Goal: Task Accomplishment & Management: Use online tool/utility

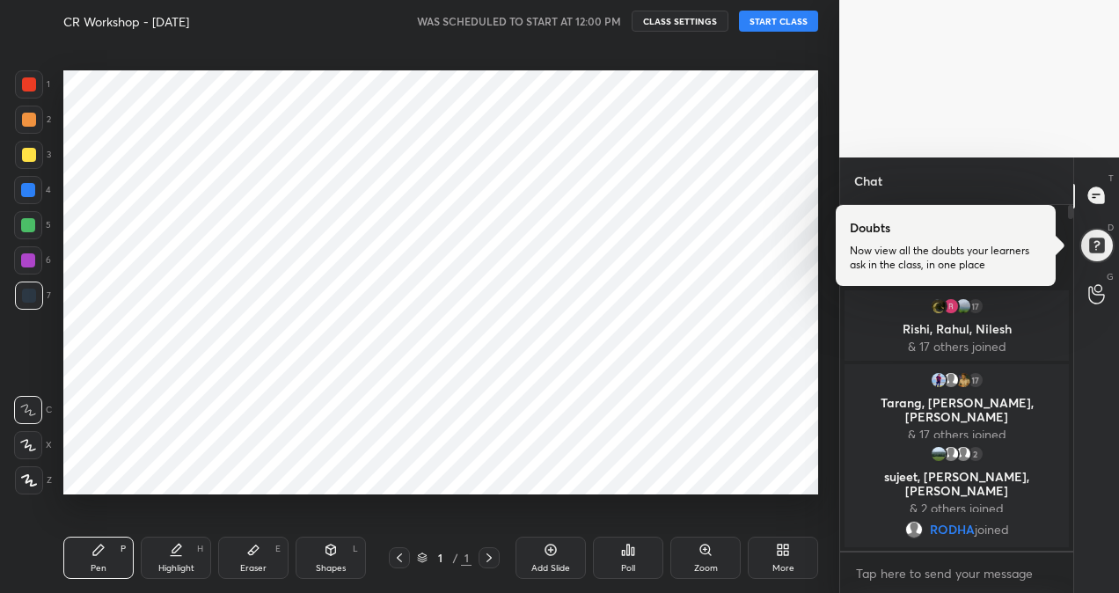
scroll to position [480, 769]
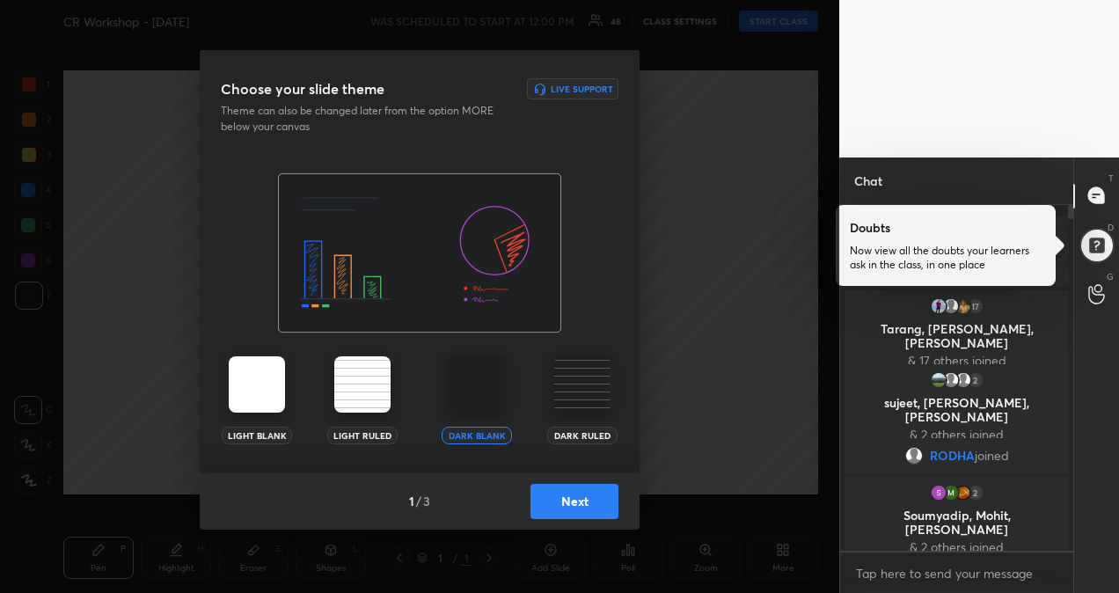
click at [586, 496] on button "Next" at bounding box center [574, 501] width 88 height 35
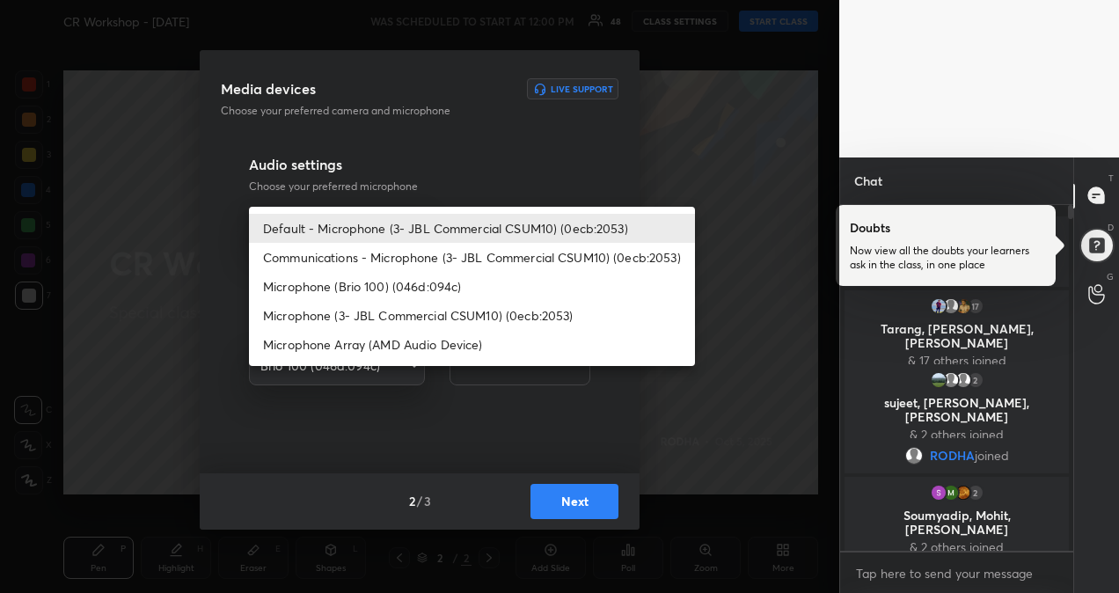
click at [413, 225] on body "1 2 3 4 5 6 7 R O A L C X Z Erase all C X Z CR Workshop - [DATE] WAS SCHEDULED …" at bounding box center [559, 296] width 1119 height 593
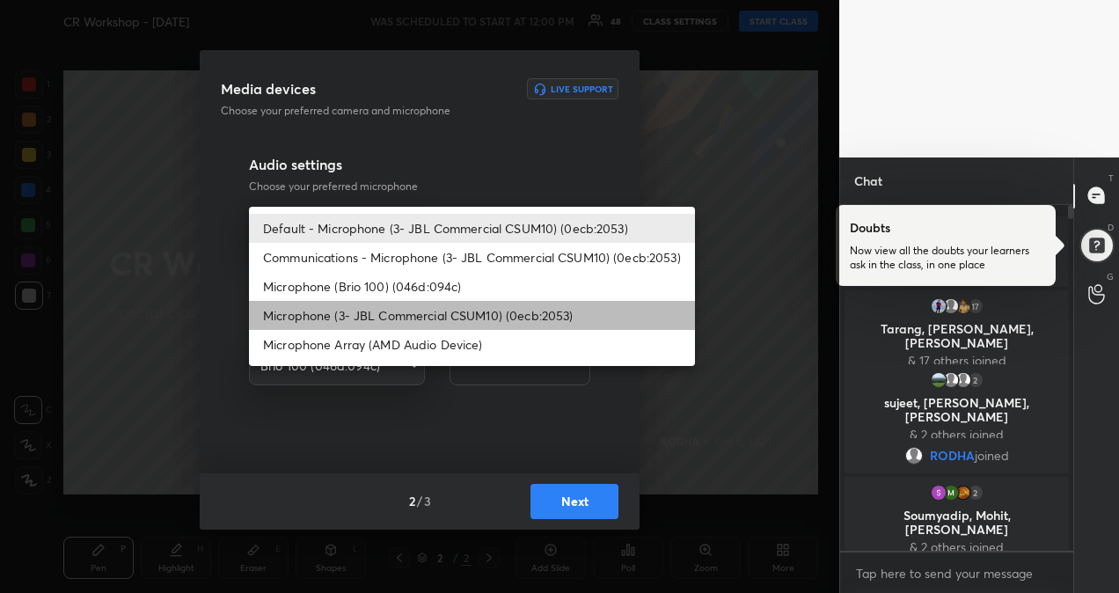
click at [423, 317] on li "Microphone (3- JBL Commercial CSUM10) (0ecb:2053)" at bounding box center [472, 315] width 446 height 29
type input "f78735217b5ca1a17e5181c377c7c3213b5c3f5db9c27fbdc9ee656a4d43d0f2"
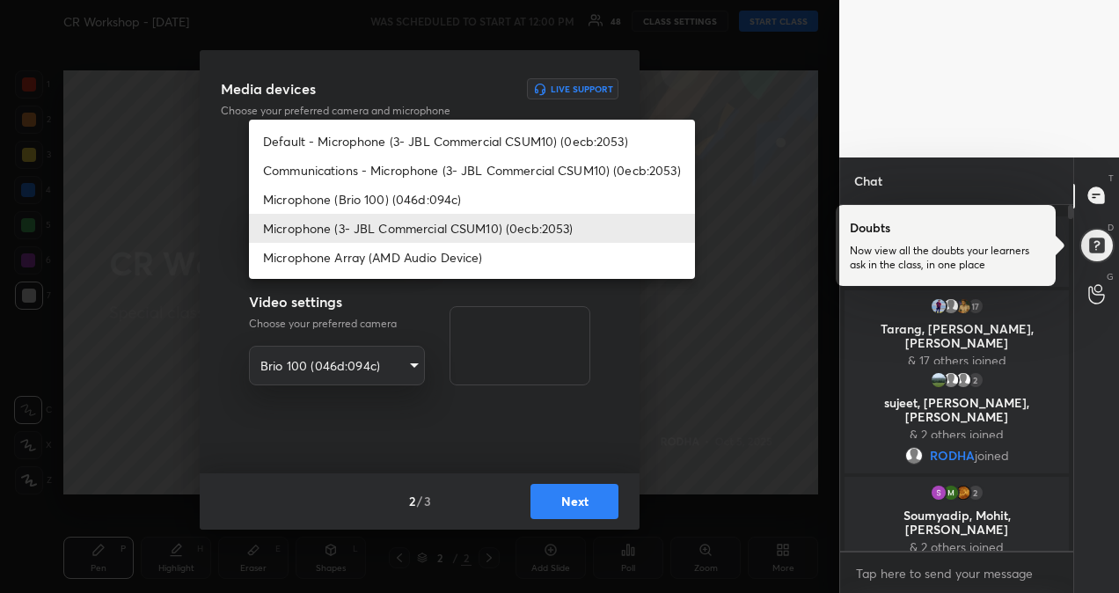
click at [405, 226] on body "1 2 3 4 5 6 7 R O A L C X Z Erase all C X Z CR Workshop - [DATE] WAS SCHEDULED …" at bounding box center [559, 296] width 1119 height 593
click at [424, 229] on li "Microphone (3- JBL Commercial CSUM10) (0ecb:2053)" at bounding box center [472, 228] width 446 height 29
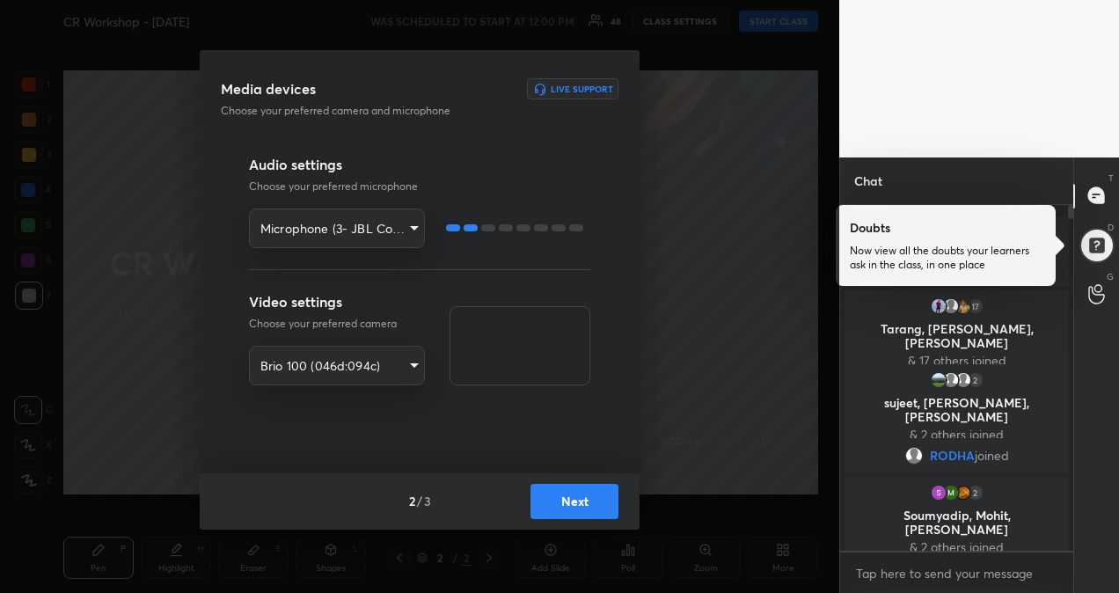
click at [578, 507] on button "Next" at bounding box center [574, 501] width 88 height 35
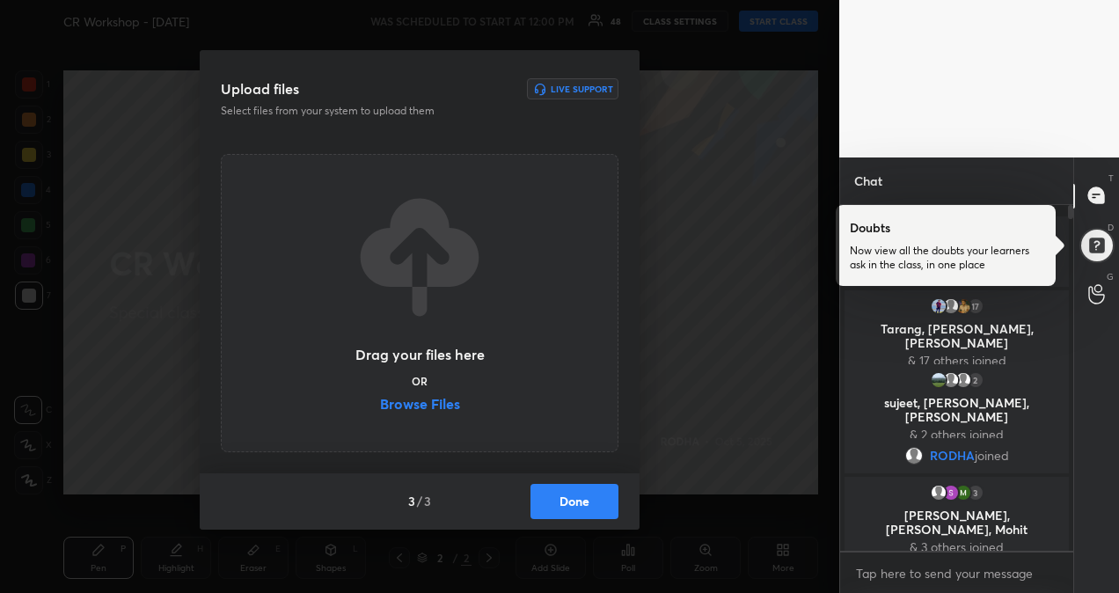
click at [433, 407] on label "Browse Files" at bounding box center [420, 406] width 80 height 18
click at [380, 407] on input "Browse Files" at bounding box center [380, 406] width 0 height 18
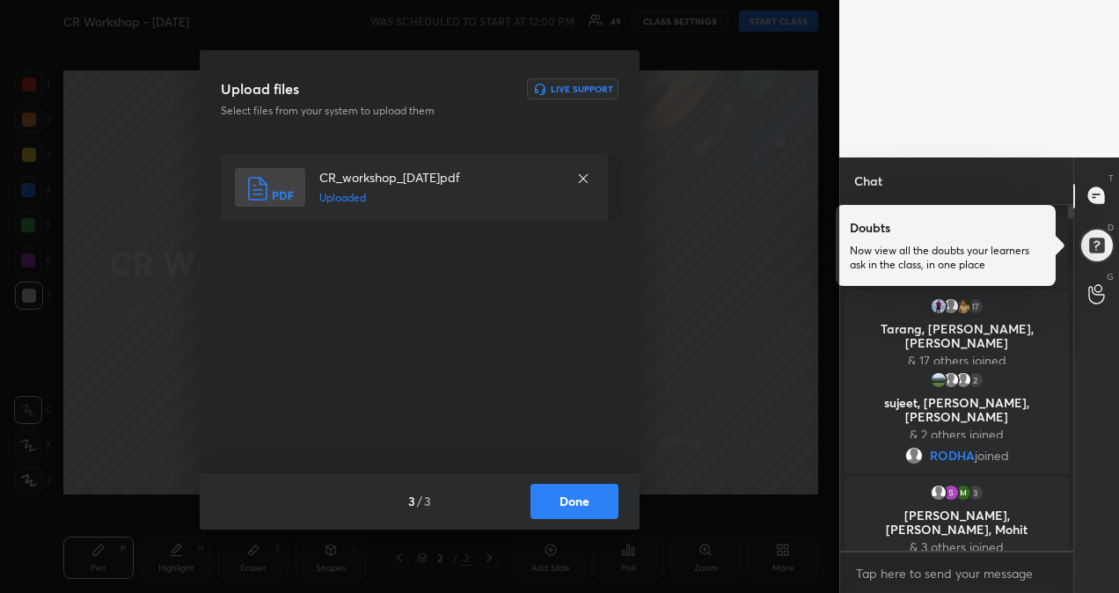
click at [570, 496] on button "Done" at bounding box center [574, 501] width 88 height 35
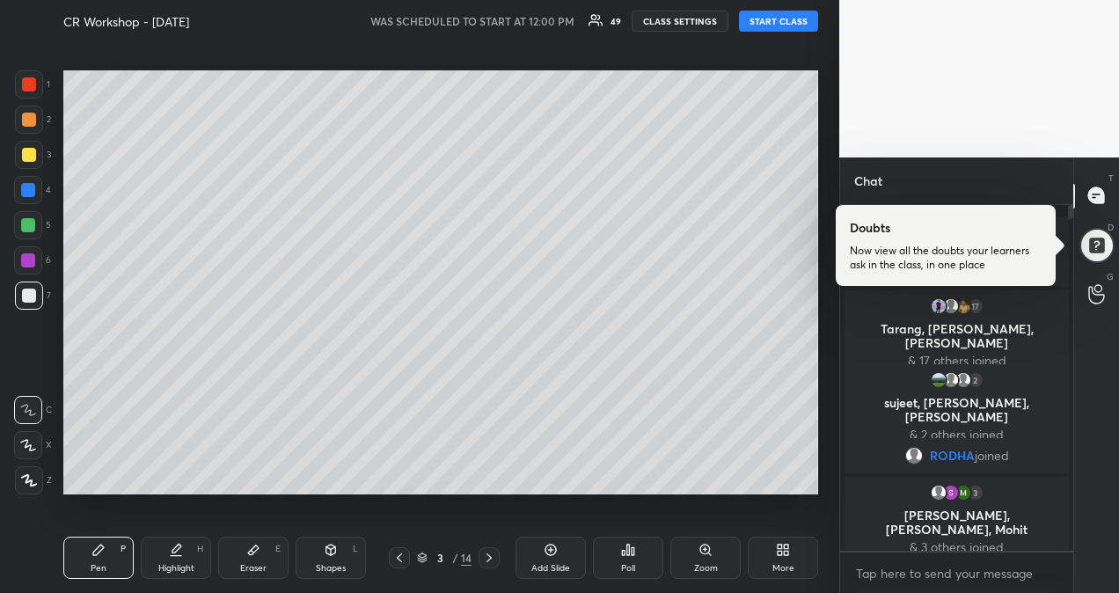
click at [781, 23] on button "START CLASS" at bounding box center [778, 21] width 79 height 21
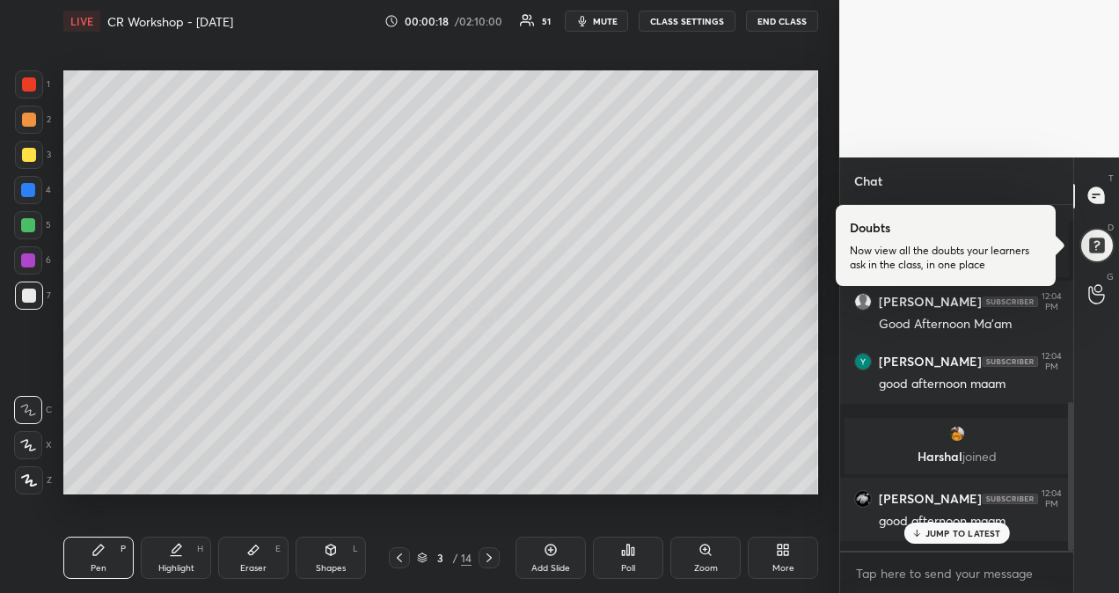
scroll to position [459, 0]
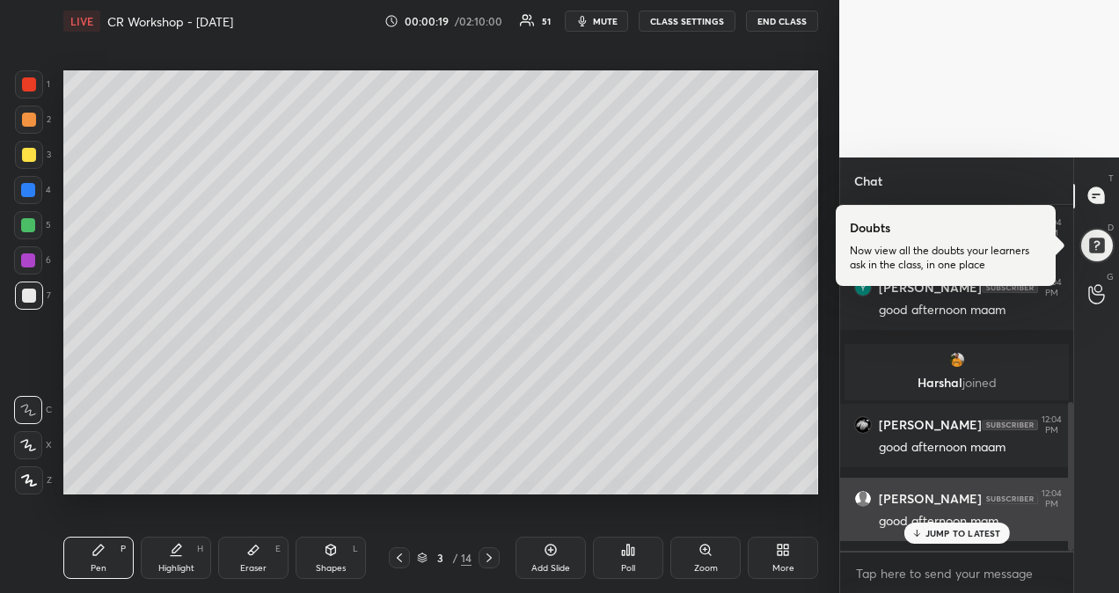
click at [955, 535] on p "JUMP TO LATEST" at bounding box center [963, 533] width 76 height 11
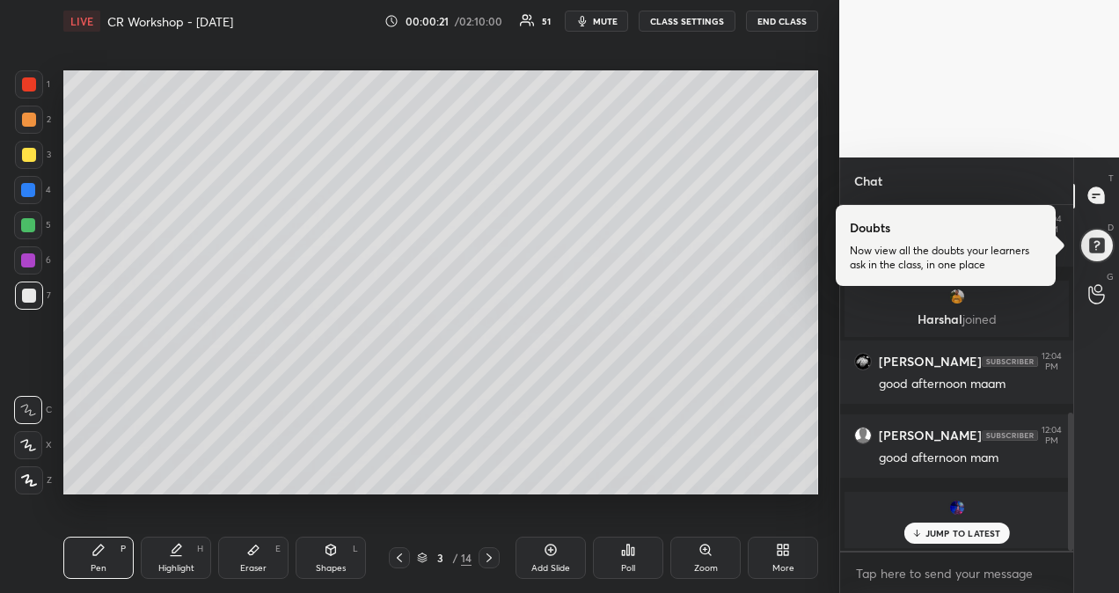
scroll to position [596, 0]
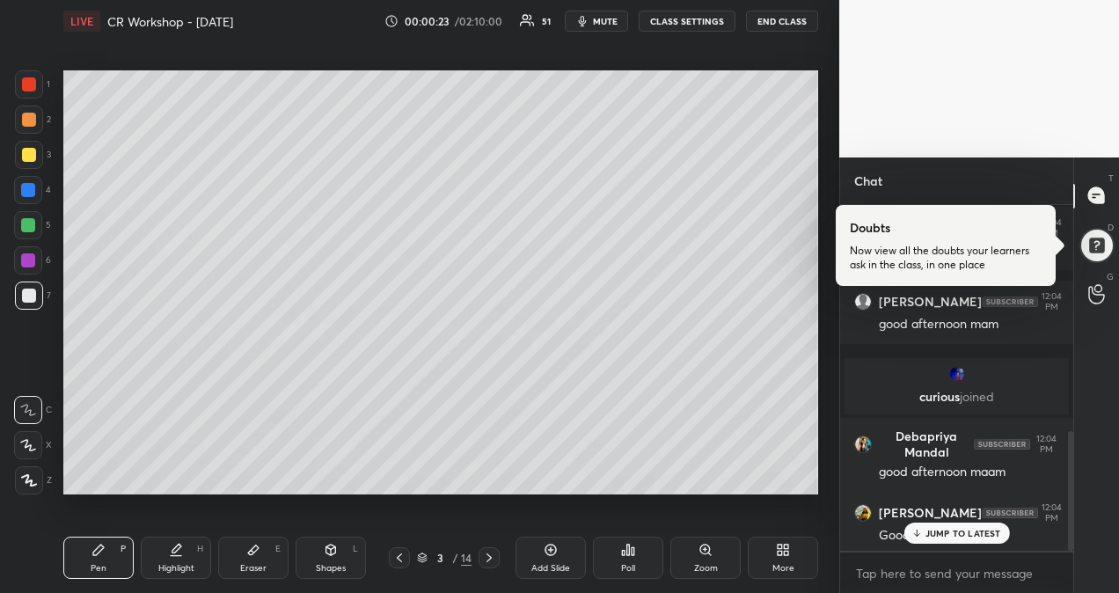
click at [985, 531] on p "JUMP TO LATEST" at bounding box center [963, 533] width 76 height 11
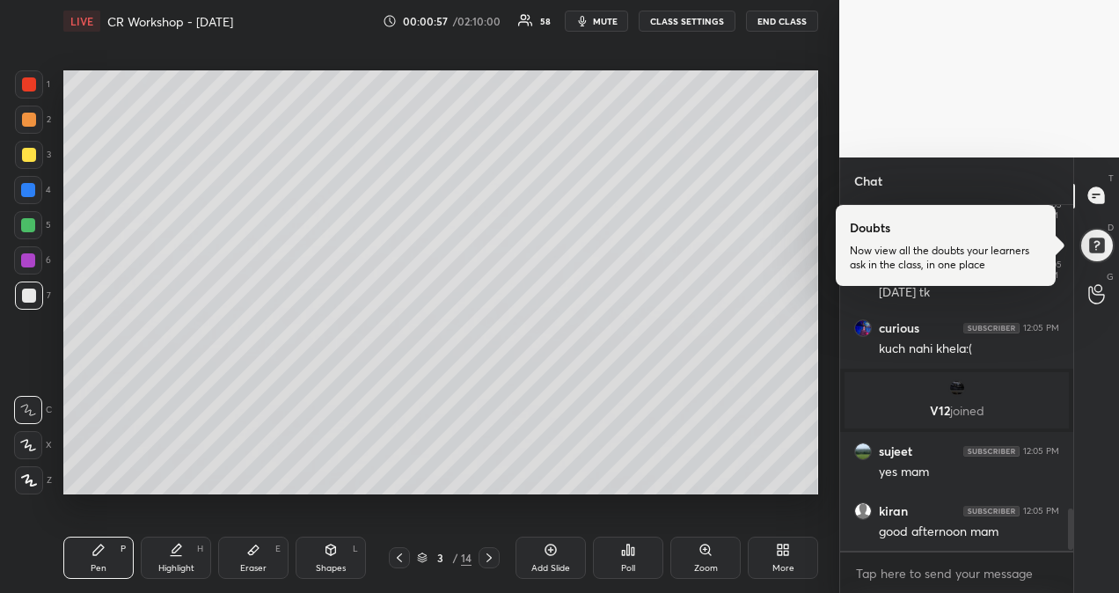
scroll to position [2545, 0]
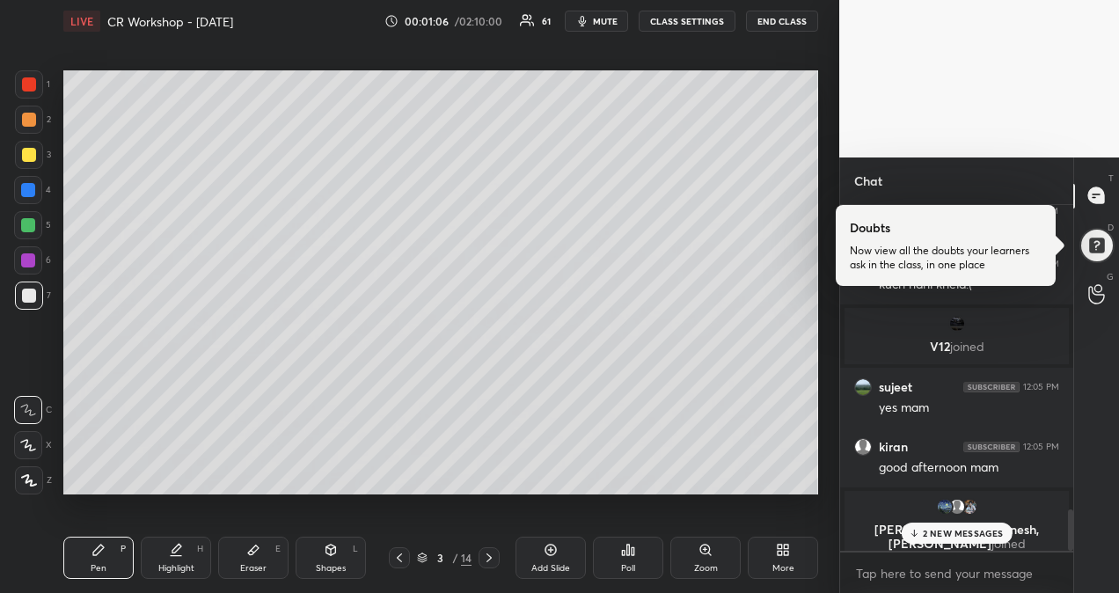
click at [984, 532] on p "2 NEW MESSAGES" at bounding box center [963, 533] width 81 height 11
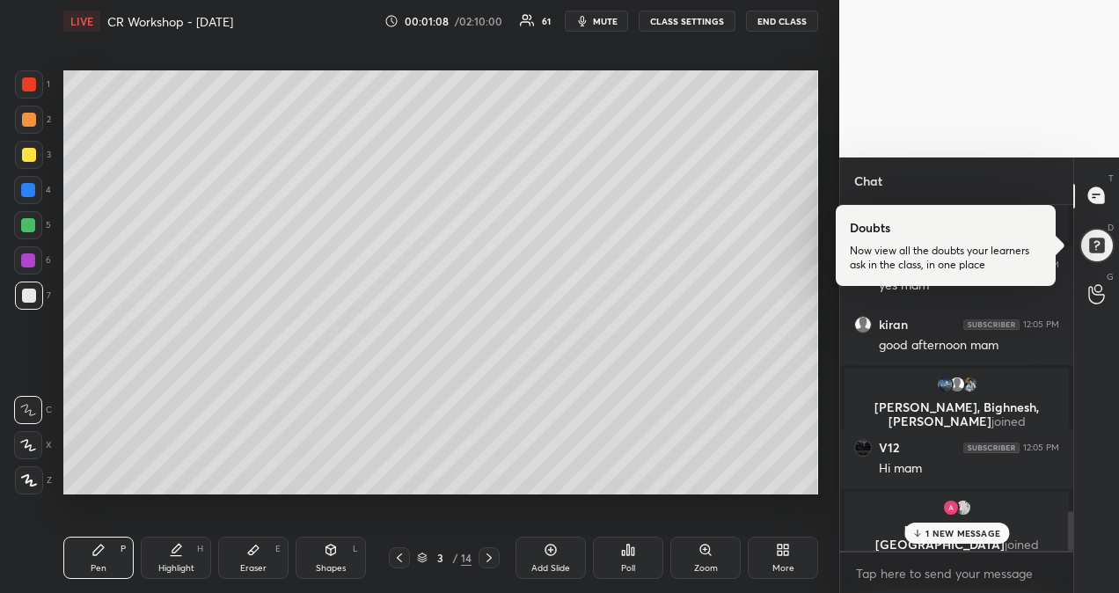
scroll to position [2060, 0]
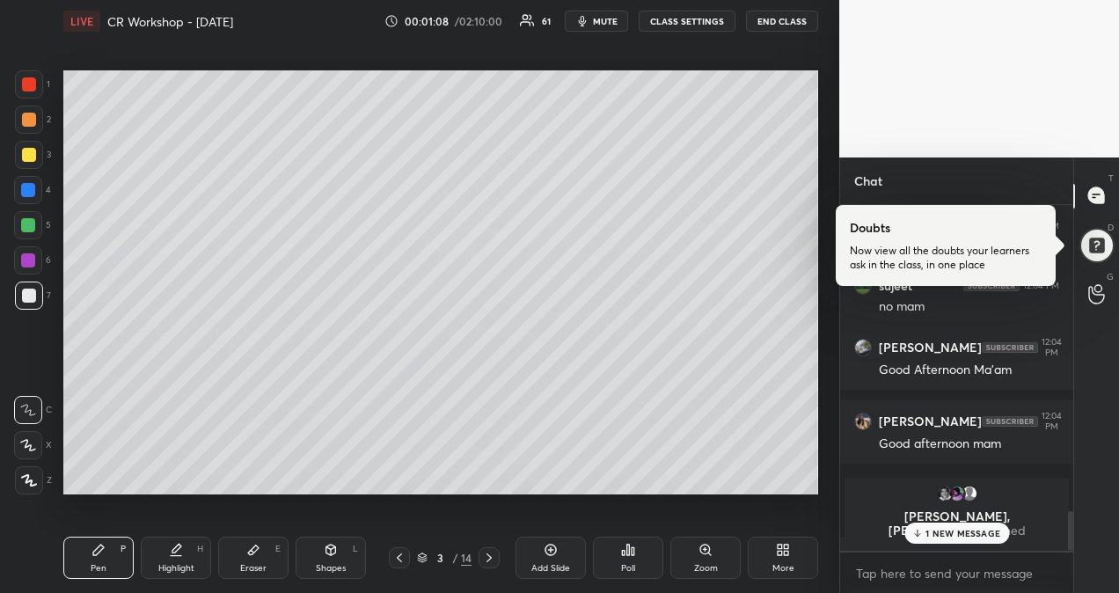
click at [981, 535] on p "1 NEW MESSAGE" at bounding box center [962, 533] width 75 height 11
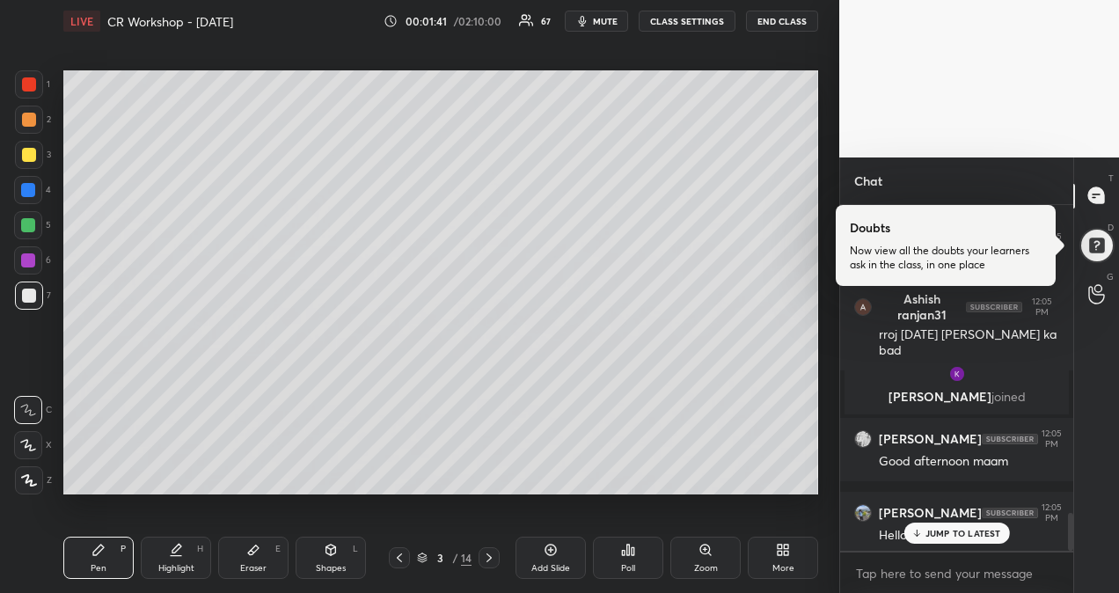
scroll to position [2879, 0]
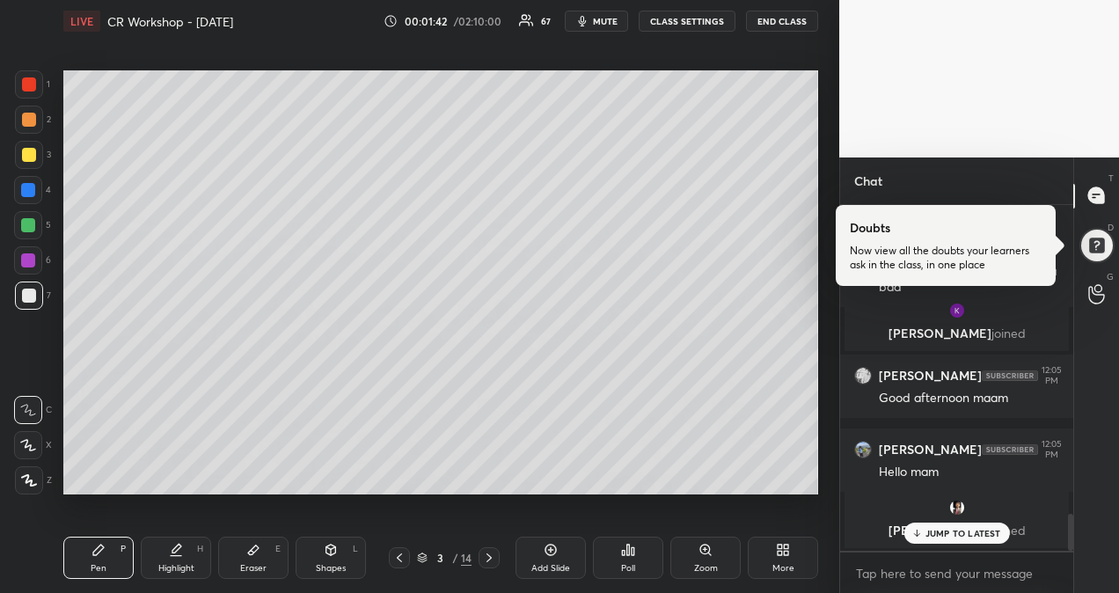
click at [931, 536] on p "JUMP TO LATEST" at bounding box center [963, 533] width 76 height 11
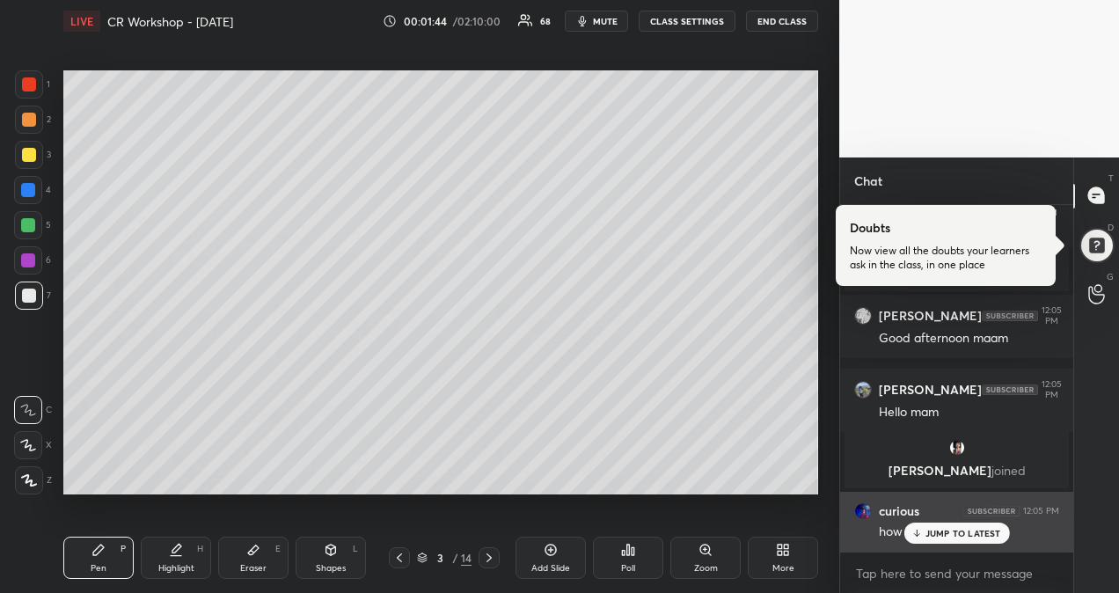
click at [961, 535] on p "JUMP TO LATEST" at bounding box center [963, 533] width 76 height 11
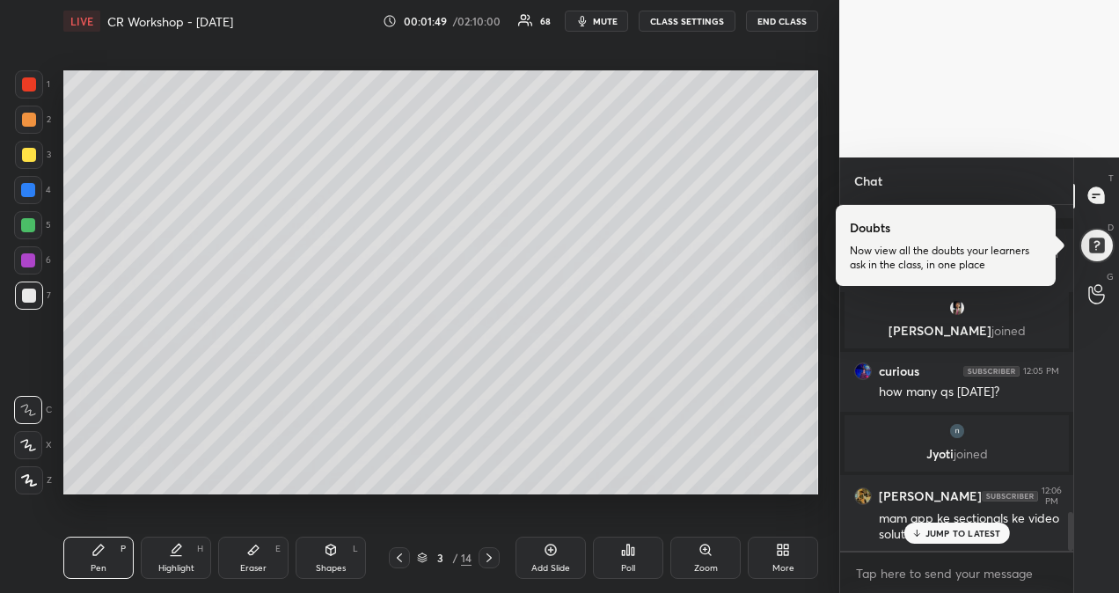
scroll to position [2754, 0]
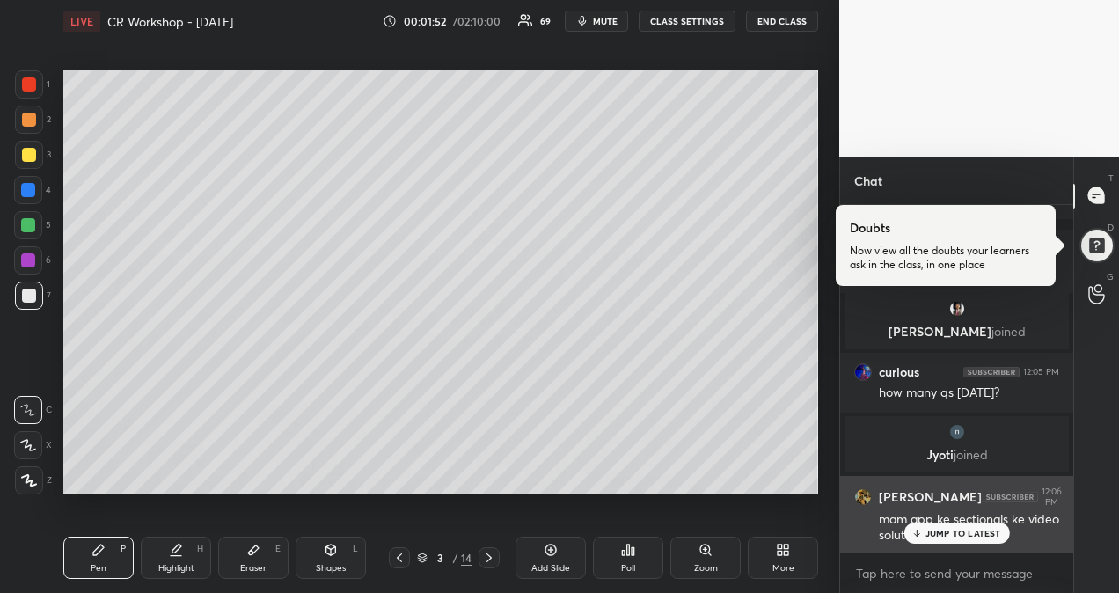
click at [945, 530] on p "JUMP TO LATEST" at bounding box center [963, 533] width 76 height 11
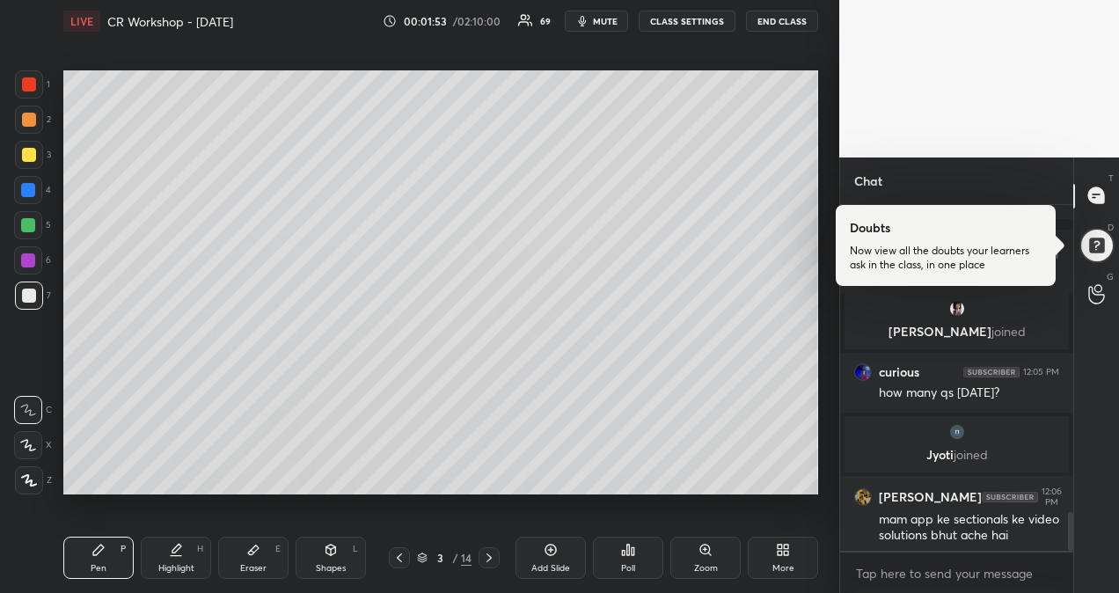
scroll to position [2818, 0]
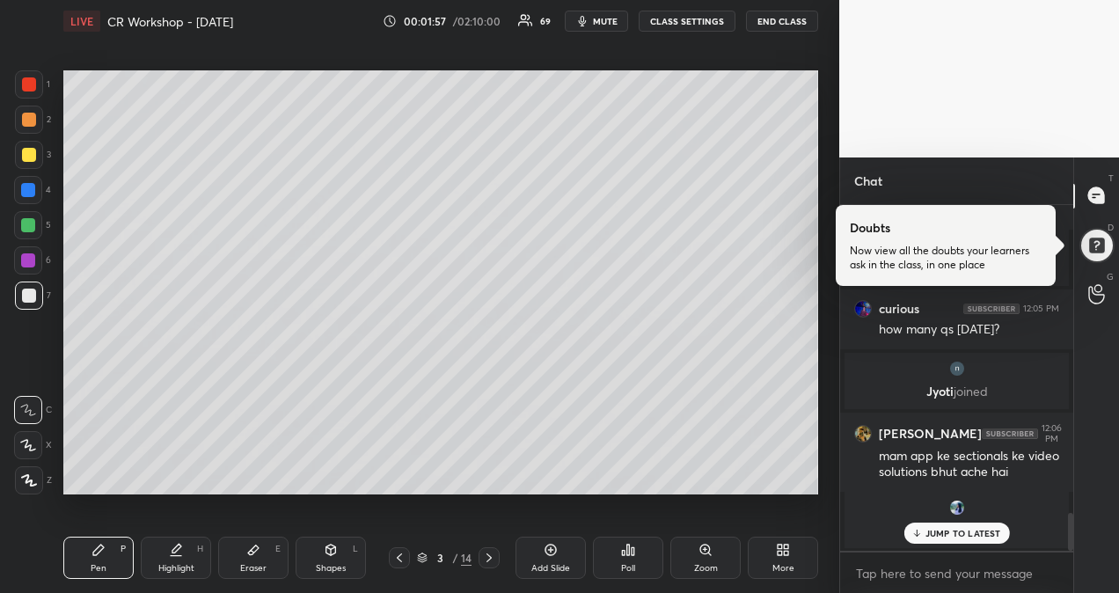
click at [983, 536] on p "JUMP TO LATEST" at bounding box center [963, 533] width 76 height 11
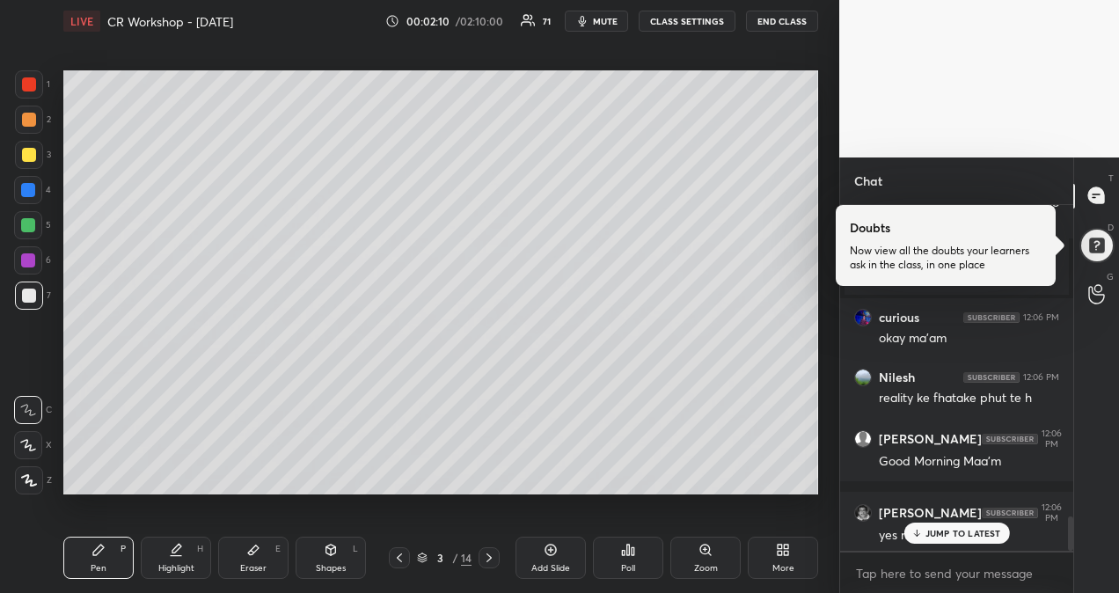
scroll to position [3099, 0]
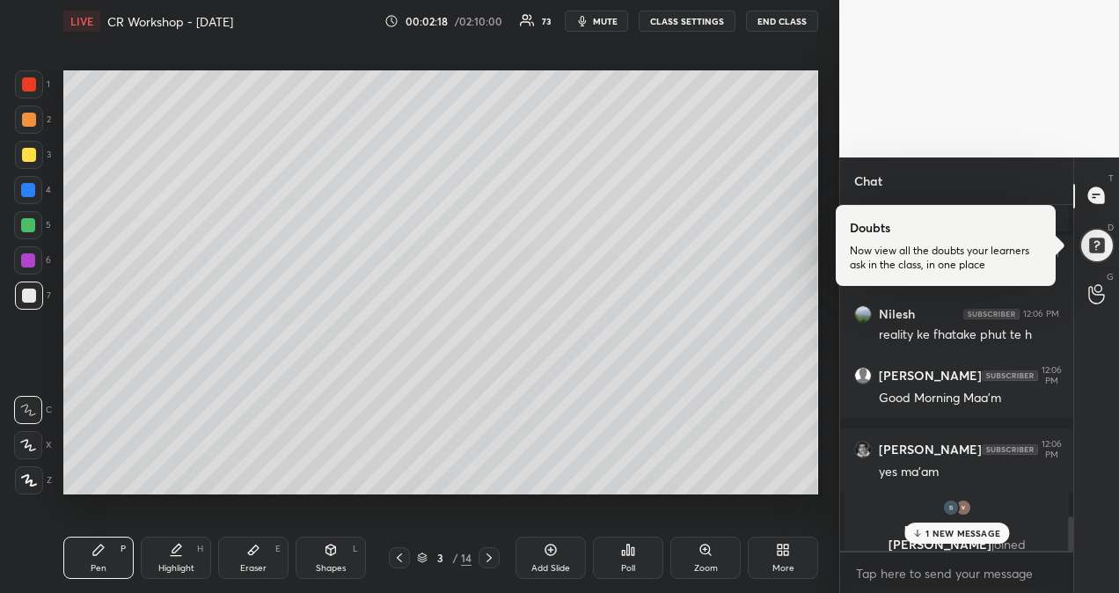
click at [946, 532] on p "1 NEW MESSAGE" at bounding box center [962, 533] width 75 height 11
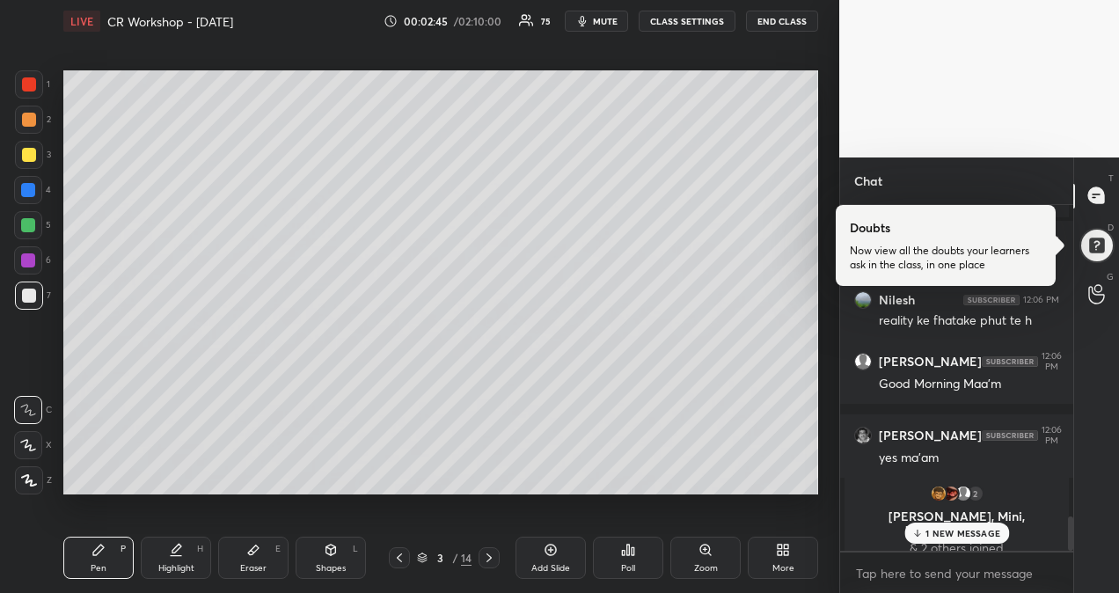
click at [959, 535] on p "1 NEW MESSAGE" at bounding box center [962, 533] width 75 height 11
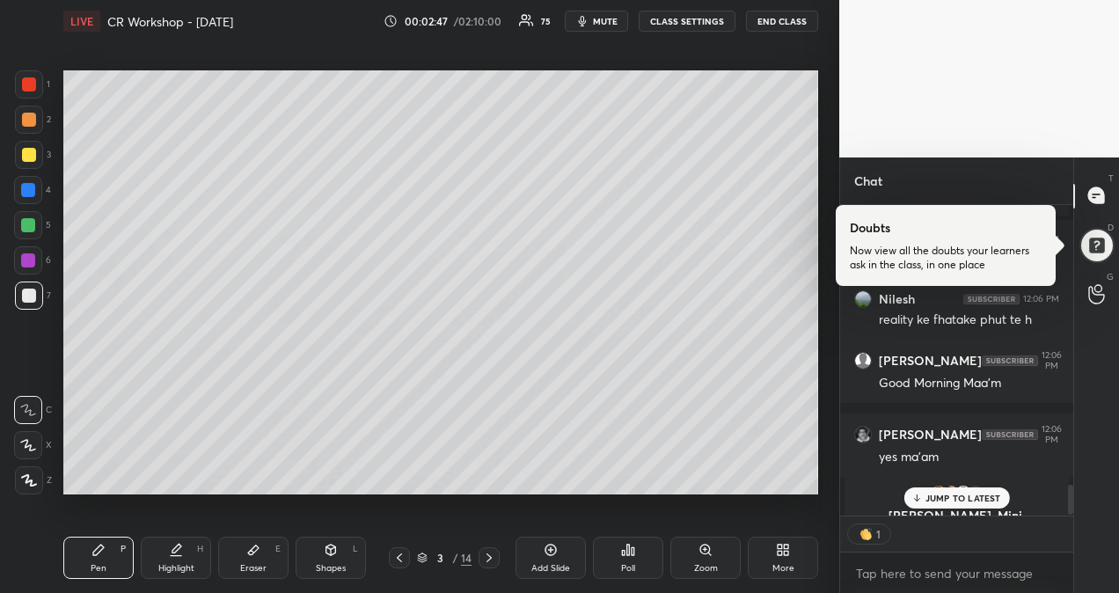
scroll to position [3126, 0]
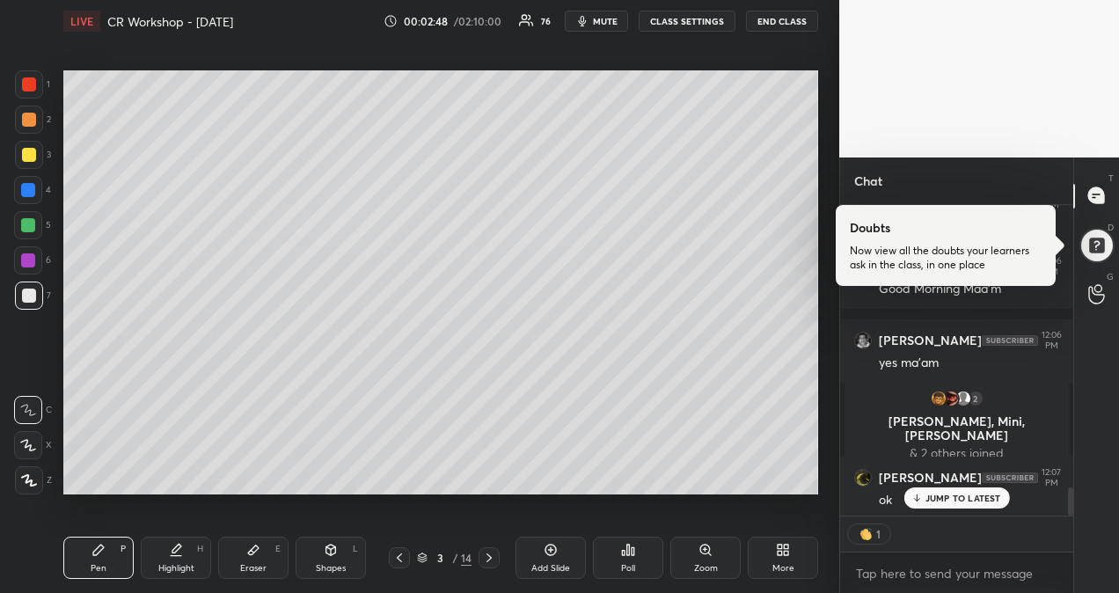
click at [938, 499] on p "JUMP TO LATEST" at bounding box center [963, 497] width 76 height 11
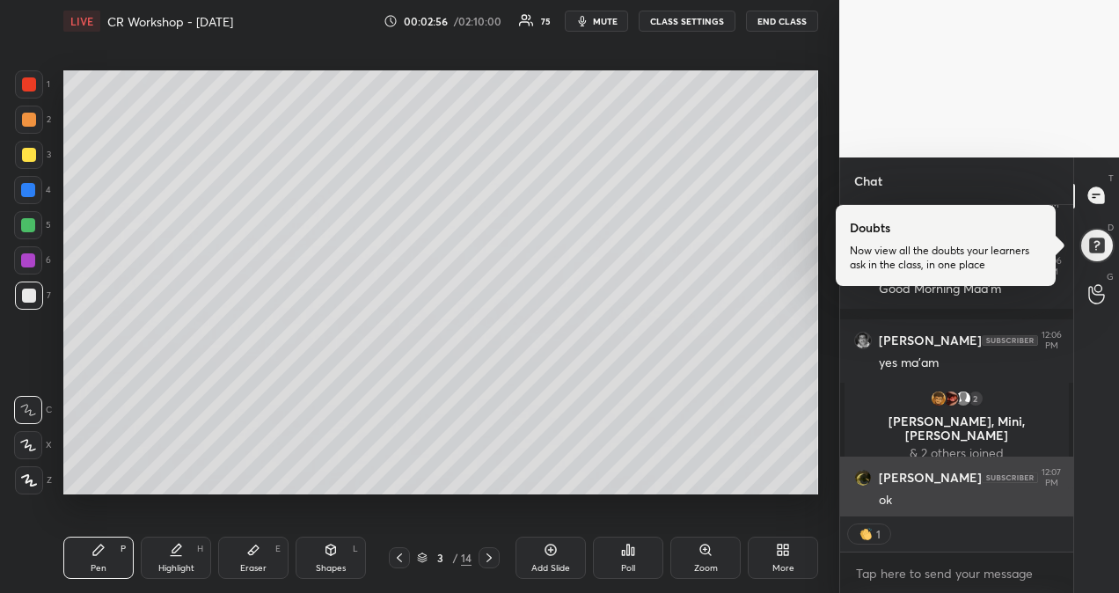
type textarea "x"
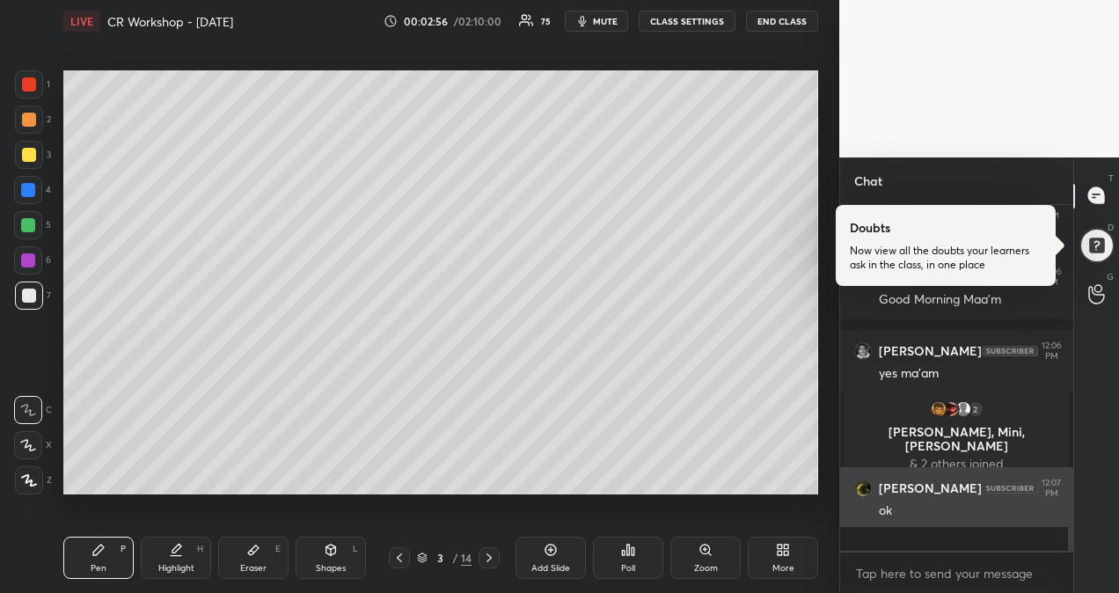
scroll to position [3090, 0]
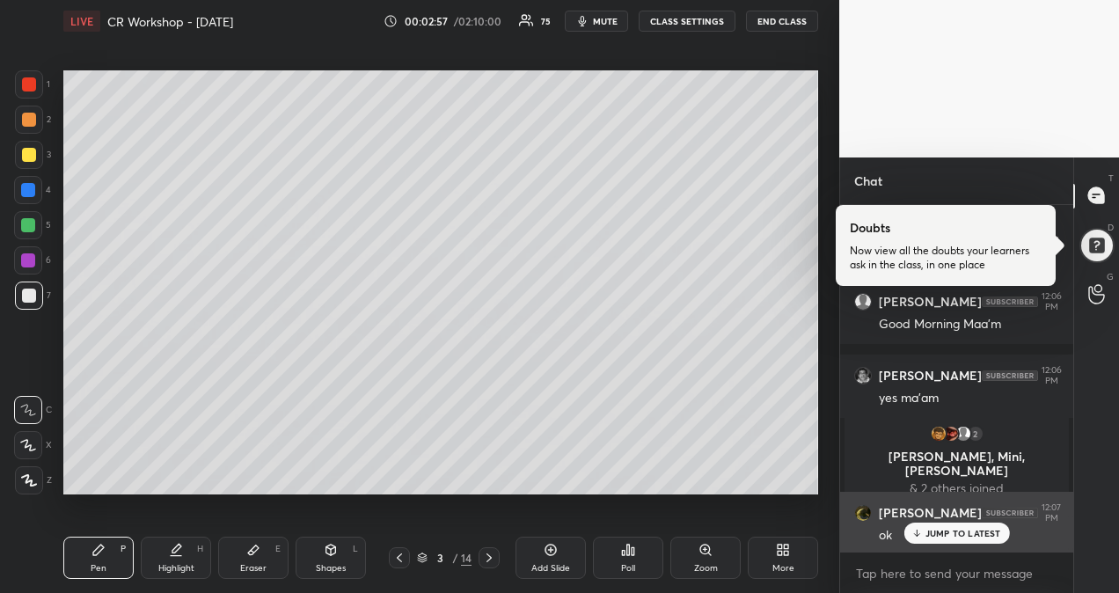
click at [952, 533] on p "JUMP TO LATEST" at bounding box center [963, 533] width 76 height 11
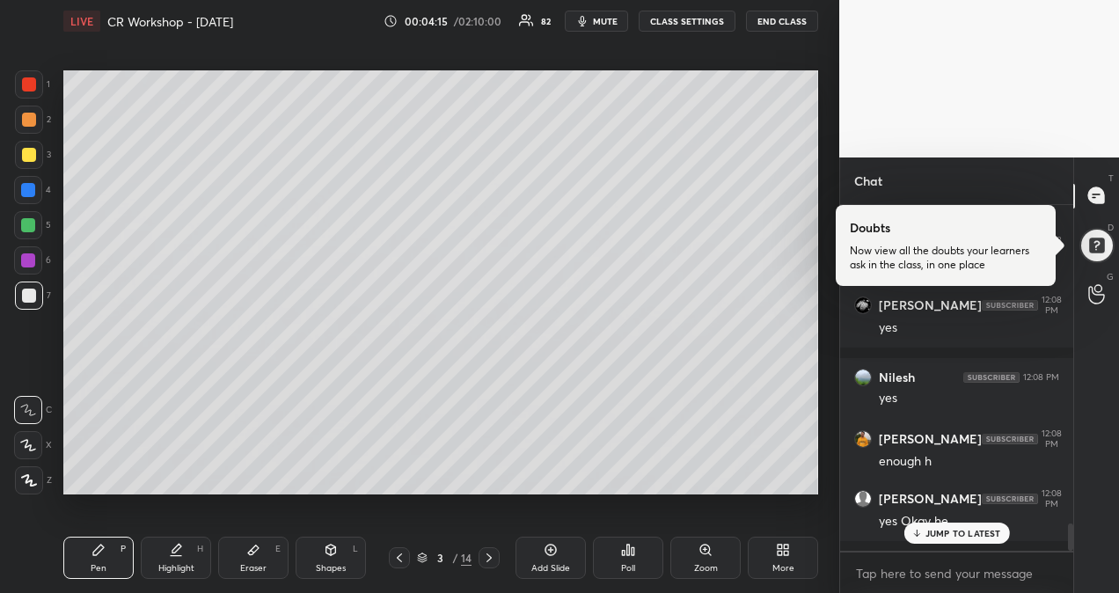
scroll to position [4079, 0]
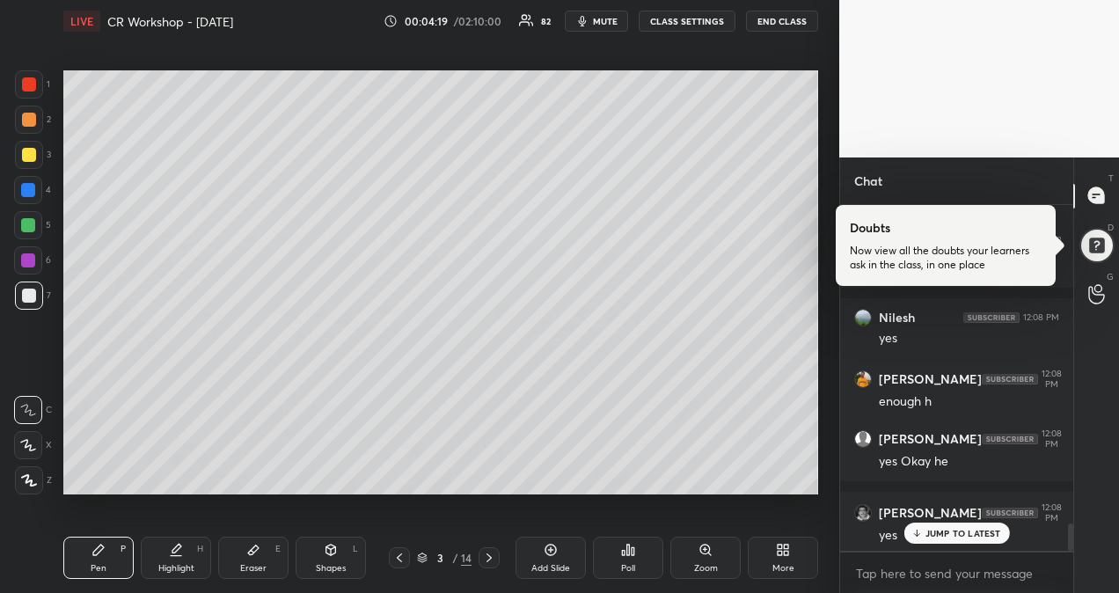
click at [490, 558] on icon at bounding box center [488, 557] width 5 height 9
click at [637, 559] on div "Poll" at bounding box center [628, 557] width 70 height 42
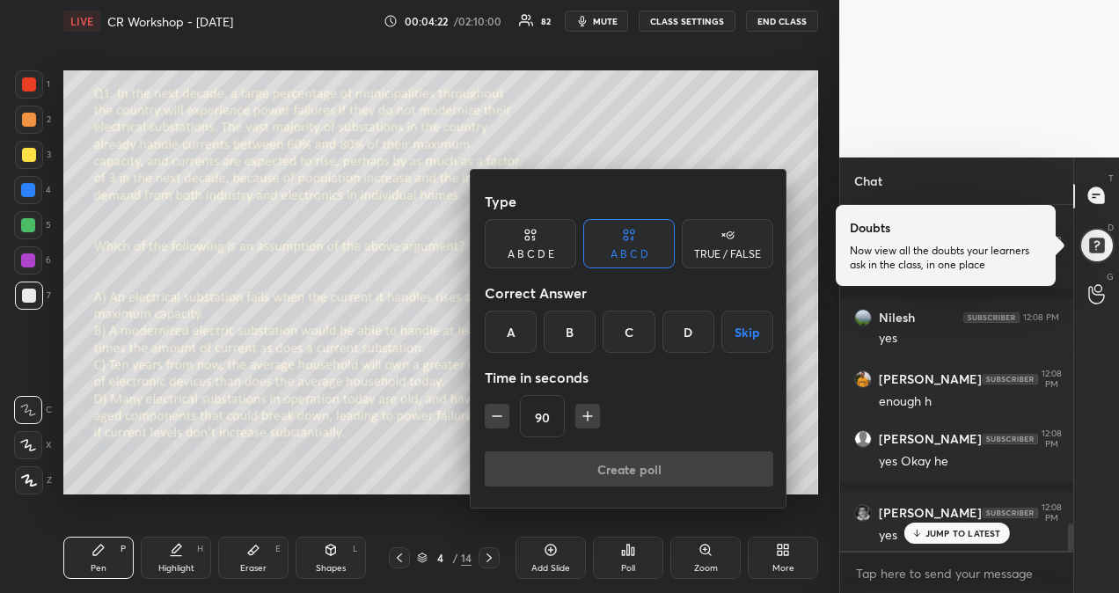
click at [510, 336] on div "A" at bounding box center [511, 331] width 52 height 42
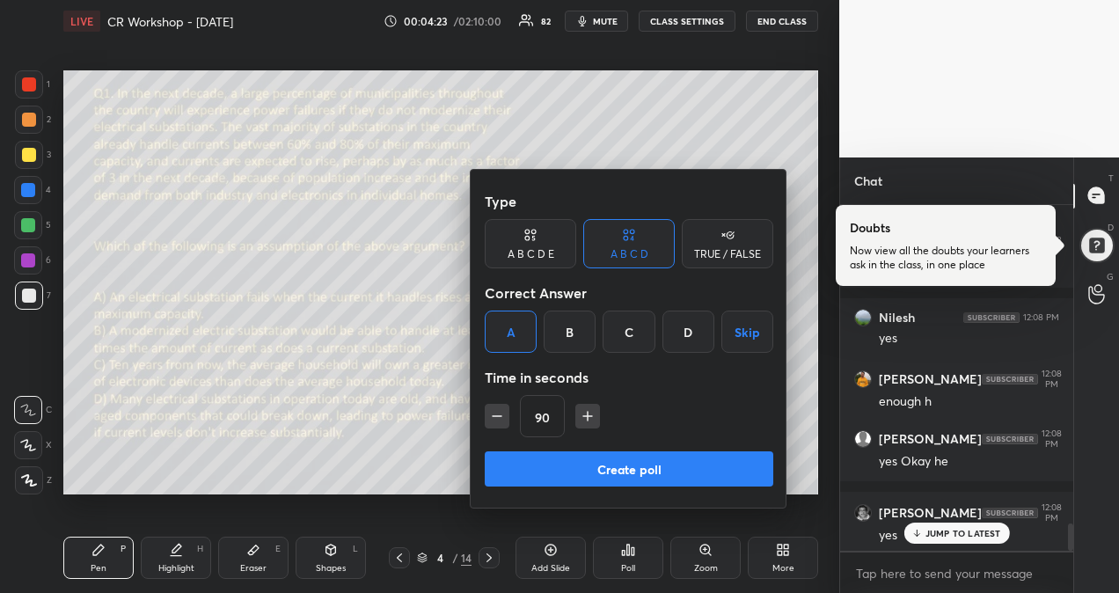
scroll to position [4153, 0]
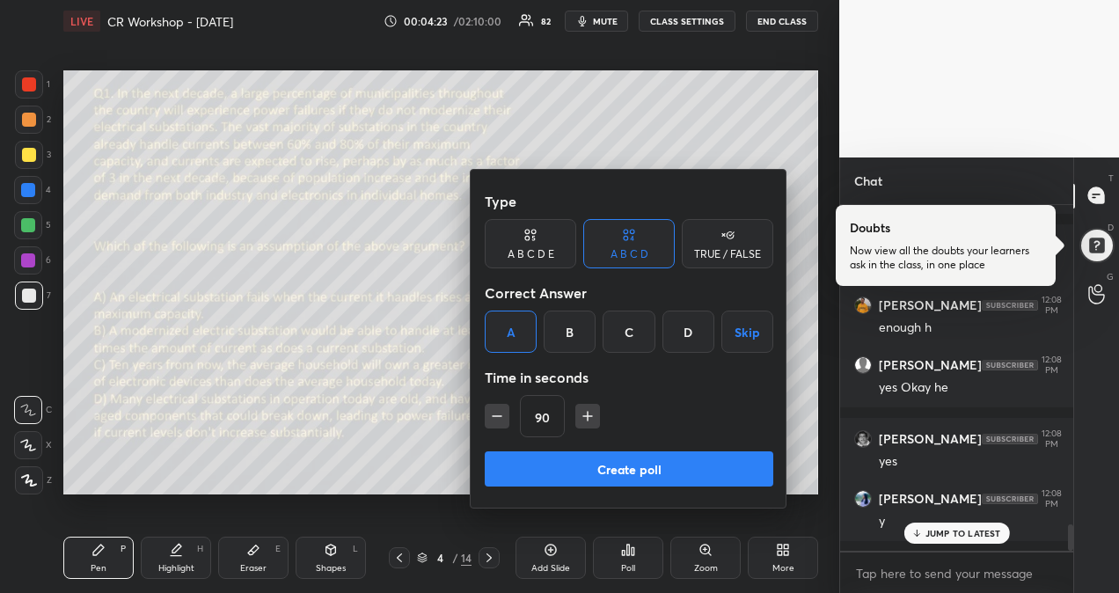
click at [587, 420] on icon "button" at bounding box center [588, 416] width 18 height 18
click at [587, 419] on icon "button" at bounding box center [596, 416] width 18 height 18
type input "120"
click at [631, 470] on button "Create poll" at bounding box center [629, 468] width 288 height 35
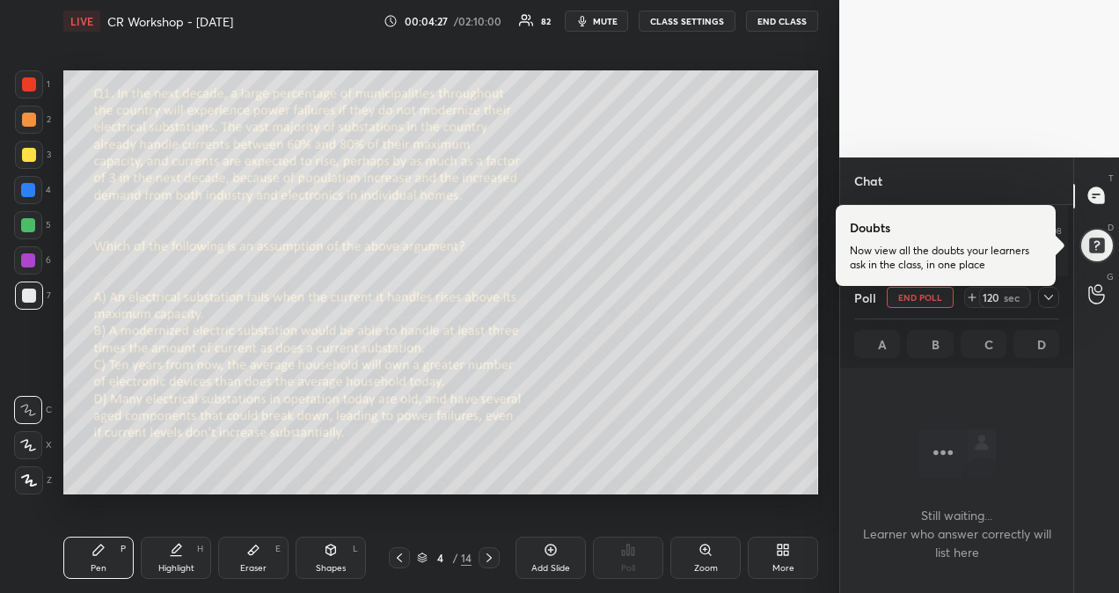
scroll to position [5, 5]
click at [1101, 239] on div at bounding box center [1095, 245] width 35 height 35
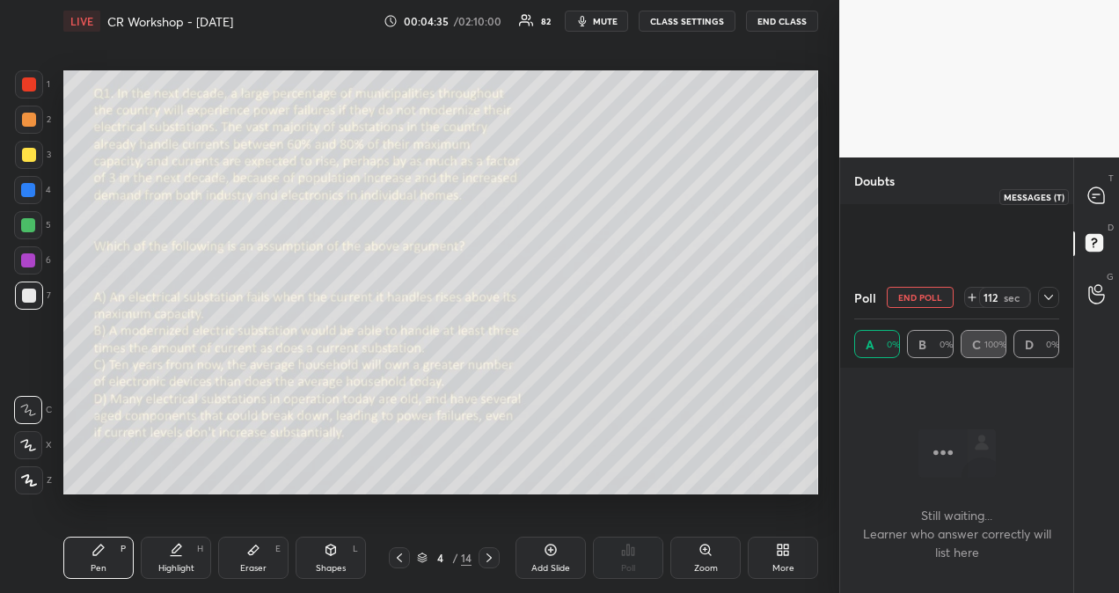
click at [1095, 198] on icon at bounding box center [1093, 198] width 3 height 0
click at [1052, 298] on icon at bounding box center [1048, 297] width 14 height 14
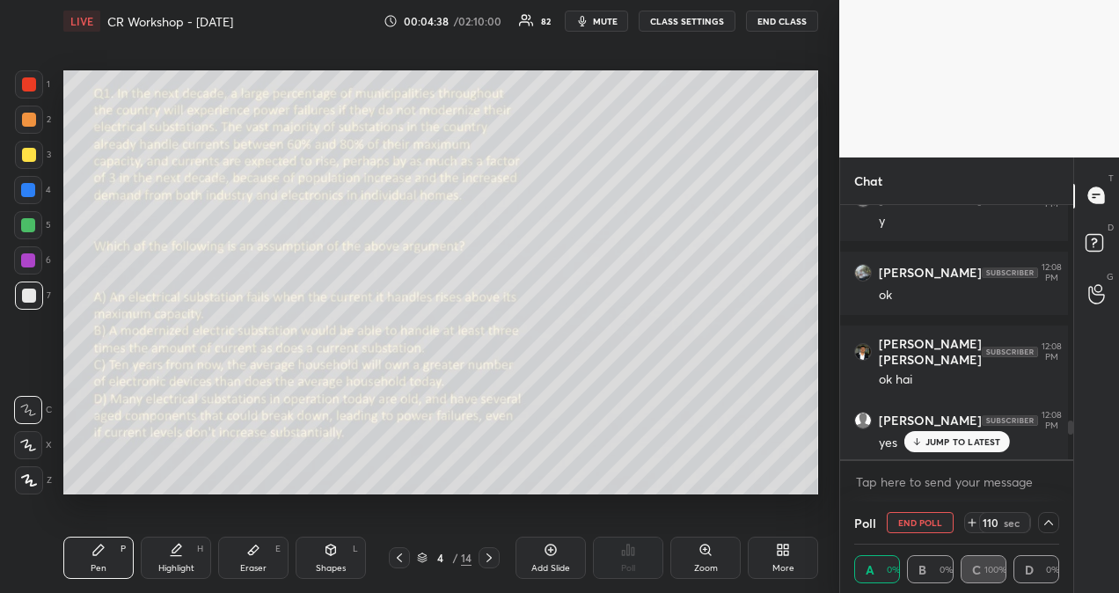
scroll to position [3571, 0]
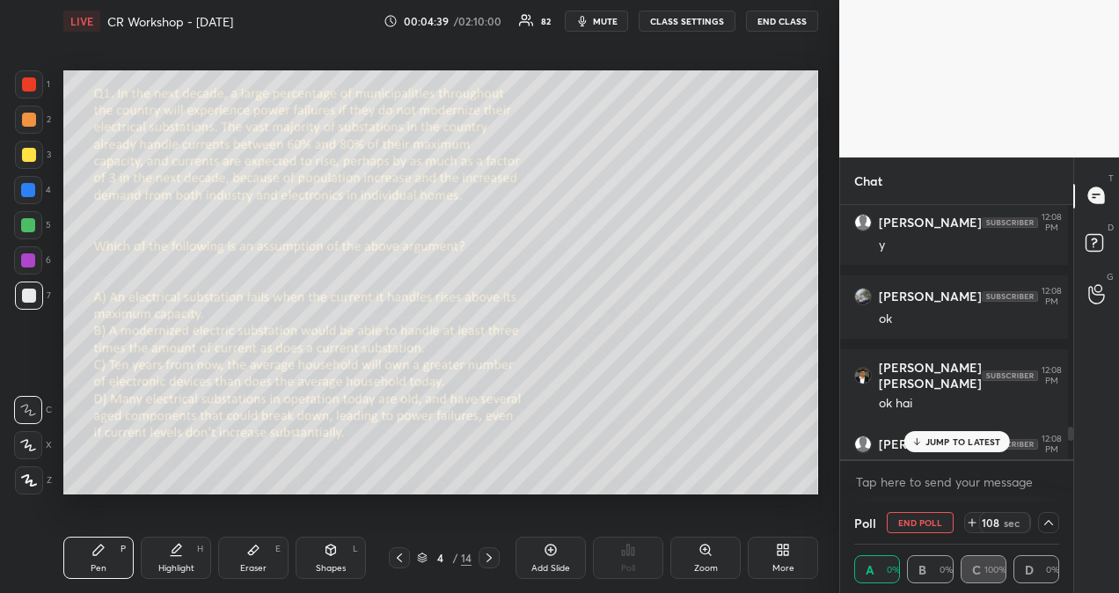
click at [972, 443] on p "JUMP TO LATEST" at bounding box center [963, 441] width 76 height 11
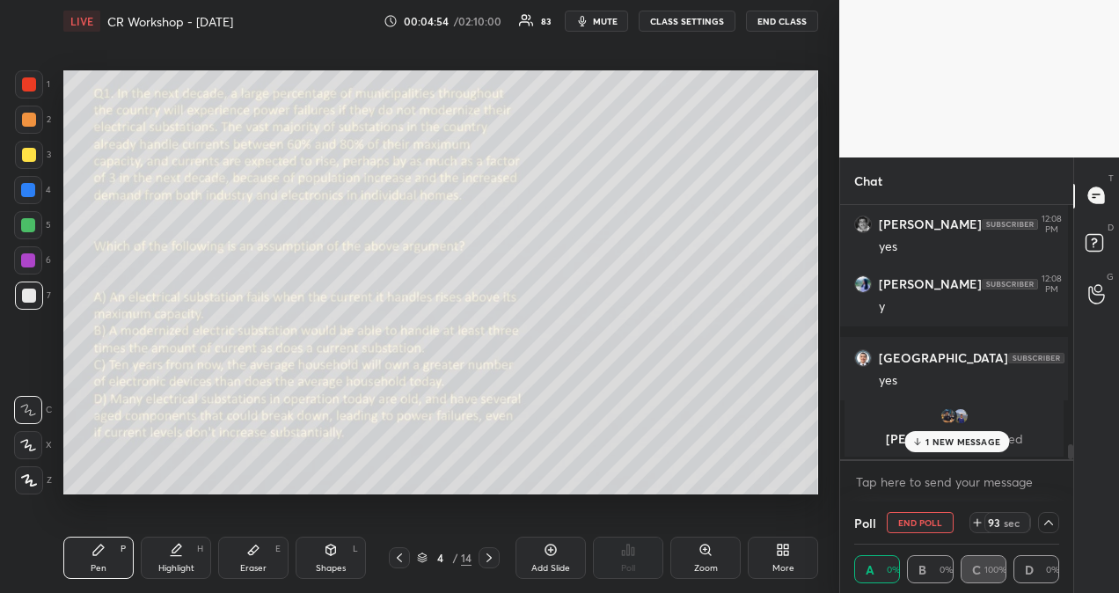
click at [987, 441] on p "1 NEW MESSAGE" at bounding box center [962, 441] width 75 height 11
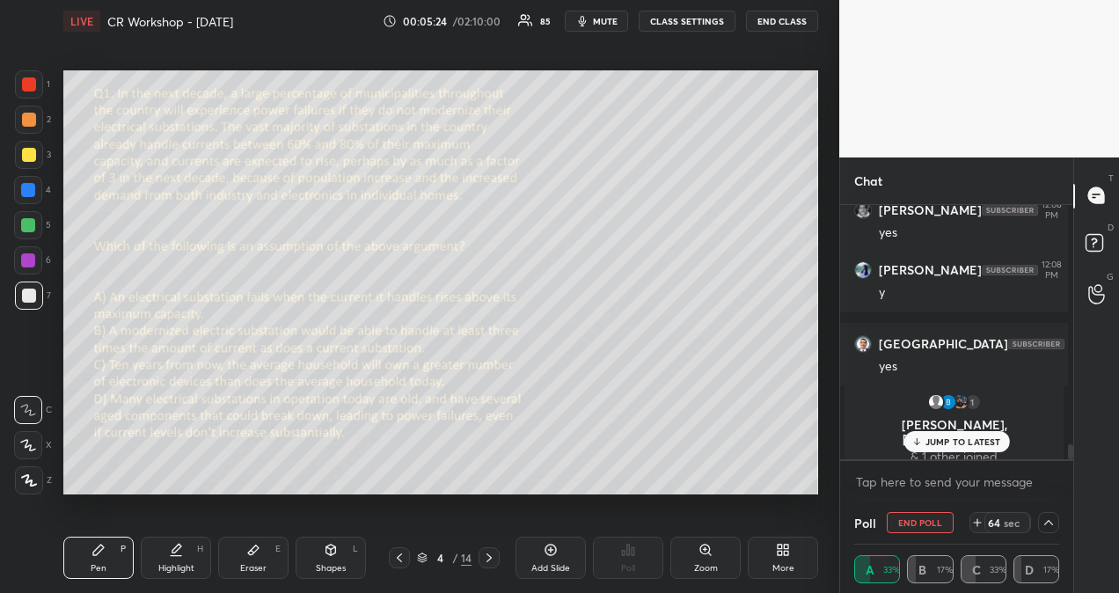
click at [929, 441] on p "JUMP TO LATEST" at bounding box center [963, 441] width 76 height 11
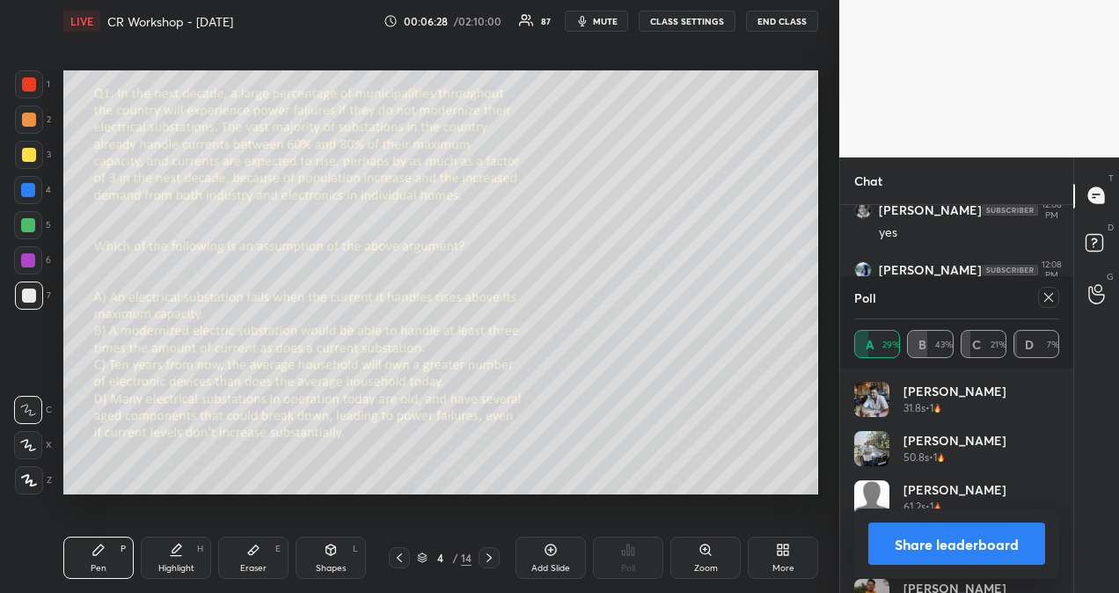
scroll to position [206, 200]
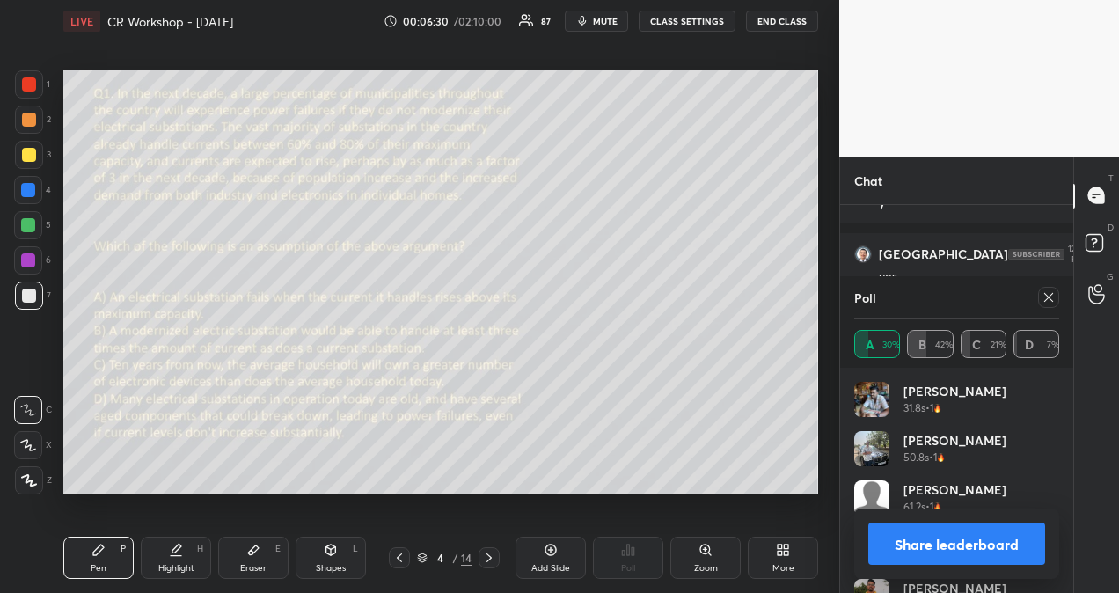
click at [1041, 295] on icon at bounding box center [1048, 297] width 14 height 14
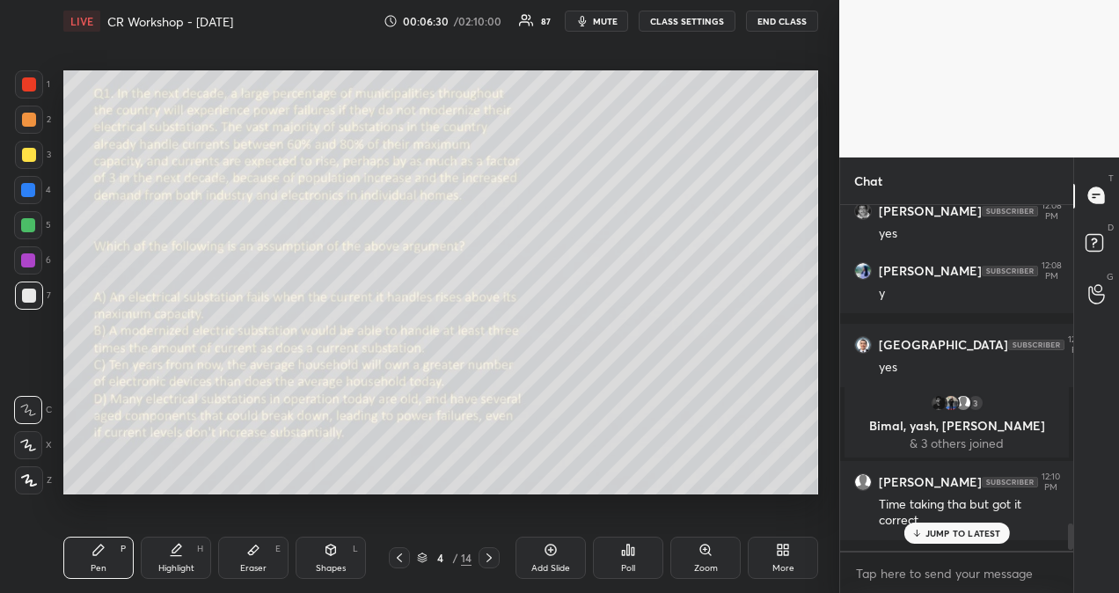
scroll to position [339, 228]
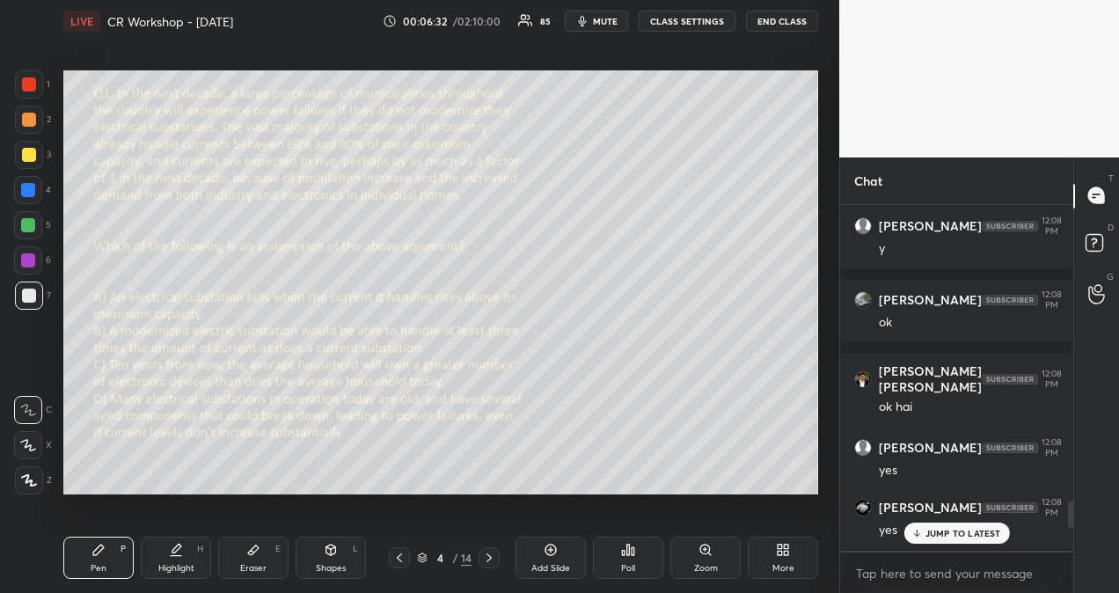
click at [969, 529] on p "JUMP TO LATEST" at bounding box center [963, 533] width 76 height 11
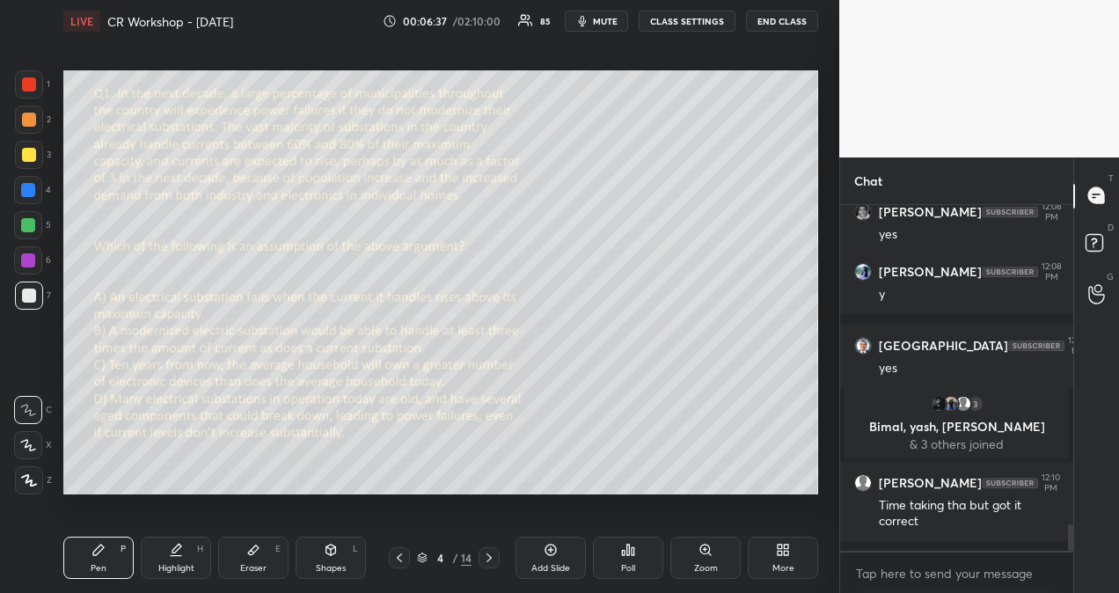
click at [26, 84] on div at bounding box center [29, 84] width 14 height 14
click at [28, 449] on icon at bounding box center [28, 445] width 16 height 12
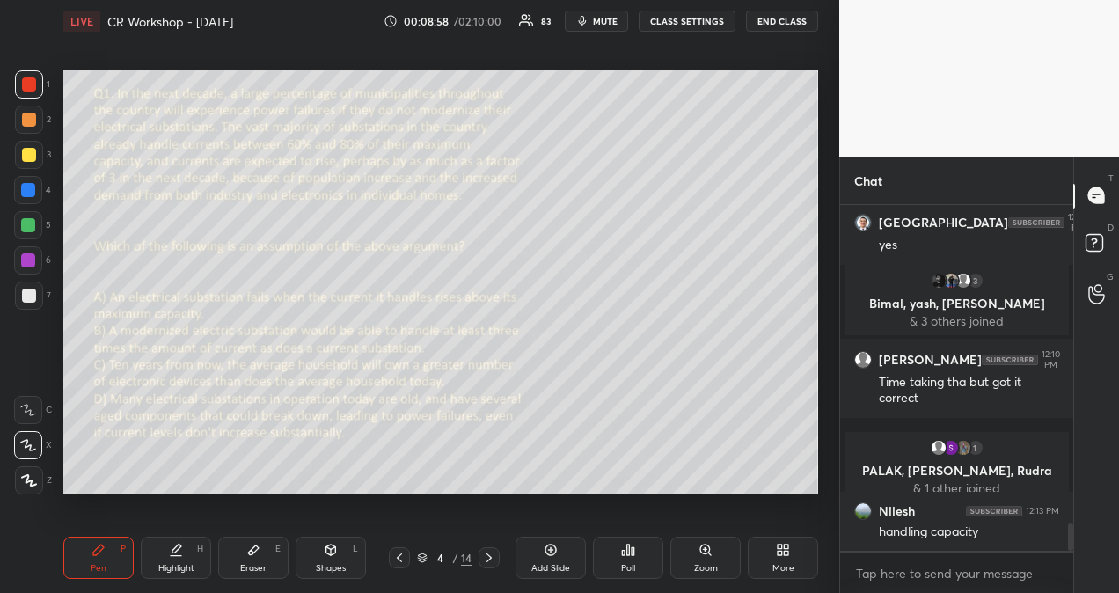
scroll to position [4121, 0]
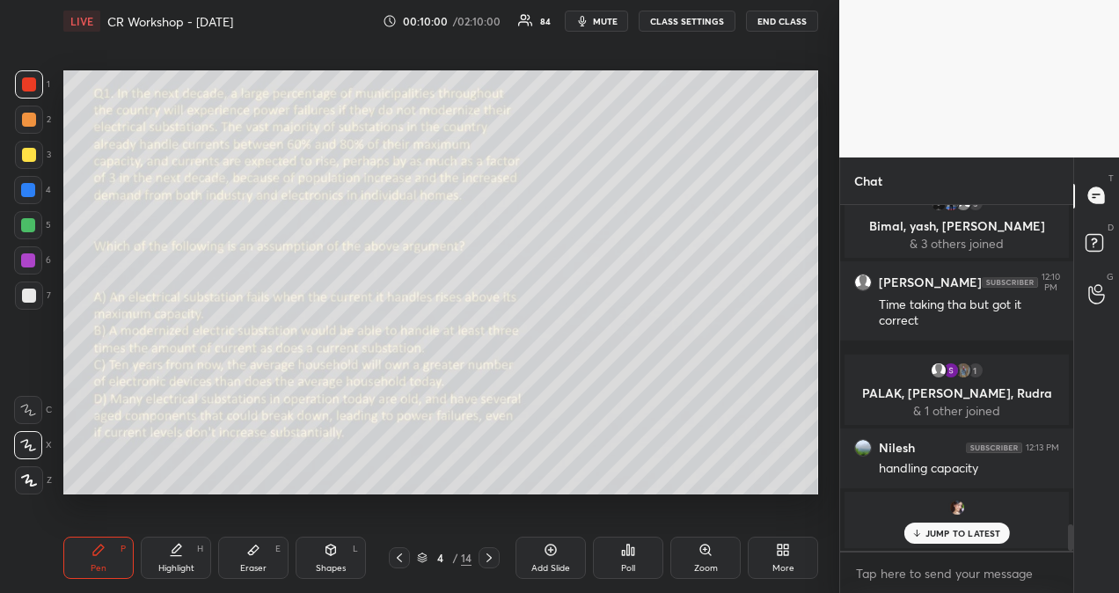
click at [552, 558] on div "Add Slide" at bounding box center [550, 557] width 70 height 42
click at [398, 559] on icon at bounding box center [399, 558] width 14 height 14
click at [489, 559] on icon at bounding box center [488, 557] width 5 height 9
click at [399, 560] on icon at bounding box center [399, 557] width 5 height 9
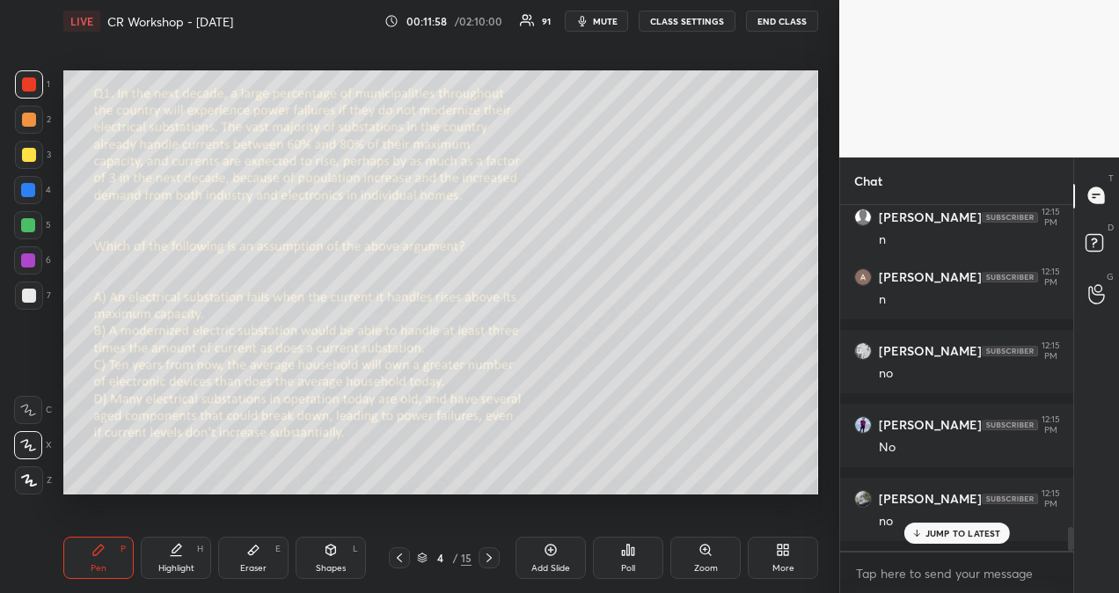
scroll to position [4702, 0]
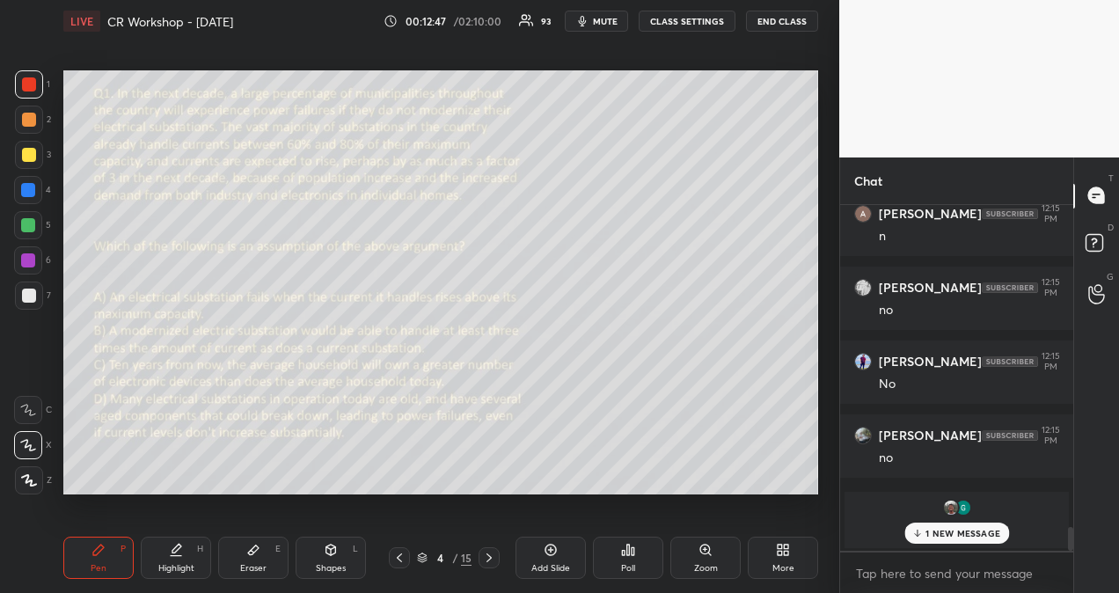
click at [487, 561] on icon at bounding box center [488, 557] width 5 height 9
click at [396, 558] on icon at bounding box center [399, 558] width 14 height 14
click at [930, 529] on p "1 NEW MESSAGE" at bounding box center [962, 533] width 75 height 11
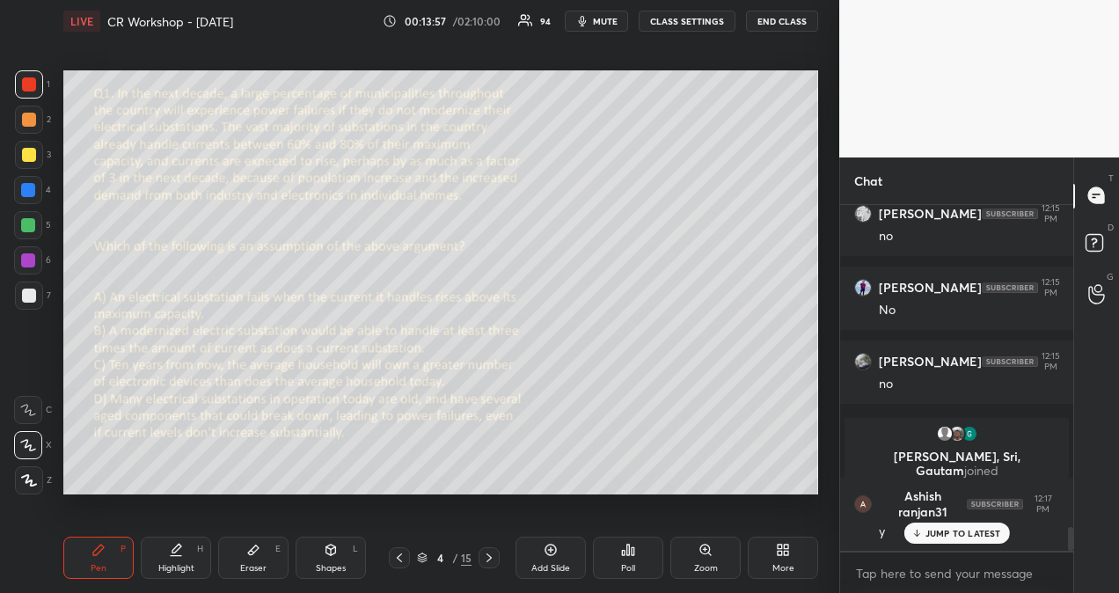
scroll to position [4835, 0]
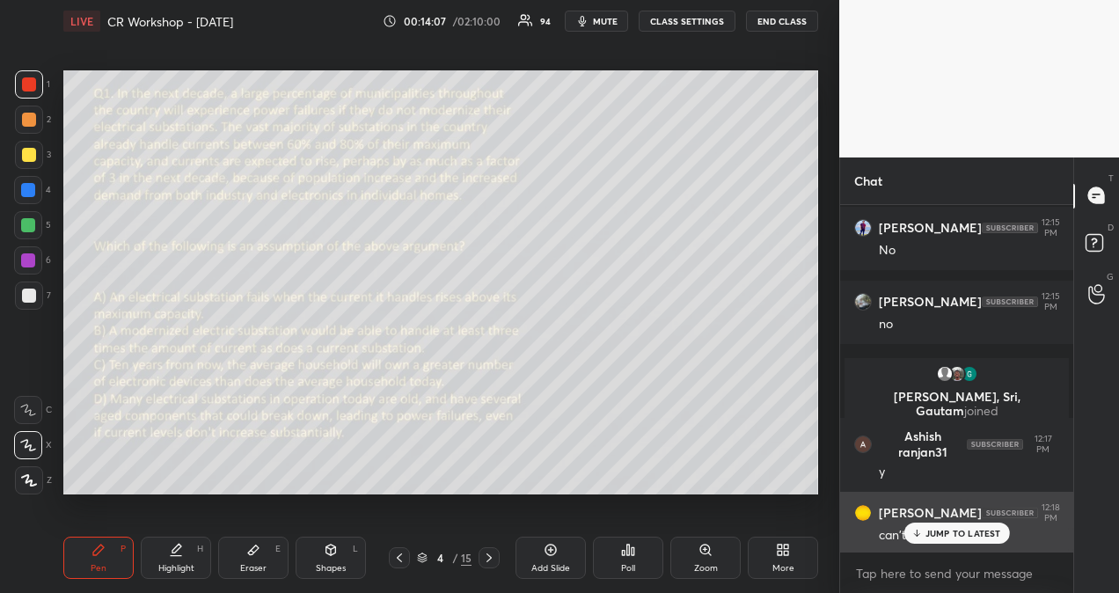
click at [930, 529] on p "JUMP TO LATEST" at bounding box center [963, 533] width 76 height 11
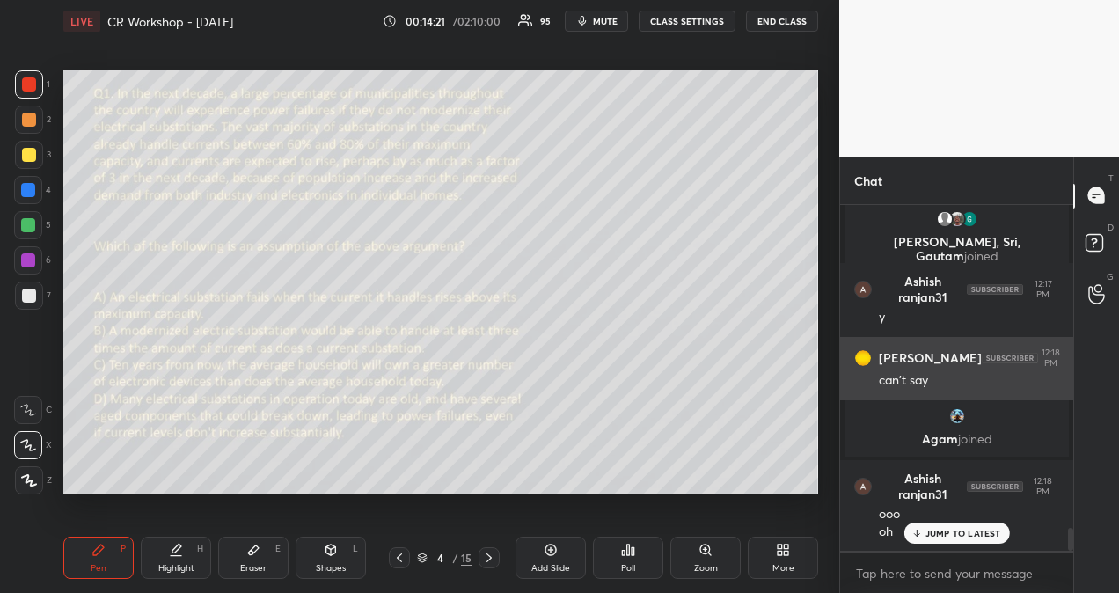
scroll to position [4818, 0]
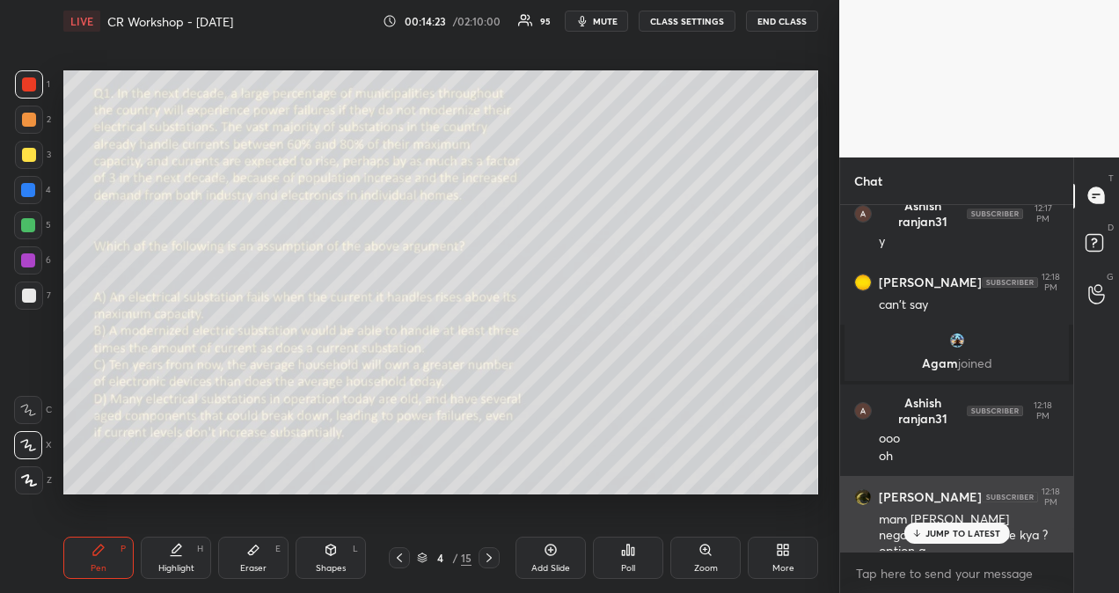
click at [955, 529] on p "JUMP TO LATEST" at bounding box center [963, 533] width 76 height 11
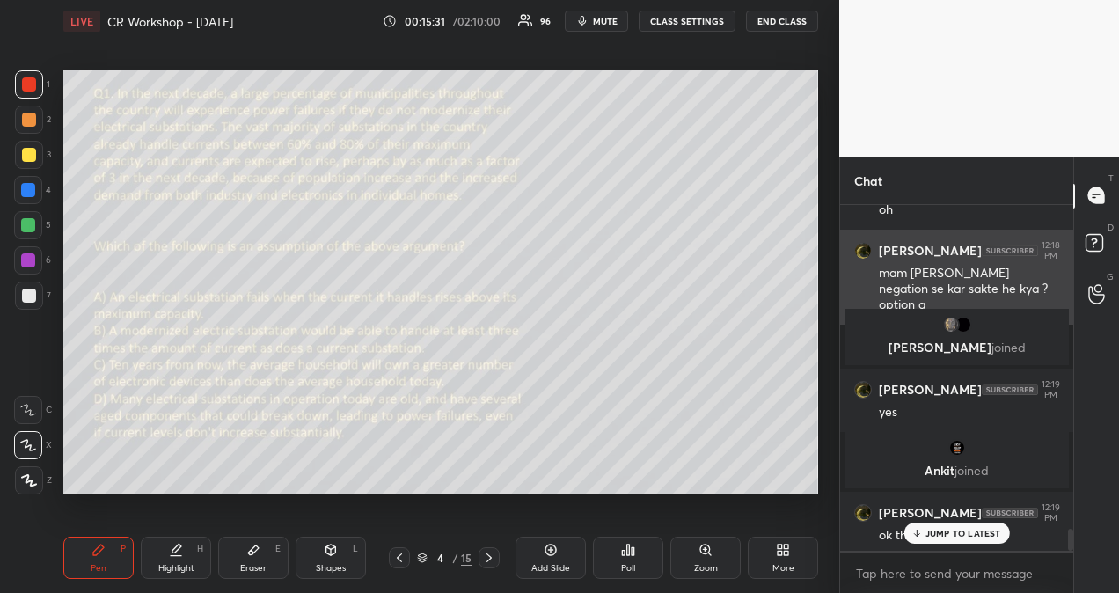
scroll to position [4999, 0]
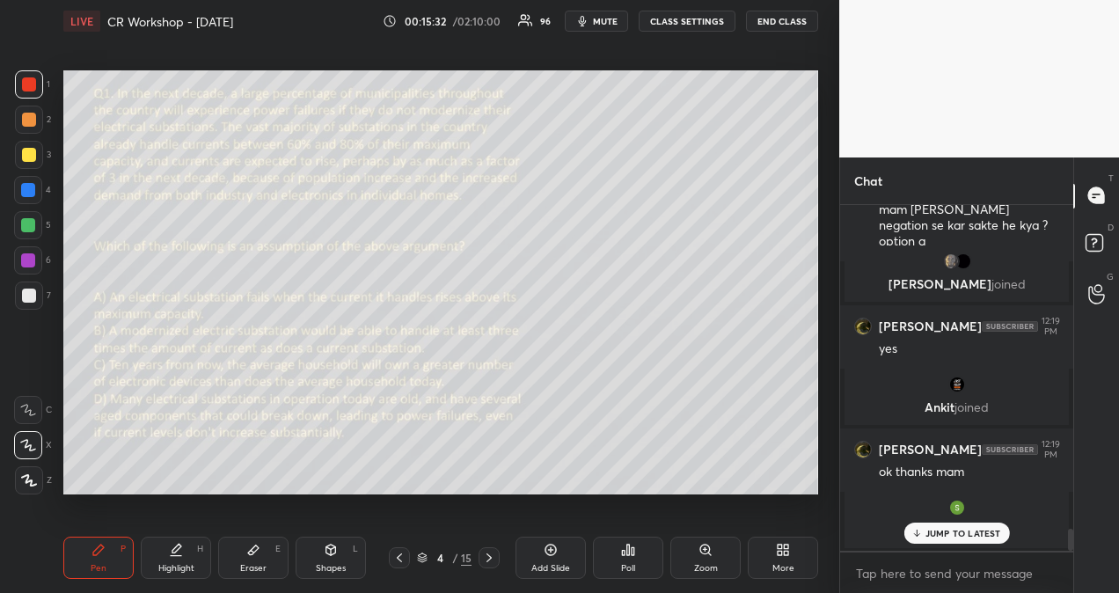
click at [930, 533] on p "JUMP TO LATEST" at bounding box center [963, 533] width 76 height 11
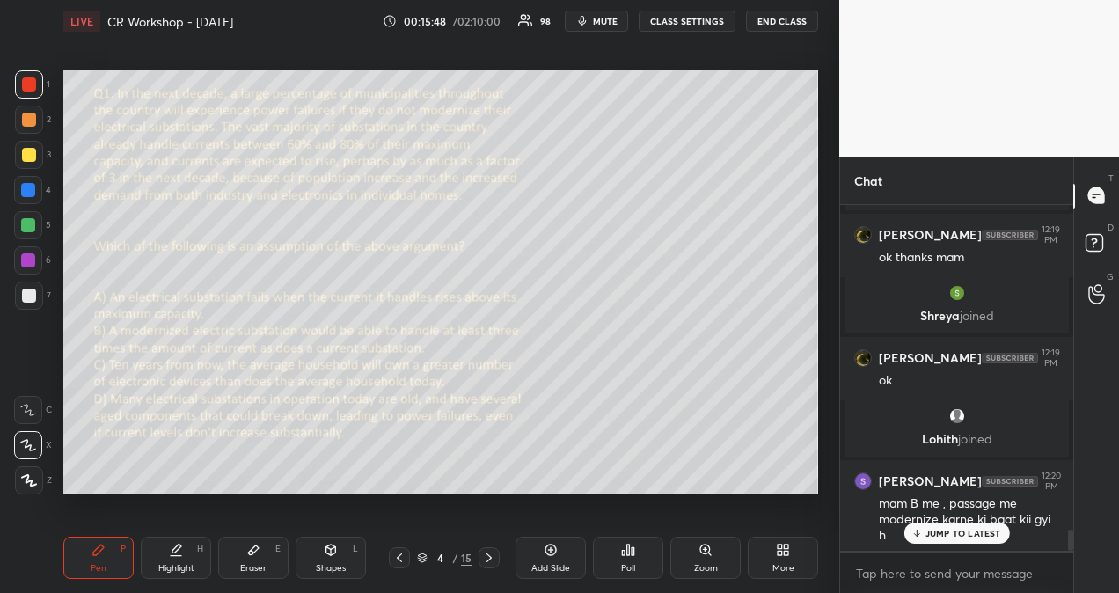
scroll to position [5277, 0]
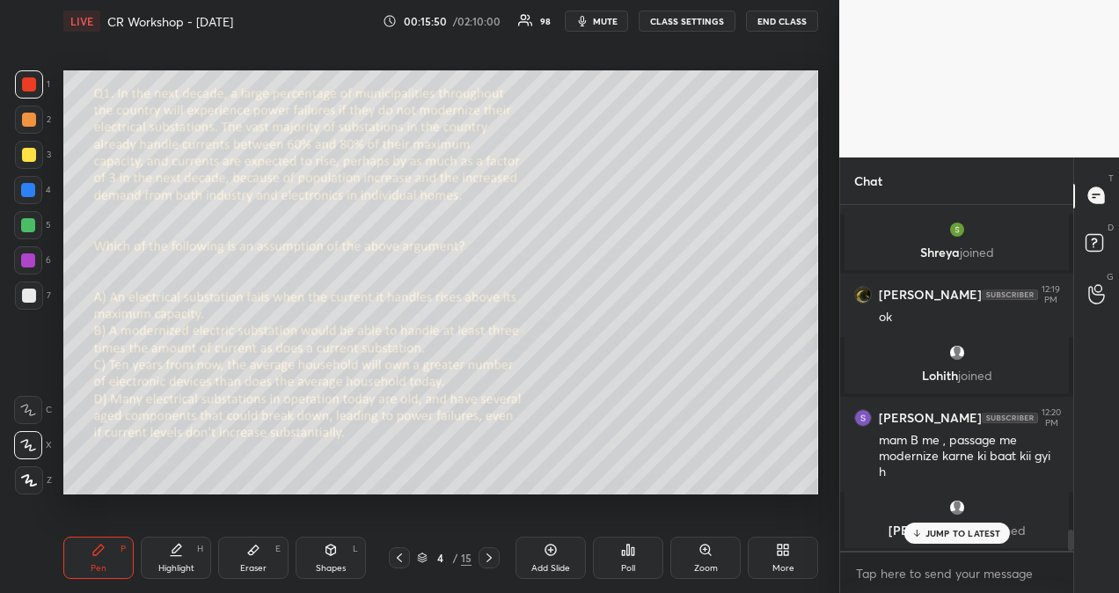
click at [927, 528] on p "JUMP TO LATEST" at bounding box center [963, 533] width 76 height 11
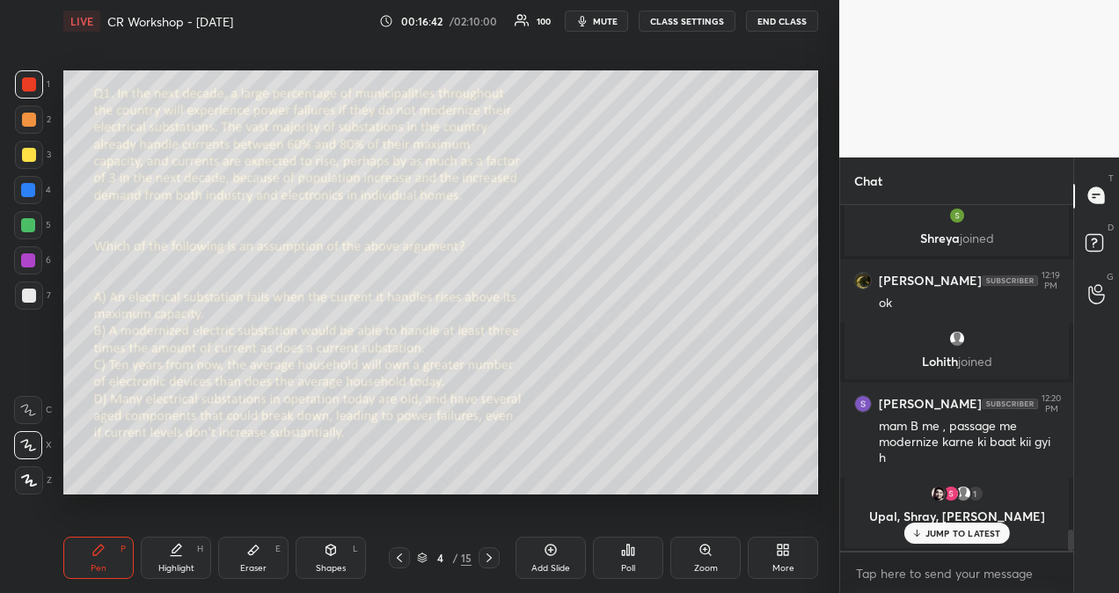
click at [973, 536] on p "JUMP TO LATEST" at bounding box center [963, 533] width 76 height 11
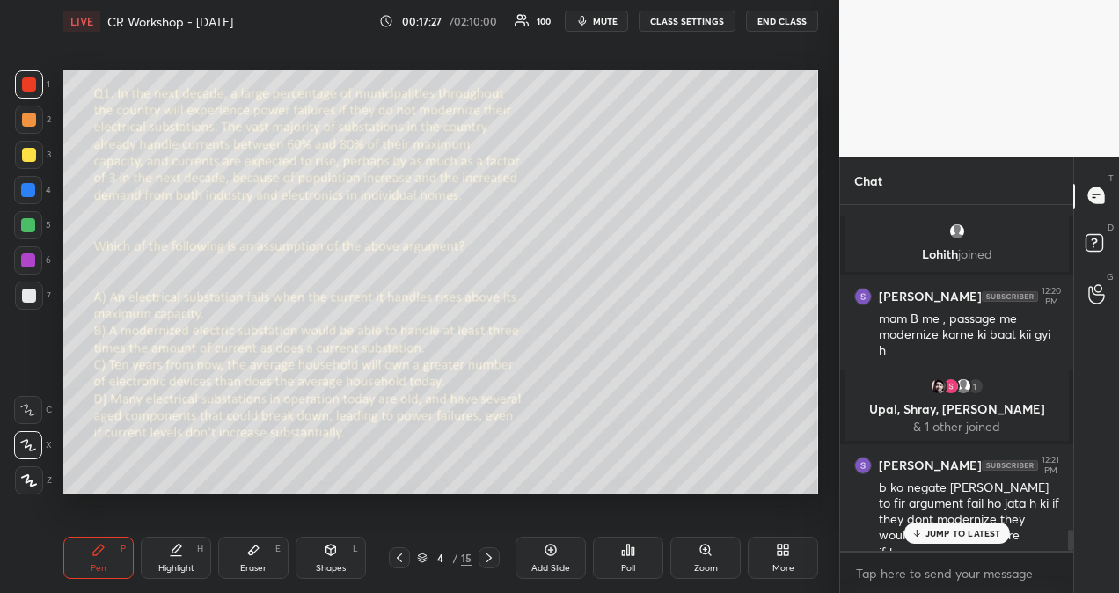
scroll to position [5205, 0]
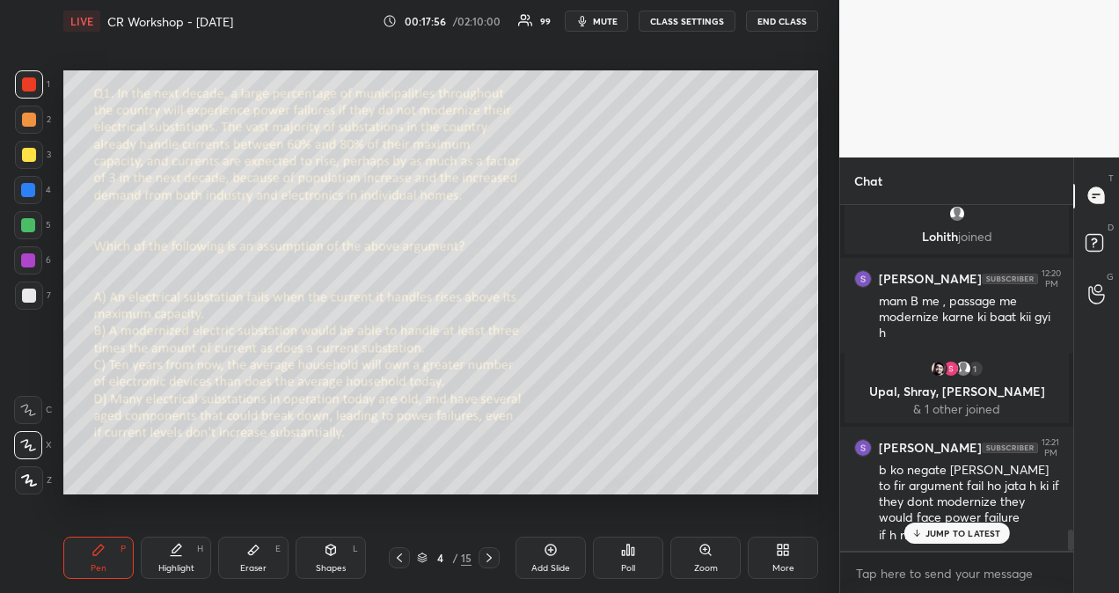
click at [928, 531] on p "JUMP TO LATEST" at bounding box center [963, 533] width 76 height 11
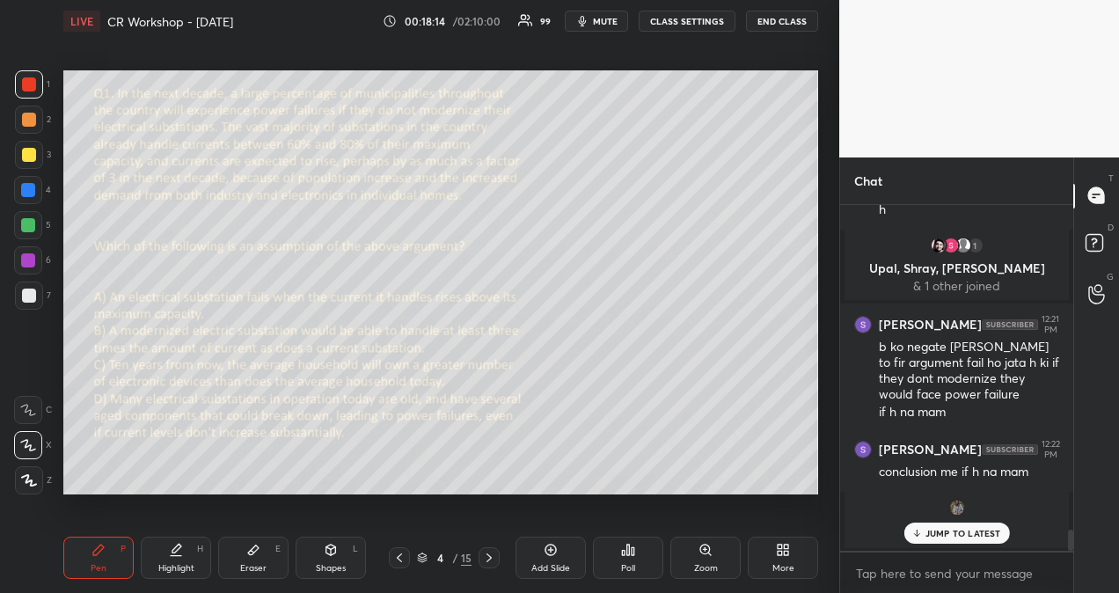
scroll to position [5388, 0]
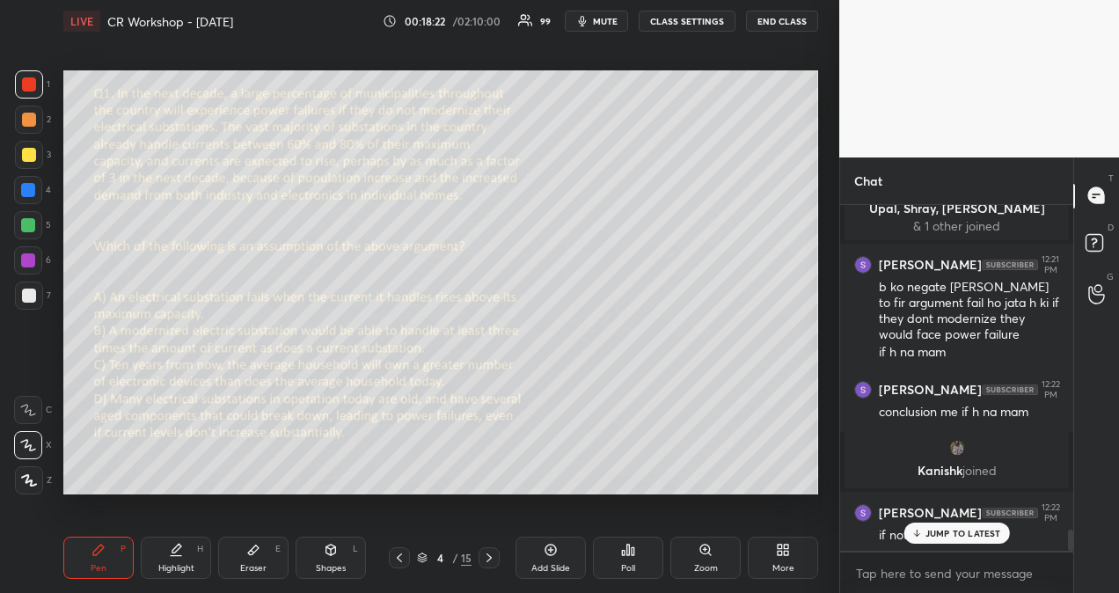
click at [968, 531] on p "JUMP TO LATEST" at bounding box center [963, 533] width 76 height 11
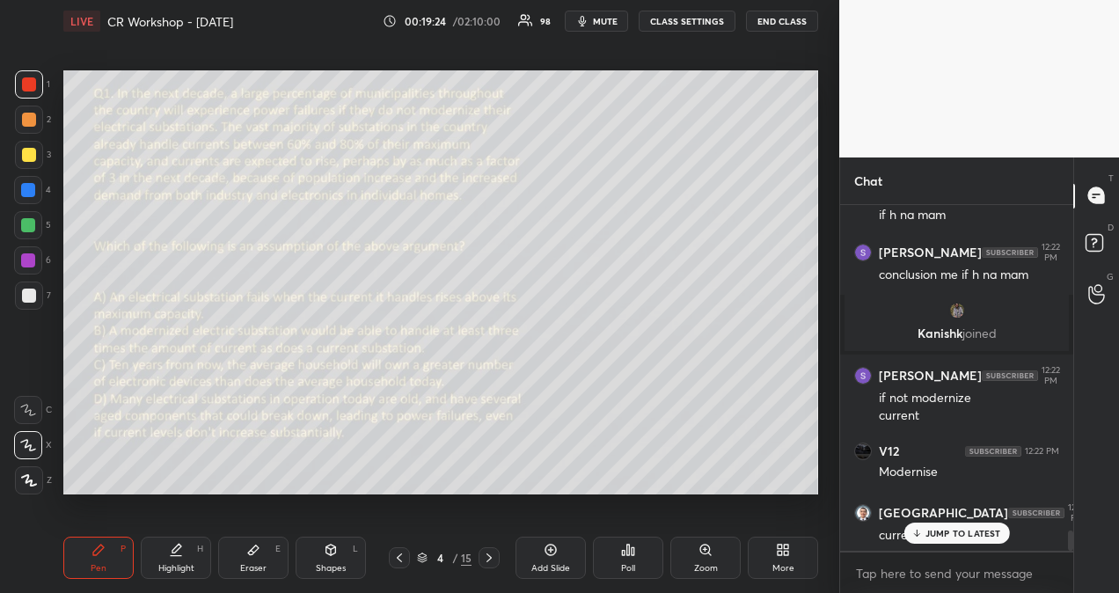
scroll to position [5585, 0]
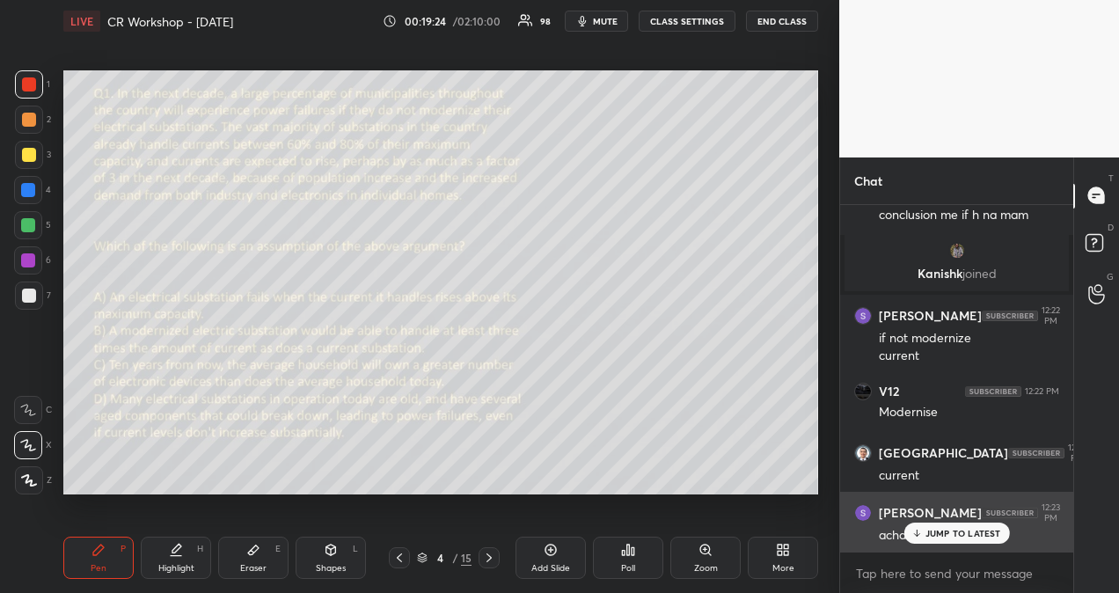
click at [964, 533] on p "JUMP TO LATEST" at bounding box center [963, 533] width 76 height 11
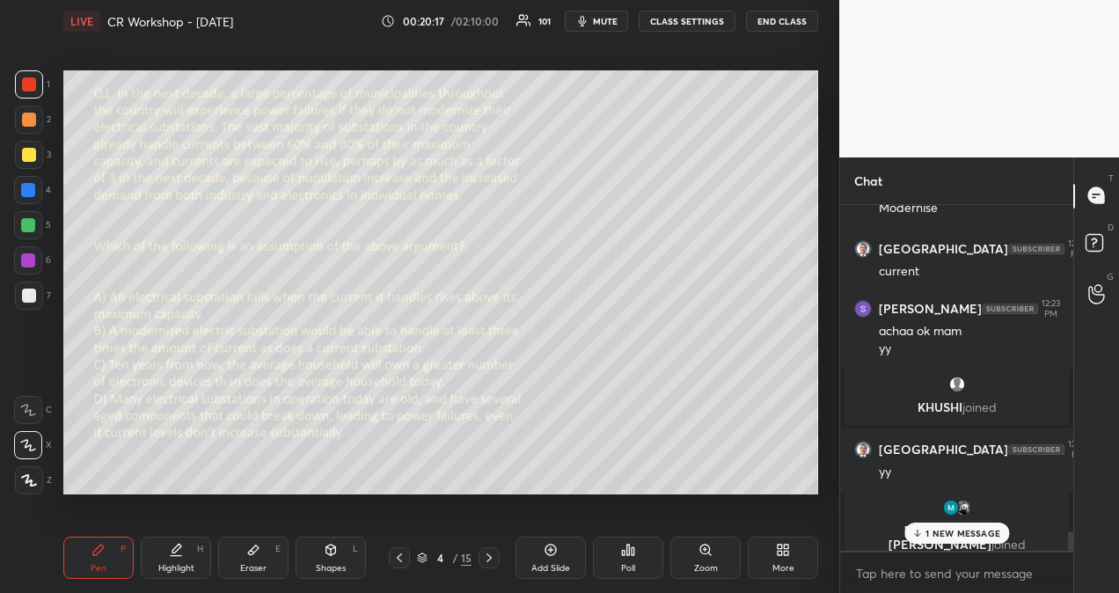
scroll to position [5862, 0]
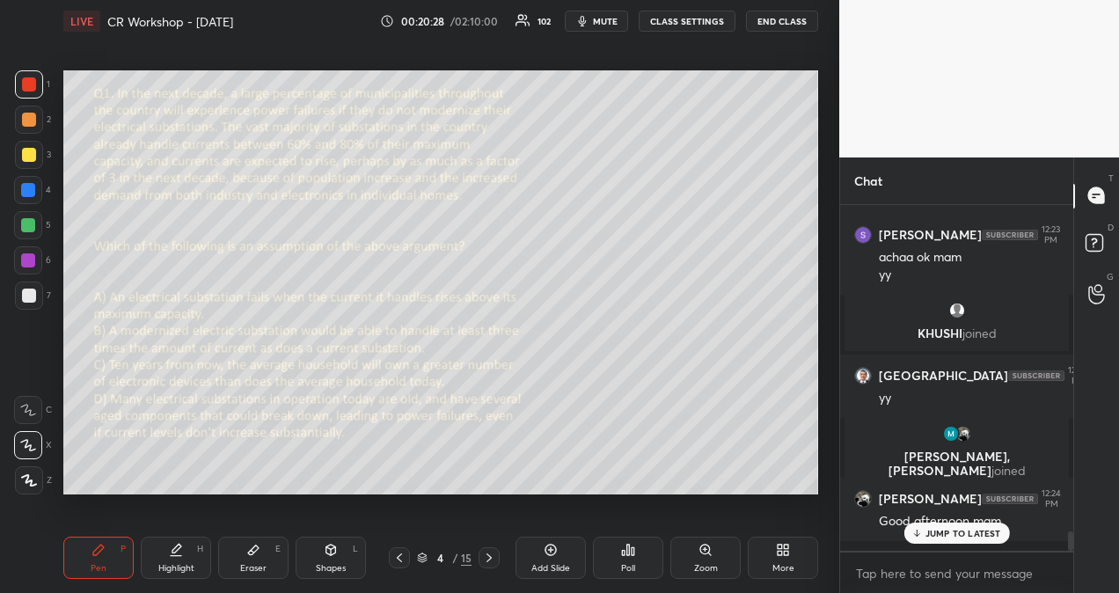
click at [987, 531] on p "JUMP TO LATEST" at bounding box center [963, 533] width 76 height 11
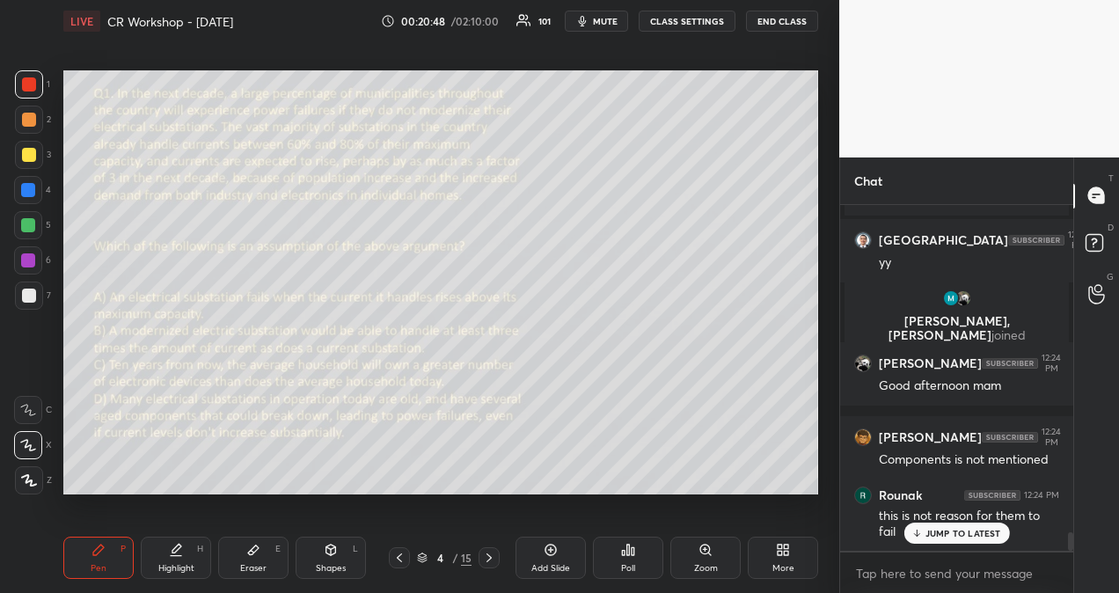
scroll to position [6058, 0]
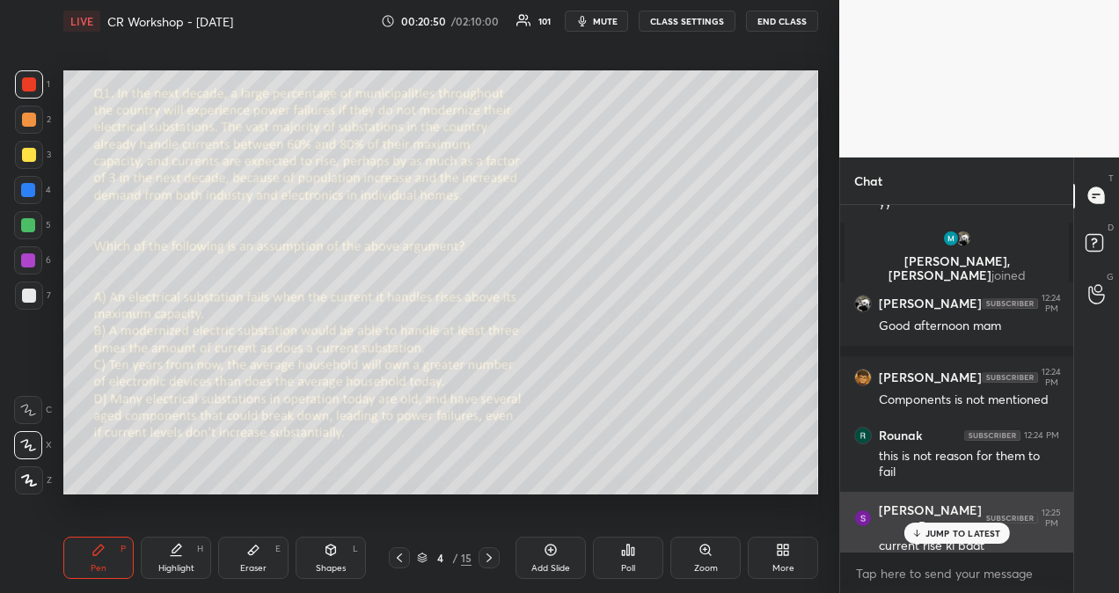
click at [951, 533] on p "JUMP TO LATEST" at bounding box center [963, 533] width 76 height 11
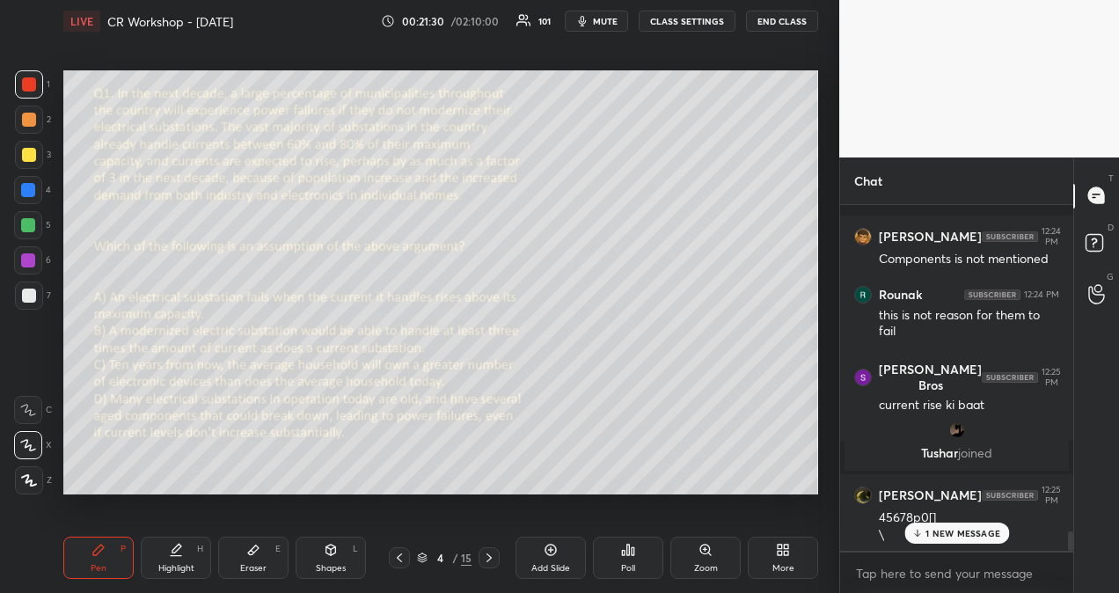
scroll to position [5926, 0]
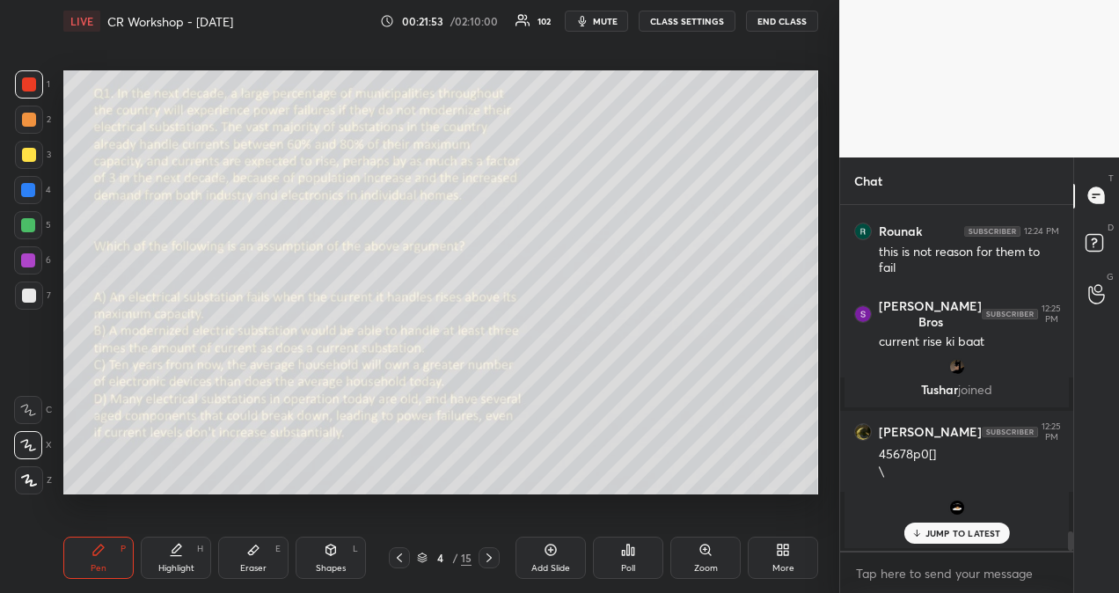
click at [994, 531] on p "JUMP TO LATEST" at bounding box center [963, 533] width 76 height 11
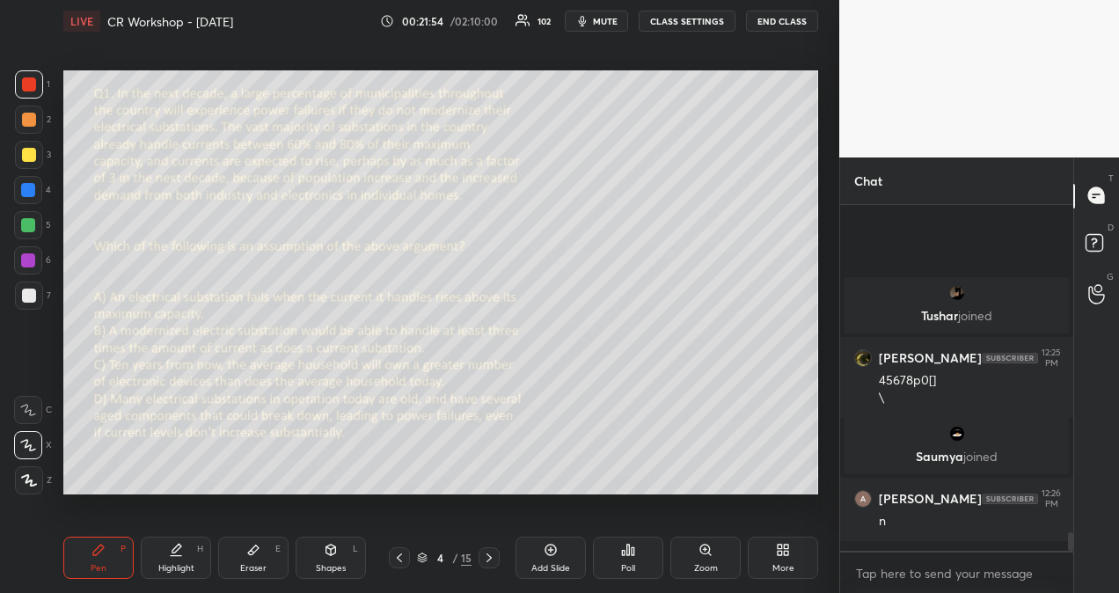
scroll to position [6133, 0]
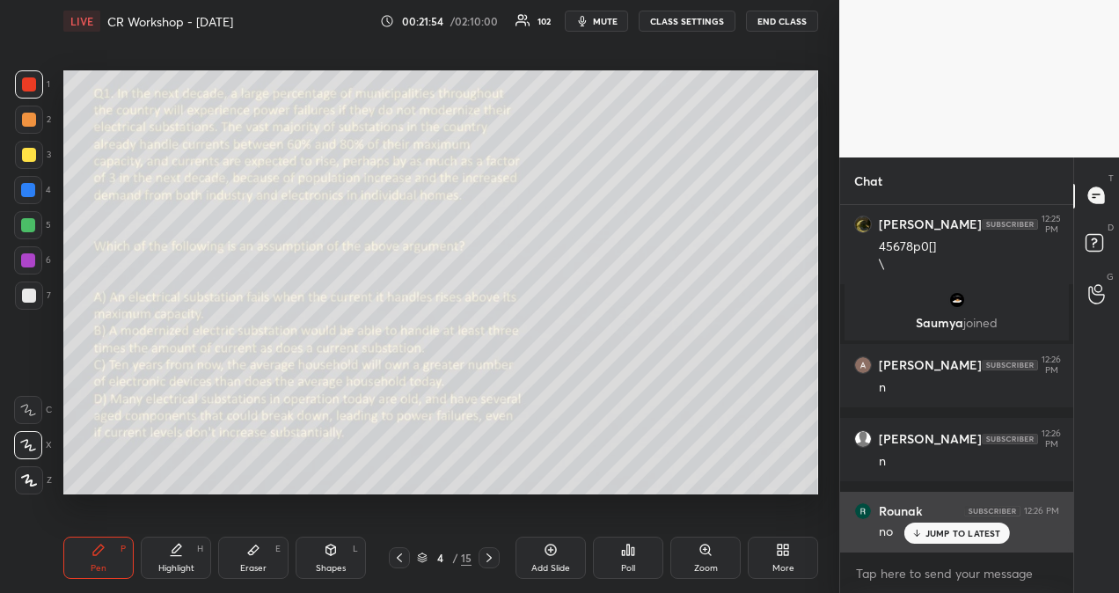
click at [997, 535] on p "JUMP TO LATEST" at bounding box center [963, 533] width 76 height 11
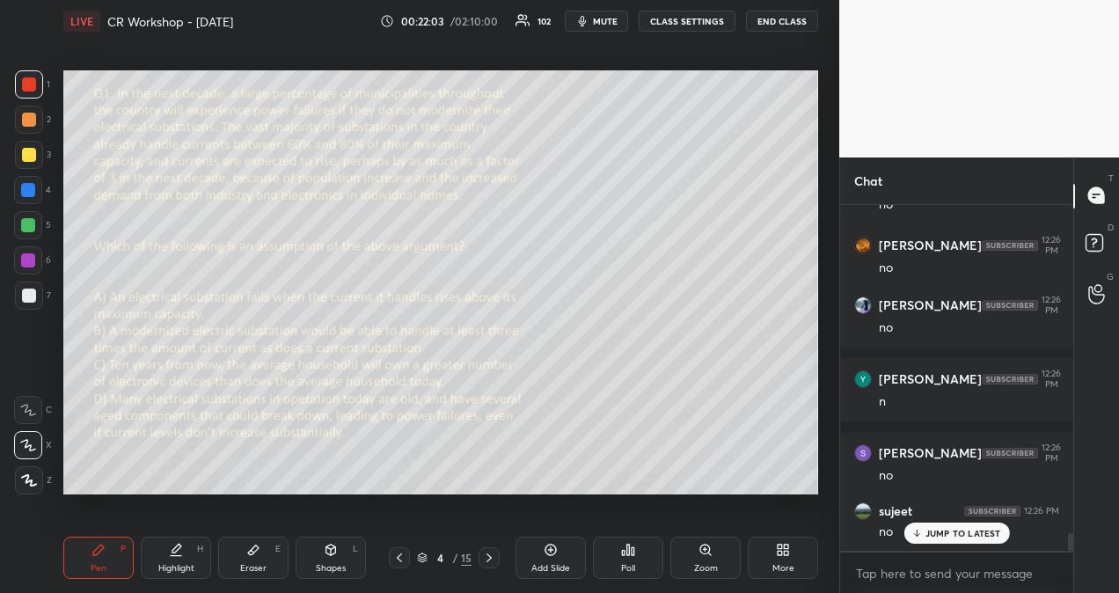
scroll to position [6520, 0]
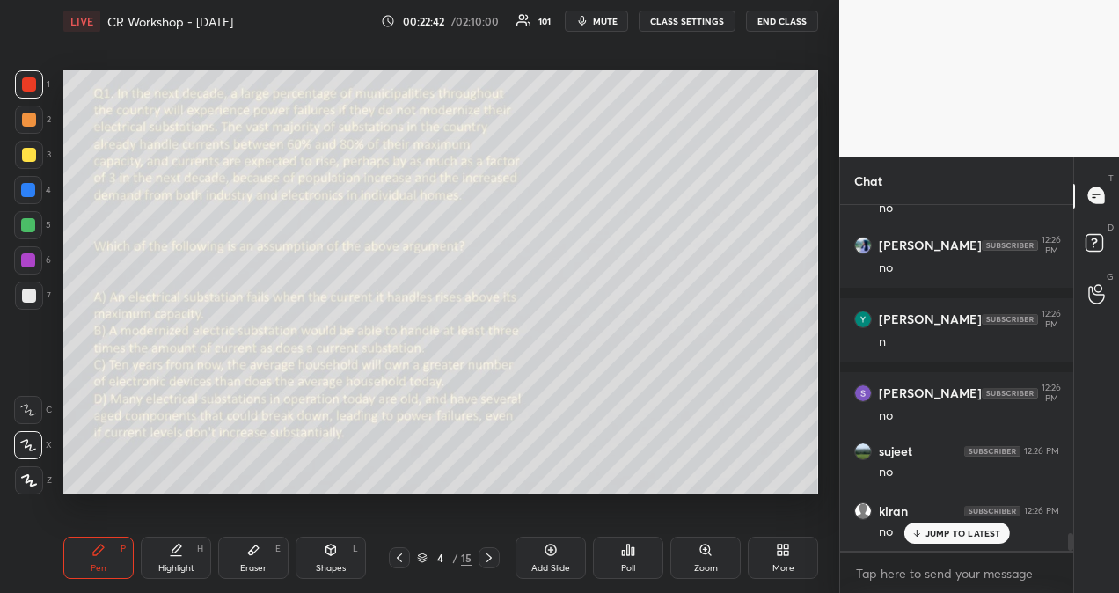
click at [627, 558] on div "Poll" at bounding box center [628, 557] width 70 height 42
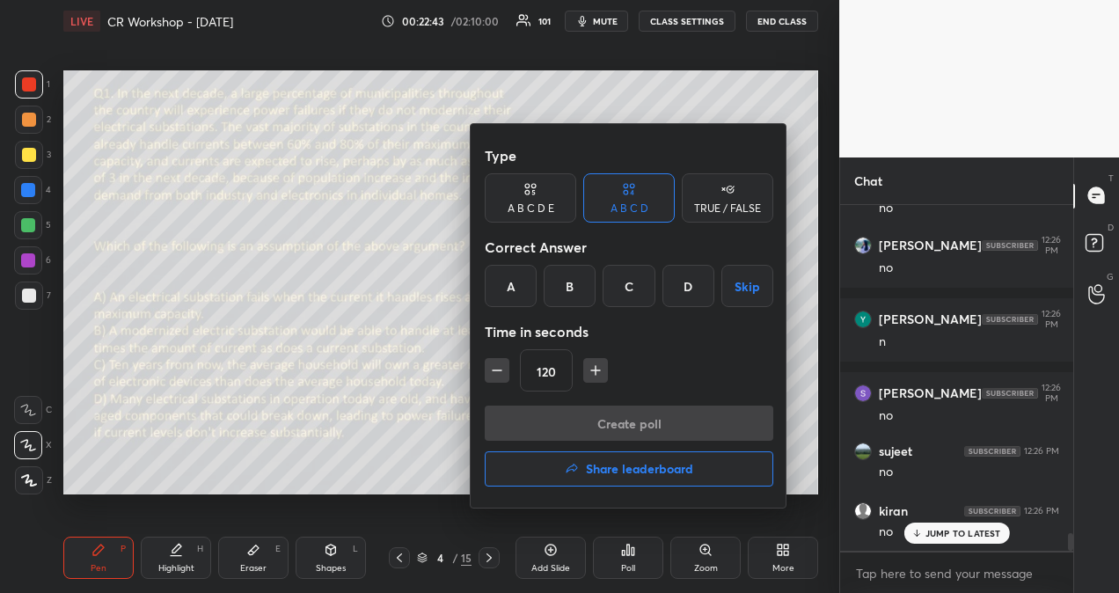
click at [640, 468] on h4 "Share leaderboard" at bounding box center [639, 469] width 107 height 12
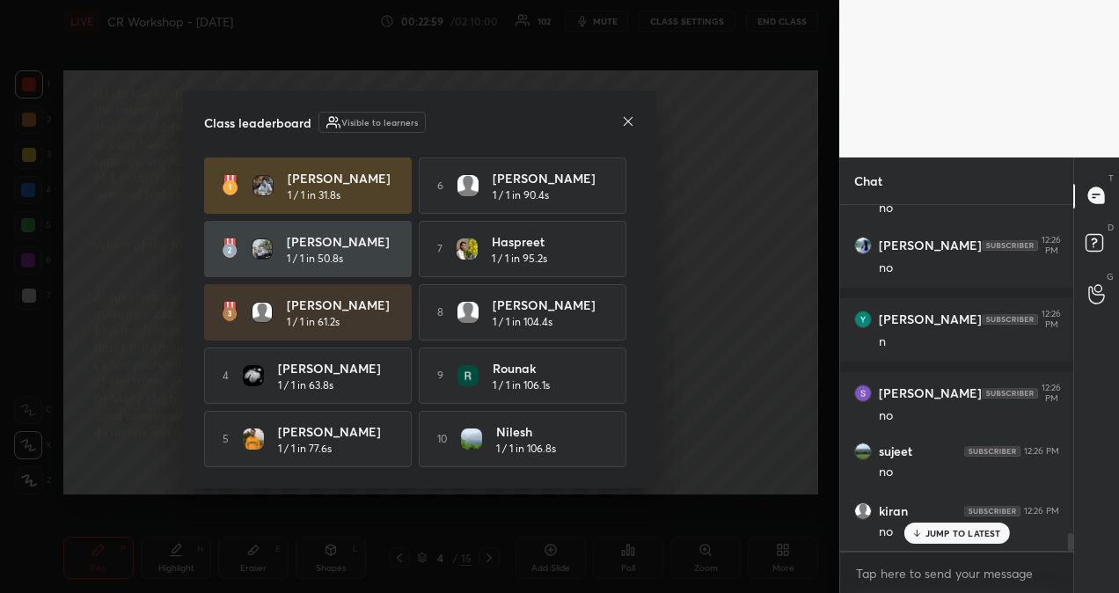
scroll to position [6580, 0]
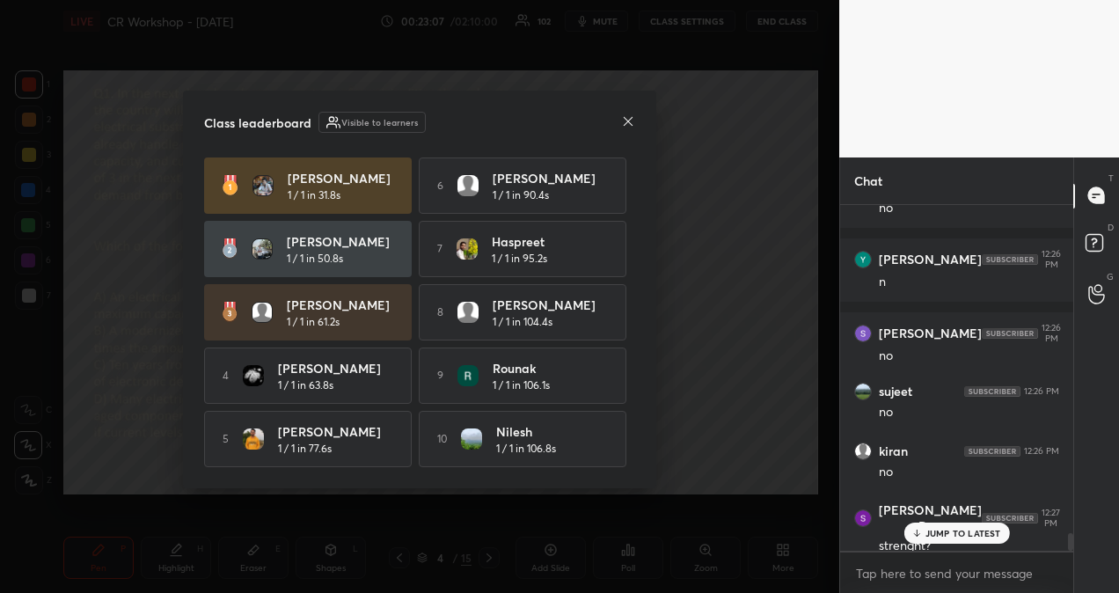
click at [953, 534] on p "JUMP TO LATEST" at bounding box center [963, 533] width 76 height 11
click at [625, 120] on icon at bounding box center [628, 120] width 9 height 9
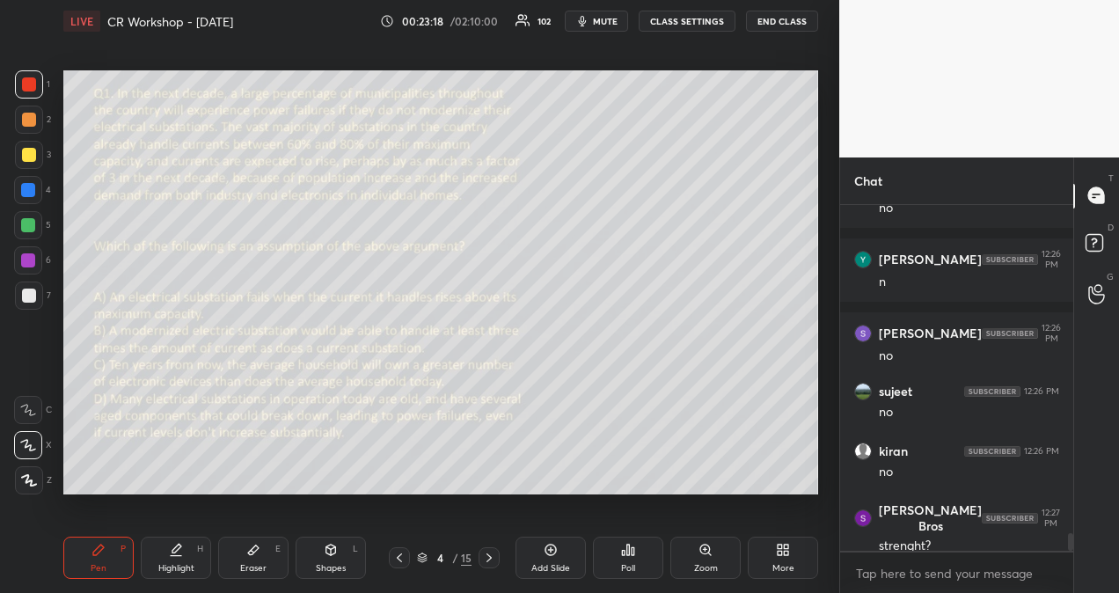
click at [635, 560] on div "Poll" at bounding box center [628, 557] width 70 height 42
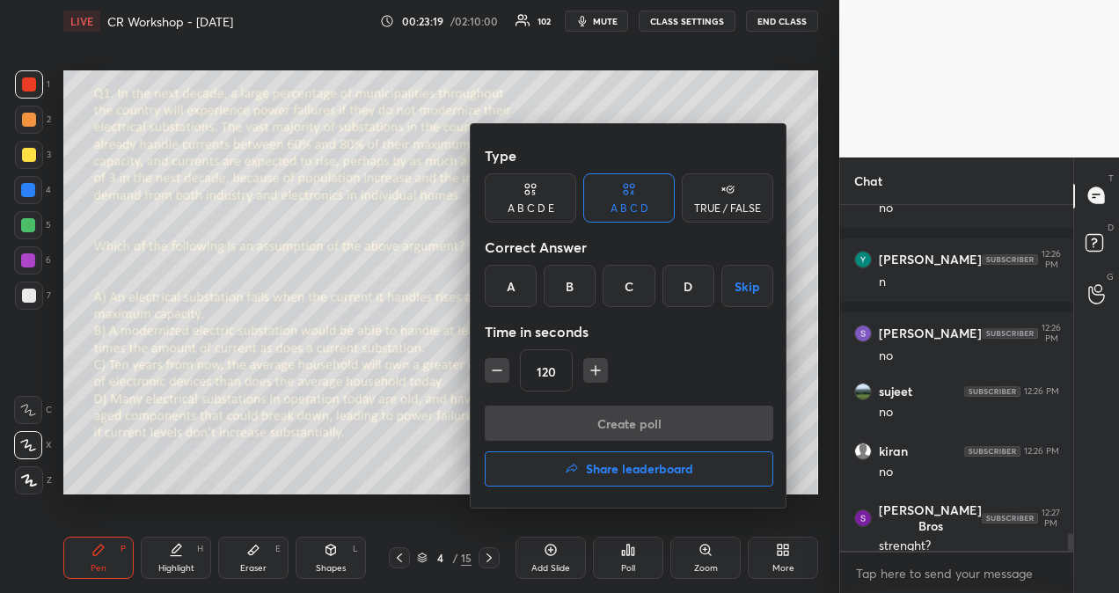
click at [634, 558] on div at bounding box center [559, 296] width 1119 height 593
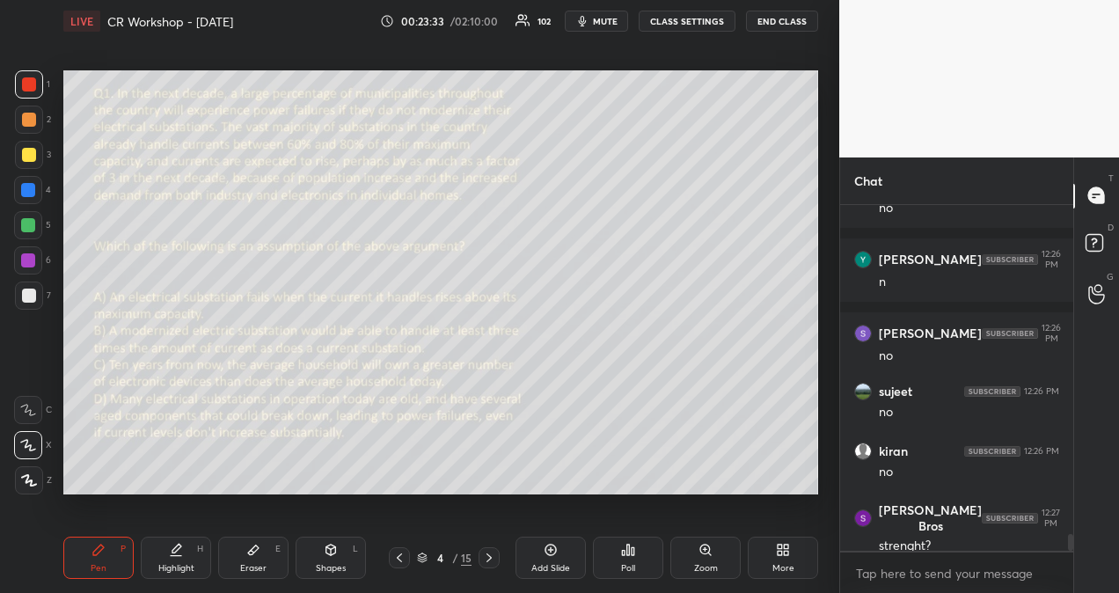
scroll to position [6643, 0]
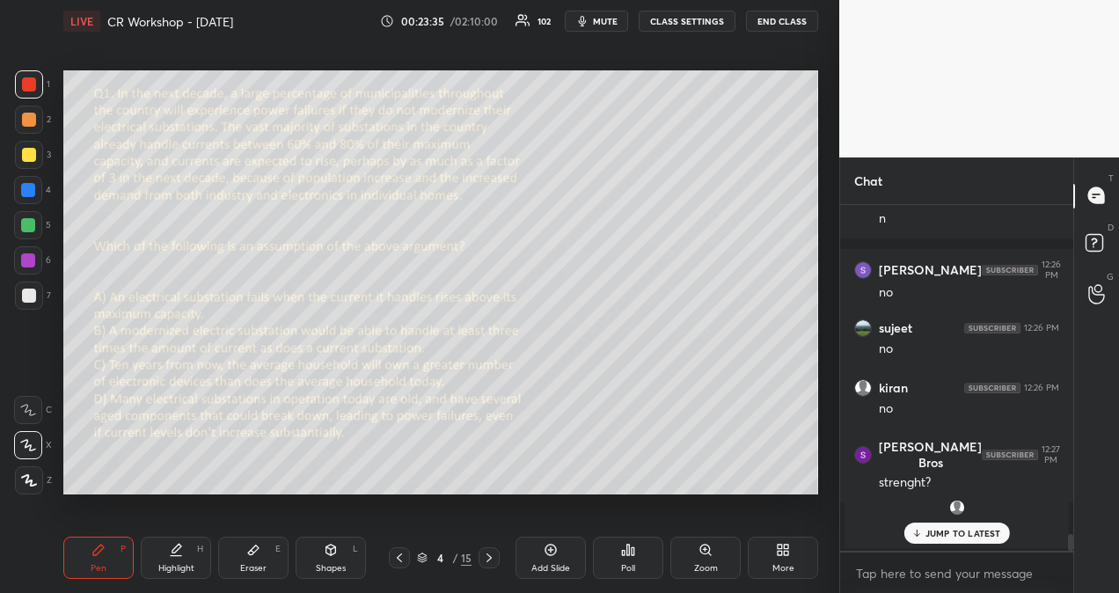
click at [962, 531] on p "JUMP TO LATEST" at bounding box center [963, 533] width 76 height 11
click at [491, 559] on icon at bounding box center [489, 558] width 14 height 14
click at [488, 558] on icon at bounding box center [489, 558] width 14 height 14
click at [644, 549] on div "Poll" at bounding box center [628, 557] width 70 height 42
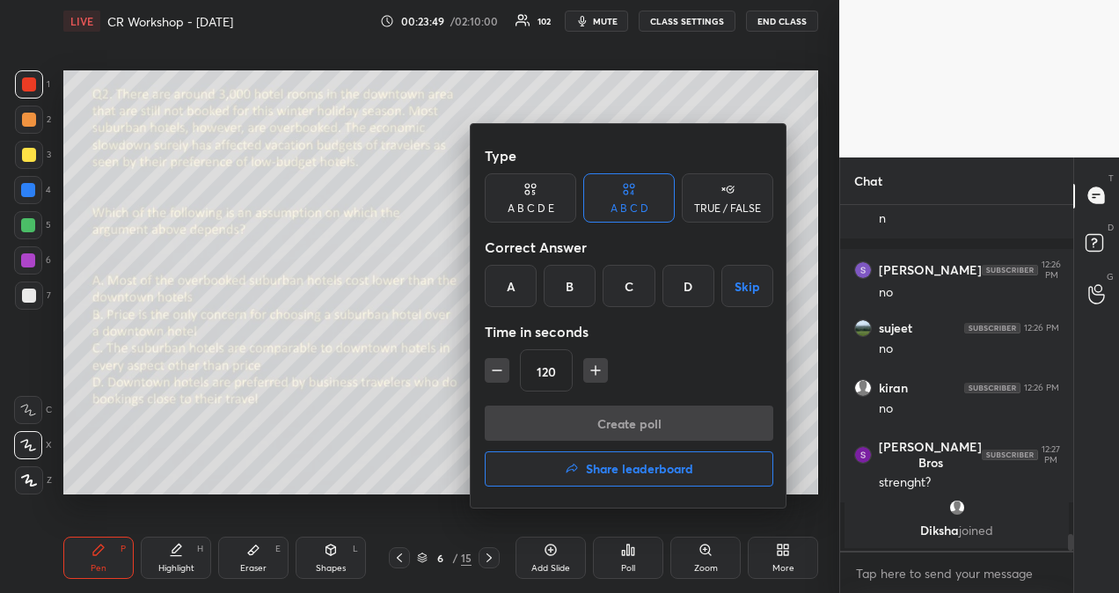
click at [514, 276] on div "A" at bounding box center [511, 286] width 52 height 42
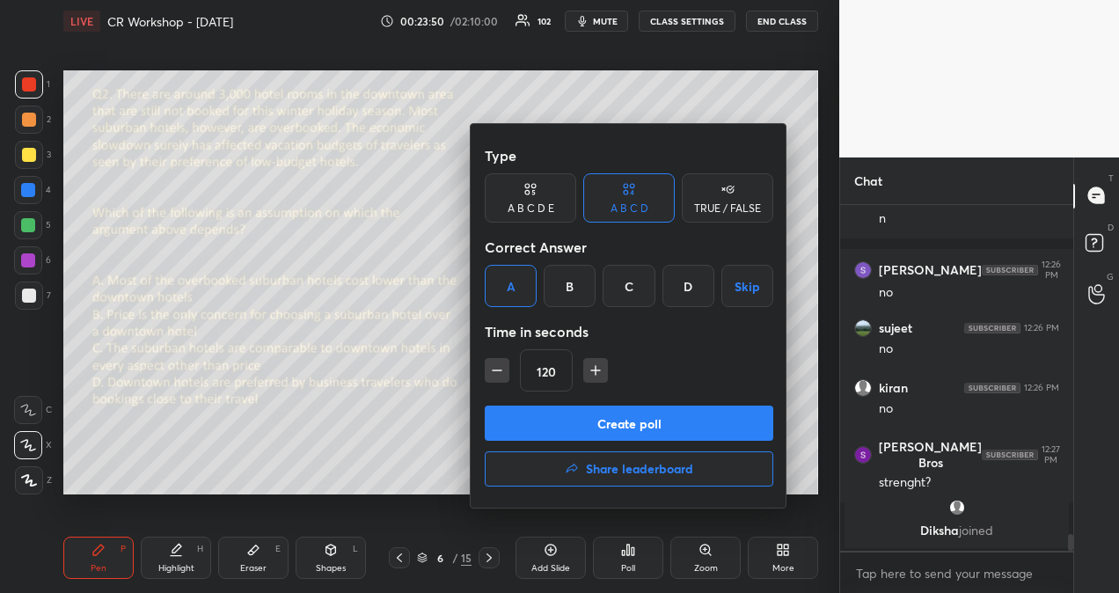
click at [623, 426] on button "Create poll" at bounding box center [629, 422] width 288 height 35
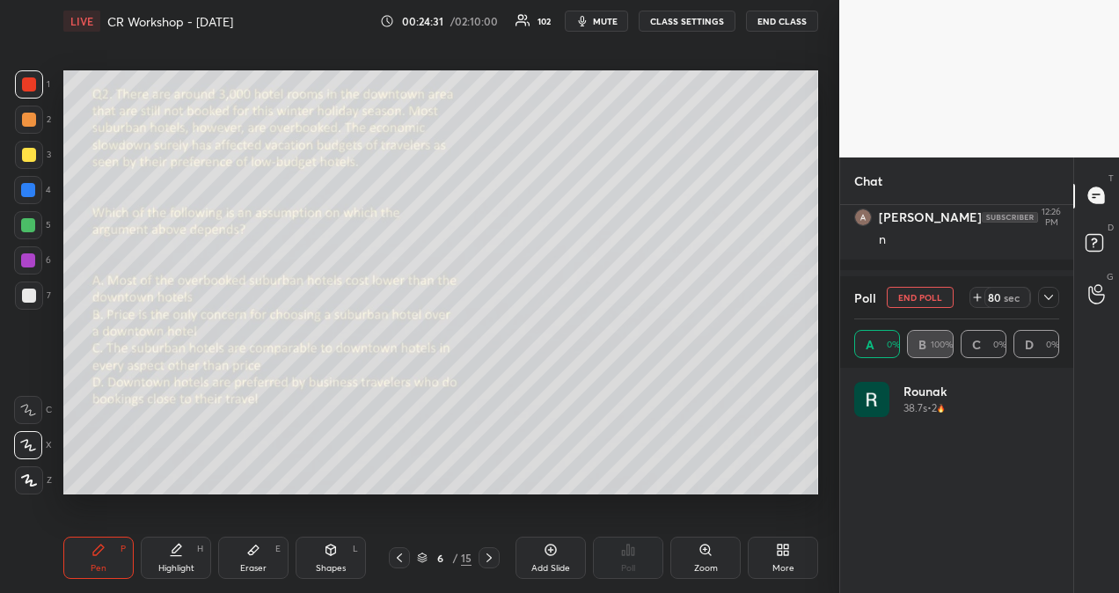
scroll to position [206, 200]
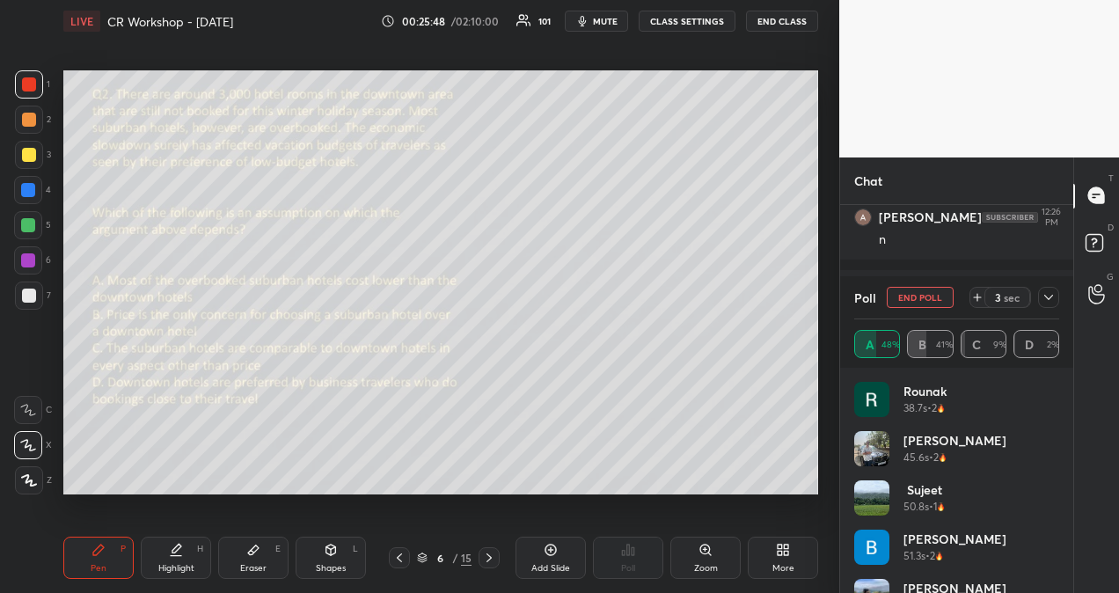
click at [1048, 296] on icon at bounding box center [1048, 297] width 14 height 14
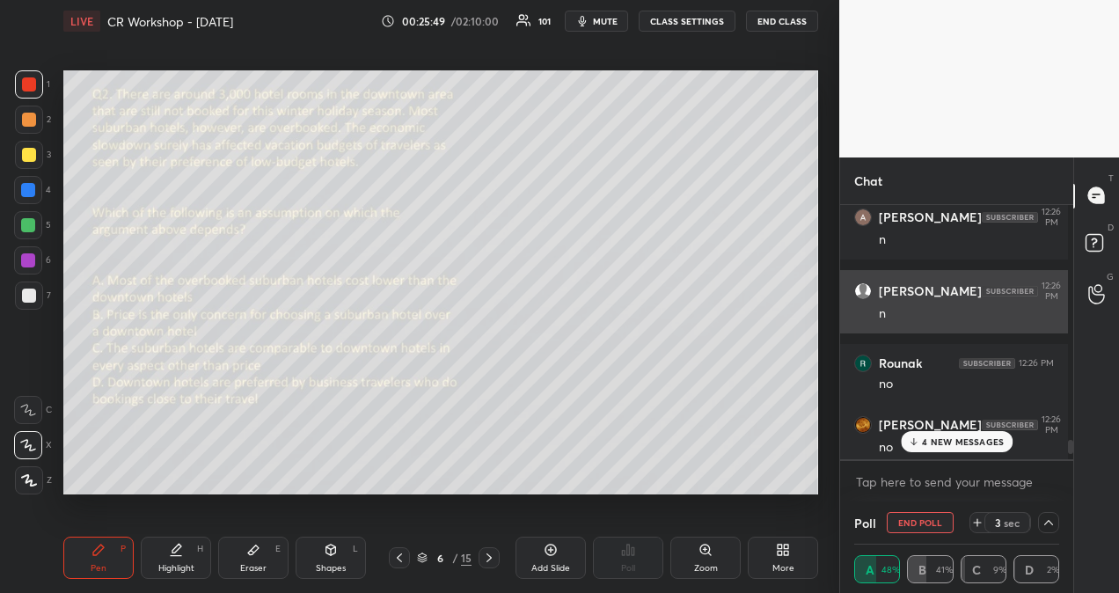
scroll to position [5, 5]
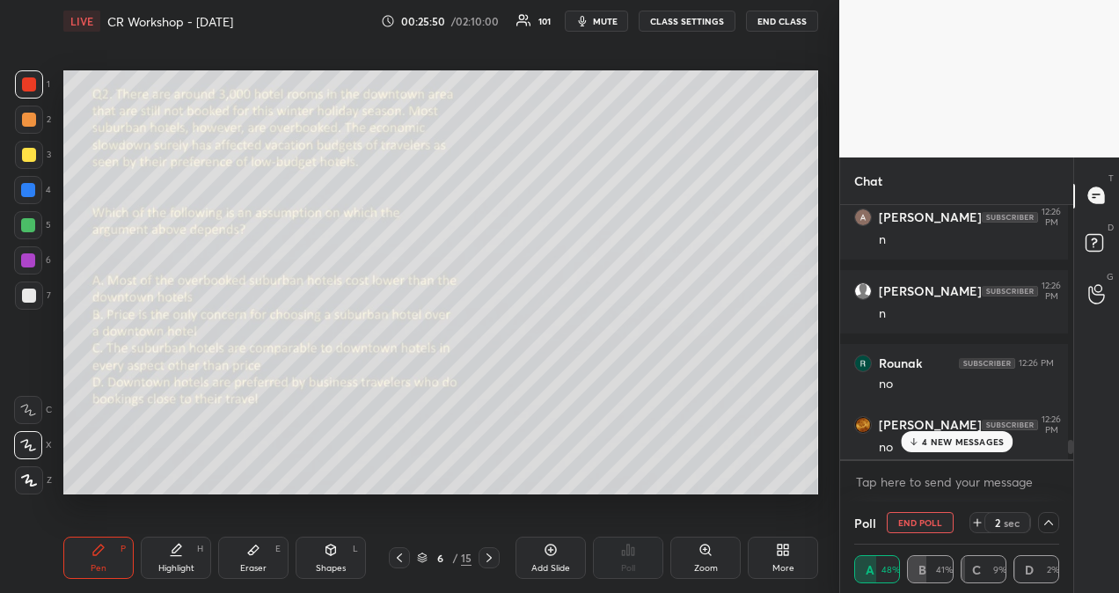
click at [974, 438] on p "4 NEW MESSAGES" at bounding box center [963, 441] width 82 height 11
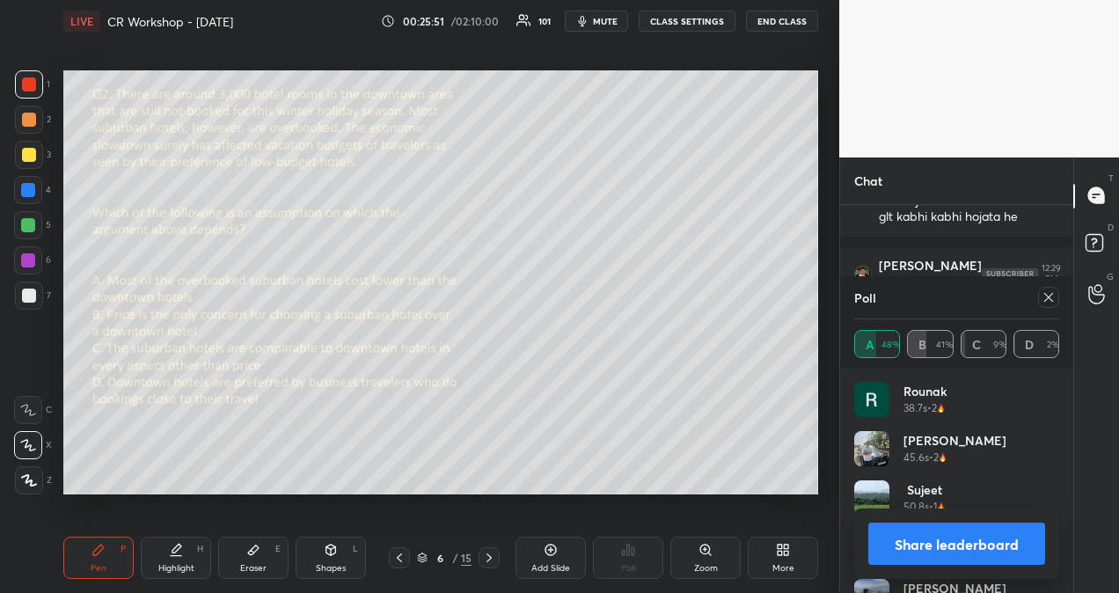
scroll to position [206, 200]
click at [1052, 295] on icon at bounding box center [1048, 297] width 14 height 14
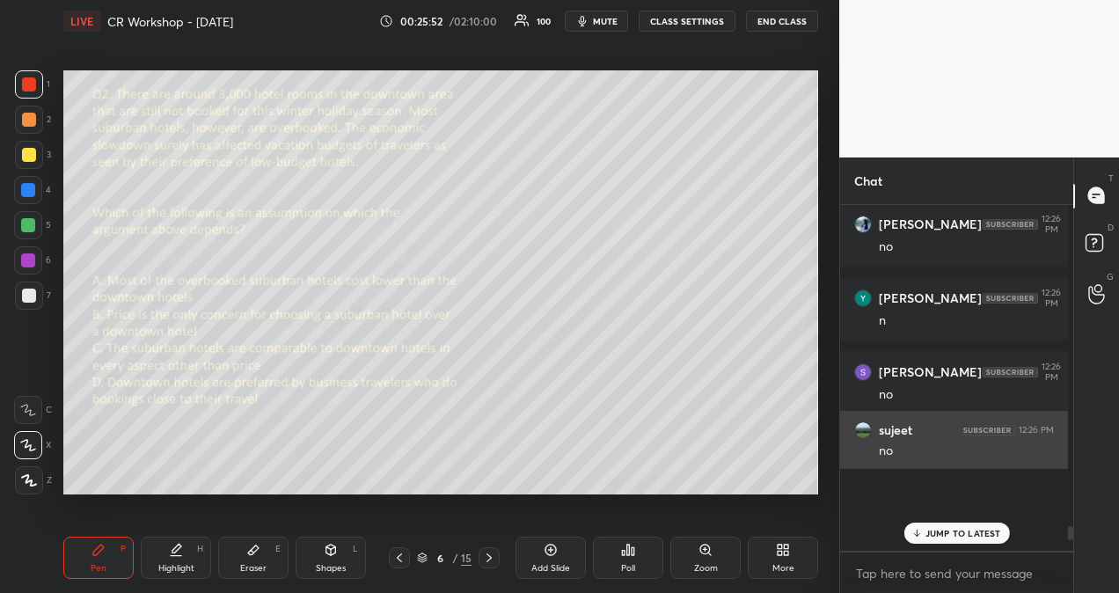
scroll to position [1, 5]
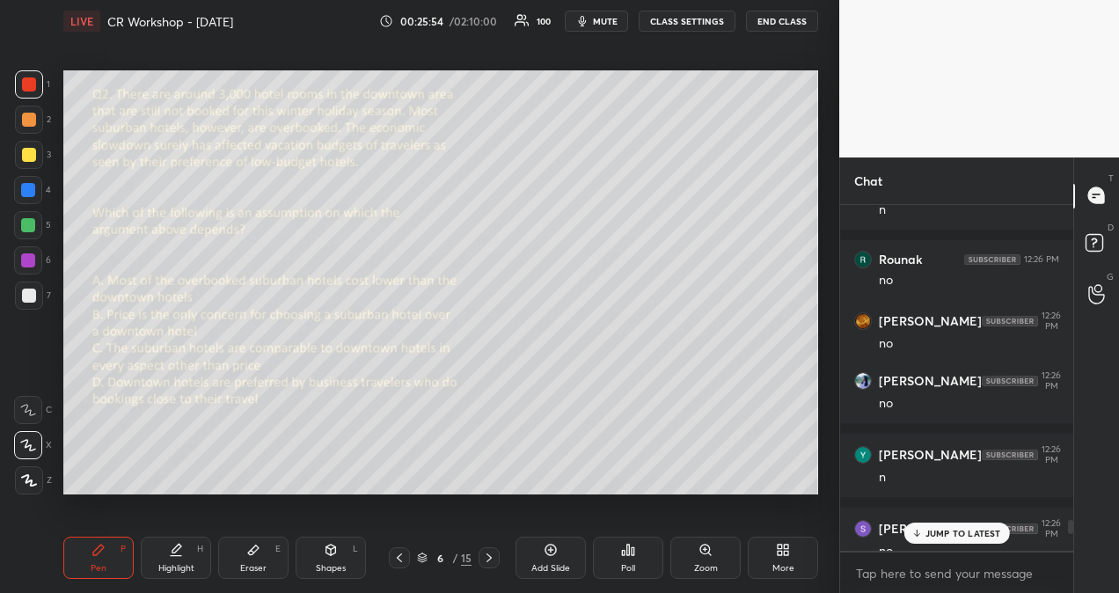
click at [948, 531] on p "JUMP TO LATEST" at bounding box center [963, 533] width 76 height 11
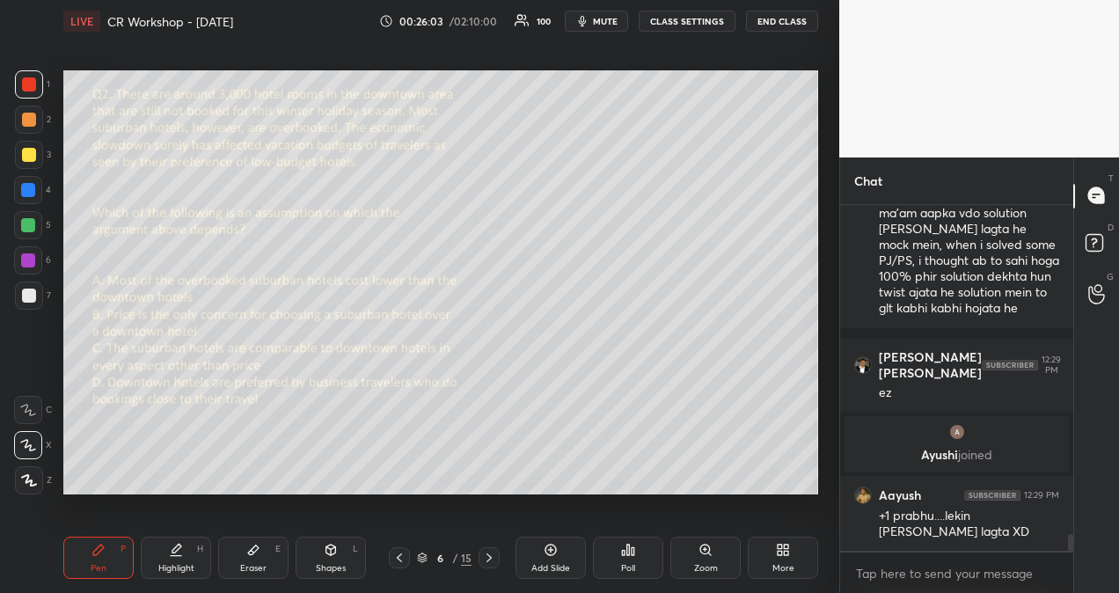
click at [1073, 195] on div at bounding box center [1074, 196] width 2 height 25
click at [1071, 213] on div at bounding box center [1067, 378] width 11 height 346
click at [1076, 205] on div "T Messages (T)" at bounding box center [1096, 195] width 45 height 49
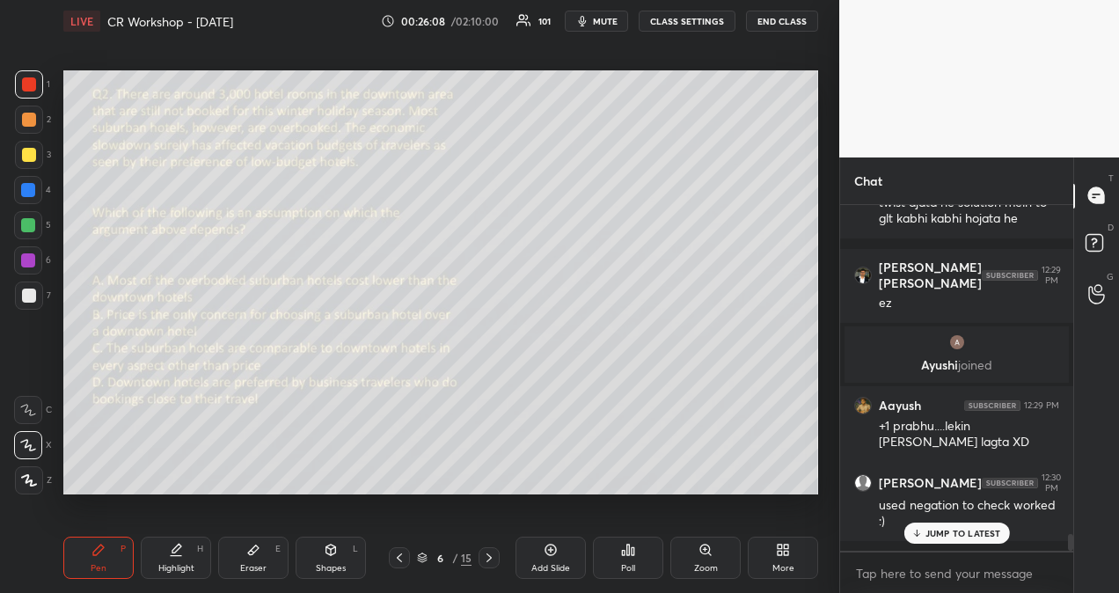
click at [976, 536] on p "JUMP TO LATEST" at bounding box center [963, 533] width 76 height 11
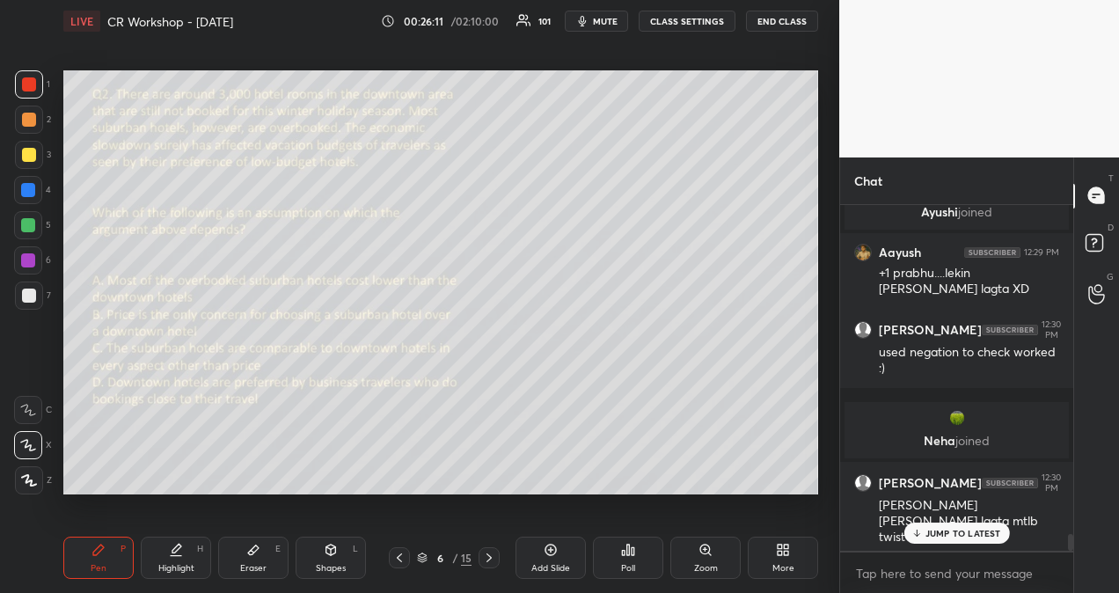
click at [1071, 192] on div "Chat [PERSON_NAME] 12:26 PM no [PERSON_NAME] 12:26 PM no [PERSON_NAME] 12:26 PM…" at bounding box center [979, 374] width 280 height 435
click at [957, 526] on div "JUMP TO LATEST" at bounding box center [956, 532] width 106 height 21
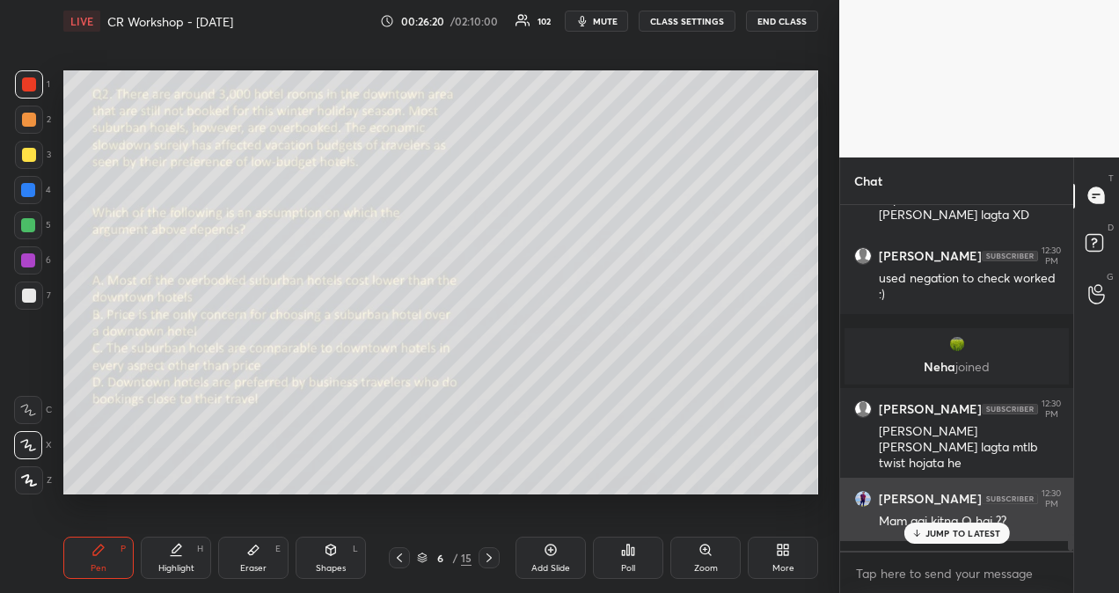
click at [983, 536] on p "JUMP TO LATEST" at bounding box center [963, 533] width 76 height 11
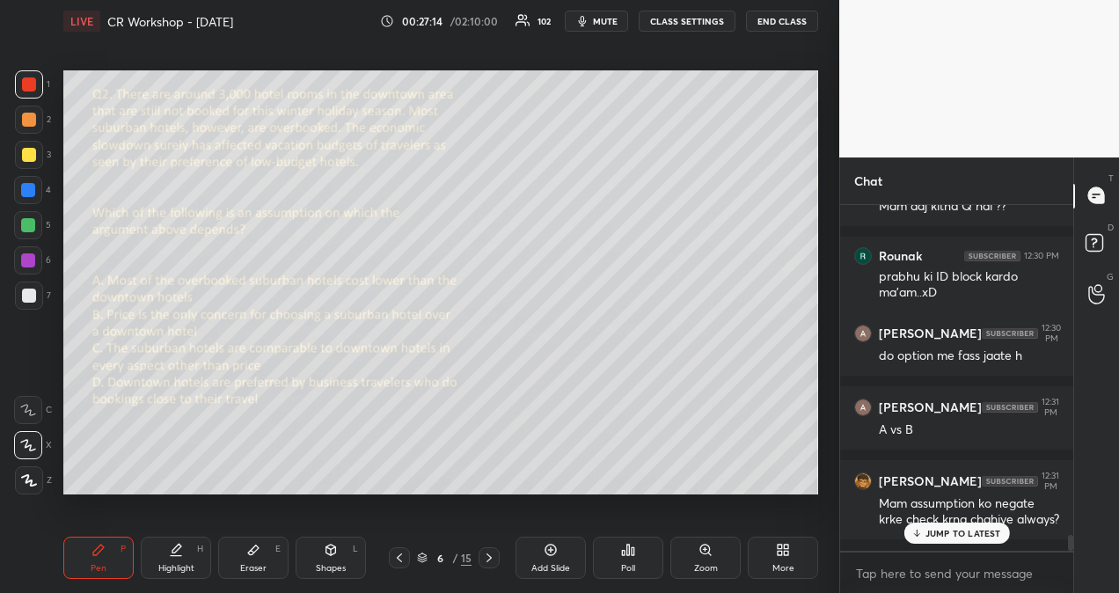
scroll to position [7203, 0]
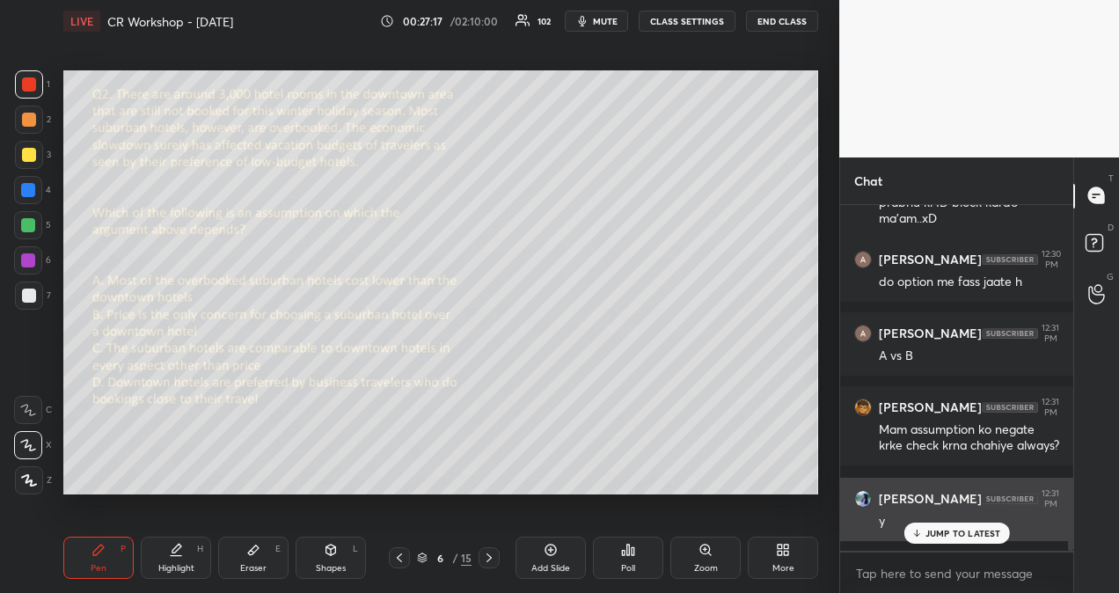
click at [950, 529] on p "JUMP TO LATEST" at bounding box center [963, 533] width 76 height 11
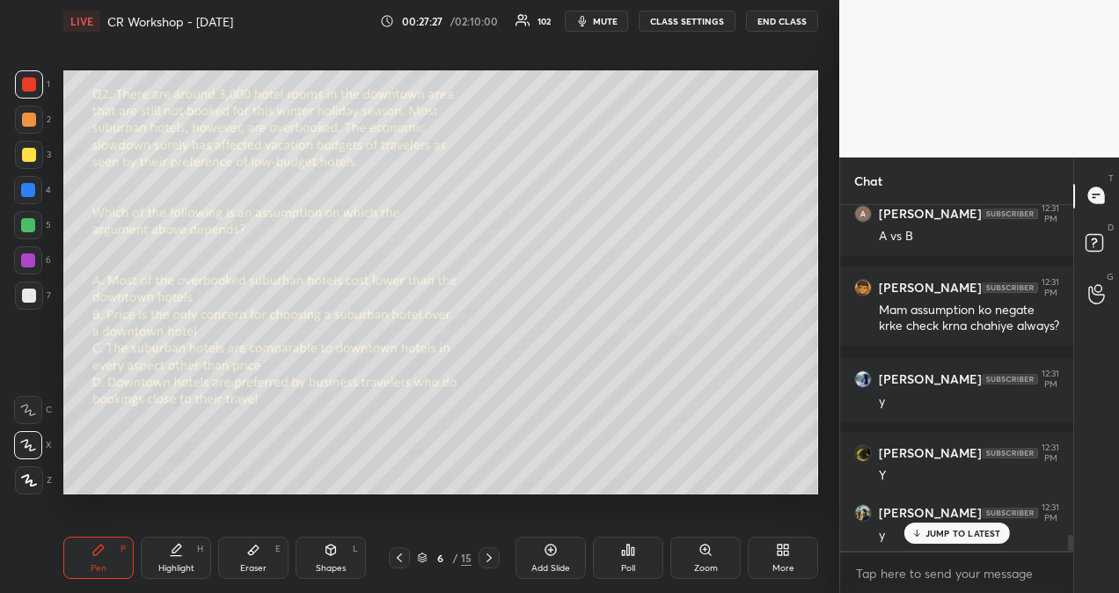
scroll to position [7456, 0]
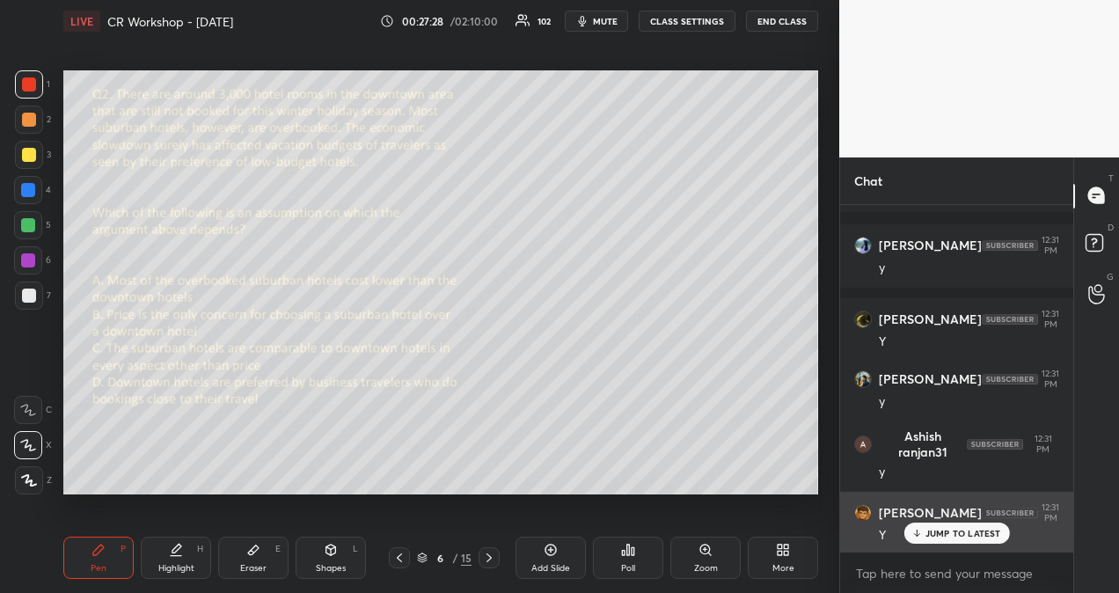
click at [954, 536] on p "JUMP TO LATEST" at bounding box center [963, 533] width 76 height 11
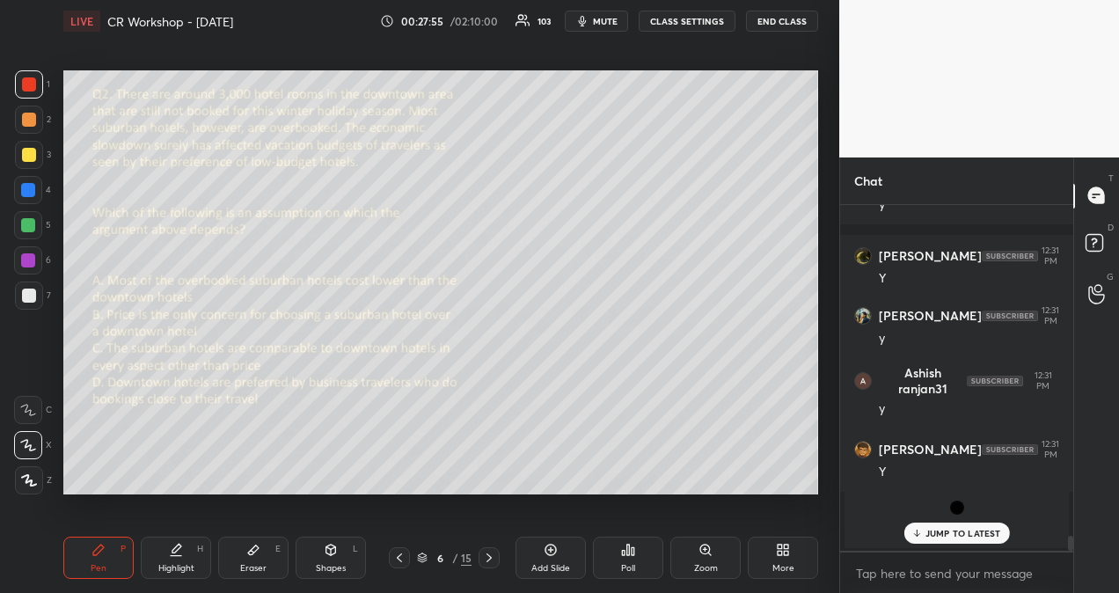
scroll to position [7264, 0]
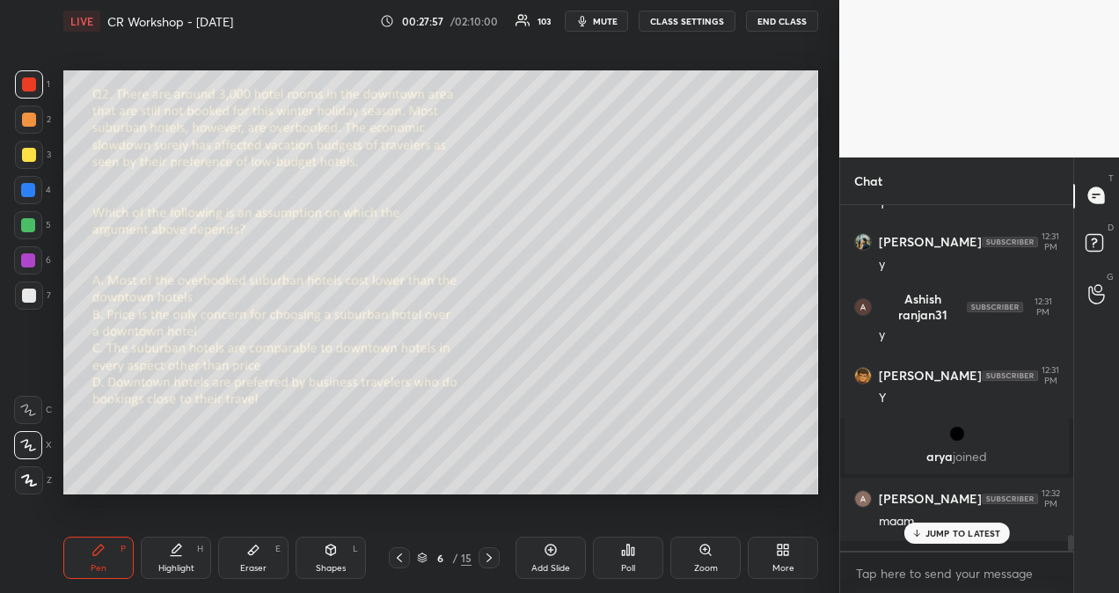
click at [968, 535] on p "JUMP TO LATEST" at bounding box center [963, 533] width 76 height 11
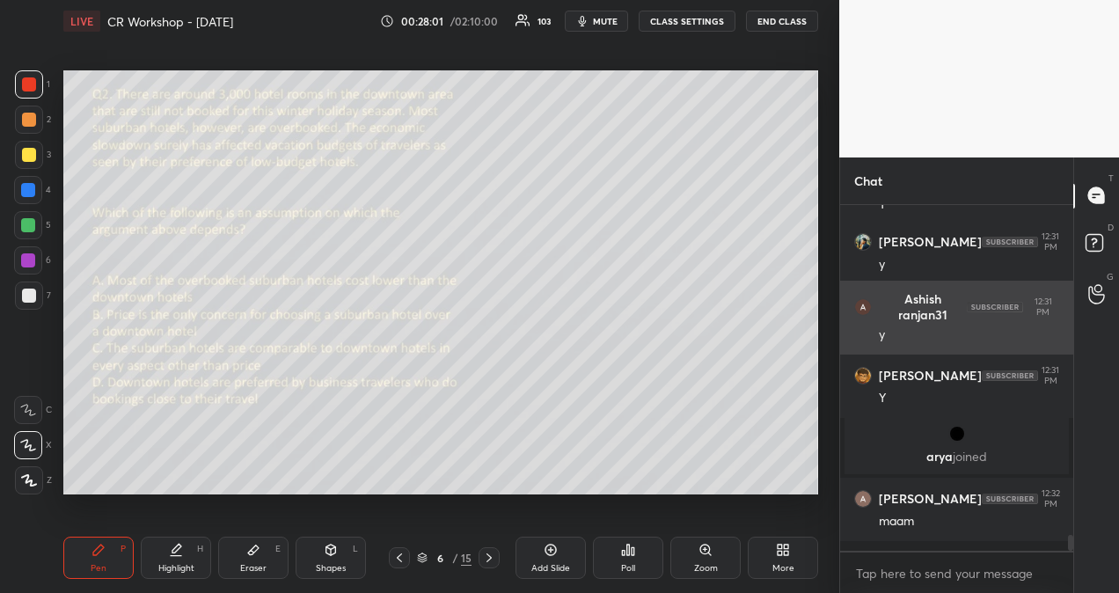
drag, startPoint x: 1072, startPoint y: 194, endPoint x: 954, endPoint y: 323, distance: 174.3
click at [954, 323] on div "Chat [PERSON_NAME] 12:31 PM y [PERSON_NAME] 12:31 PM Y [PERSON_NAME] 12:31 PM y…" at bounding box center [979, 374] width 280 height 435
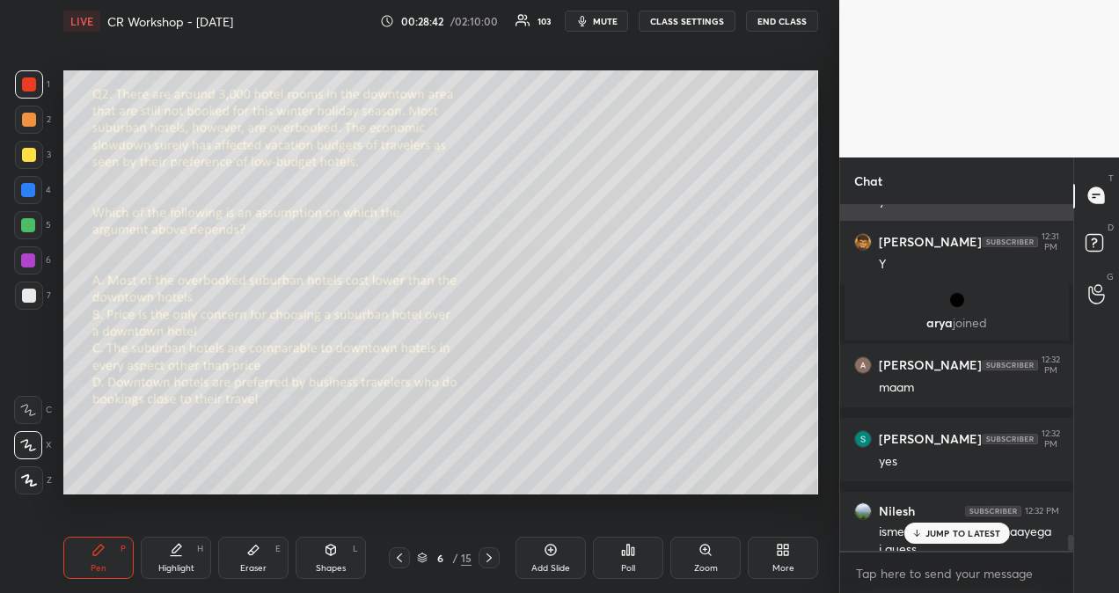
scroll to position [7416, 0]
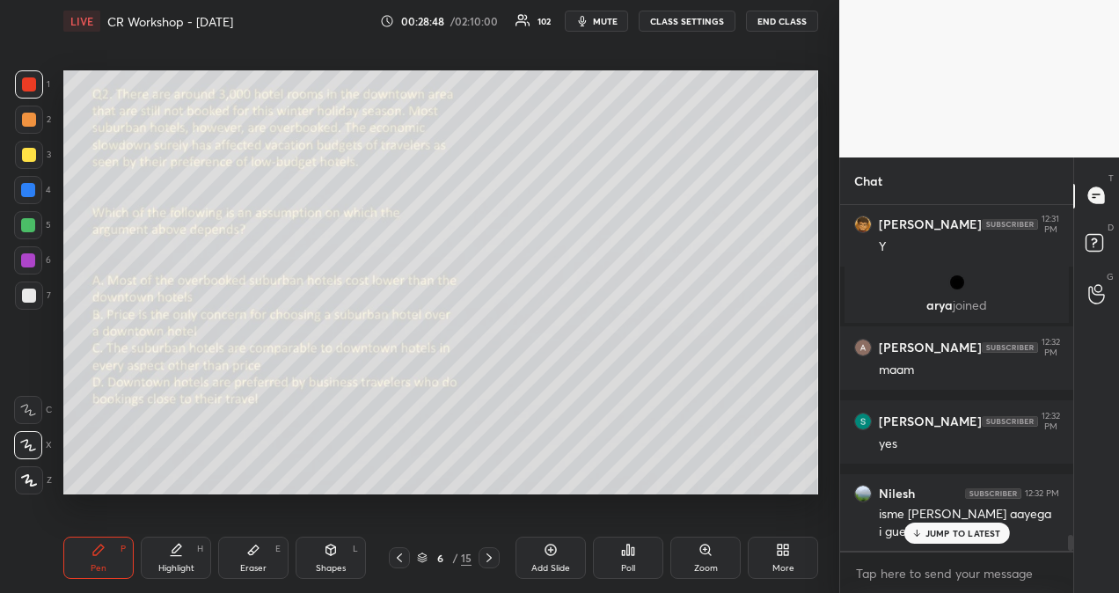
click at [964, 534] on p "JUMP TO LATEST" at bounding box center [963, 533] width 76 height 11
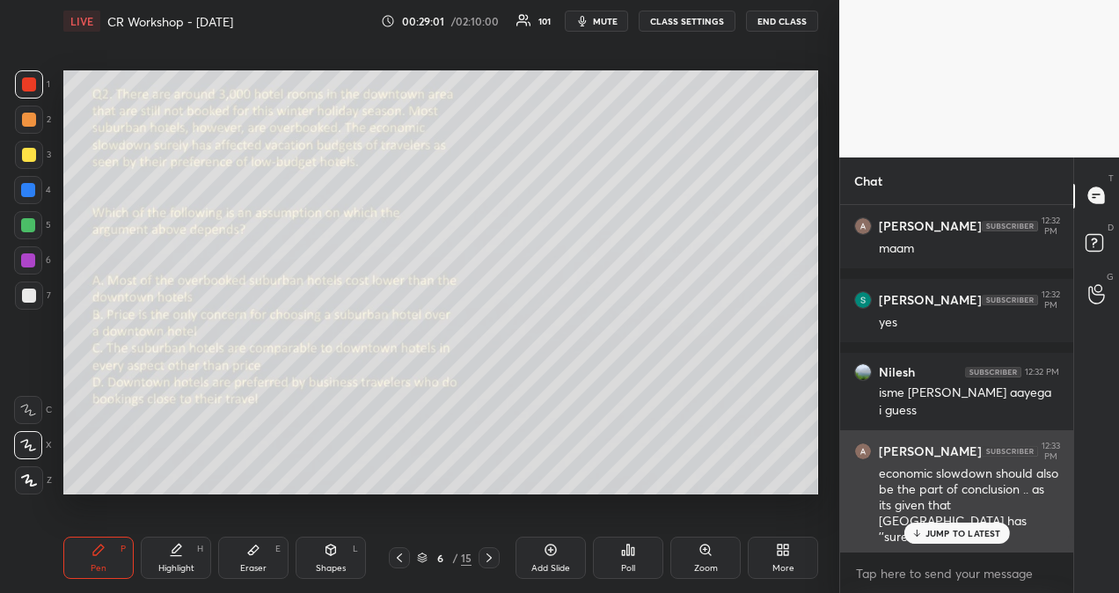
click at [955, 529] on p "JUMP TO LATEST" at bounding box center [963, 533] width 76 height 11
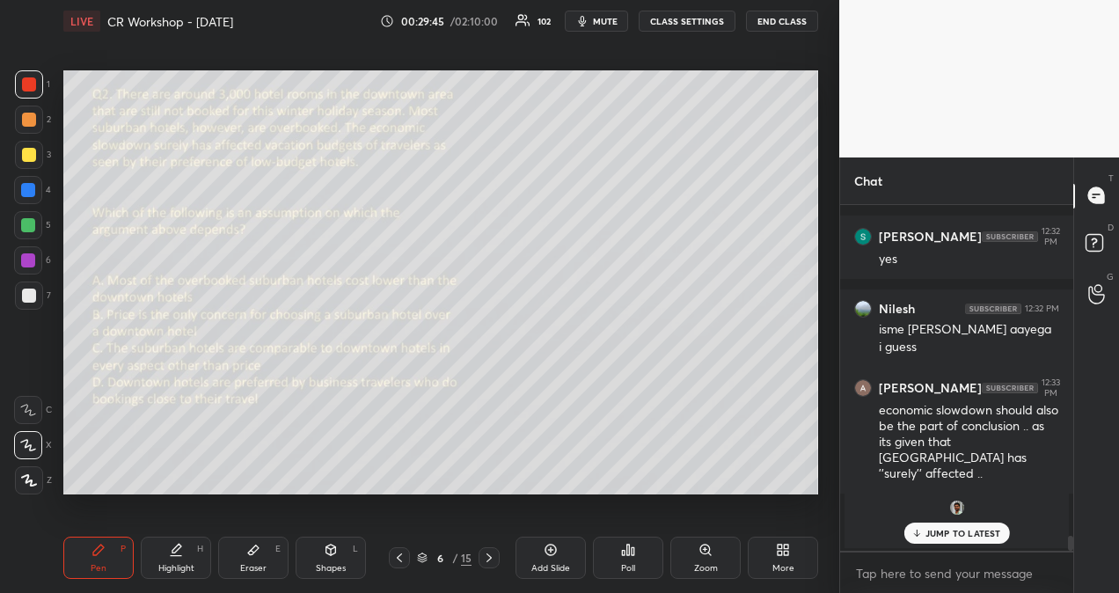
scroll to position [7482, 0]
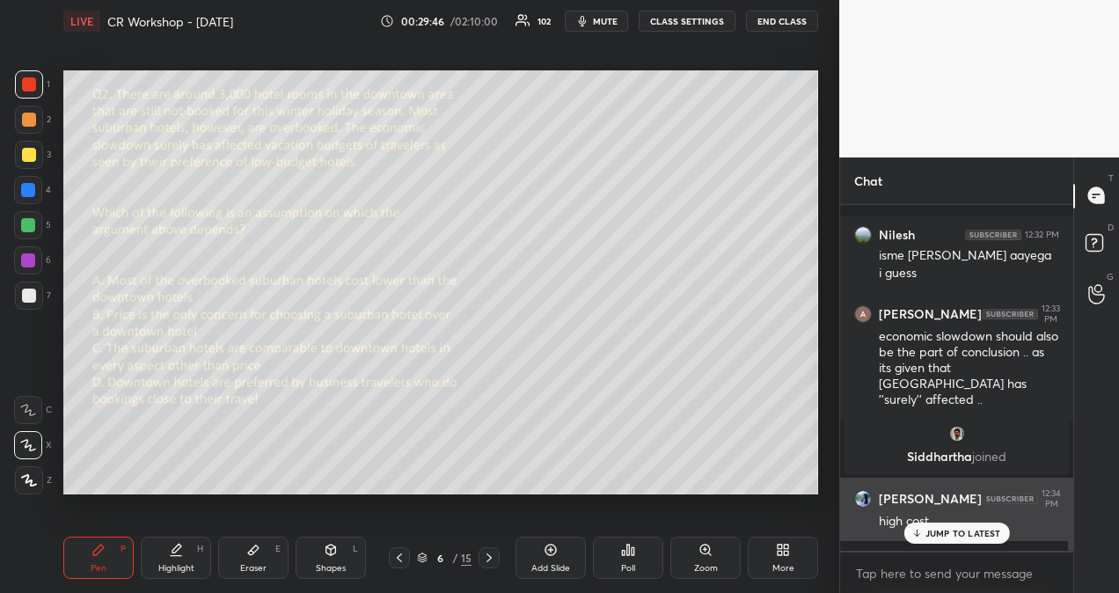
click at [982, 532] on p "JUMP TO LATEST" at bounding box center [963, 533] width 76 height 11
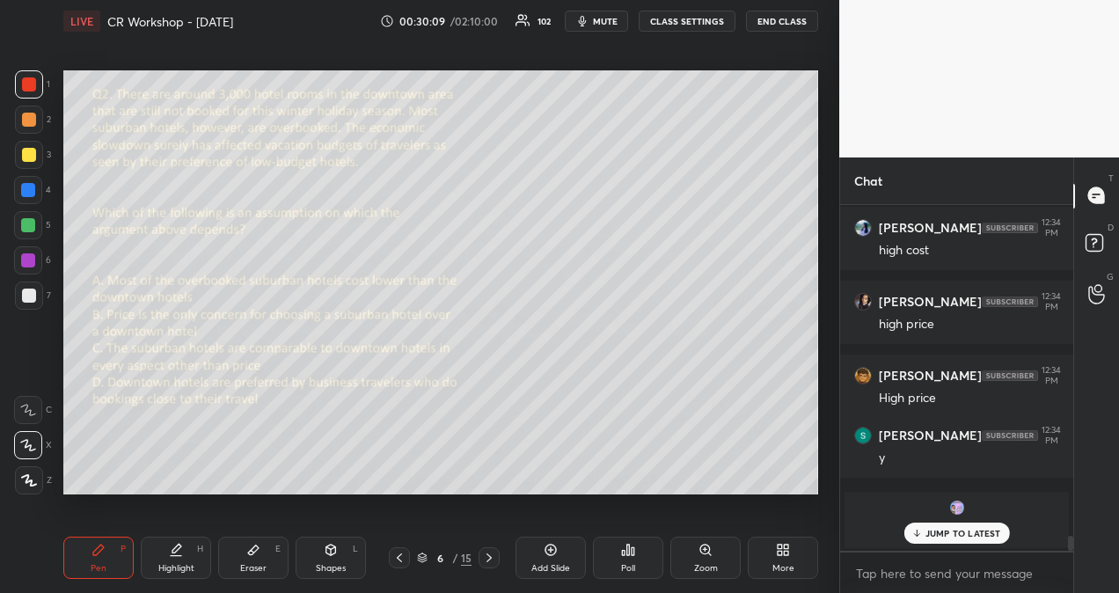
scroll to position [7813, 0]
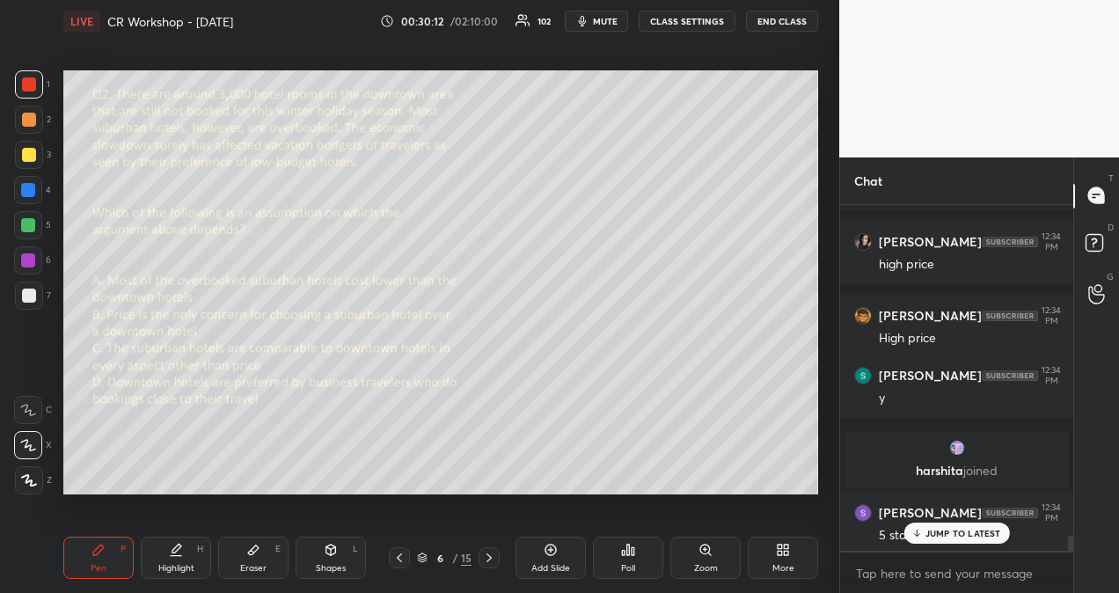
click at [927, 528] on p "JUMP TO LATEST" at bounding box center [963, 533] width 76 height 11
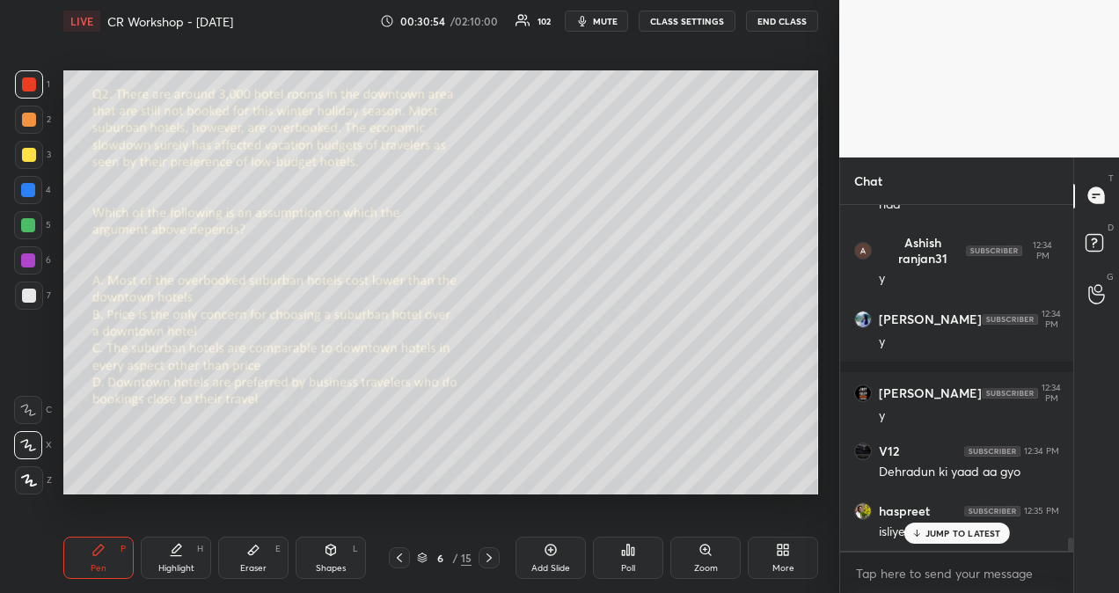
scroll to position [8471, 0]
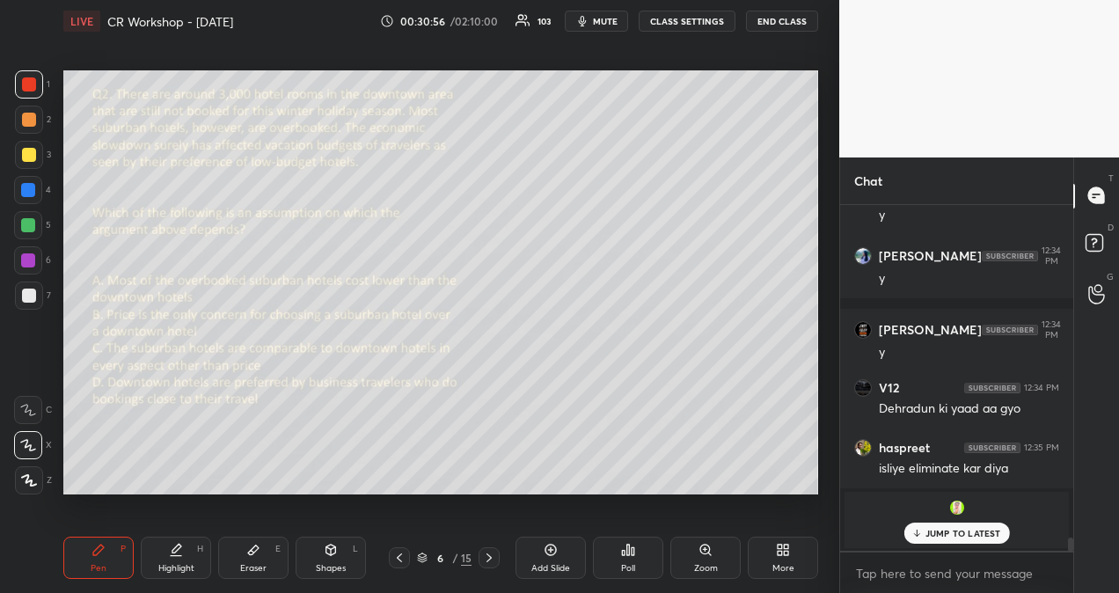
click at [946, 528] on p "JUMP TO LATEST" at bounding box center [963, 533] width 76 height 11
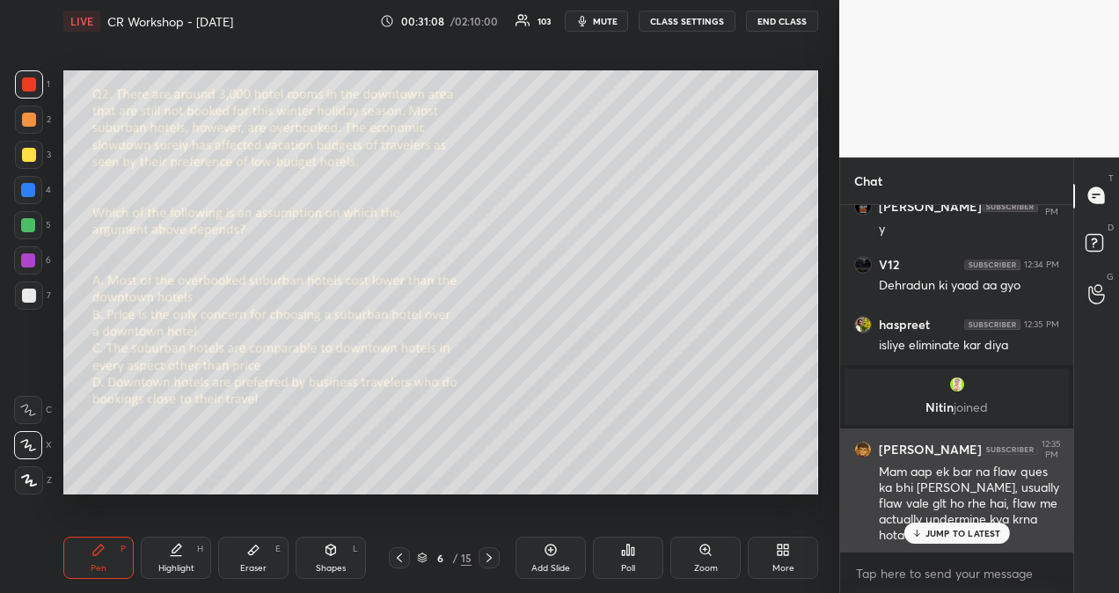
click at [977, 529] on p "JUMP TO LATEST" at bounding box center [963, 533] width 76 height 11
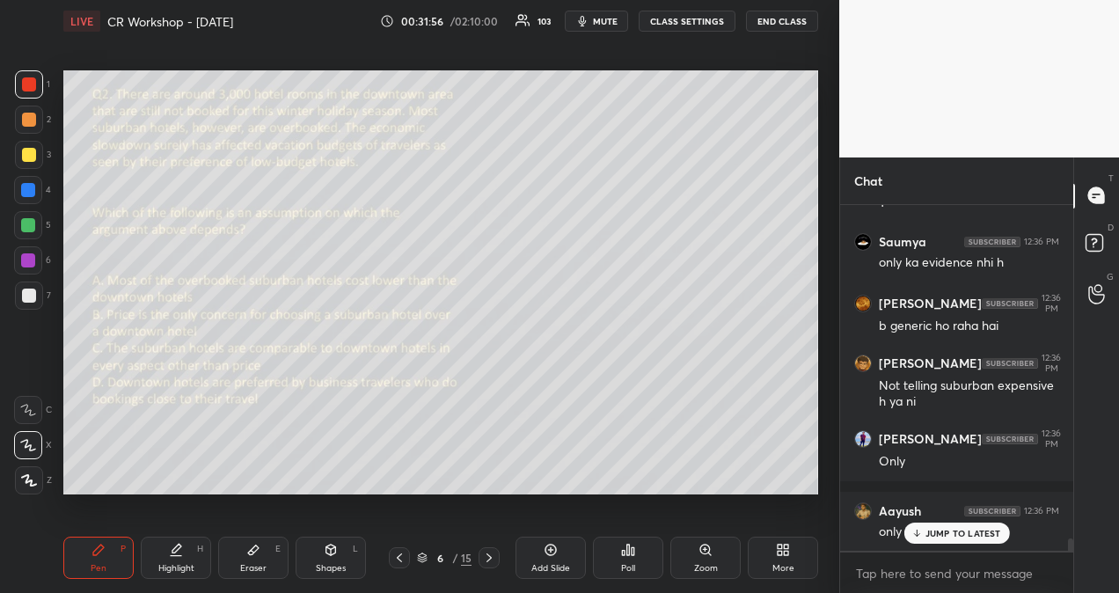
scroll to position [9326, 0]
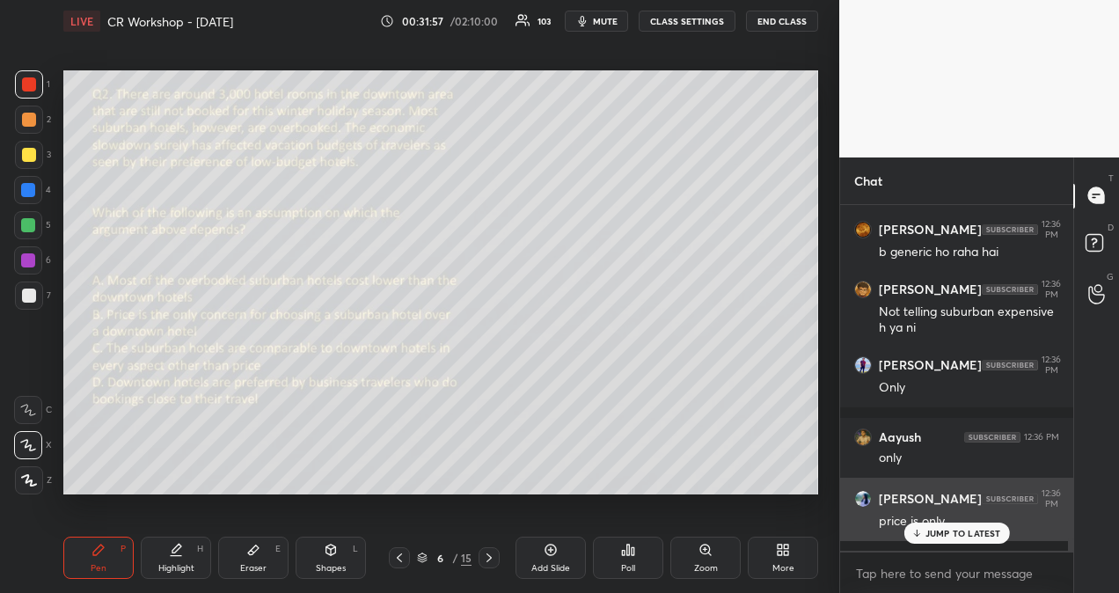
click at [941, 532] on p "JUMP TO LATEST" at bounding box center [963, 533] width 76 height 11
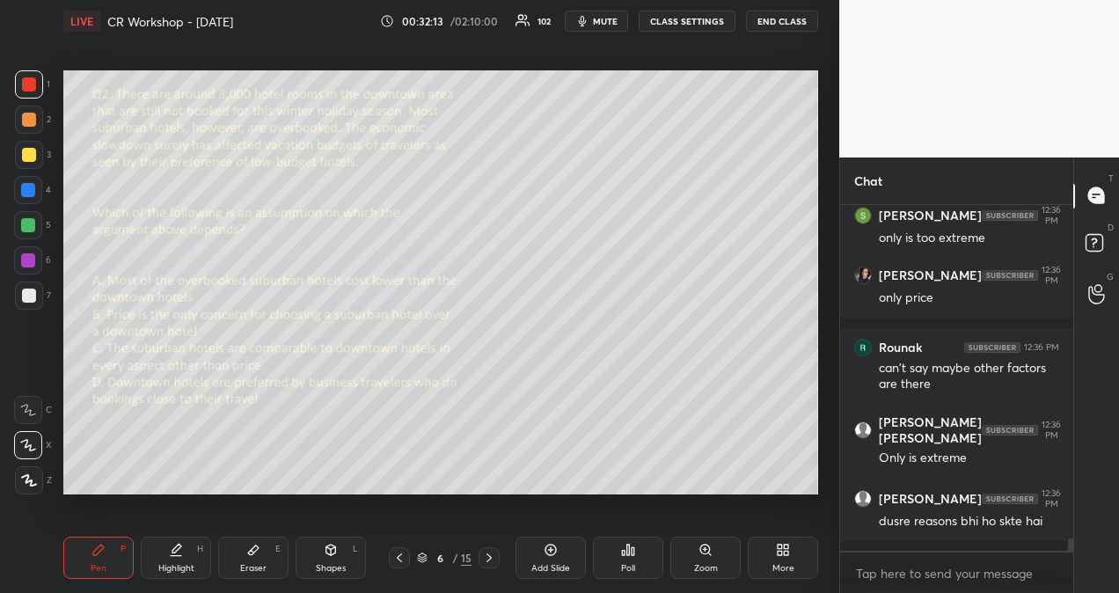
scroll to position [9757, 0]
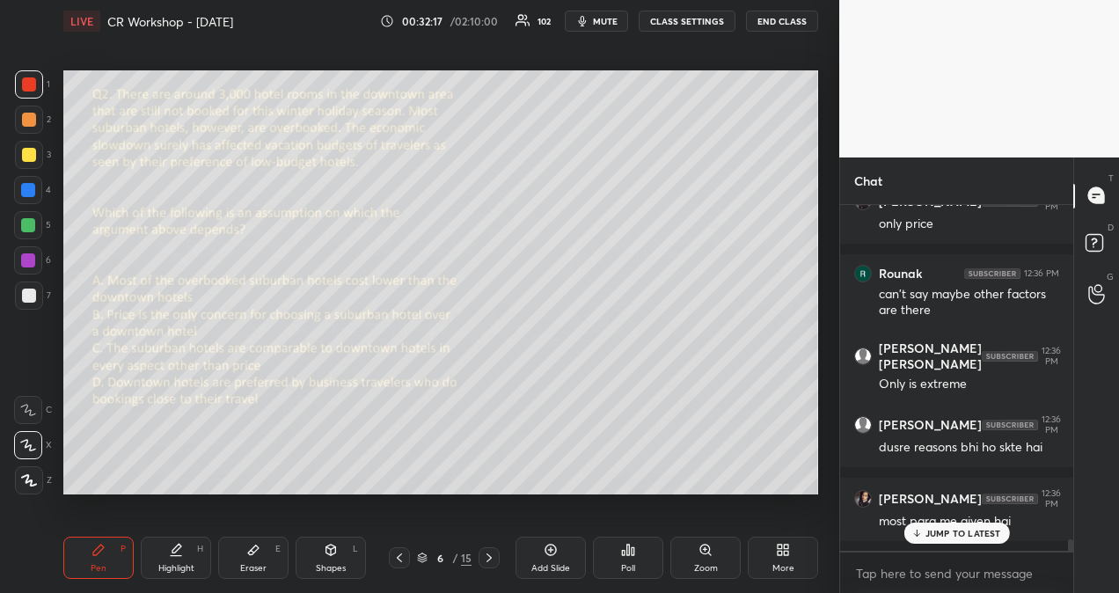
click at [973, 529] on p "JUMP TO LATEST" at bounding box center [963, 533] width 76 height 11
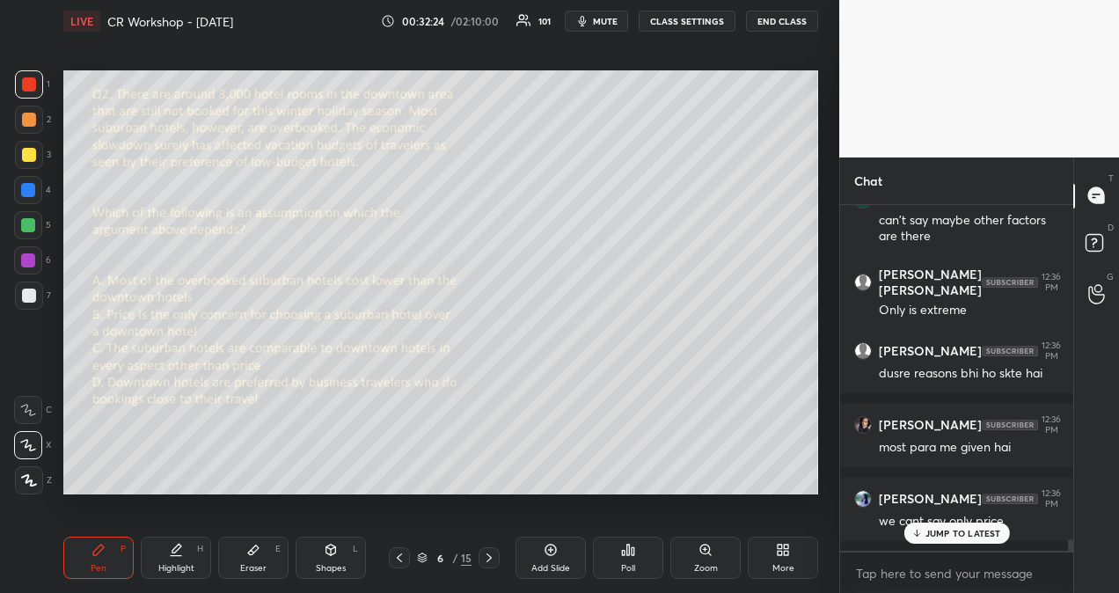
scroll to position [9890, 0]
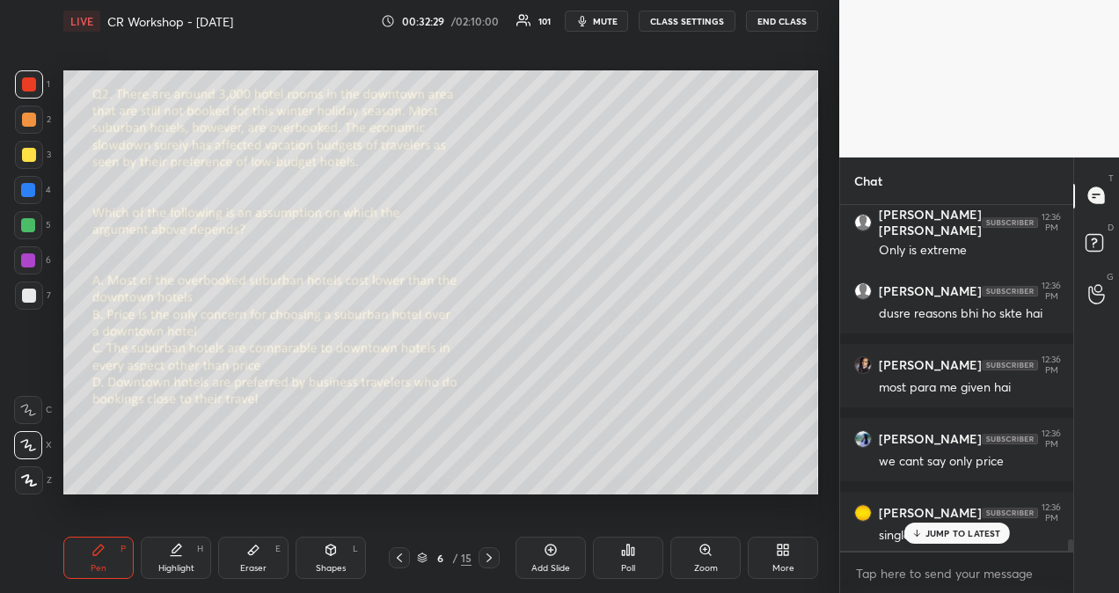
click at [991, 532] on p "JUMP TO LATEST" at bounding box center [963, 533] width 76 height 11
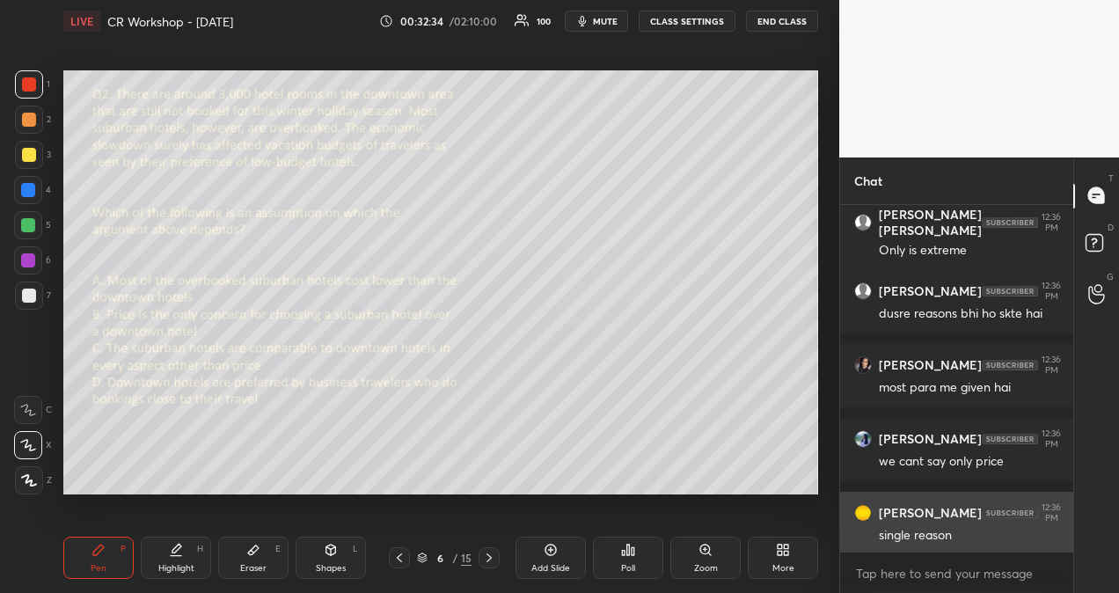
scroll to position [9980, 0]
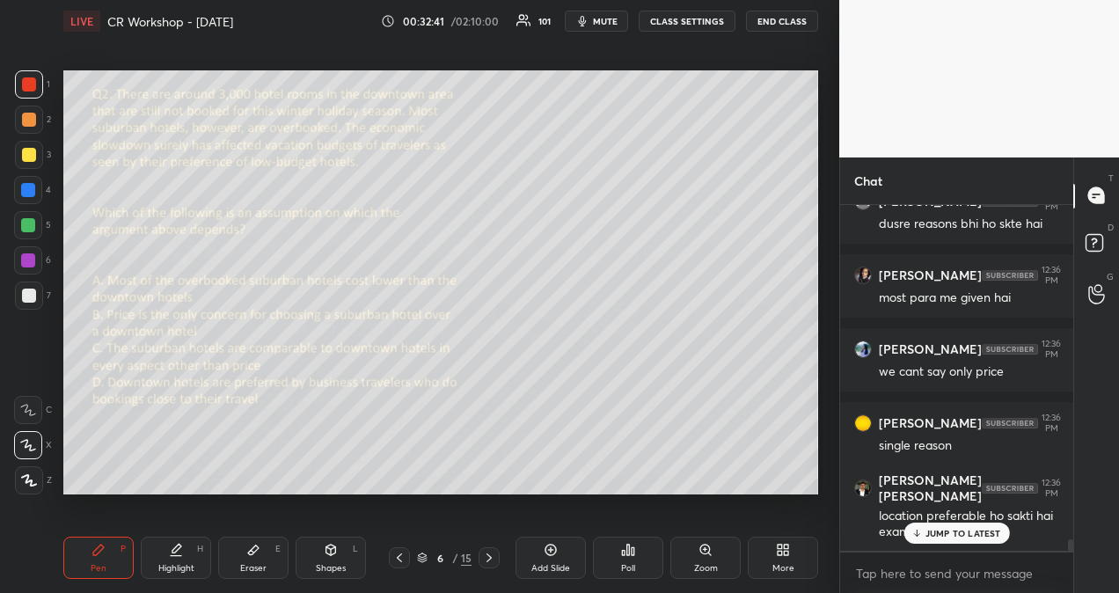
click at [934, 529] on p "JUMP TO LATEST" at bounding box center [963, 533] width 76 height 11
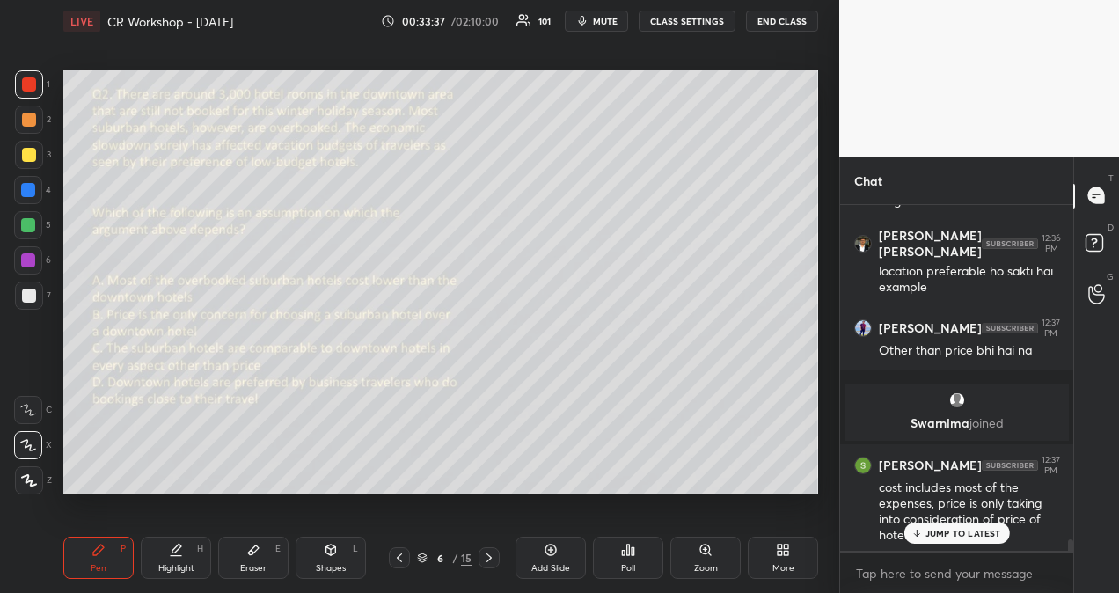
scroll to position [10298, 0]
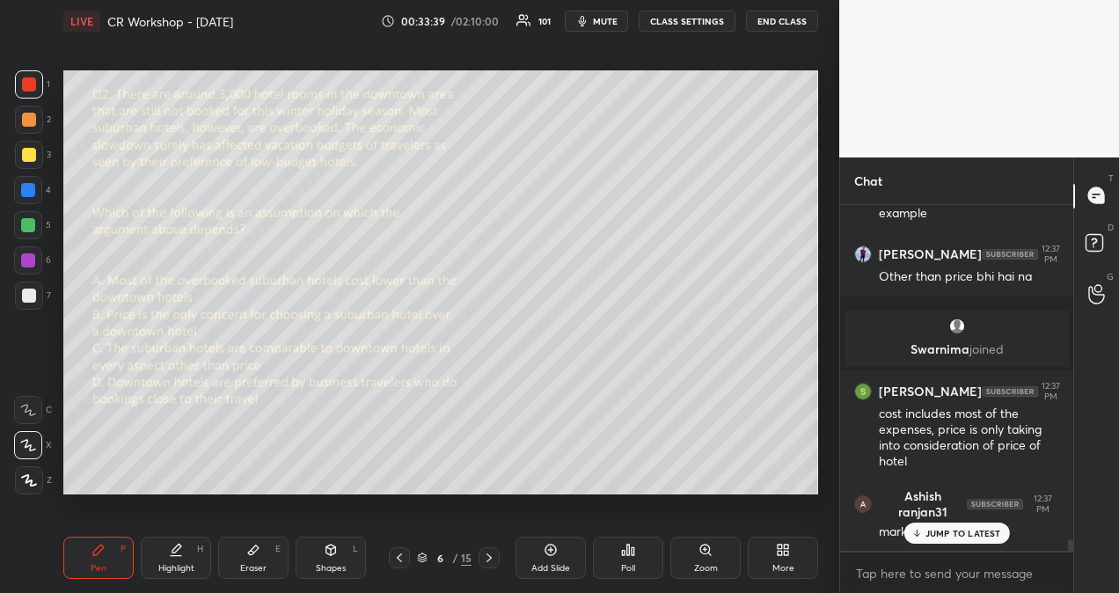
click at [964, 531] on p "JUMP TO LATEST" at bounding box center [963, 533] width 76 height 11
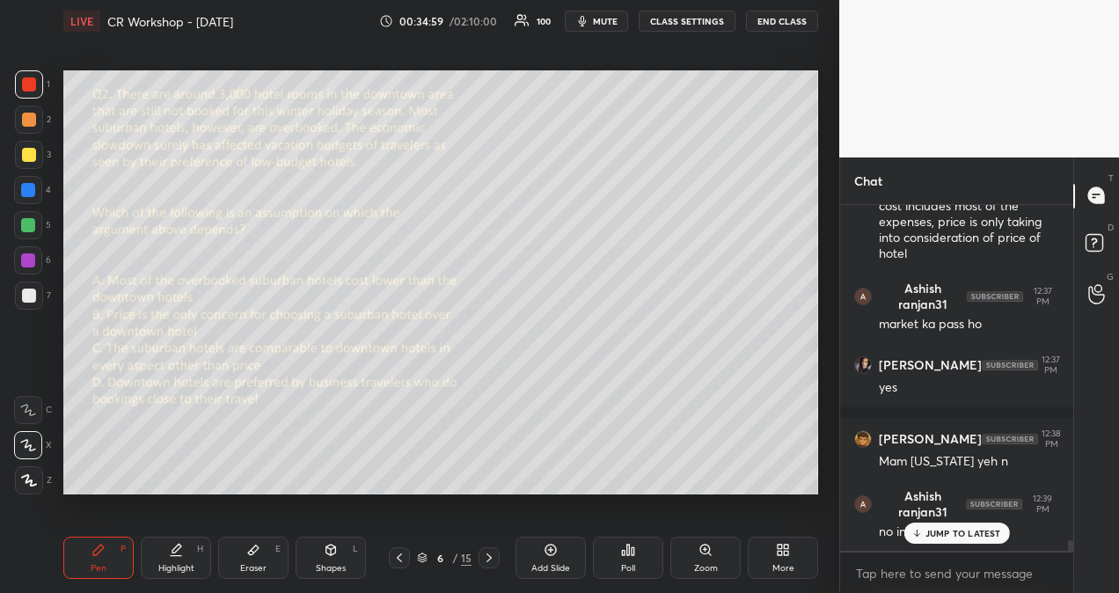
scroll to position [10613, 0]
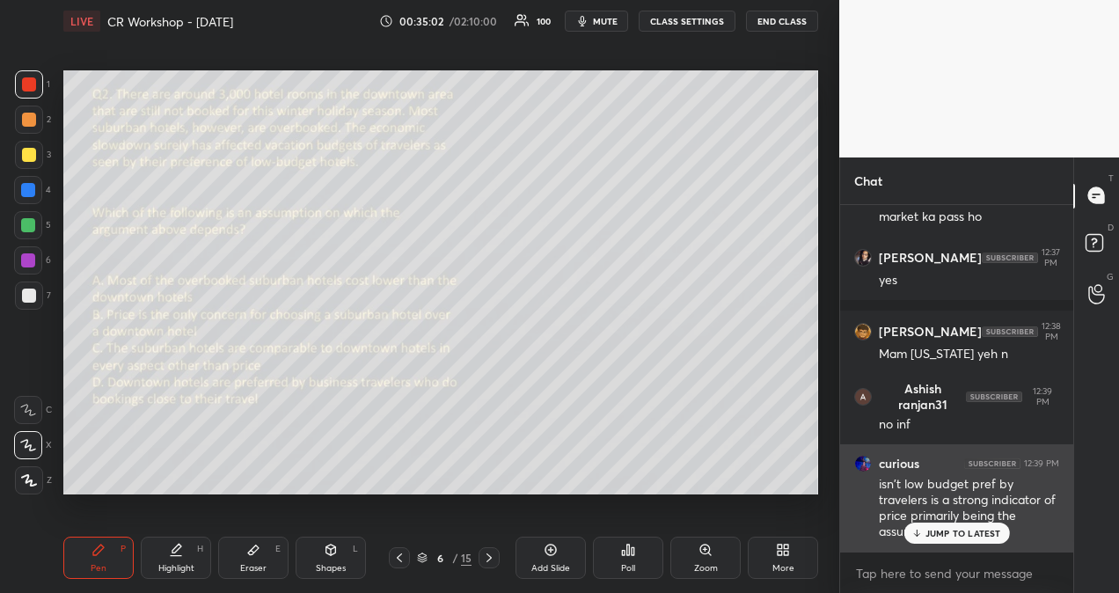
click at [981, 533] on p "JUMP TO LATEST" at bounding box center [963, 533] width 76 height 11
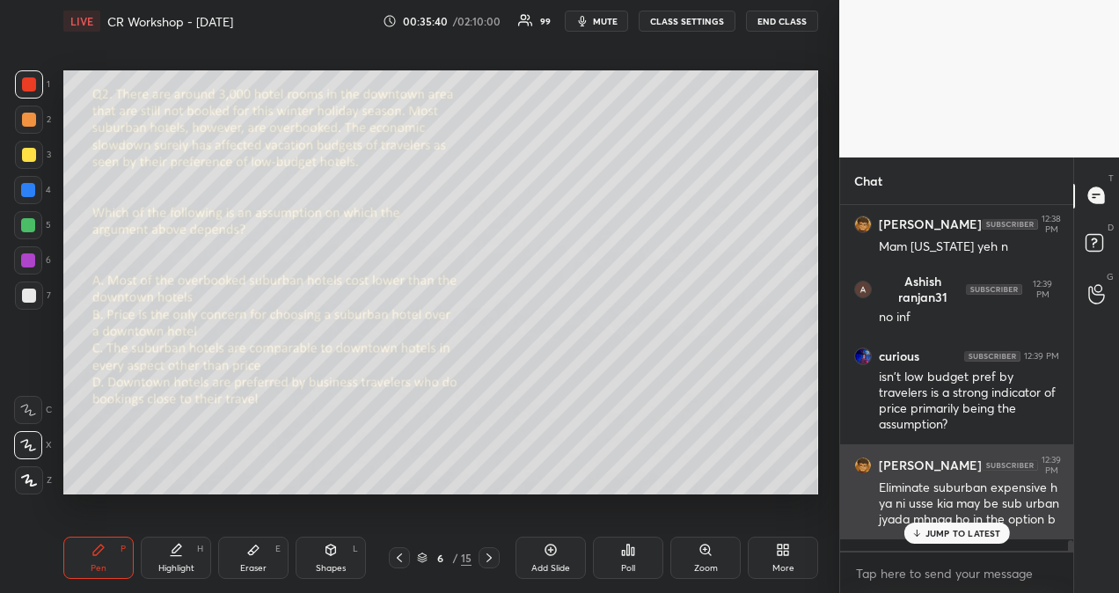
click at [937, 532] on p "JUMP TO LATEST" at bounding box center [963, 533] width 76 height 11
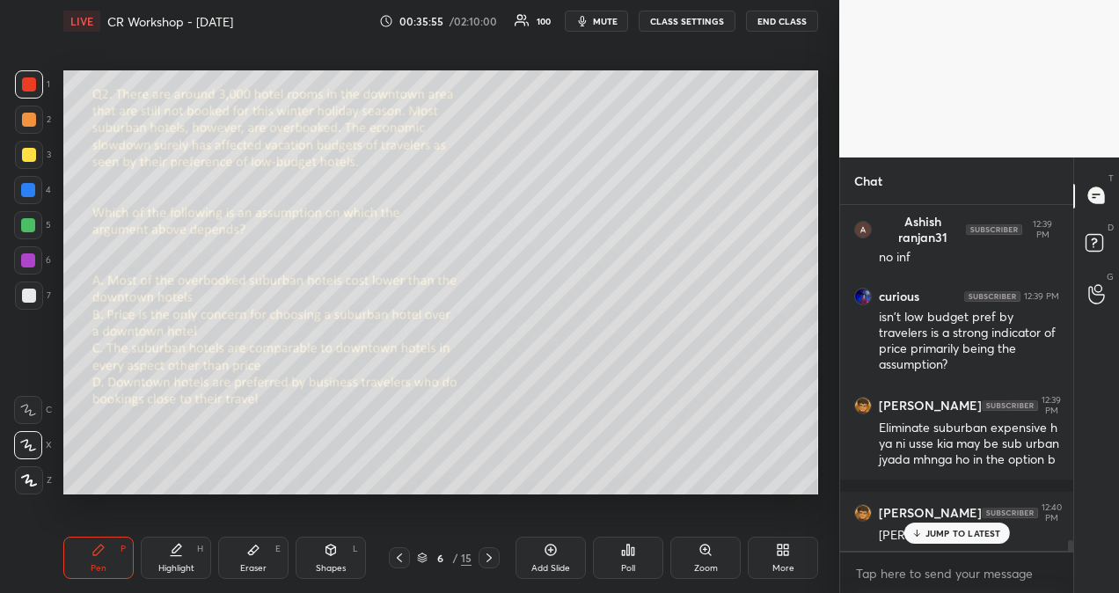
scroll to position [10870, 0]
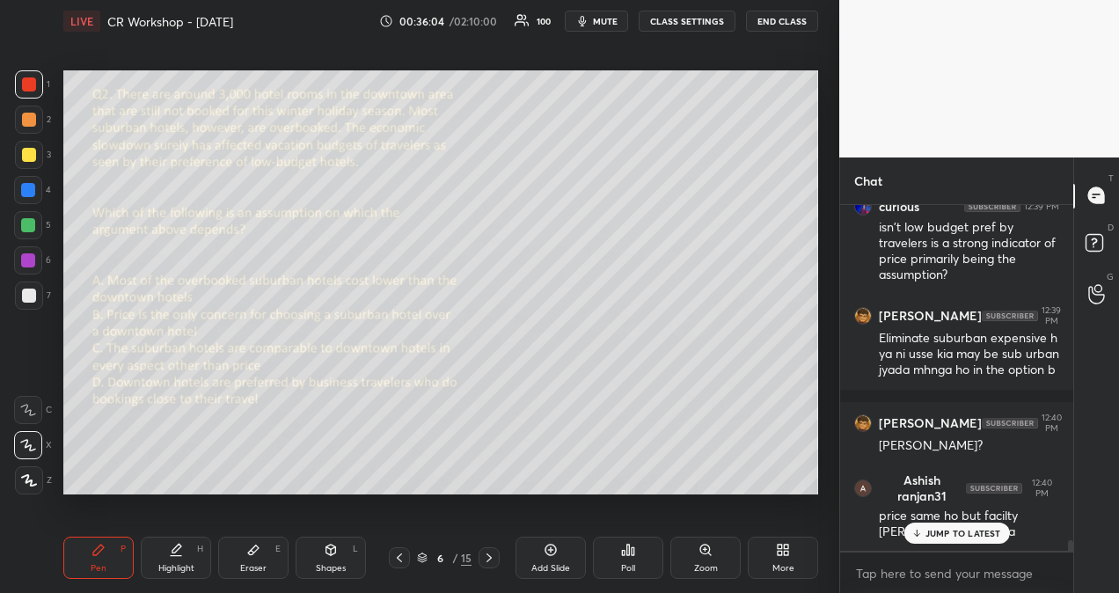
click at [971, 532] on p "JUMP TO LATEST" at bounding box center [963, 533] width 76 height 11
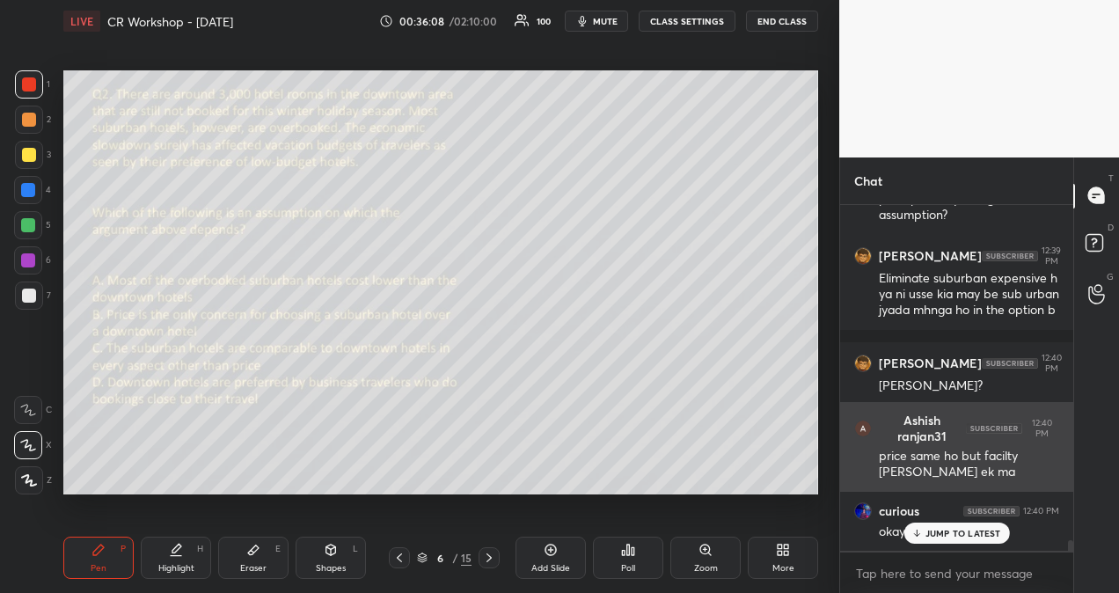
scroll to position [11020, 0]
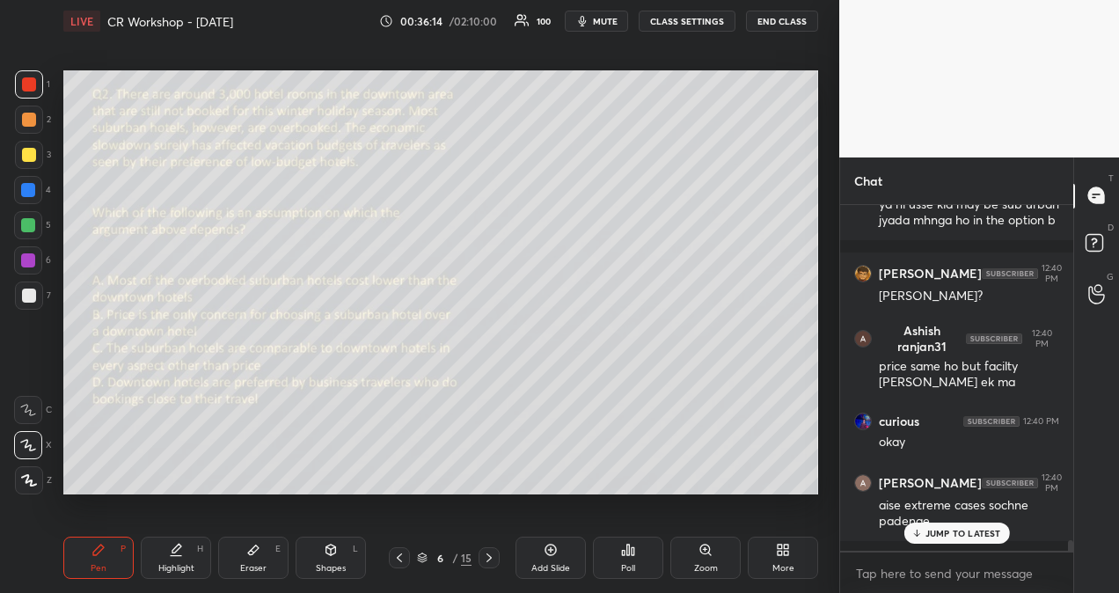
drag, startPoint x: 1076, startPoint y: 202, endPoint x: 1075, endPoint y: 189, distance: 13.2
click at [1075, 189] on div "T Messages (T)" at bounding box center [1096, 195] width 45 height 49
click at [1073, 193] on div "T Messages (T) D Doubts (D) G Raise Hand (G)" at bounding box center [1096, 374] width 46 height 435
drag, startPoint x: 1072, startPoint y: 193, endPoint x: 1068, endPoint y: 215, distance: 21.6
click at [1068, 215] on div "Chat [PERSON_NAME] 12:36 PM single reason [PERSON_NAME] [PERSON_NAME] 12:36 PM …" at bounding box center [979, 374] width 280 height 435
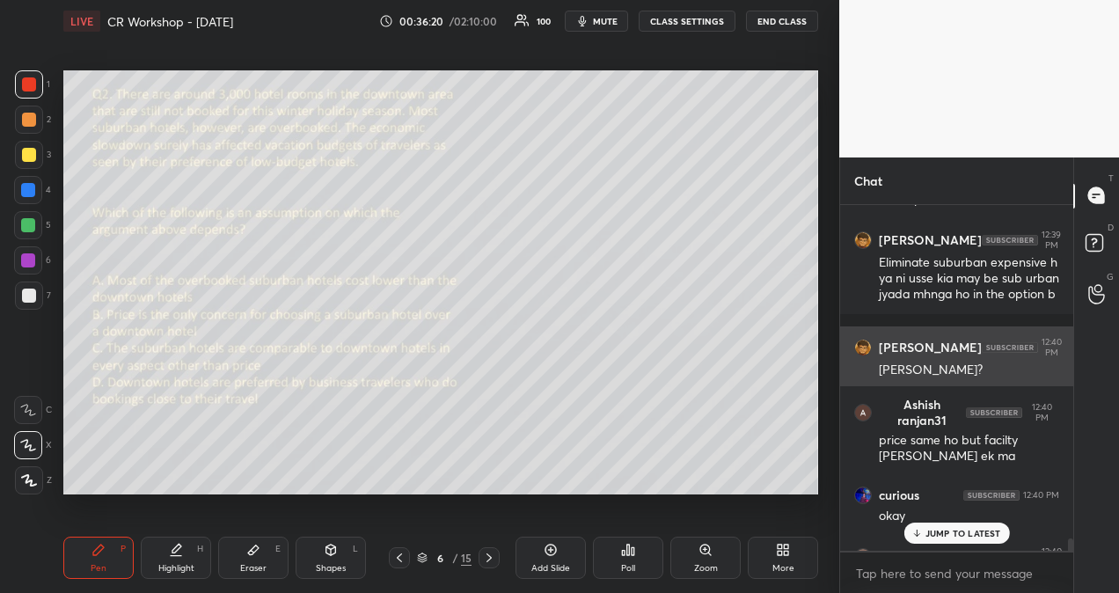
scroll to position [10936, 0]
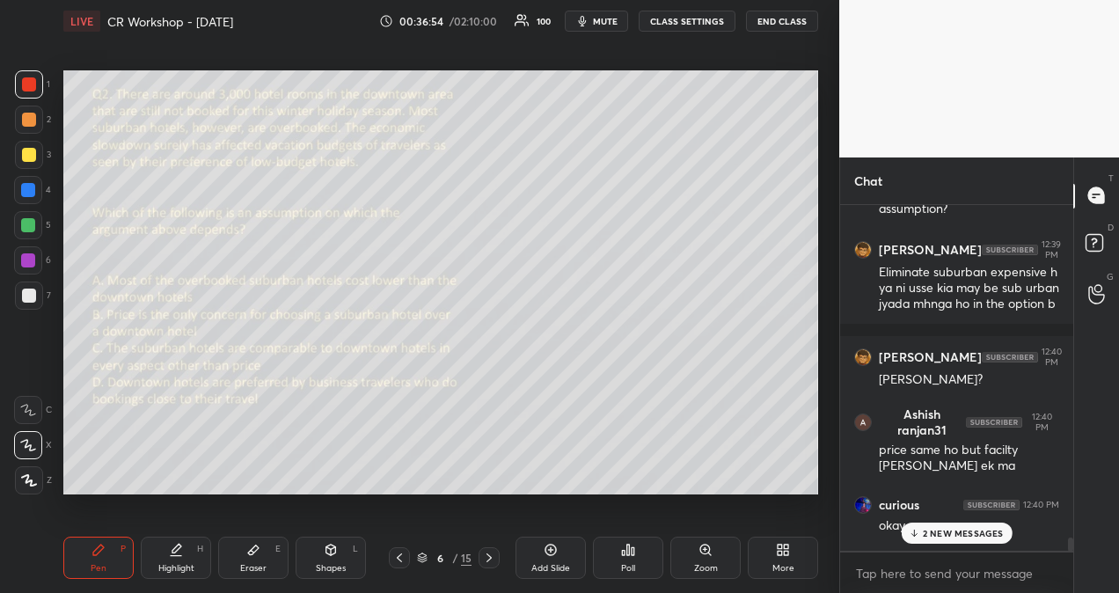
click at [986, 534] on p "2 NEW MESSAGES" at bounding box center [963, 533] width 81 height 11
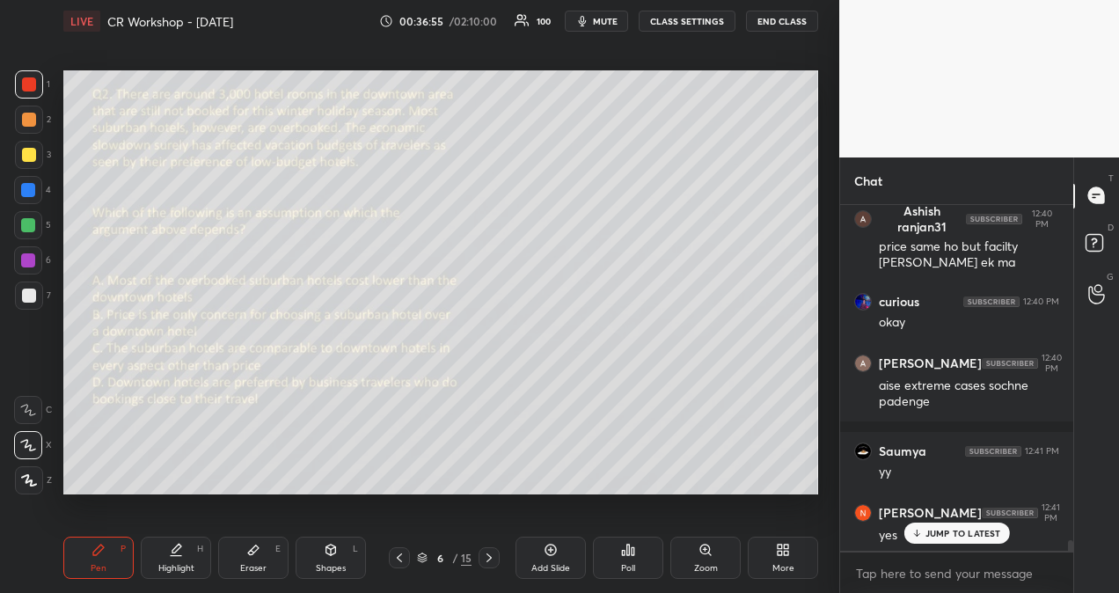
click at [976, 535] on p "JUMP TO LATEST" at bounding box center [963, 533] width 76 height 11
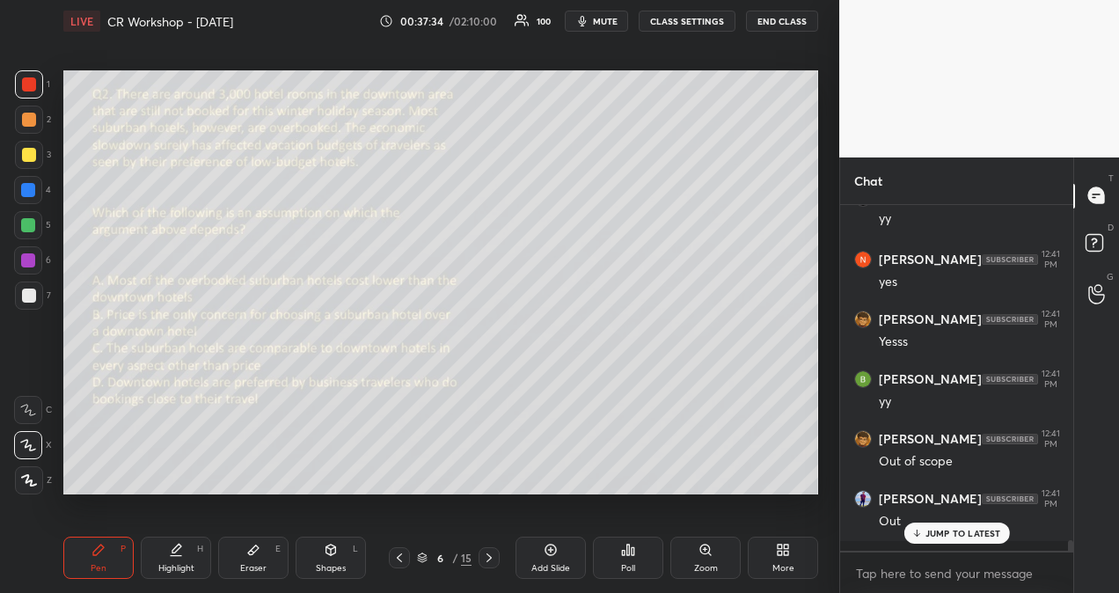
scroll to position [11452, 0]
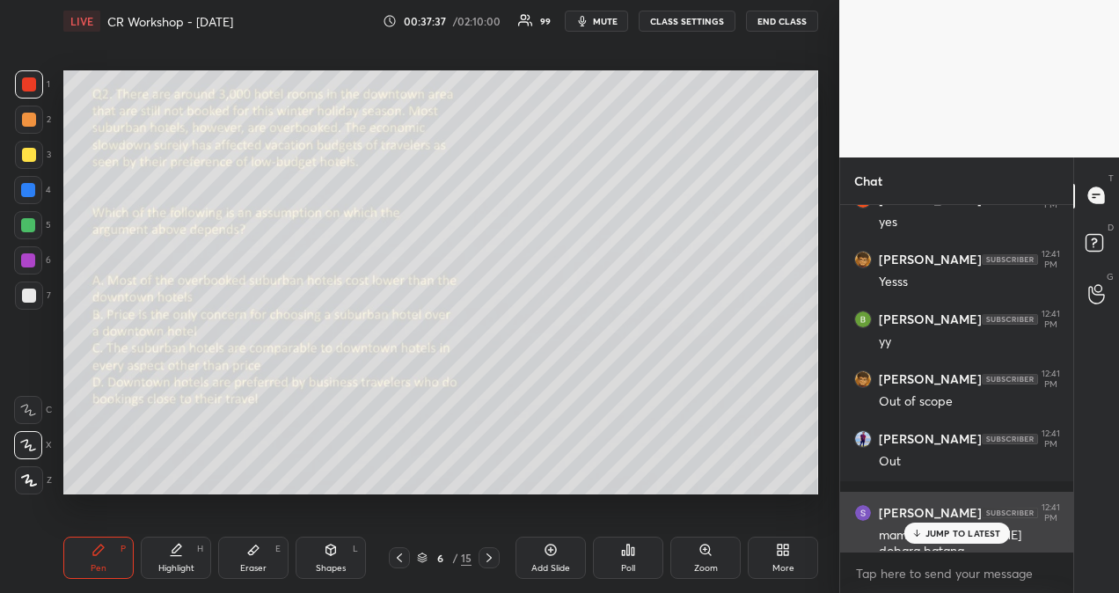
click at [964, 533] on p "JUMP TO LATEST" at bounding box center [963, 533] width 76 height 11
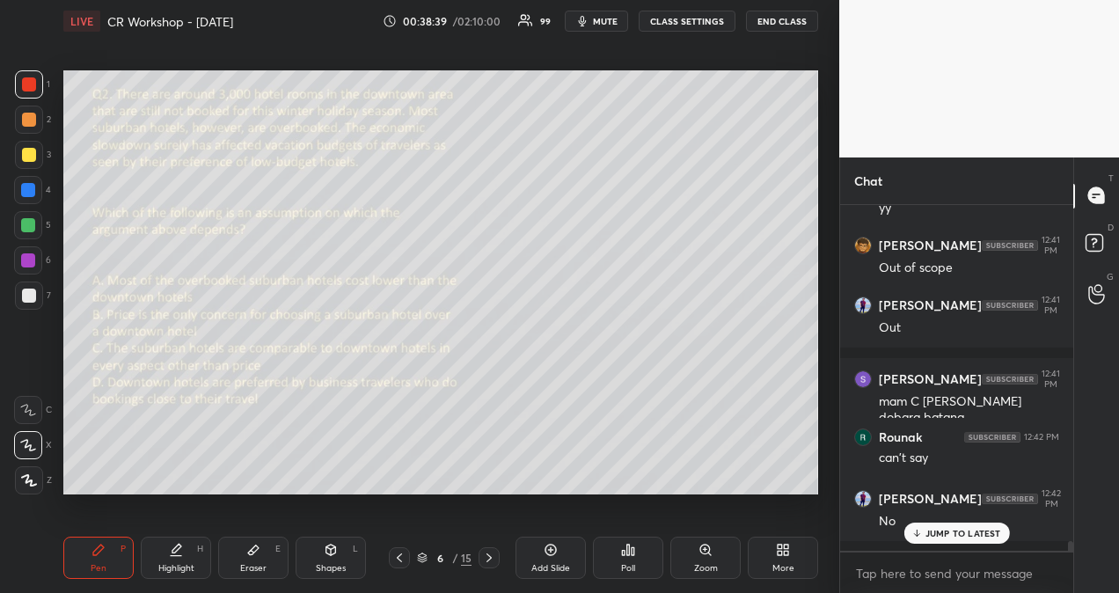
scroll to position [11662, 0]
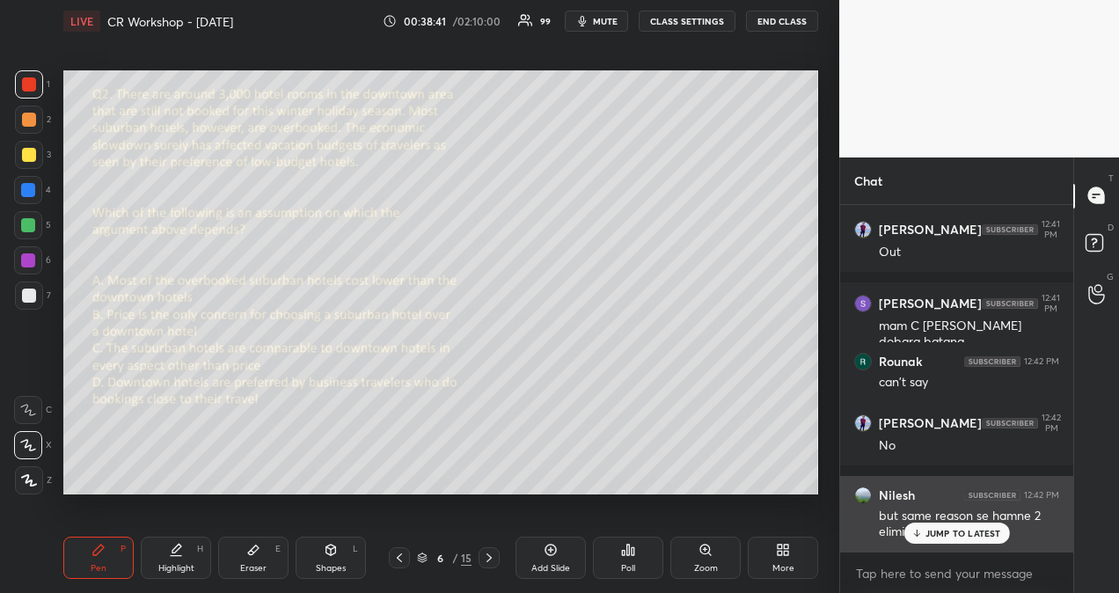
click at [927, 529] on p "JUMP TO LATEST" at bounding box center [963, 533] width 76 height 11
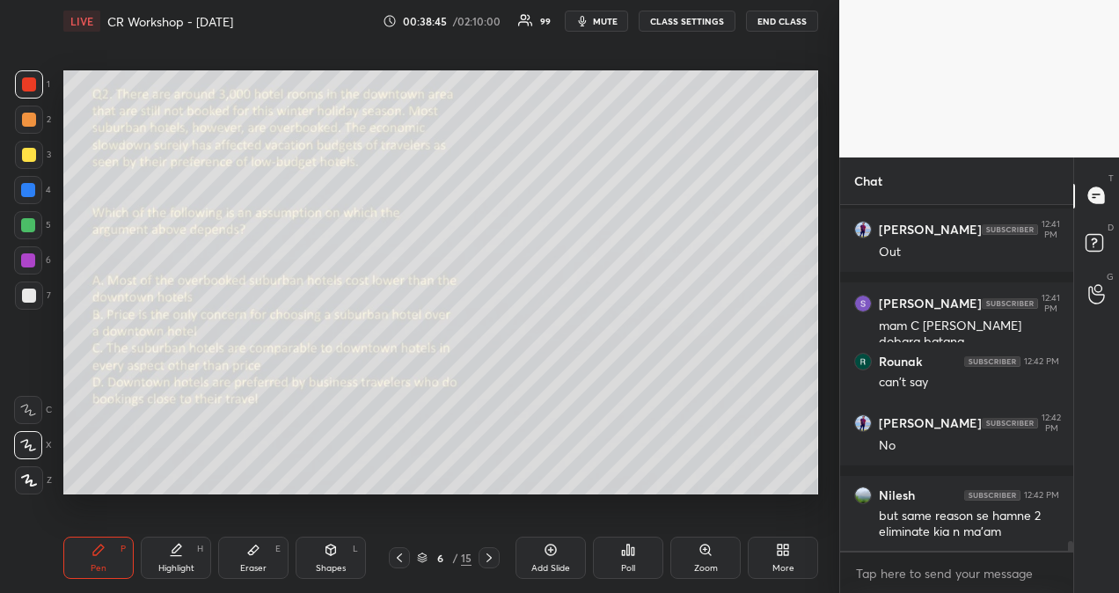
scroll to position [11753, 0]
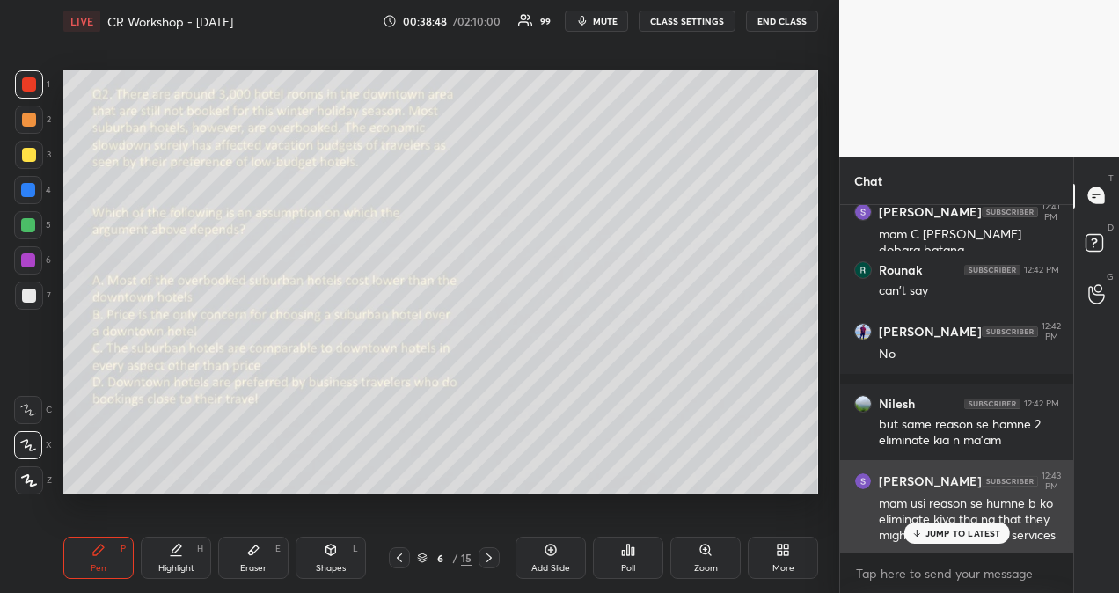
click at [989, 530] on p "JUMP TO LATEST" at bounding box center [963, 533] width 76 height 11
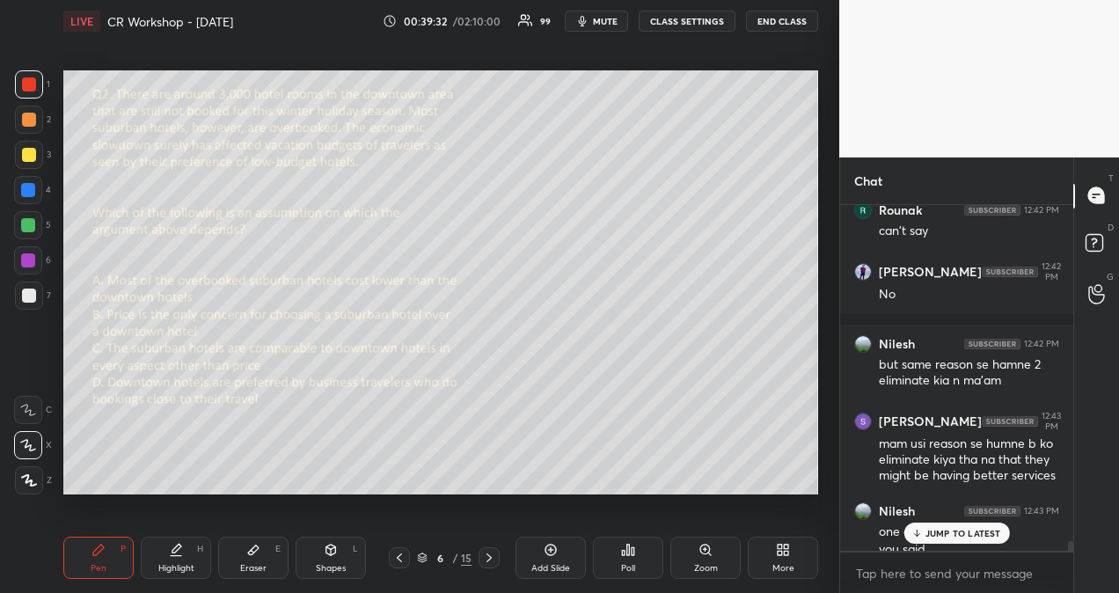
scroll to position [11830, 0]
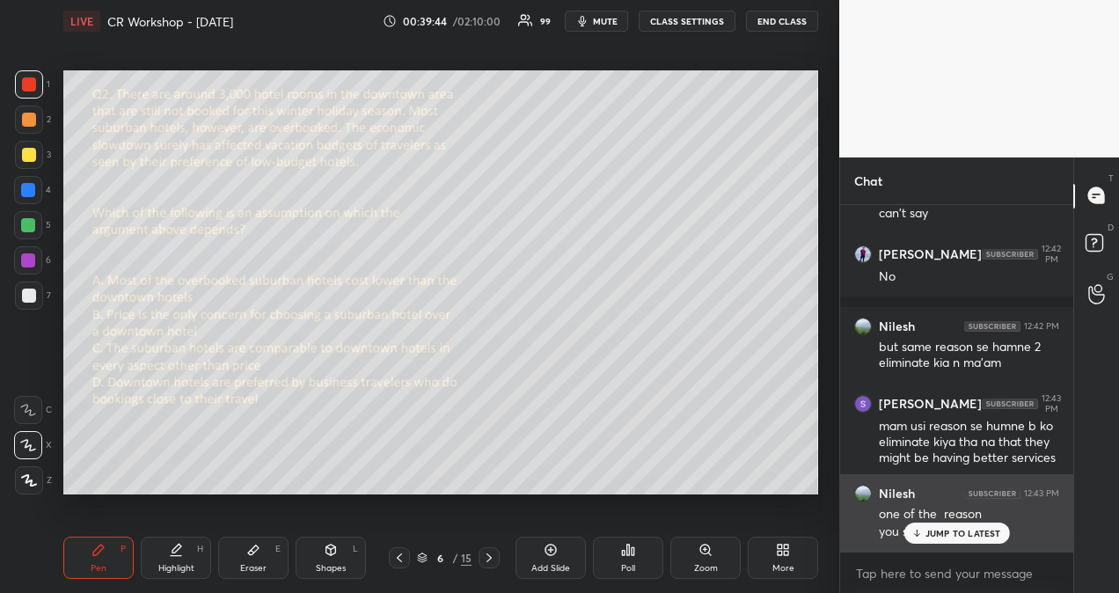
click at [925, 529] on p "JUMP TO LATEST" at bounding box center [963, 533] width 76 height 11
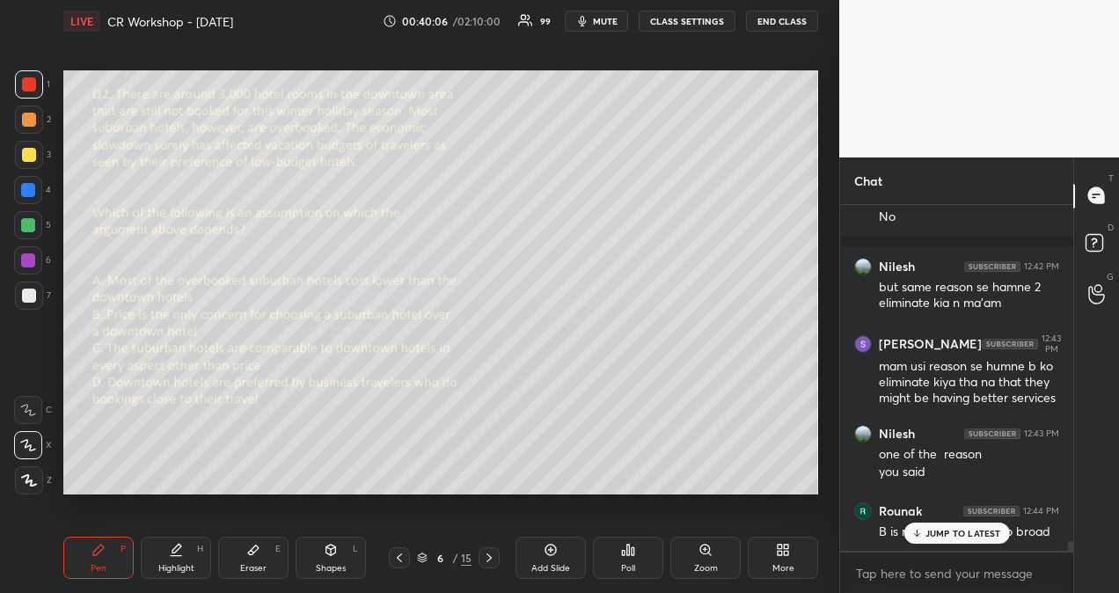
click at [931, 532] on p "JUMP TO LATEST" at bounding box center [963, 533] width 76 height 11
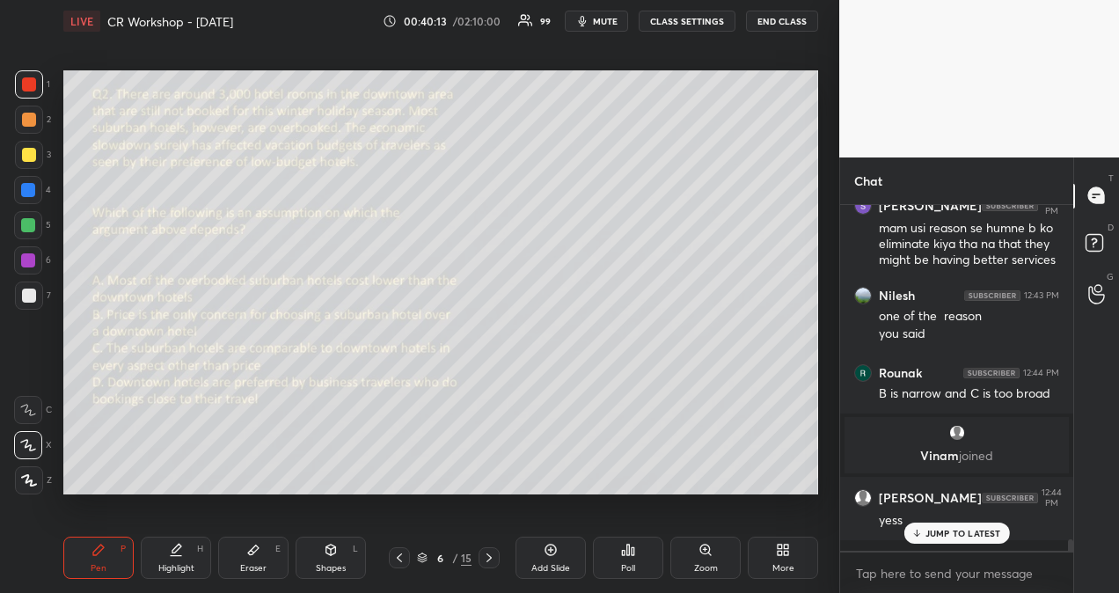
scroll to position [10205, 0]
click at [973, 529] on p "JUMP TO LATEST" at bounding box center [963, 533] width 76 height 11
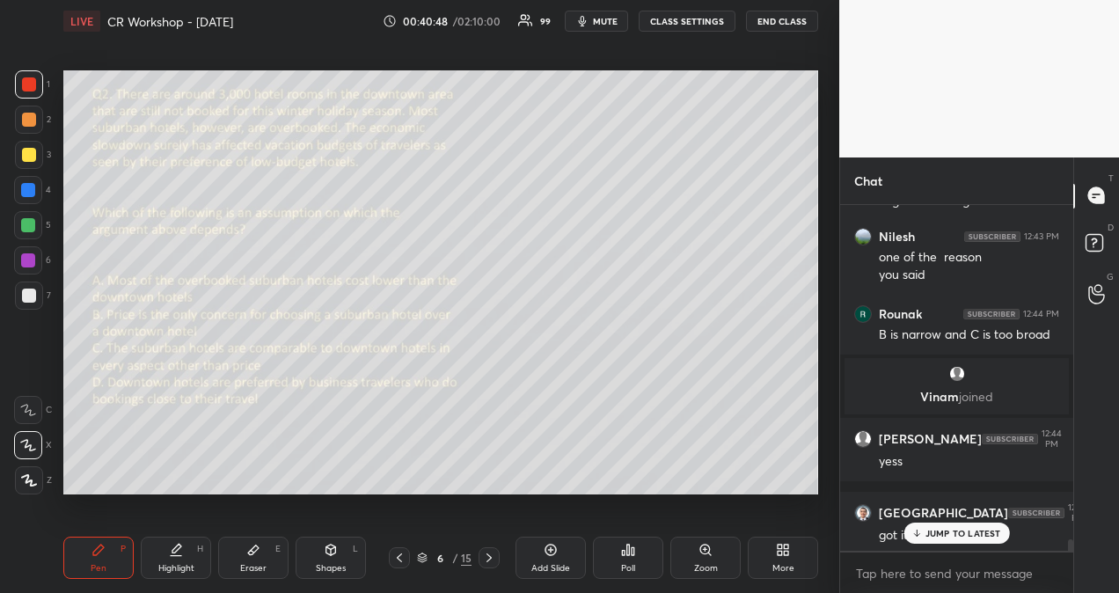
scroll to position [10385, 0]
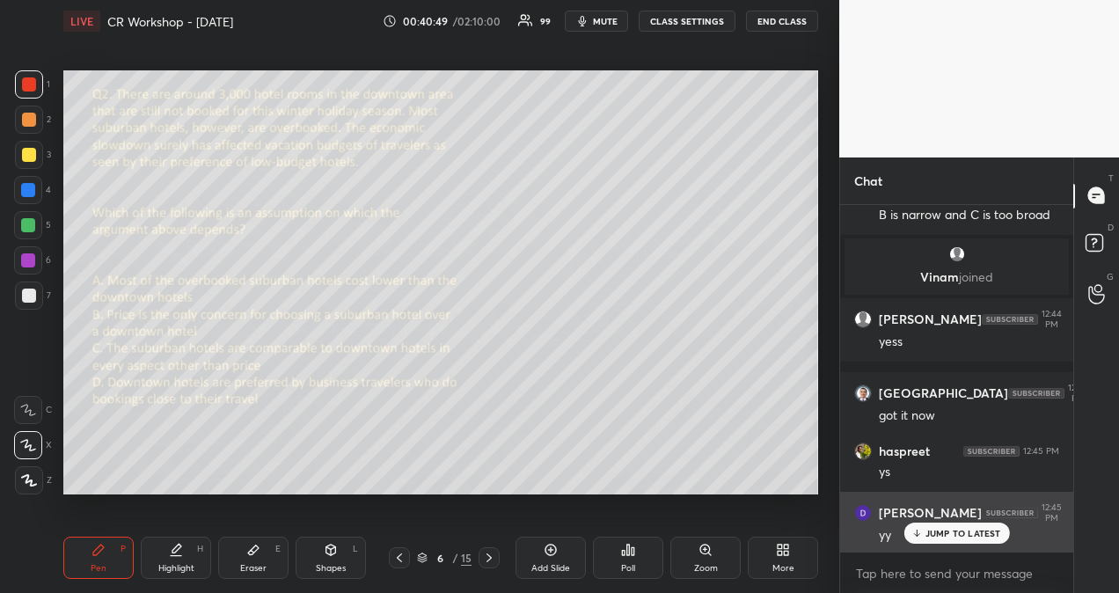
click at [981, 531] on p "JUMP TO LATEST" at bounding box center [963, 533] width 76 height 11
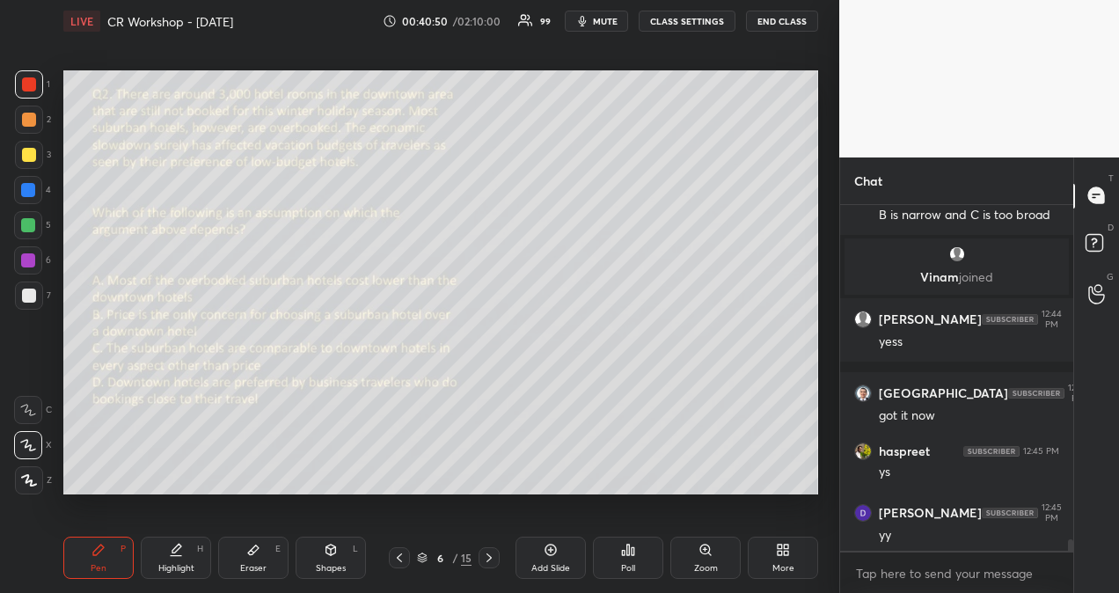
scroll to position [10444, 0]
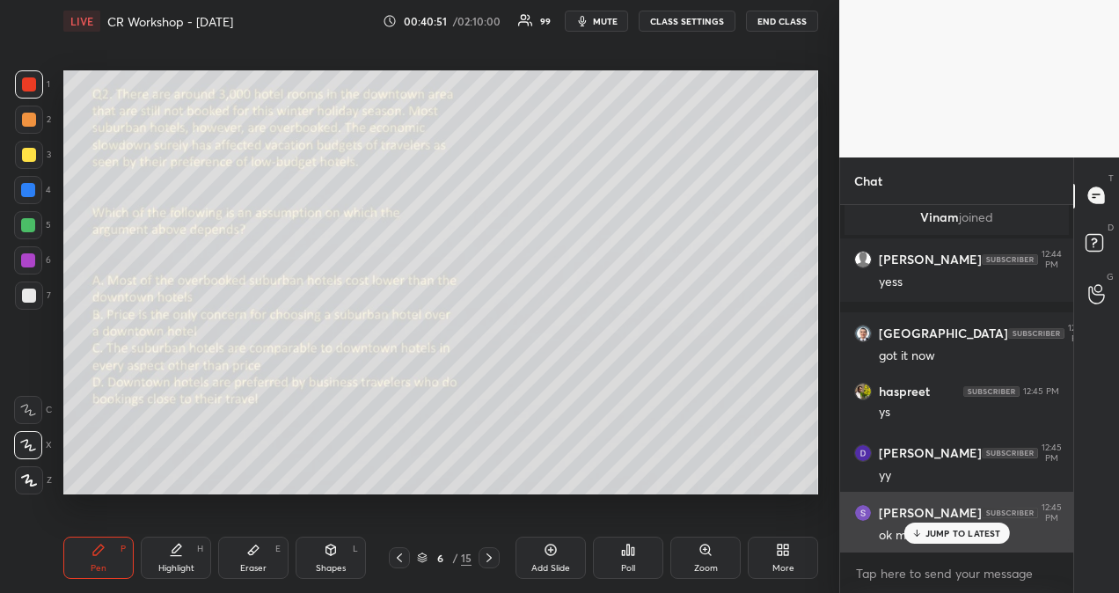
click at [998, 535] on p "JUMP TO LATEST" at bounding box center [963, 533] width 76 height 11
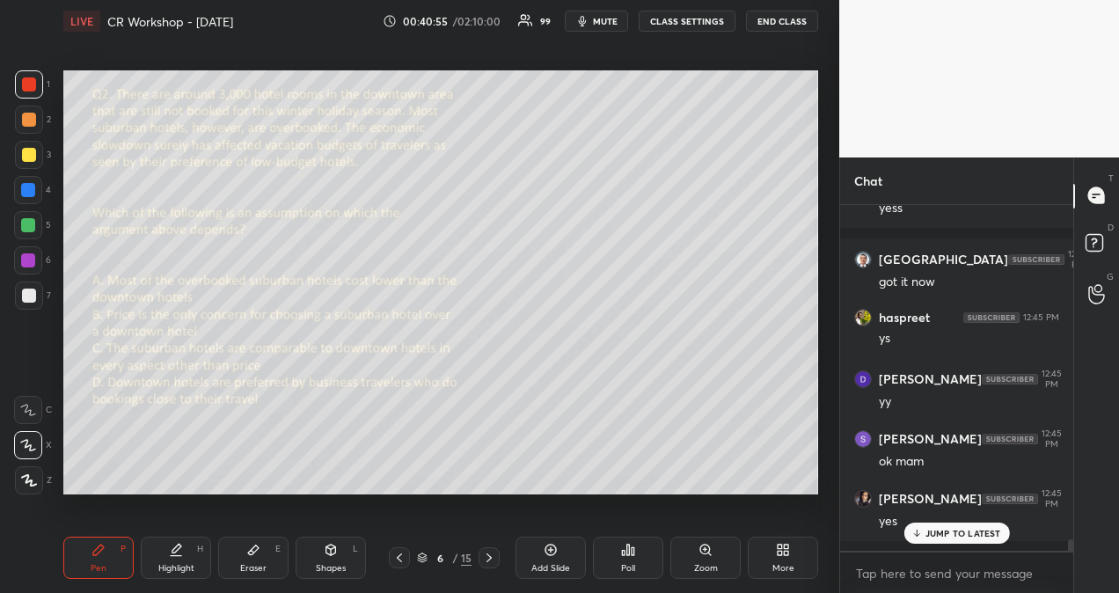
scroll to position [10592, 0]
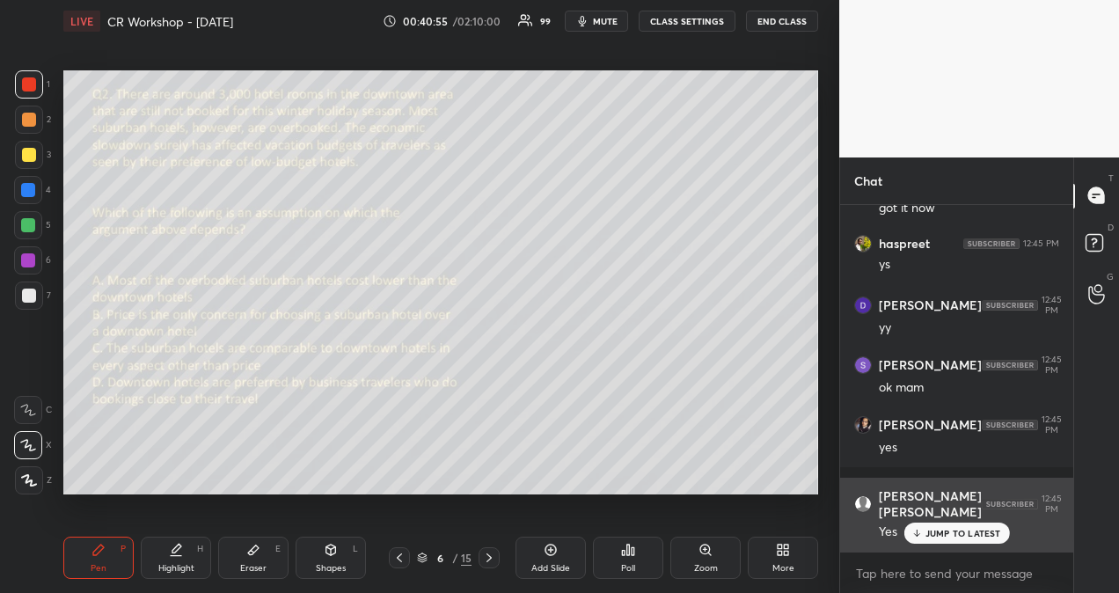
click at [954, 535] on p "JUMP TO LATEST" at bounding box center [963, 533] width 76 height 11
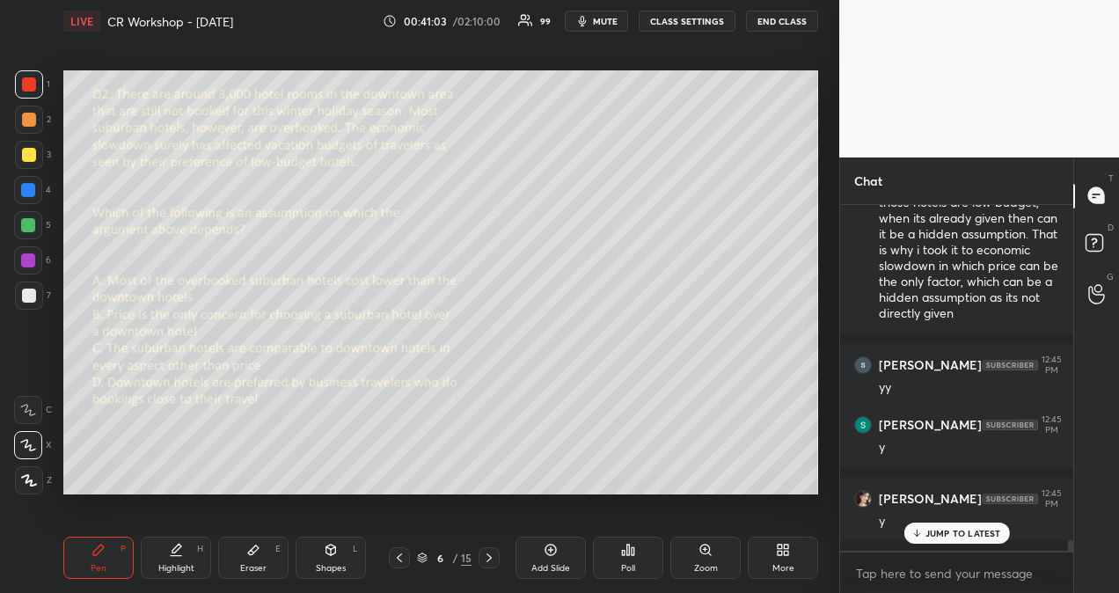
scroll to position [11092, 0]
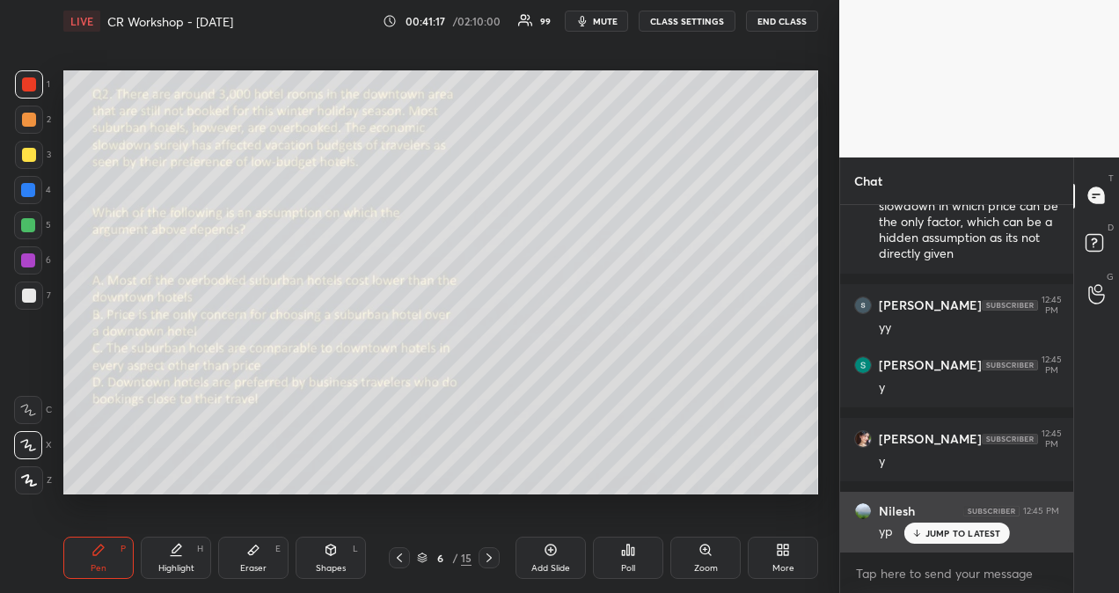
click at [956, 529] on p "JUMP TO LATEST" at bounding box center [963, 533] width 76 height 11
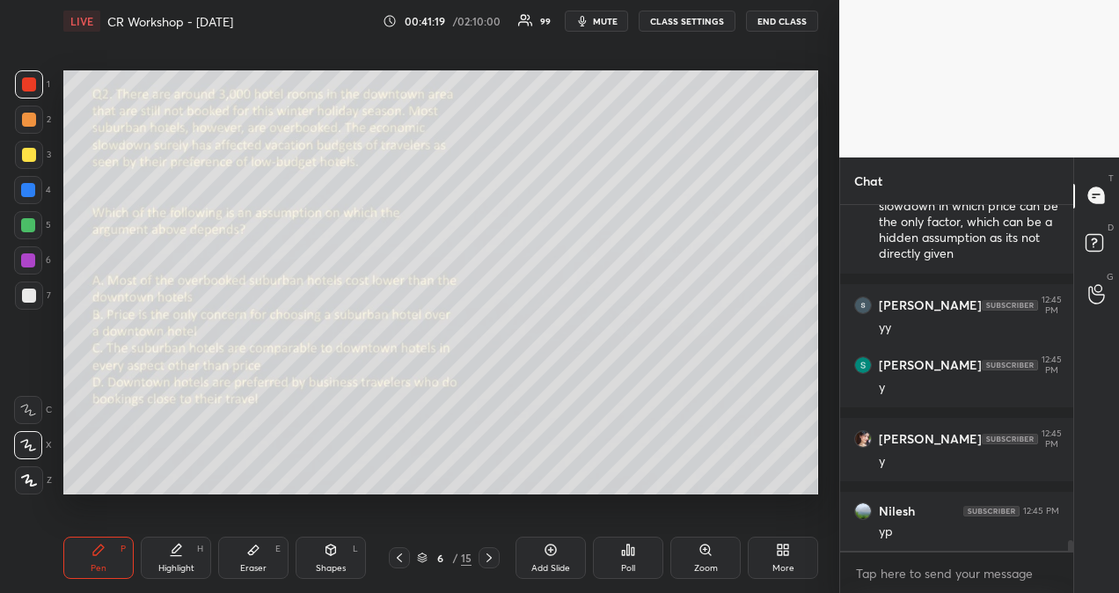
click at [491, 558] on icon at bounding box center [488, 557] width 5 height 9
click at [634, 559] on div "Poll" at bounding box center [628, 557] width 70 height 42
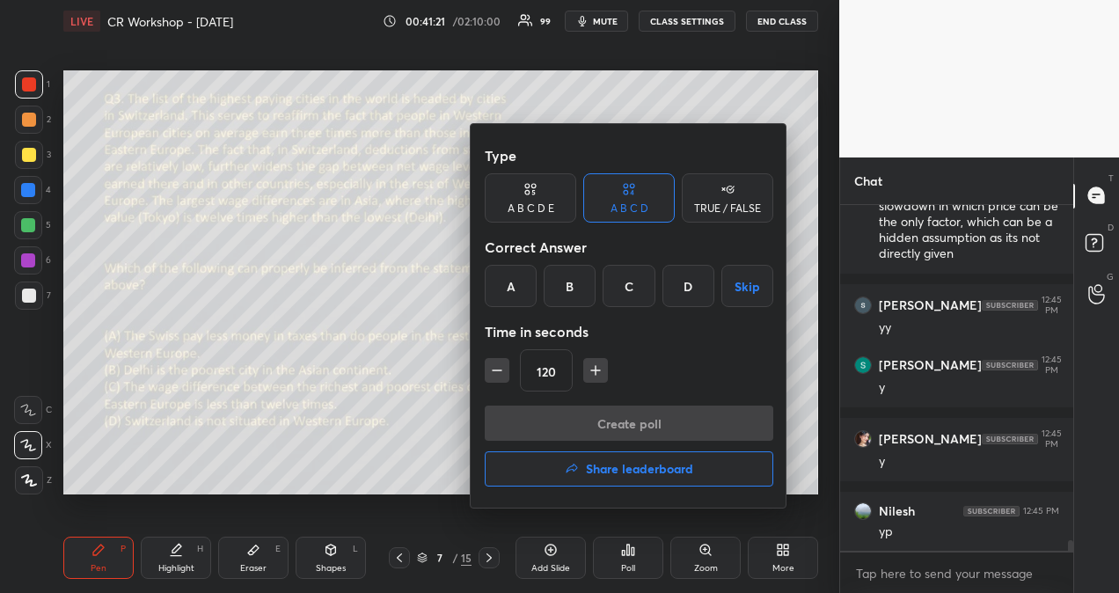
click at [632, 291] on div "C" at bounding box center [628, 286] width 52 height 42
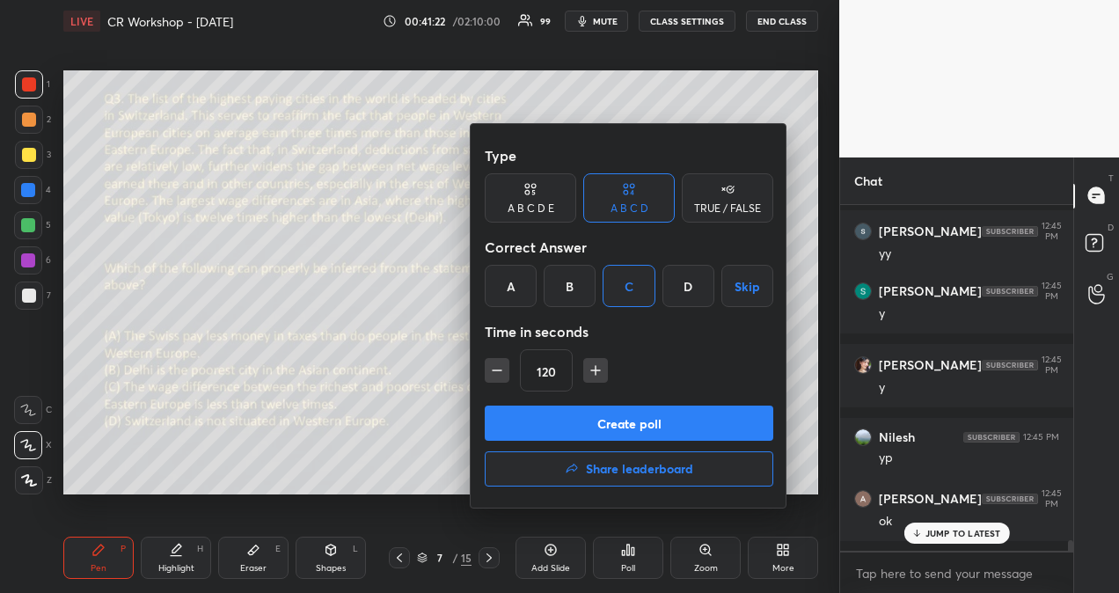
click at [633, 424] on button "Create poll" at bounding box center [629, 422] width 288 height 35
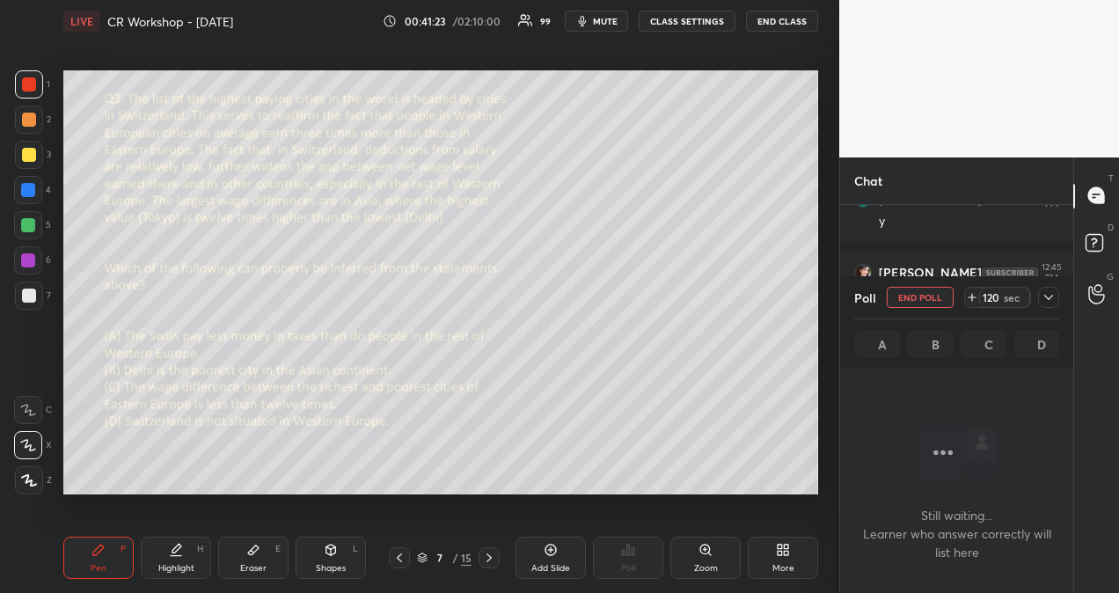
scroll to position [10430, 0]
click at [1050, 291] on icon at bounding box center [1048, 297] width 14 height 14
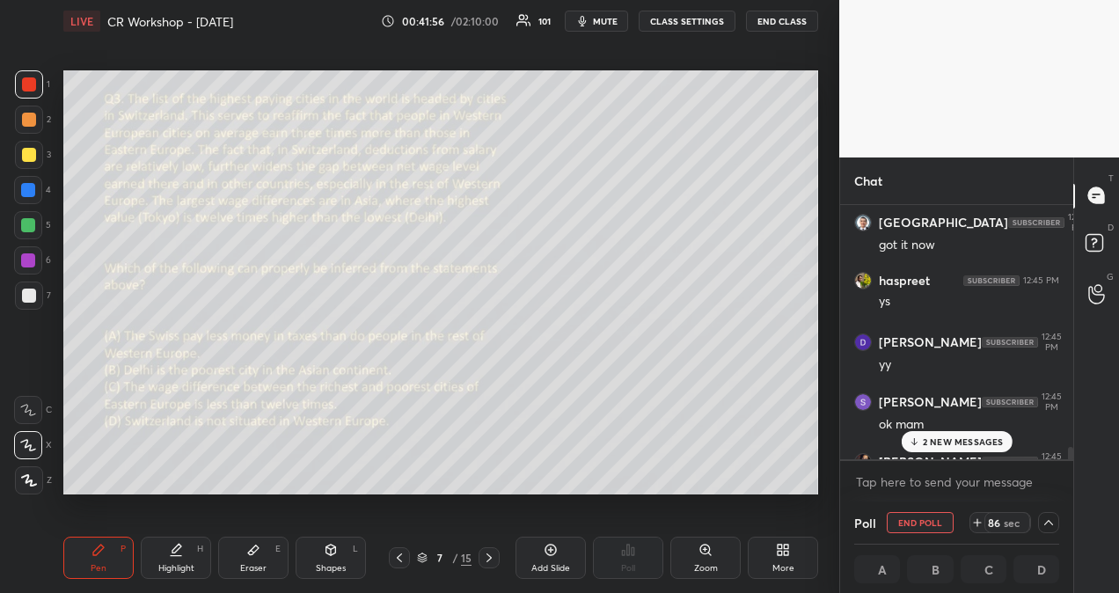
scroll to position [6, 5]
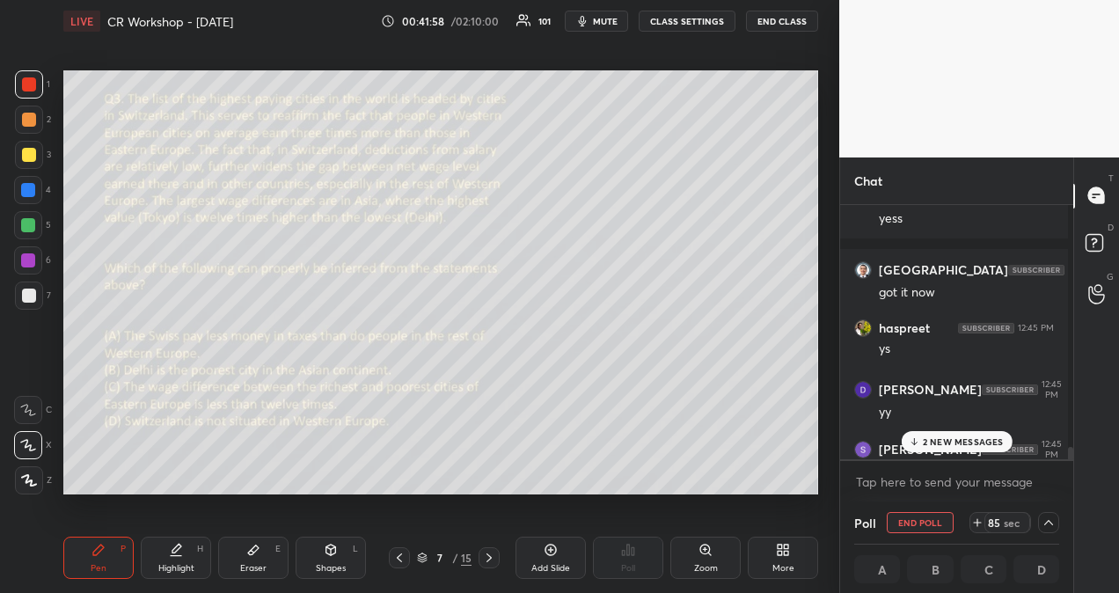
click at [976, 440] on p "2 NEW MESSAGES" at bounding box center [963, 441] width 81 height 11
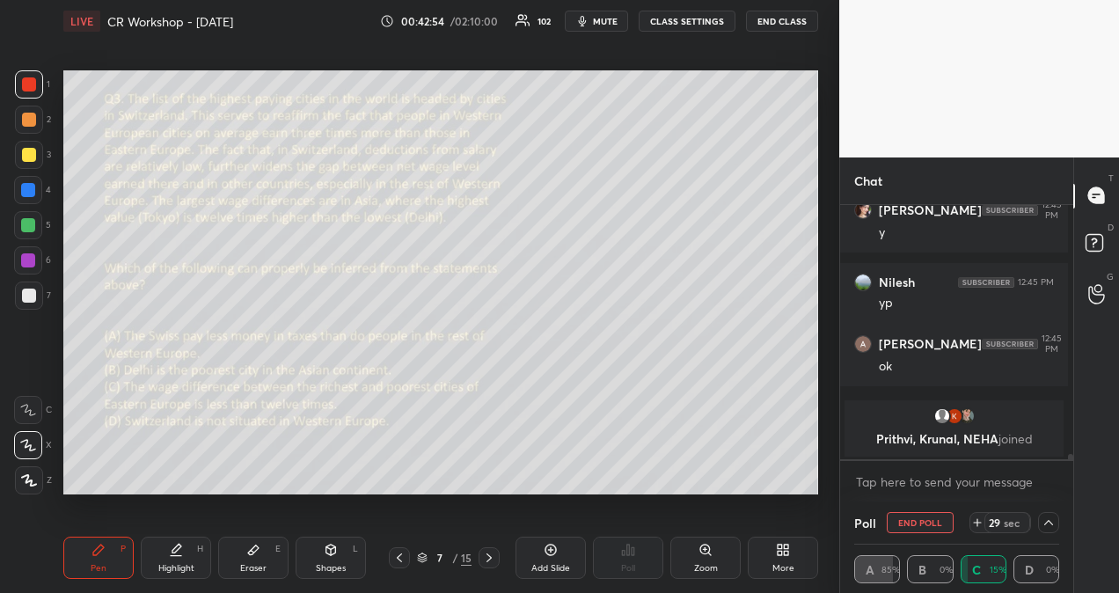
scroll to position [11273, 0]
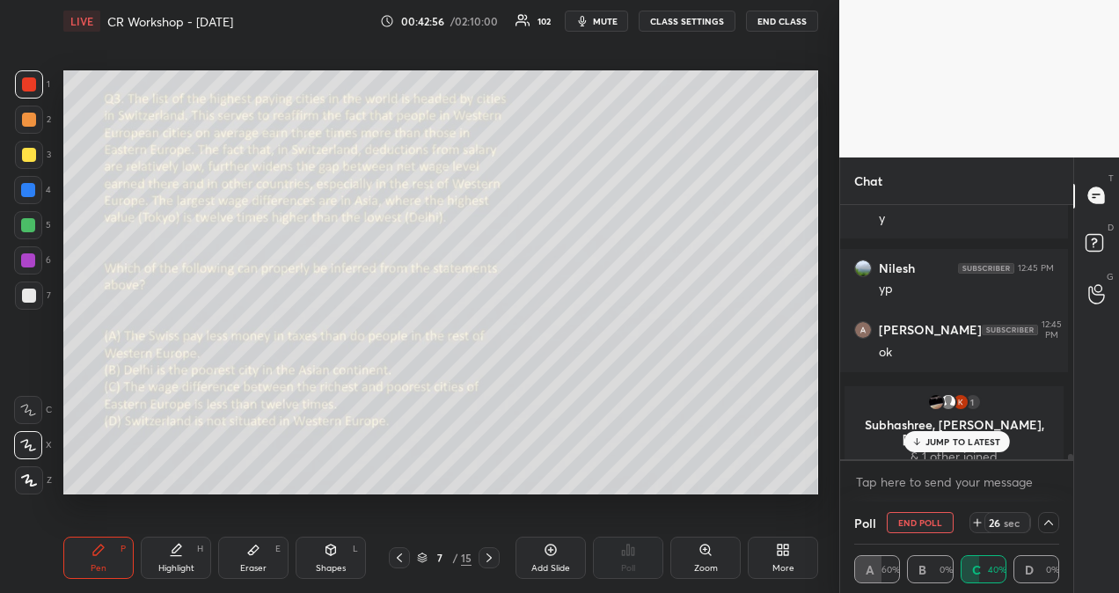
click at [941, 441] on p "JUMP TO LATEST" at bounding box center [963, 441] width 76 height 11
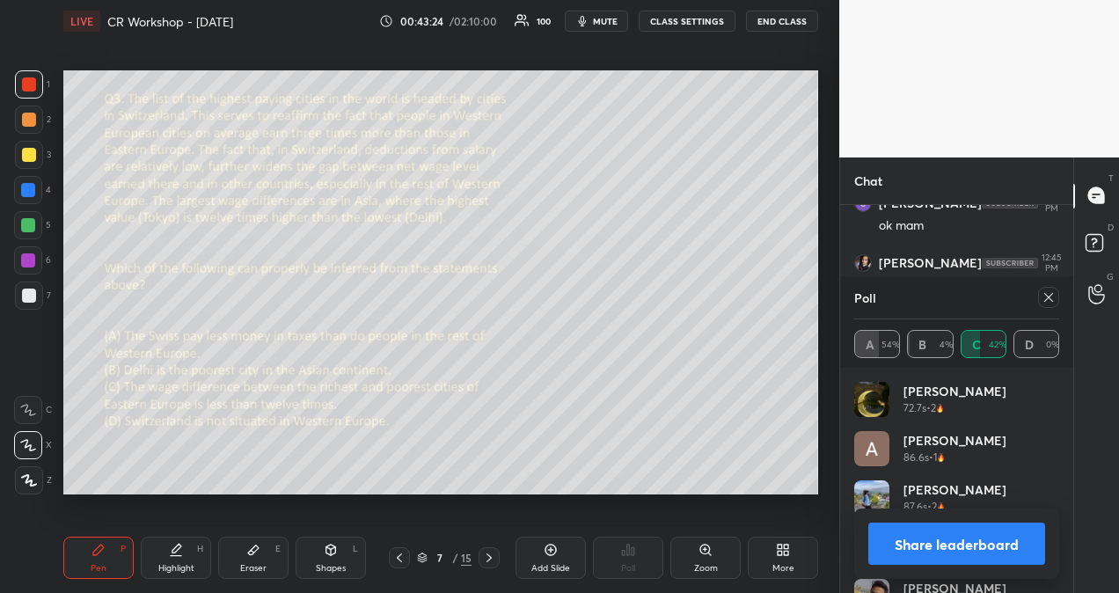
scroll to position [11282, 0]
click at [1048, 292] on icon at bounding box center [1048, 297] width 14 height 14
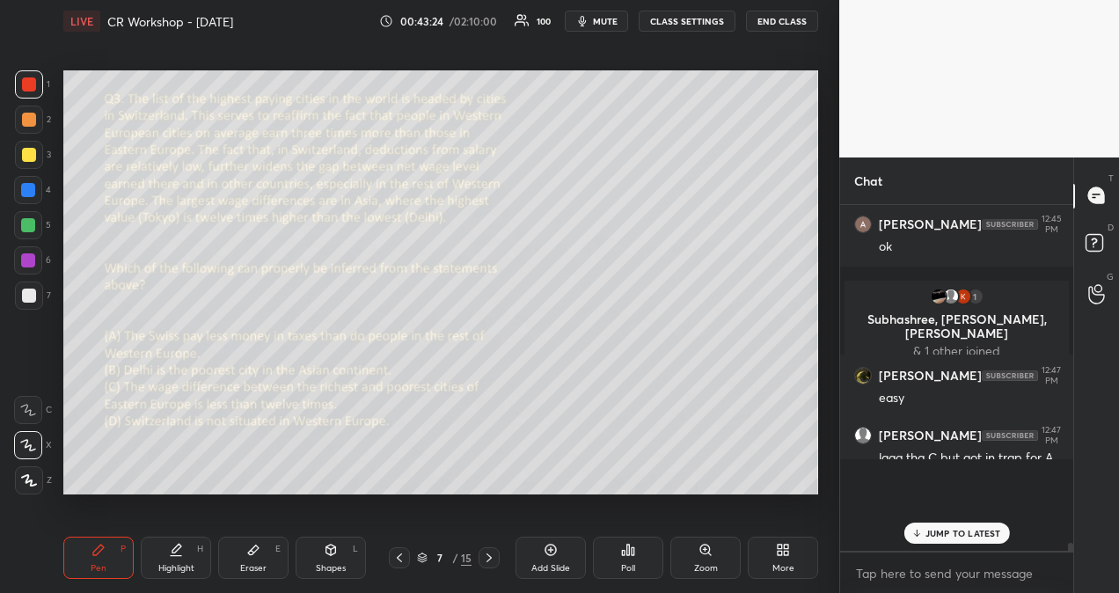
scroll to position [5, 5]
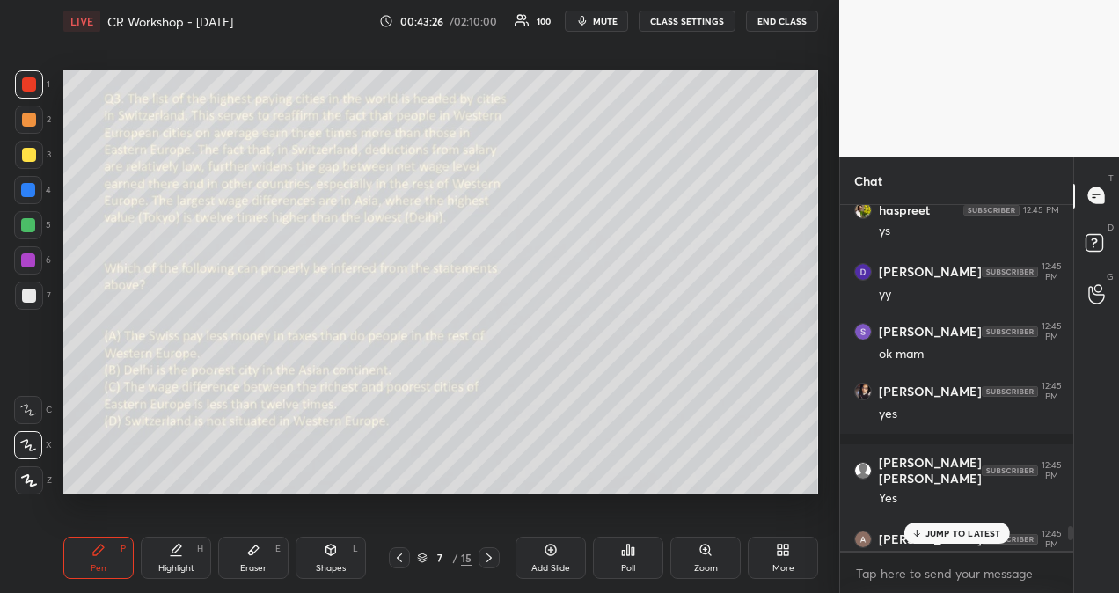
click at [954, 529] on p "JUMP TO LATEST" at bounding box center [963, 533] width 76 height 11
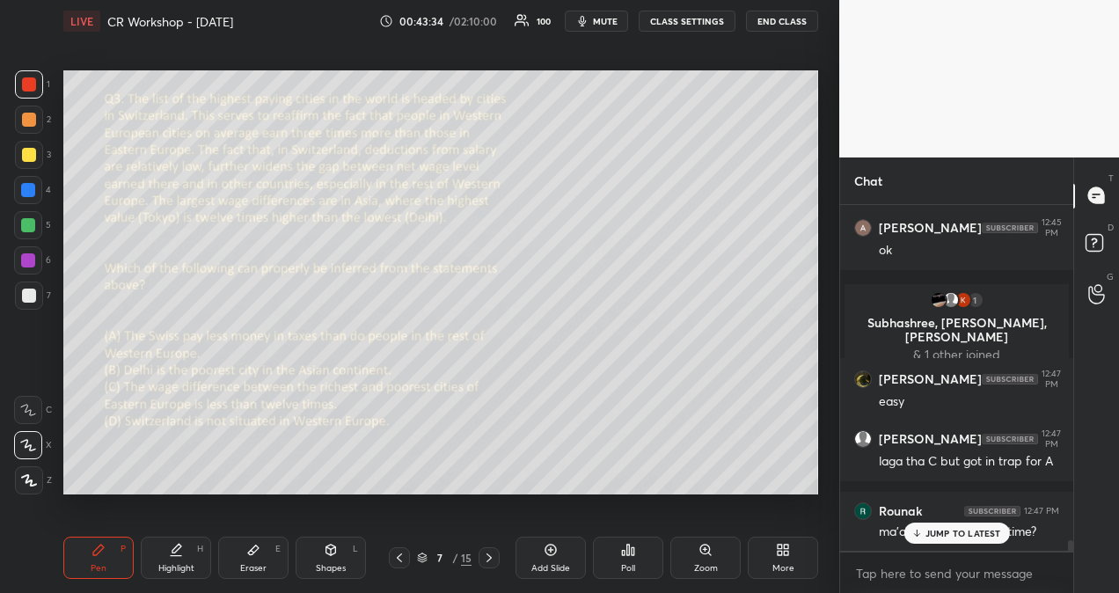
click at [990, 534] on p "JUMP TO LATEST" at bounding box center [963, 533] width 76 height 11
click at [636, 559] on div "Poll" at bounding box center [628, 557] width 70 height 42
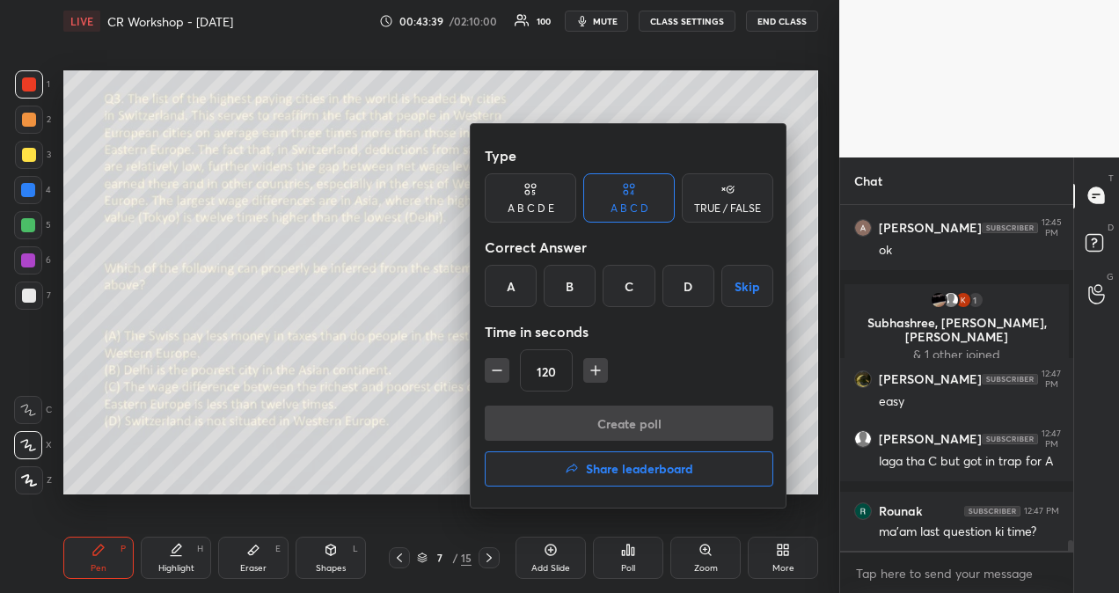
click at [637, 466] on h4 "Share leaderboard" at bounding box center [639, 469] width 107 height 12
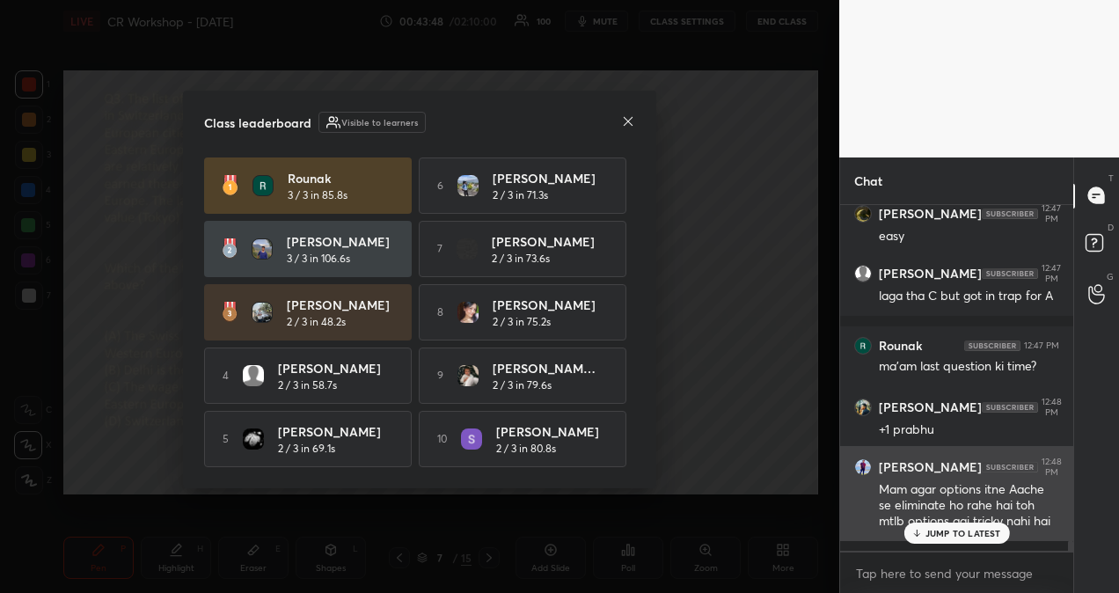
click at [959, 531] on p "JUMP TO LATEST" at bounding box center [963, 533] width 76 height 11
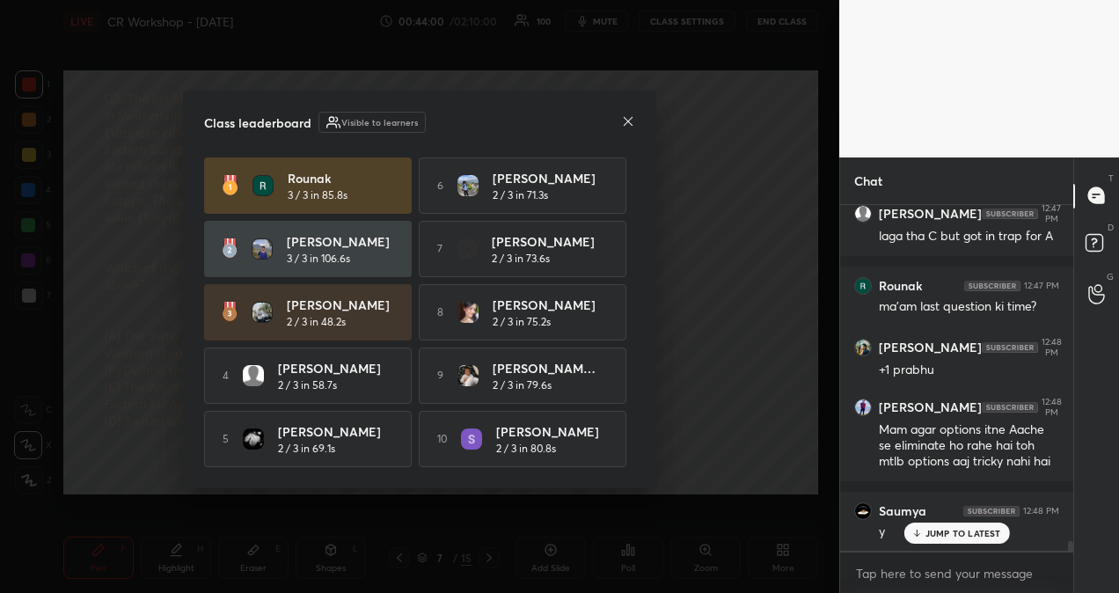
click at [635, 118] on div "Class leaderboard Visible to learners [PERSON_NAME] 3 / 3 in 85.8s 6 [PERSON_NA…" at bounding box center [419, 290] width 473 height 398
click at [628, 120] on icon at bounding box center [628, 121] width 14 height 14
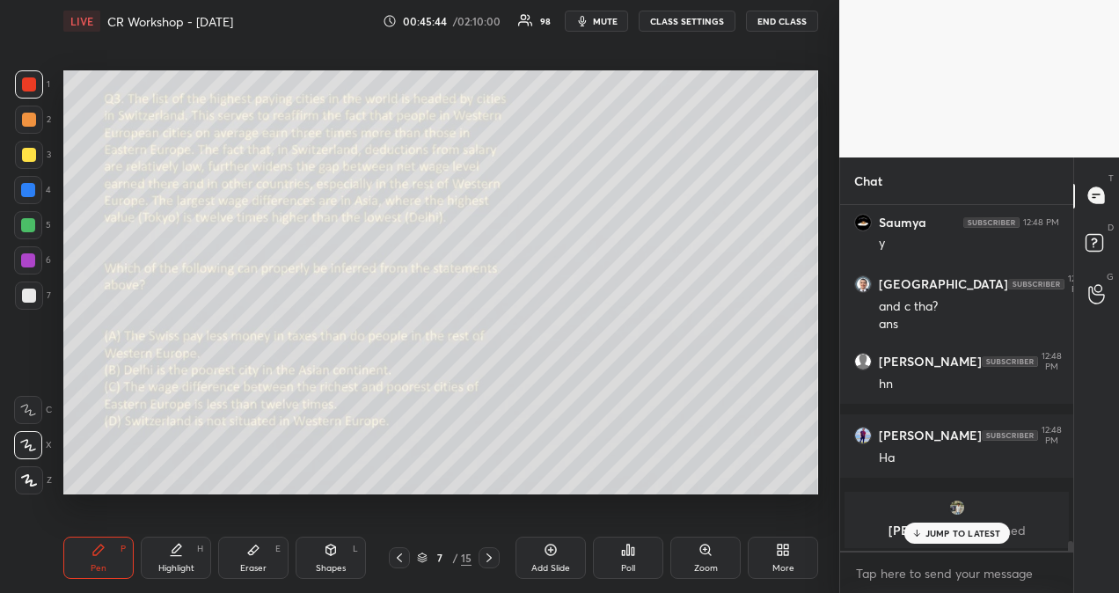
scroll to position [11869, 0]
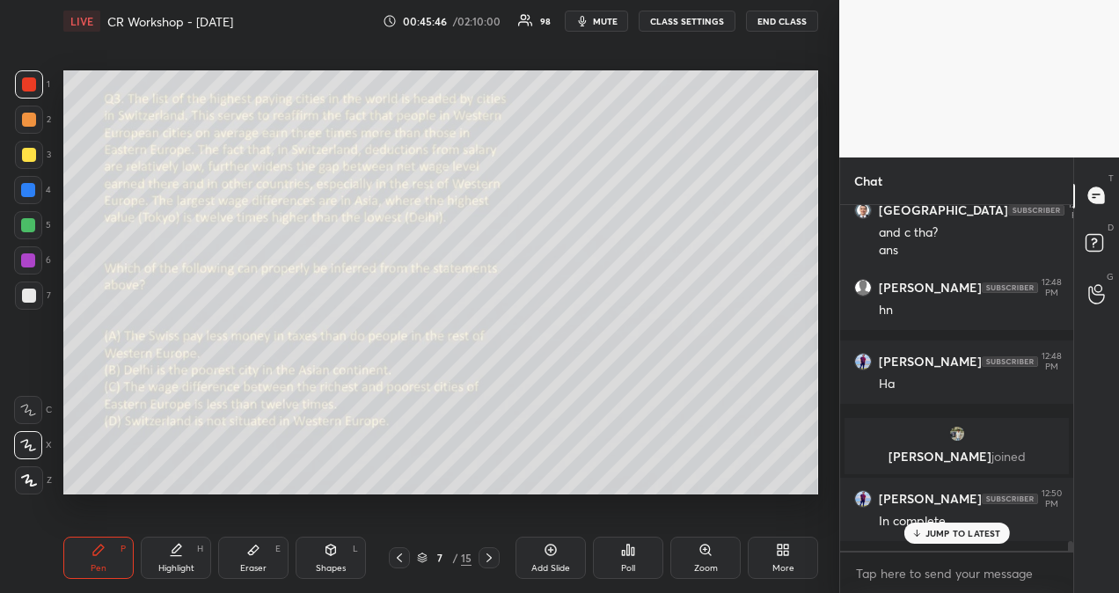
click at [945, 533] on p "JUMP TO LATEST" at bounding box center [963, 533] width 76 height 11
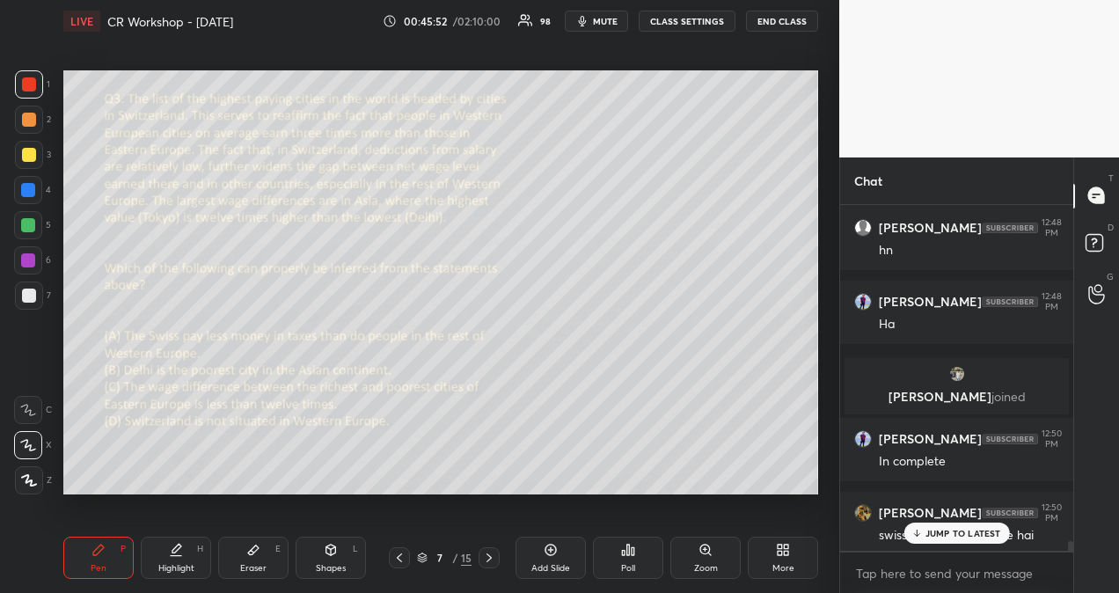
click at [946, 536] on p "JUMP TO LATEST" at bounding box center [963, 533] width 76 height 11
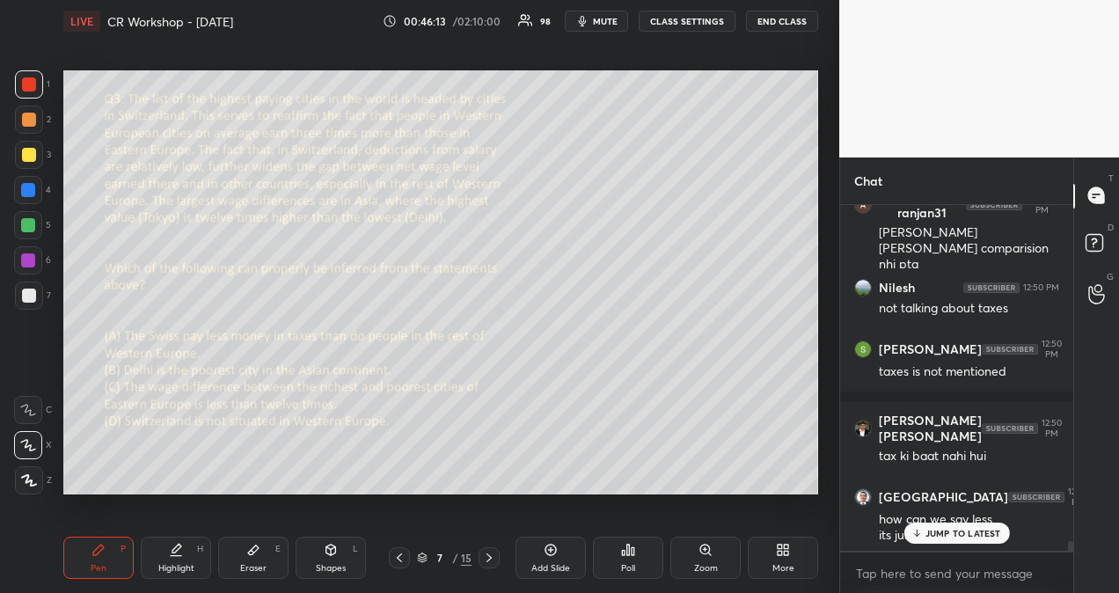
scroll to position [12495, 0]
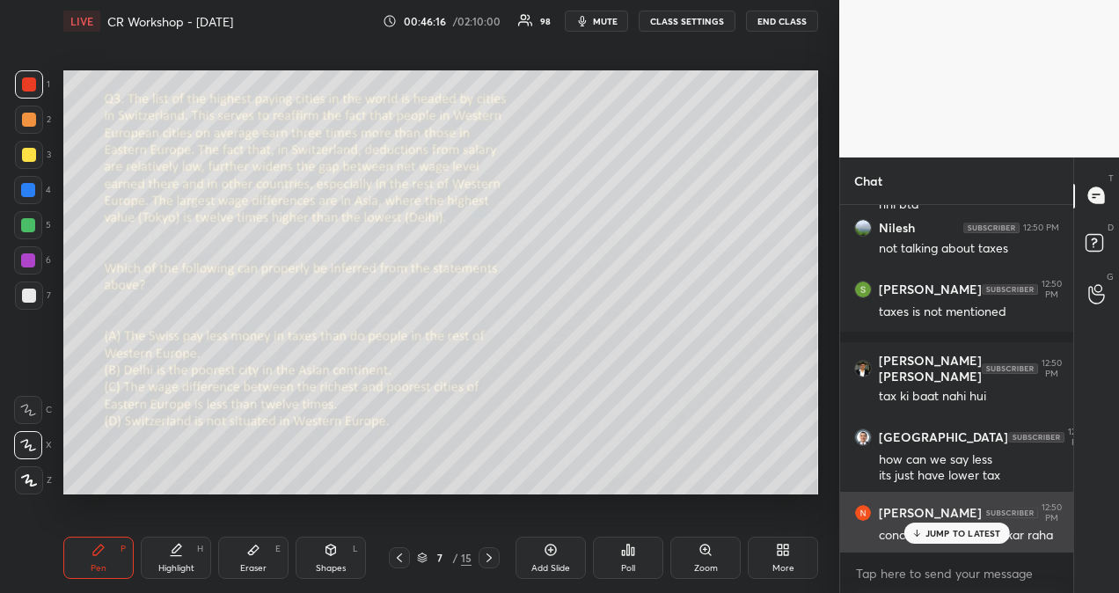
click at [959, 528] on p "JUMP TO LATEST" at bounding box center [963, 533] width 76 height 11
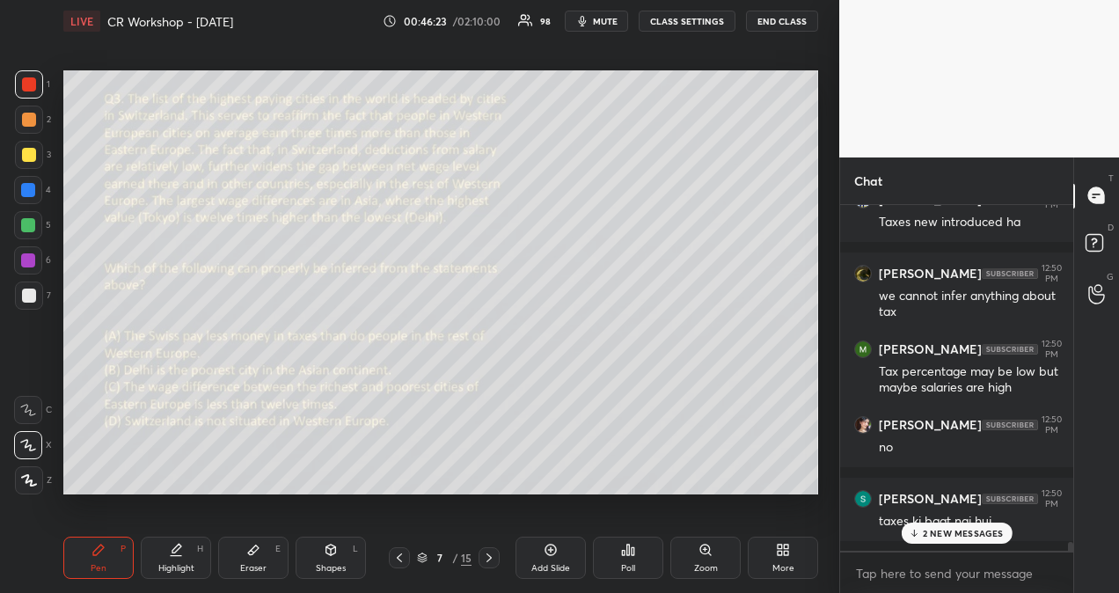
scroll to position [13106, 0]
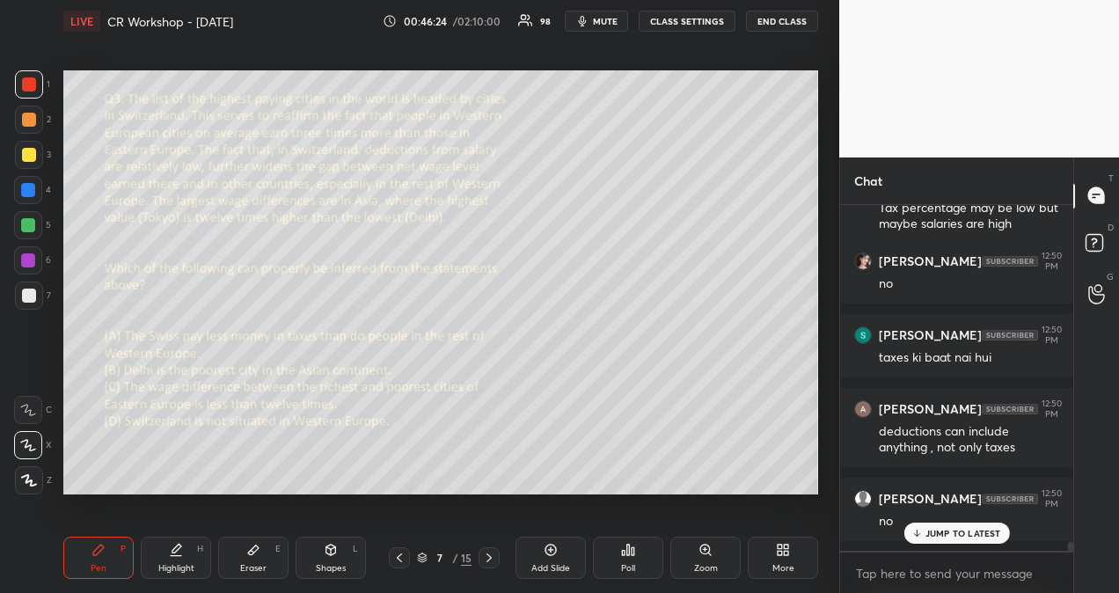
click at [937, 533] on p "JUMP TO LATEST" at bounding box center [963, 533] width 76 height 11
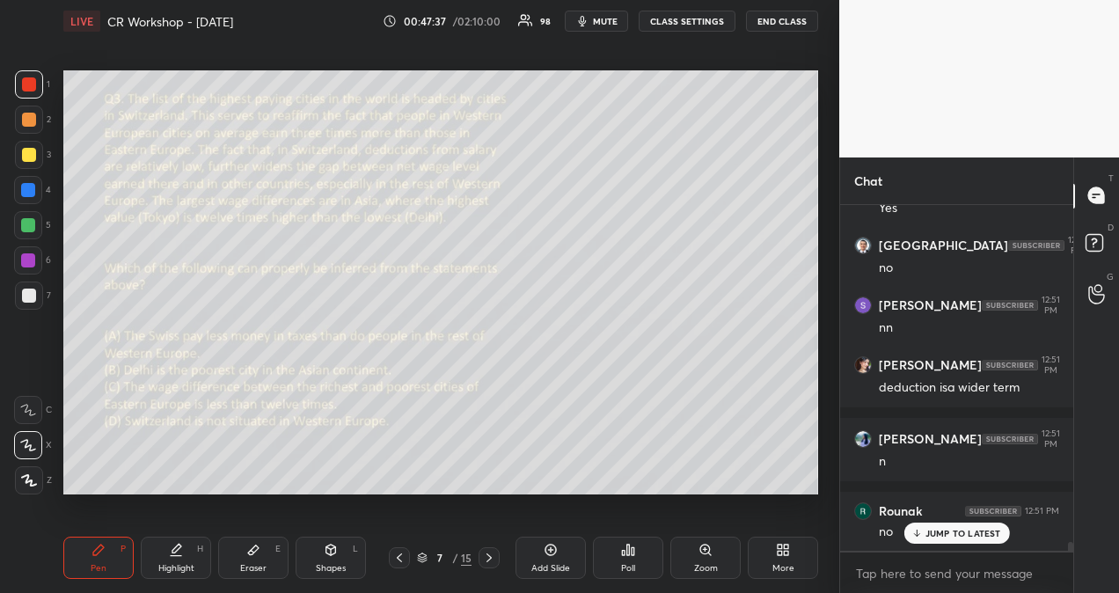
scroll to position [13774, 0]
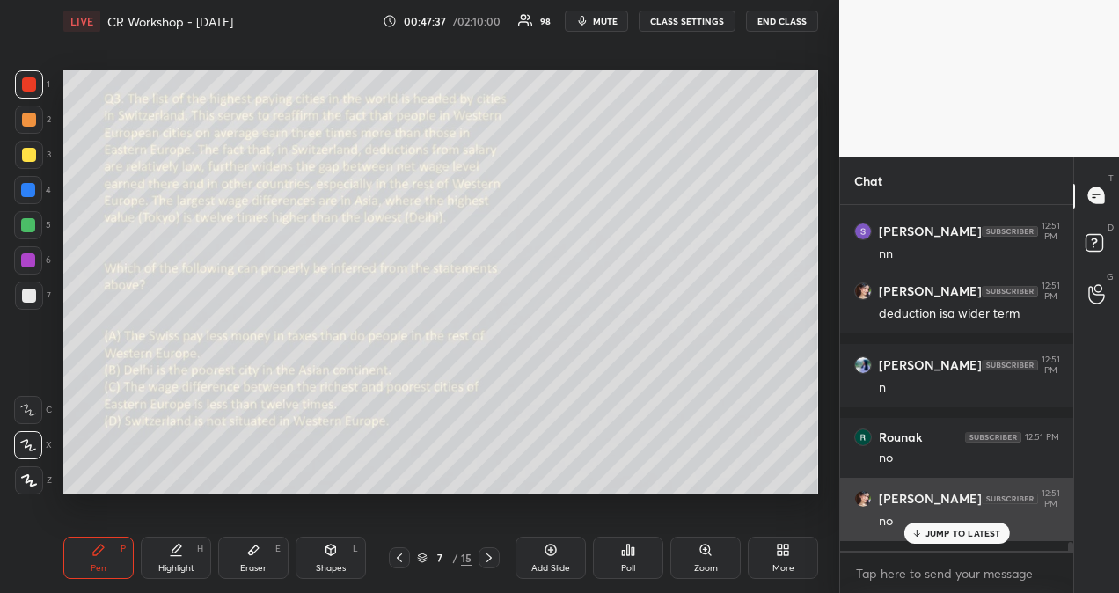
click at [925, 535] on p "JUMP TO LATEST" at bounding box center [963, 533] width 76 height 11
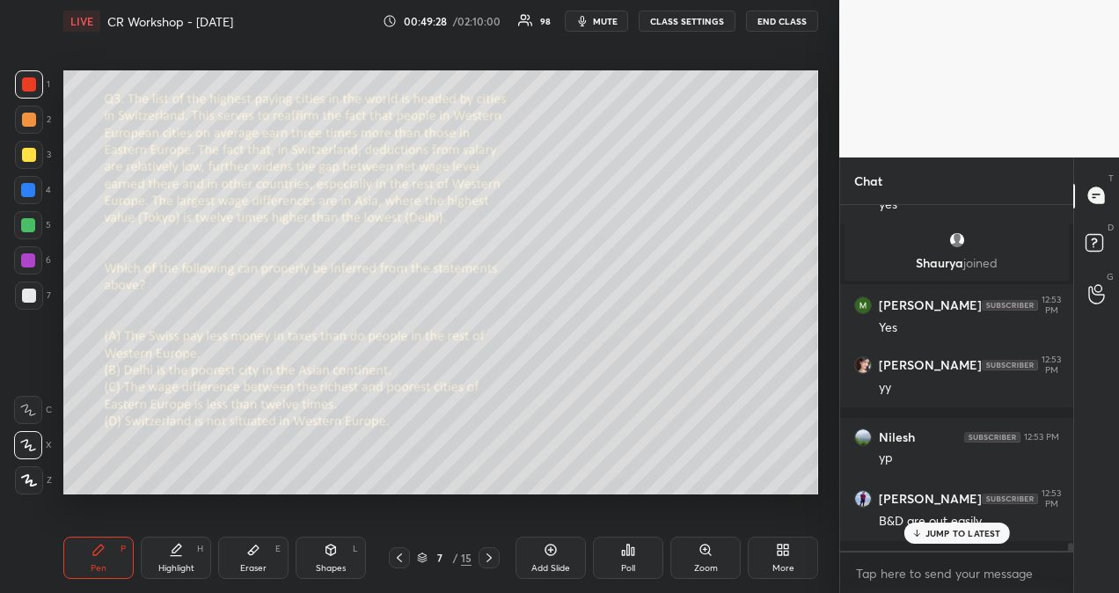
scroll to position [15255, 0]
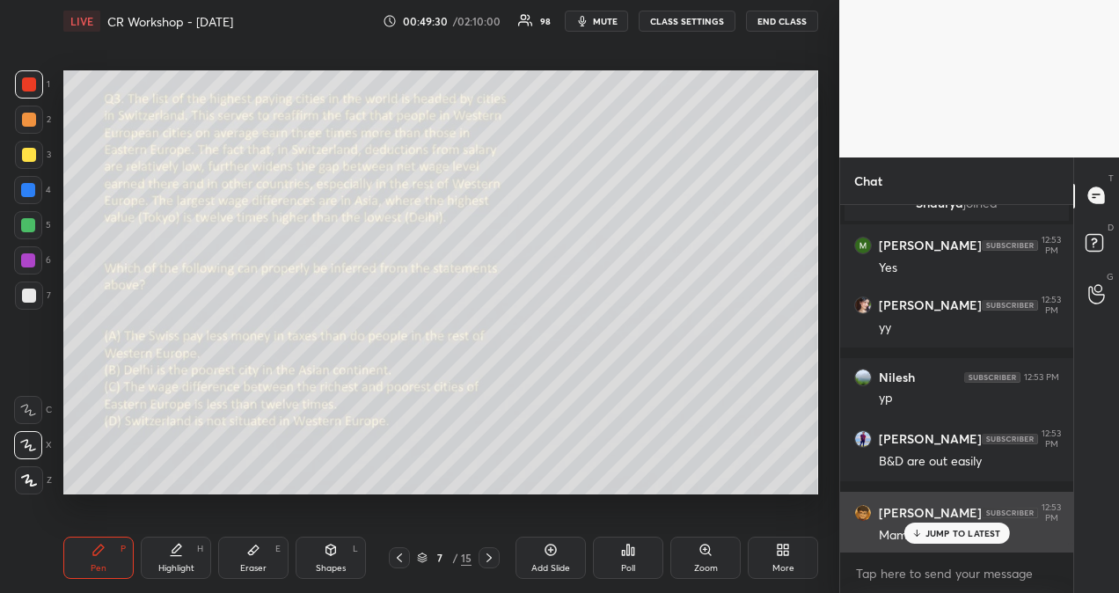
click at [934, 528] on p "JUMP TO LATEST" at bounding box center [963, 533] width 76 height 11
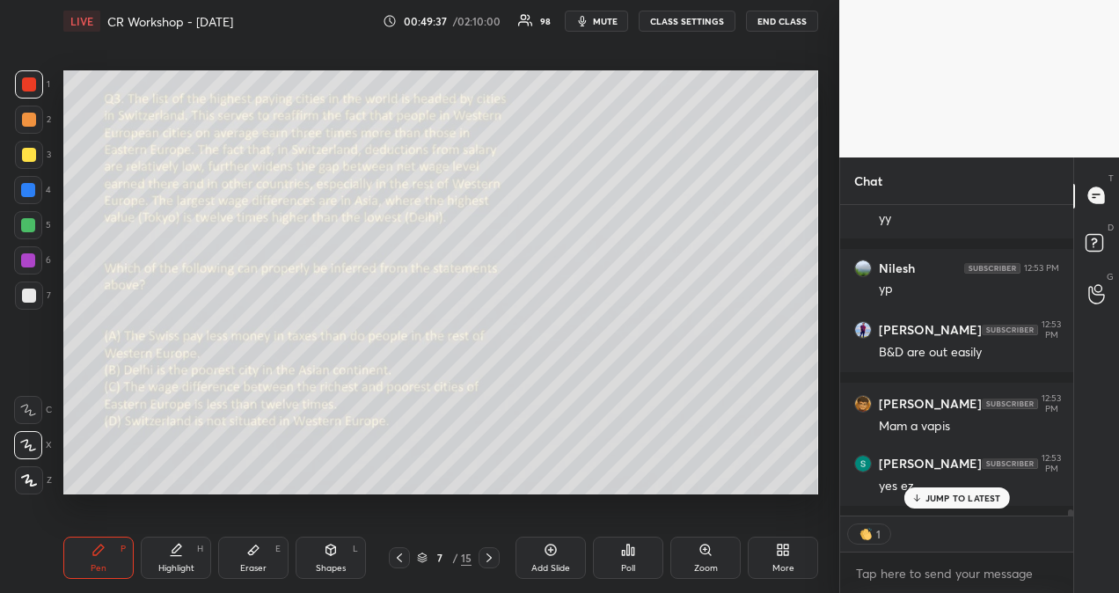
scroll to position [15438, 0]
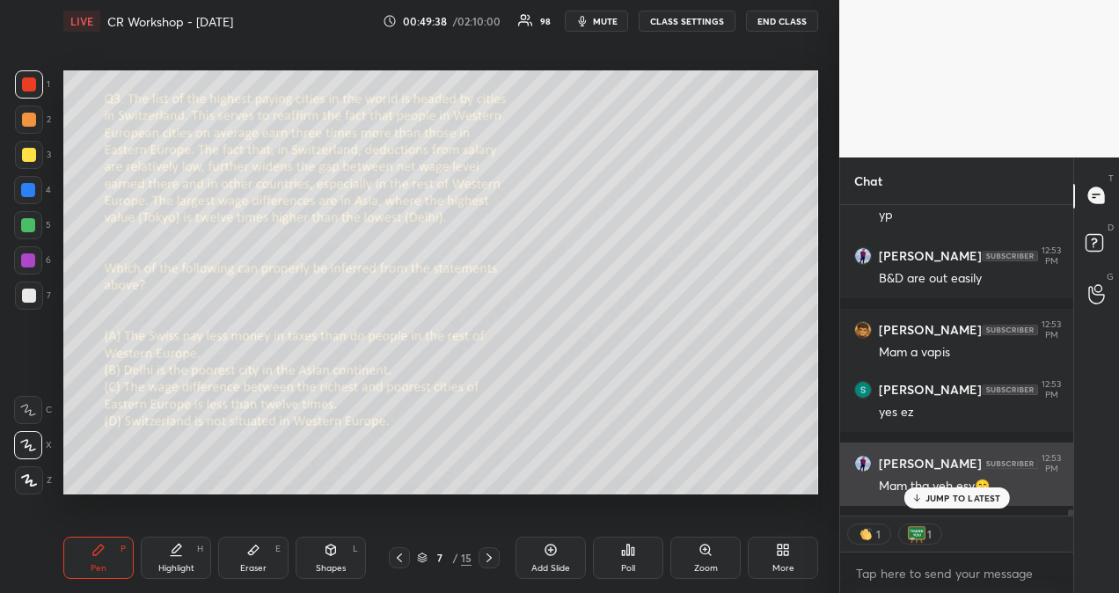
click at [948, 497] on p "JUMP TO LATEST" at bounding box center [963, 497] width 76 height 11
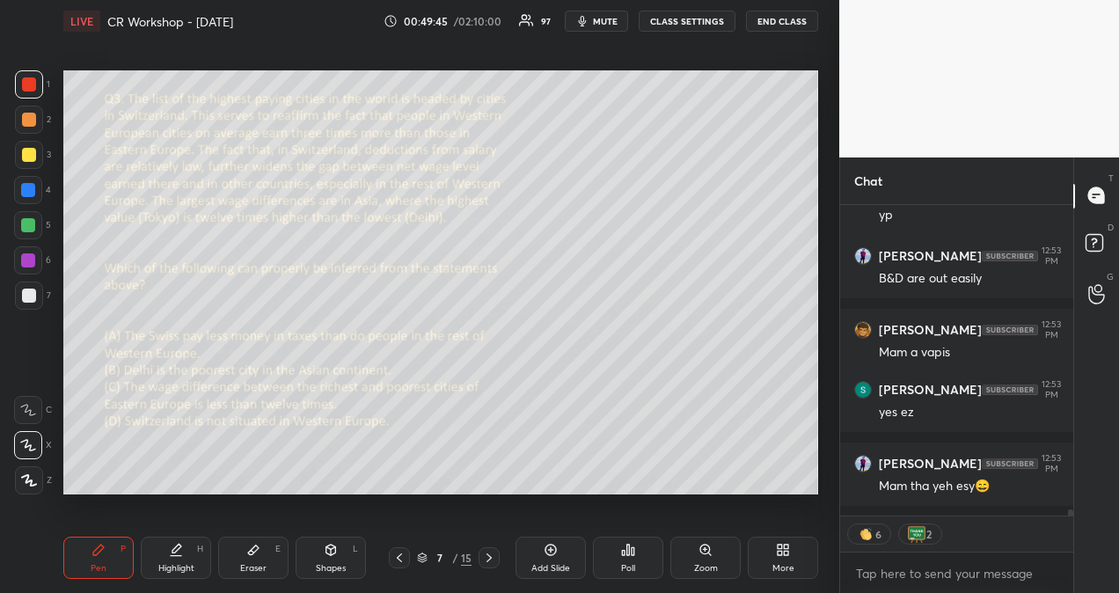
click at [552, 555] on icon at bounding box center [550, 549] width 11 height 11
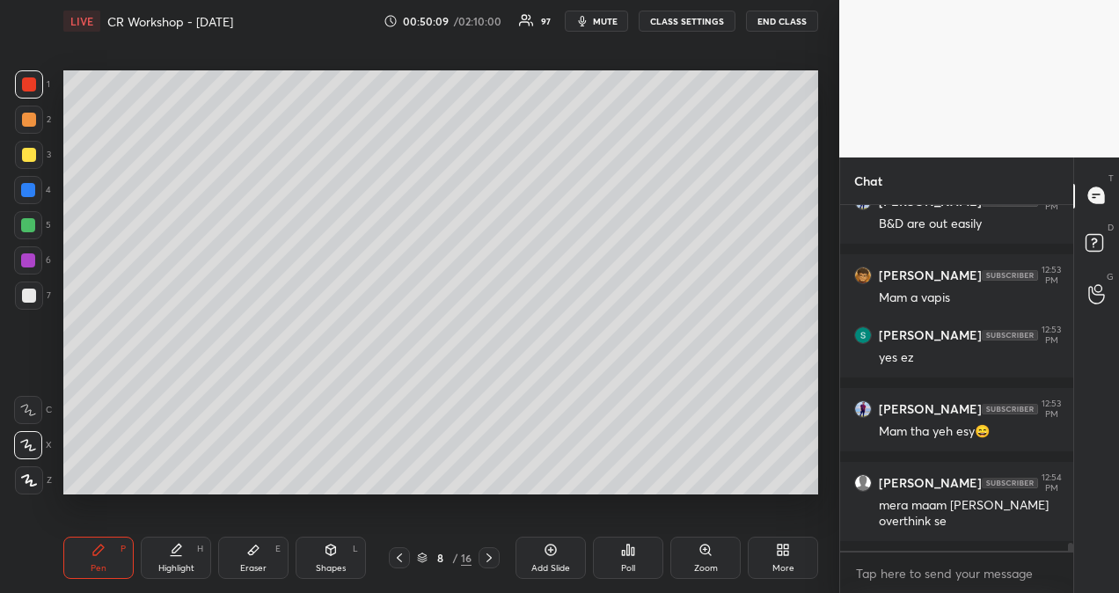
scroll to position [15584, 0]
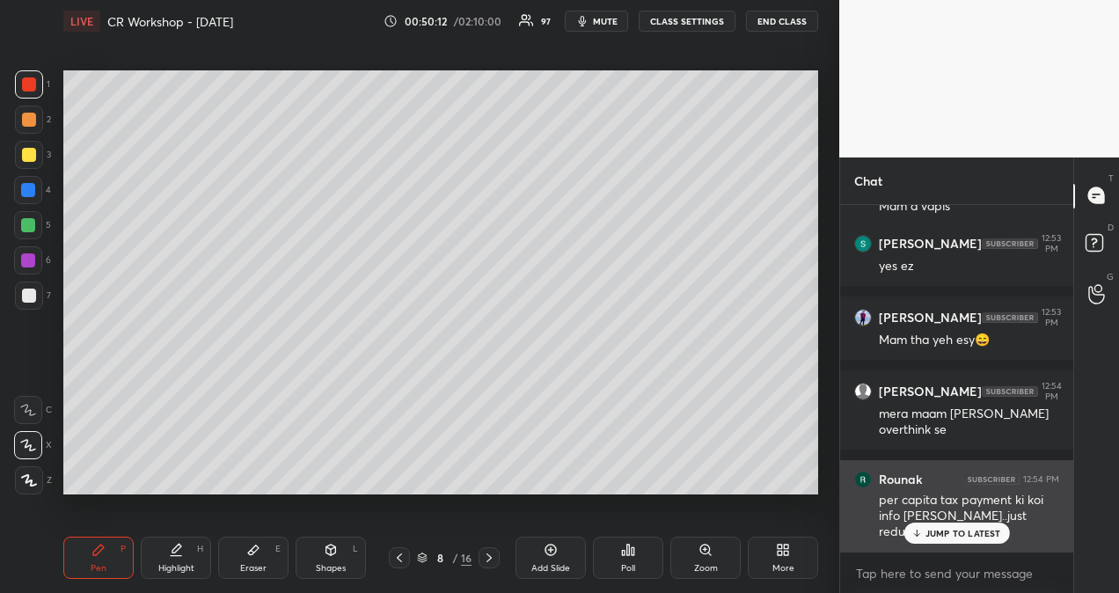
click at [937, 529] on p "JUMP TO LATEST" at bounding box center [963, 533] width 76 height 11
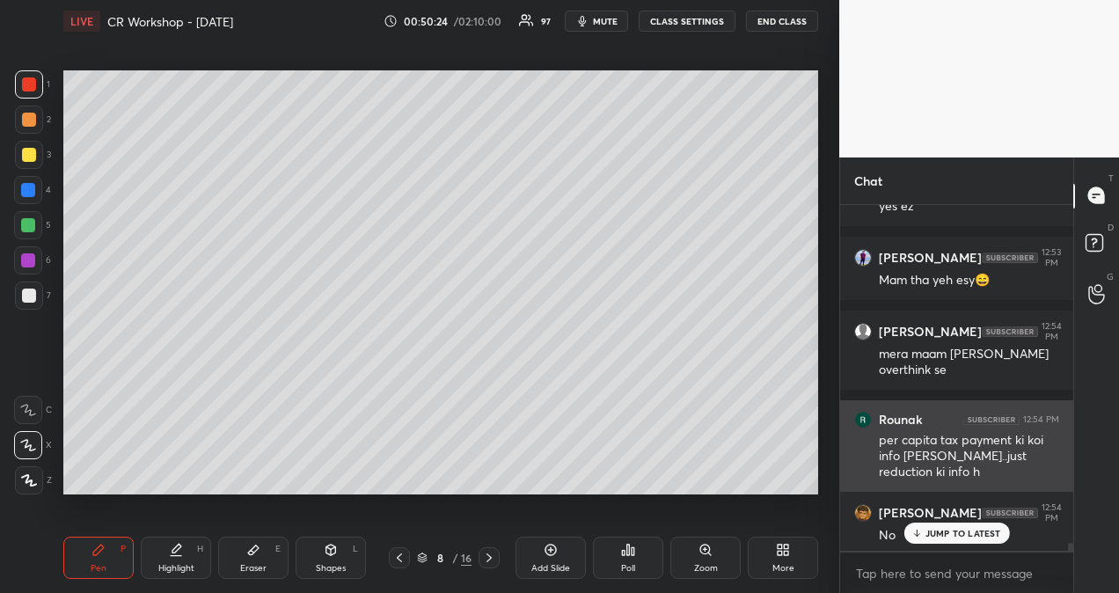
scroll to position [15707, 0]
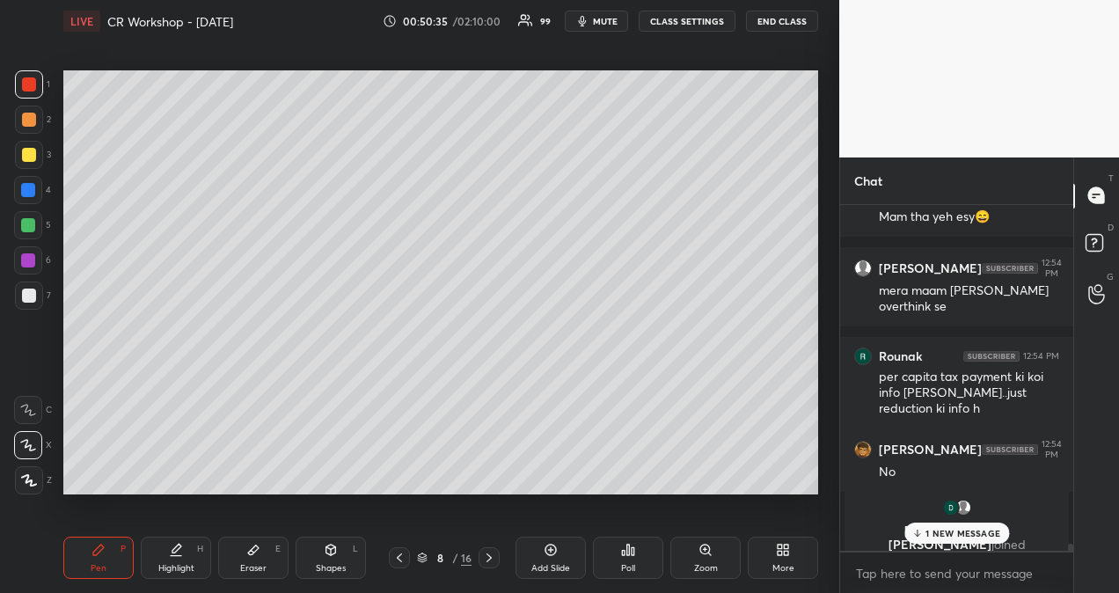
click at [969, 529] on p "1 NEW MESSAGE" at bounding box center [962, 533] width 75 height 11
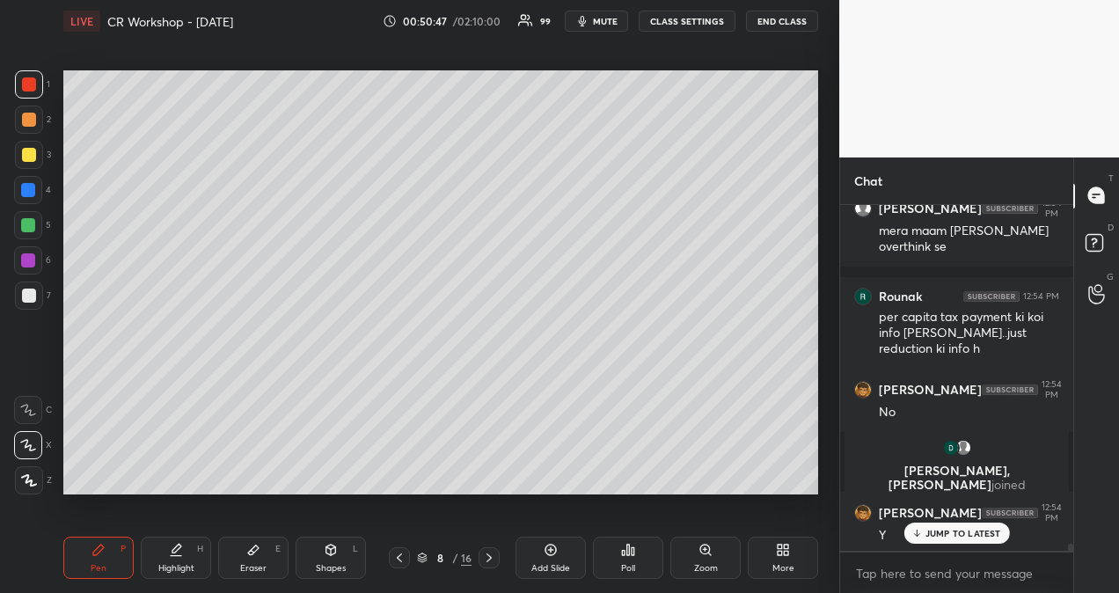
click at [963, 540] on div "JUMP TO LATEST" at bounding box center [956, 532] width 106 height 21
click at [400, 558] on icon at bounding box center [399, 558] width 14 height 14
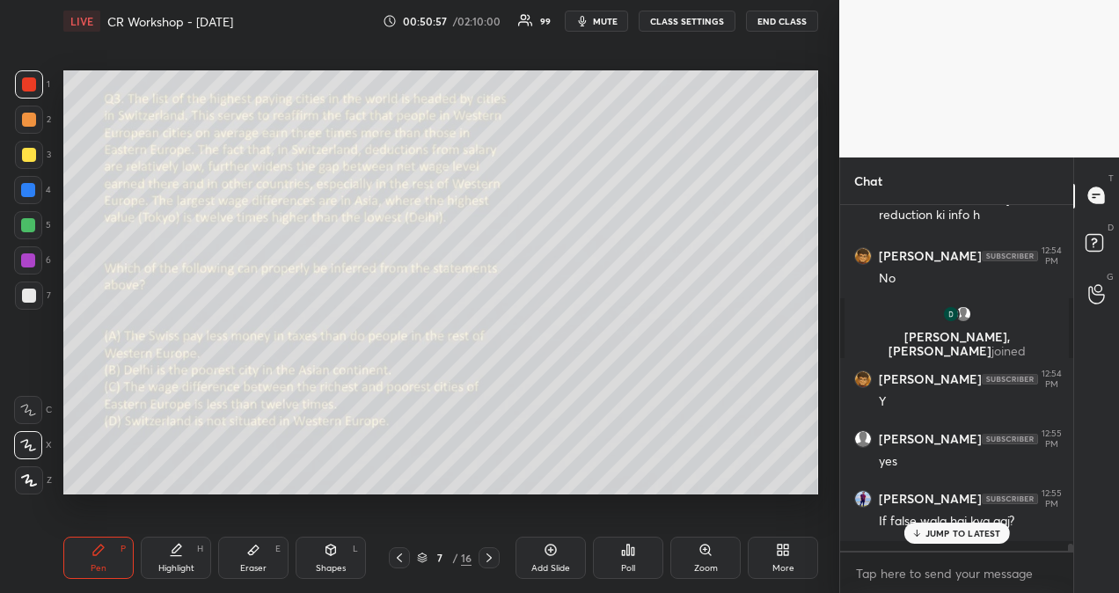
scroll to position [15964, 0]
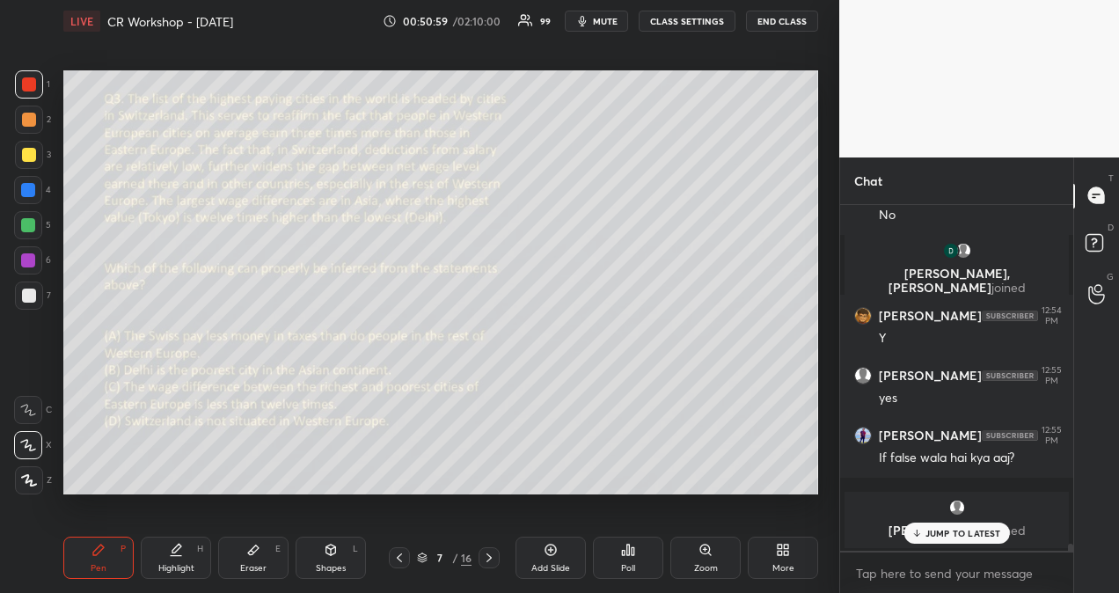
click at [957, 530] on p "JUMP TO LATEST" at bounding box center [963, 533] width 76 height 11
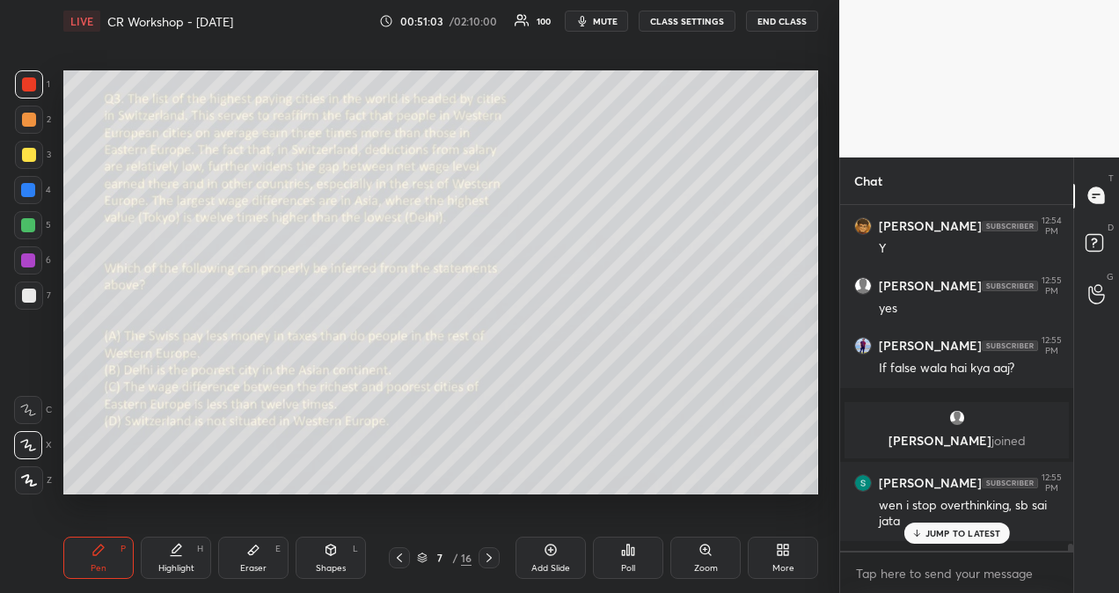
scroll to position [16113, 0]
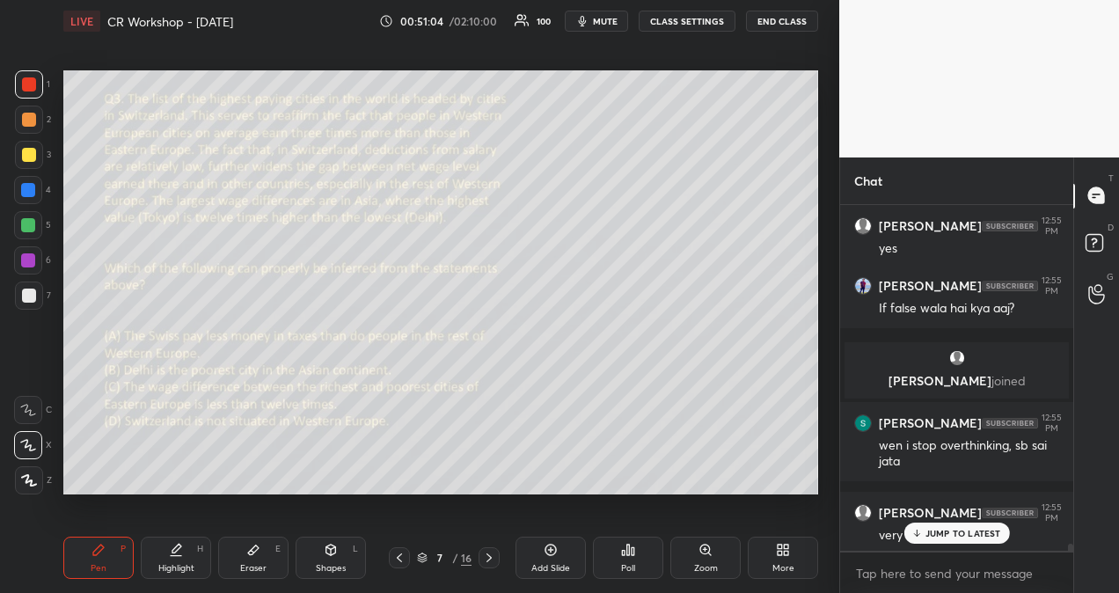
click at [964, 535] on p "JUMP TO LATEST" at bounding box center [963, 533] width 76 height 11
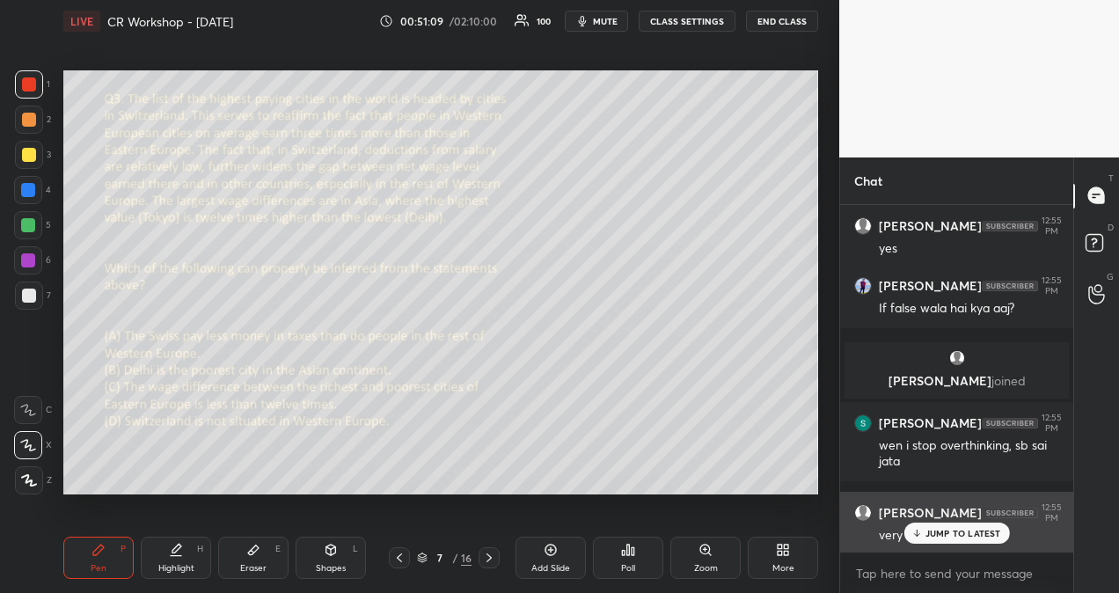
scroll to position [16187, 0]
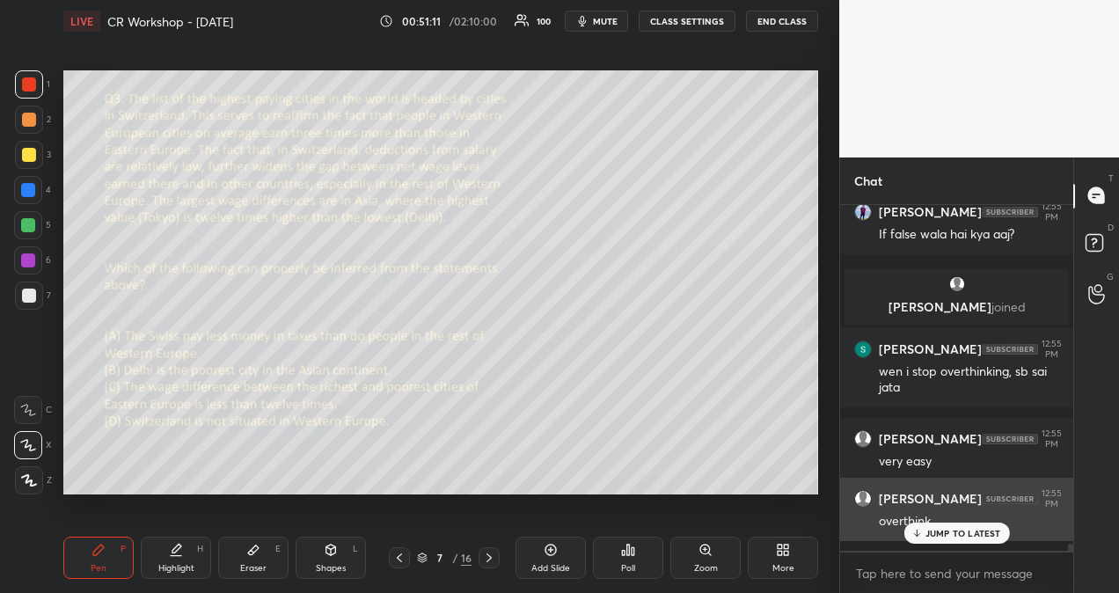
click at [991, 536] on p "JUMP TO LATEST" at bounding box center [963, 533] width 76 height 11
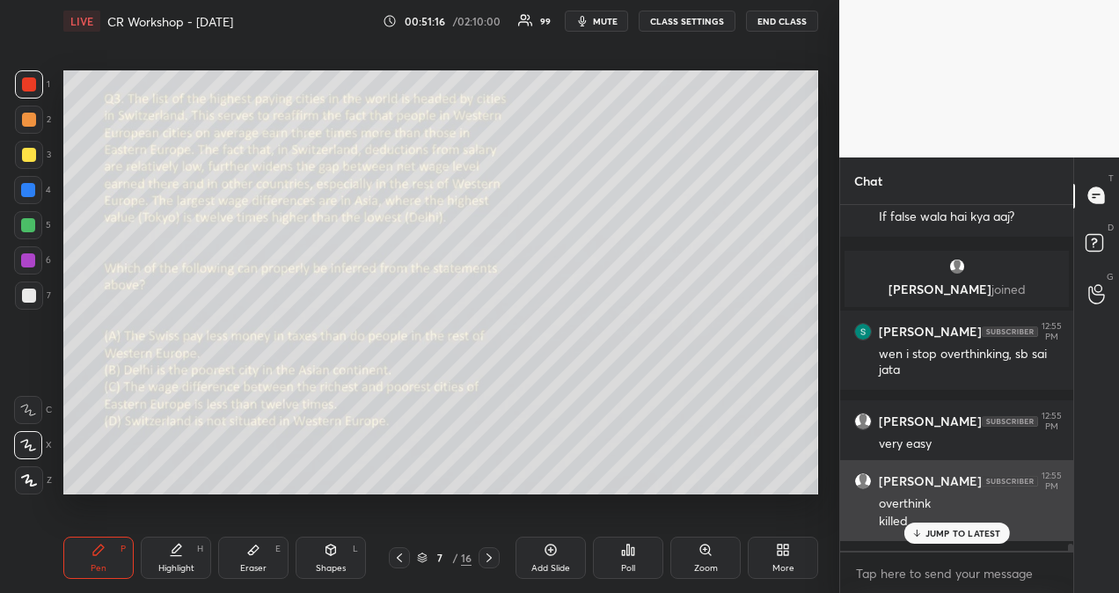
click at [997, 534] on p "JUMP TO LATEST" at bounding box center [963, 533] width 76 height 11
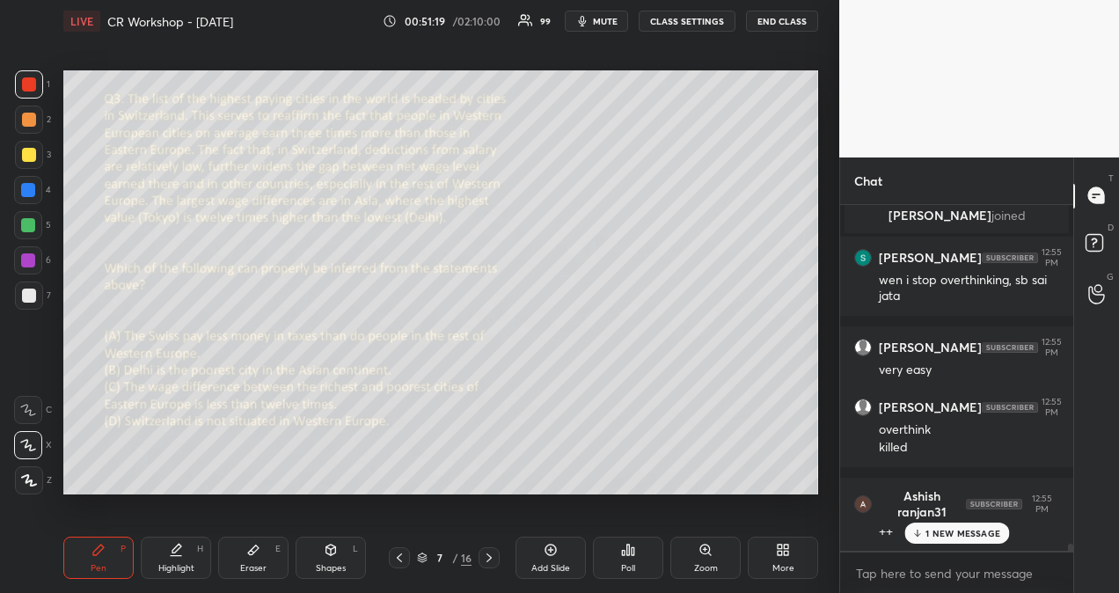
scroll to position [16353, 0]
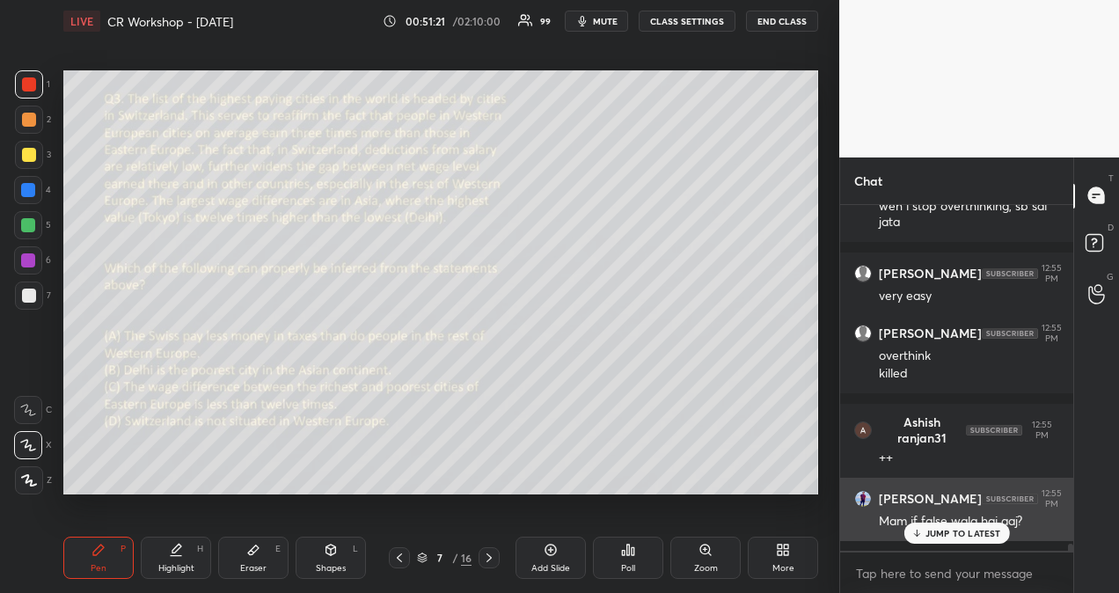
click at [937, 529] on p "JUMP TO LATEST" at bounding box center [963, 533] width 76 height 11
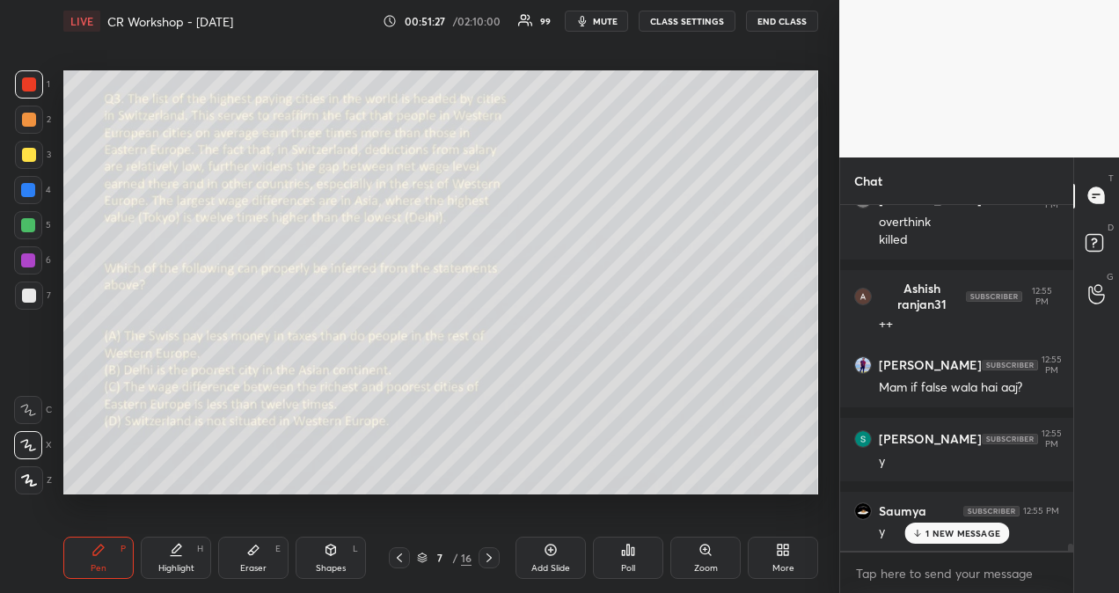
scroll to position [16560, 0]
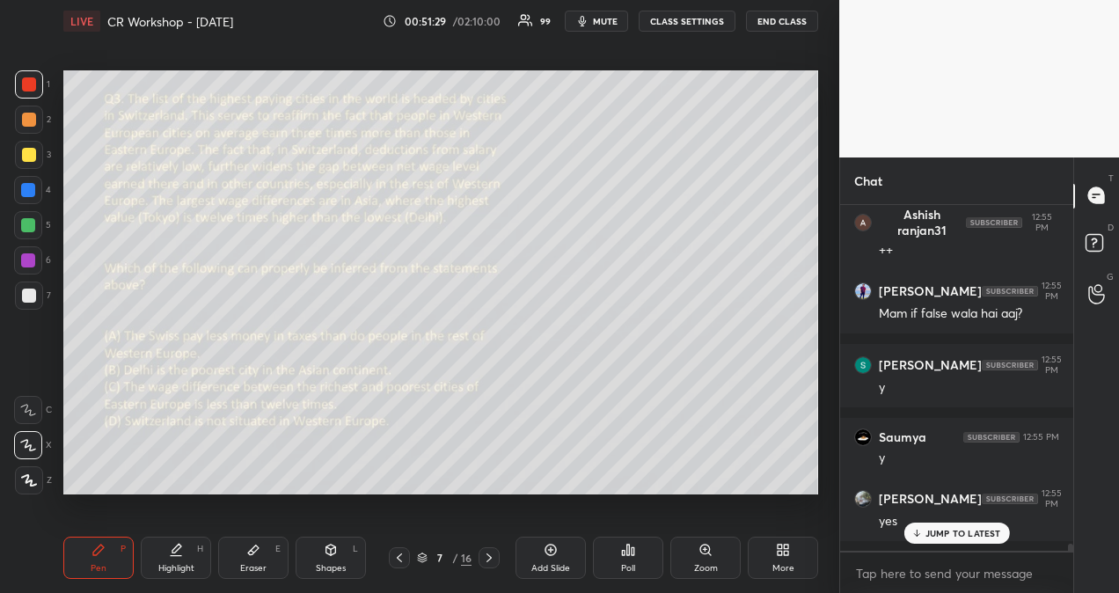
click at [494, 557] on icon at bounding box center [489, 558] width 14 height 14
click at [490, 556] on icon at bounding box center [489, 558] width 14 height 14
click at [623, 558] on div "Poll" at bounding box center [628, 557] width 70 height 42
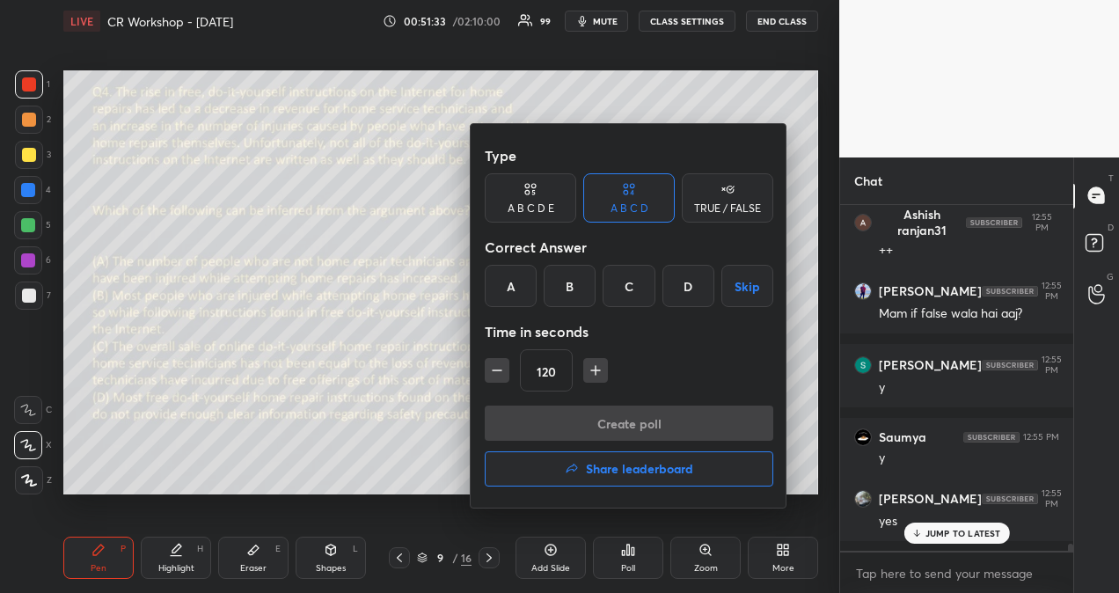
click at [631, 283] on div "C" at bounding box center [628, 286] width 52 height 42
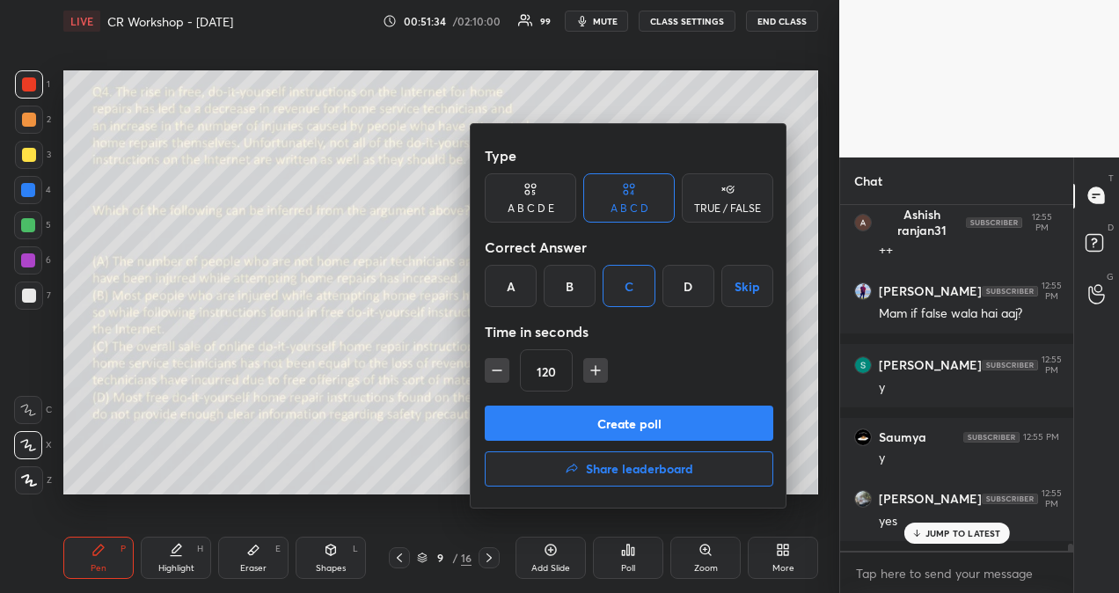
click at [635, 424] on button "Create poll" at bounding box center [629, 422] width 288 height 35
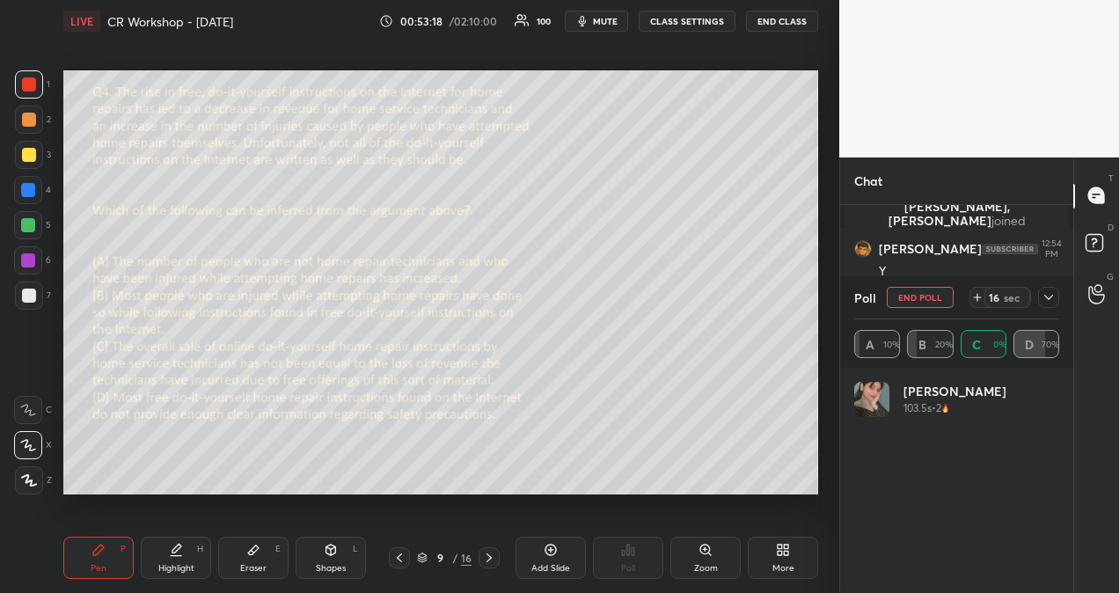
scroll to position [206, 200]
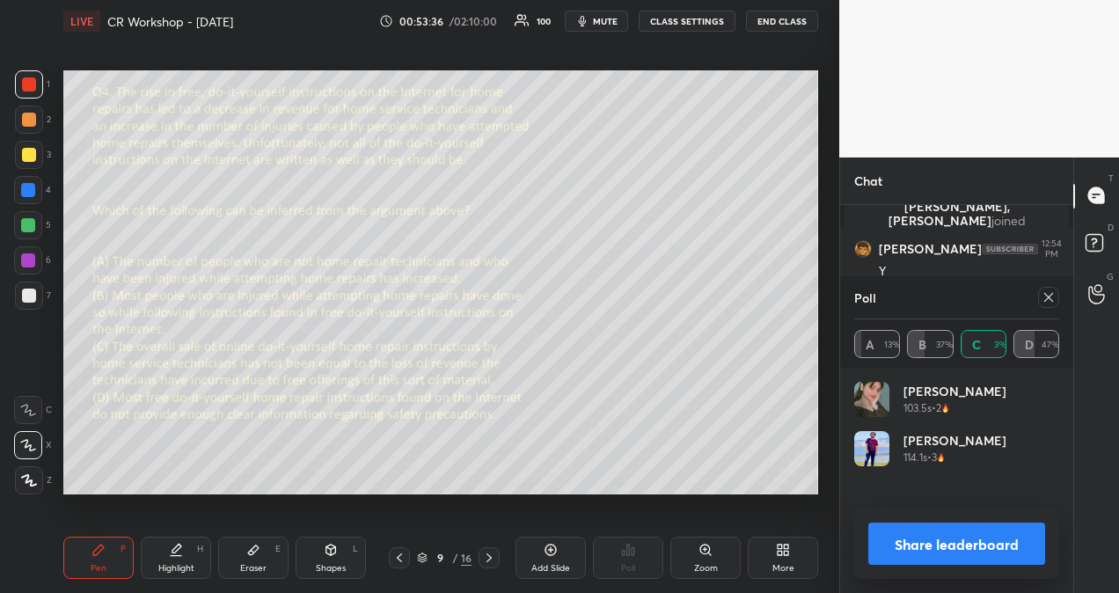
click at [1048, 293] on icon at bounding box center [1048, 297] width 14 height 14
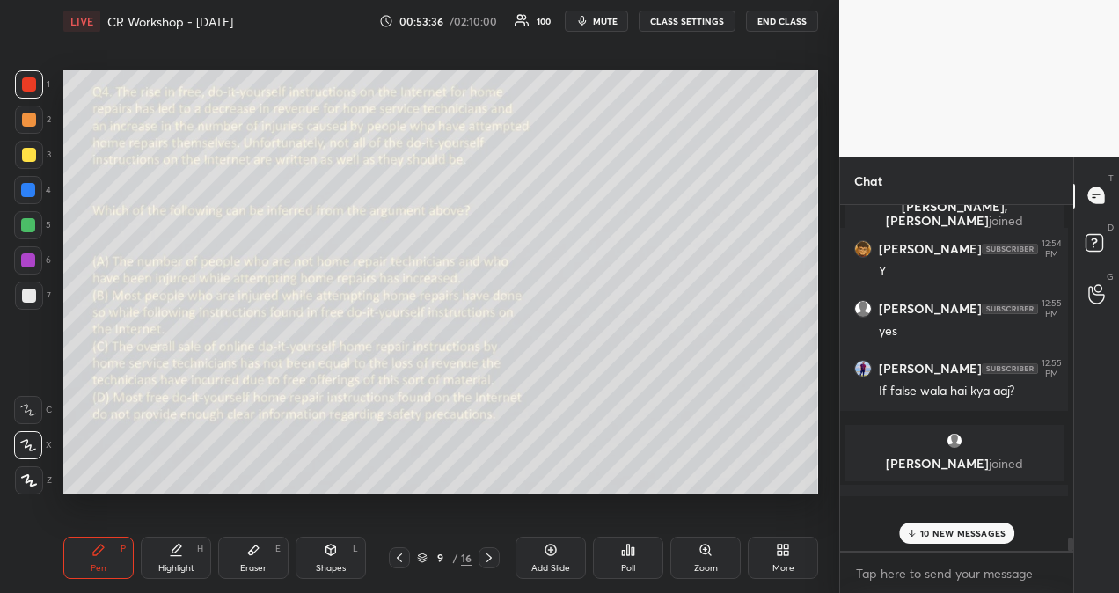
scroll to position [6, 5]
click at [941, 533] on p "11 NEW MESSAGES" at bounding box center [963, 533] width 84 height 11
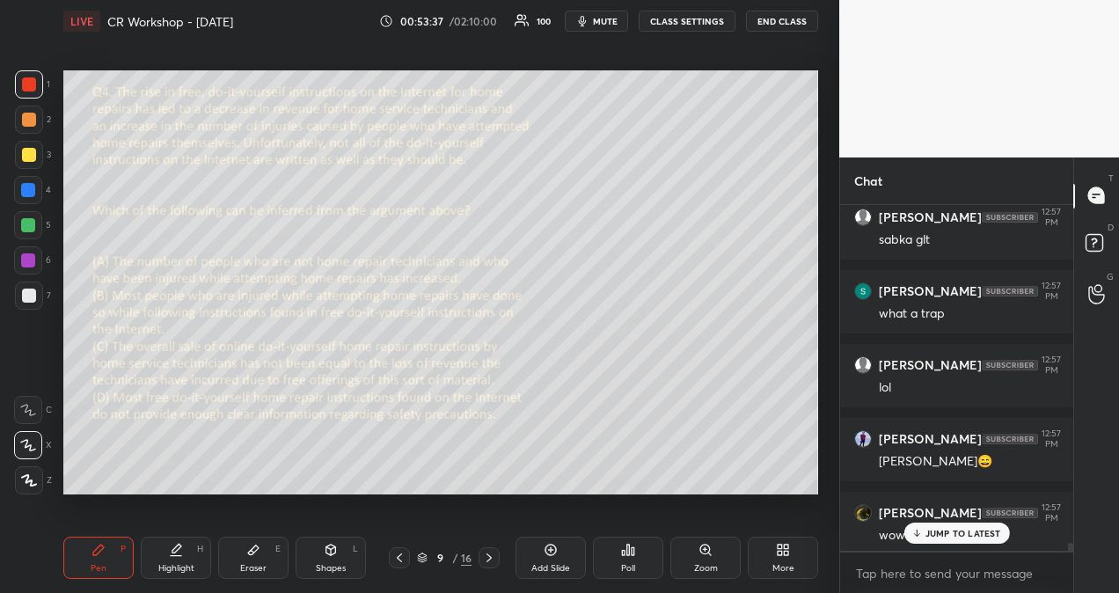
click at [938, 531] on p "JUMP TO LATEST" at bounding box center [963, 533] width 76 height 11
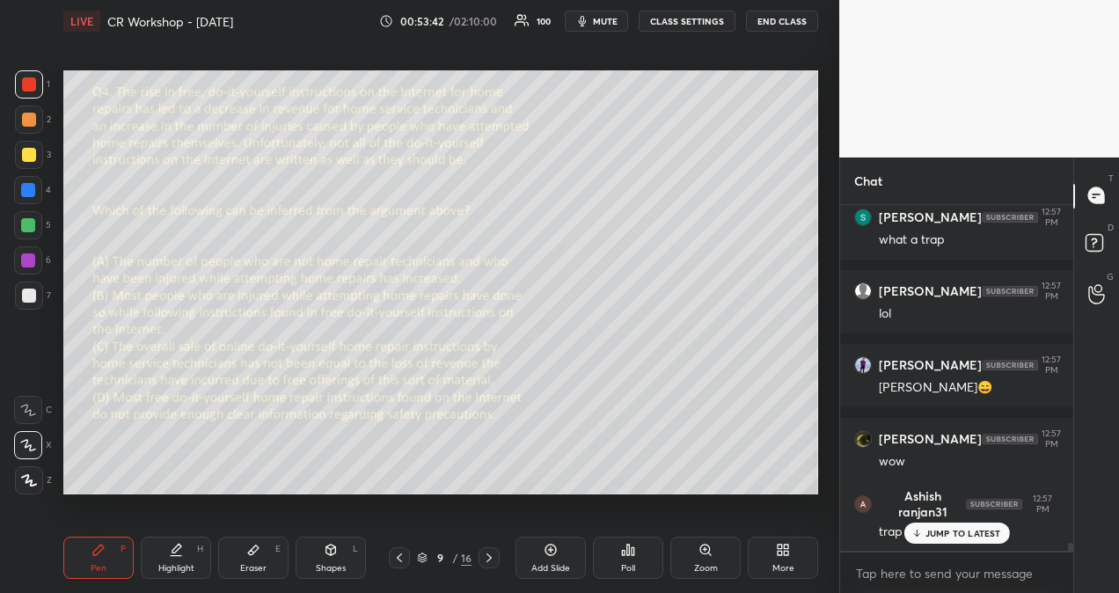
scroll to position [15325, 0]
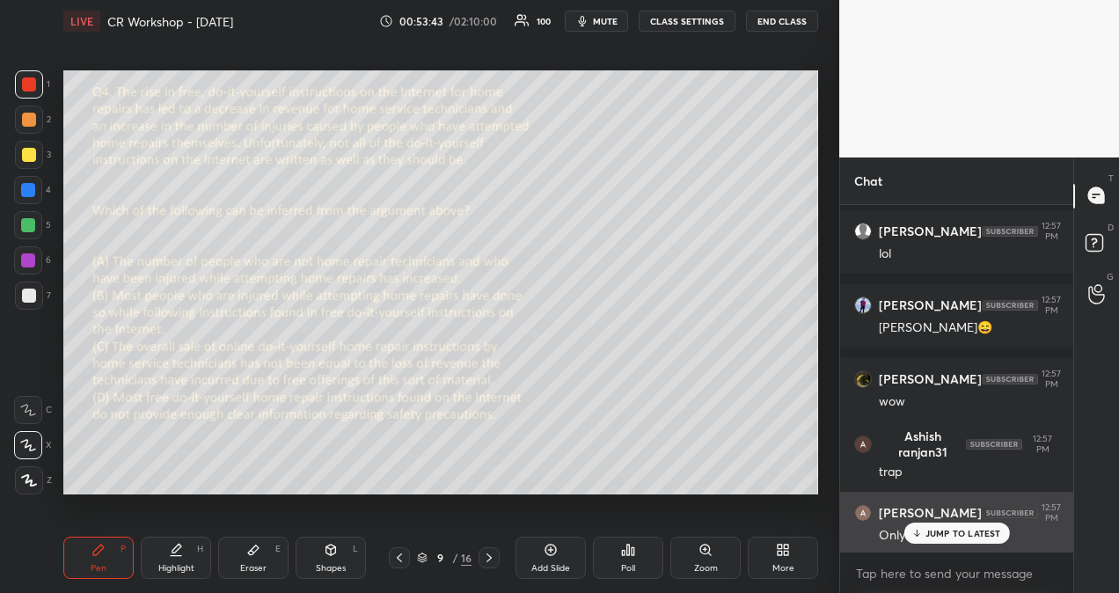
click at [985, 529] on p "JUMP TO LATEST" at bounding box center [963, 533] width 76 height 11
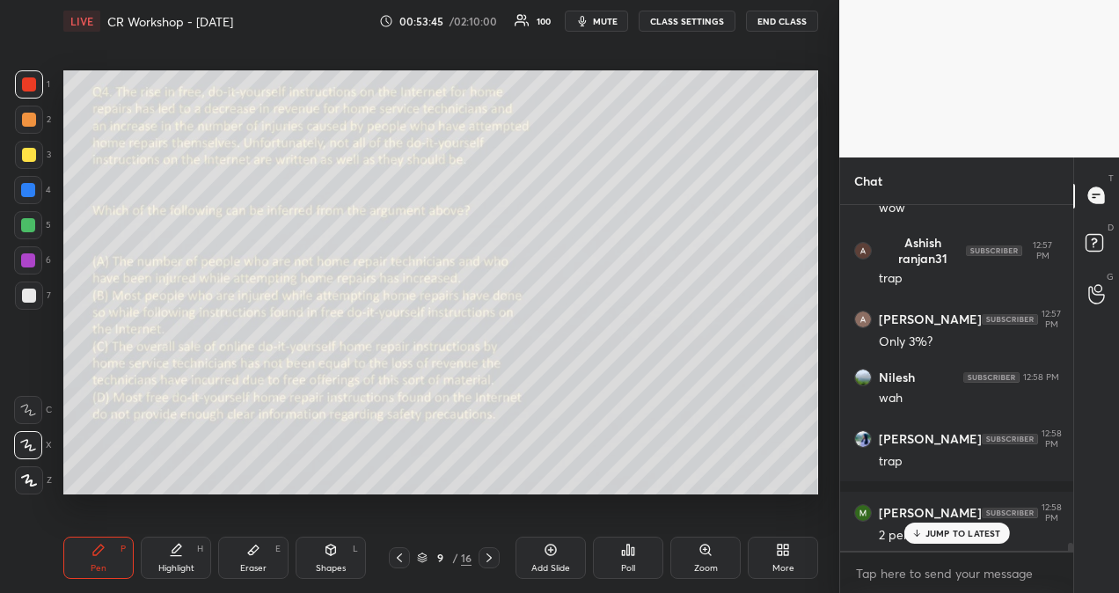
scroll to position [15593, 0]
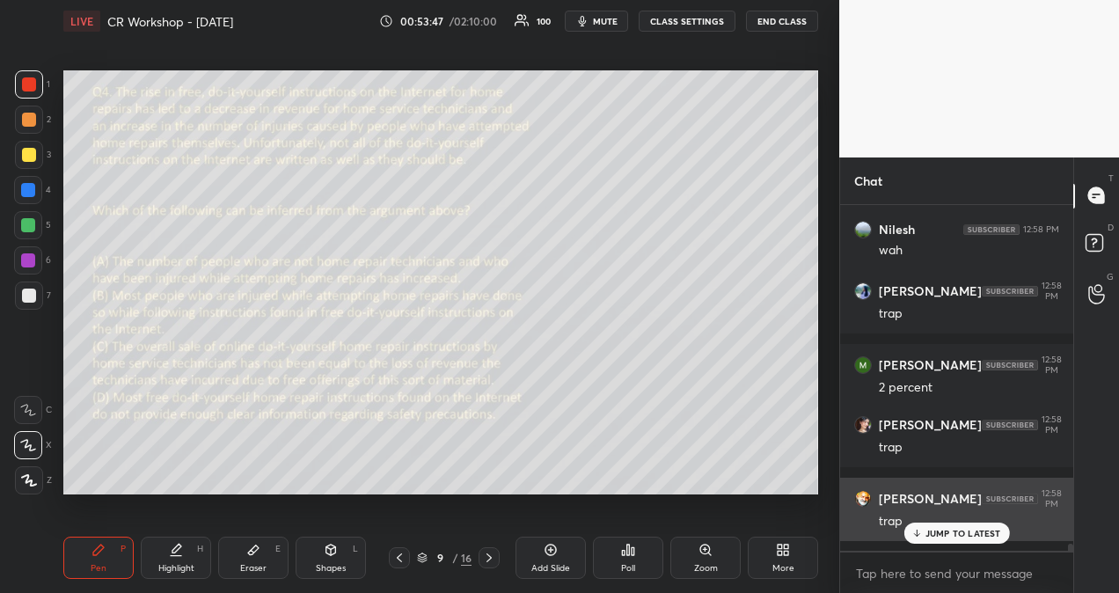
click at [989, 528] on p "JUMP TO LATEST" at bounding box center [963, 533] width 76 height 11
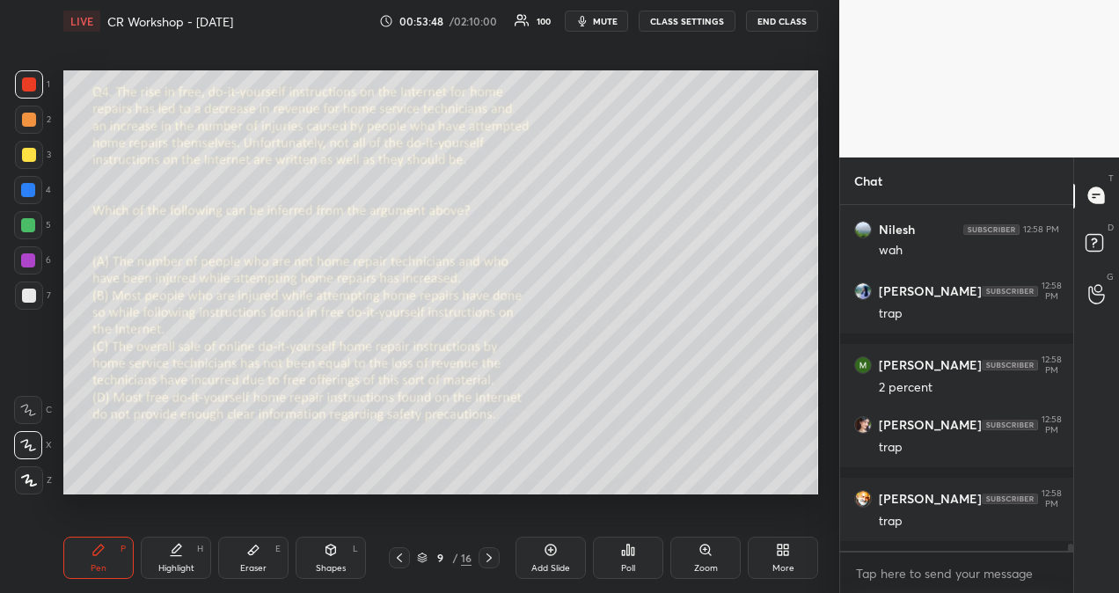
scroll to position [15786, 0]
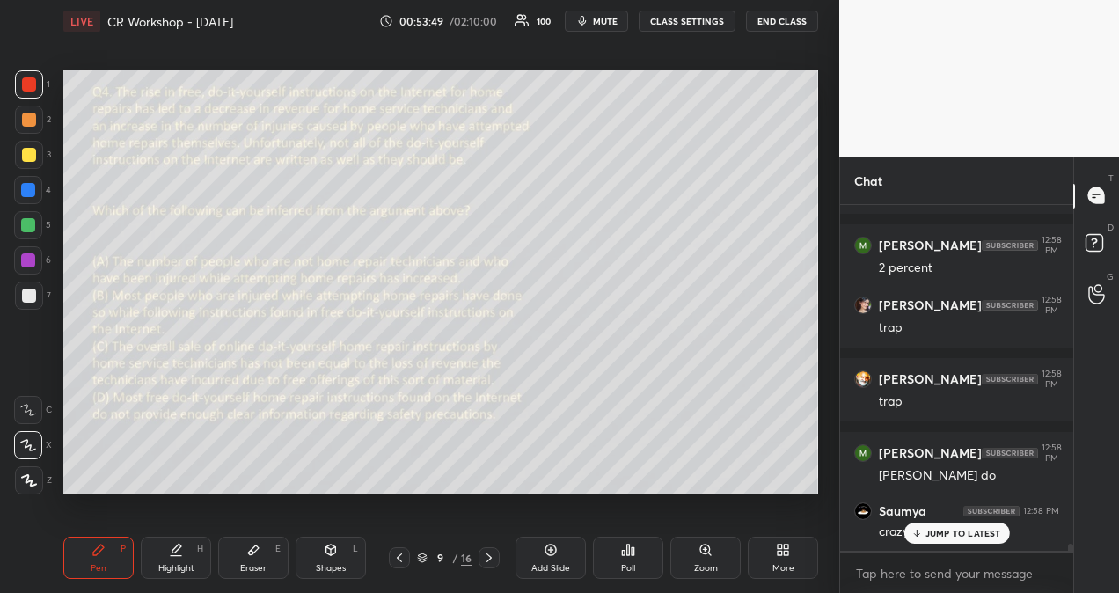
click at [960, 533] on p "JUMP TO LATEST" at bounding box center [963, 533] width 76 height 11
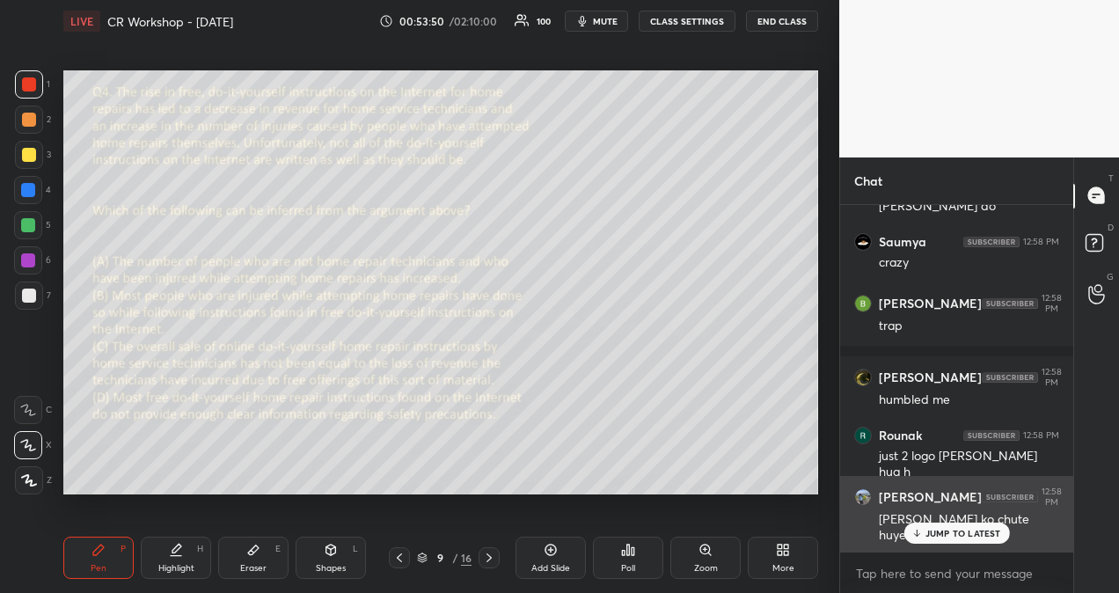
click at [980, 529] on p "JUMP TO LATEST" at bounding box center [963, 533] width 76 height 11
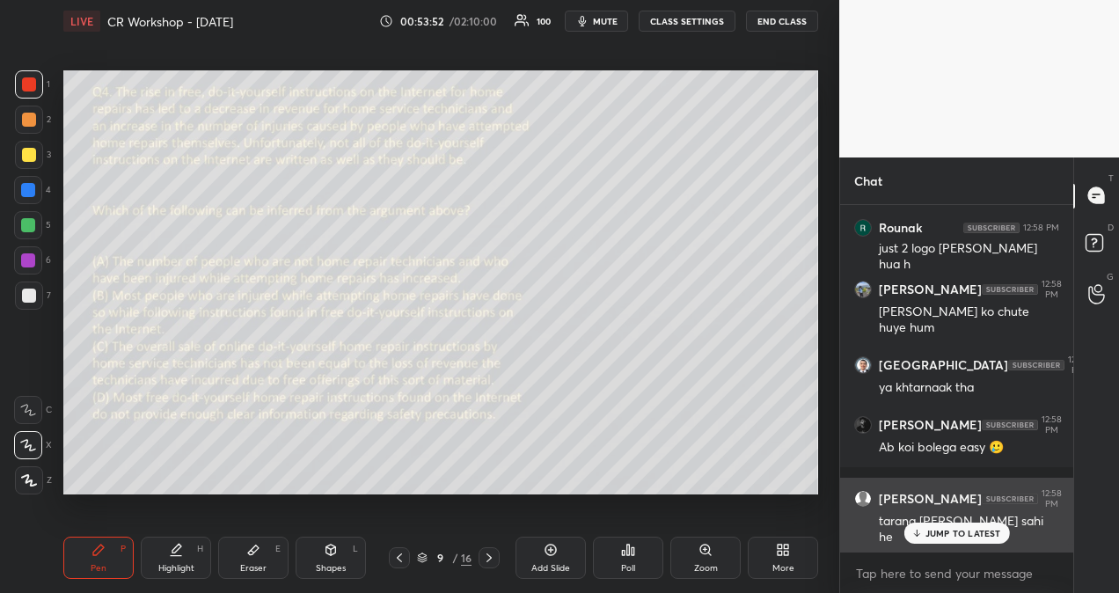
click at [964, 535] on p "JUMP TO LATEST" at bounding box center [963, 533] width 76 height 11
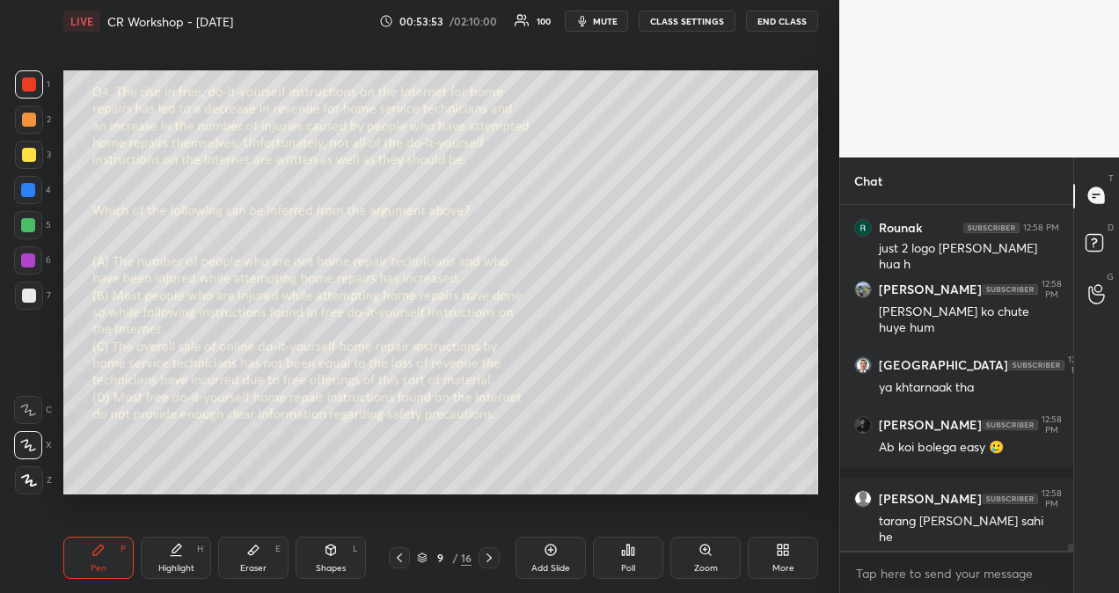
scroll to position [16323, 0]
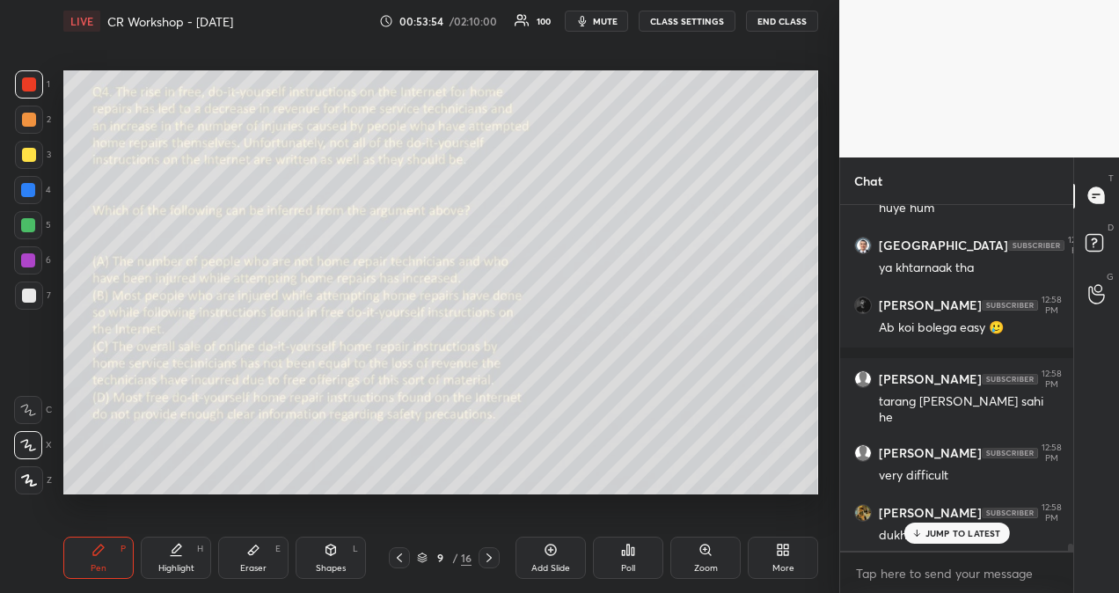
click at [952, 531] on p "JUMP TO LATEST" at bounding box center [963, 533] width 76 height 11
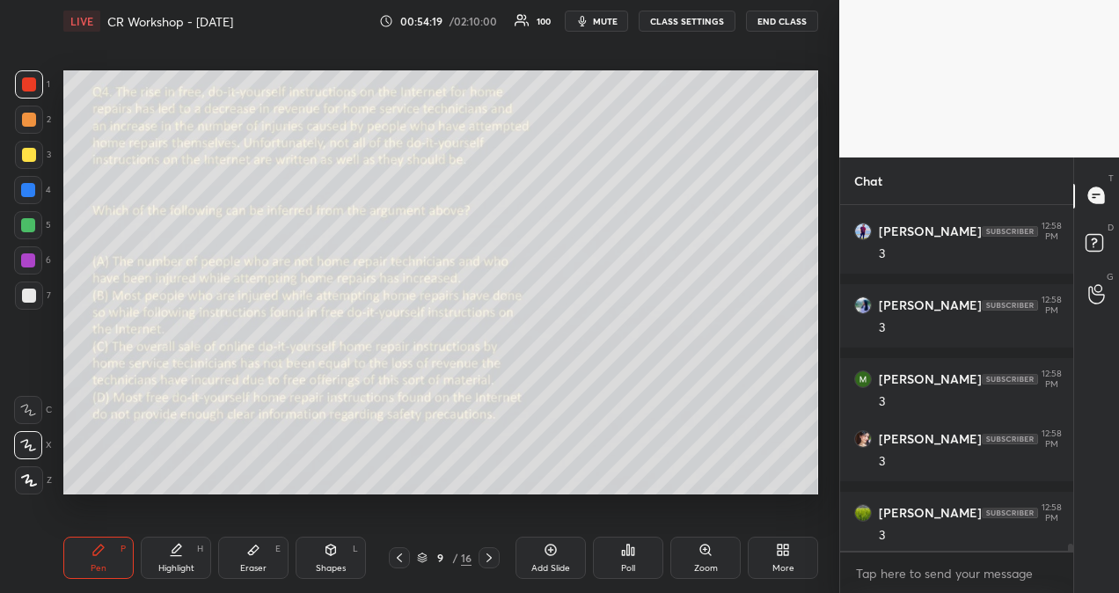
scroll to position [17188, 0]
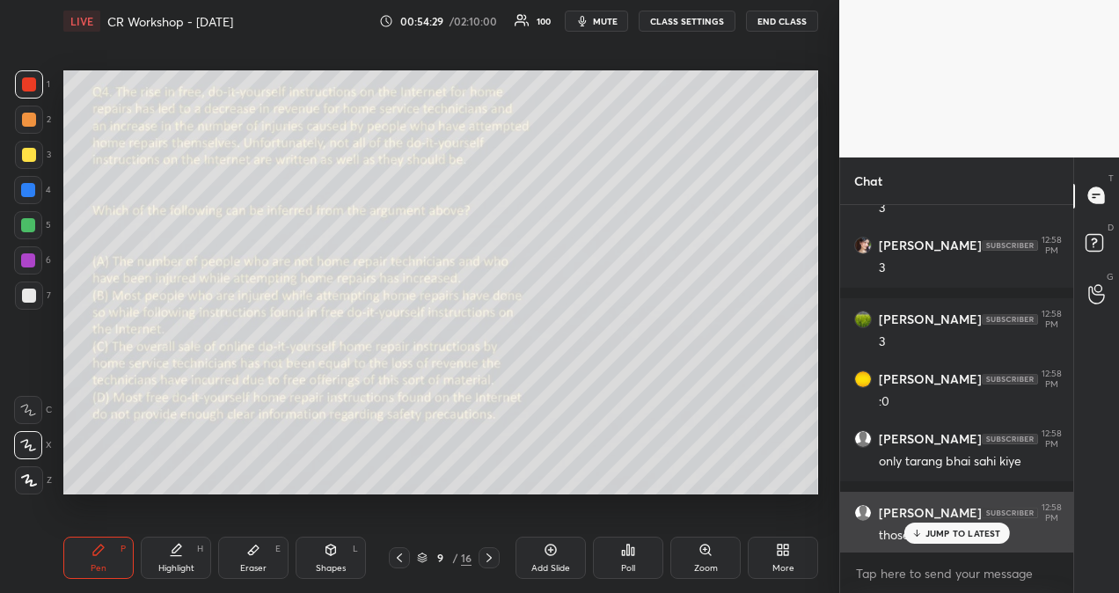
click at [967, 533] on p "JUMP TO LATEST" at bounding box center [963, 533] width 76 height 11
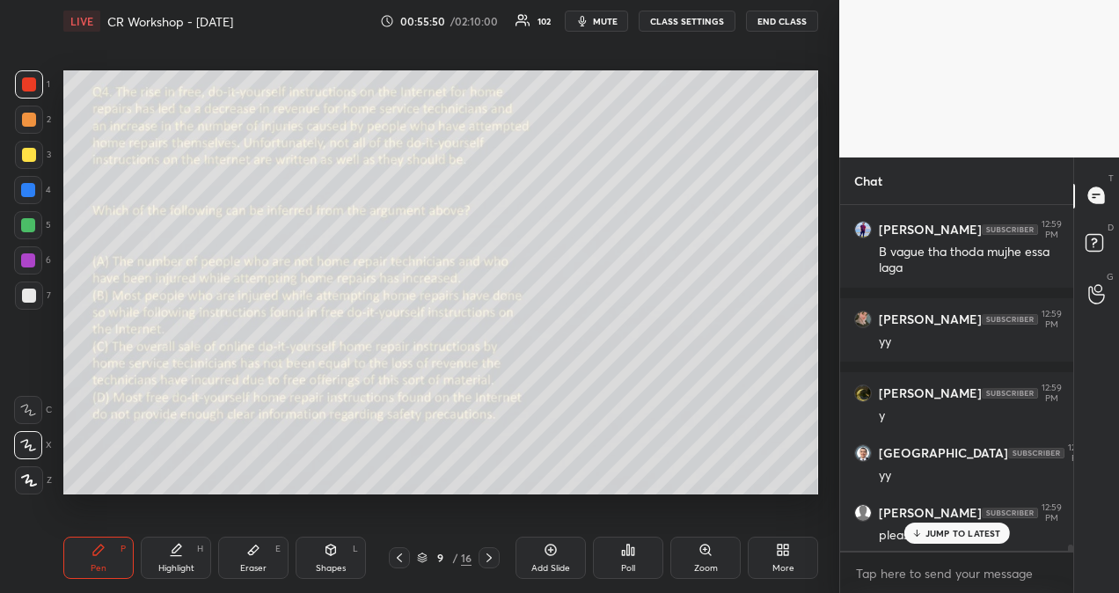
scroll to position [18256, 0]
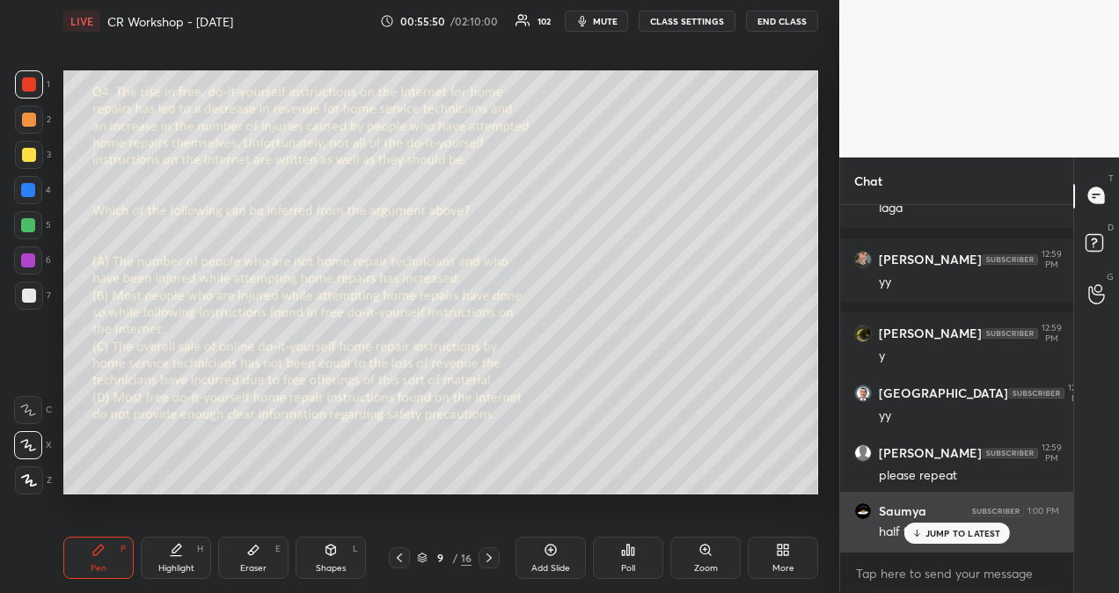
click at [930, 533] on p "JUMP TO LATEST" at bounding box center [963, 533] width 76 height 11
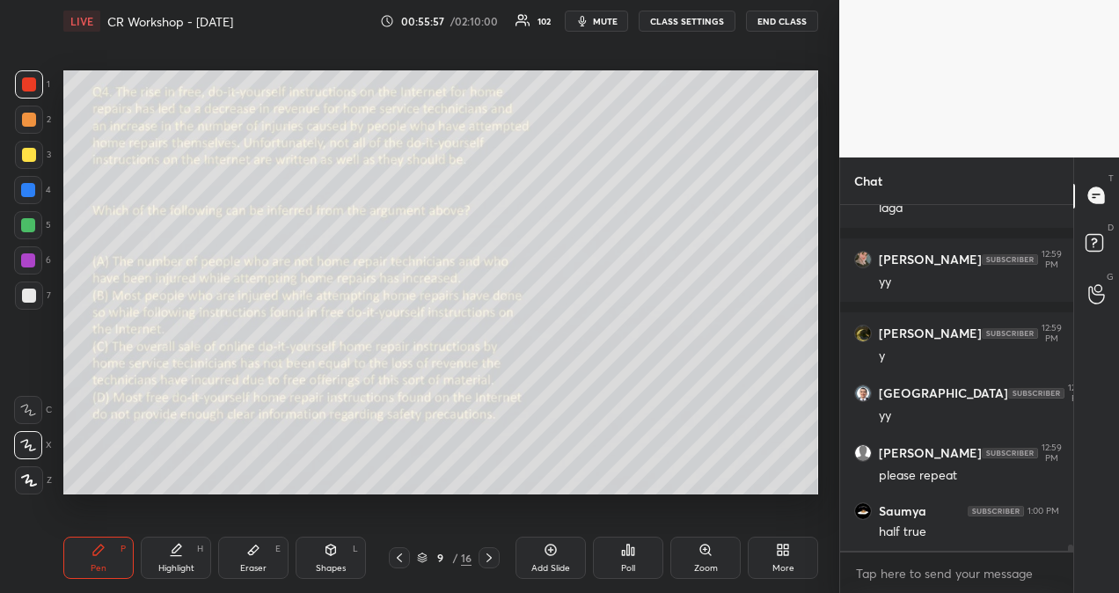
scroll to position [18316, 0]
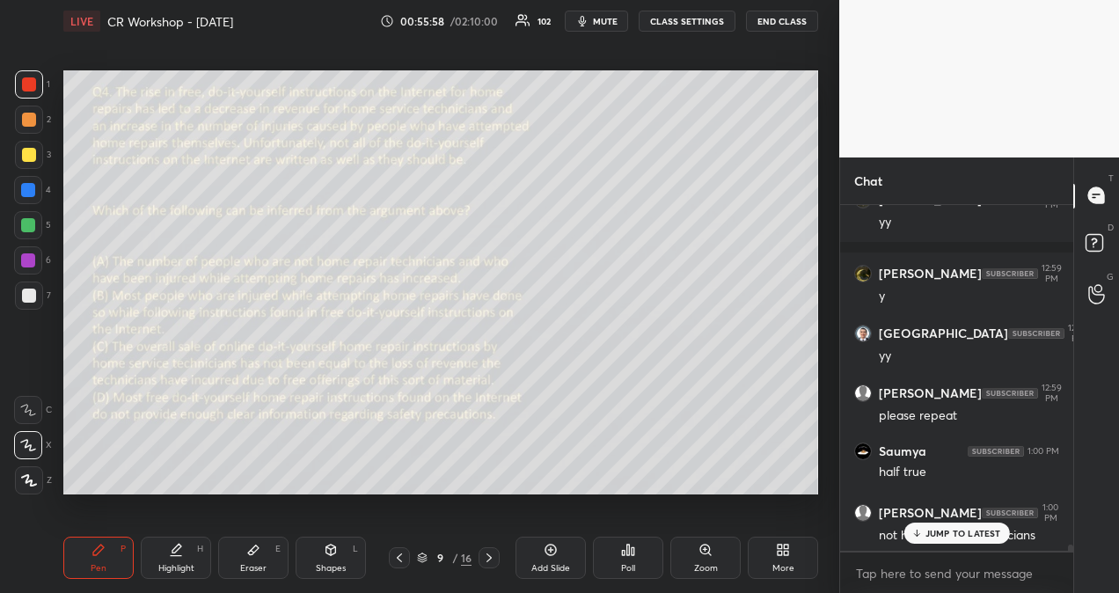
click at [923, 532] on div "JUMP TO LATEST" at bounding box center [956, 532] width 106 height 21
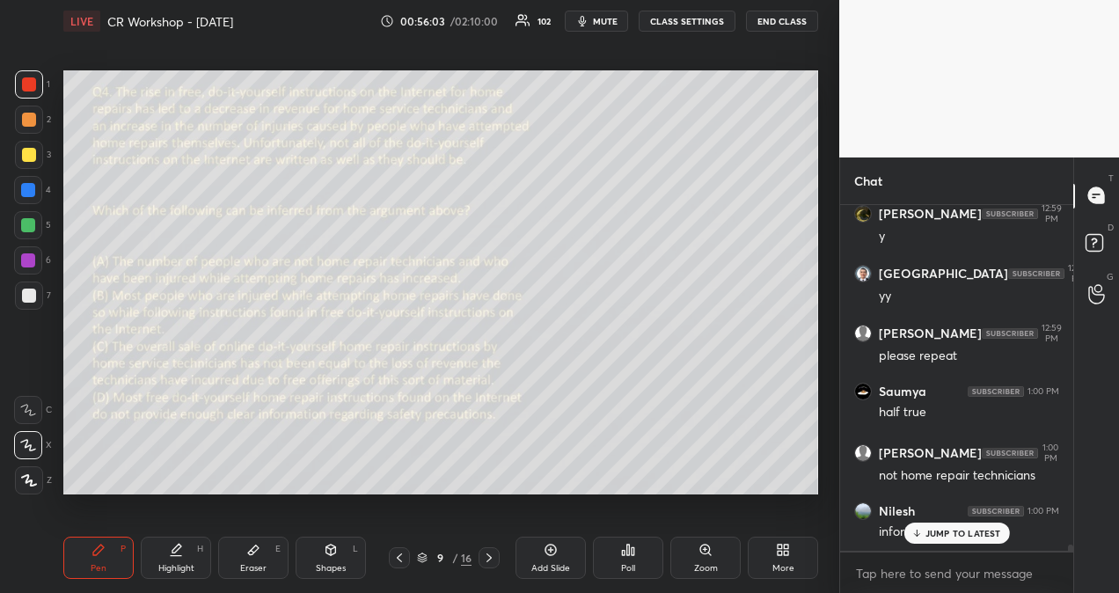
click at [929, 532] on p "JUMP TO LATEST" at bounding box center [963, 533] width 76 height 11
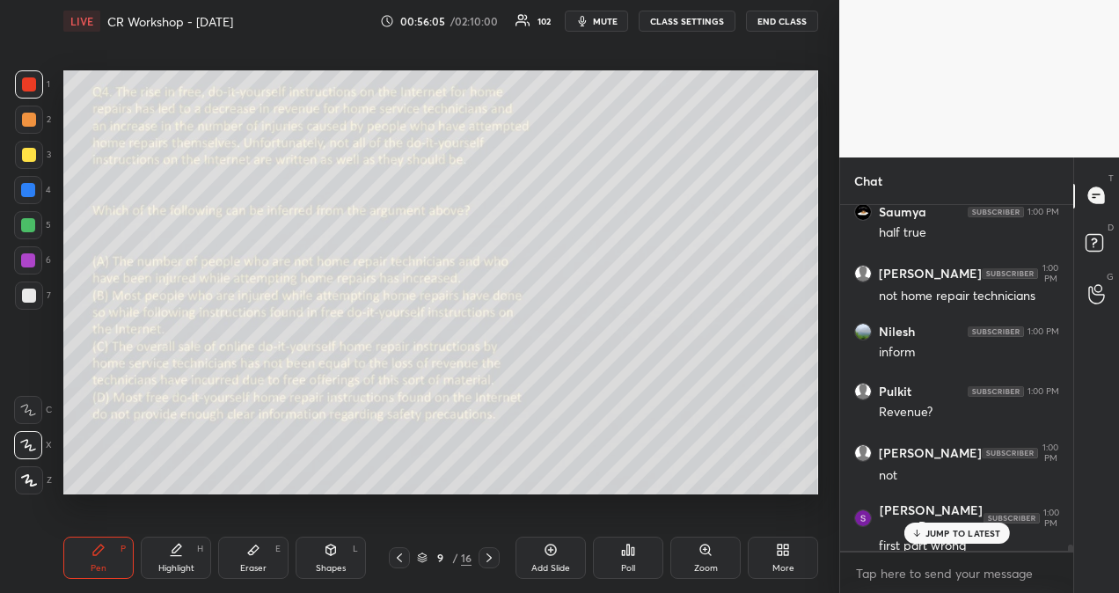
scroll to position [18629, 0]
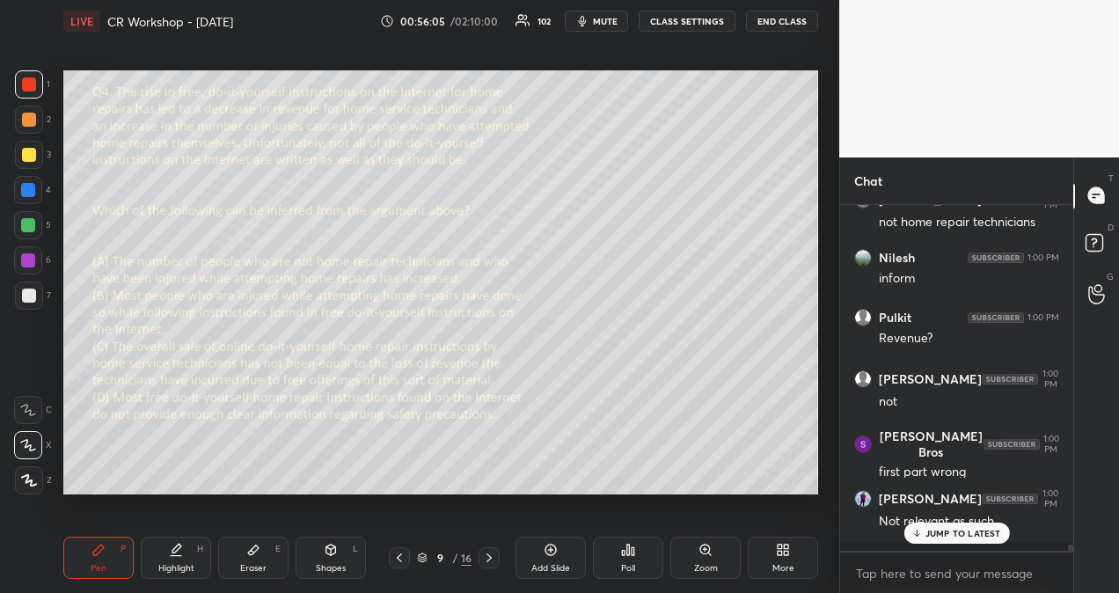
click at [933, 528] on p "JUMP TO LATEST" at bounding box center [963, 533] width 76 height 11
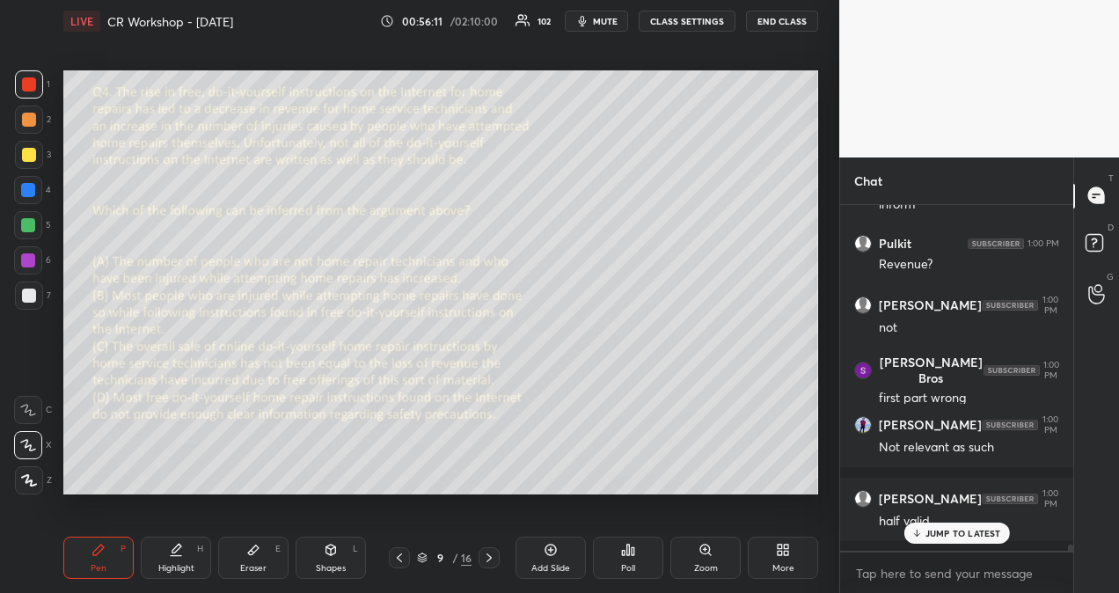
scroll to position [18762, 0]
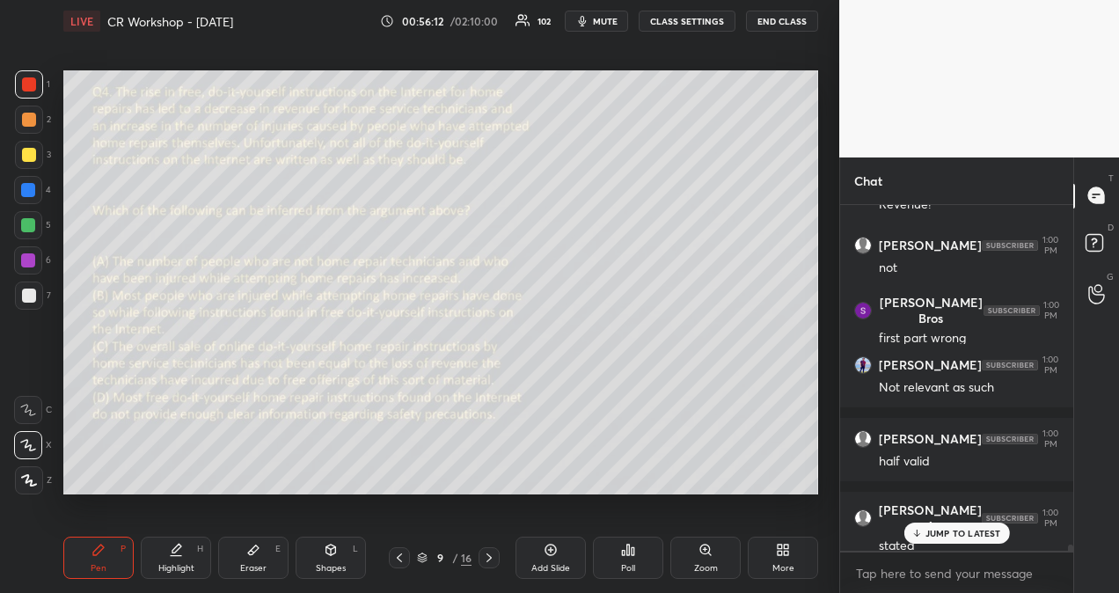
click at [922, 536] on icon at bounding box center [915, 533] width 11 height 11
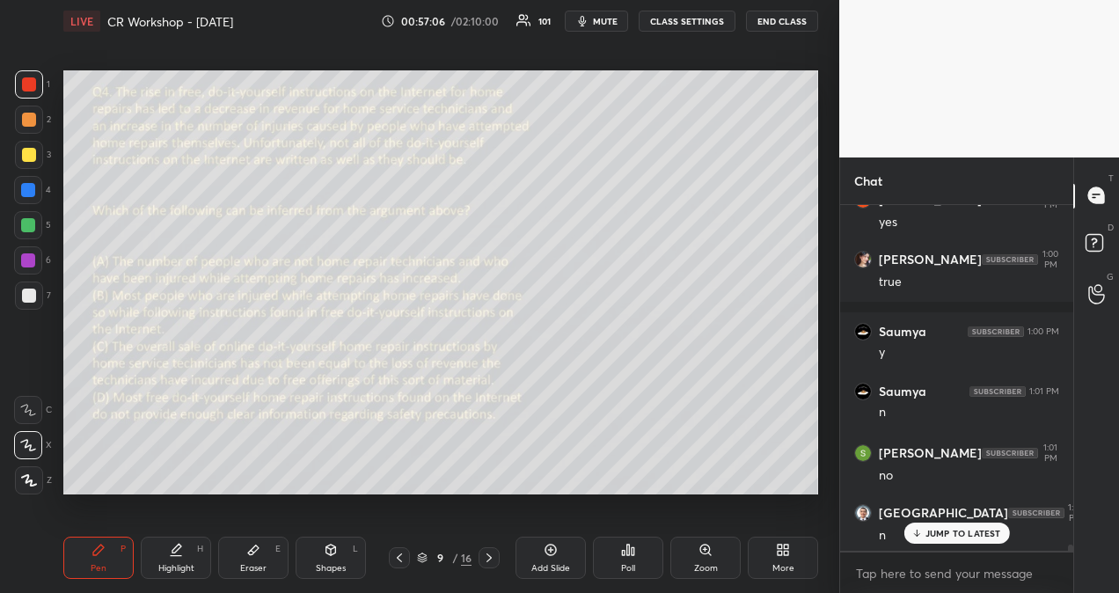
scroll to position [19209, 0]
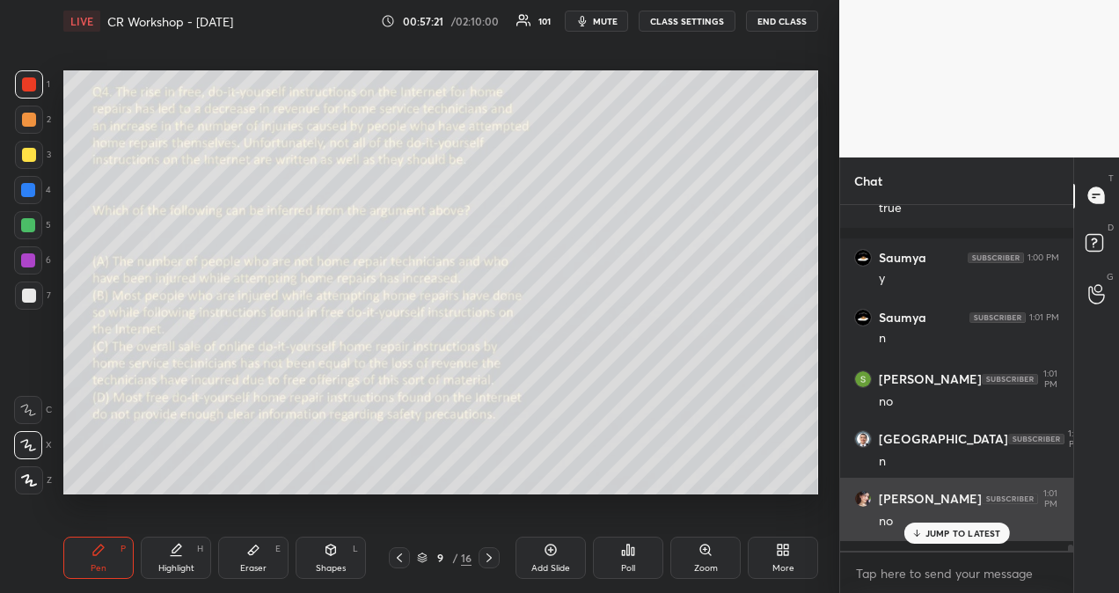
click at [970, 534] on p "JUMP TO LATEST" at bounding box center [963, 533] width 76 height 11
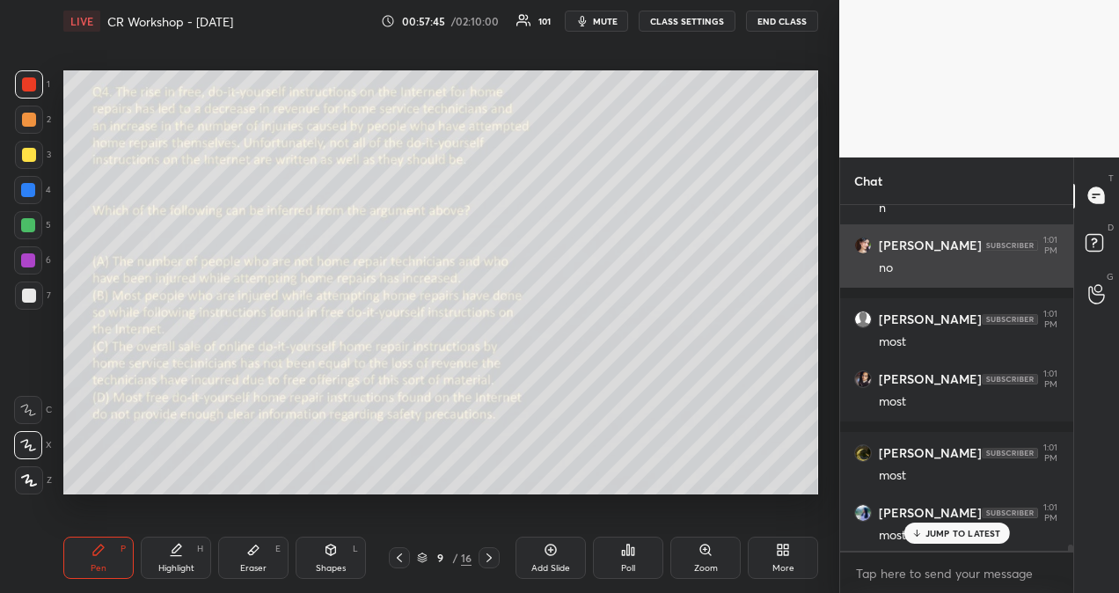
scroll to position [19522, 0]
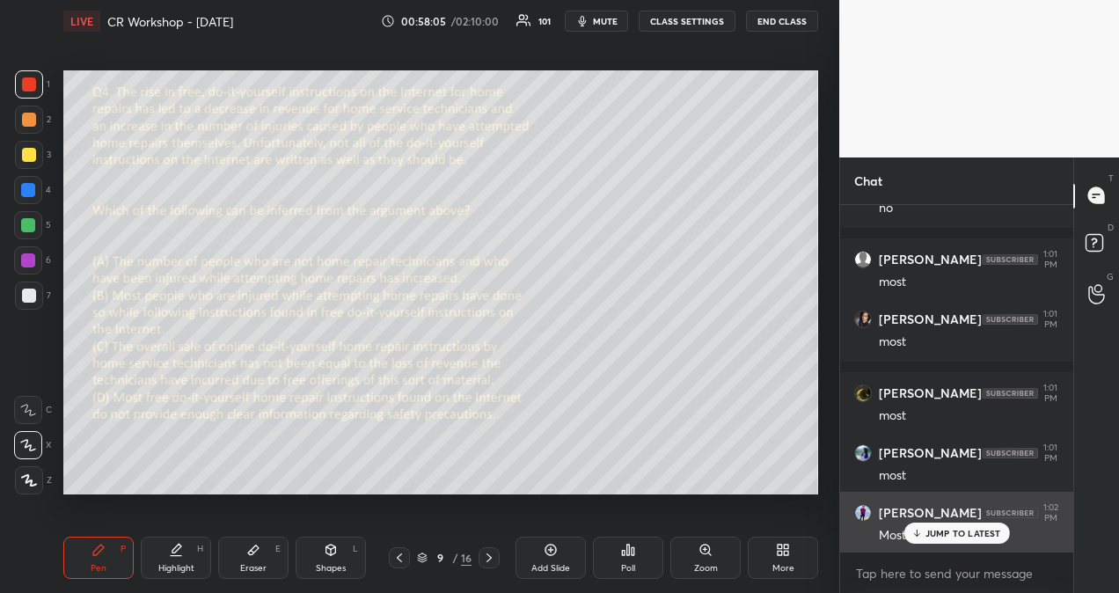
click at [941, 536] on p "JUMP TO LATEST" at bounding box center [963, 533] width 76 height 11
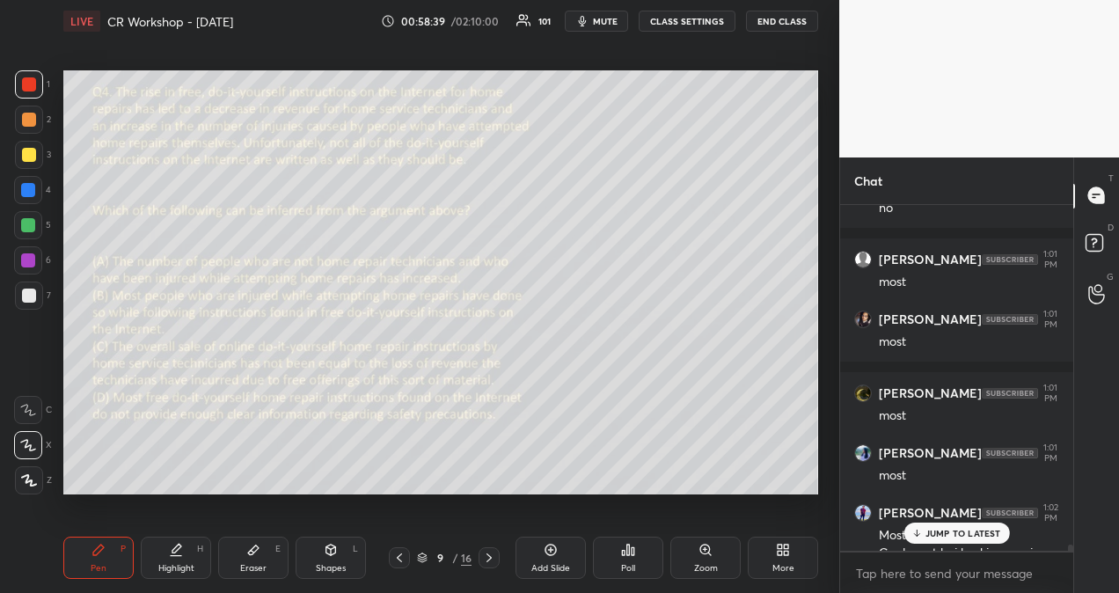
scroll to position [19556, 0]
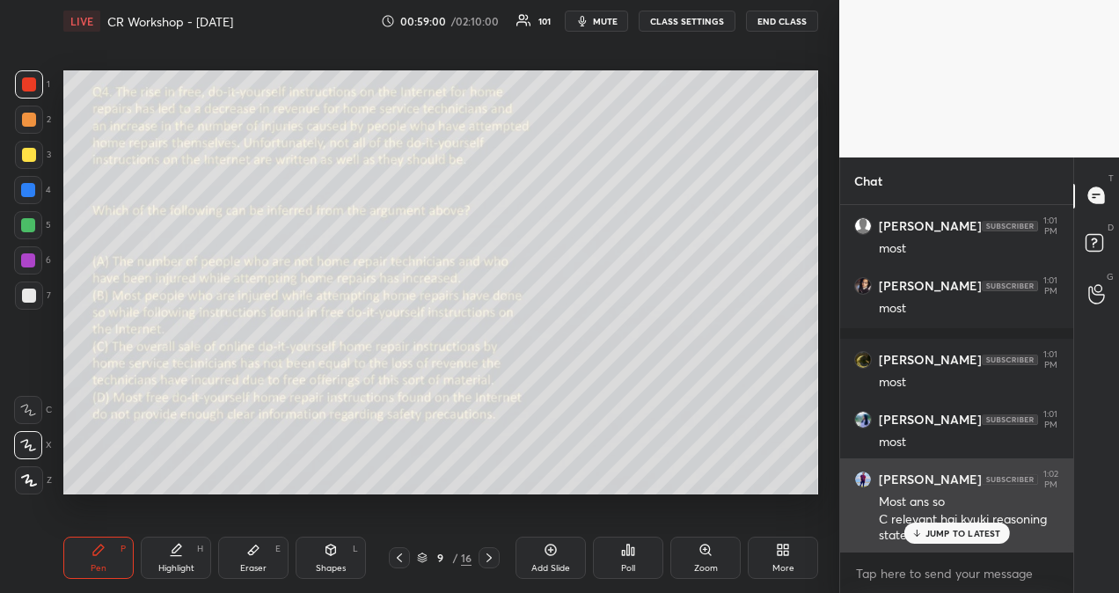
click at [965, 526] on div "JUMP TO LATEST" at bounding box center [956, 532] width 106 height 21
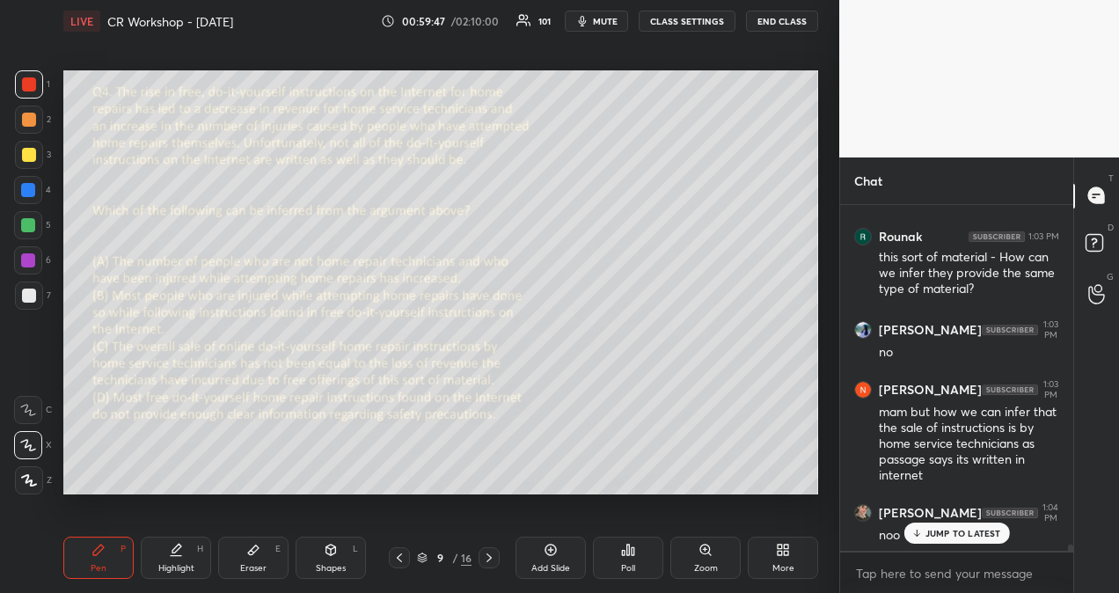
scroll to position [19964, 0]
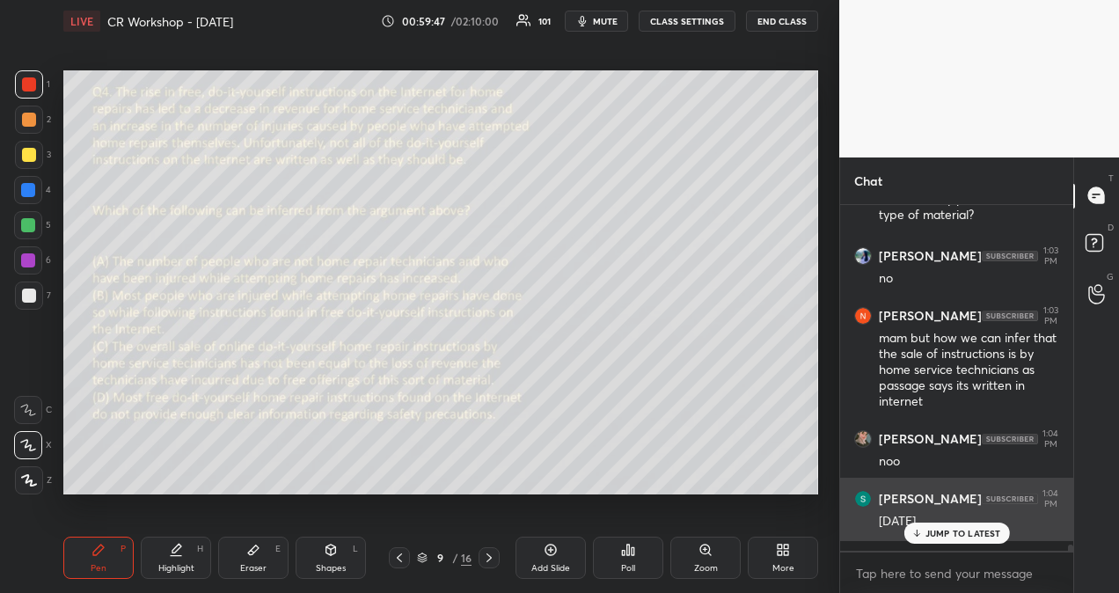
click at [958, 535] on p "JUMP TO LATEST" at bounding box center [963, 533] width 76 height 11
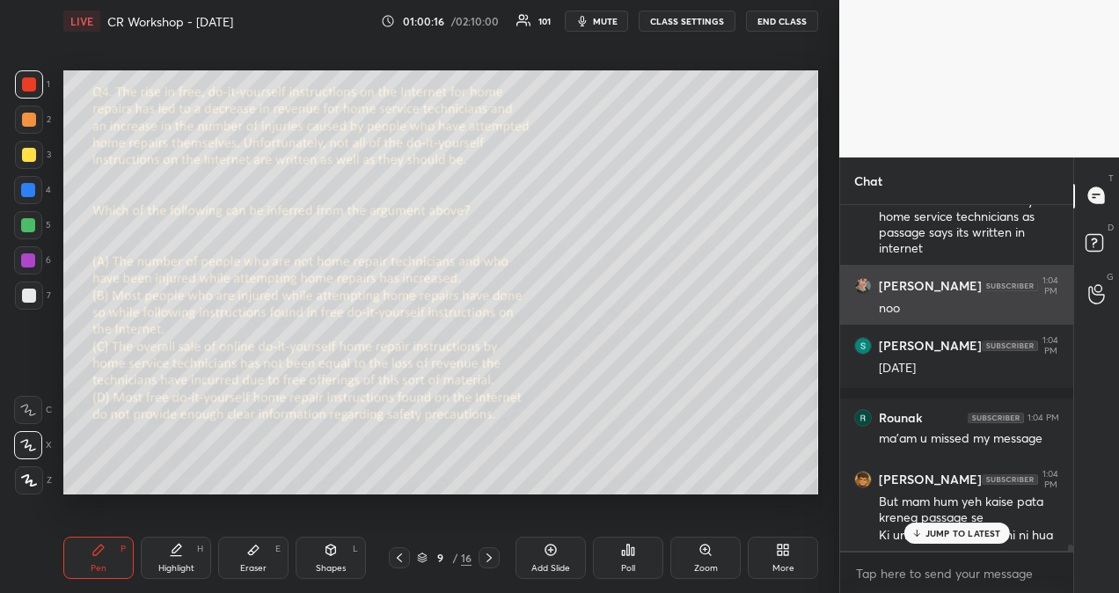
scroll to position [20190, 0]
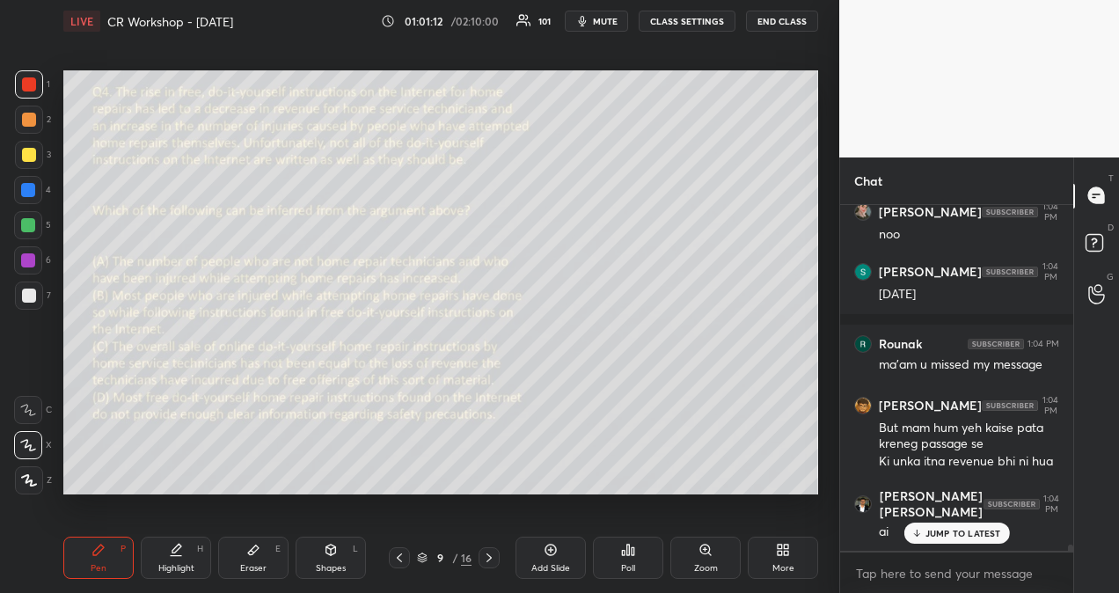
click at [970, 534] on p "JUMP TO LATEST" at bounding box center [963, 533] width 76 height 11
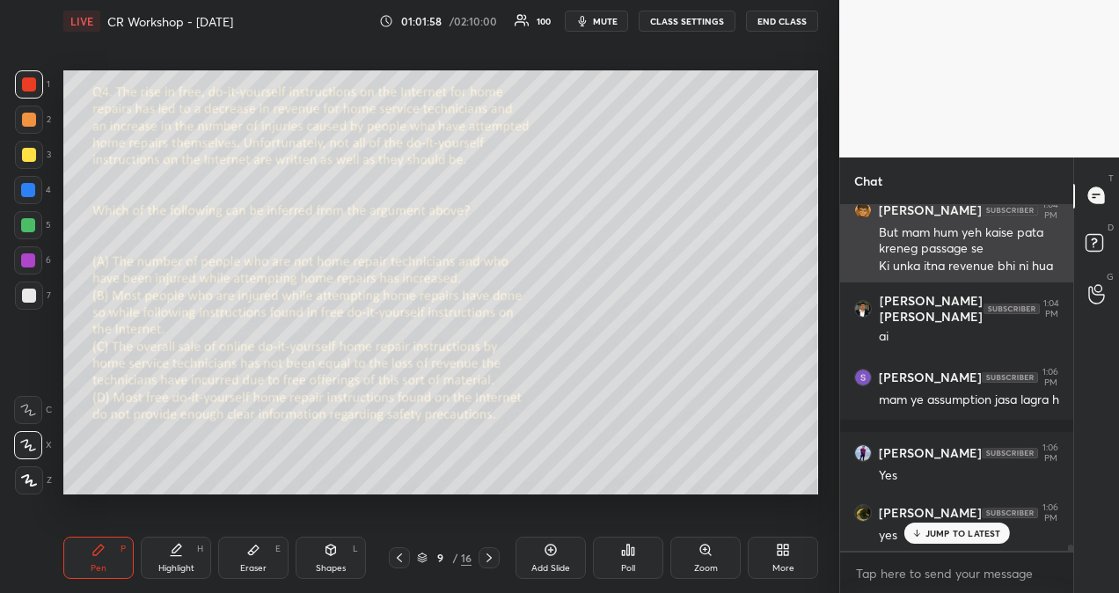
scroll to position [20446, 0]
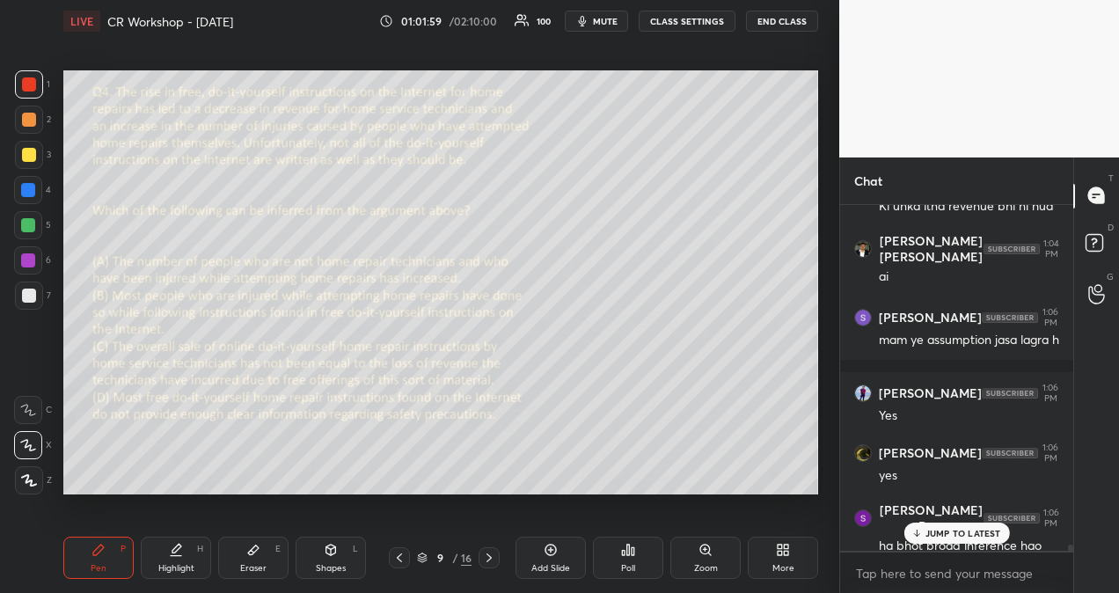
click at [957, 535] on p "JUMP TO LATEST" at bounding box center [963, 533] width 76 height 11
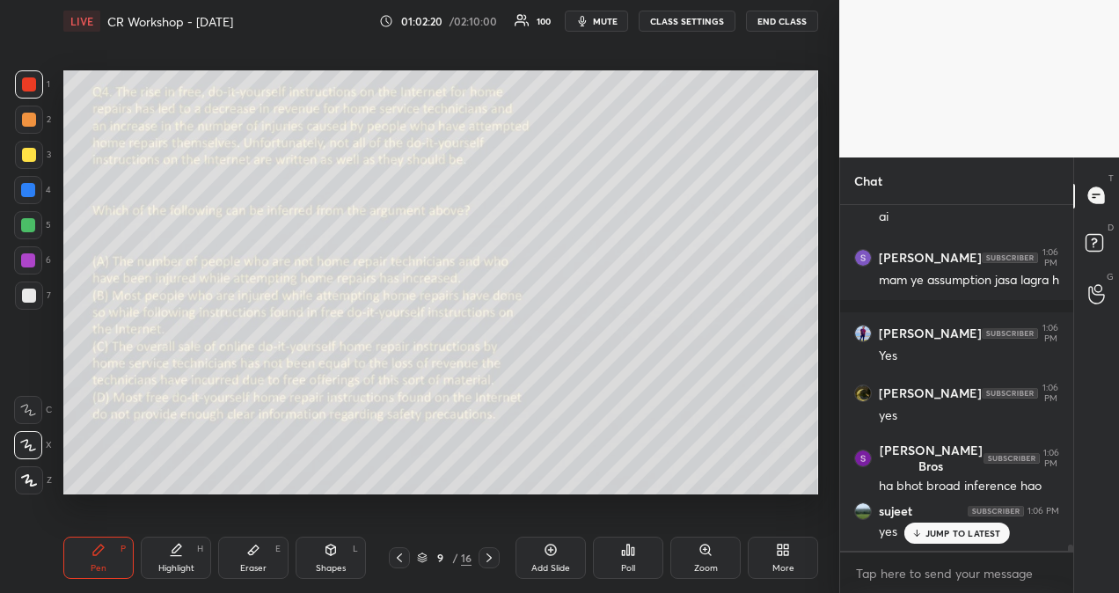
click at [921, 533] on icon at bounding box center [915, 533] width 11 height 11
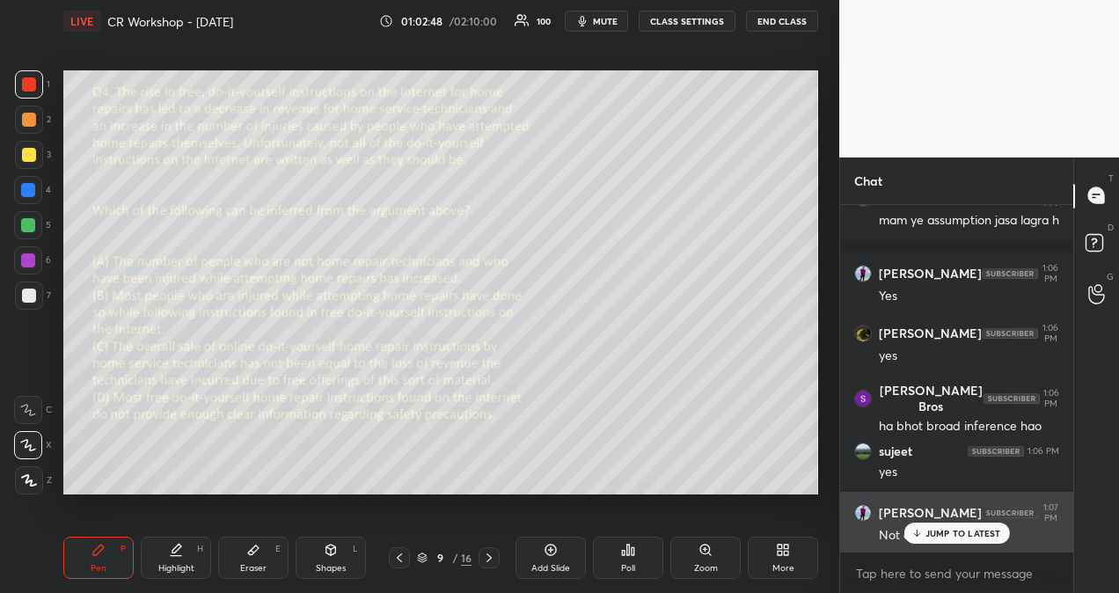
click at [988, 533] on p "JUMP TO LATEST" at bounding box center [963, 533] width 76 height 11
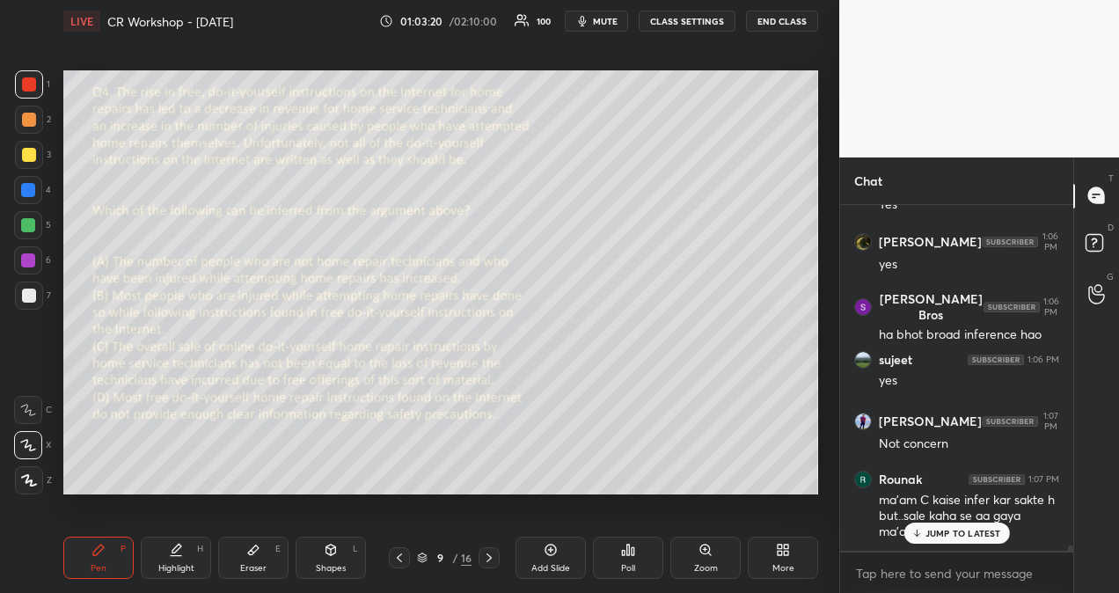
scroll to position [20730, 0]
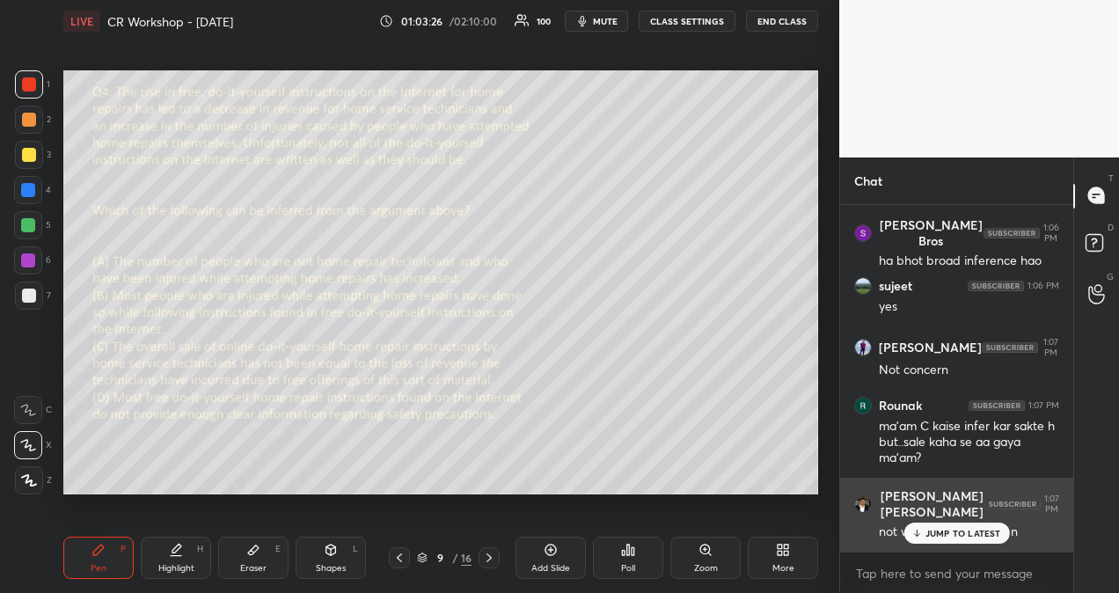
click at [945, 530] on p "JUMP TO LATEST" at bounding box center [963, 533] width 76 height 11
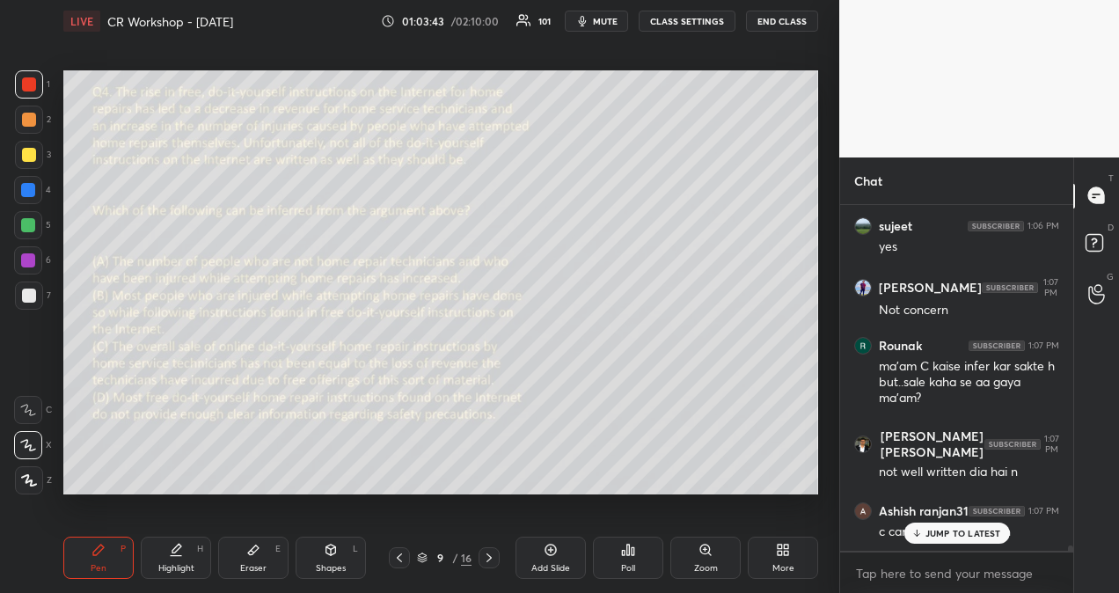
click at [554, 556] on icon at bounding box center [551, 550] width 14 height 14
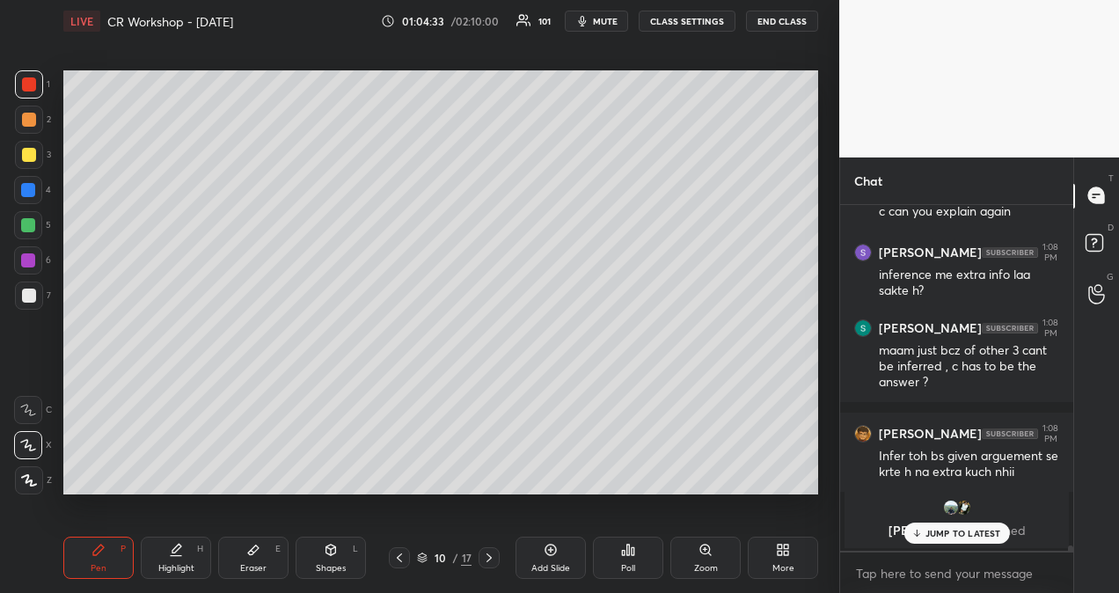
scroll to position [21170, 0]
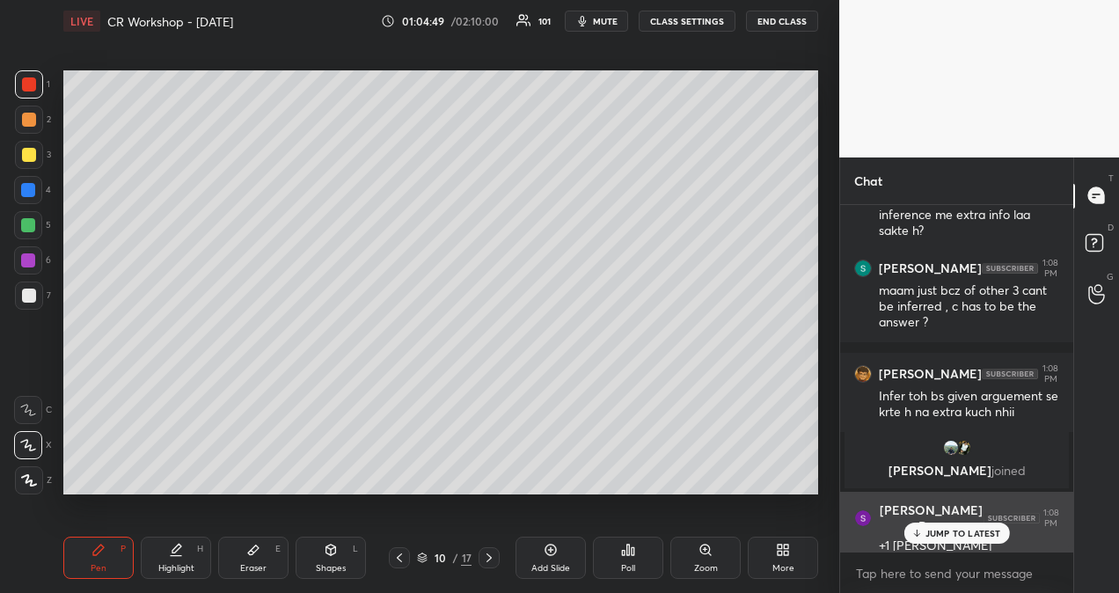
click at [953, 537] on p "JUMP TO LATEST" at bounding box center [963, 533] width 76 height 11
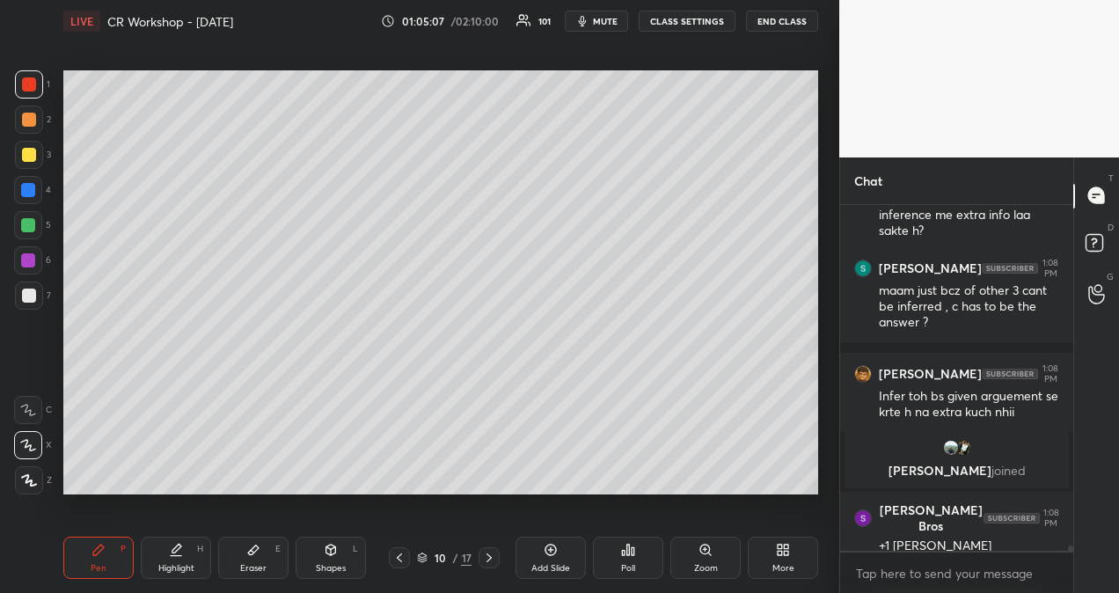
click at [401, 559] on icon at bounding box center [399, 558] width 14 height 14
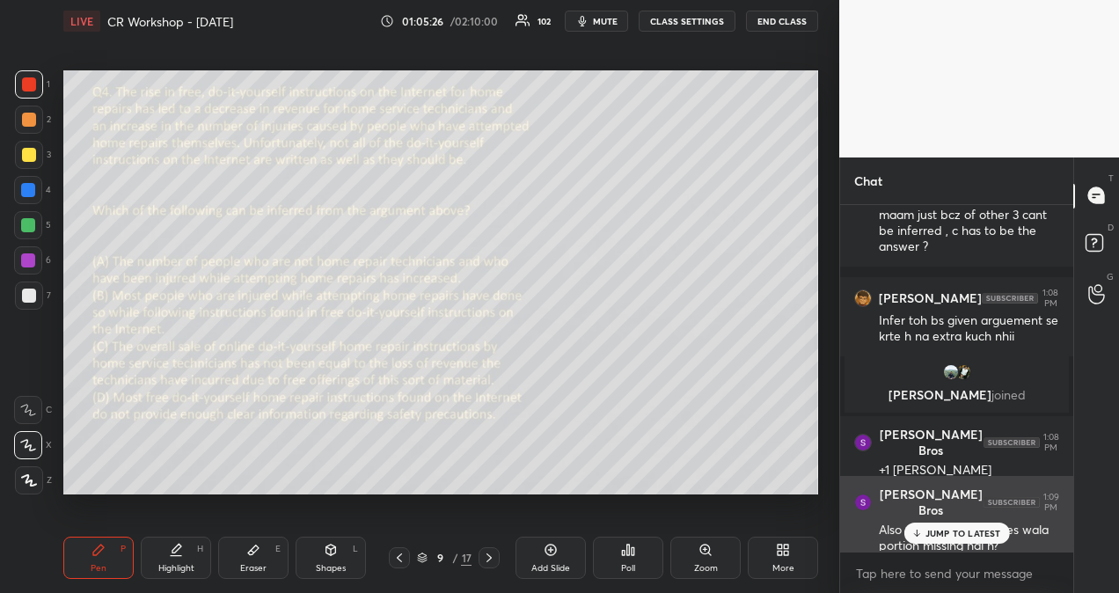
click at [943, 532] on p "JUMP TO LATEST" at bounding box center [963, 533] width 76 height 11
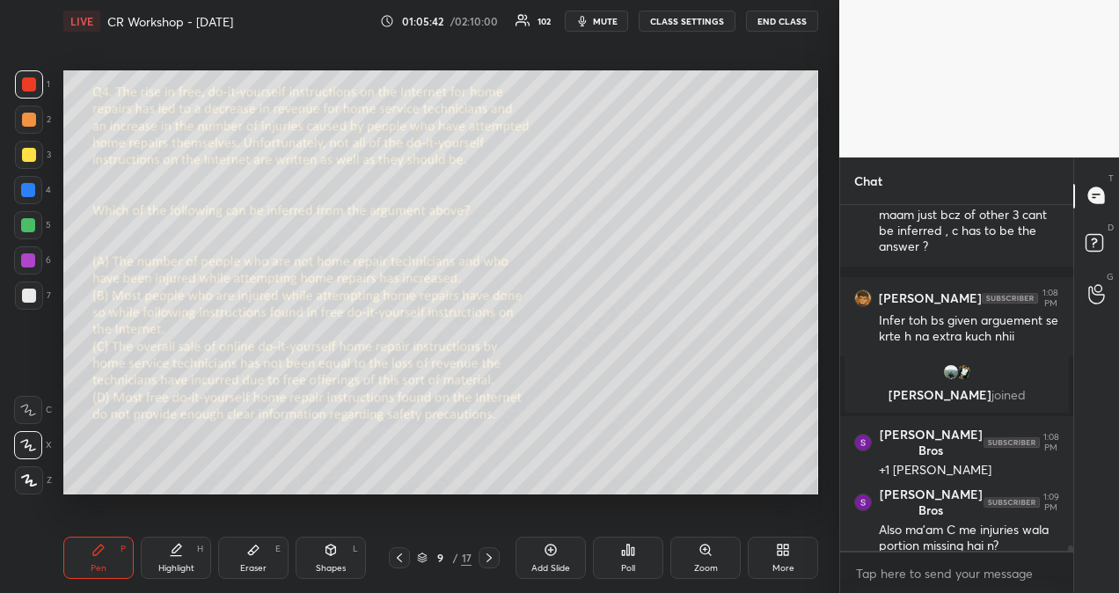
scroll to position [21337, 0]
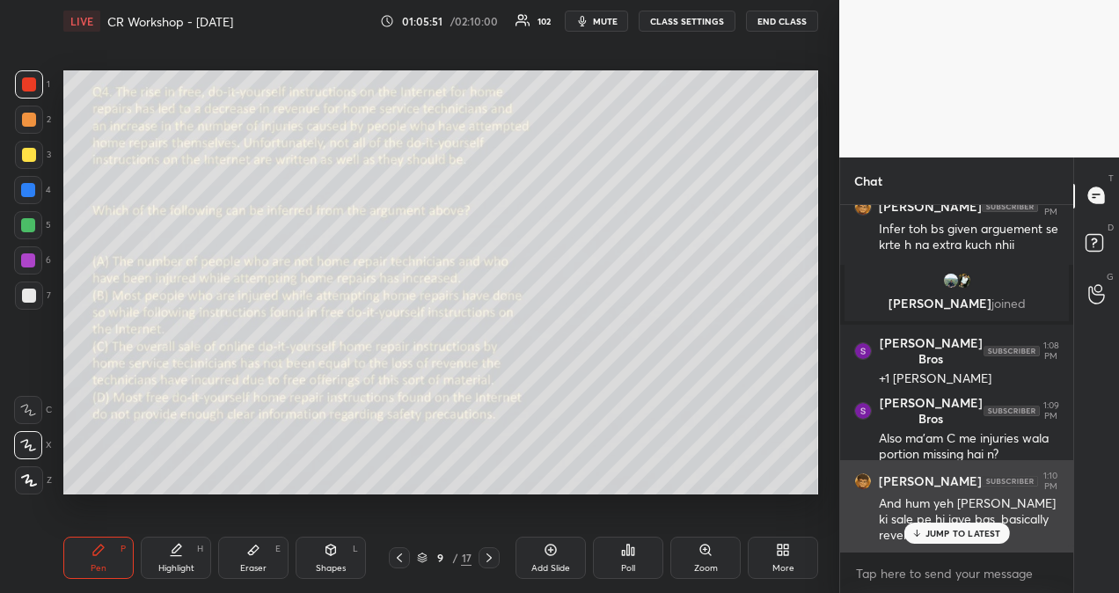
click at [941, 529] on p "JUMP TO LATEST" at bounding box center [963, 533] width 76 height 11
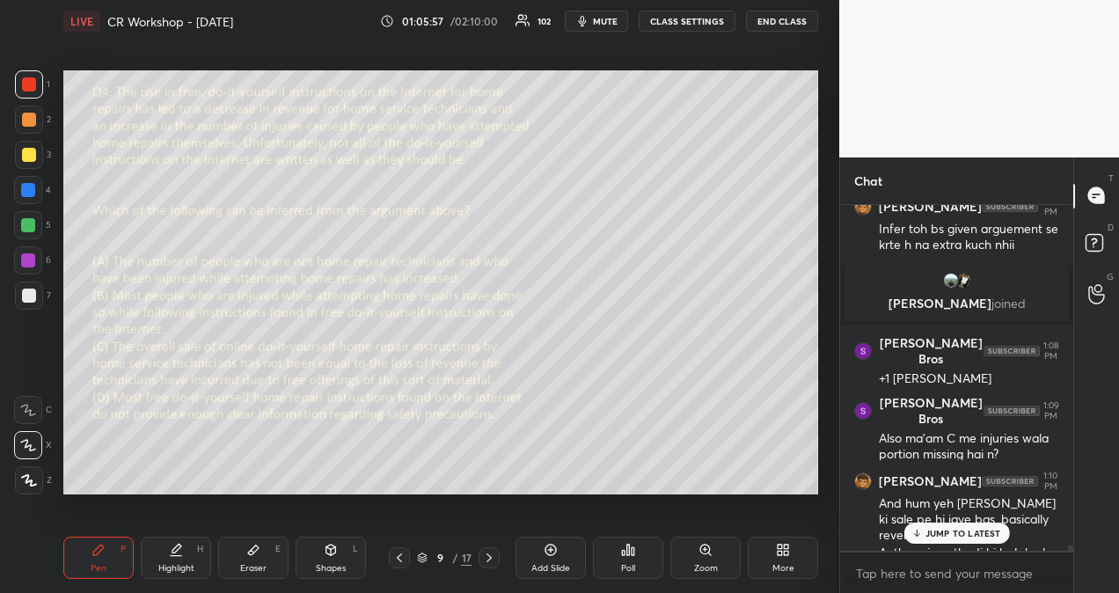
scroll to position [21371, 0]
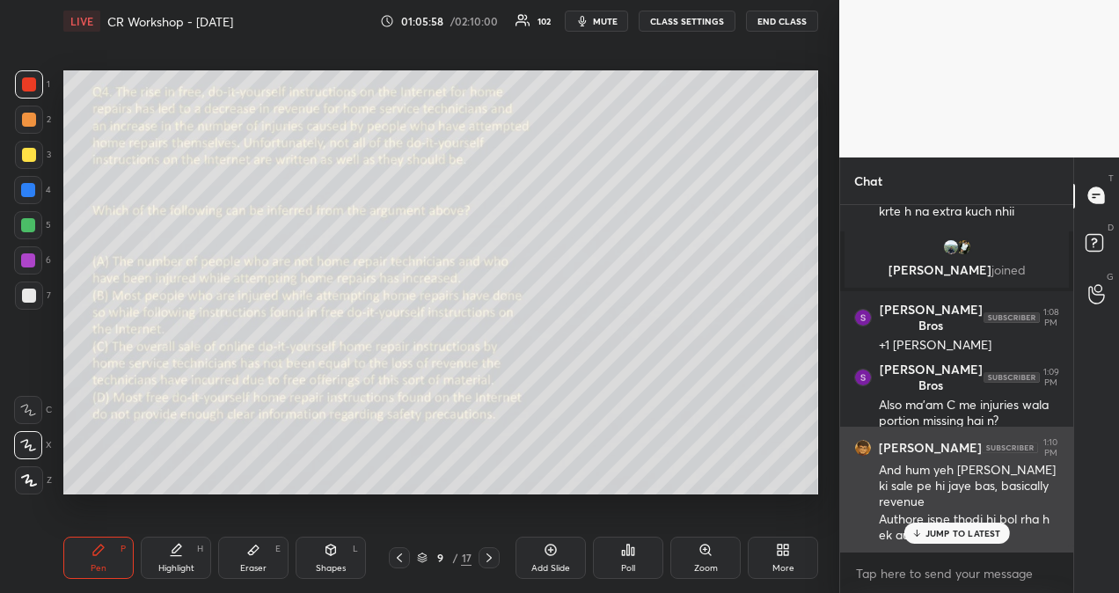
click at [938, 522] on div "JUMP TO LATEST" at bounding box center [956, 532] width 106 height 21
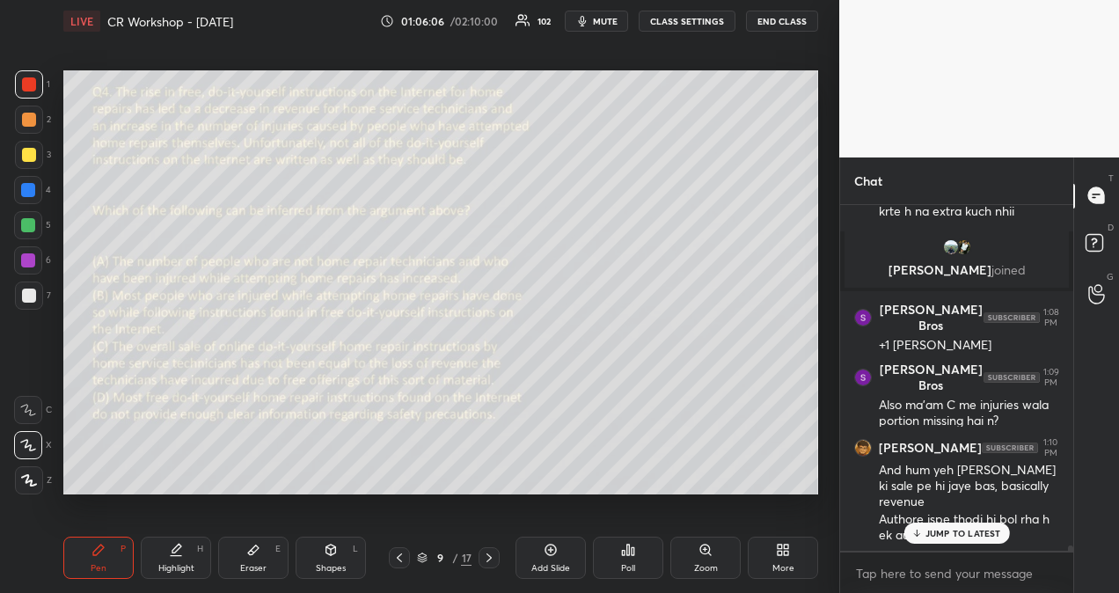
scroll to position [21431, 0]
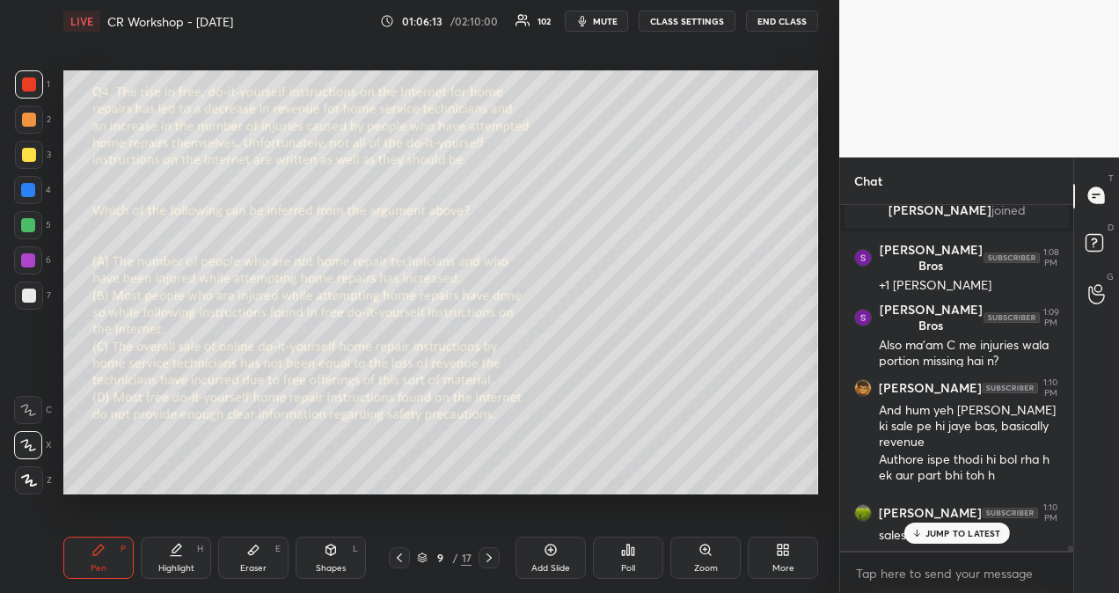
click at [967, 533] on p "JUMP TO LATEST" at bounding box center [963, 533] width 76 height 11
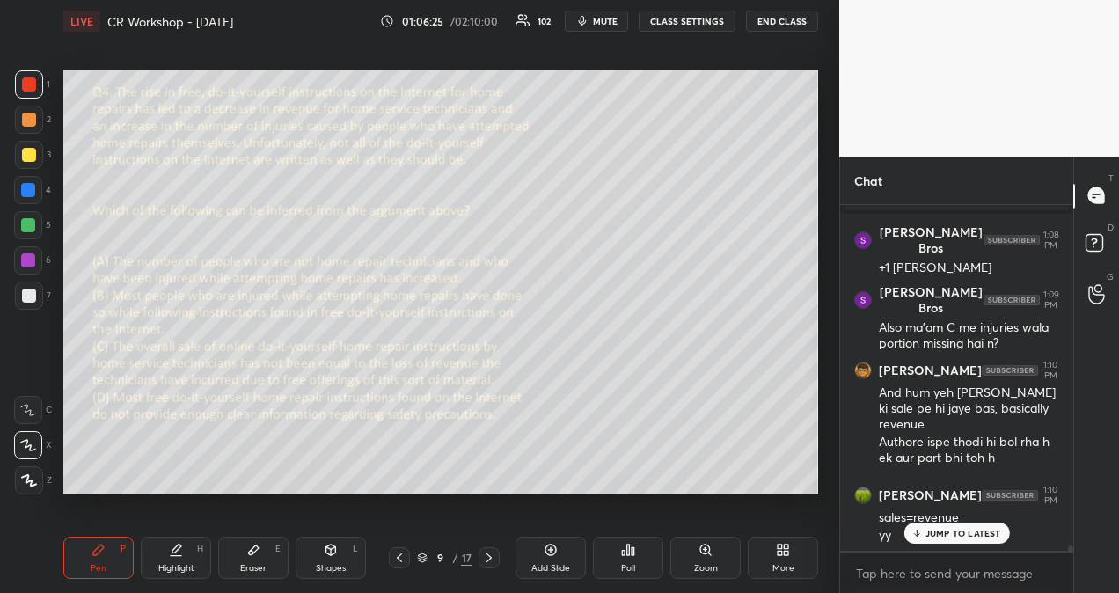
click at [962, 531] on p "JUMP TO LATEST" at bounding box center [963, 533] width 76 height 11
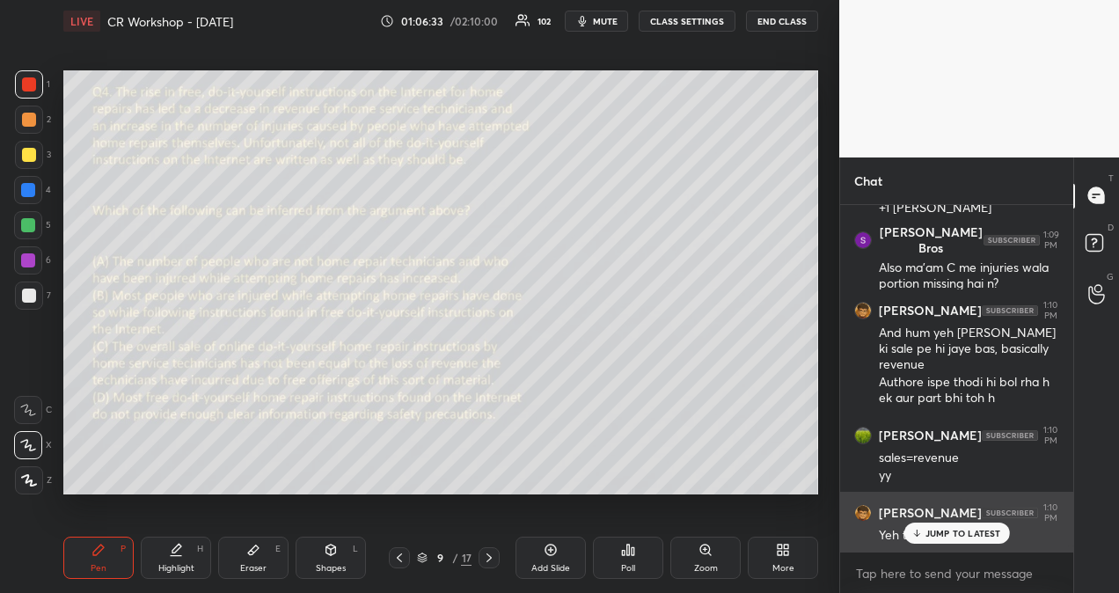
click at [973, 530] on p "JUMP TO LATEST" at bounding box center [963, 533] width 76 height 11
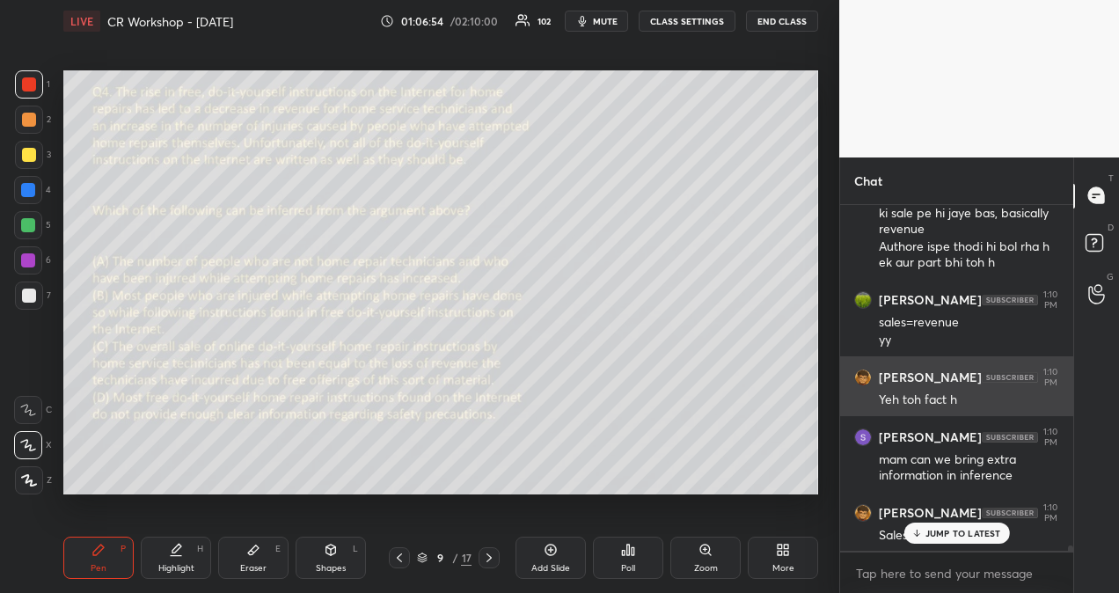
scroll to position [21703, 0]
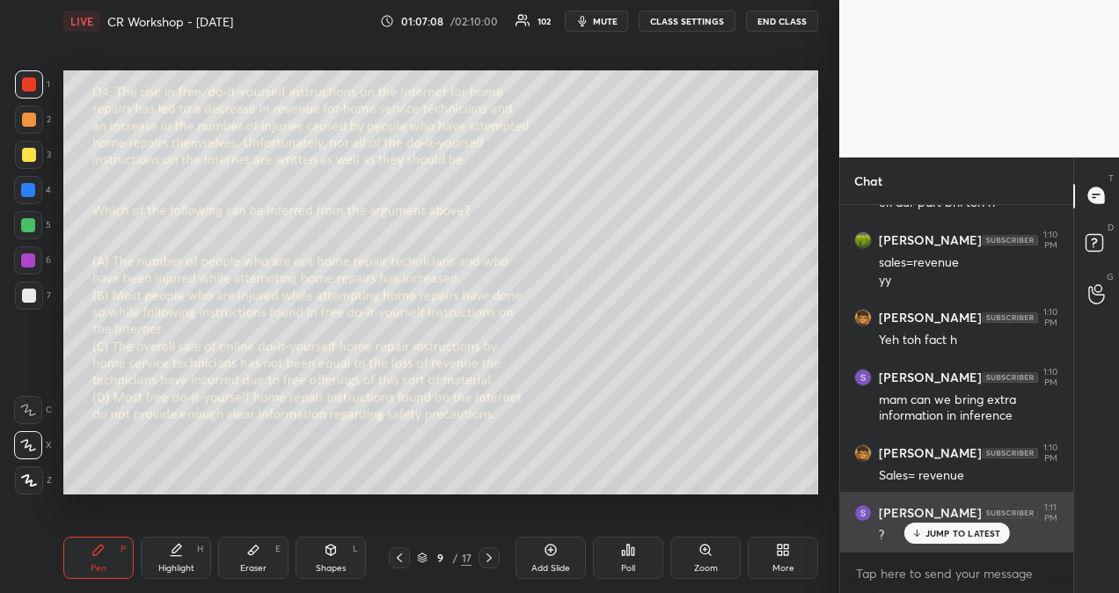
click at [988, 535] on p "JUMP TO LATEST" at bounding box center [963, 533] width 76 height 11
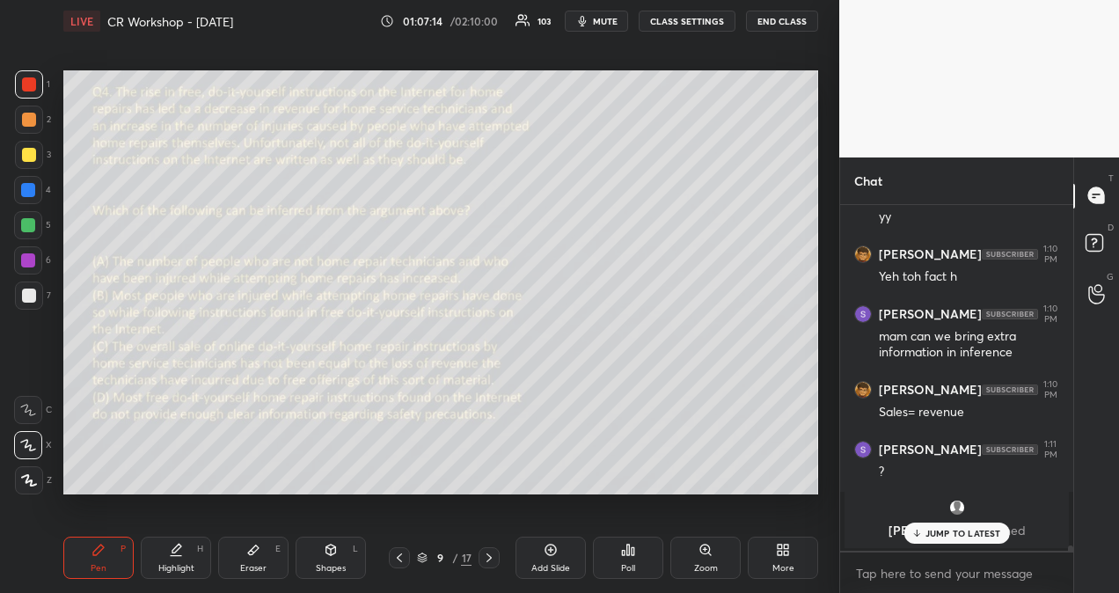
click at [953, 531] on p "JUMP TO LATEST" at bounding box center [963, 533] width 76 height 11
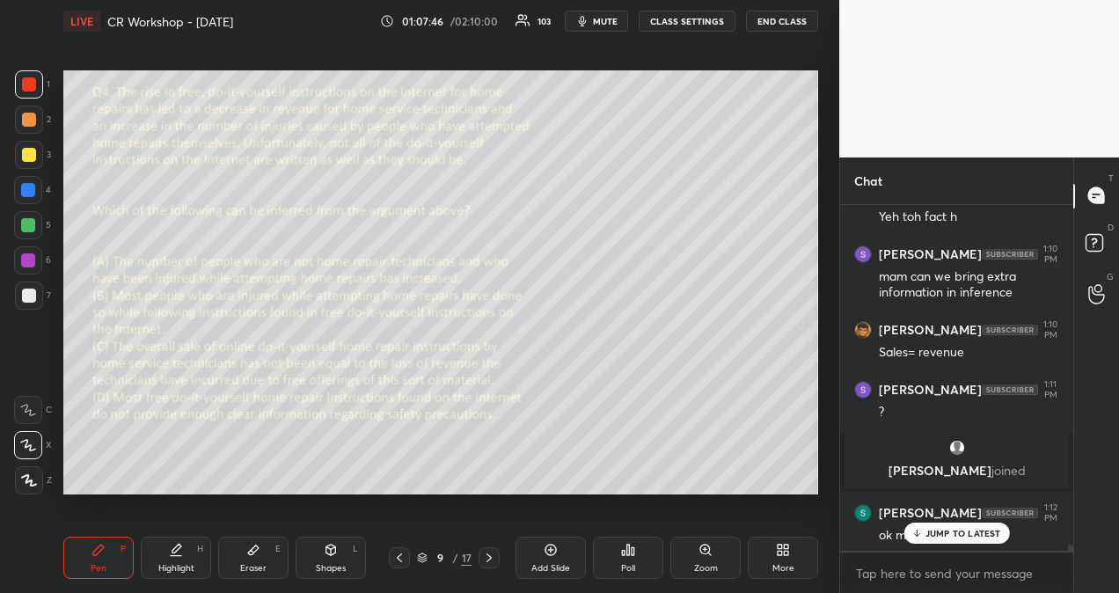
scroll to position [19135, 0]
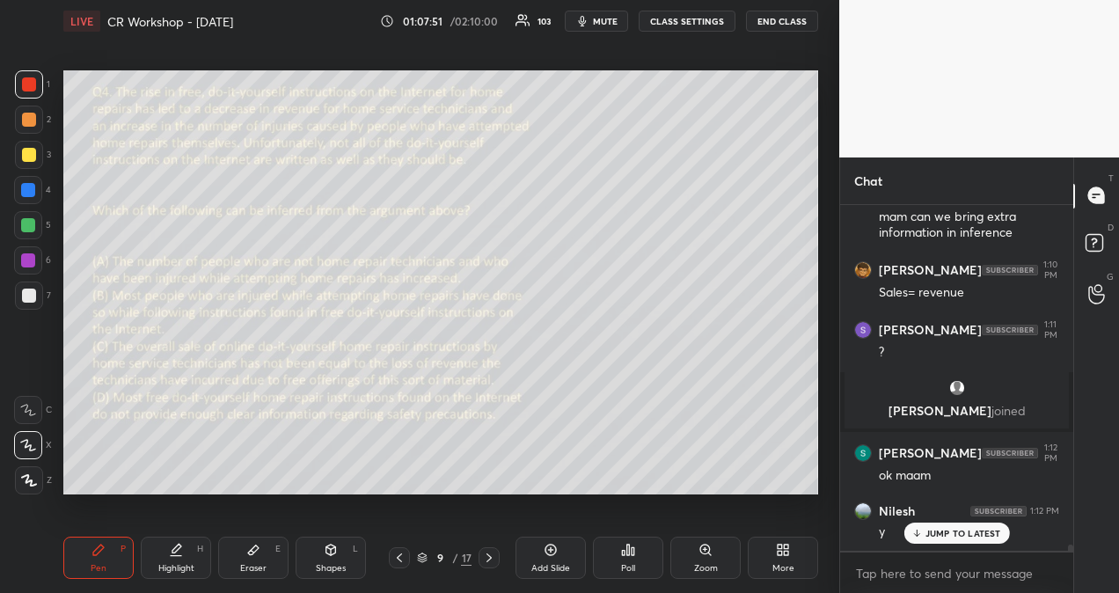
click at [489, 554] on icon at bounding box center [489, 558] width 14 height 14
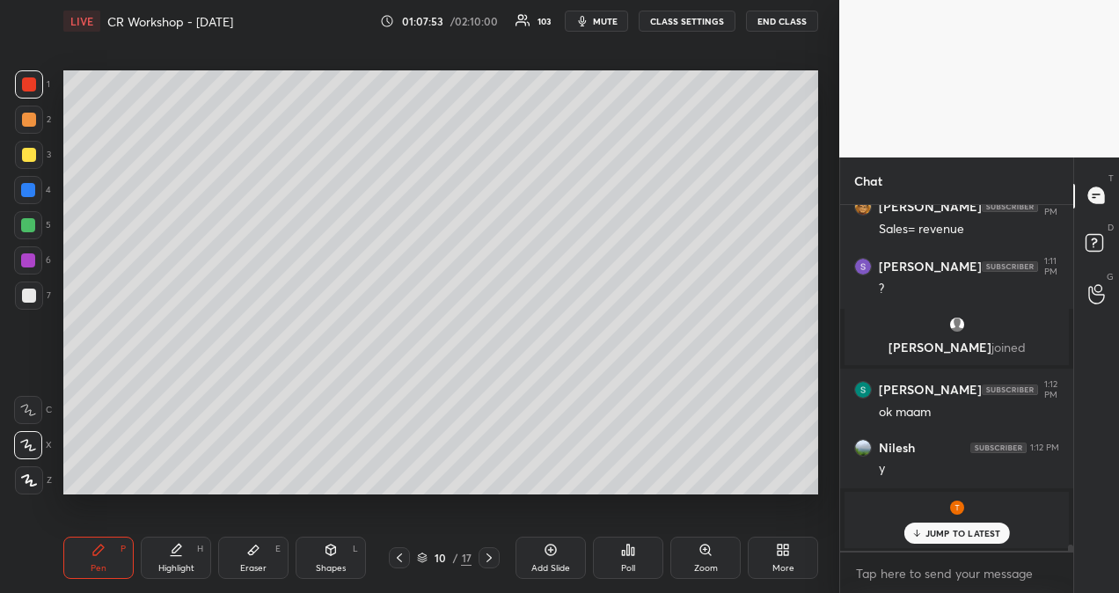
click at [489, 561] on icon at bounding box center [489, 558] width 14 height 14
click at [631, 554] on icon at bounding box center [628, 550] width 14 height 14
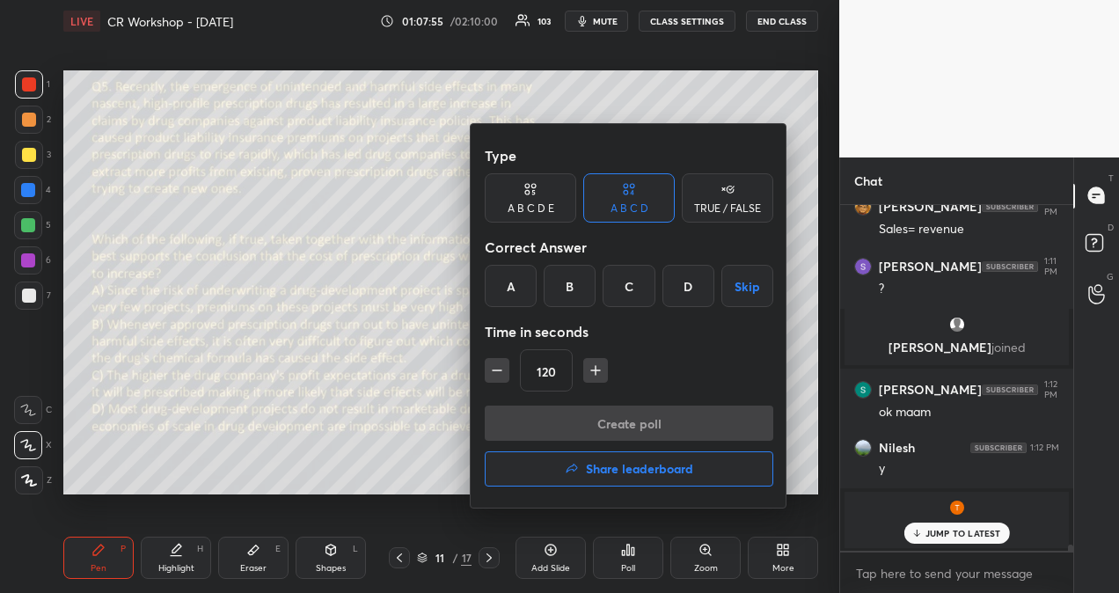
click at [631, 279] on div "C" at bounding box center [628, 286] width 52 height 42
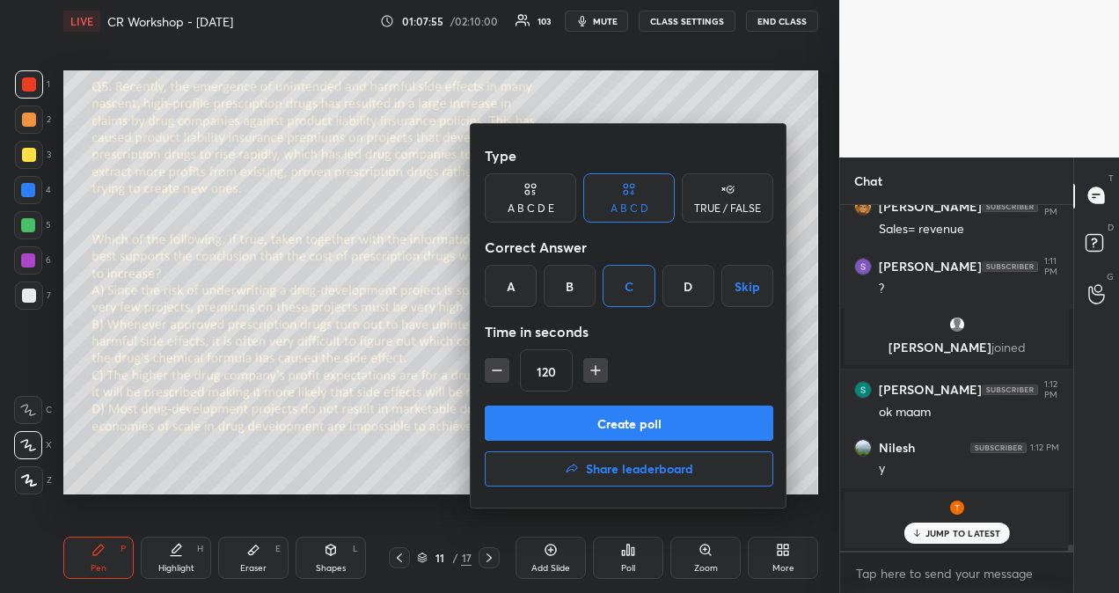
click at [638, 420] on button "Create poll" at bounding box center [629, 422] width 288 height 35
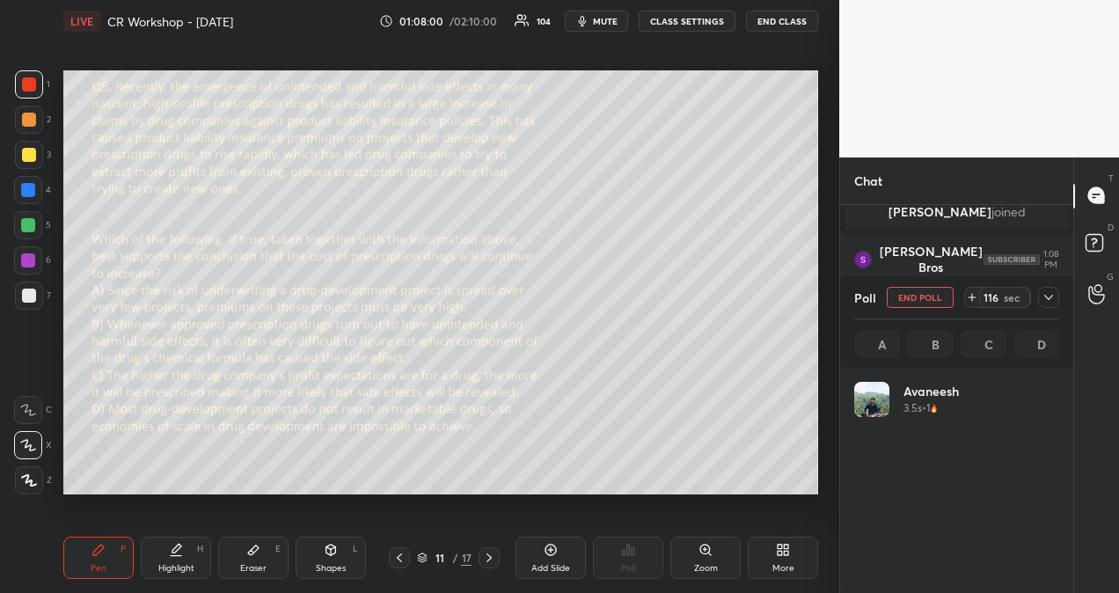
scroll to position [206, 200]
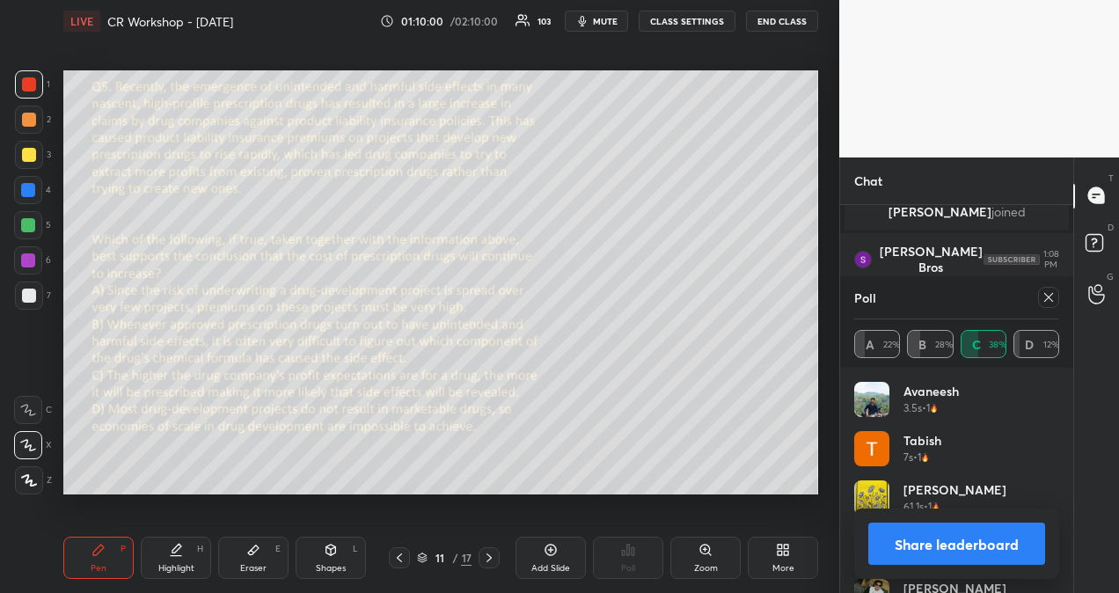
click at [1052, 294] on icon at bounding box center [1048, 297] width 14 height 14
type textarea "x"
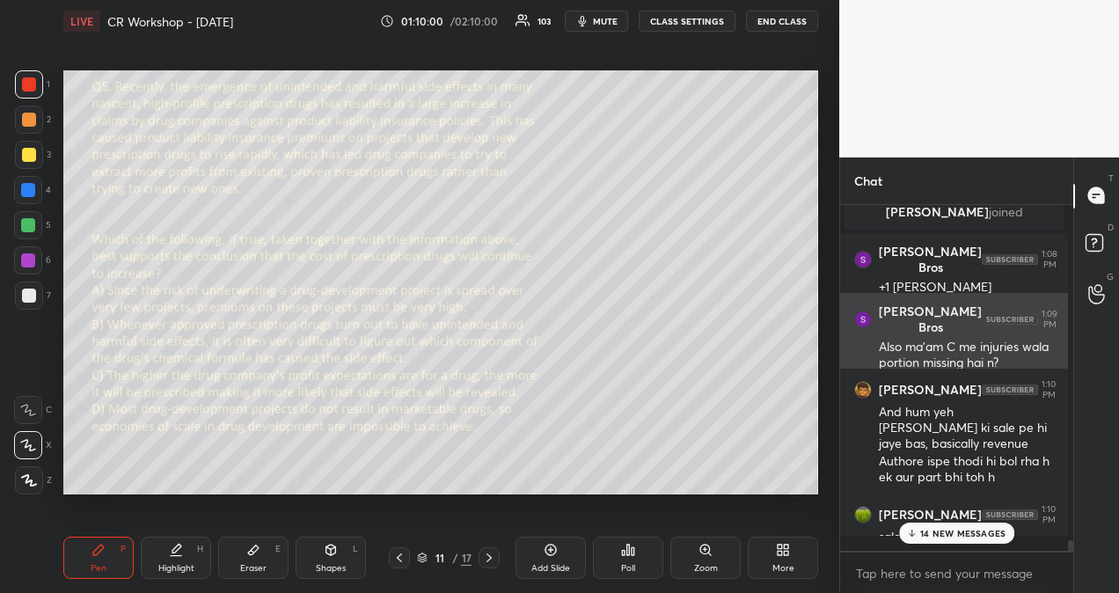
scroll to position [6, 5]
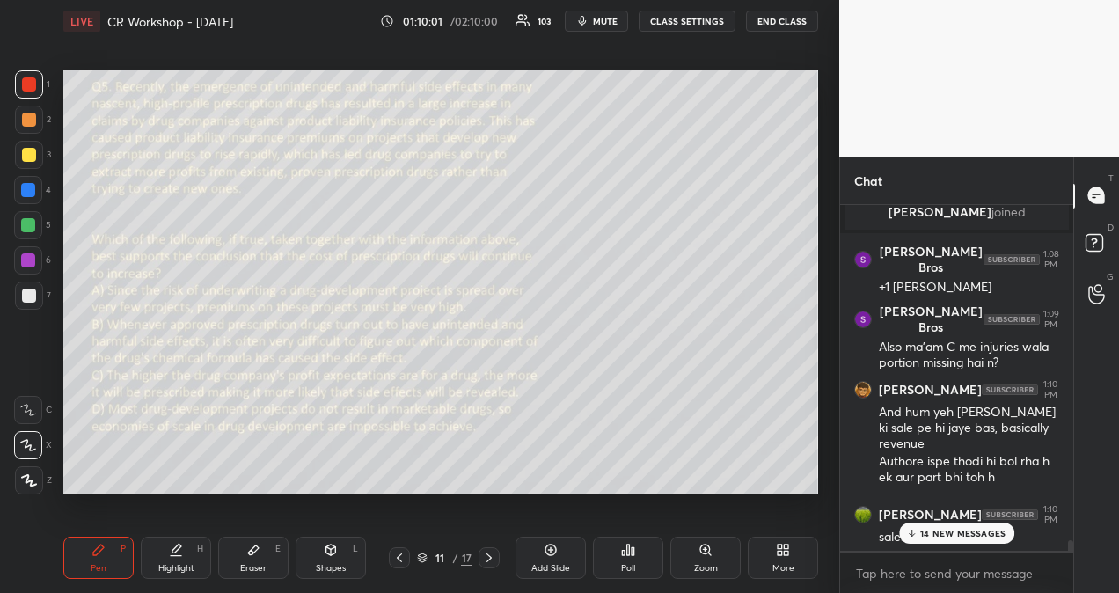
click at [955, 531] on p "14 NEW MESSAGES" at bounding box center [962, 533] width 85 height 11
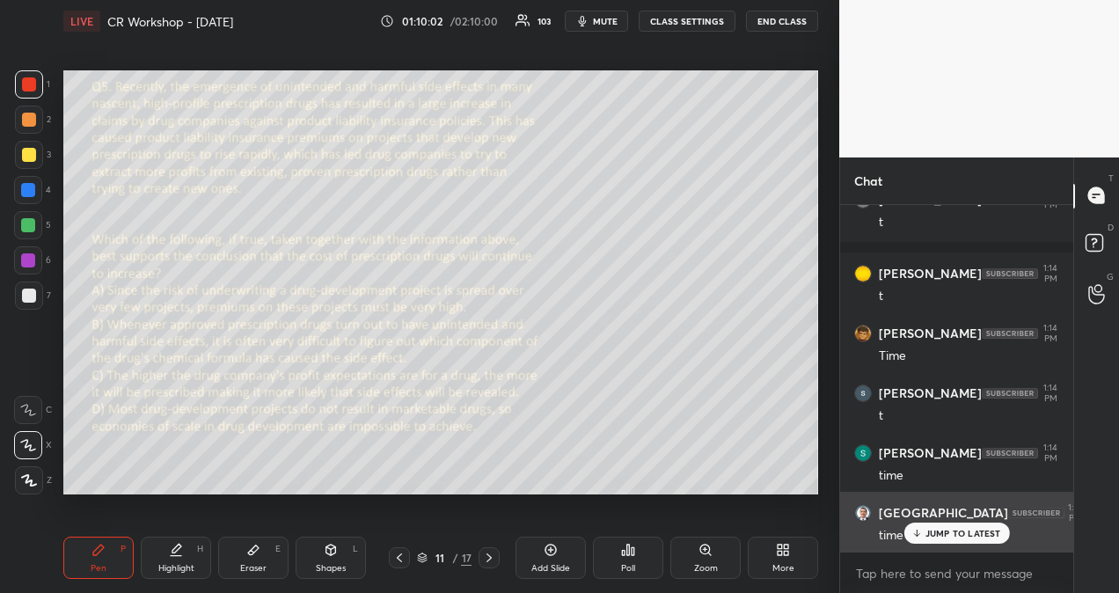
click at [953, 533] on p "JUMP TO LATEST" at bounding box center [963, 533] width 76 height 11
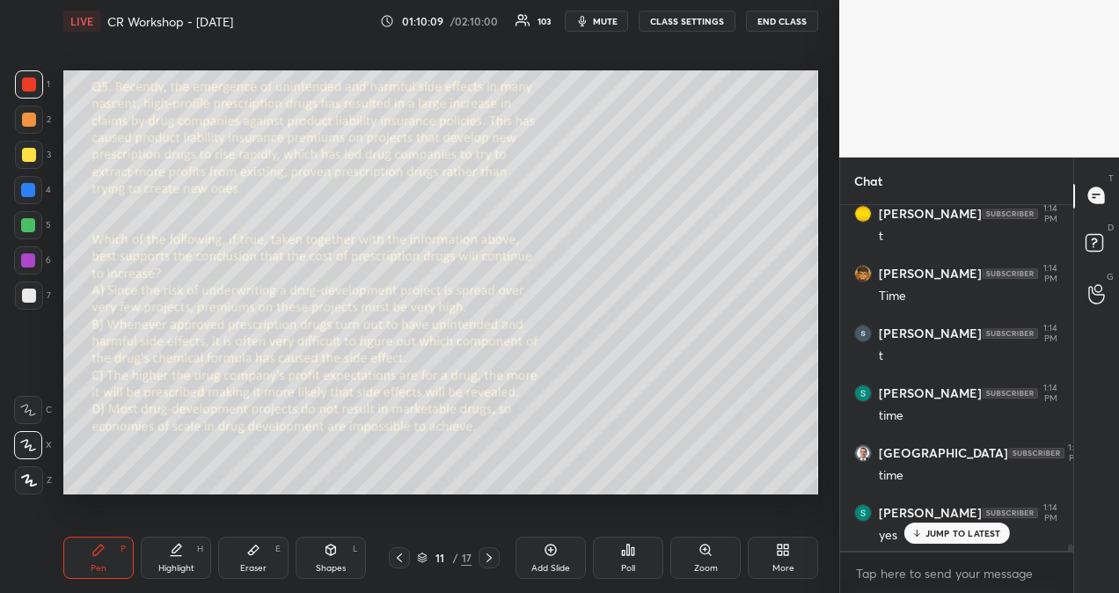
click at [946, 535] on p "JUMP TO LATEST" at bounding box center [963, 533] width 76 height 11
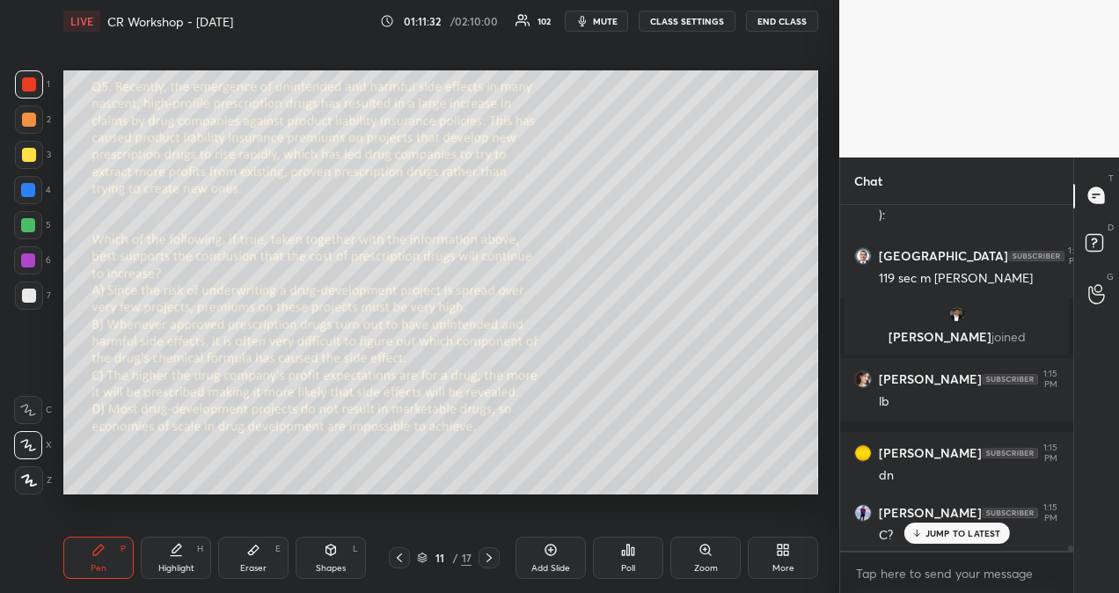
scroll to position [21063, 0]
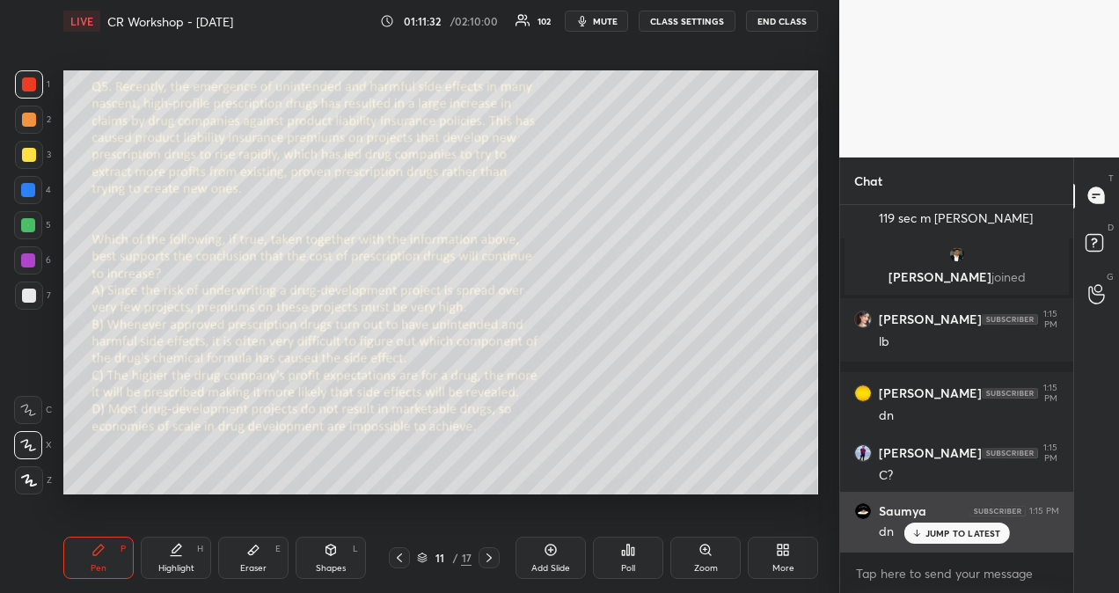
click at [939, 533] on p "JUMP TO LATEST" at bounding box center [963, 533] width 76 height 11
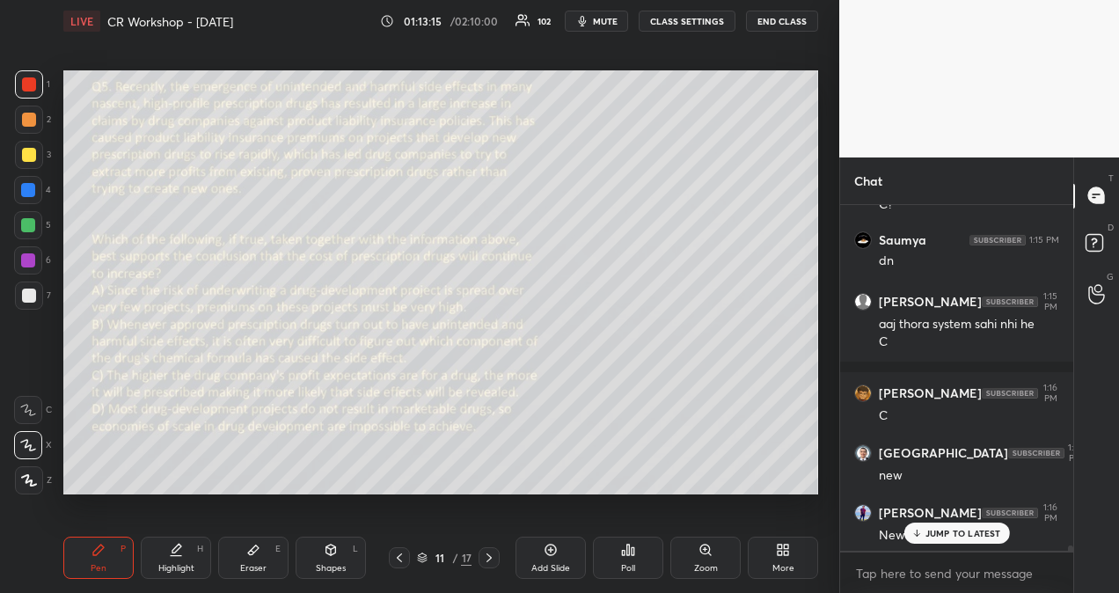
scroll to position [21394, 0]
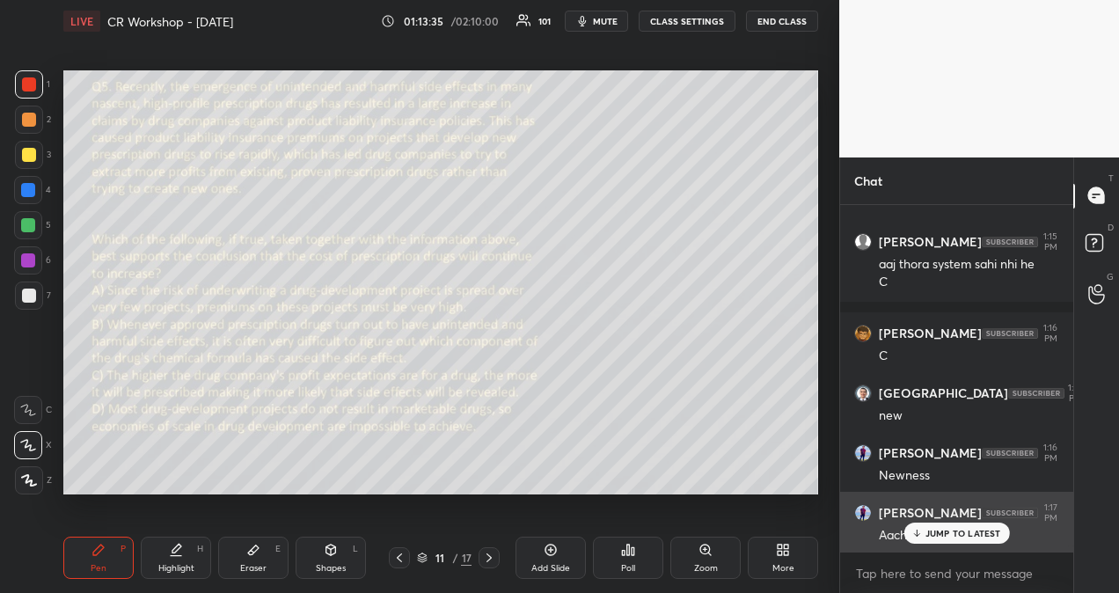
click at [963, 532] on p "JUMP TO LATEST" at bounding box center [963, 533] width 76 height 11
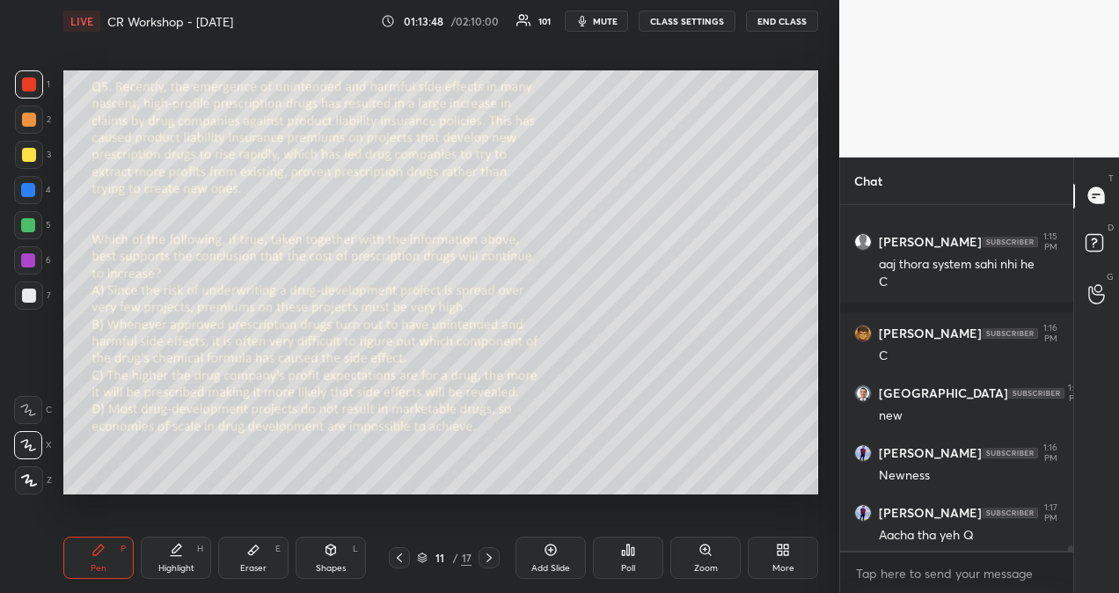
scroll to position [21469, 0]
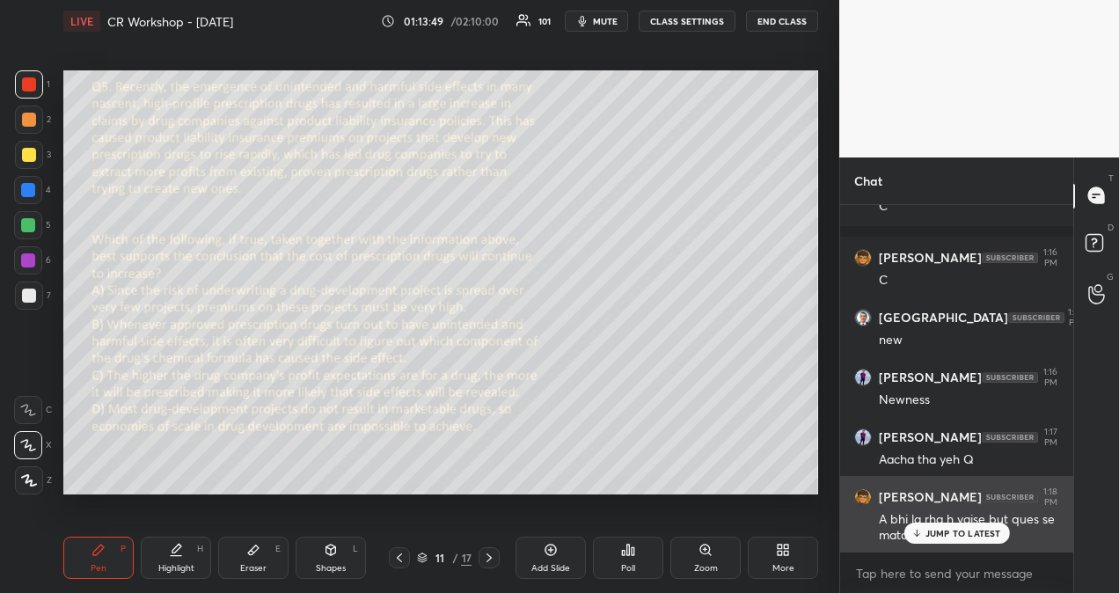
click at [994, 531] on p "JUMP TO LATEST" at bounding box center [963, 533] width 76 height 11
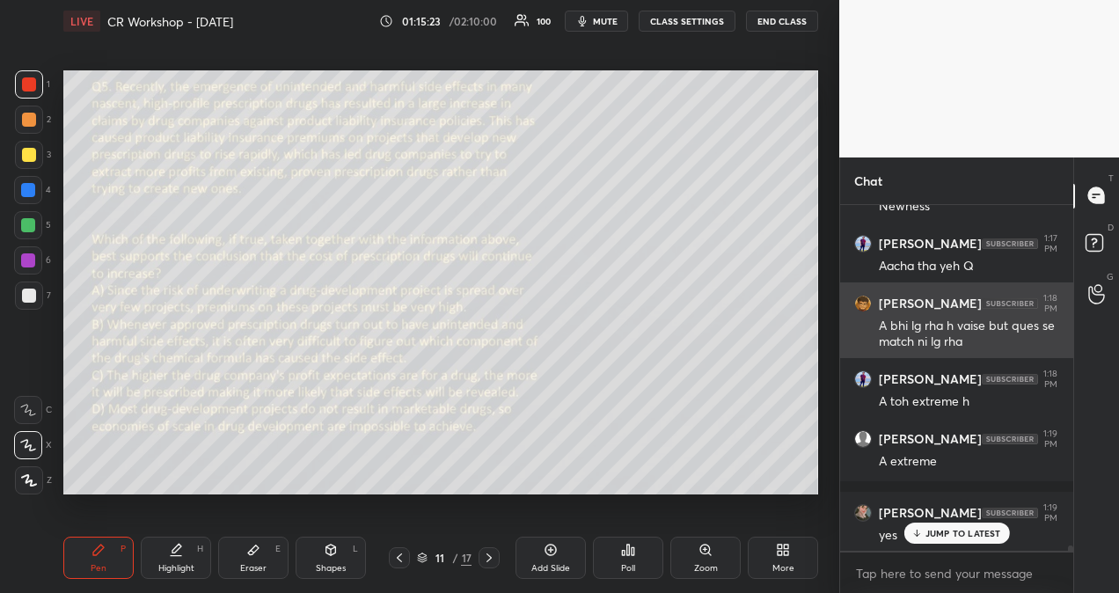
scroll to position [21723, 0]
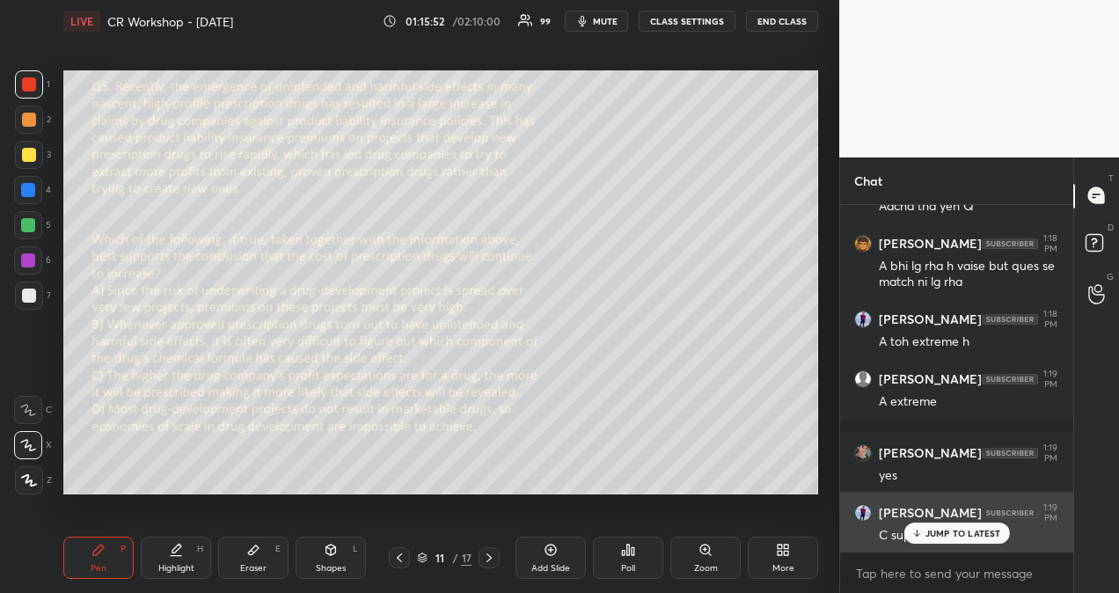
click at [949, 533] on p "JUMP TO LATEST" at bounding box center [963, 533] width 76 height 11
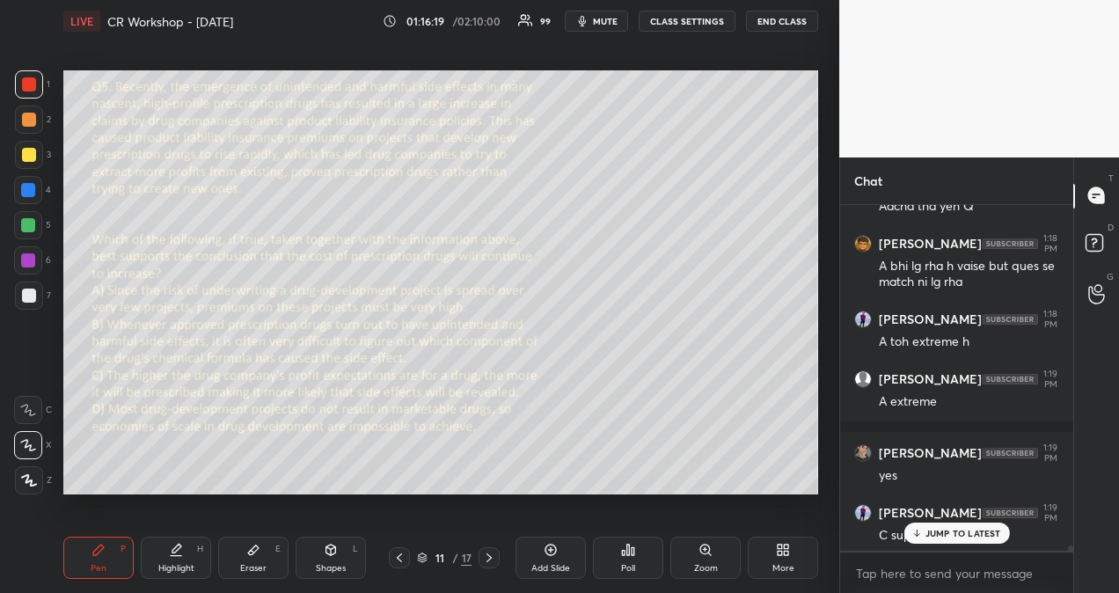
scroll to position [21782, 0]
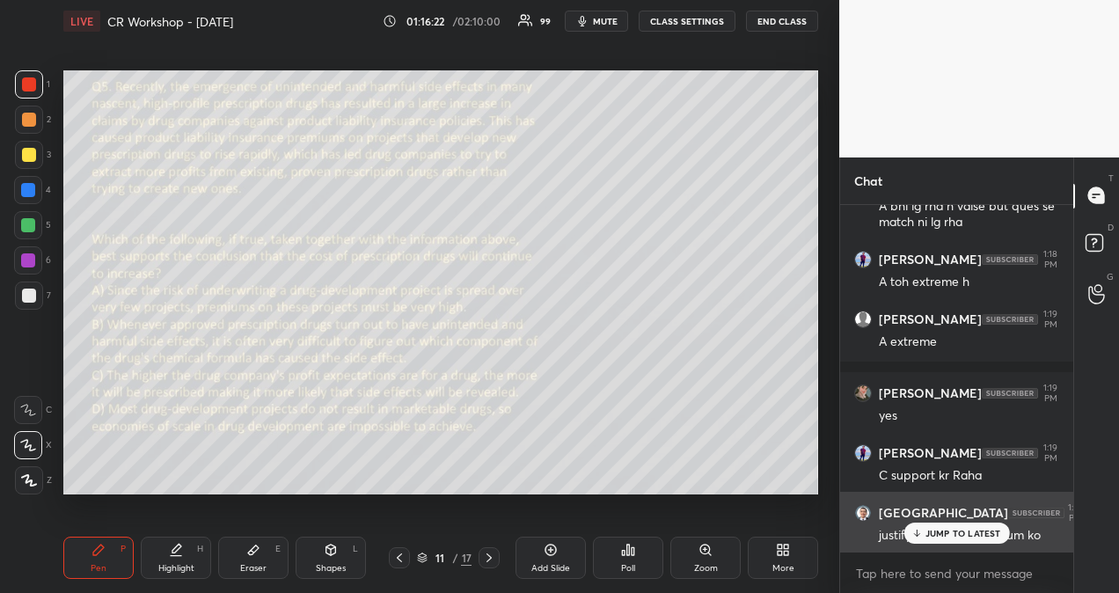
click at [945, 535] on p "JUMP TO LATEST" at bounding box center [963, 533] width 76 height 11
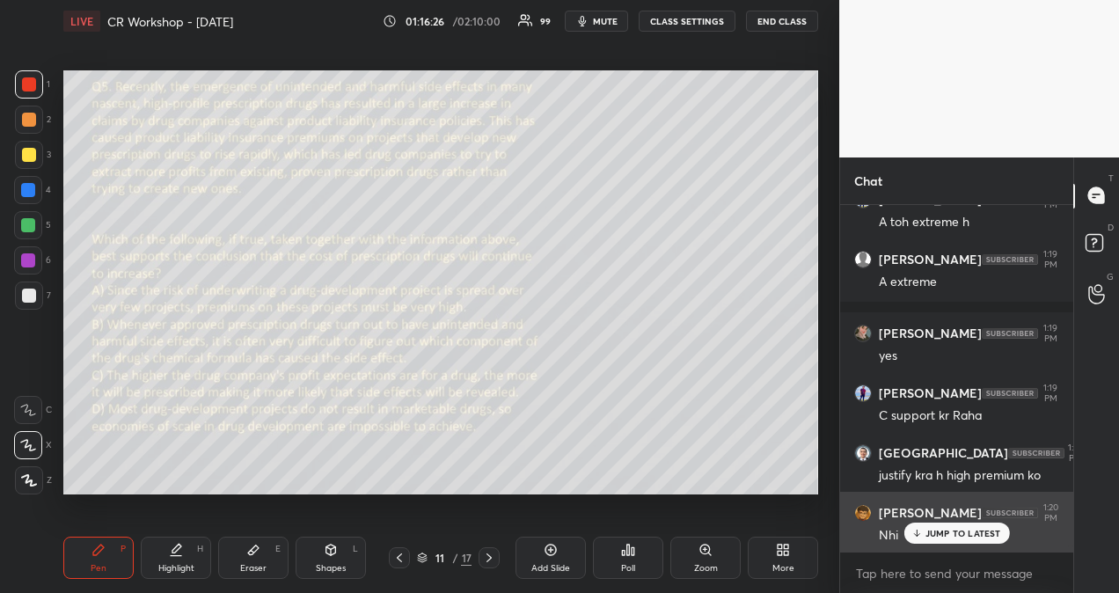
click at [990, 533] on p "JUMP TO LATEST" at bounding box center [963, 533] width 76 height 11
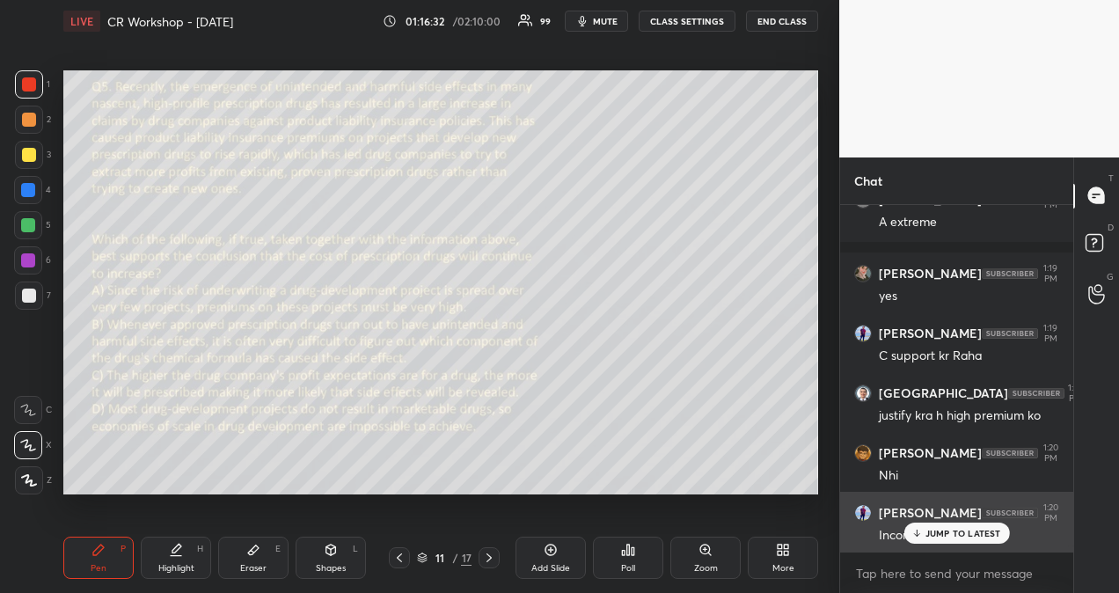
click at [990, 536] on p "JUMP TO LATEST" at bounding box center [963, 533] width 76 height 11
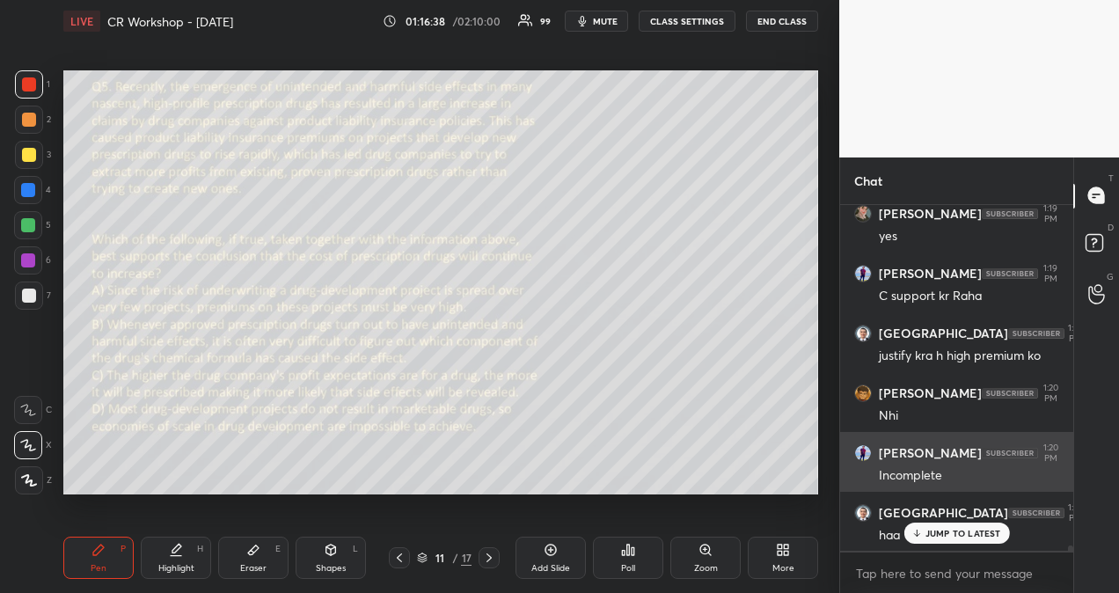
scroll to position [22037, 0]
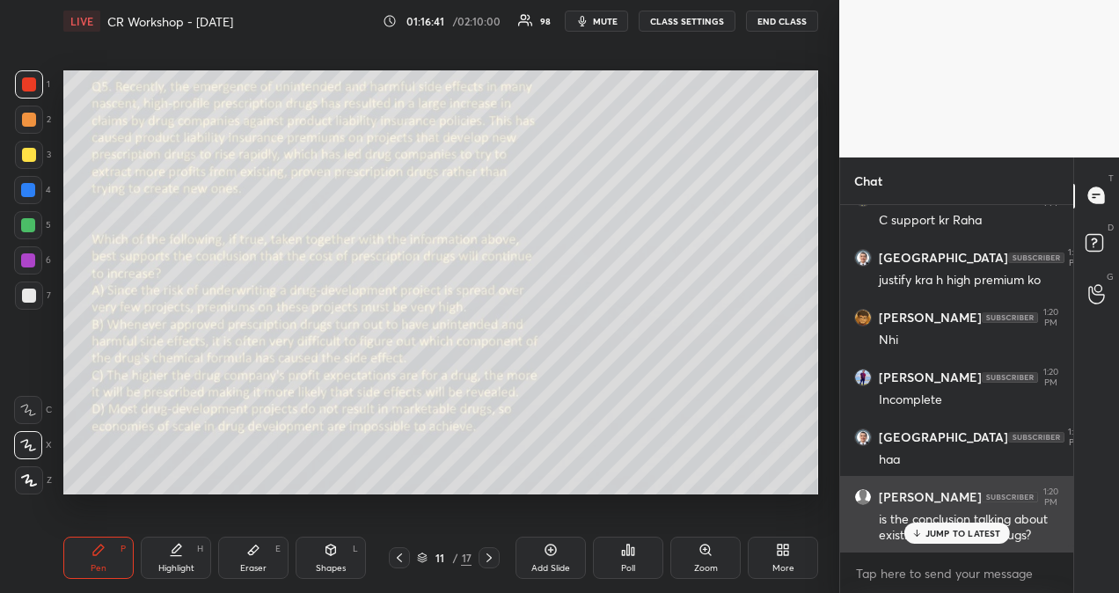
click at [965, 533] on p "JUMP TO LATEST" at bounding box center [963, 533] width 76 height 11
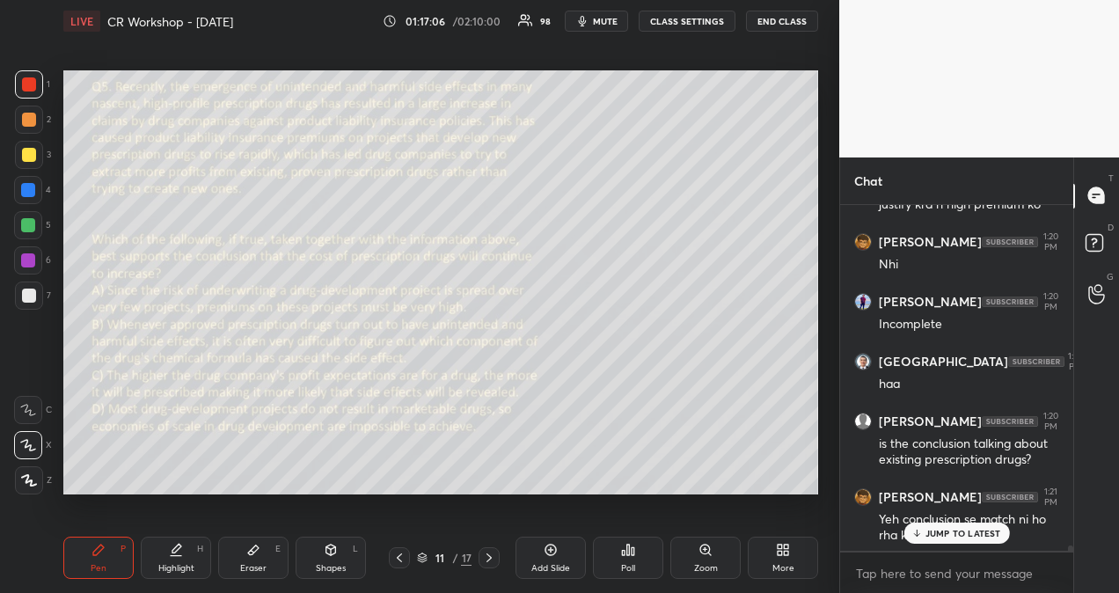
scroll to position [22173, 0]
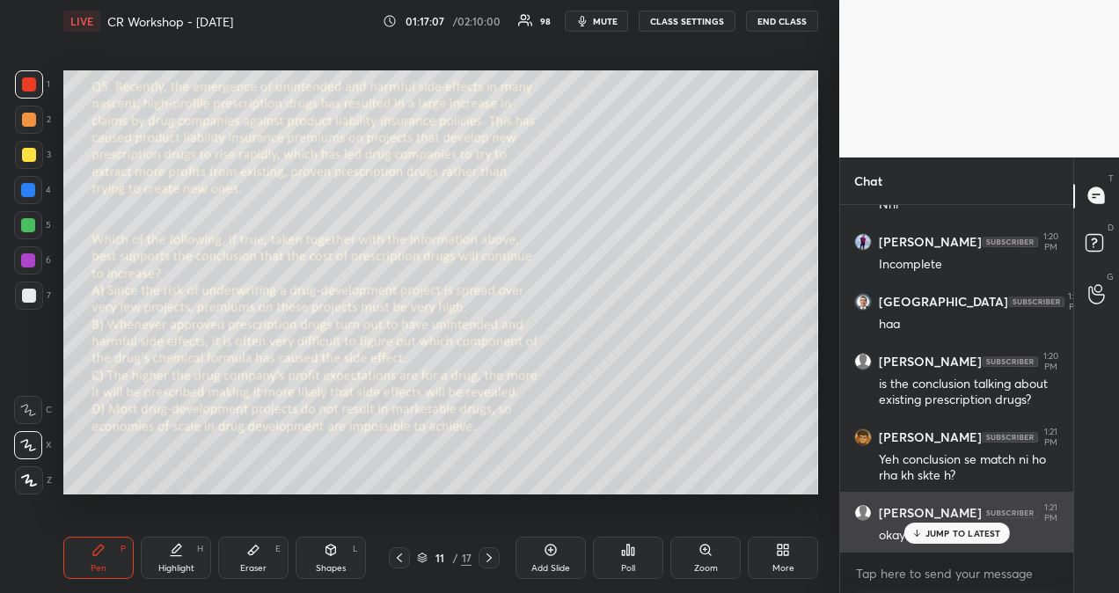
click at [991, 531] on p "JUMP TO LATEST" at bounding box center [963, 533] width 76 height 11
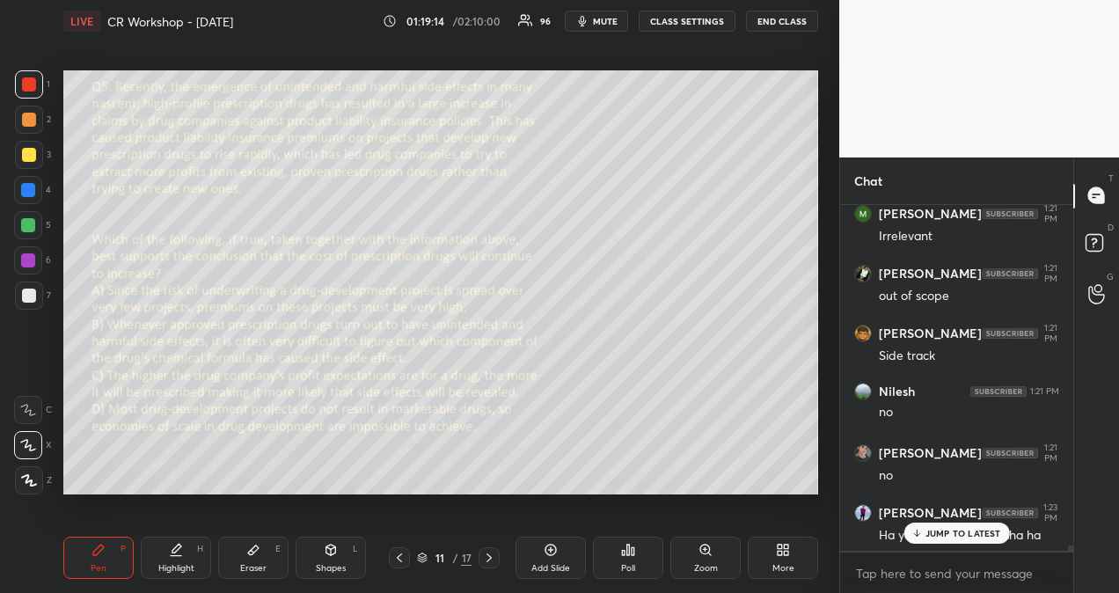
scroll to position [22818, 0]
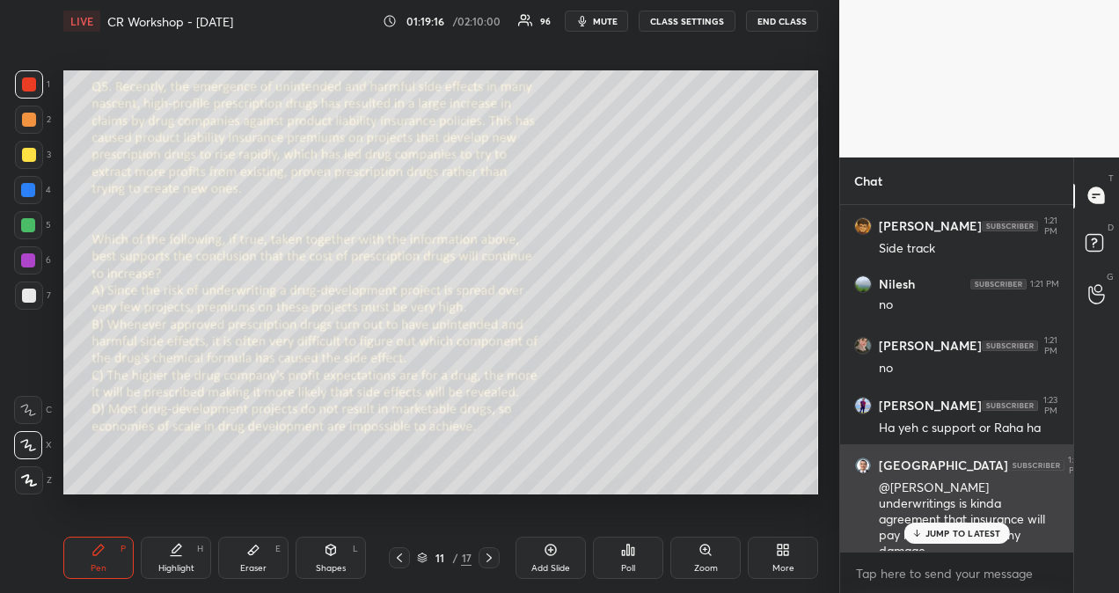
click at [949, 529] on p "JUMP TO LATEST" at bounding box center [963, 533] width 76 height 11
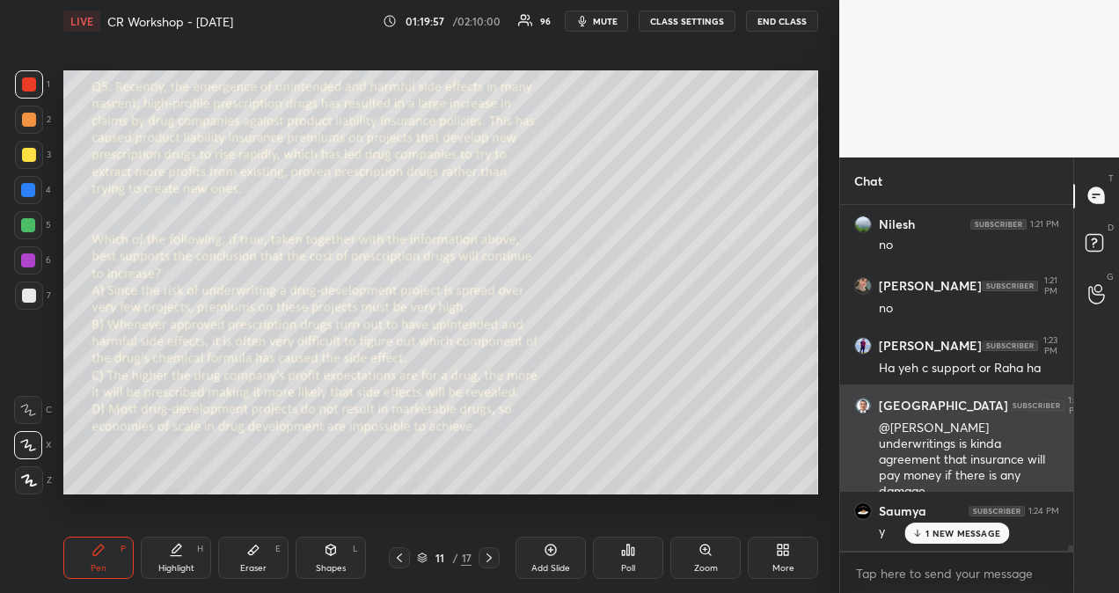
scroll to position [22954, 0]
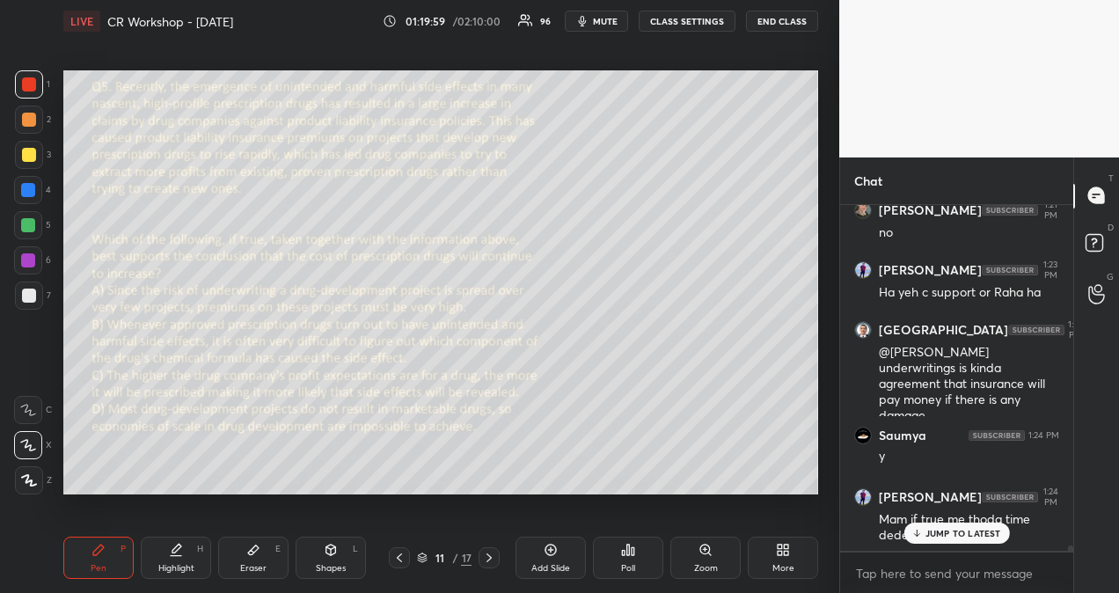
click at [957, 531] on p "JUMP TO LATEST" at bounding box center [963, 533] width 76 height 11
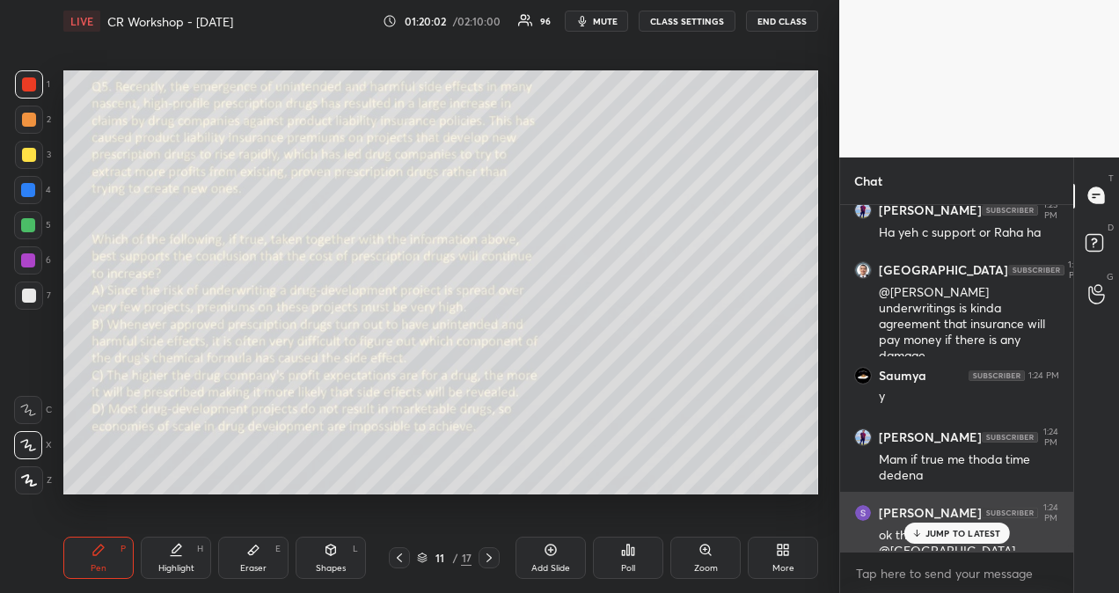
click at [984, 529] on p "JUMP TO LATEST" at bounding box center [963, 533] width 76 height 11
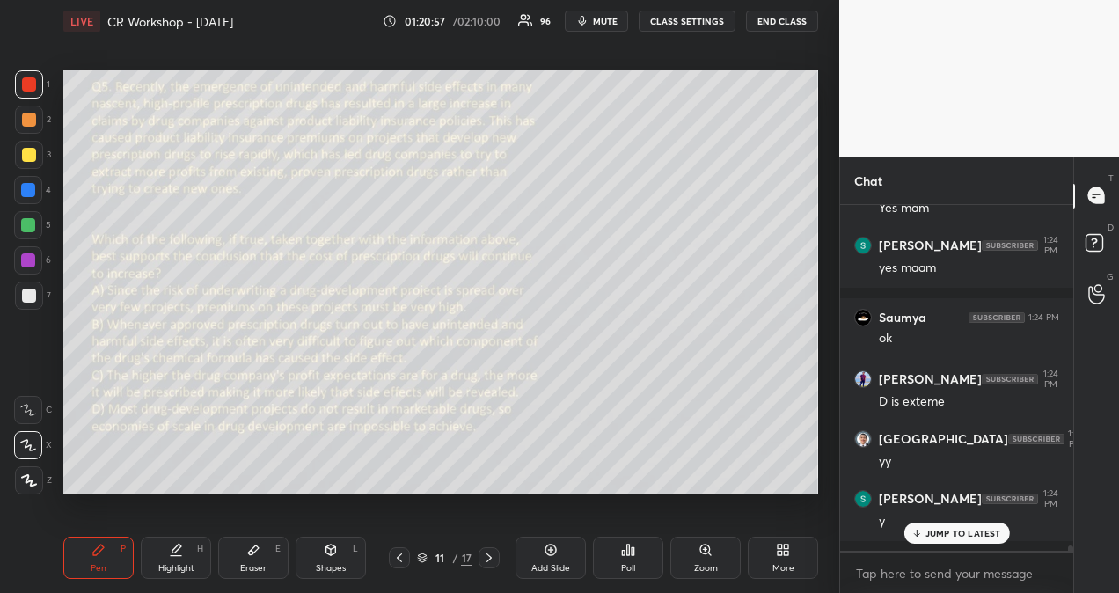
scroll to position [23460, 0]
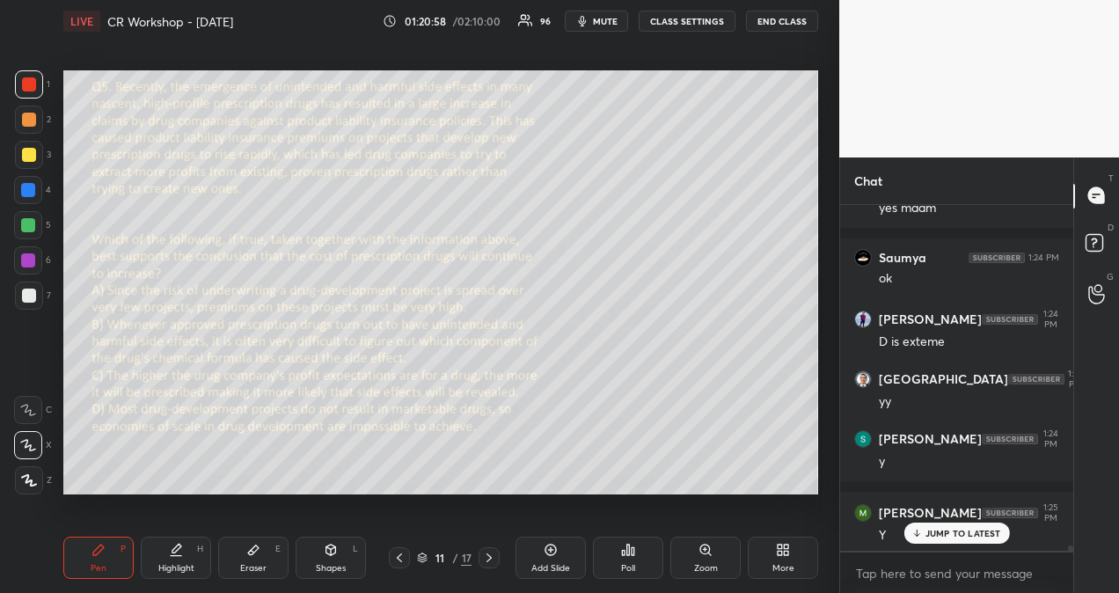
click at [976, 535] on p "JUMP TO LATEST" at bounding box center [963, 533] width 76 height 11
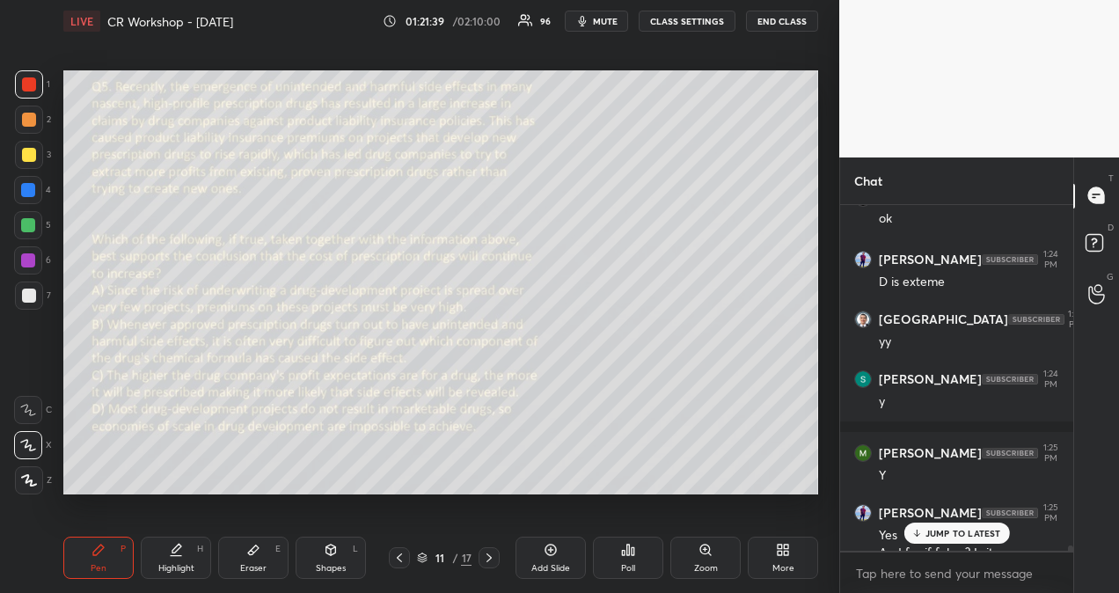
scroll to position [23554, 0]
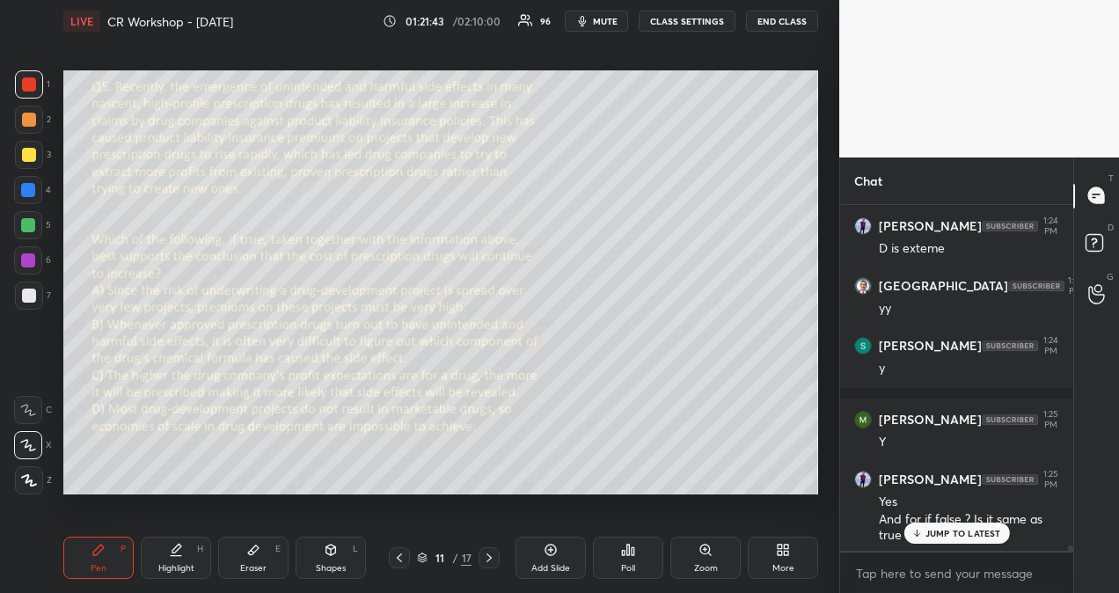
click at [982, 534] on p "JUMP TO LATEST" at bounding box center [963, 533] width 76 height 11
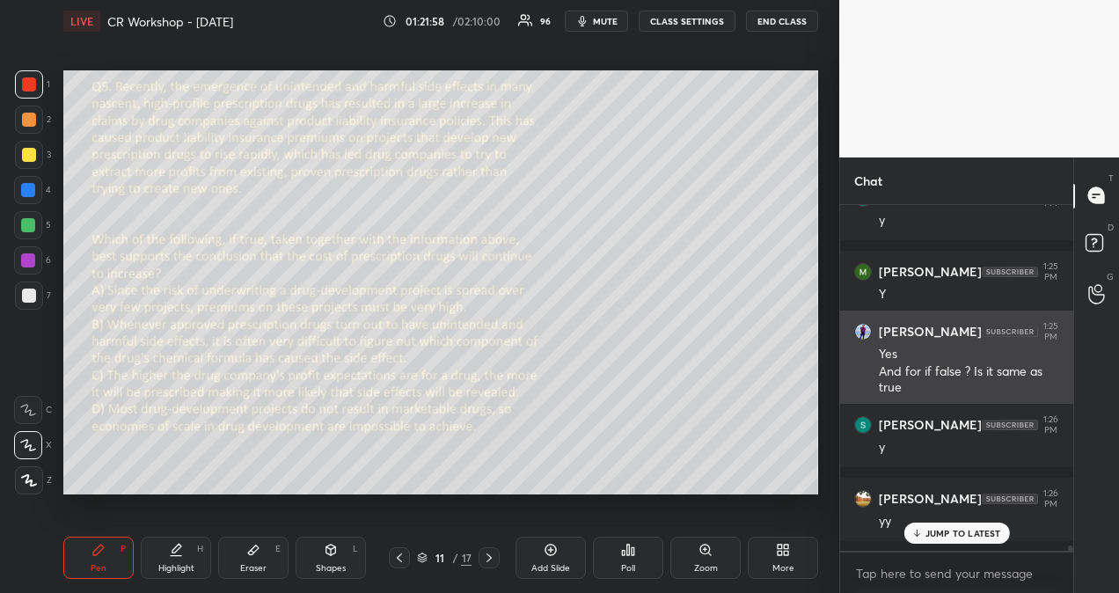
scroll to position [23761, 0]
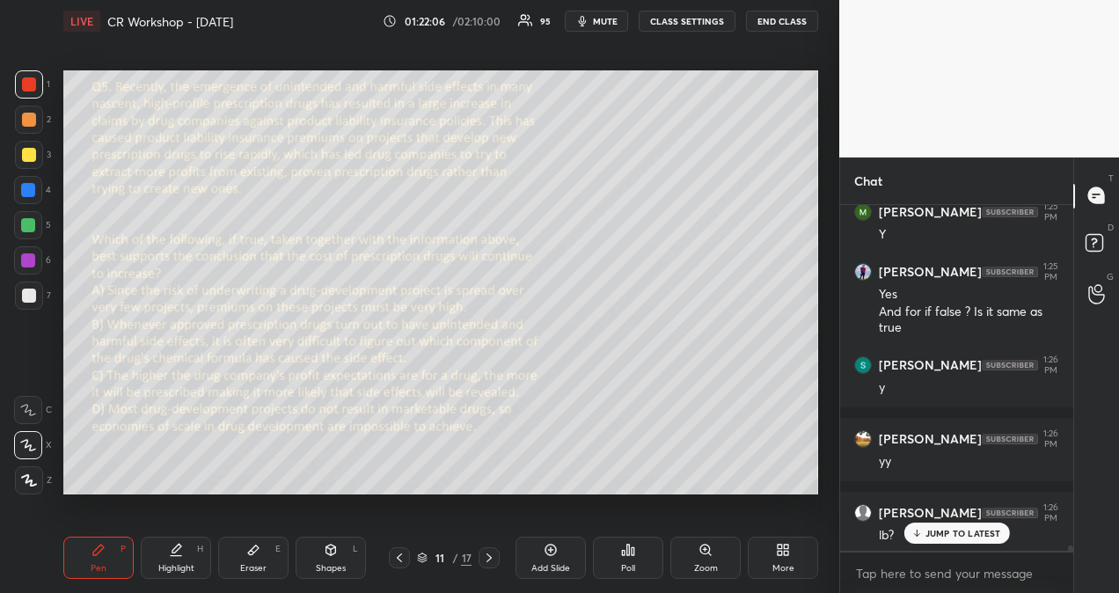
click at [980, 536] on p "JUMP TO LATEST" at bounding box center [963, 533] width 76 height 11
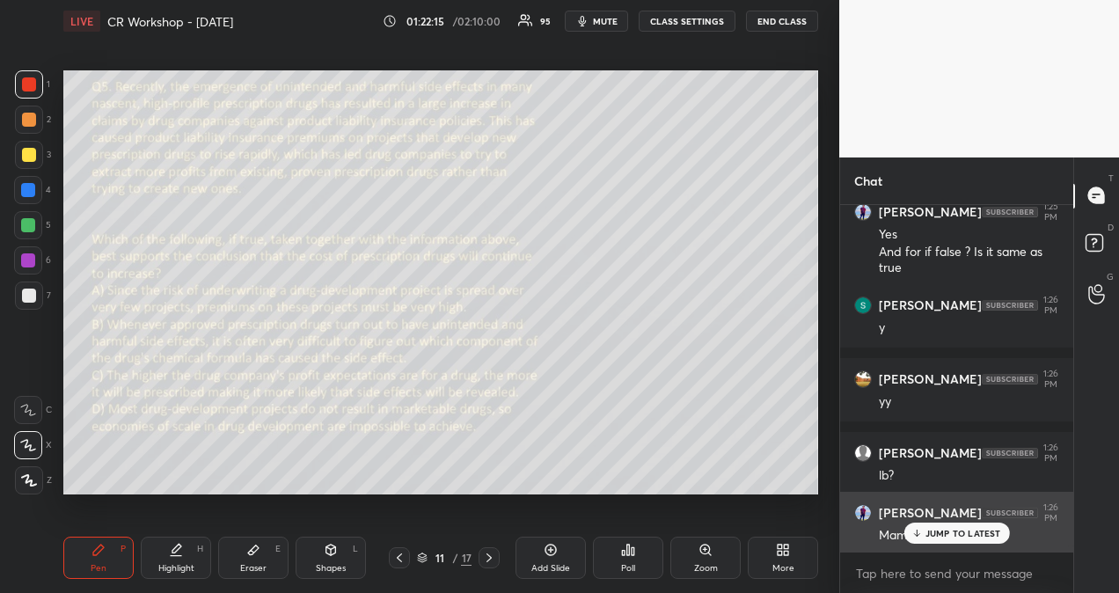
click at [950, 532] on p "JUMP TO LATEST" at bounding box center [963, 533] width 76 height 11
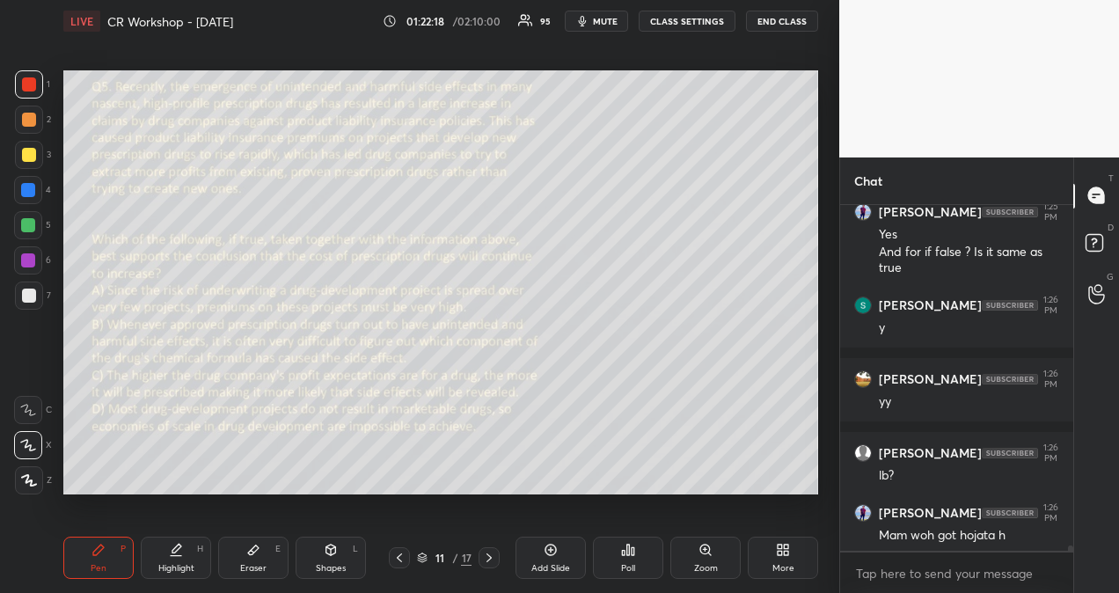
scroll to position [23838, 0]
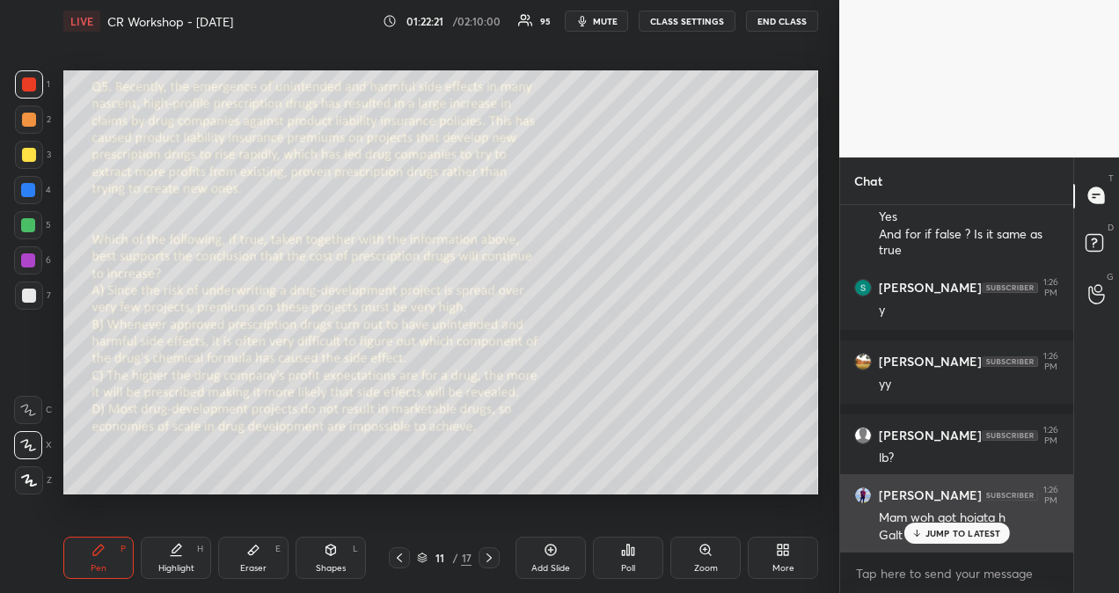
click at [930, 529] on p "JUMP TO LATEST" at bounding box center [963, 533] width 76 height 11
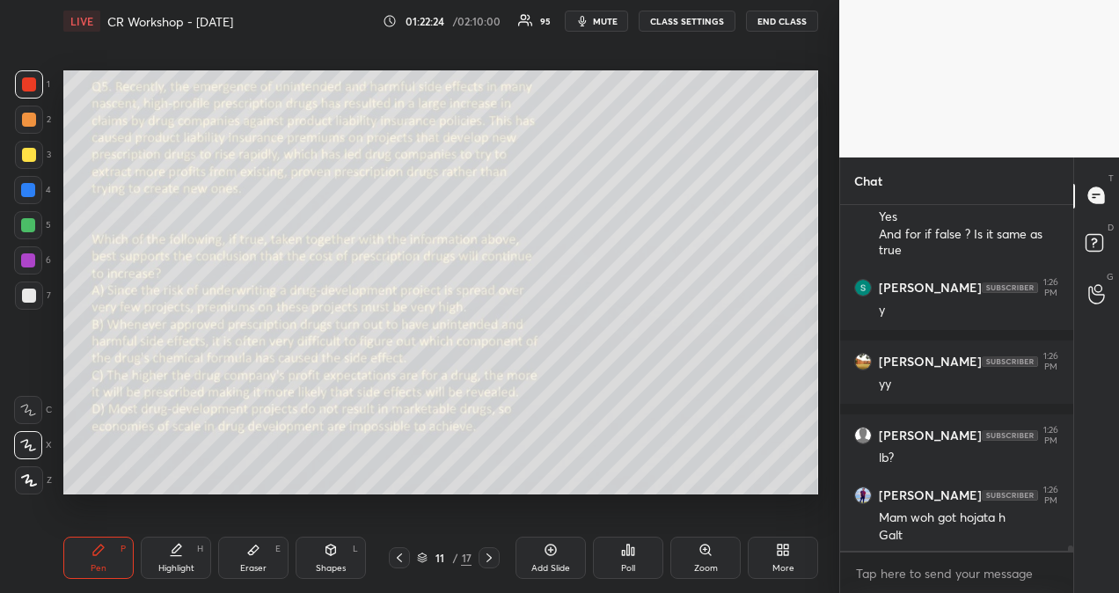
click at [494, 558] on icon at bounding box center [489, 558] width 14 height 14
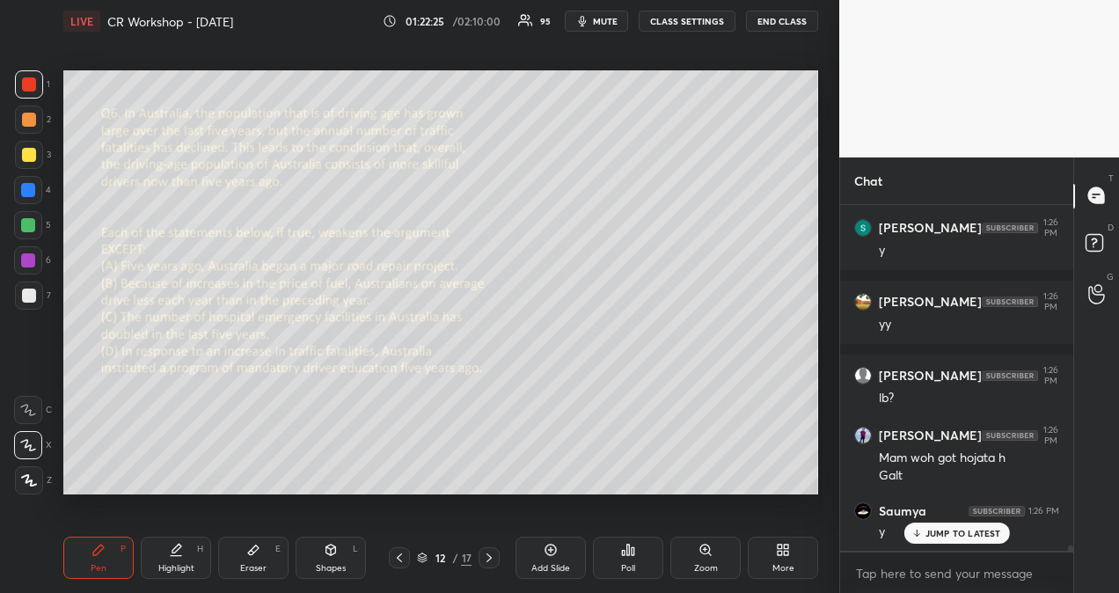
click at [634, 559] on div "Poll" at bounding box center [628, 557] width 70 height 42
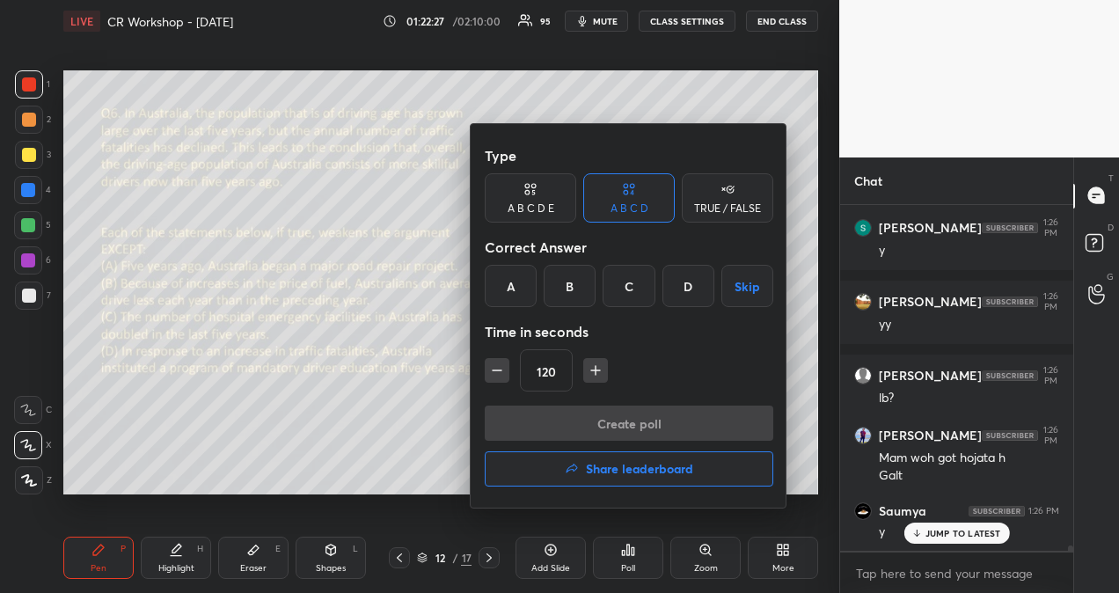
click at [595, 368] on icon "button" at bounding box center [596, 370] width 18 height 18
type input "135"
click at [682, 284] on div "D" at bounding box center [688, 286] width 52 height 42
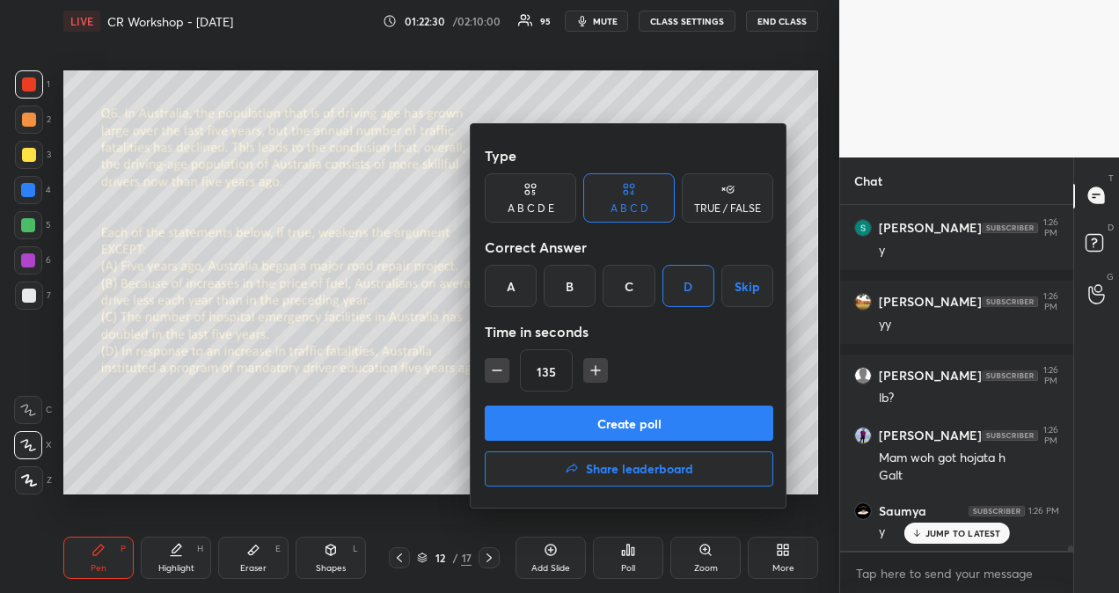
click at [638, 421] on button "Create poll" at bounding box center [629, 422] width 288 height 35
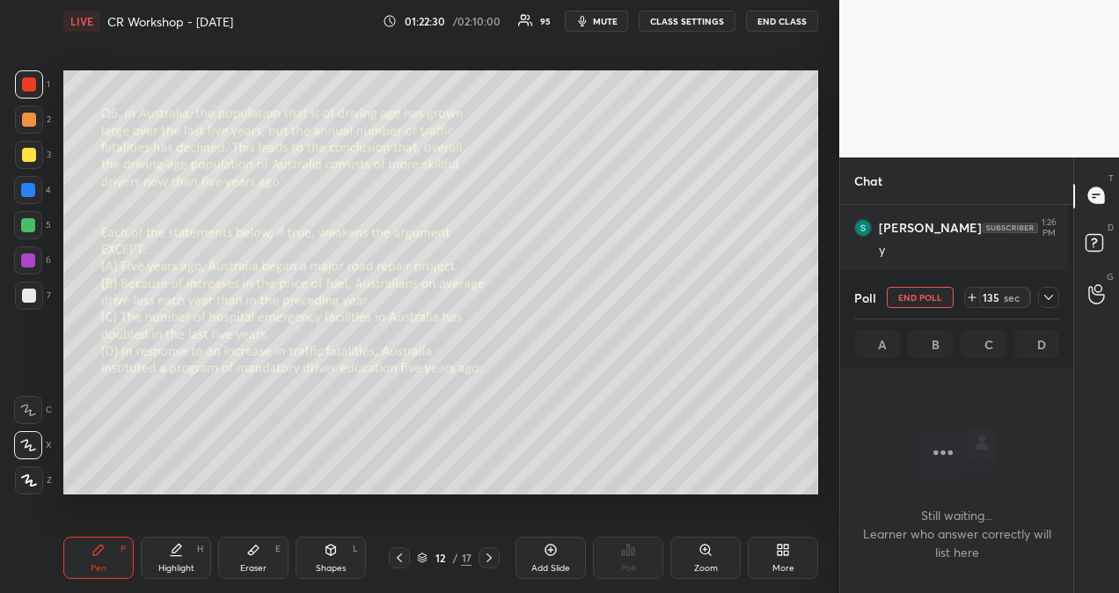
scroll to position [292, 223]
click at [972, 296] on icon at bounding box center [972, 297] width 0 height 7
click at [972, 295] on icon at bounding box center [972, 297] width 0 height 7
click at [611, 21] on span "mute" at bounding box center [605, 21] width 25 height 12
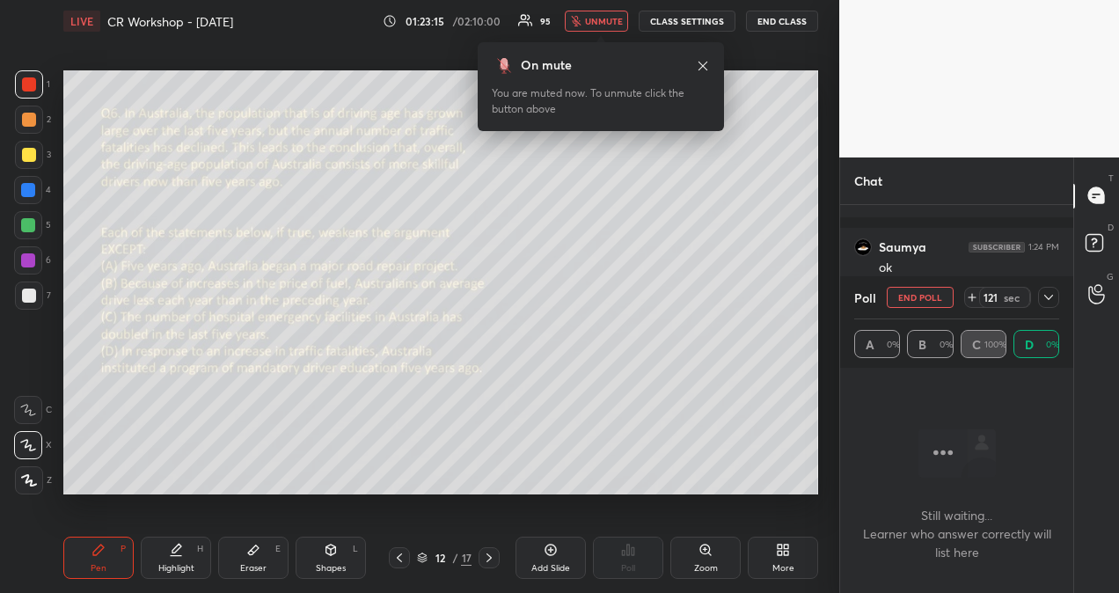
click at [603, 24] on span "unmute" at bounding box center [604, 21] width 38 height 12
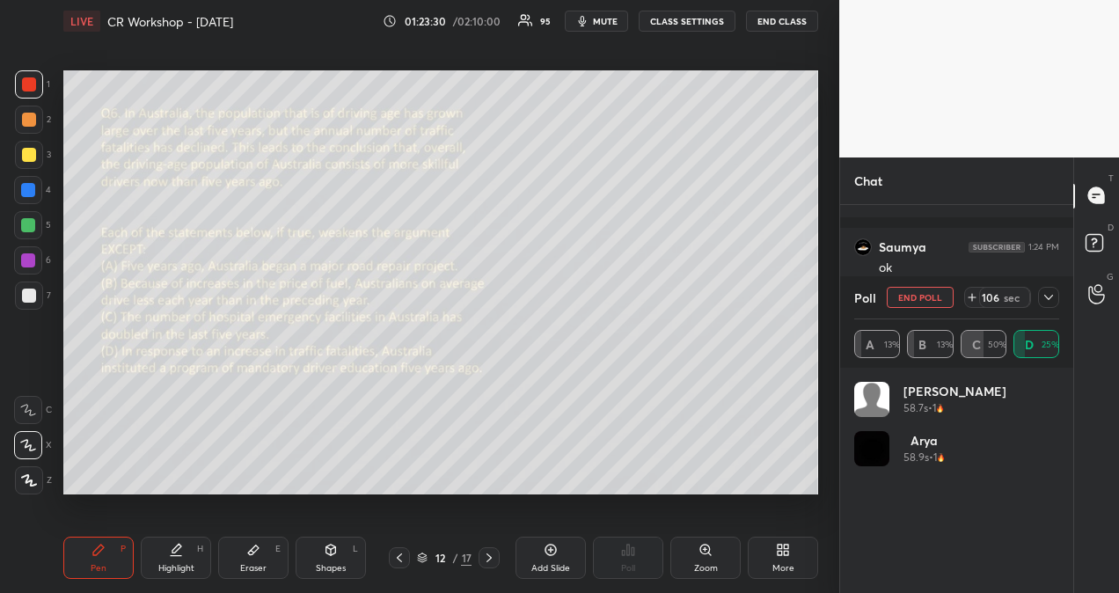
scroll to position [206, 200]
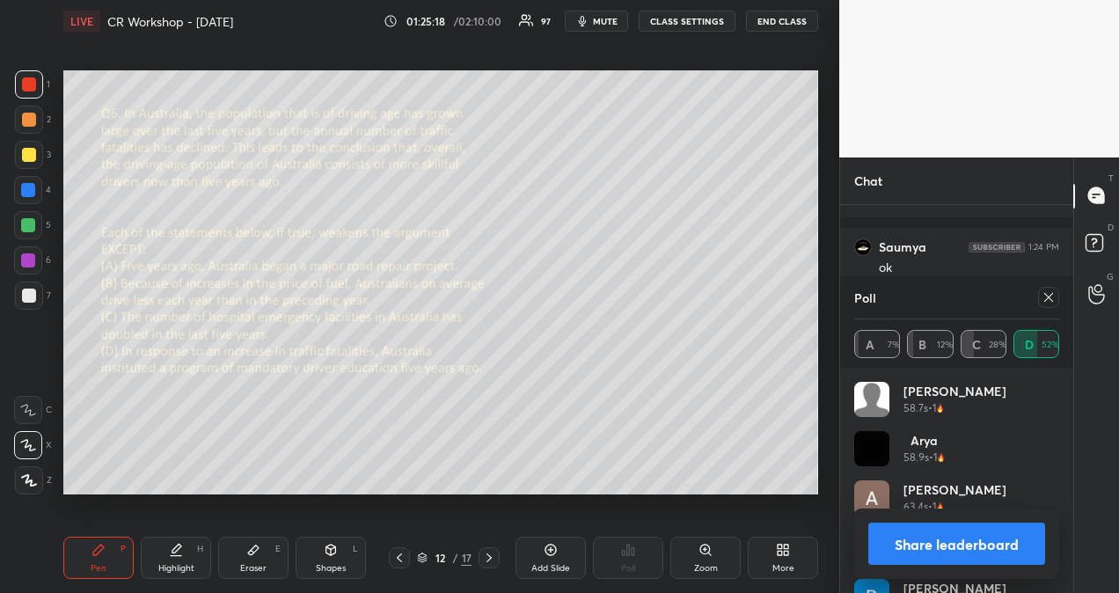
click at [905, 538] on button "Share leaderboard" at bounding box center [956, 543] width 177 height 42
type textarea "x"
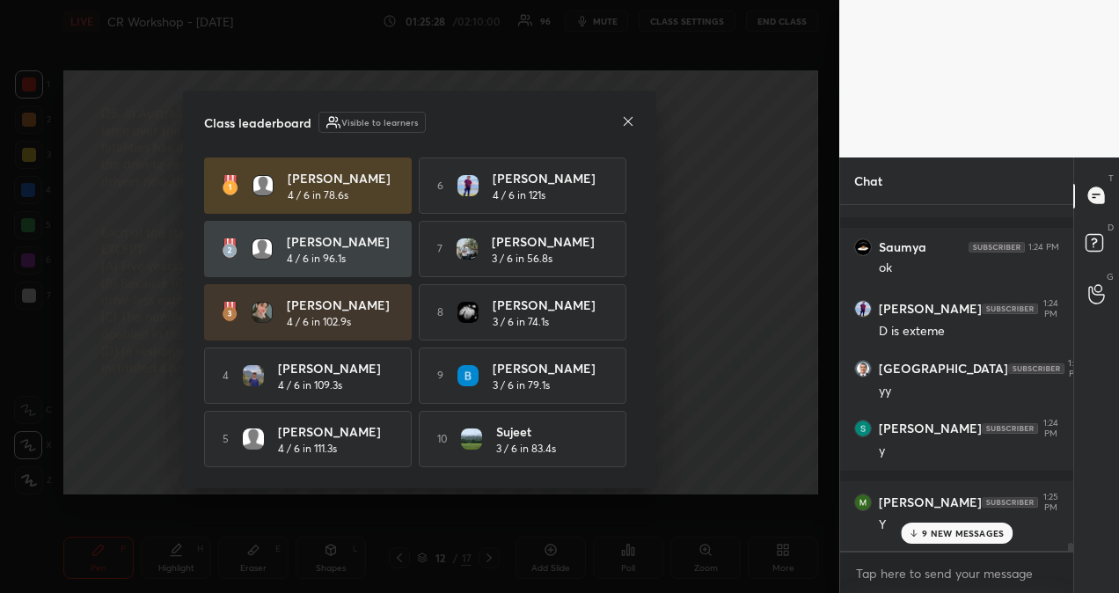
click at [952, 528] on p "9 NEW MESSAGES" at bounding box center [963, 533] width 82 height 11
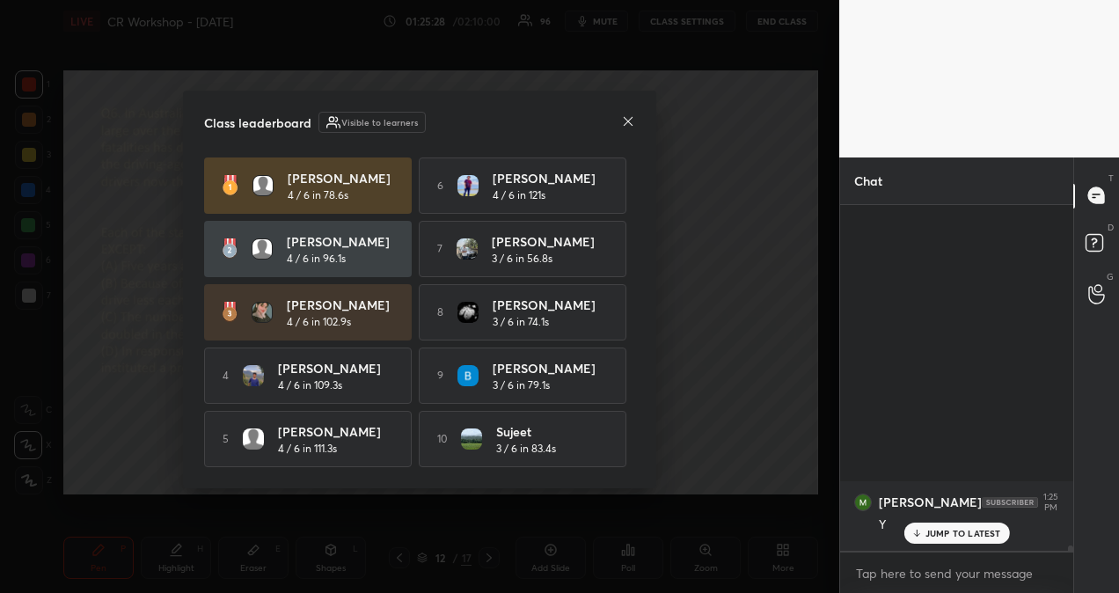
scroll to position [22890, 0]
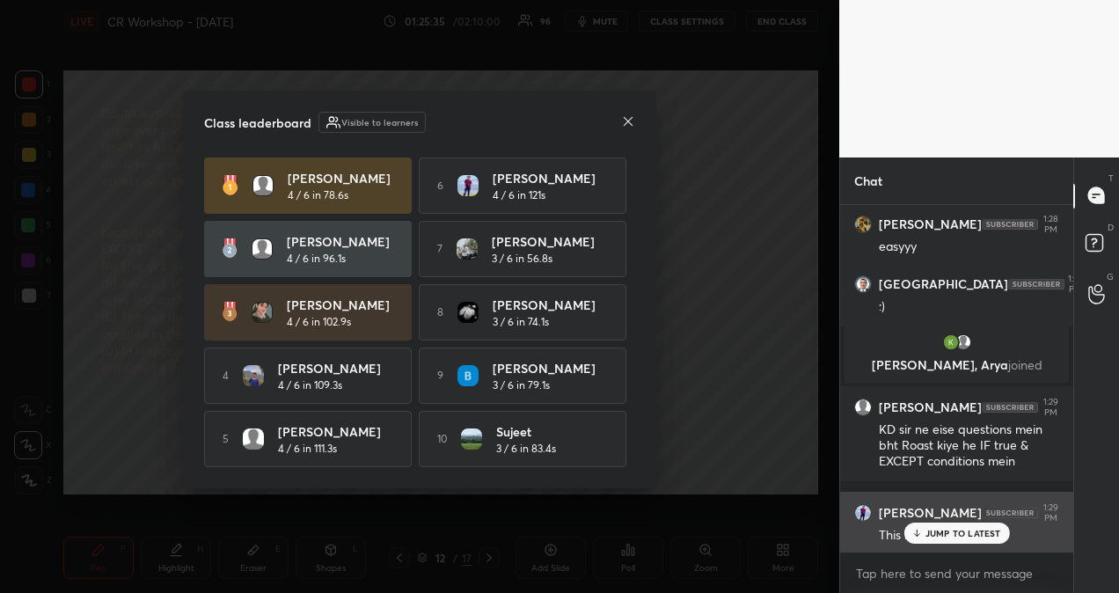
click at [952, 531] on p "JUMP TO LATEST" at bounding box center [963, 533] width 76 height 11
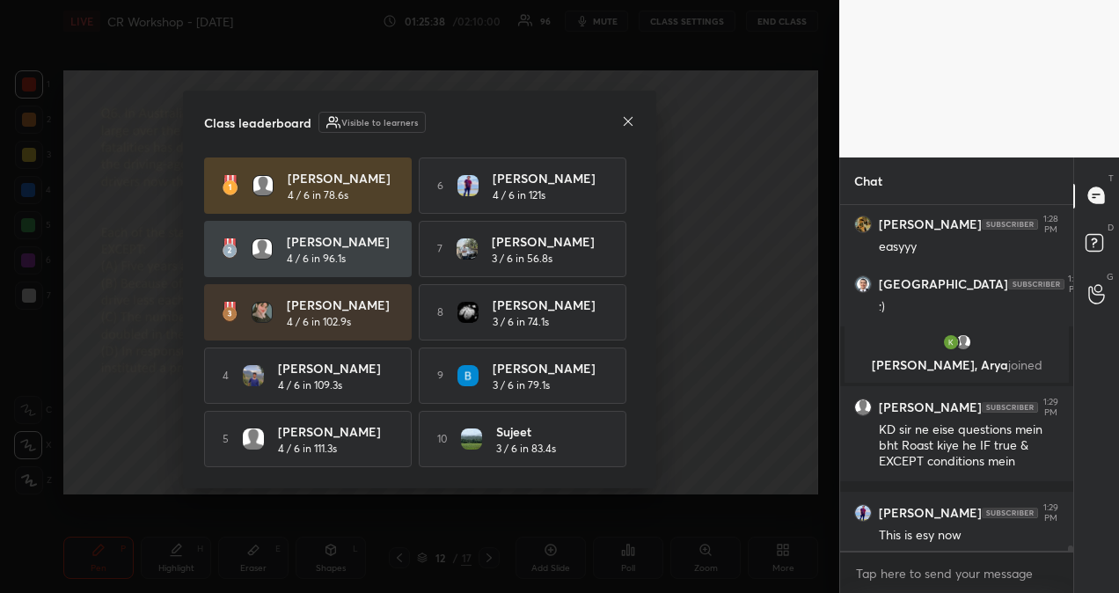
click at [624, 117] on icon at bounding box center [628, 121] width 14 height 14
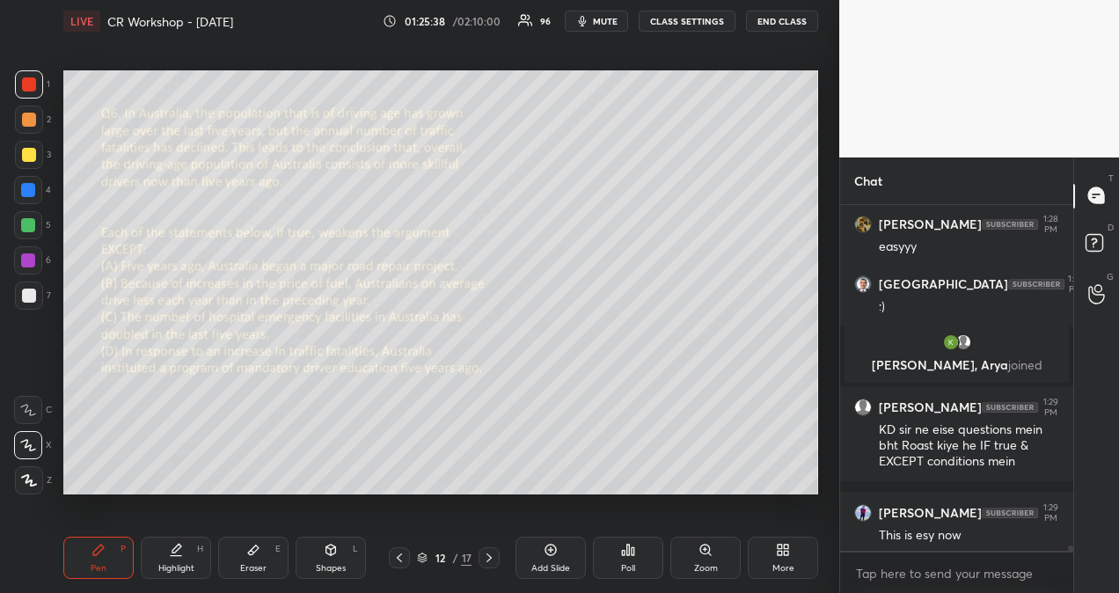
scroll to position [22954, 0]
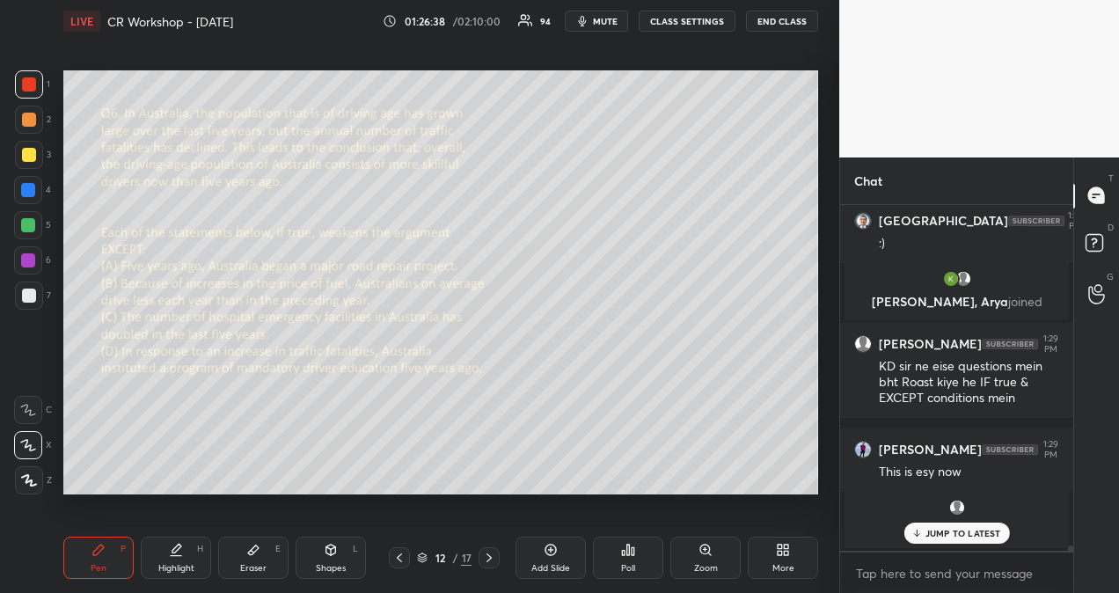
click at [974, 532] on p "JUMP TO LATEST" at bounding box center [963, 533] width 76 height 11
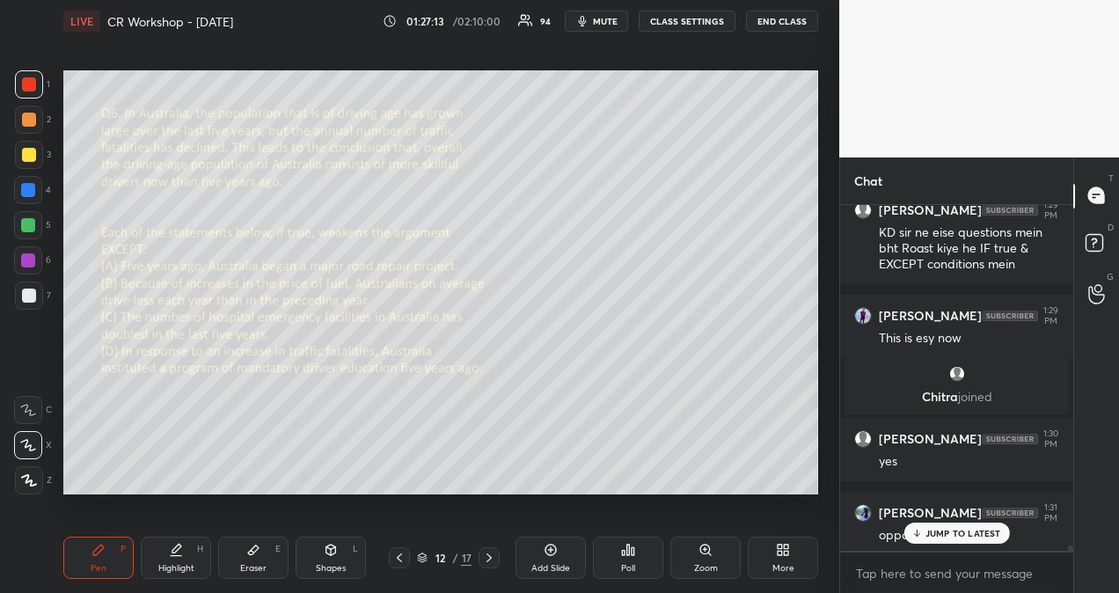
scroll to position [22817, 0]
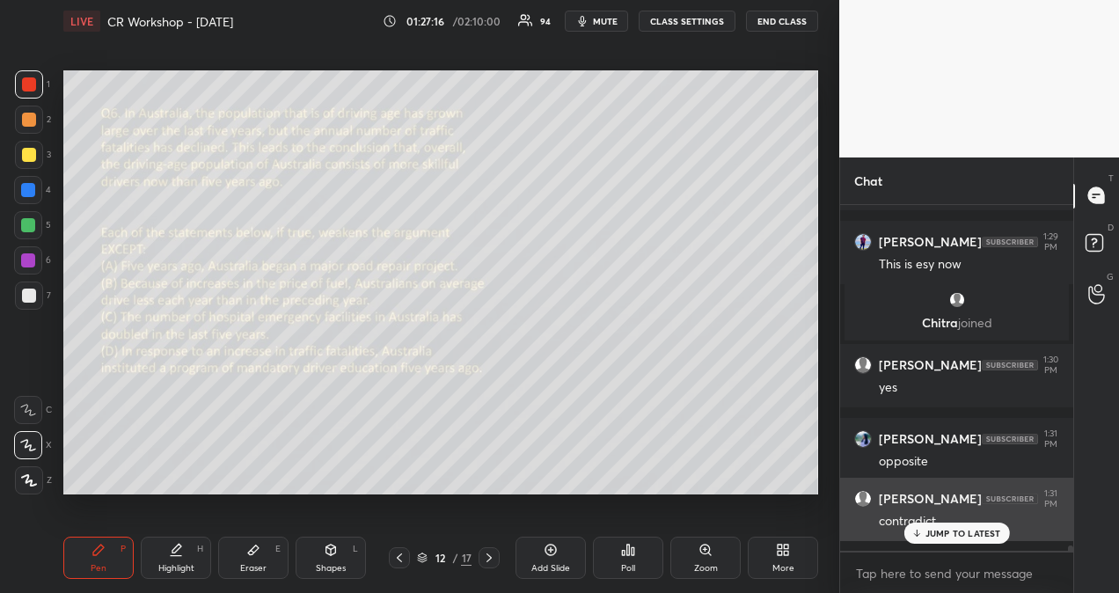
click at [988, 531] on p "JUMP TO LATEST" at bounding box center [963, 533] width 76 height 11
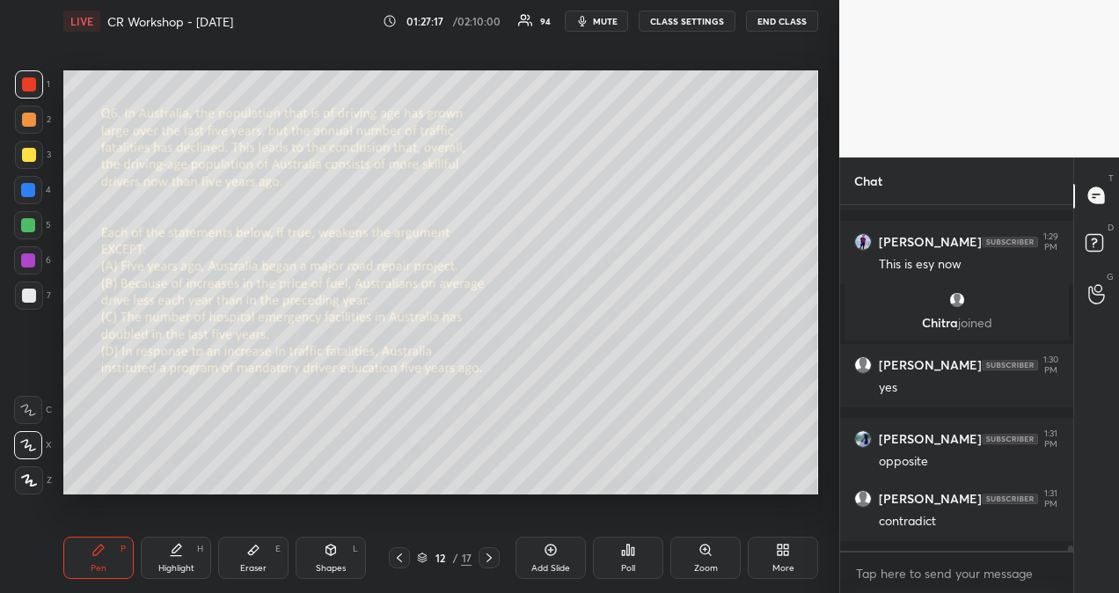
scroll to position [22876, 0]
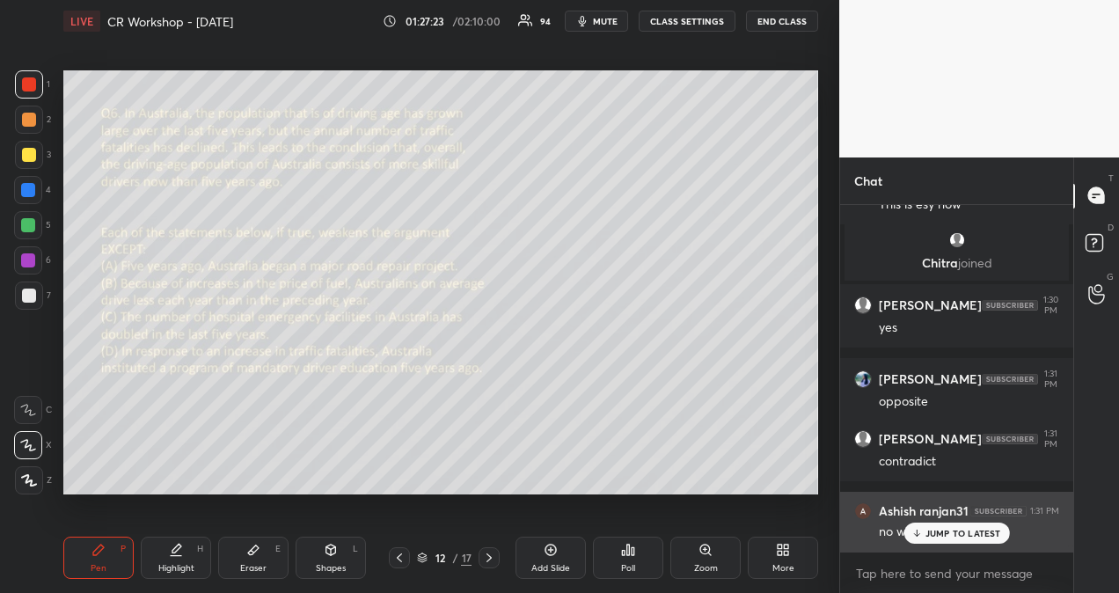
click at [960, 529] on p "JUMP TO LATEST" at bounding box center [963, 533] width 76 height 11
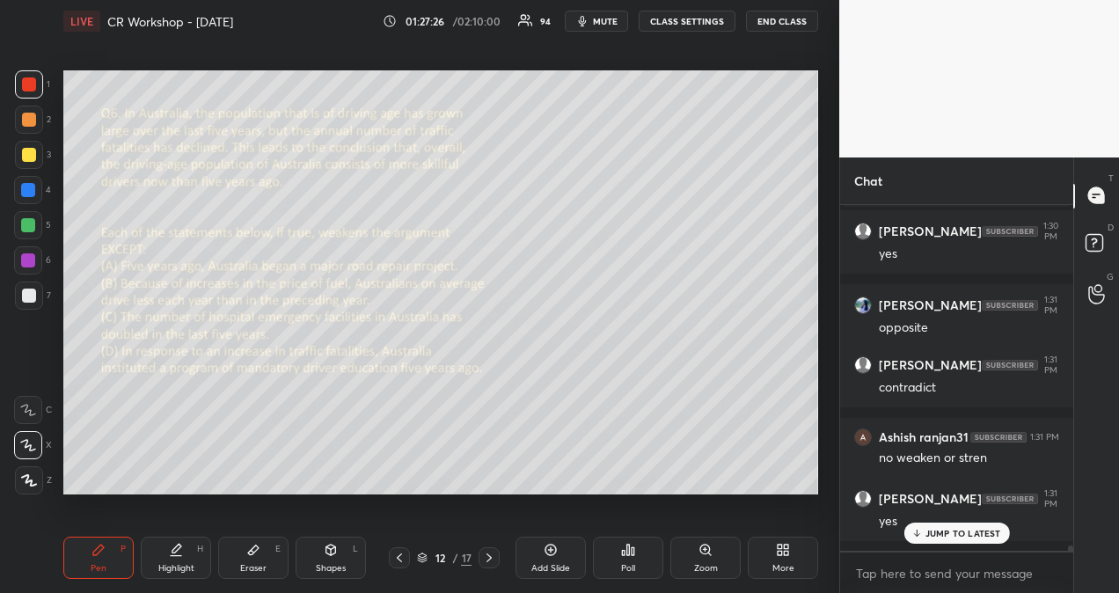
scroll to position [23026, 0]
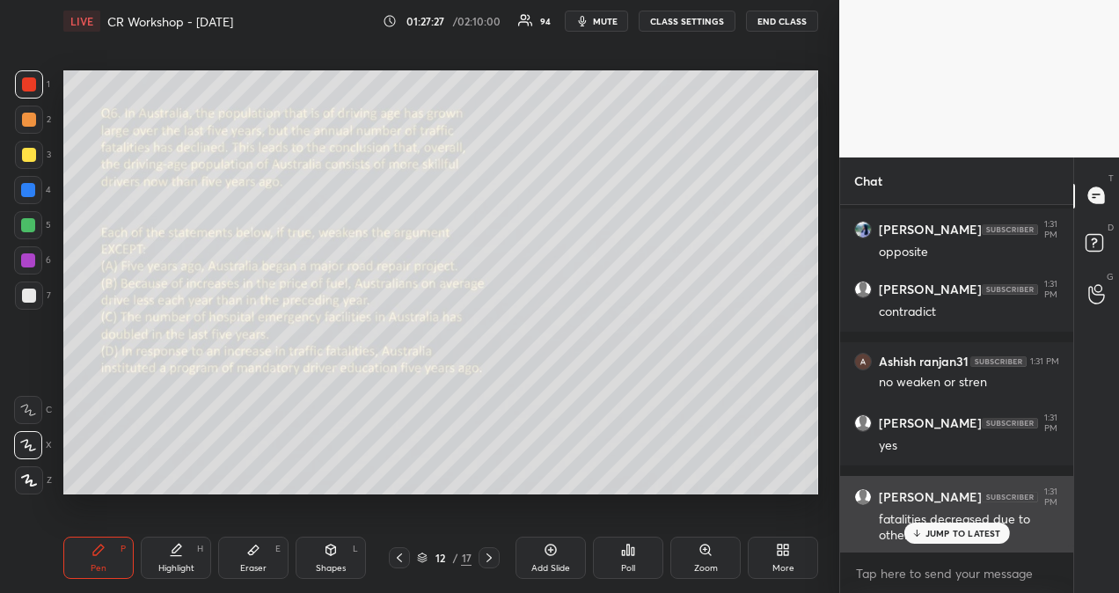
click at [960, 537] on p "JUMP TO LATEST" at bounding box center [963, 533] width 76 height 11
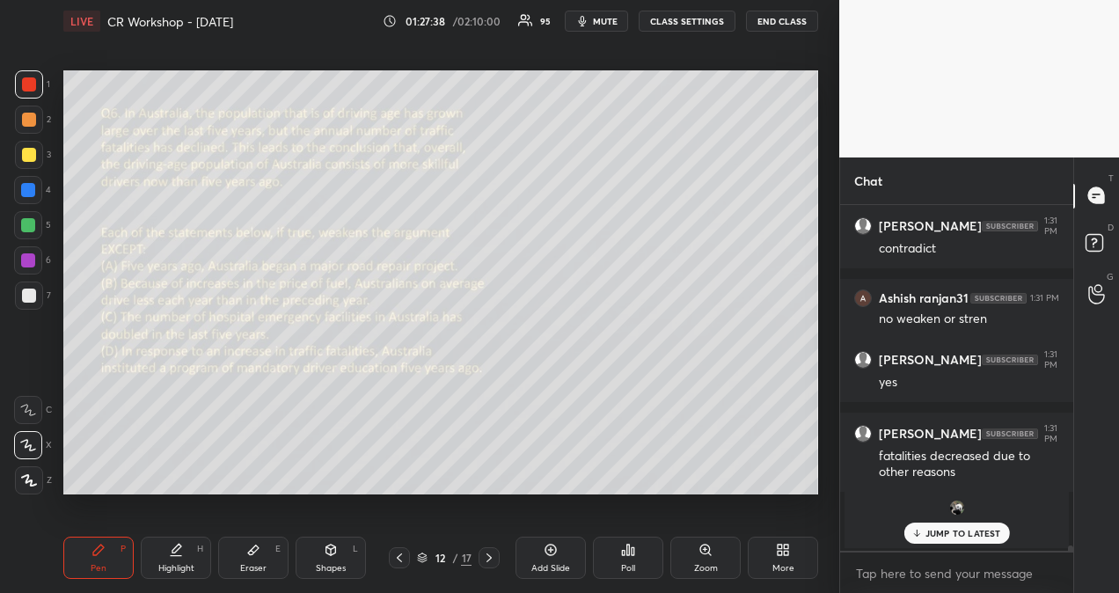
scroll to position [22959, 0]
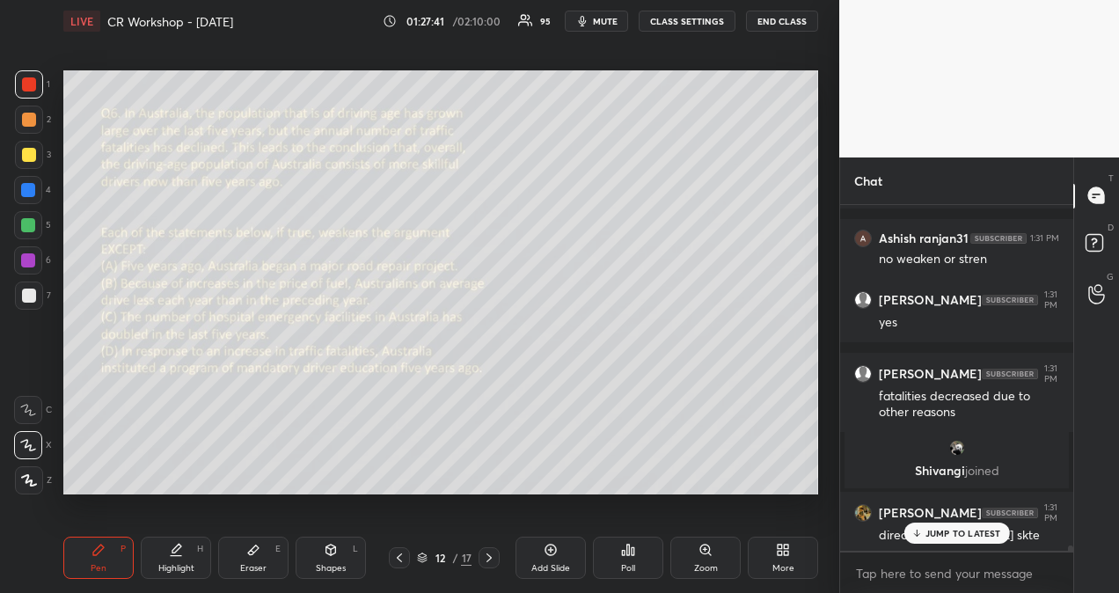
click at [953, 533] on p "JUMP TO LATEST" at bounding box center [963, 533] width 76 height 11
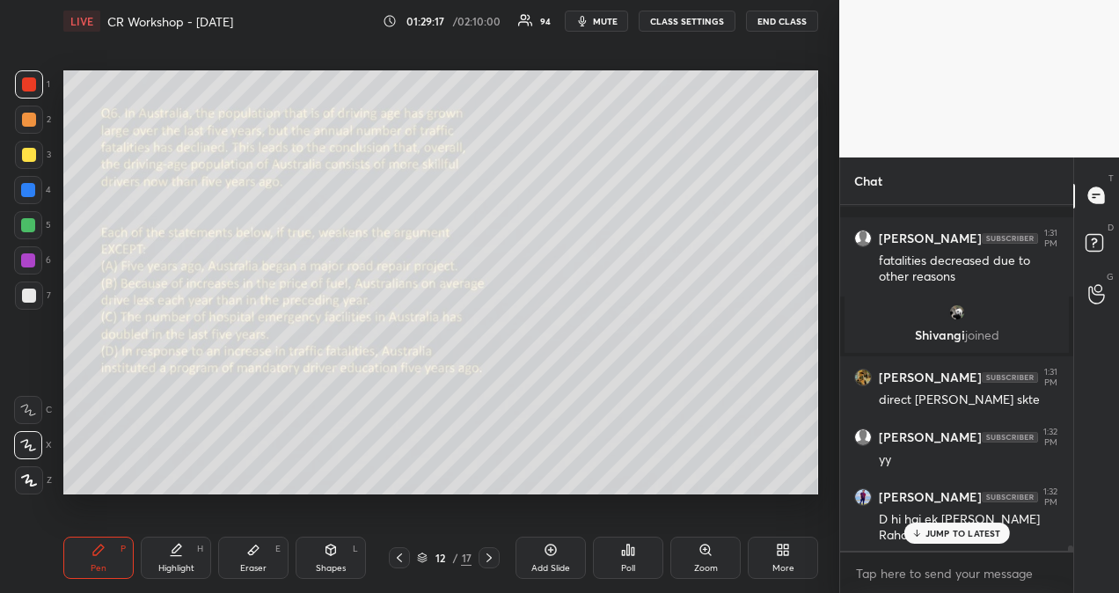
scroll to position [23158, 0]
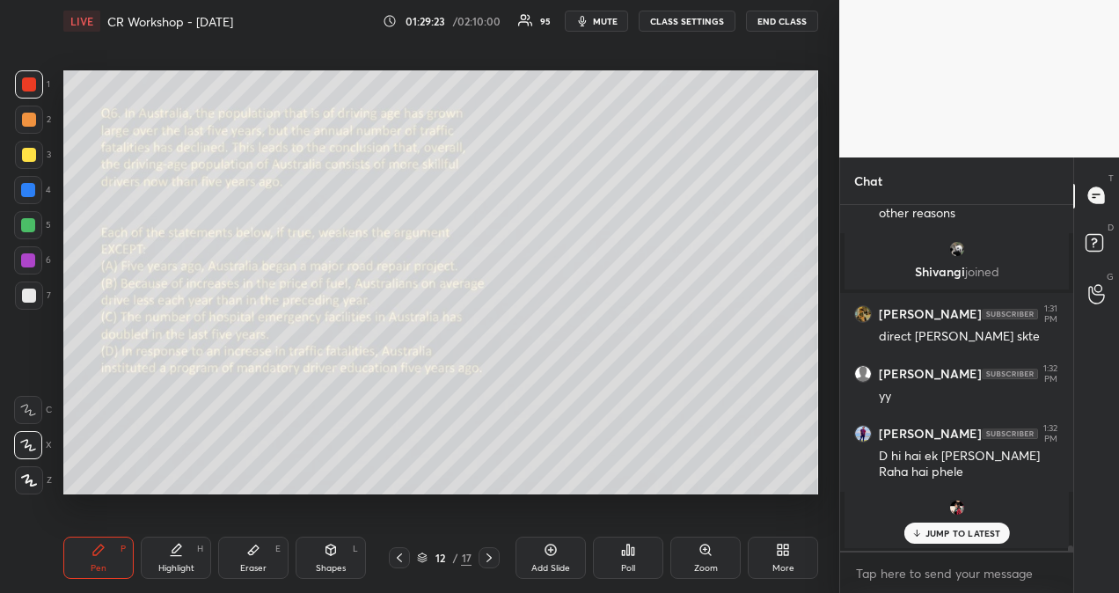
click at [185, 496] on div "Setting up your live class Poll for secs No correct answer Start poll" at bounding box center [440, 282] width 769 height 480
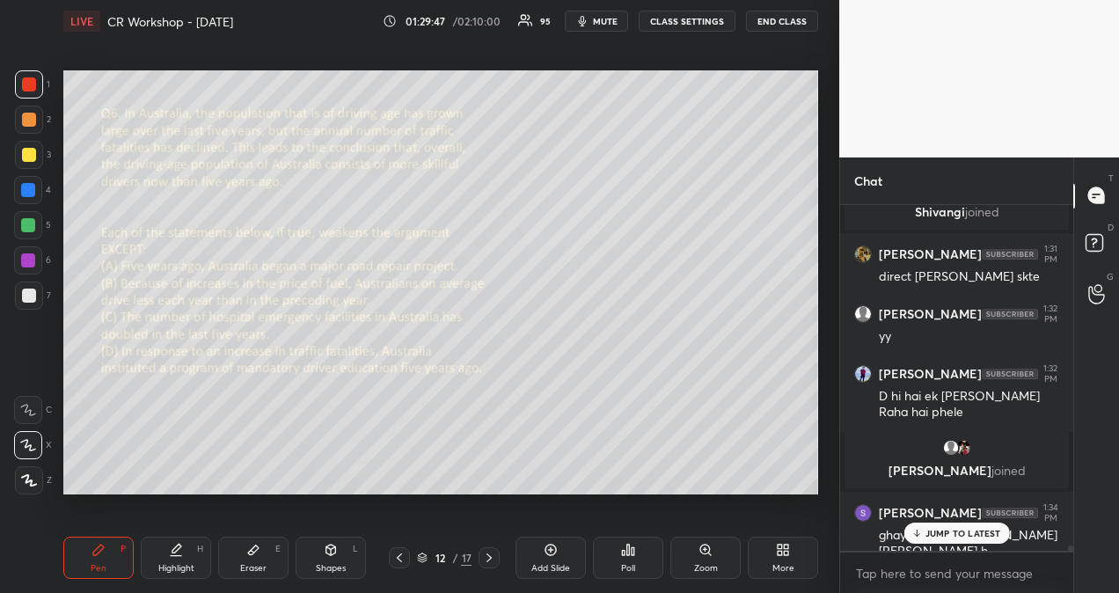
click at [934, 533] on div "[PERSON_NAME], [PERSON_NAME] joined [PERSON_NAME] 1:29 PM KD sir ne eise questi…" at bounding box center [956, 378] width 233 height 346
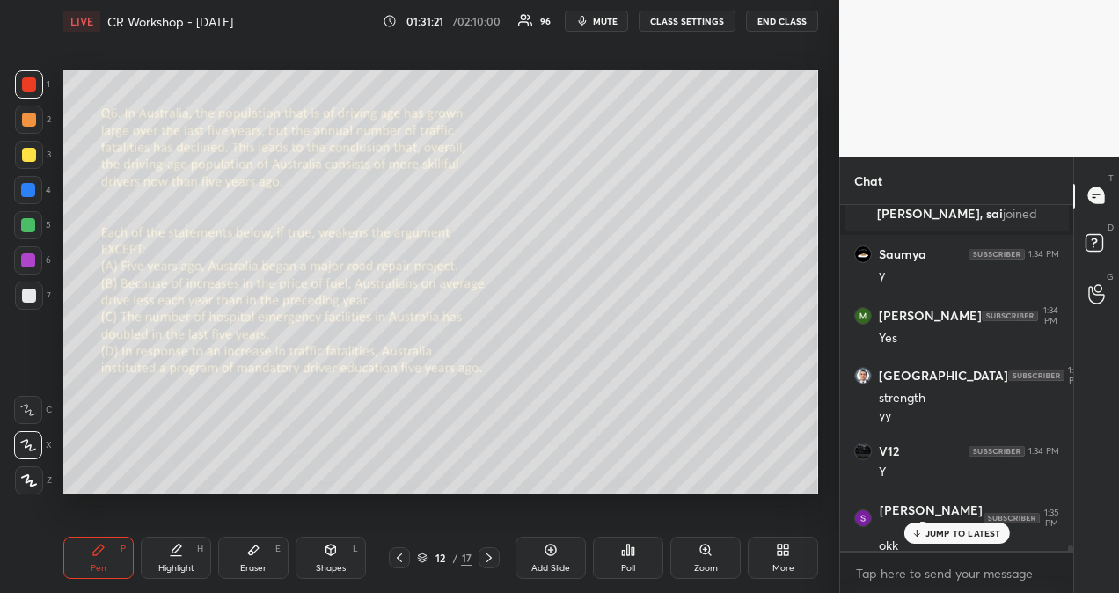
scroll to position [23671, 0]
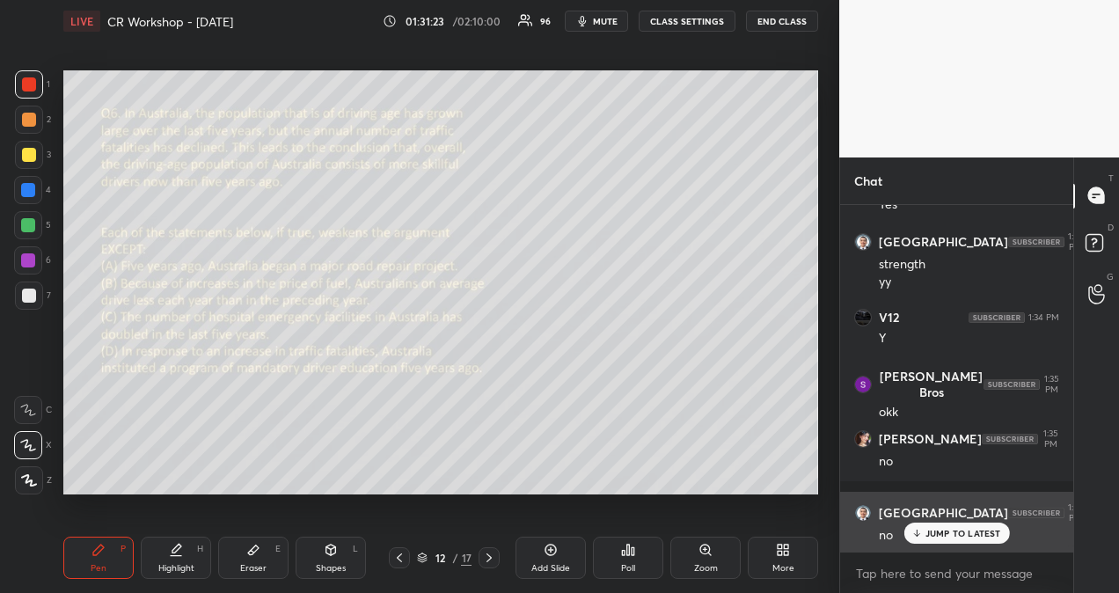
click at [974, 529] on p "JUMP TO LATEST" at bounding box center [963, 533] width 76 height 11
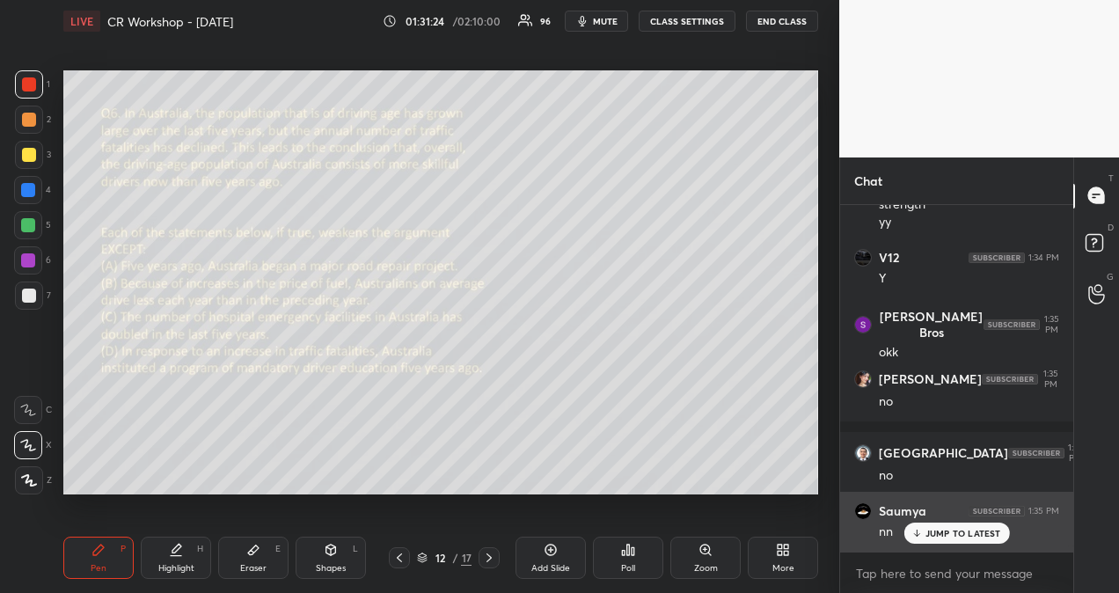
click at [974, 537] on p "JUMP TO LATEST" at bounding box center [963, 533] width 76 height 11
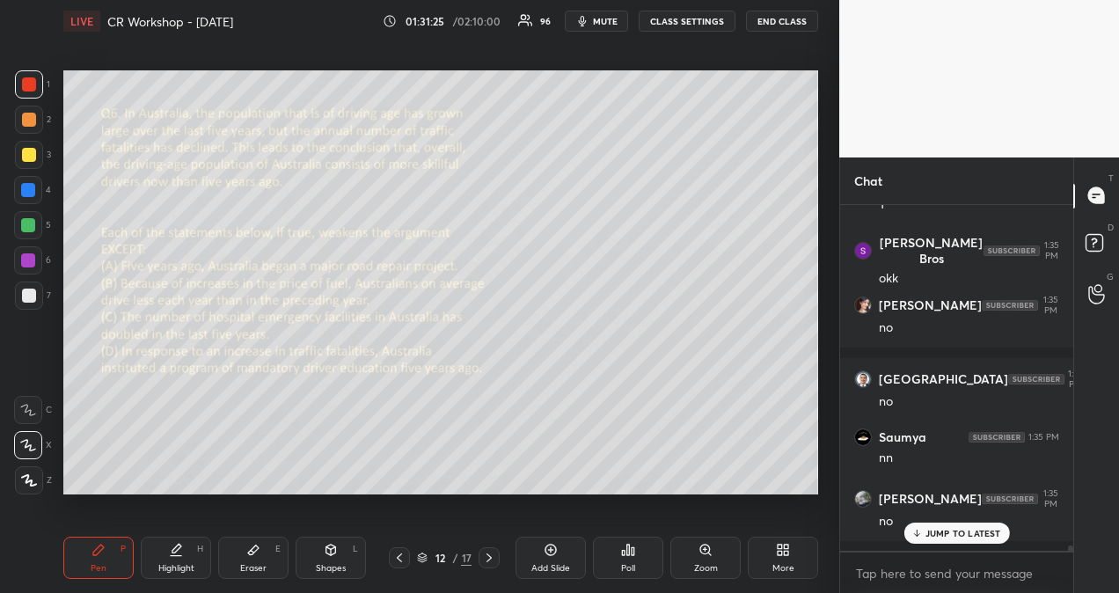
click at [973, 538] on div "JUMP TO LATEST" at bounding box center [956, 532] width 106 height 21
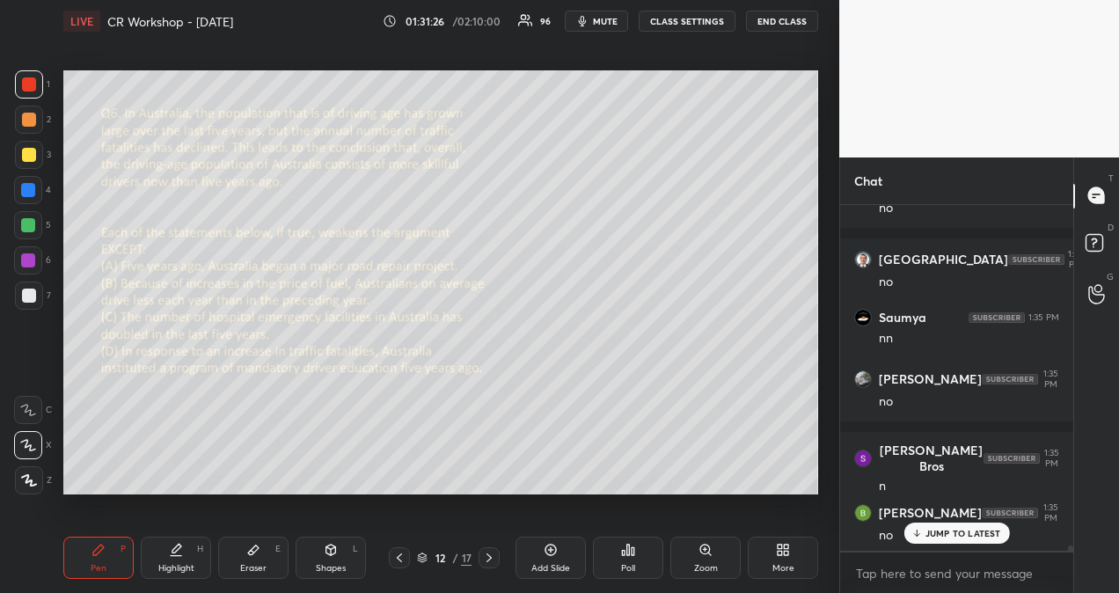
scroll to position [24120, 0]
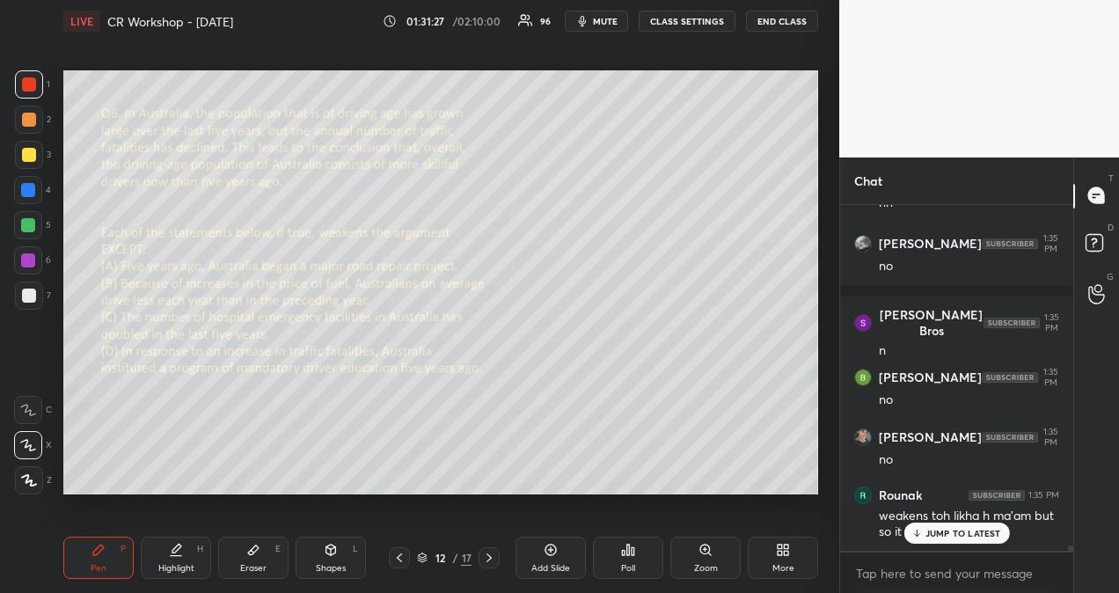
click at [490, 556] on icon at bounding box center [489, 558] width 14 height 14
click at [623, 552] on icon at bounding box center [623, 553] width 3 height 4
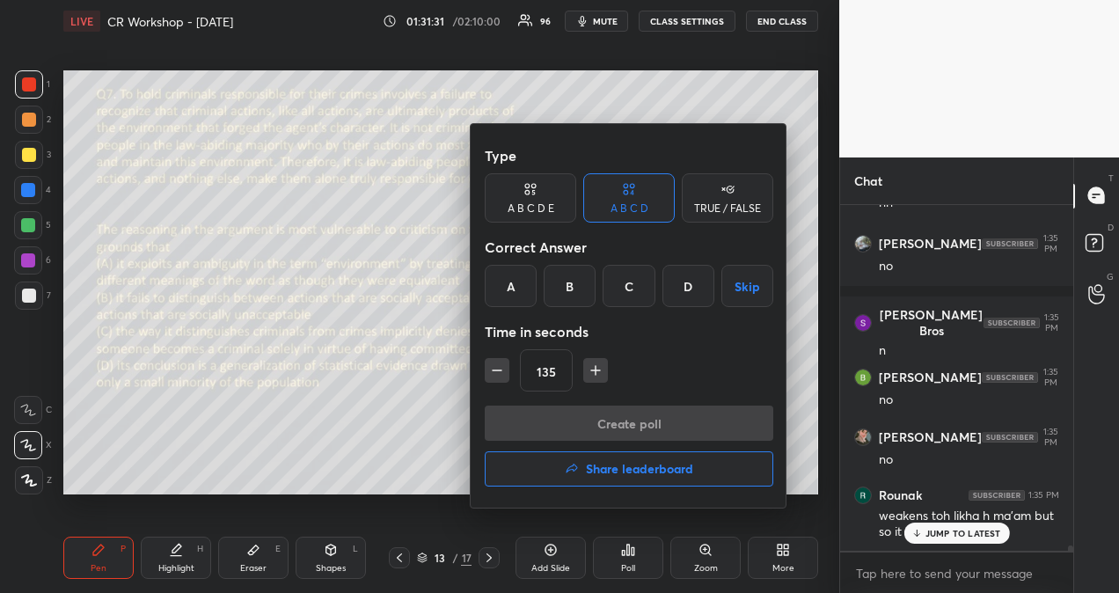
click at [689, 279] on div "D" at bounding box center [688, 286] width 52 height 42
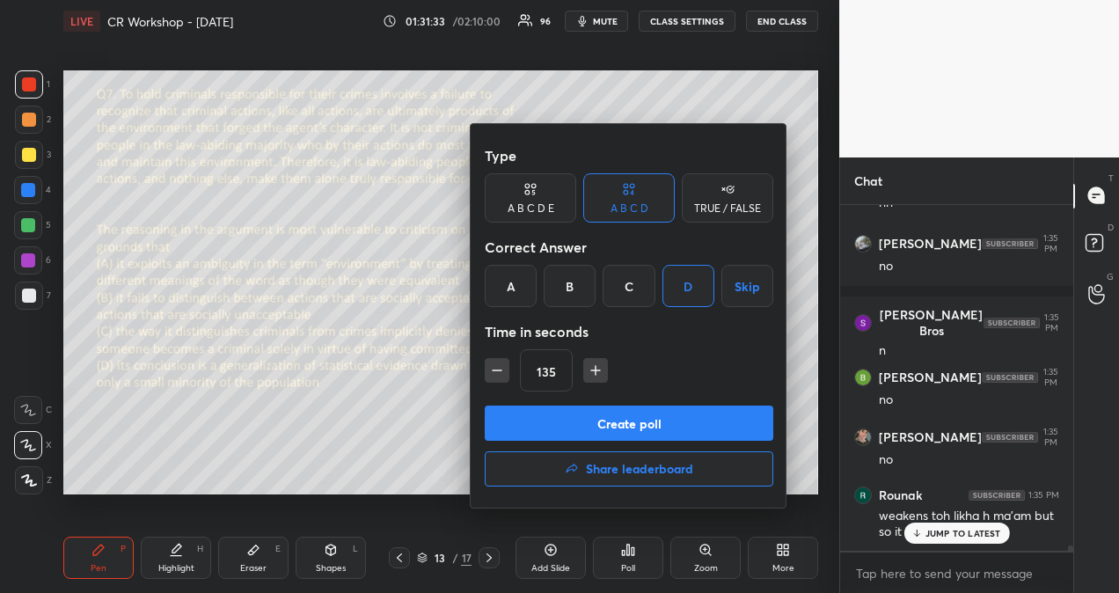
click at [596, 364] on icon "button" at bounding box center [596, 370] width 18 height 18
type input "150"
click at [616, 424] on button "Create poll" at bounding box center [629, 422] width 288 height 35
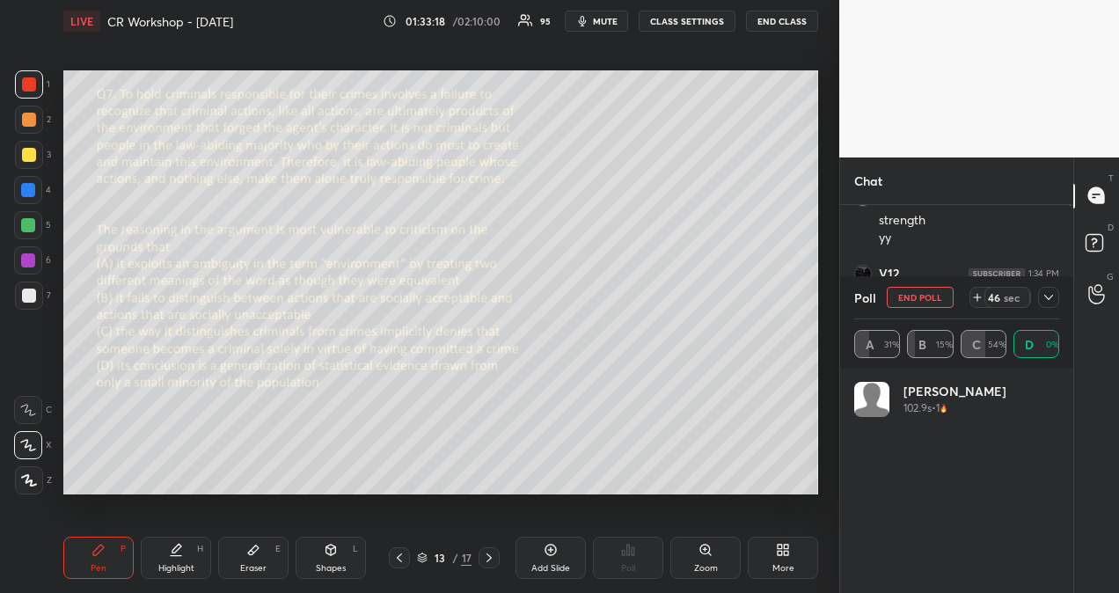
scroll to position [206, 200]
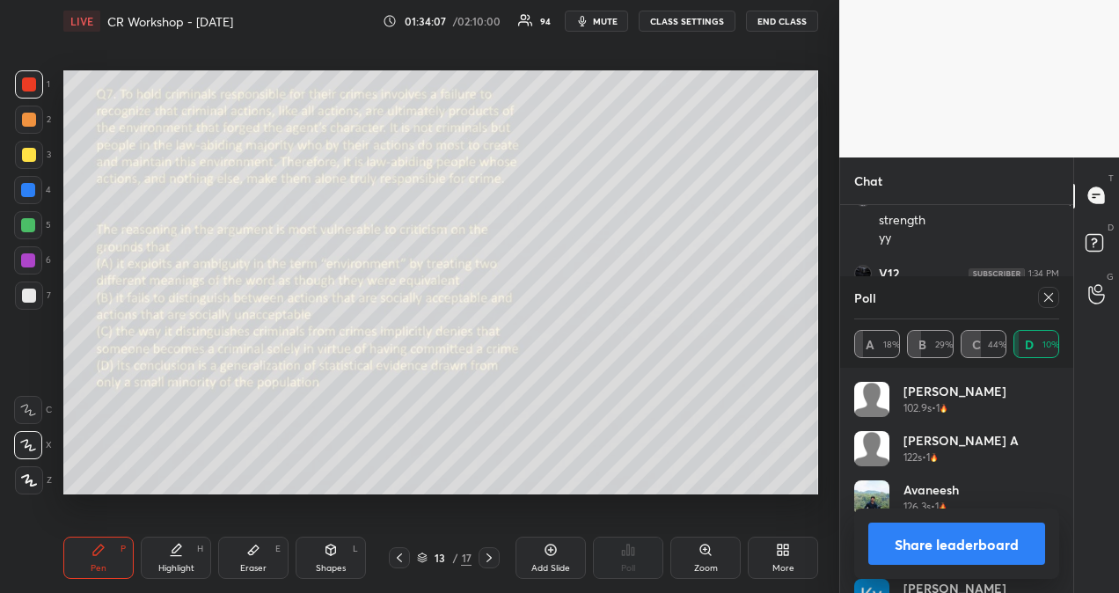
click at [1048, 295] on icon at bounding box center [1048, 297] width 9 height 9
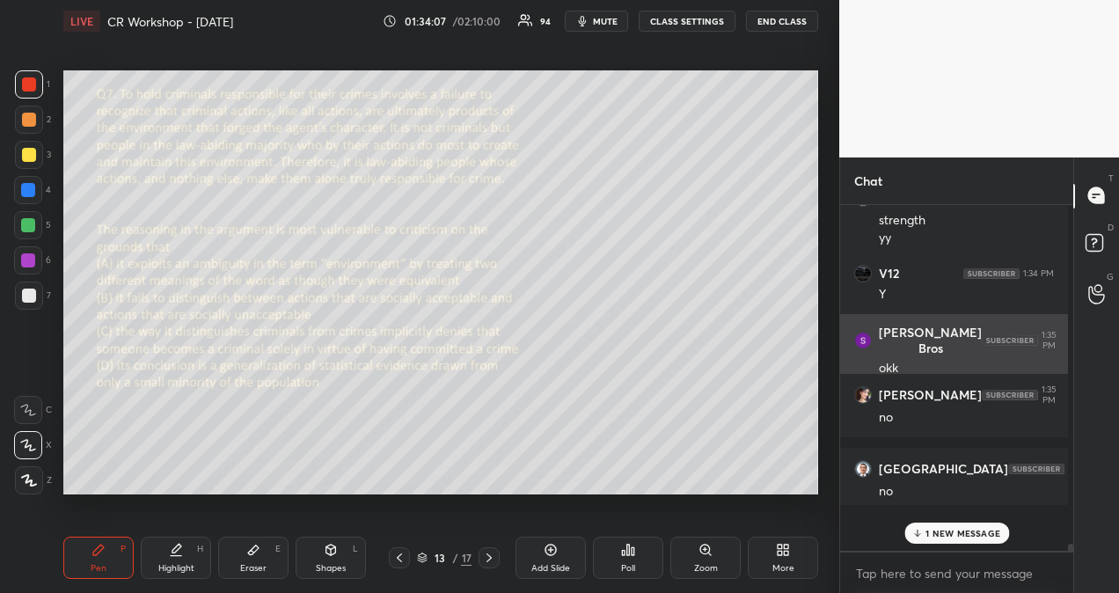
scroll to position [6, 5]
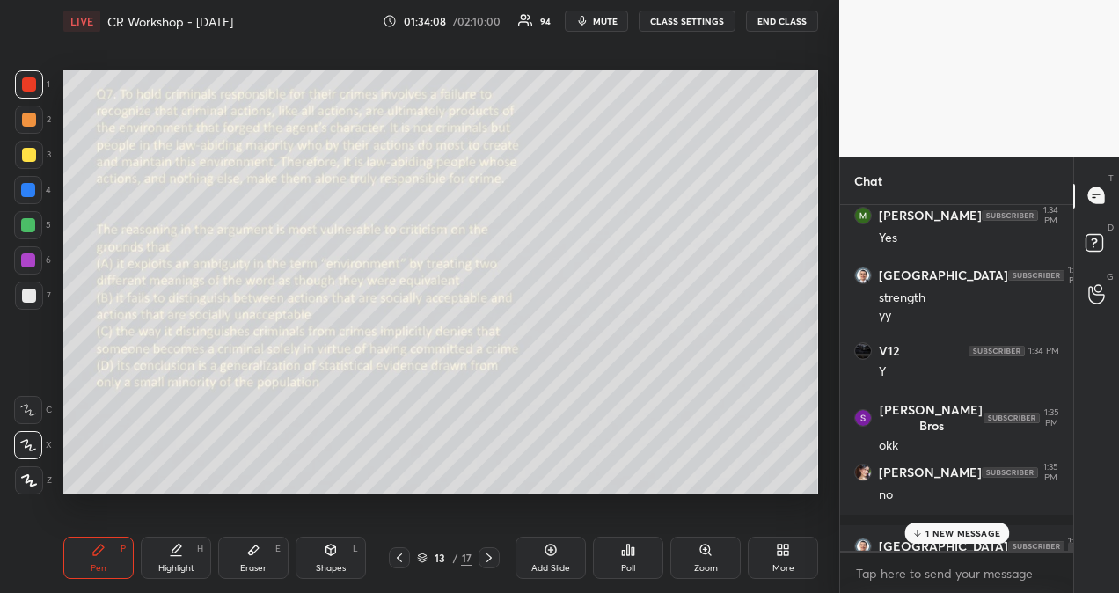
click at [962, 534] on p "1 NEW MESSAGE" at bounding box center [962, 533] width 75 height 11
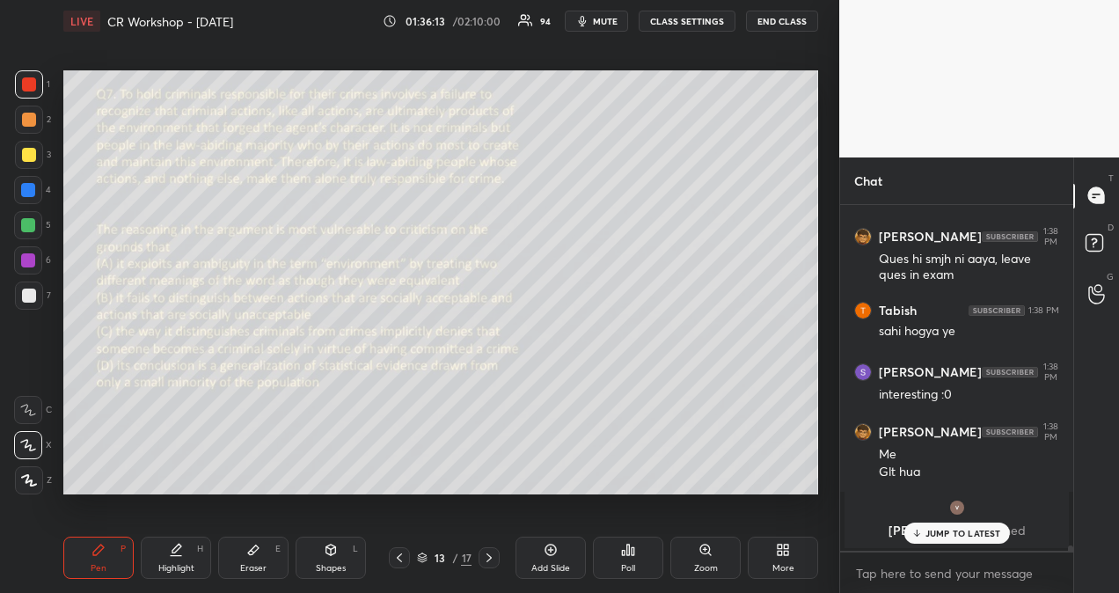
scroll to position [24336, 0]
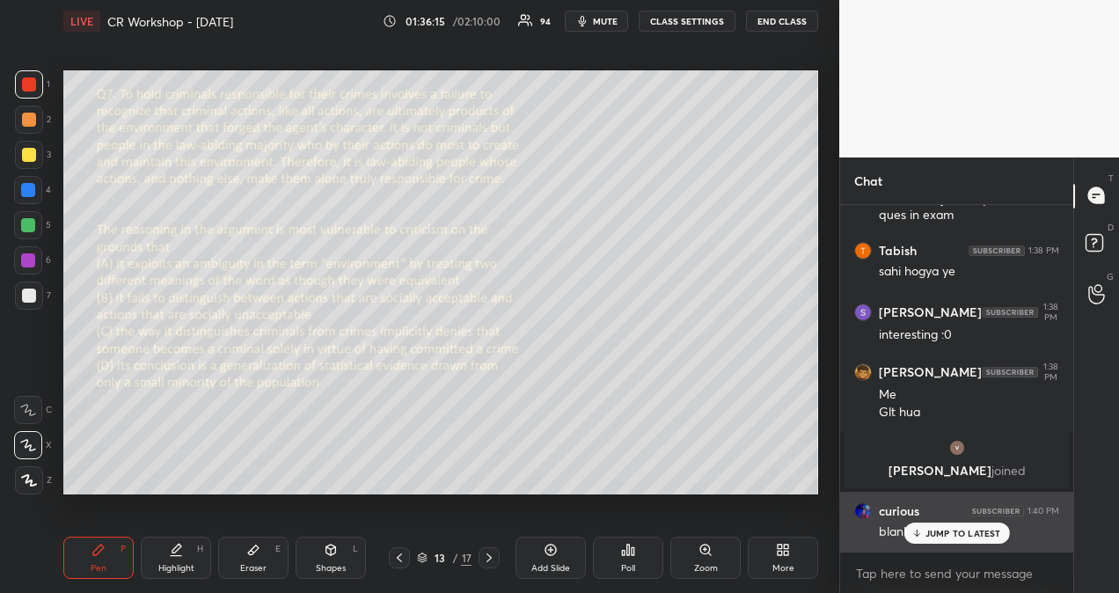
click at [933, 533] on p "JUMP TO LATEST" at bounding box center [963, 533] width 76 height 11
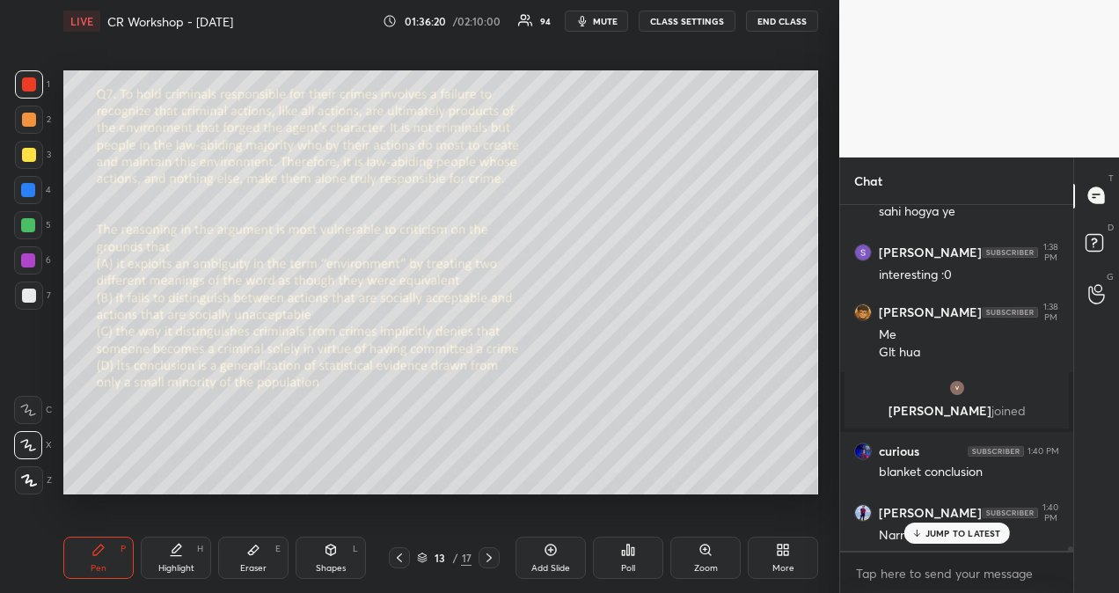
scroll to position [24456, 0]
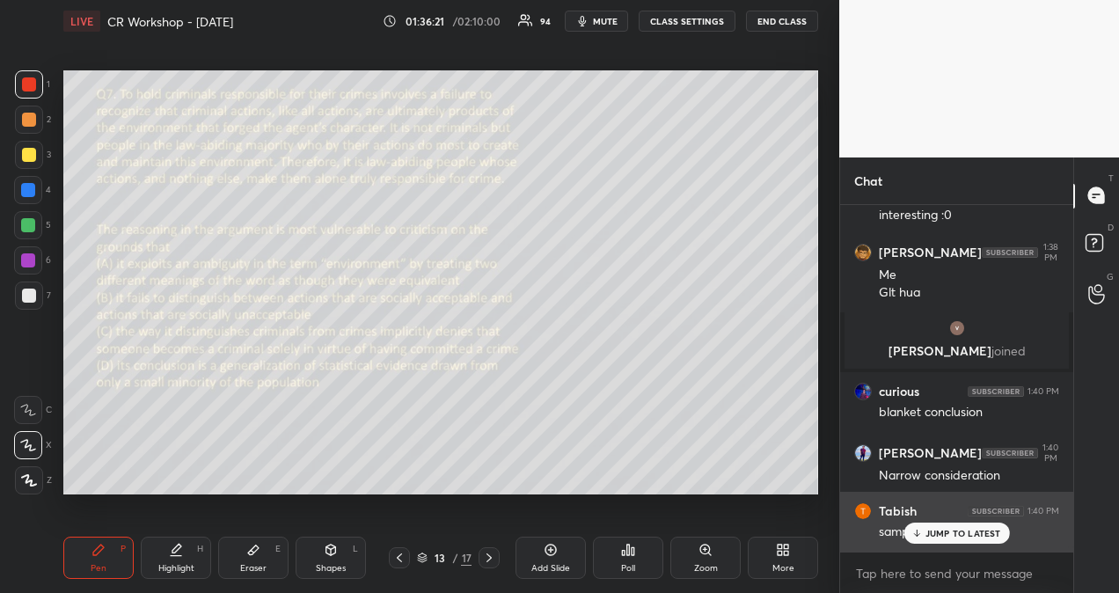
click at [953, 533] on p "JUMP TO LATEST" at bounding box center [963, 533] width 76 height 11
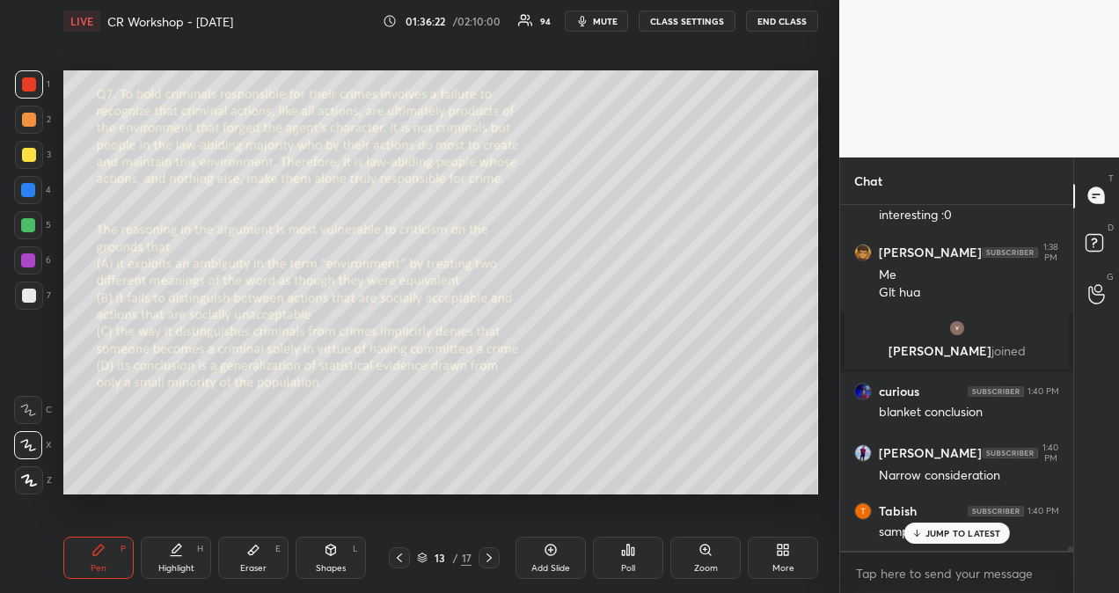
scroll to position [24516, 0]
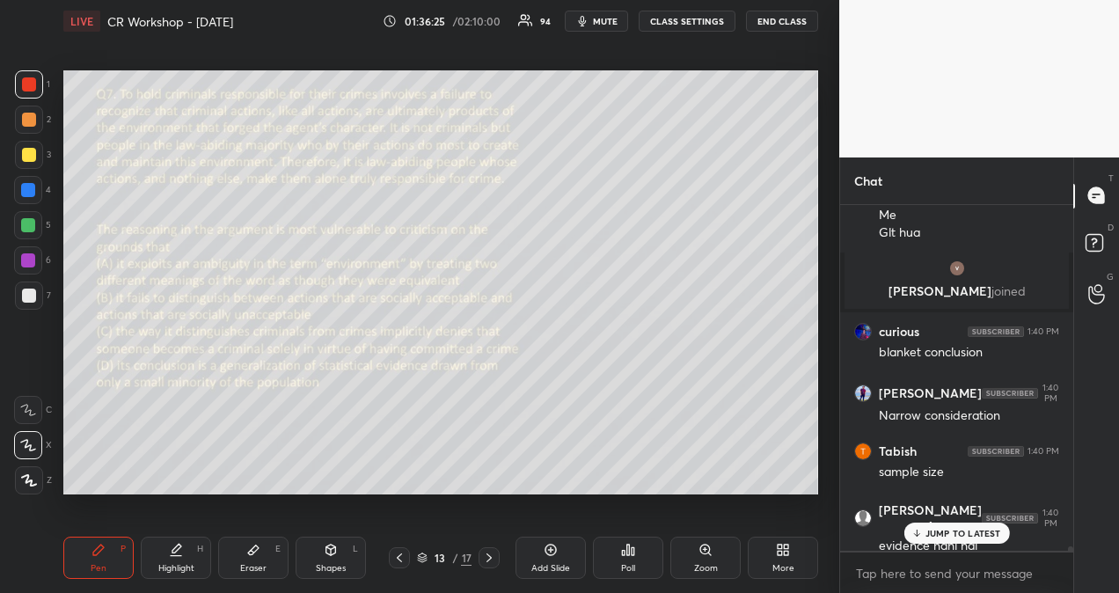
click at [933, 529] on p "JUMP TO LATEST" at bounding box center [963, 533] width 76 height 11
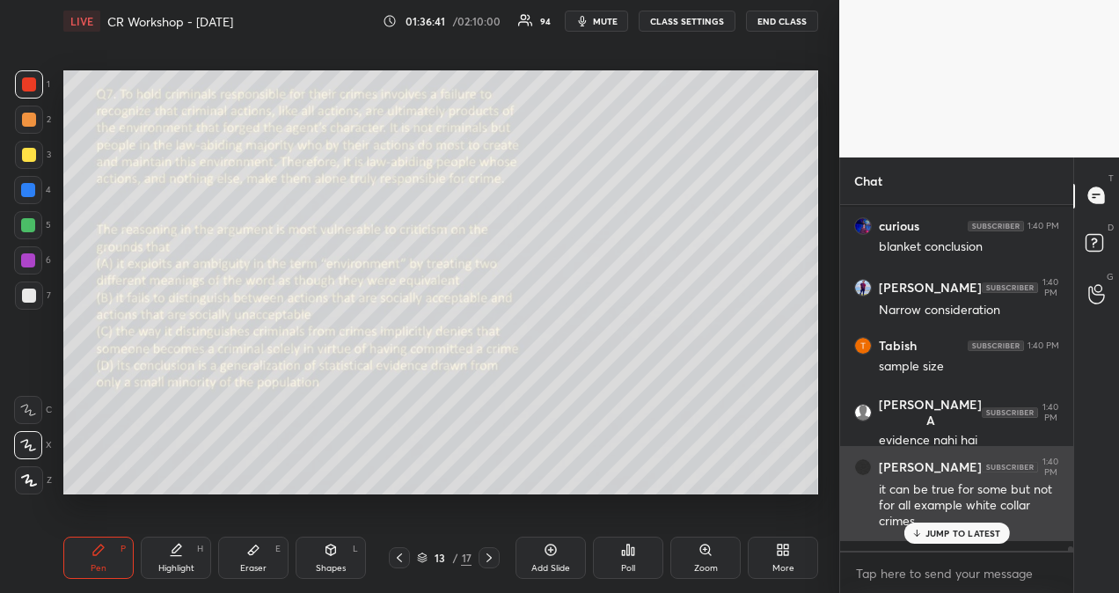
click at [992, 535] on p "JUMP TO LATEST" at bounding box center [963, 533] width 76 height 11
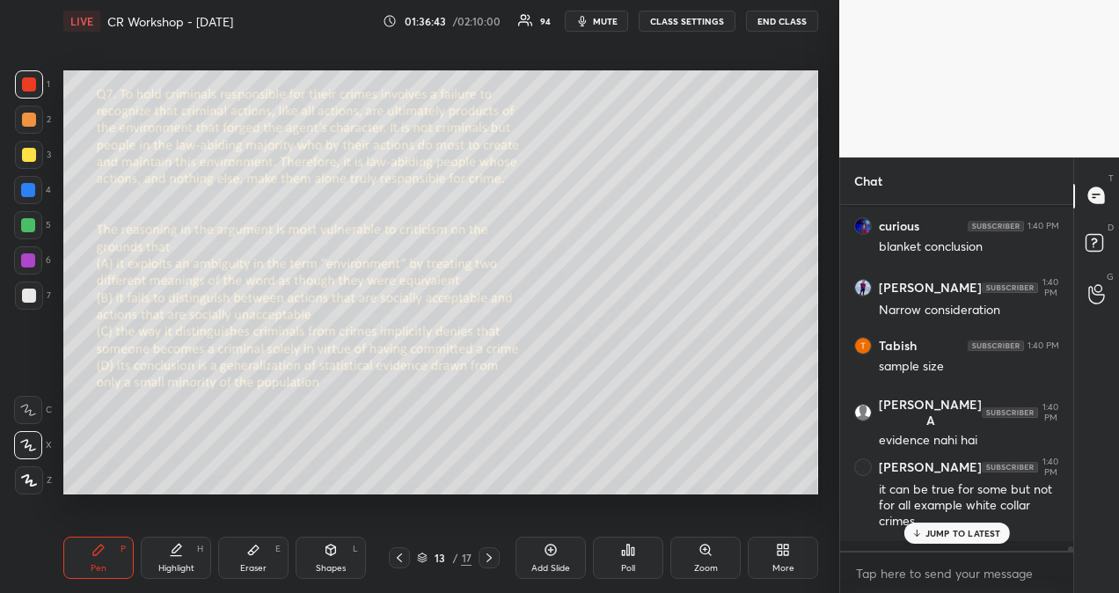
scroll to position [24681, 0]
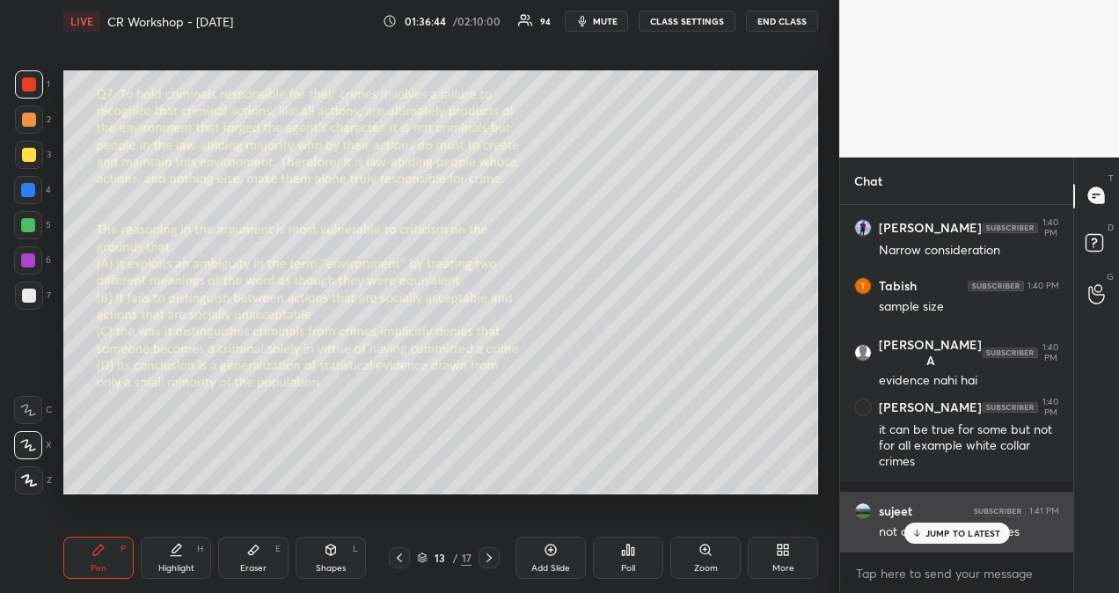
click at [1001, 533] on div "JUMP TO LATEST" at bounding box center [956, 532] width 106 height 21
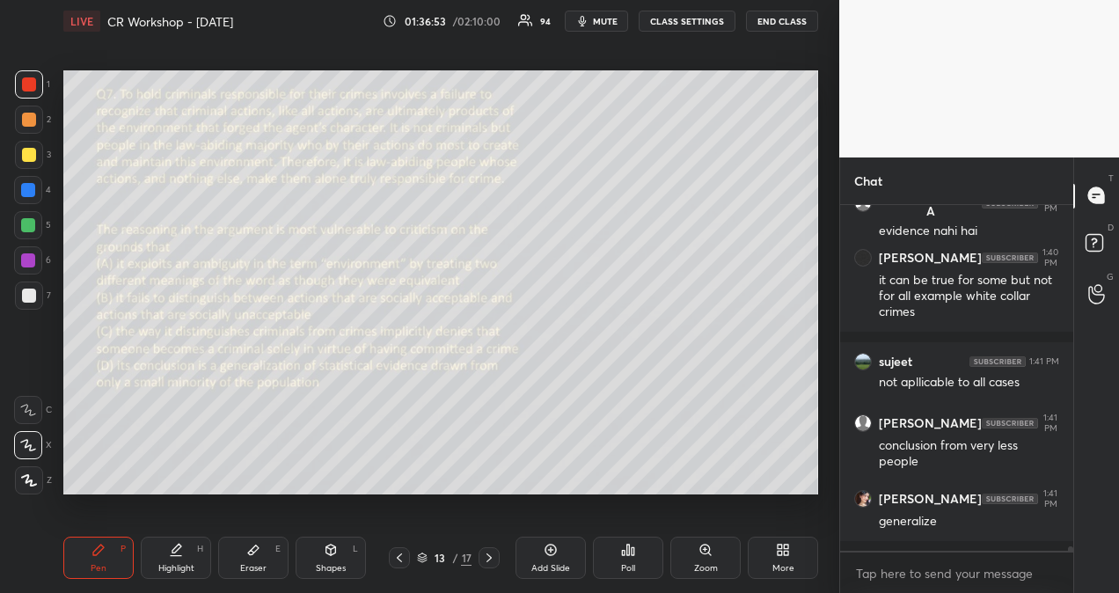
scroll to position [24906, 0]
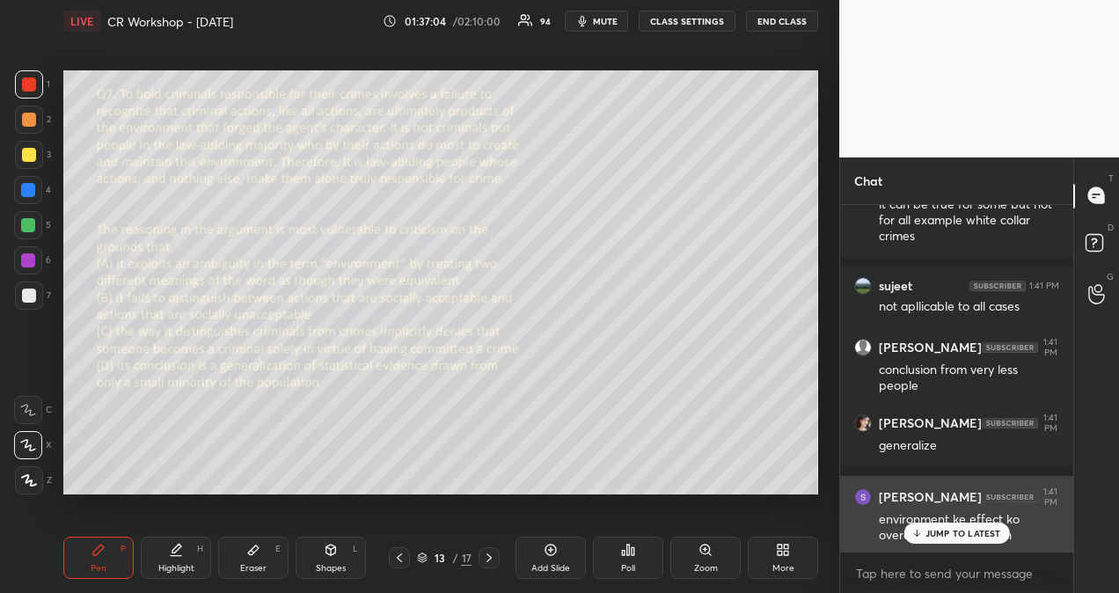
click at [994, 528] on p "JUMP TO LATEST" at bounding box center [963, 533] width 76 height 11
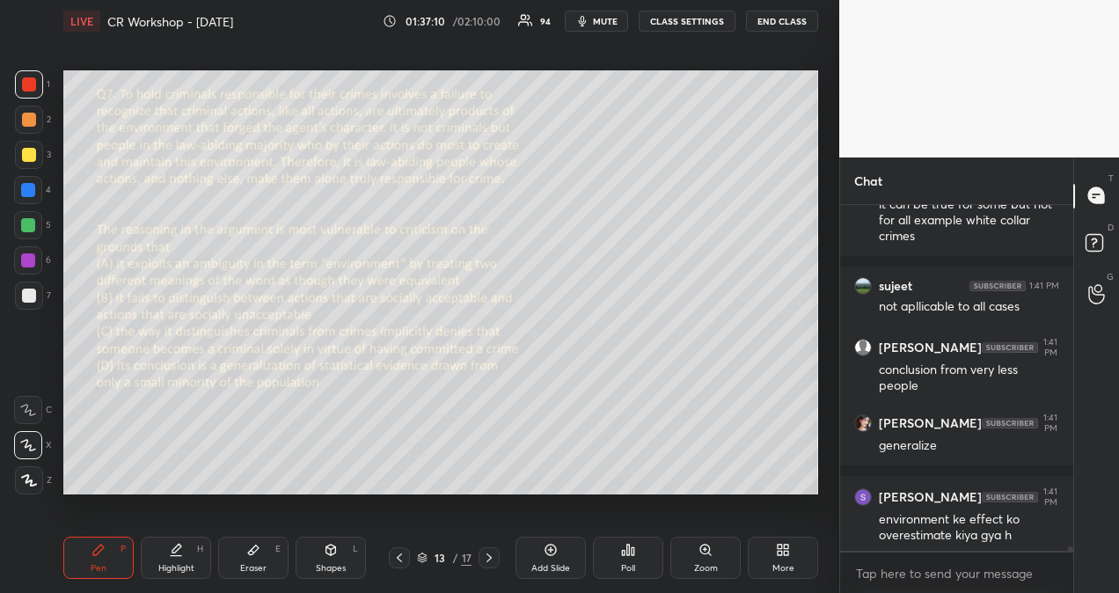
scroll to position [24966, 0]
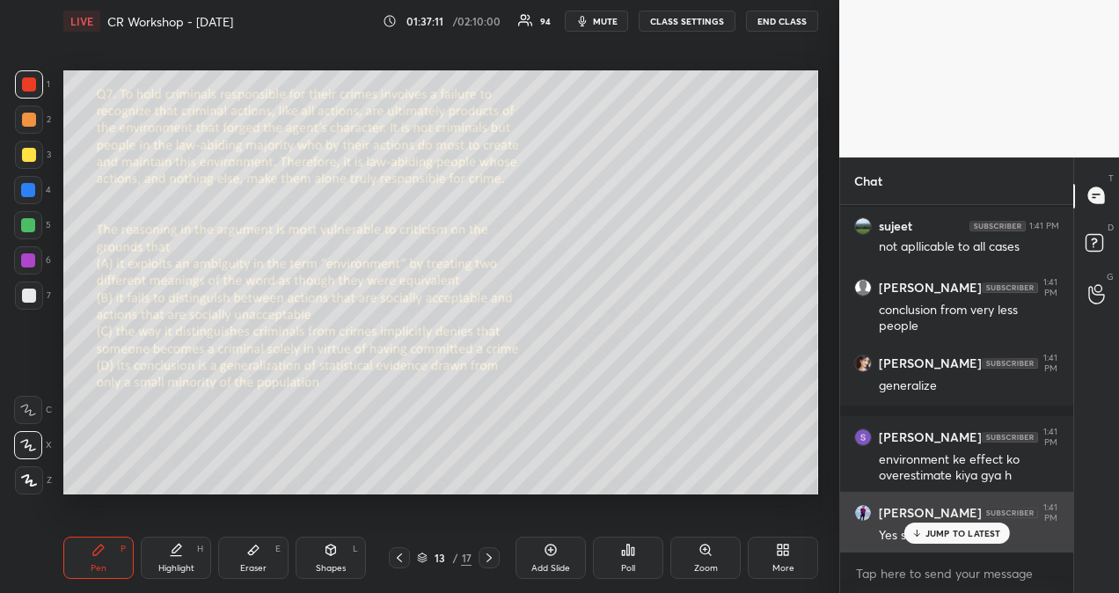
click at [970, 529] on p "JUMP TO LATEST" at bounding box center [963, 533] width 76 height 11
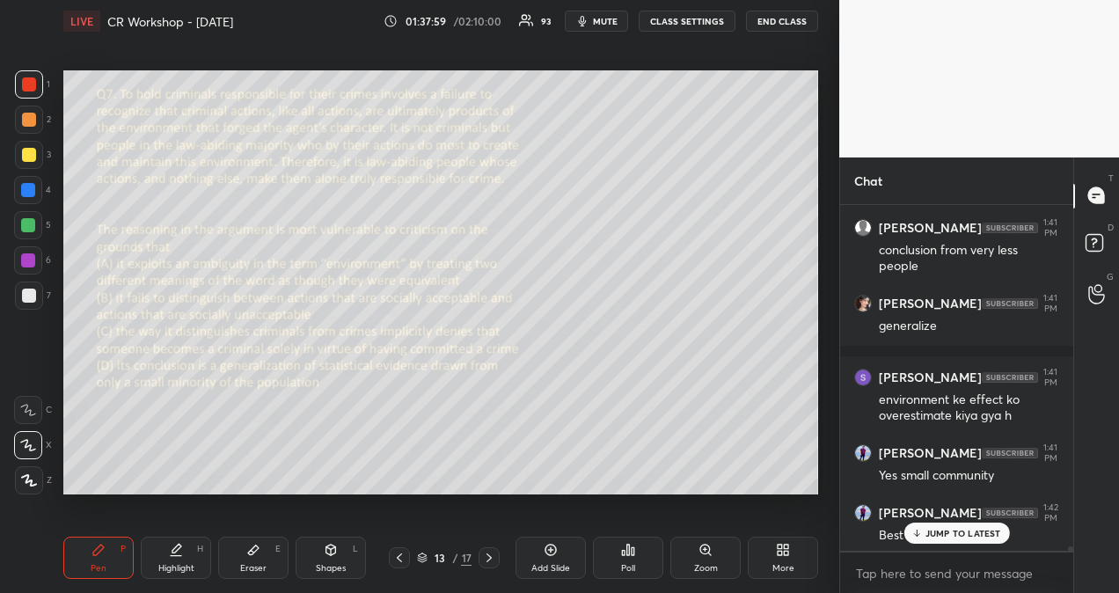
scroll to position [25147, 0]
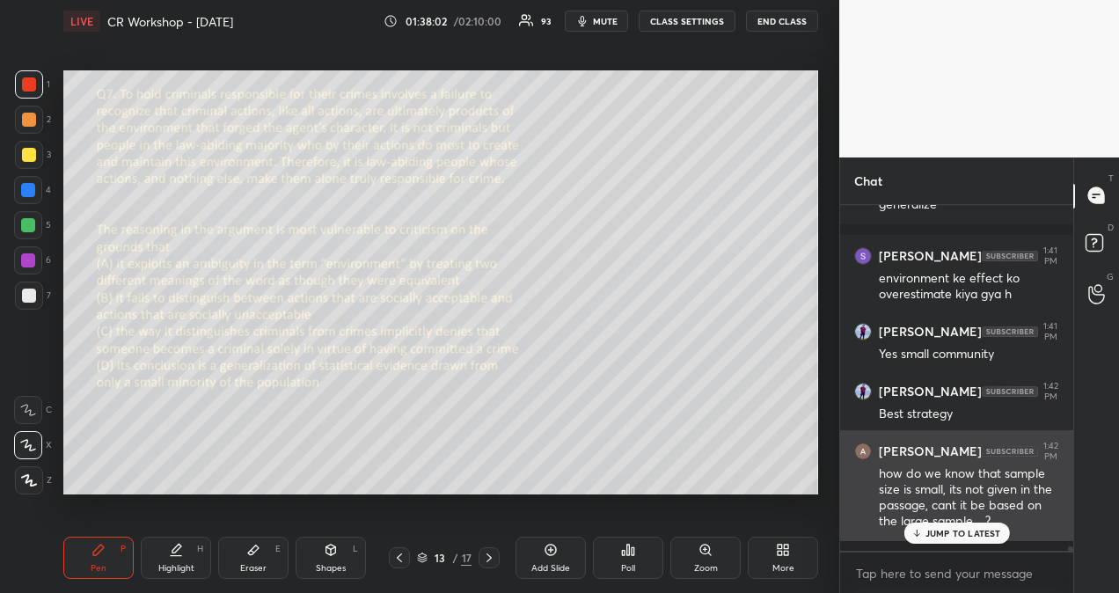
click at [980, 535] on p "JUMP TO LATEST" at bounding box center [963, 533] width 76 height 11
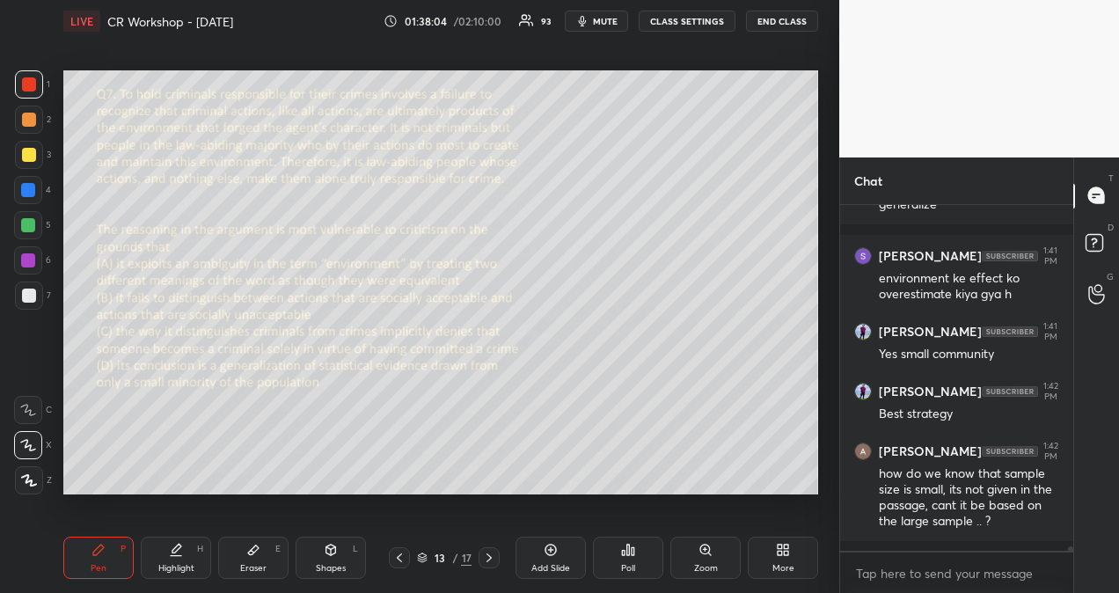
scroll to position [25207, 0]
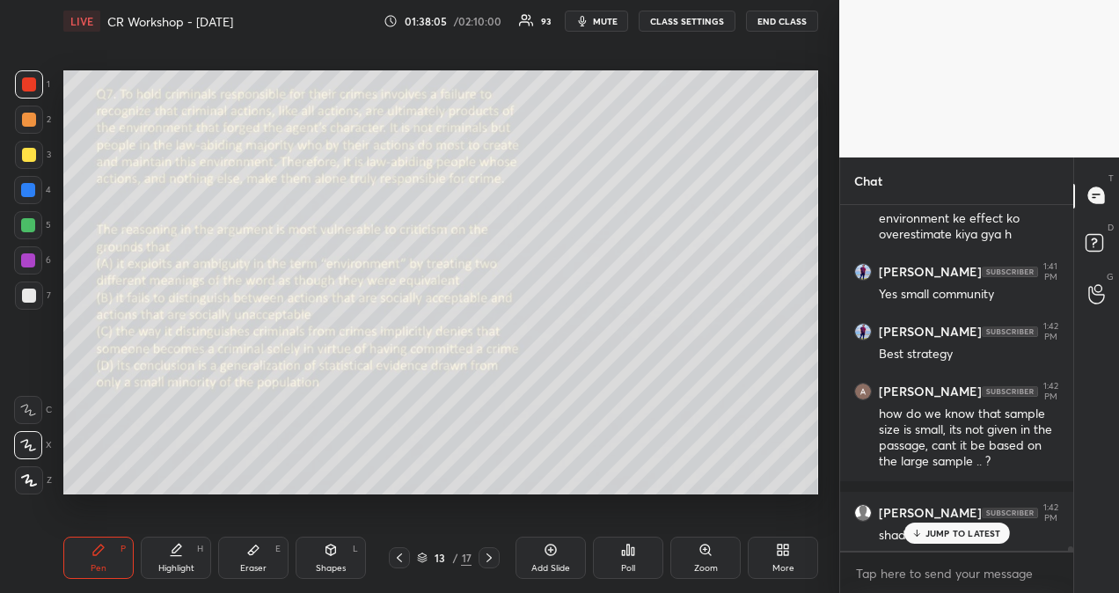
click at [952, 530] on p "JUMP TO LATEST" at bounding box center [963, 533] width 76 height 11
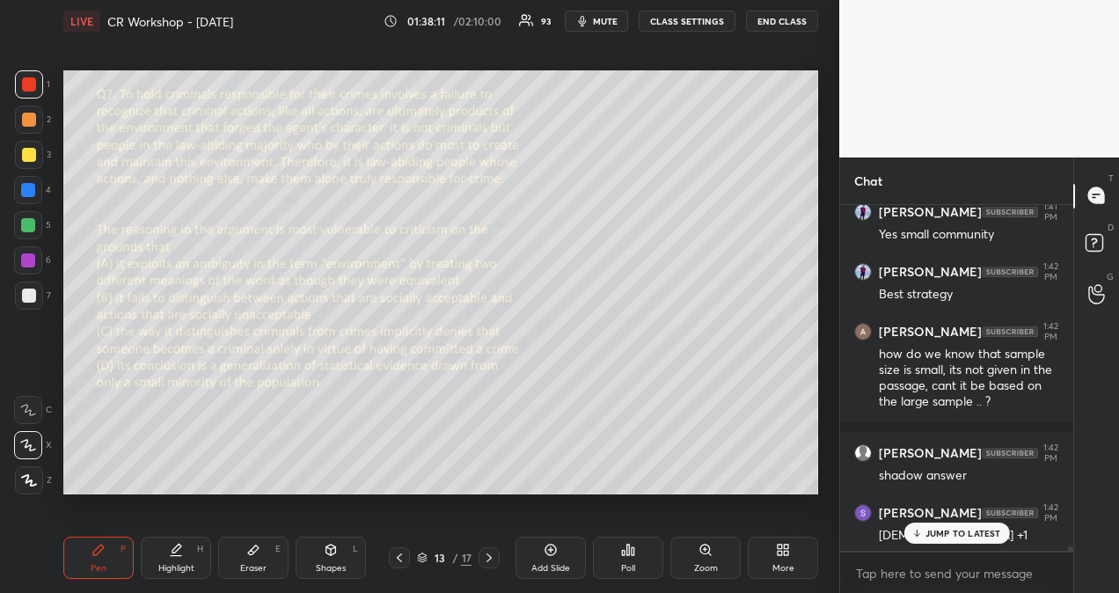
scroll to position [25327, 0]
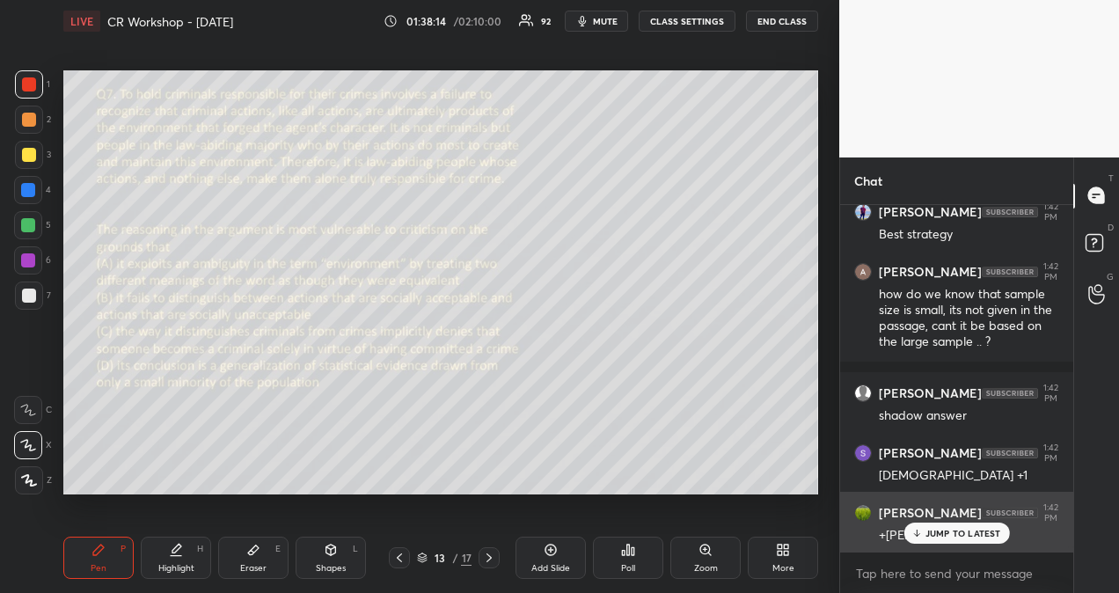
click at [981, 530] on p "JUMP TO LATEST" at bounding box center [963, 533] width 76 height 11
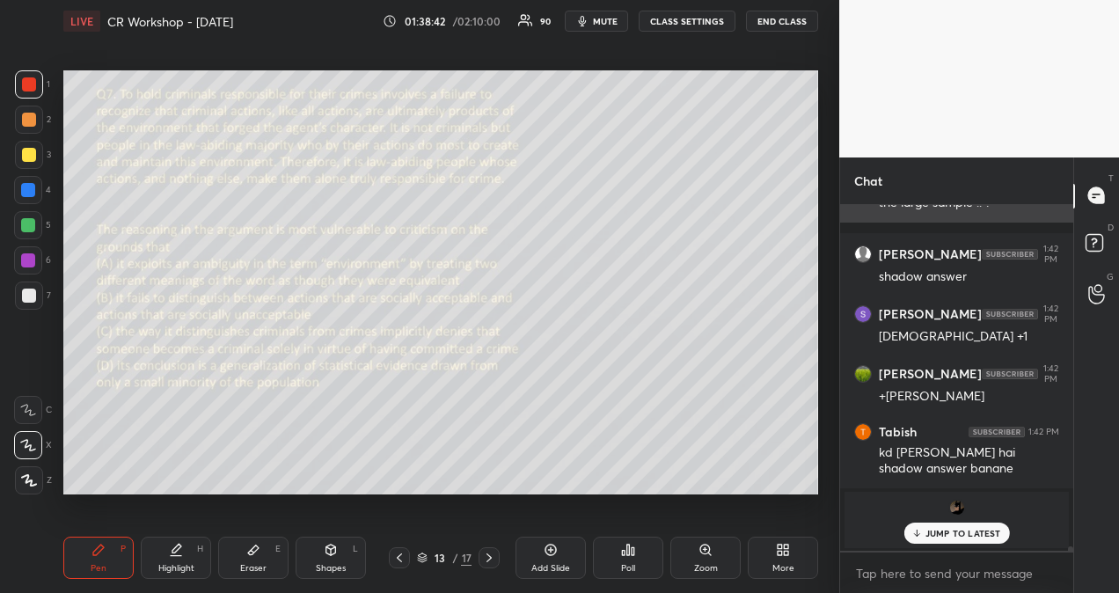
scroll to position [25525, 0]
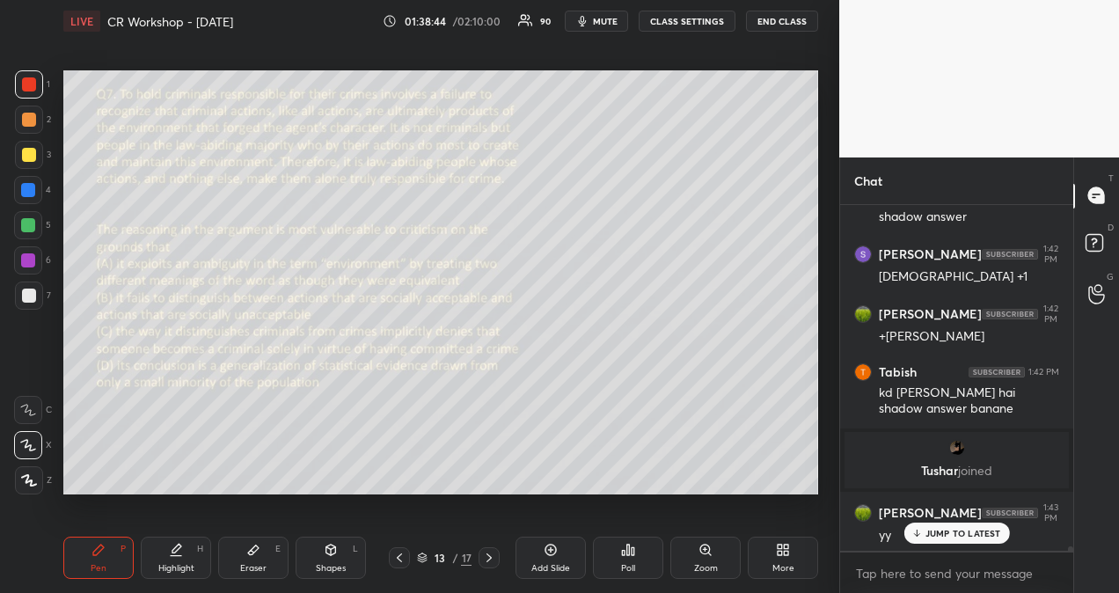
click at [965, 534] on p "JUMP TO LATEST" at bounding box center [963, 533] width 76 height 11
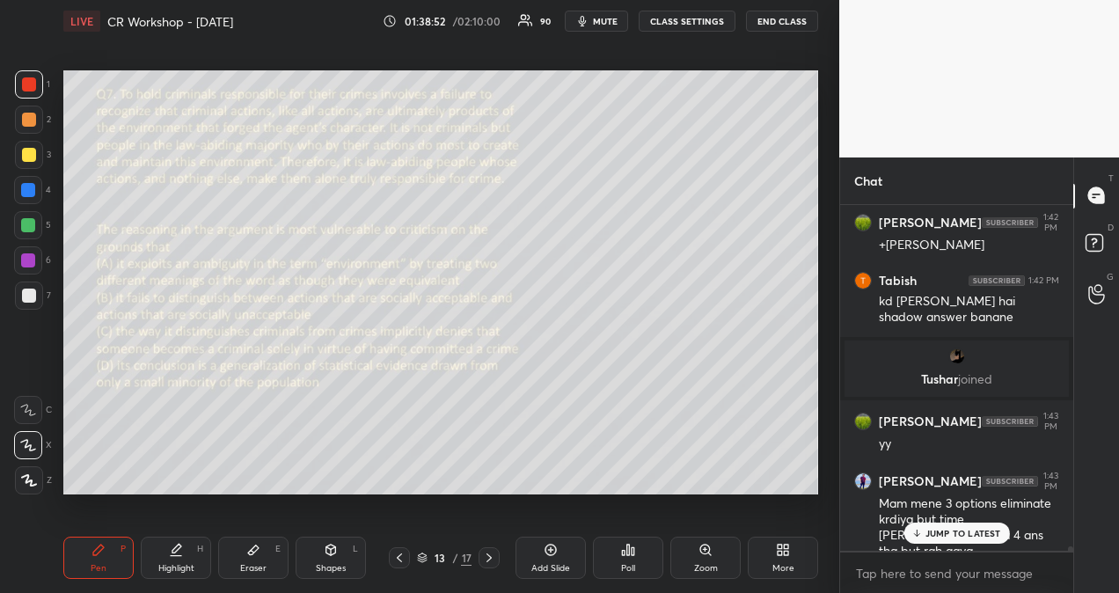
click at [953, 531] on p "JUMP TO LATEST" at bounding box center [963, 533] width 76 height 11
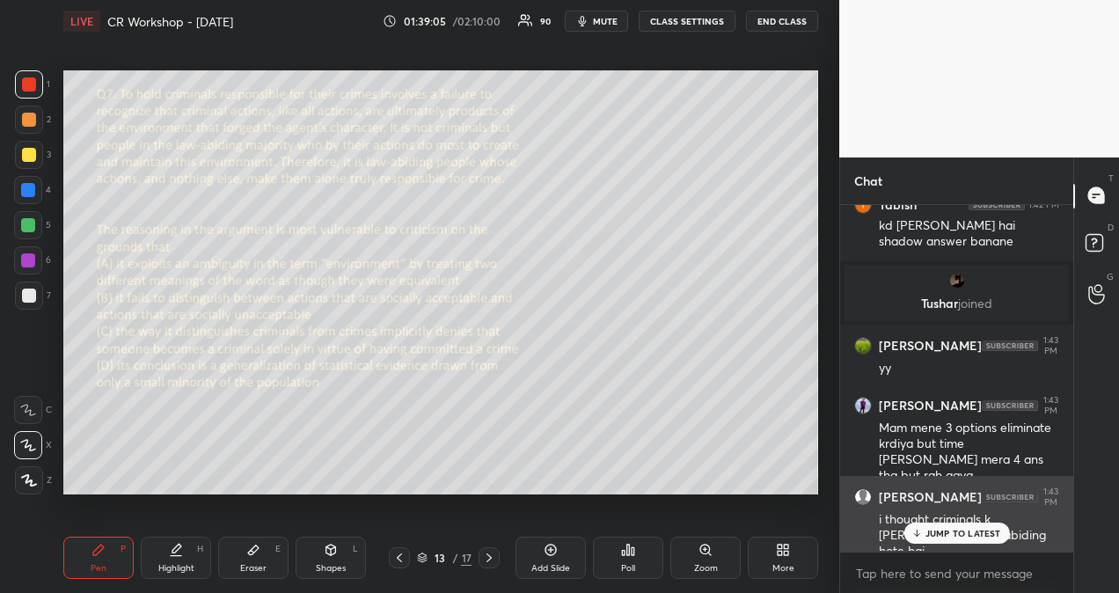
click at [990, 532] on p "JUMP TO LATEST" at bounding box center [963, 533] width 76 height 11
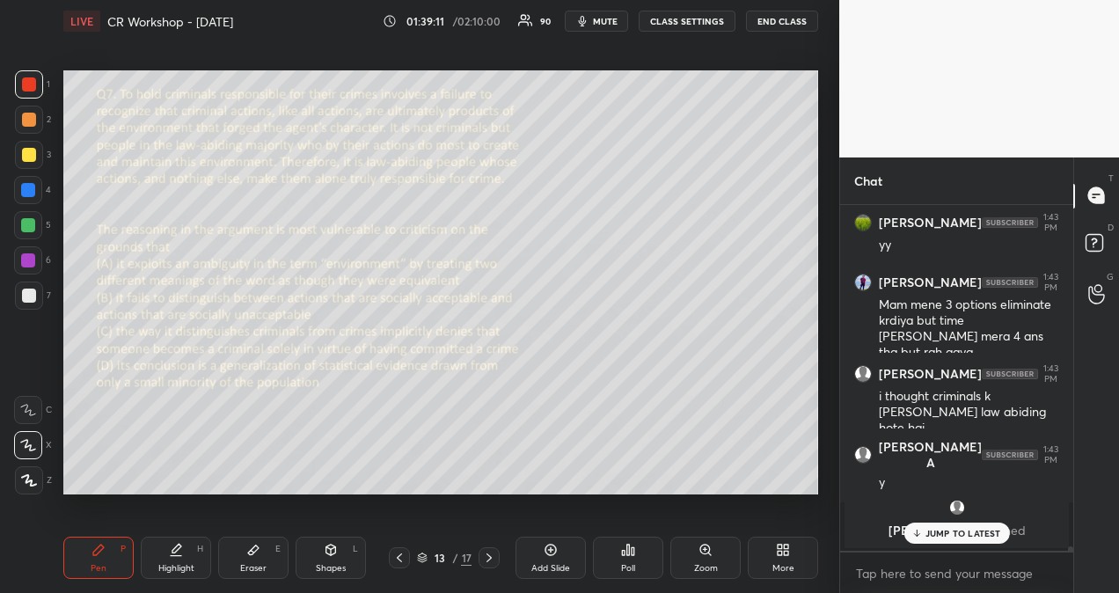
scroll to position [25907, 0]
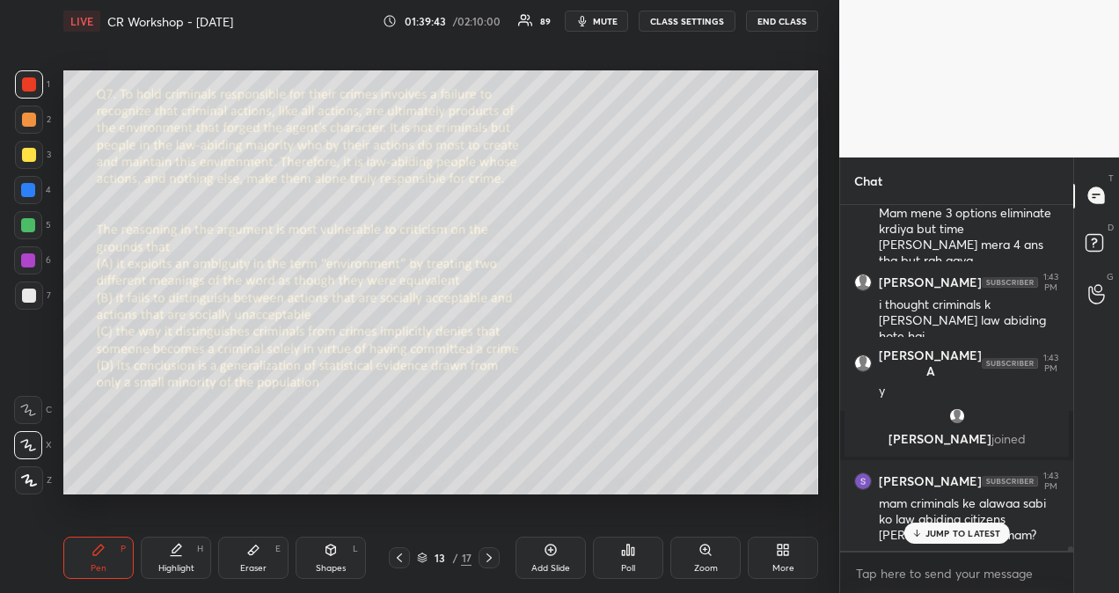
click at [966, 538] on p "JUMP TO LATEST" at bounding box center [963, 533] width 76 height 11
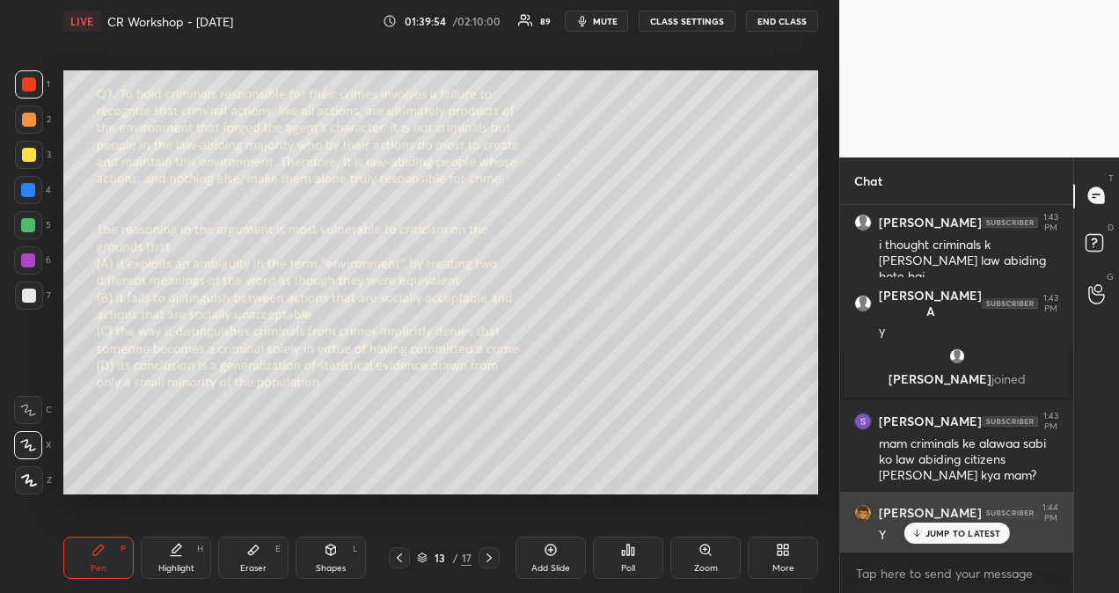
click at [966, 535] on p "JUMP TO LATEST" at bounding box center [963, 533] width 76 height 11
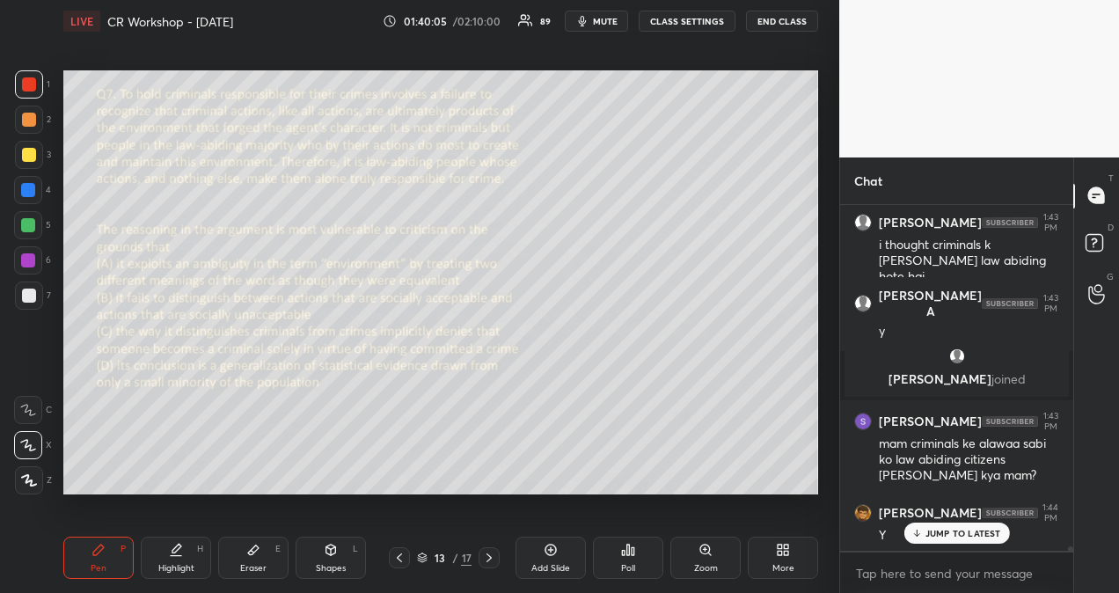
scroll to position [26027, 0]
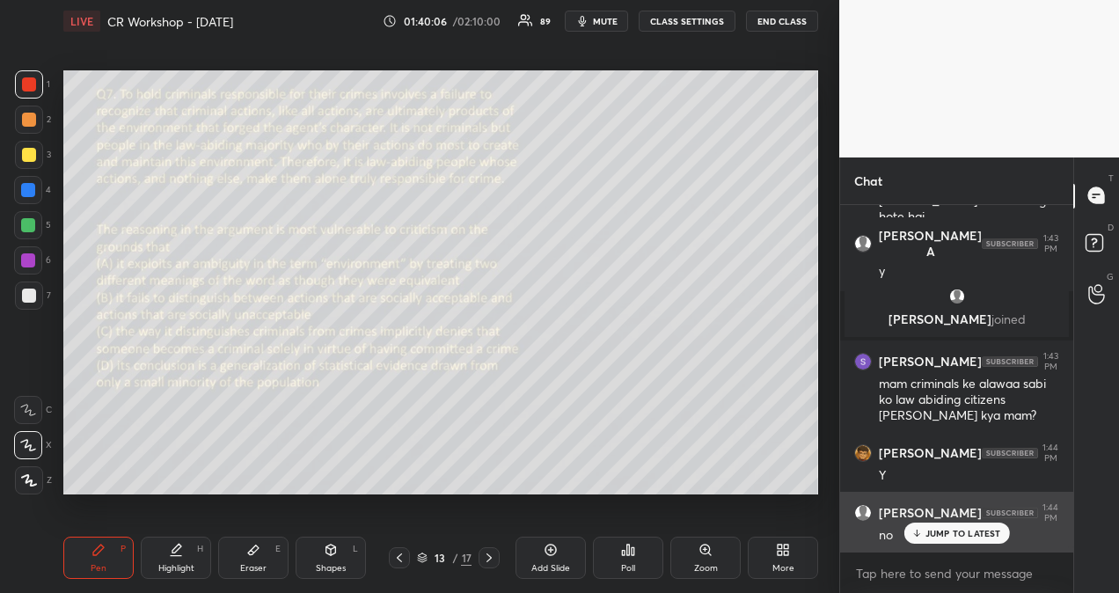
click at [930, 535] on p "JUMP TO LATEST" at bounding box center [963, 533] width 76 height 11
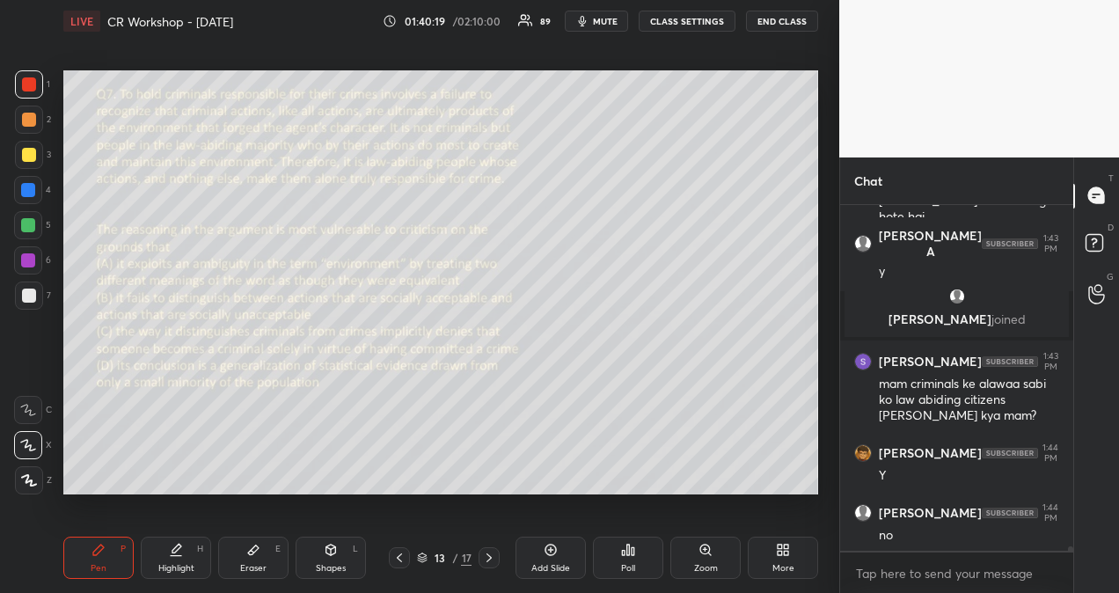
scroll to position [26086, 0]
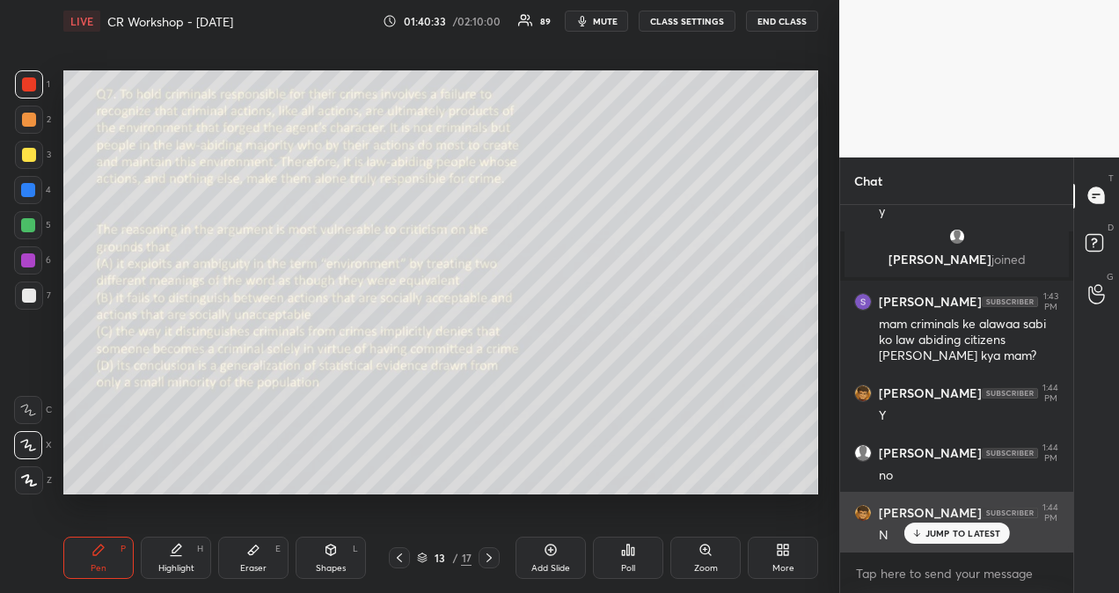
click at [946, 529] on p "JUMP TO LATEST" at bounding box center [963, 533] width 76 height 11
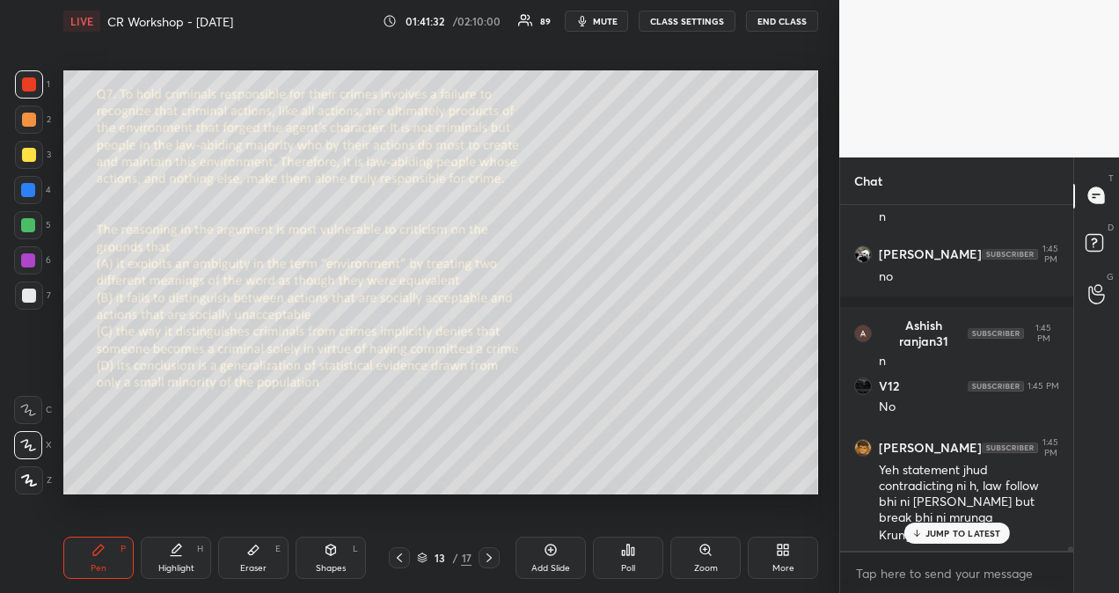
scroll to position [26598, 0]
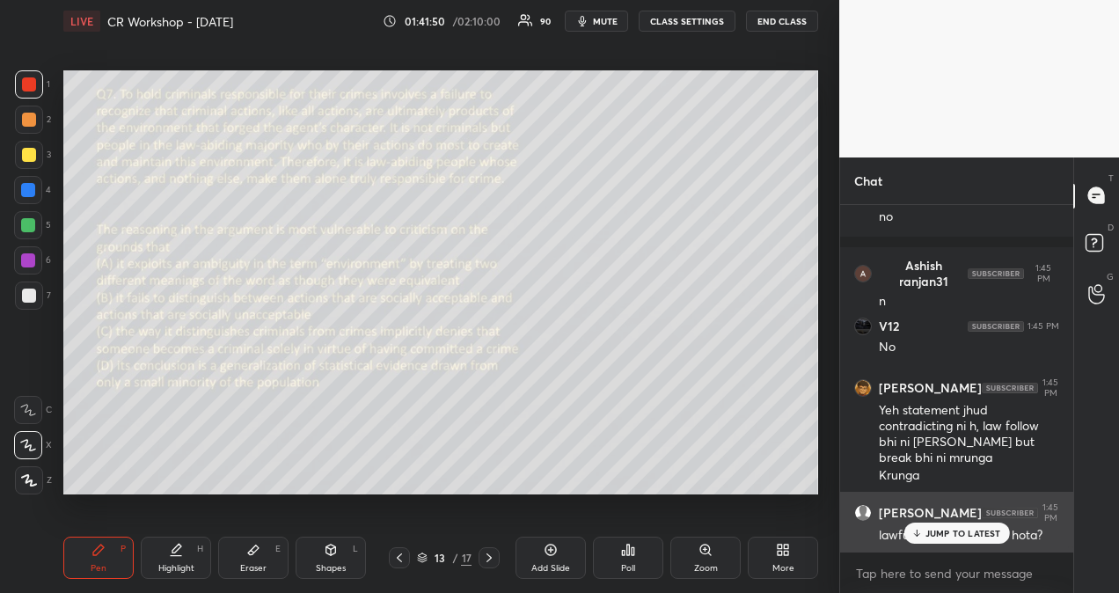
click at [994, 531] on p "JUMP TO LATEST" at bounding box center [963, 533] width 76 height 11
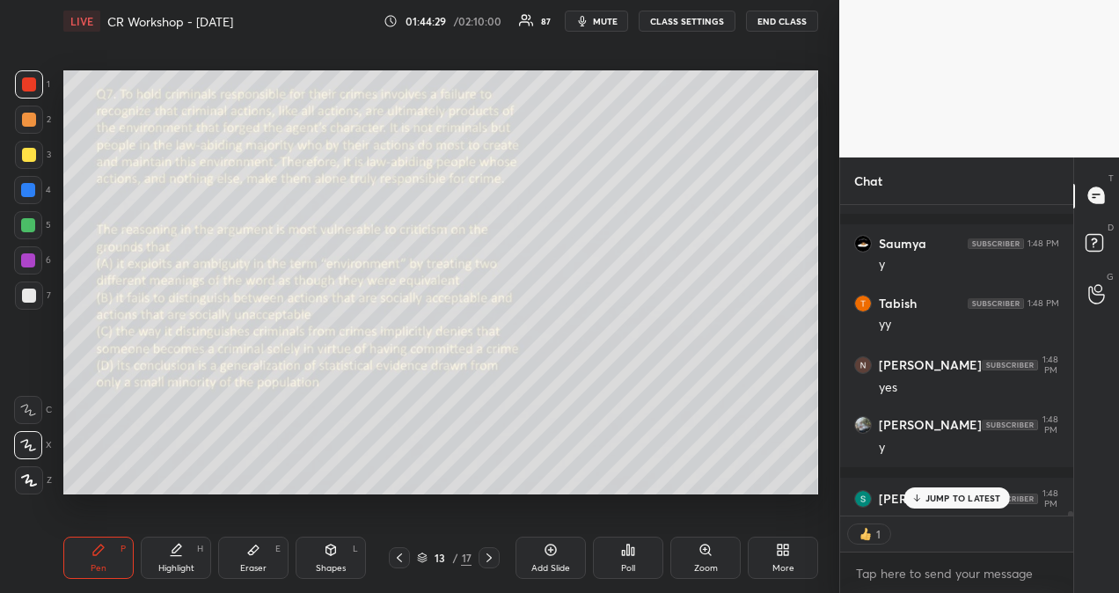
scroll to position [5, 5]
click at [974, 495] on p "JUMP TO LATEST" at bounding box center [963, 497] width 76 height 11
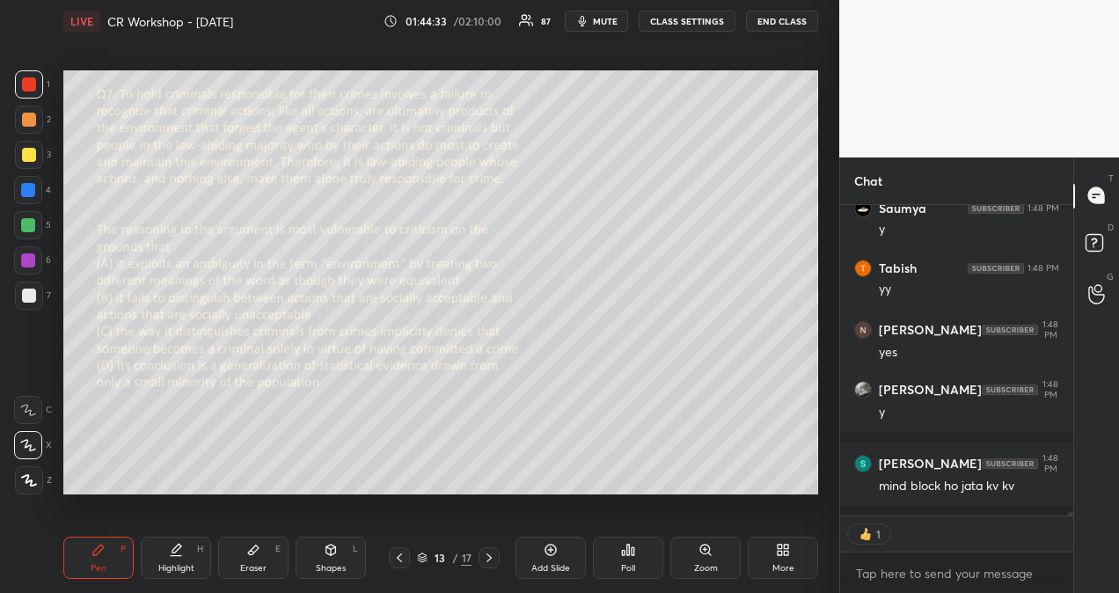
scroll to position [26813, 0]
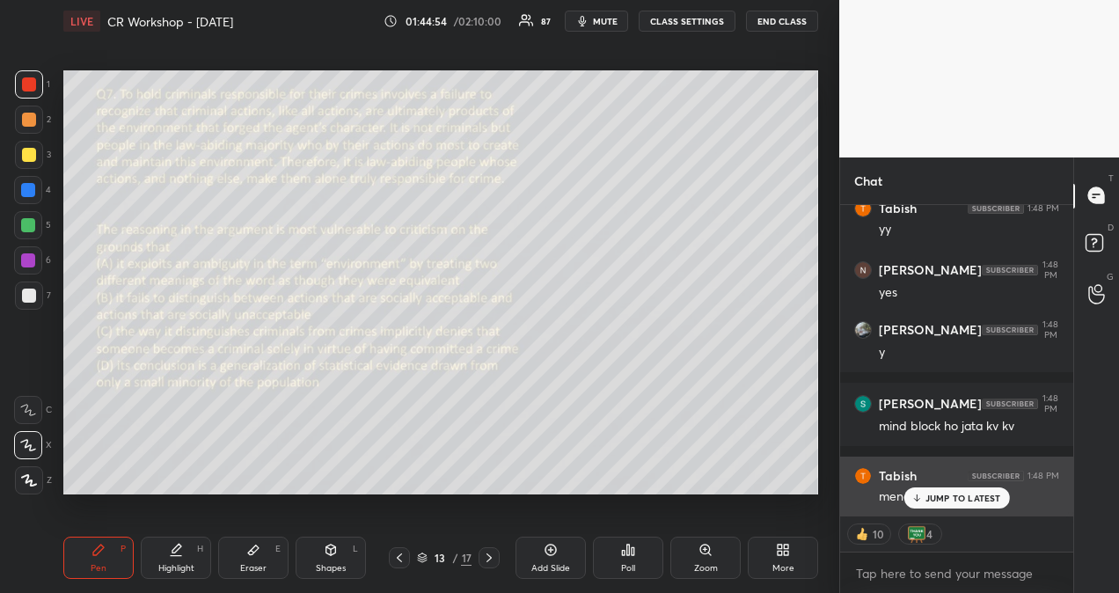
click at [948, 500] on p "JUMP TO LATEST" at bounding box center [963, 497] width 76 height 11
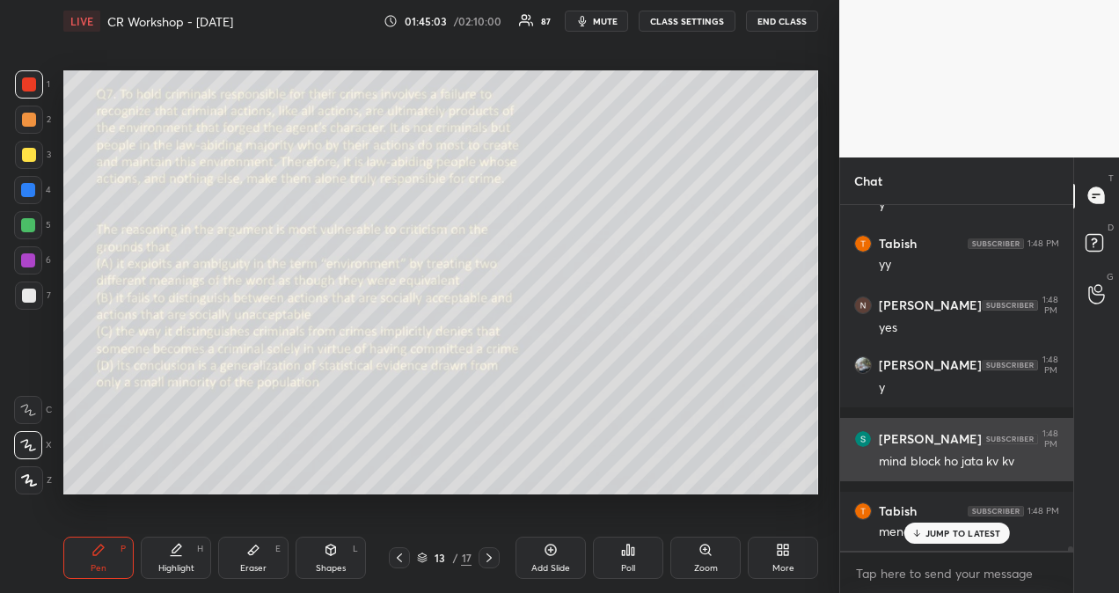
scroll to position [26853, 0]
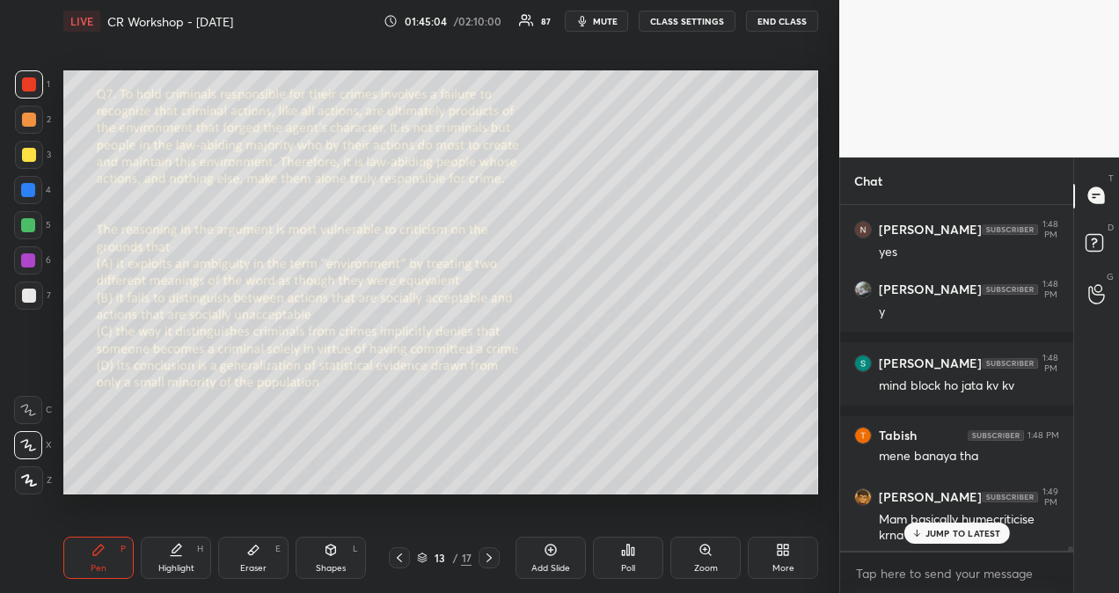
click at [972, 530] on p "JUMP TO LATEST" at bounding box center [963, 533] width 76 height 11
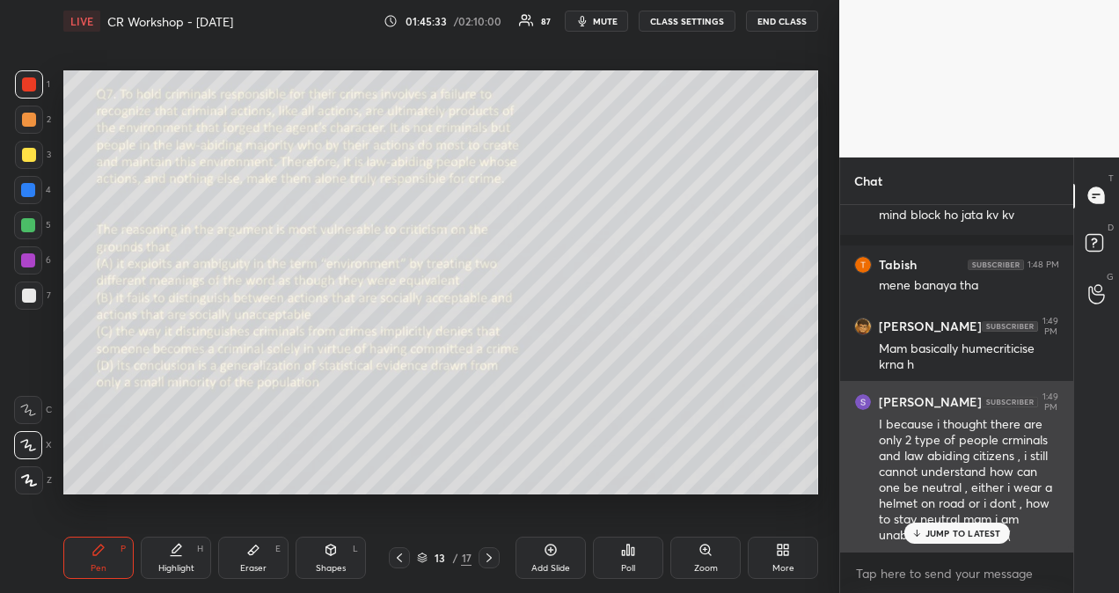
click at [989, 533] on p "JUMP TO LATEST" at bounding box center [963, 533] width 76 height 11
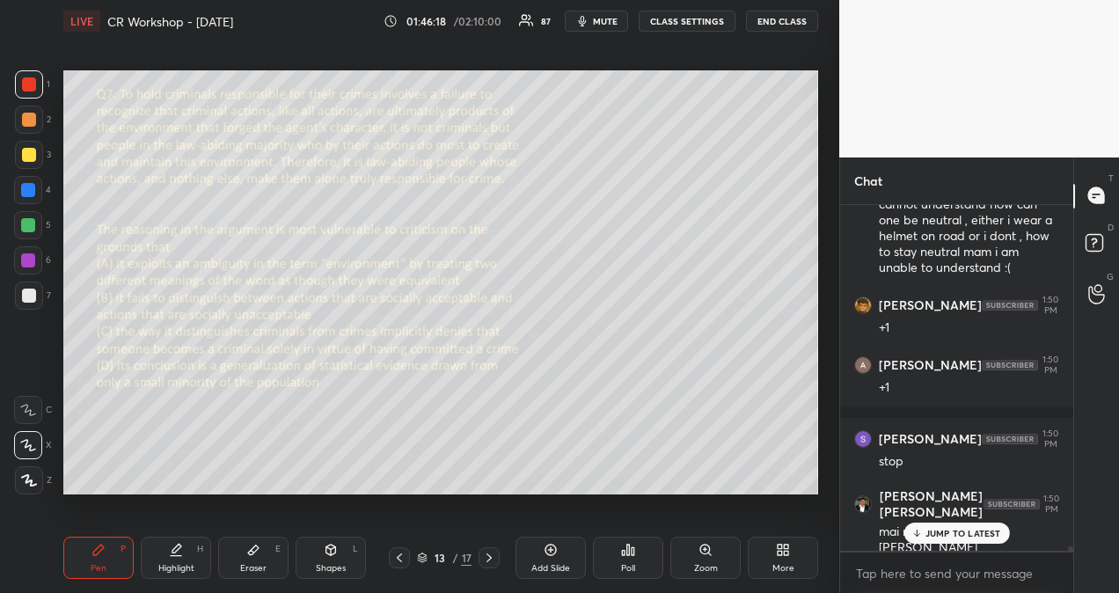
scroll to position [27351, 0]
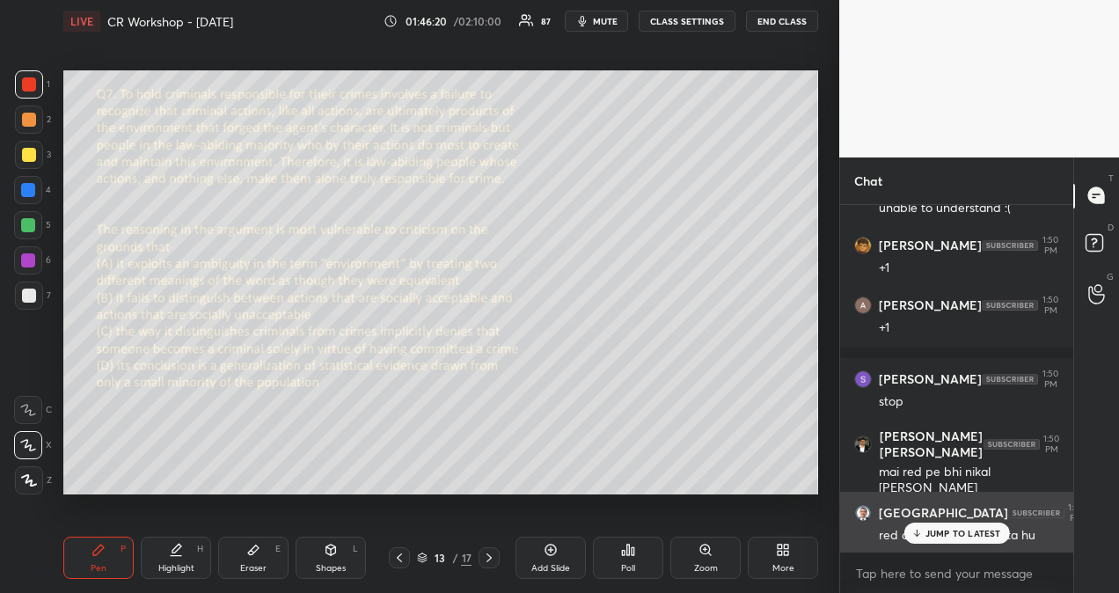
click at [953, 534] on p "JUMP TO LATEST" at bounding box center [963, 533] width 76 height 11
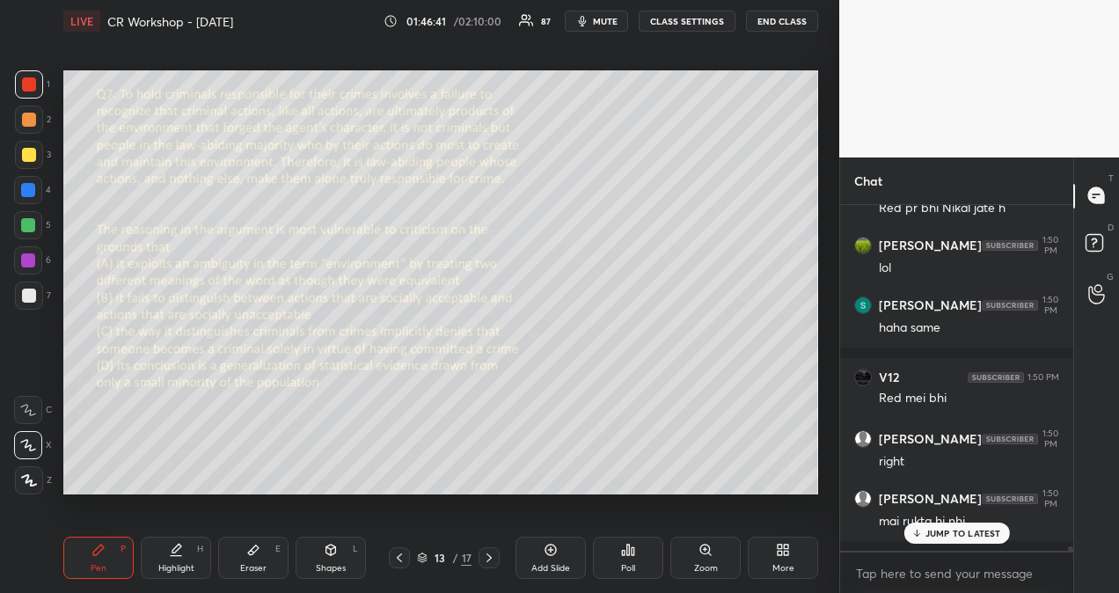
scroll to position [27798, 0]
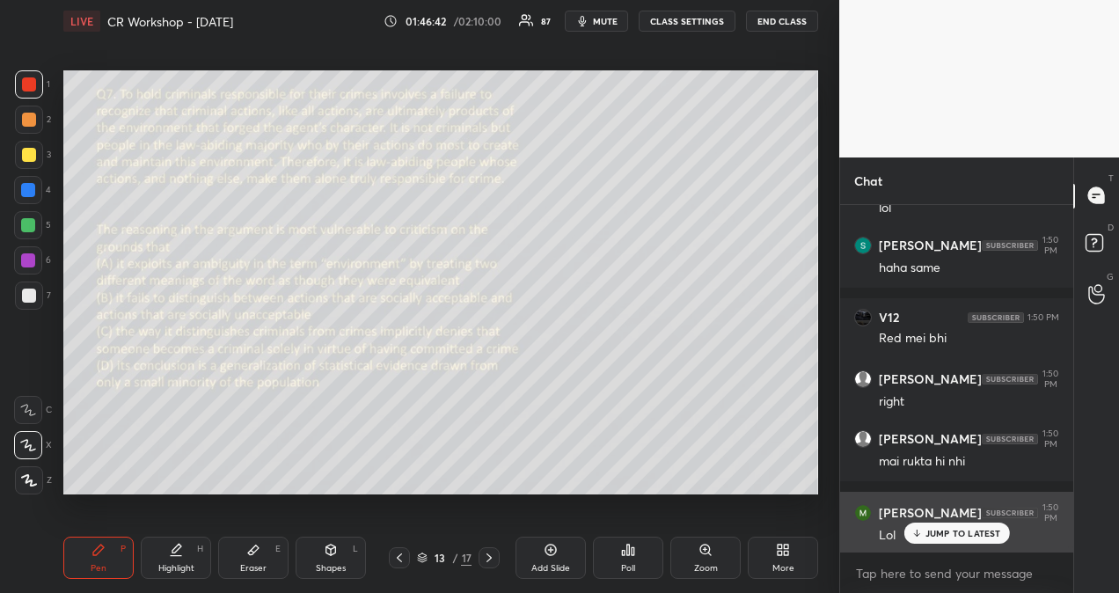
click at [952, 533] on p "JUMP TO LATEST" at bounding box center [963, 533] width 76 height 11
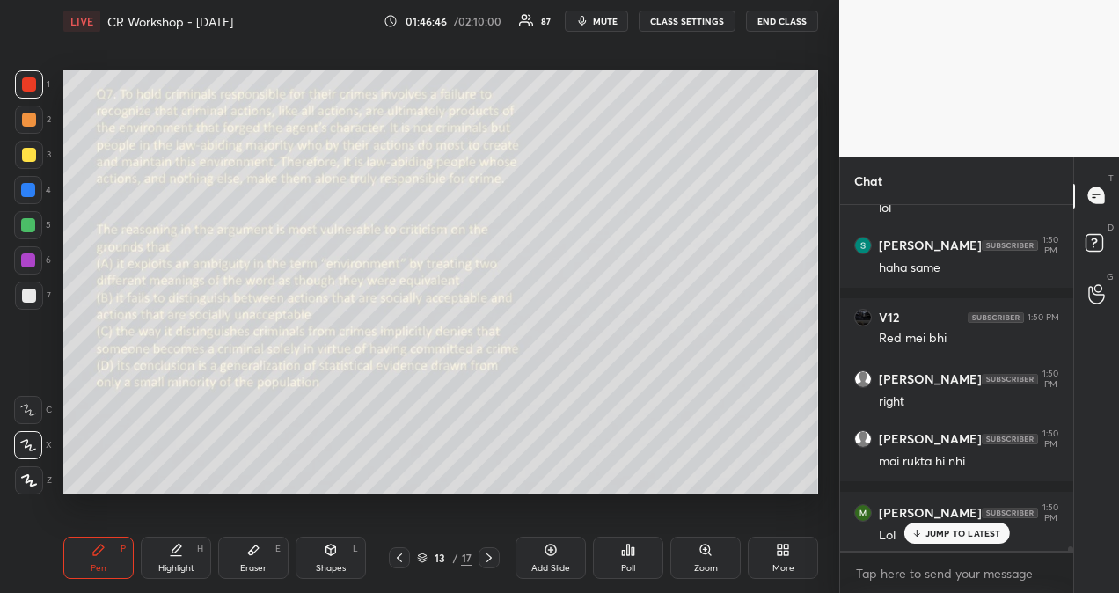
scroll to position [27858, 0]
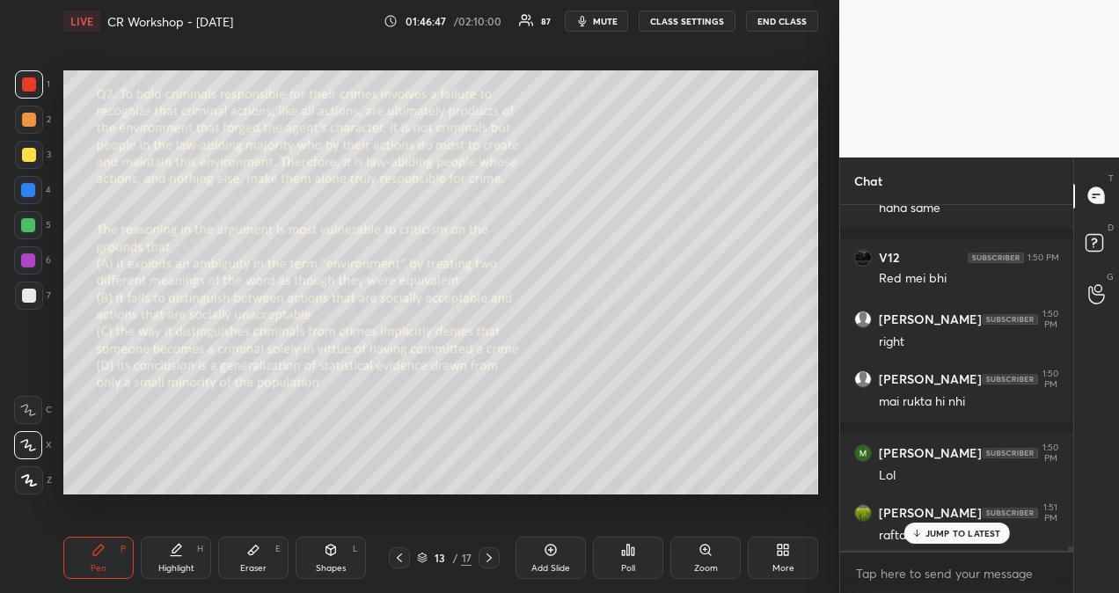
click at [945, 531] on p "JUMP TO LATEST" at bounding box center [963, 533] width 76 height 11
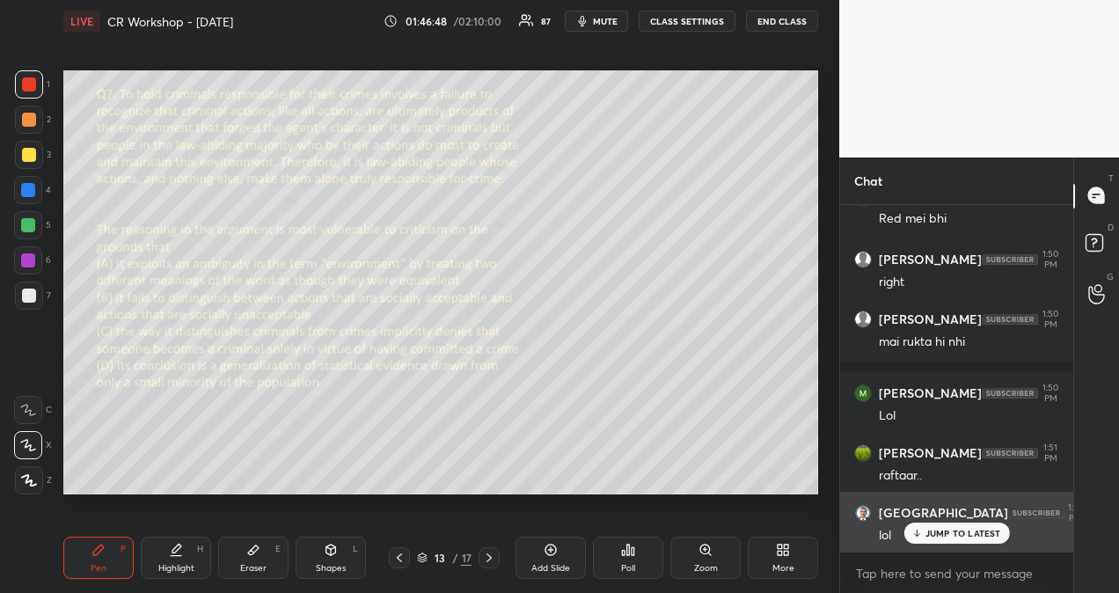
click at [936, 533] on p "JUMP TO LATEST" at bounding box center [963, 533] width 76 height 11
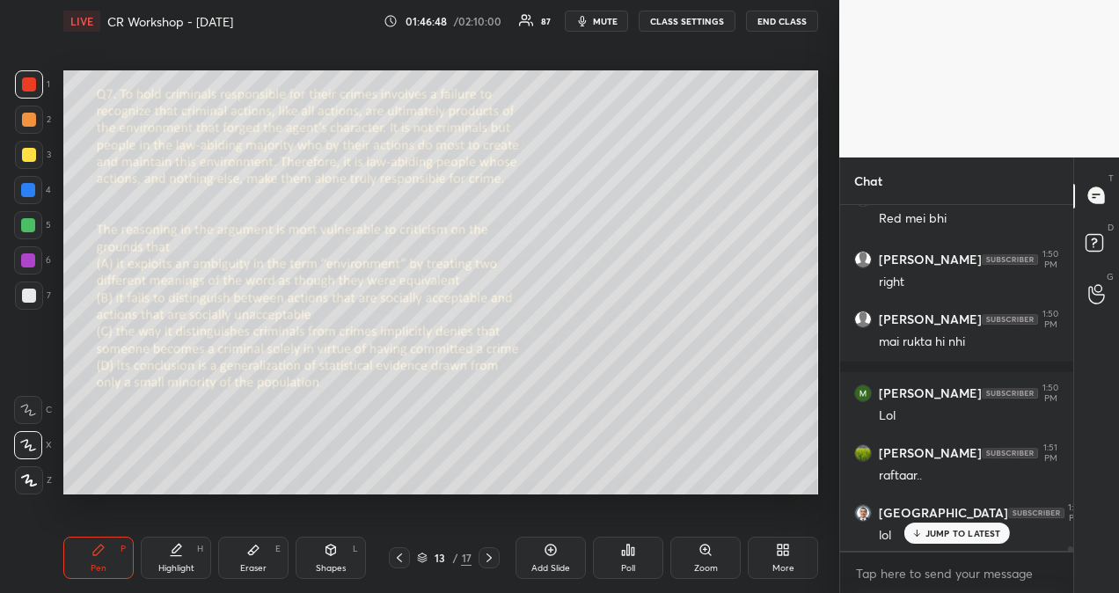
scroll to position [27977, 0]
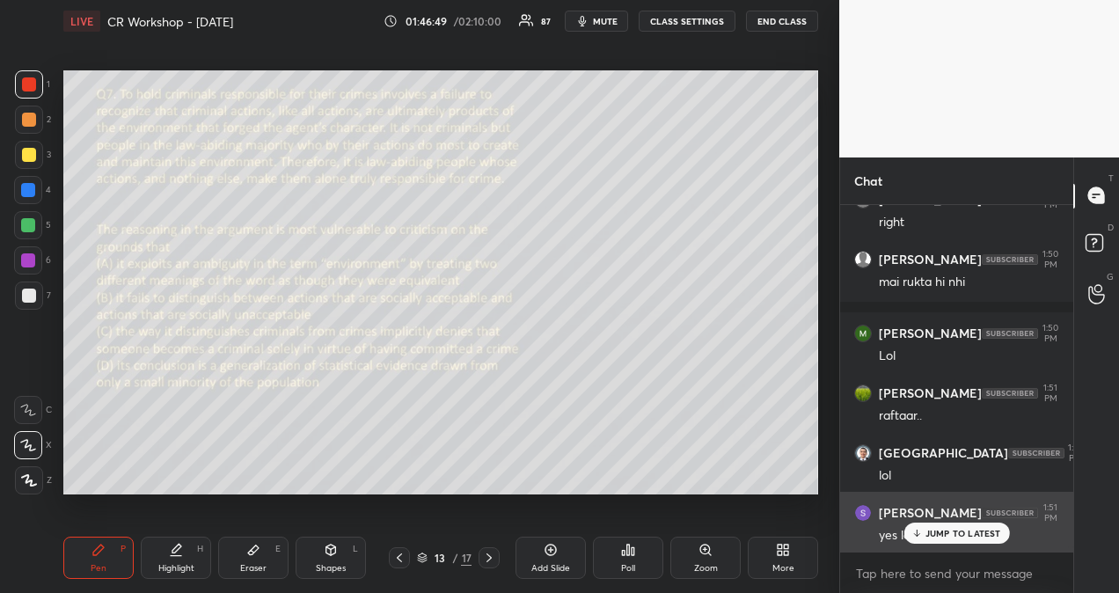
click at [966, 529] on p "JUMP TO LATEST" at bounding box center [963, 533] width 76 height 11
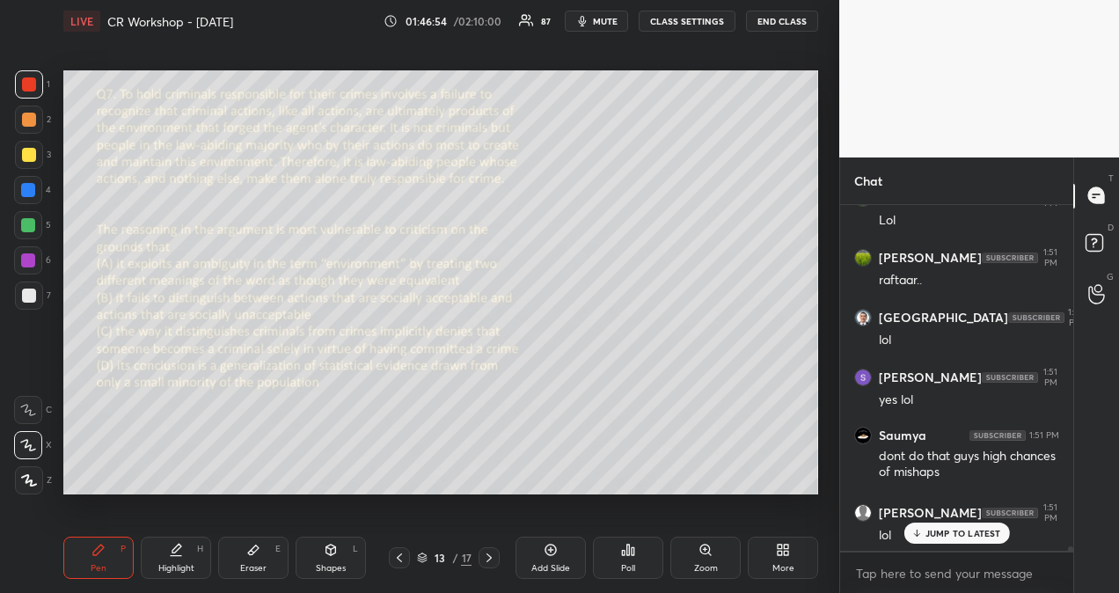
scroll to position [28172, 0]
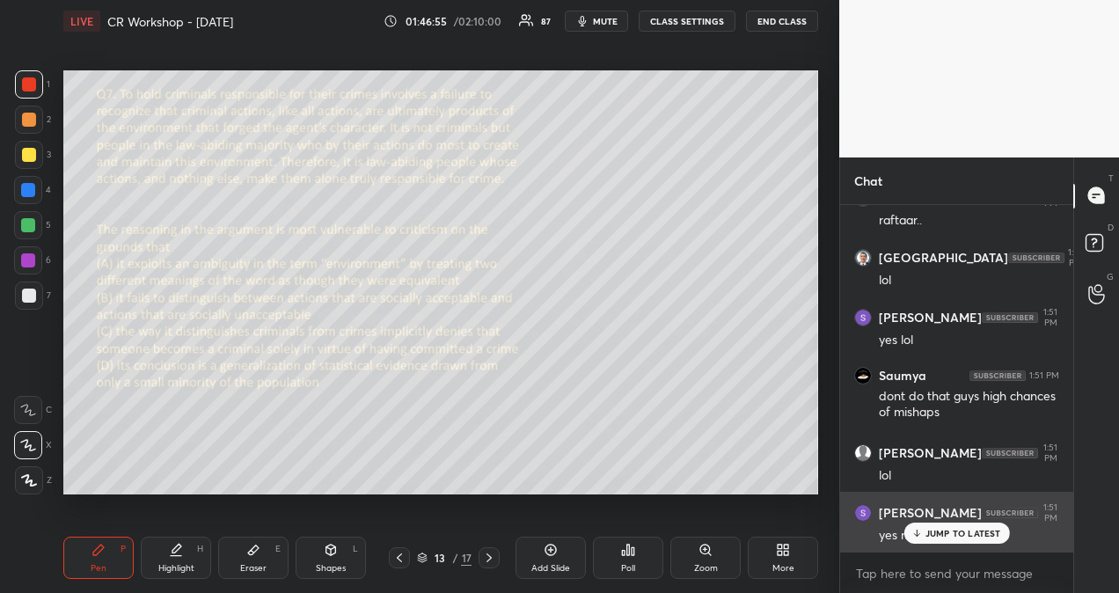
click at [971, 529] on p "JUMP TO LATEST" at bounding box center [963, 533] width 76 height 11
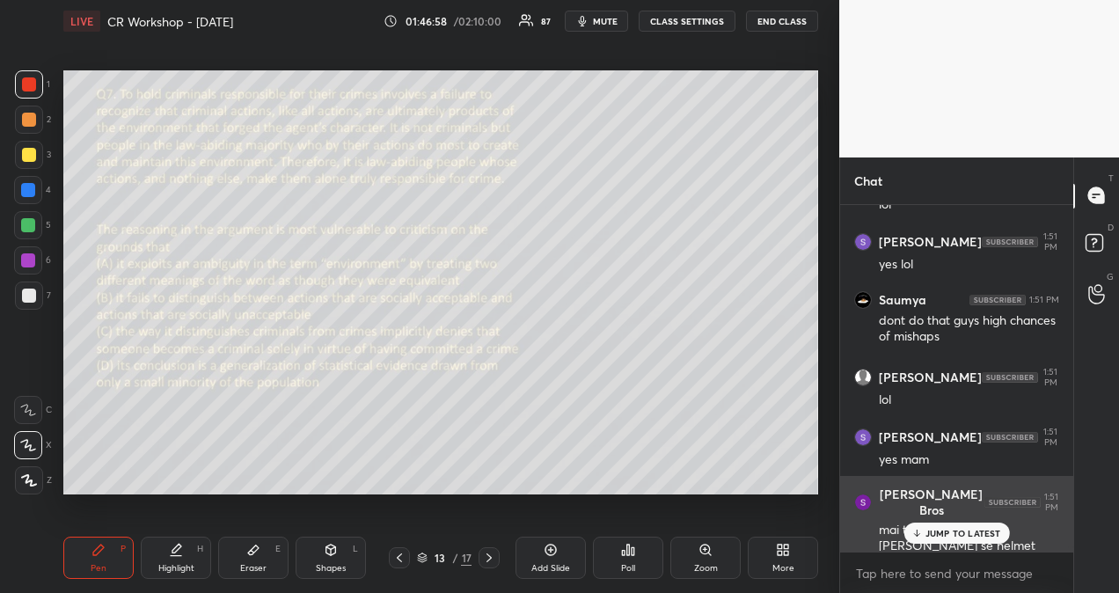
click at [959, 535] on p "JUMP TO LATEST" at bounding box center [963, 533] width 76 height 11
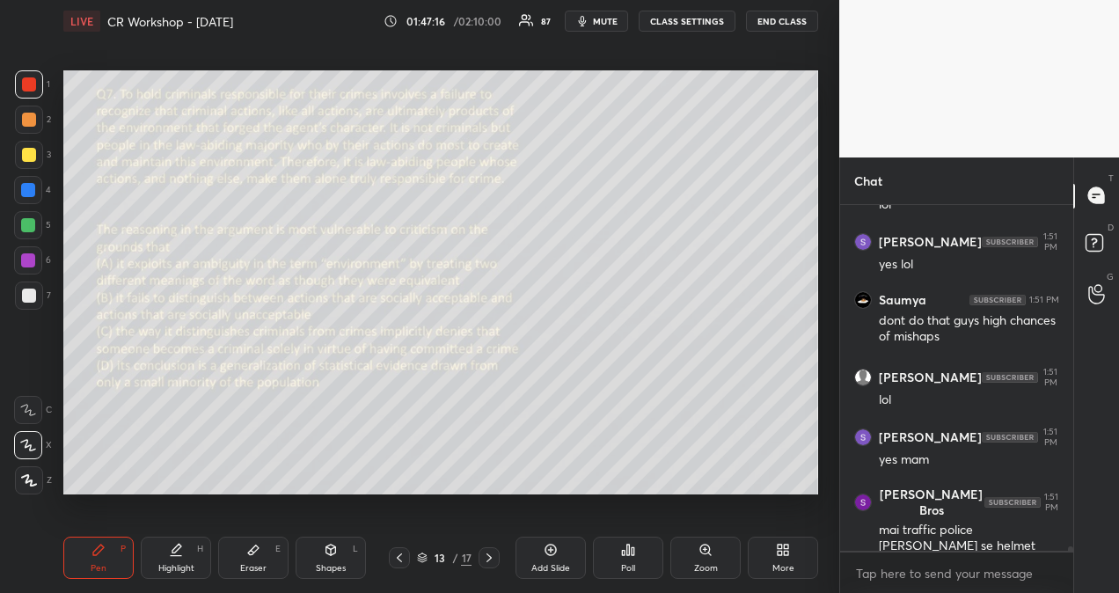
scroll to position [28324, 0]
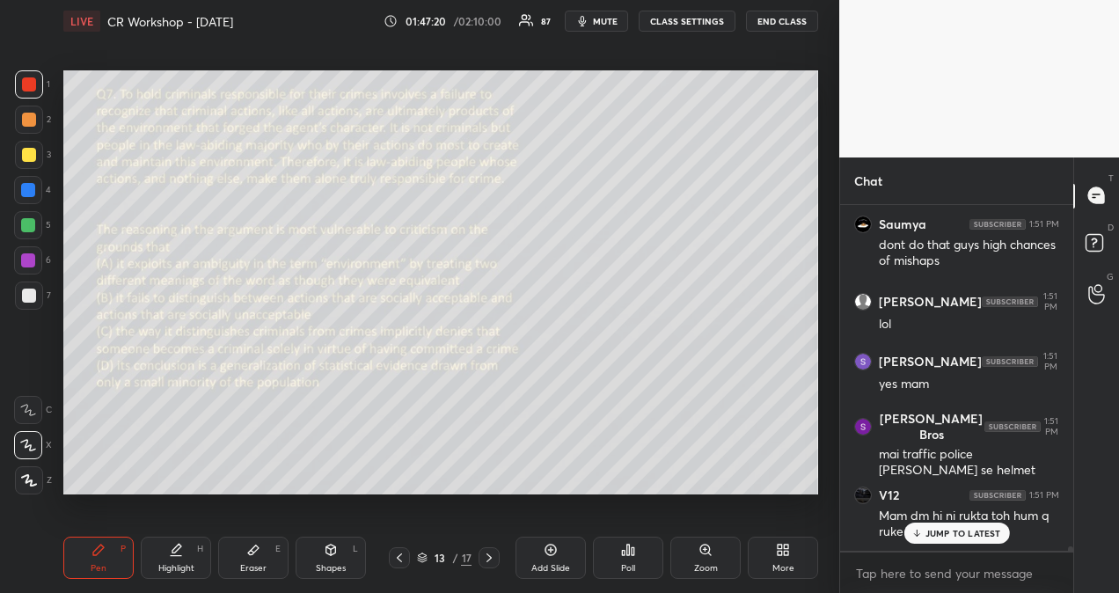
click at [490, 558] on icon at bounding box center [488, 557] width 5 height 9
click at [635, 559] on div "Poll" at bounding box center [628, 557] width 70 height 42
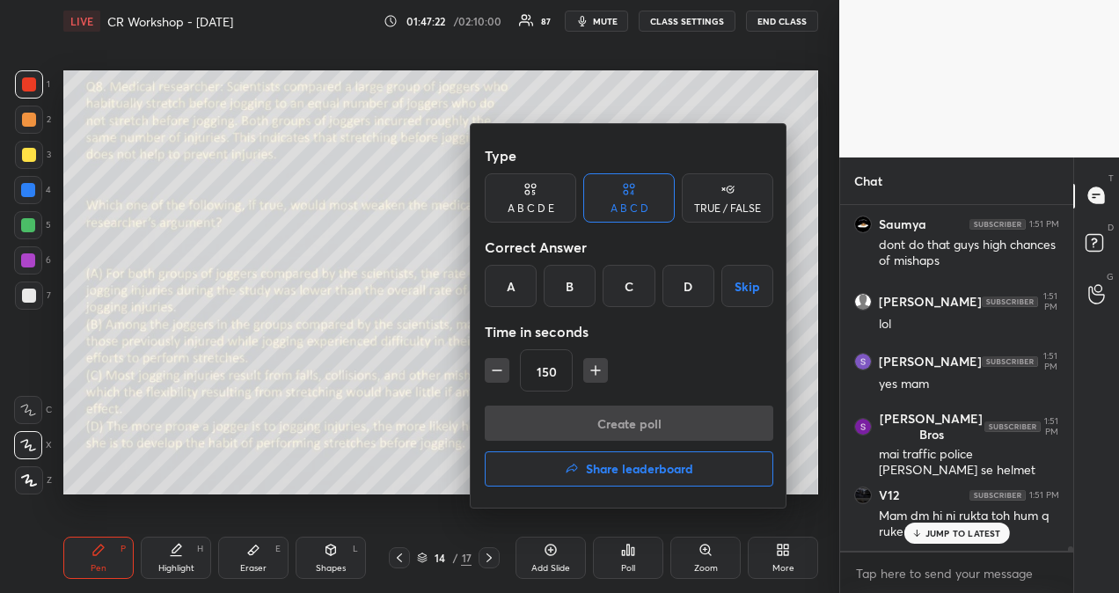
click at [683, 279] on div "D" at bounding box center [688, 286] width 52 height 42
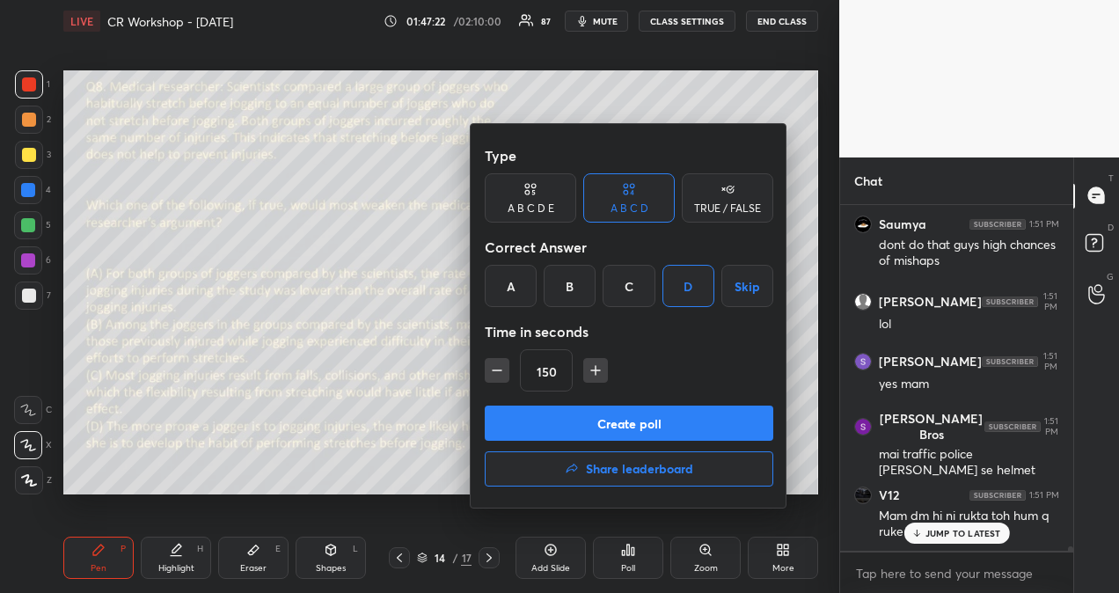
click at [682, 424] on button "Create poll" at bounding box center [629, 422] width 288 height 35
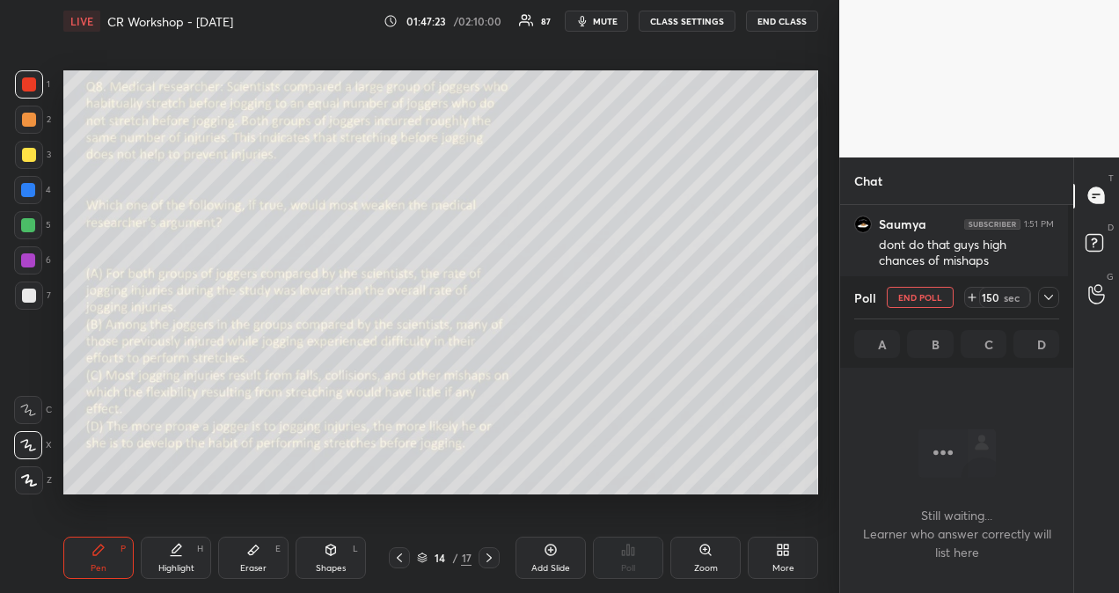
scroll to position [292, 228]
click at [1048, 295] on icon at bounding box center [1048, 297] width 14 height 14
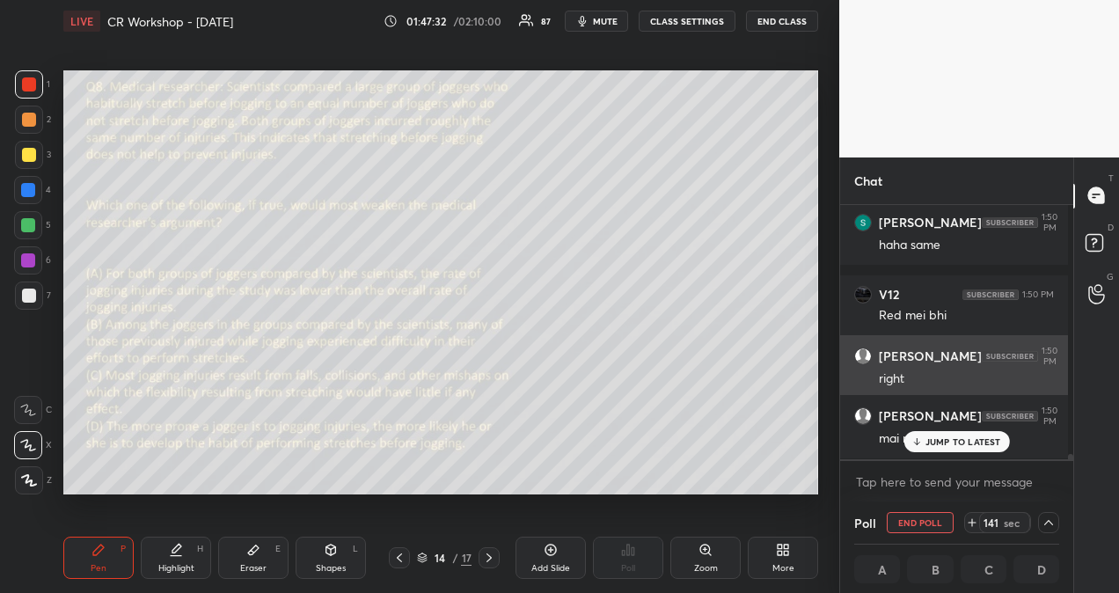
scroll to position [6, 5]
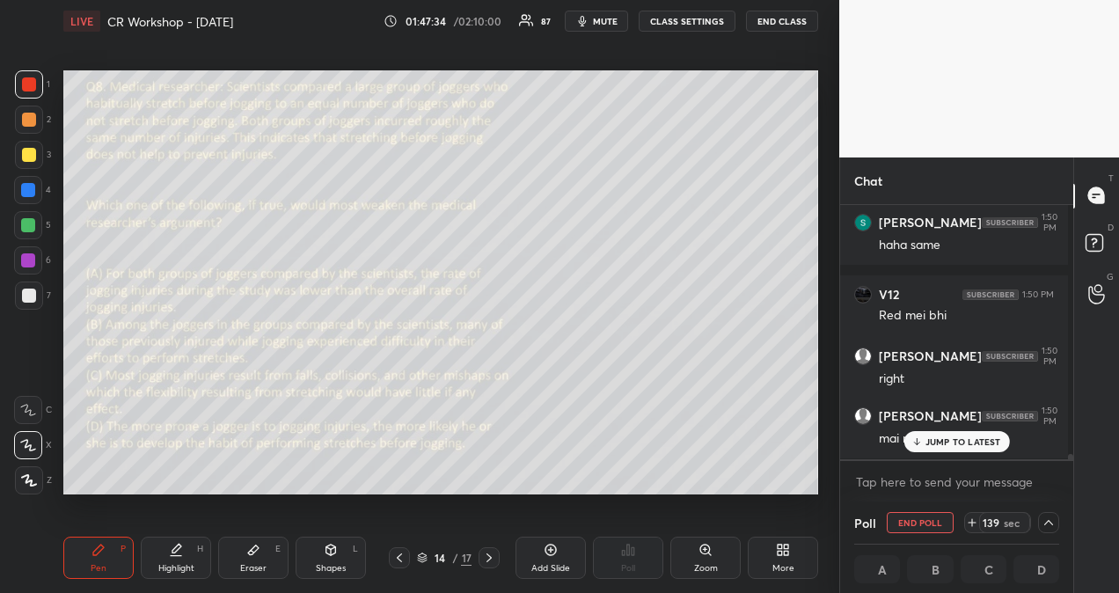
click at [958, 441] on p "JUMP TO LATEST" at bounding box center [963, 441] width 76 height 11
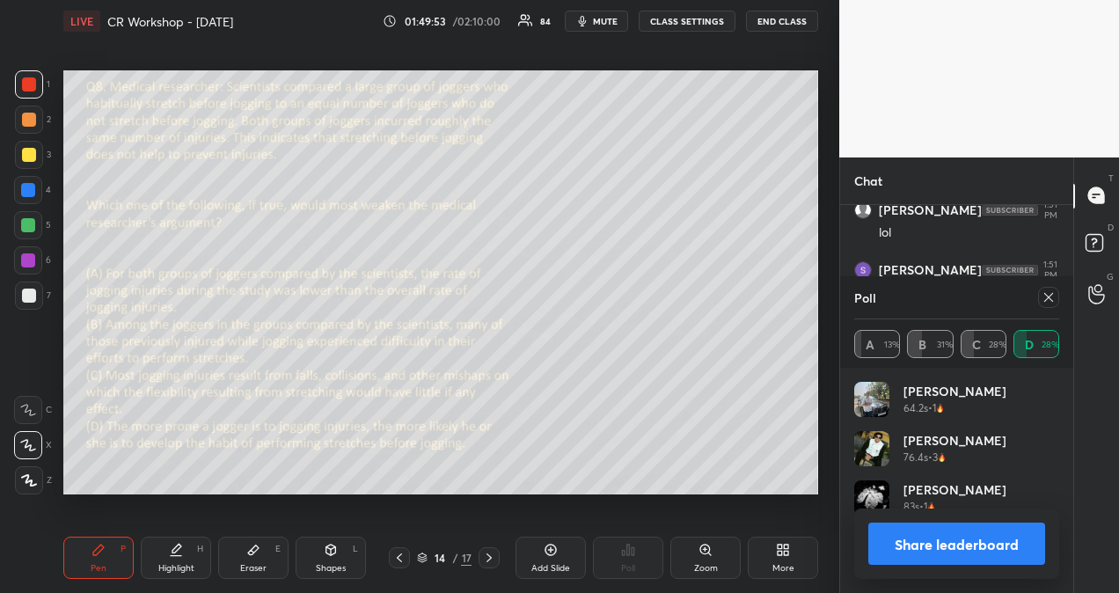
scroll to position [206, 200]
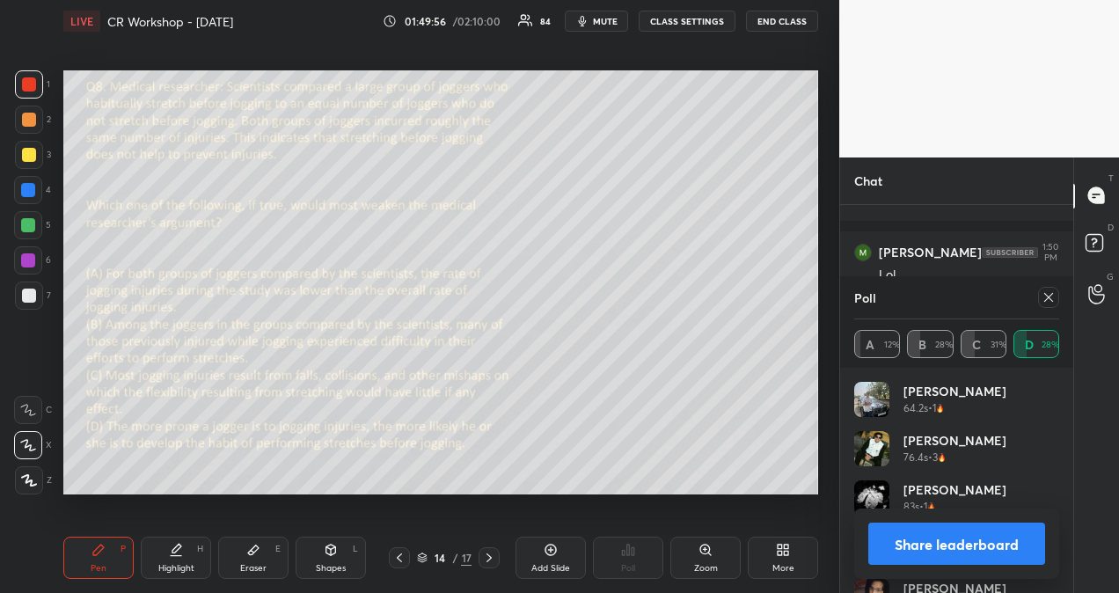
click at [946, 544] on button "Share leaderboard" at bounding box center [956, 543] width 177 height 42
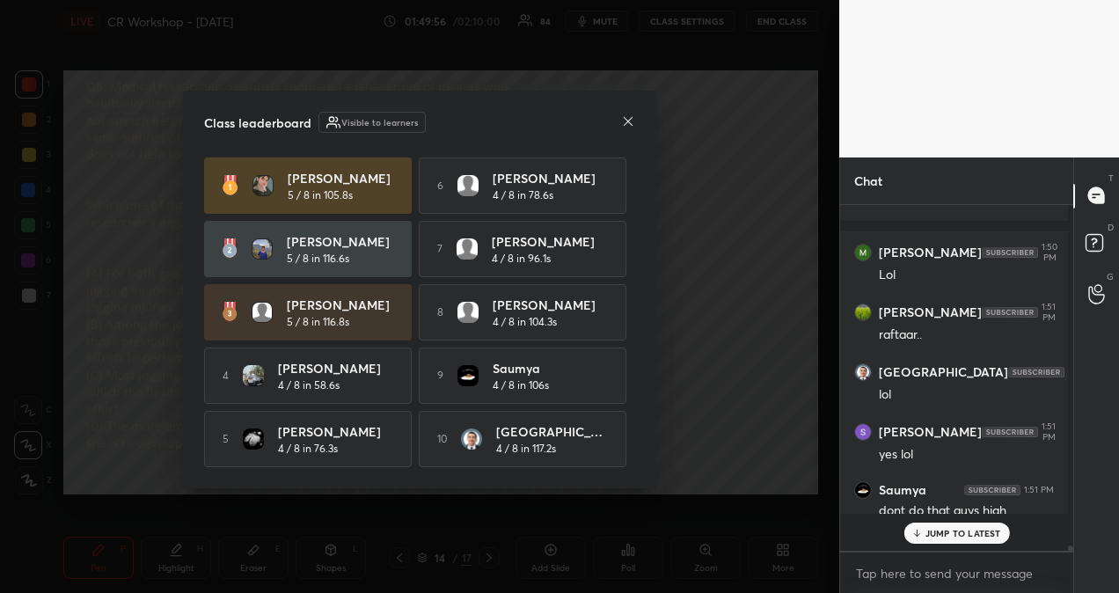
scroll to position [0, 0]
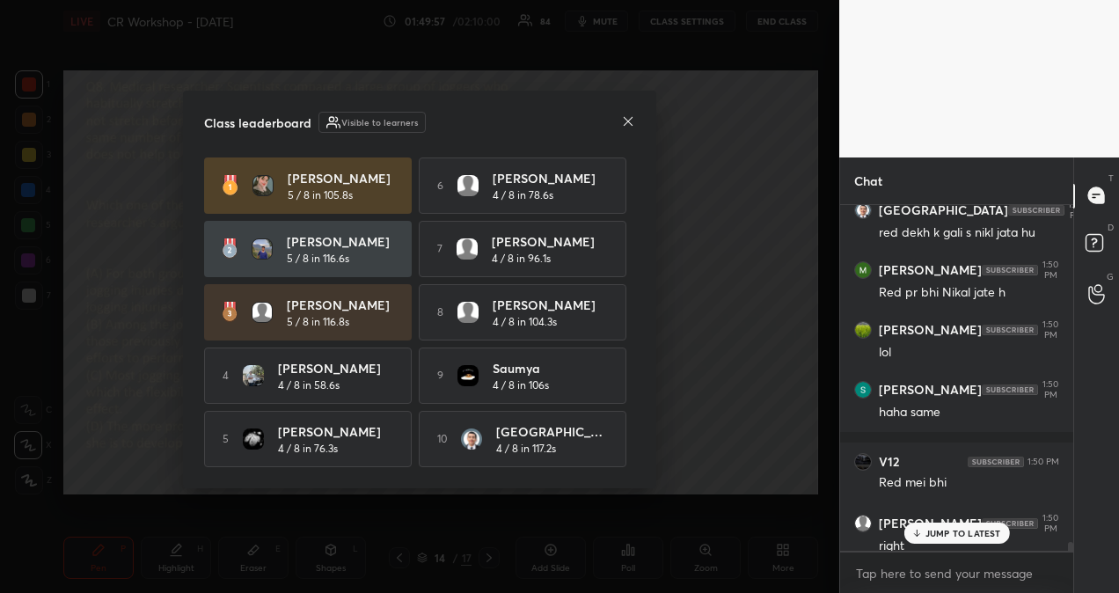
click at [943, 530] on p "JUMP TO LATEST" at bounding box center [963, 533] width 76 height 11
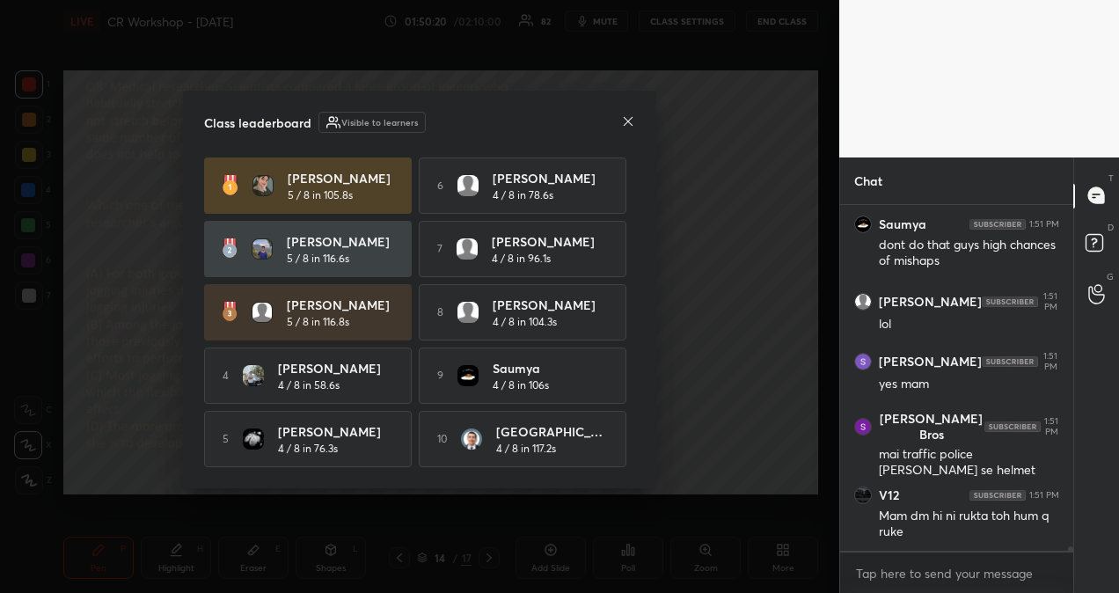
scroll to position [27690, 0]
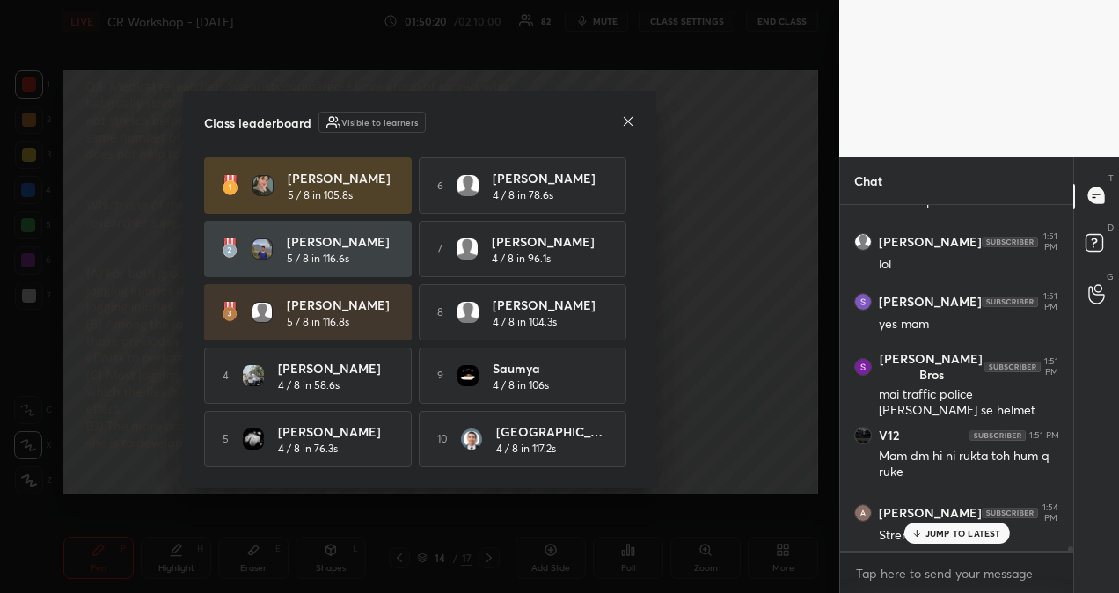
click at [625, 120] on icon at bounding box center [628, 120] width 9 height 9
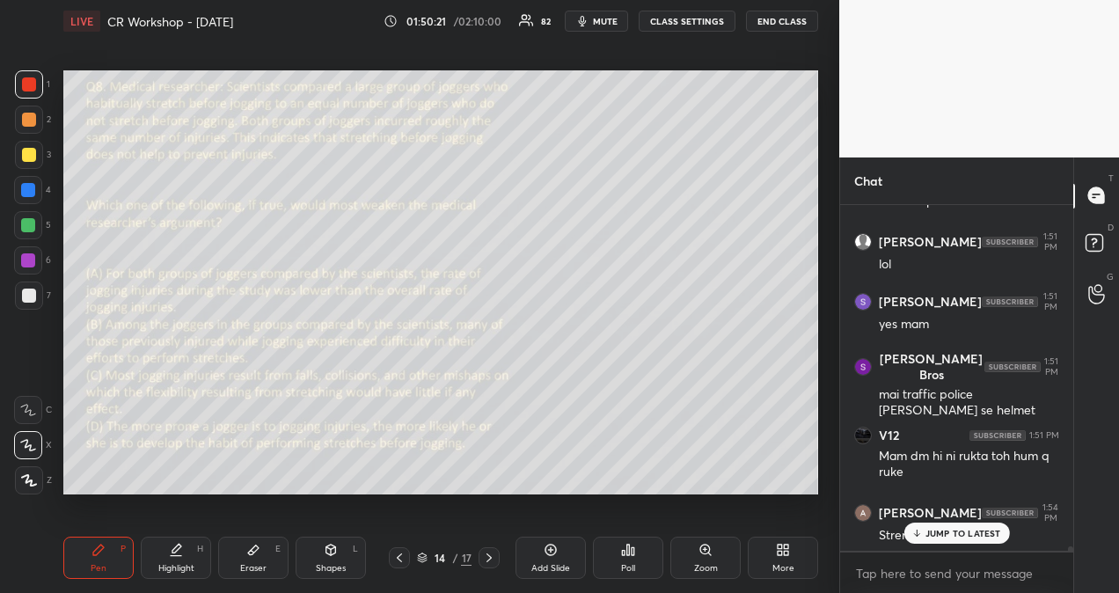
scroll to position [27750, 0]
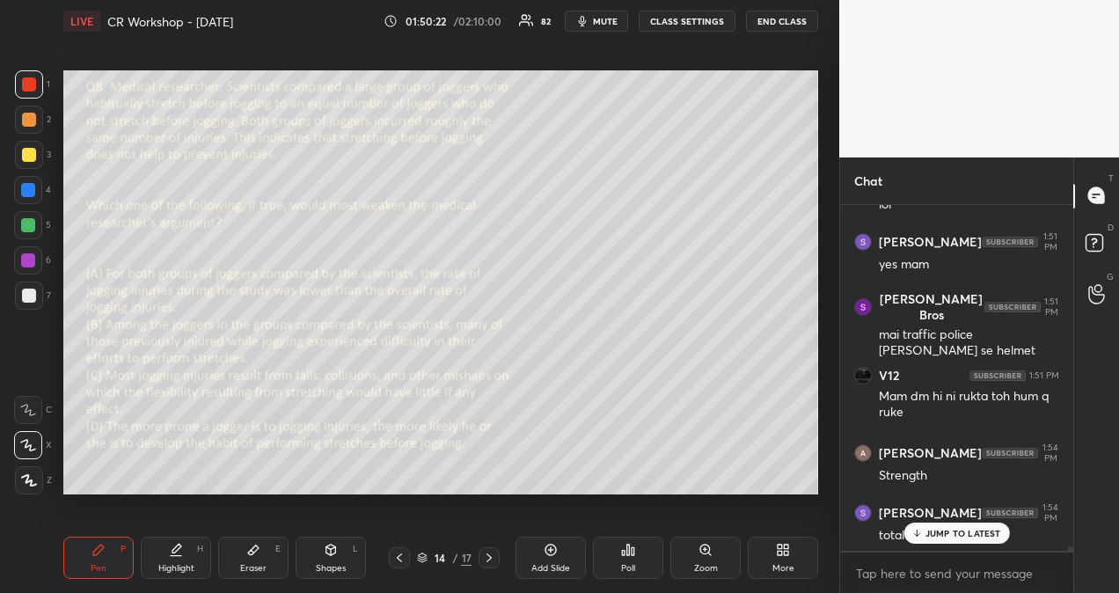
click at [978, 534] on p "JUMP TO LATEST" at bounding box center [963, 533] width 76 height 11
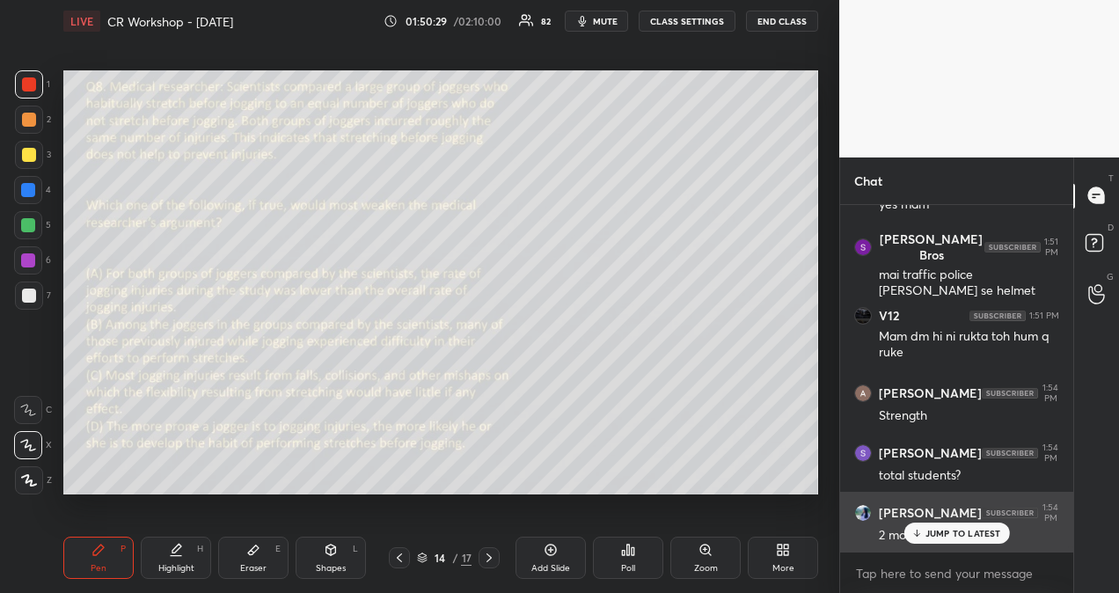
click at [933, 530] on p "JUMP TO LATEST" at bounding box center [963, 533] width 76 height 11
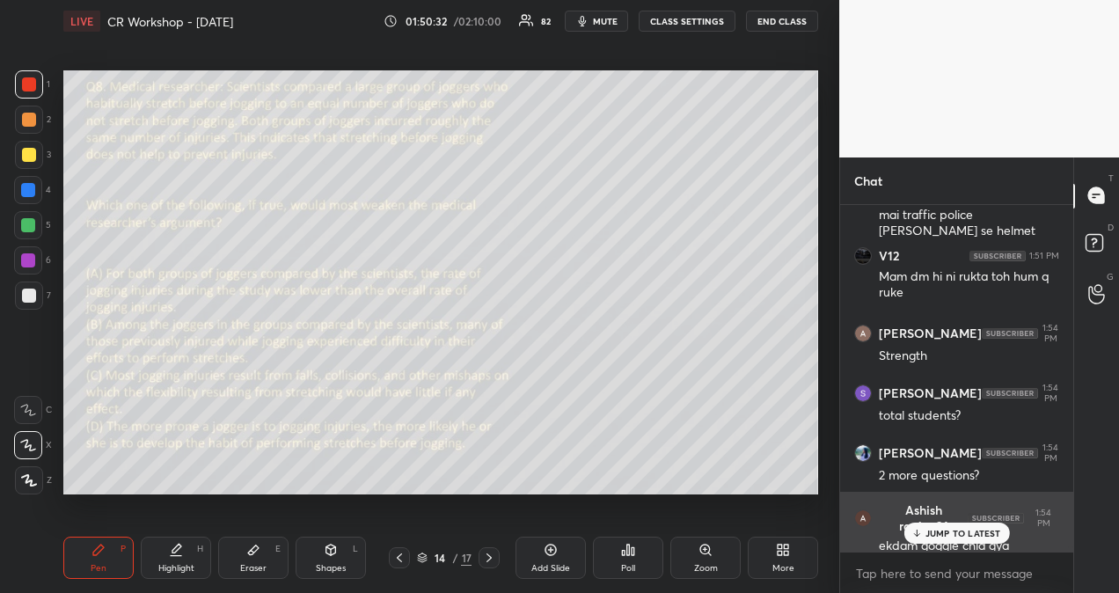
click at [956, 531] on p "JUMP TO LATEST" at bounding box center [963, 533] width 76 height 11
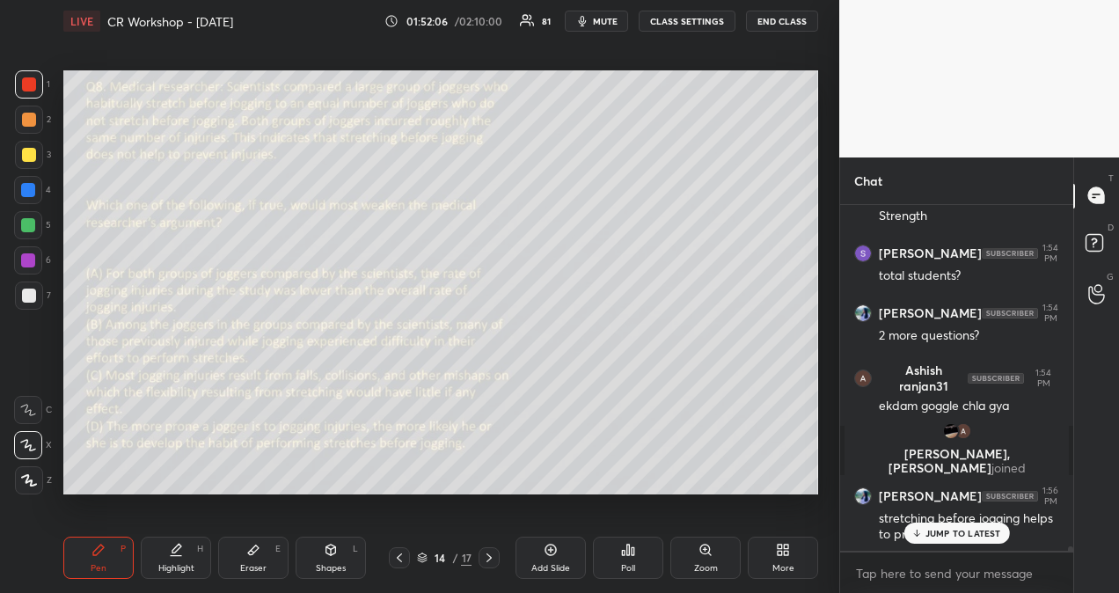
scroll to position [27574, 0]
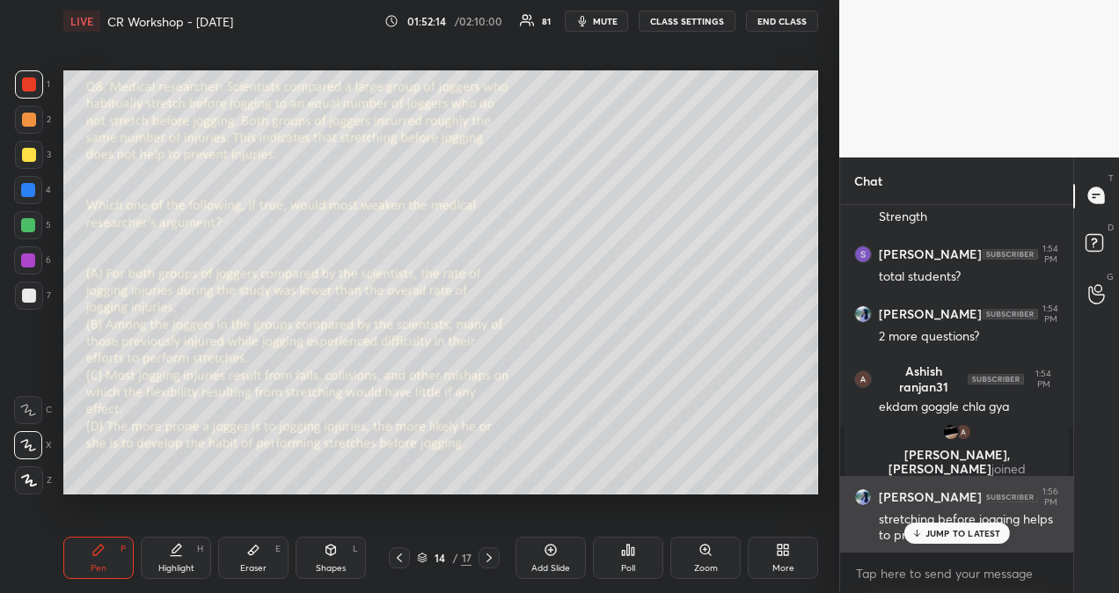
click at [956, 535] on p "JUMP TO LATEST" at bounding box center [963, 533] width 76 height 11
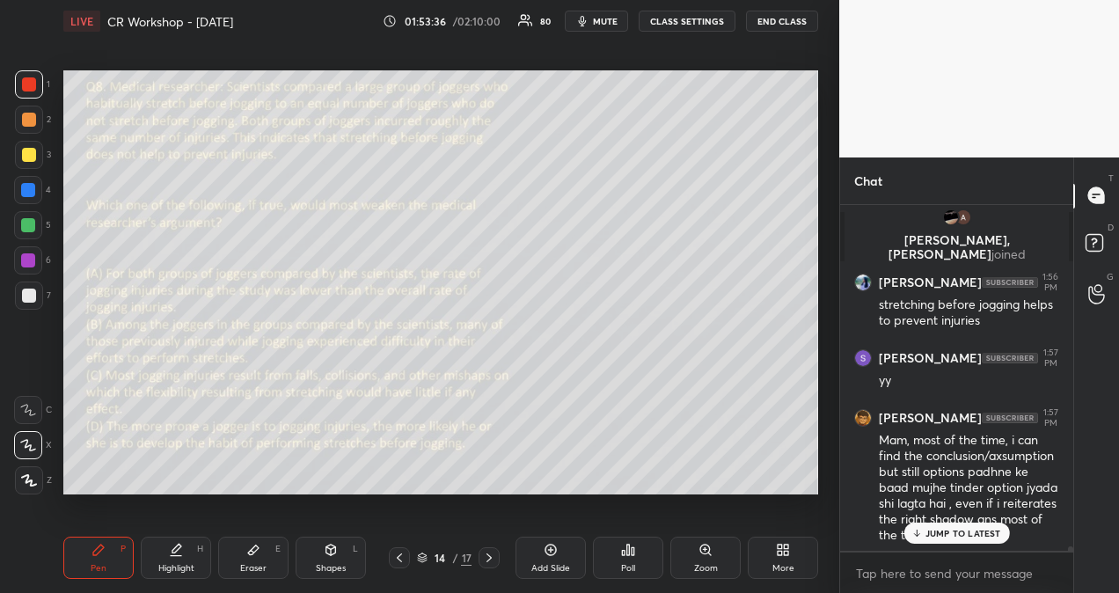
scroll to position [27849, 0]
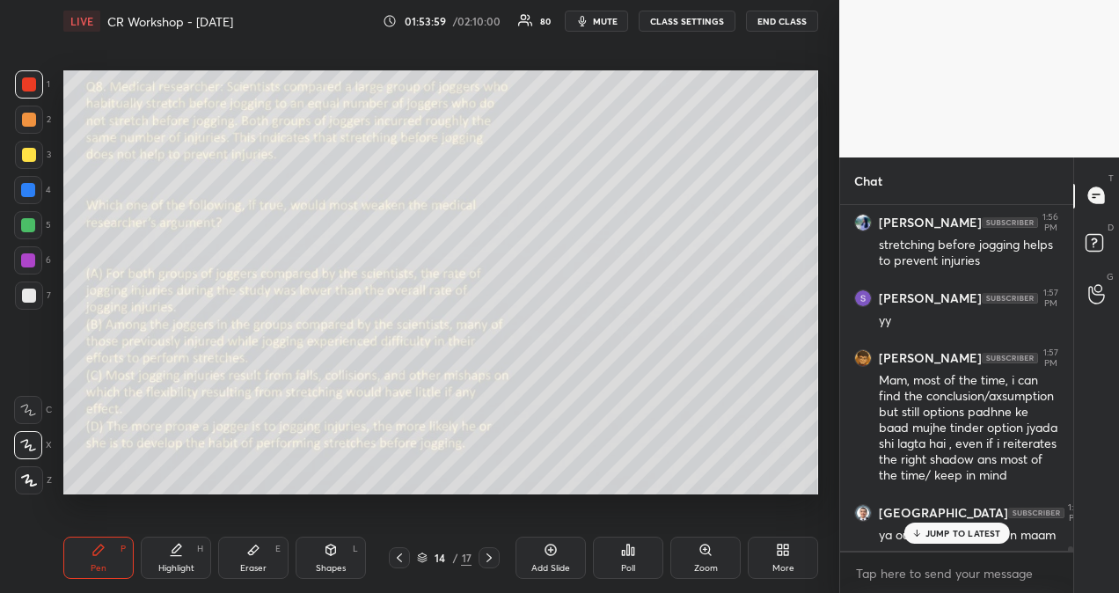
click at [932, 531] on p "JUMP TO LATEST" at bounding box center [963, 533] width 76 height 11
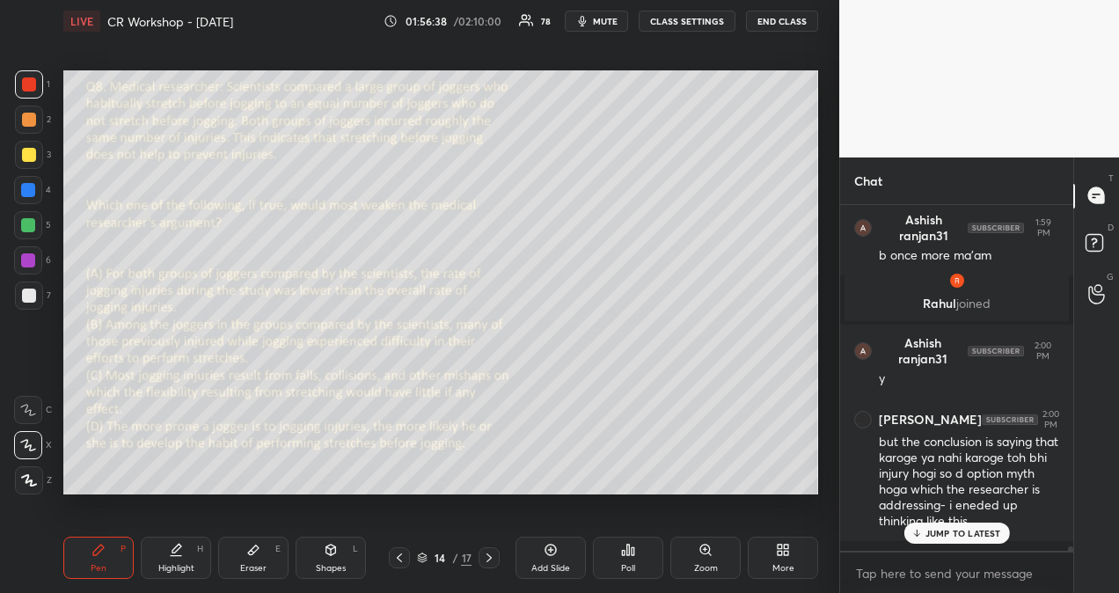
scroll to position [28454, 0]
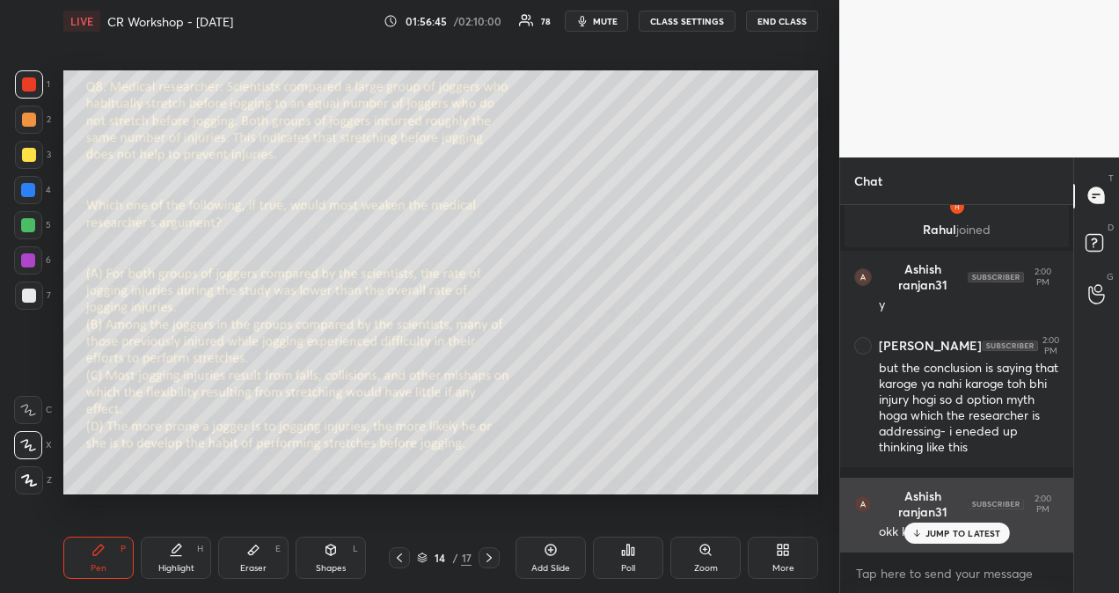
click at [976, 533] on p "JUMP TO LATEST" at bounding box center [963, 533] width 76 height 11
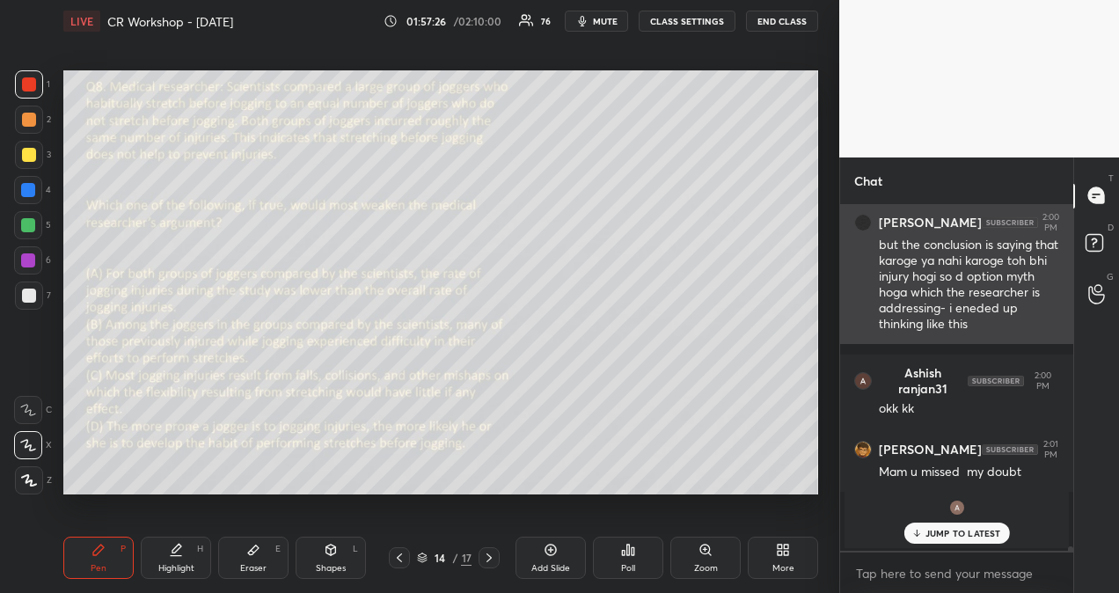
scroll to position [28651, 0]
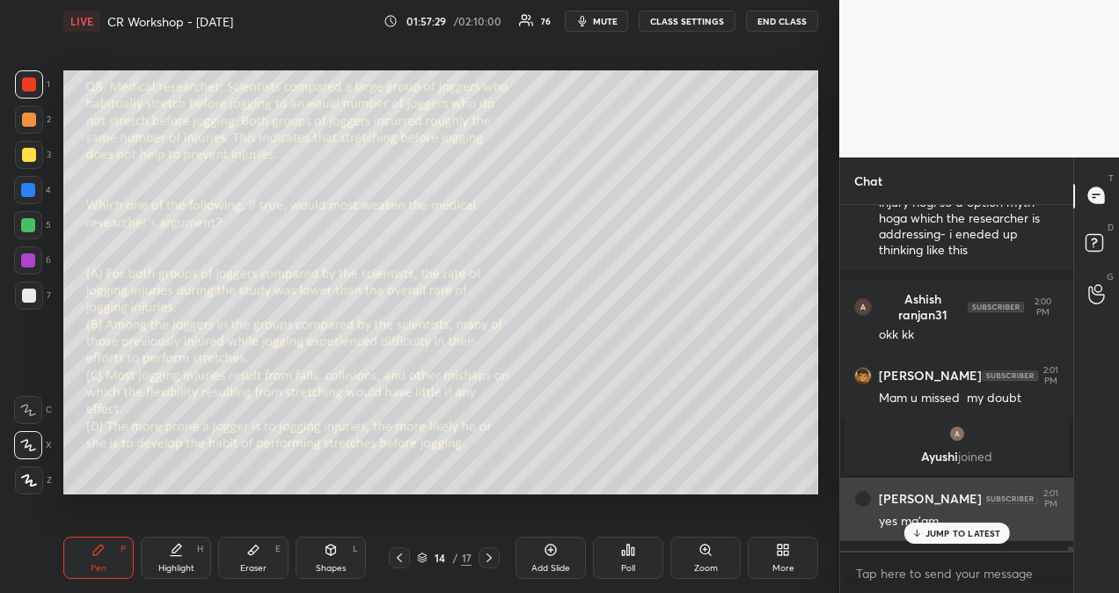
click at [939, 532] on p "JUMP TO LATEST" at bounding box center [963, 533] width 76 height 11
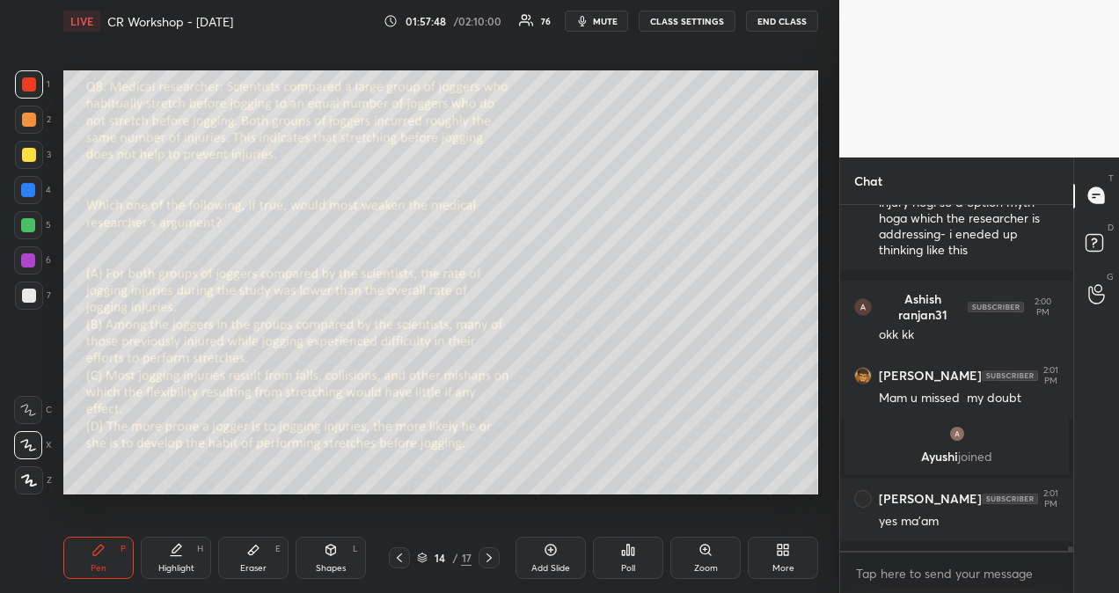
scroll to position [28725, 0]
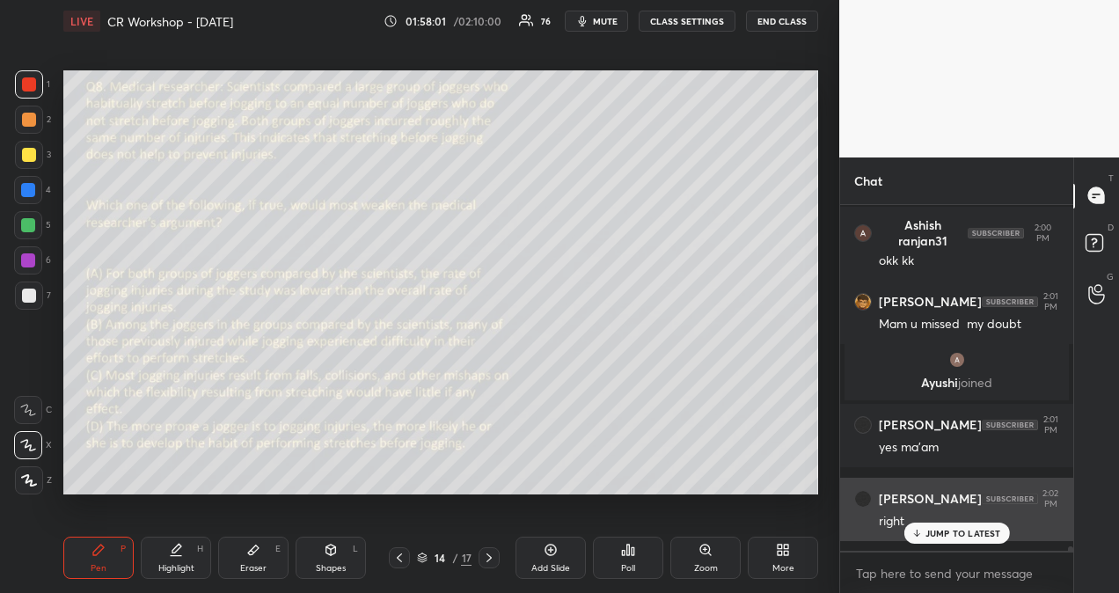
click at [973, 526] on div "JUMP TO LATEST" at bounding box center [956, 532] width 106 height 21
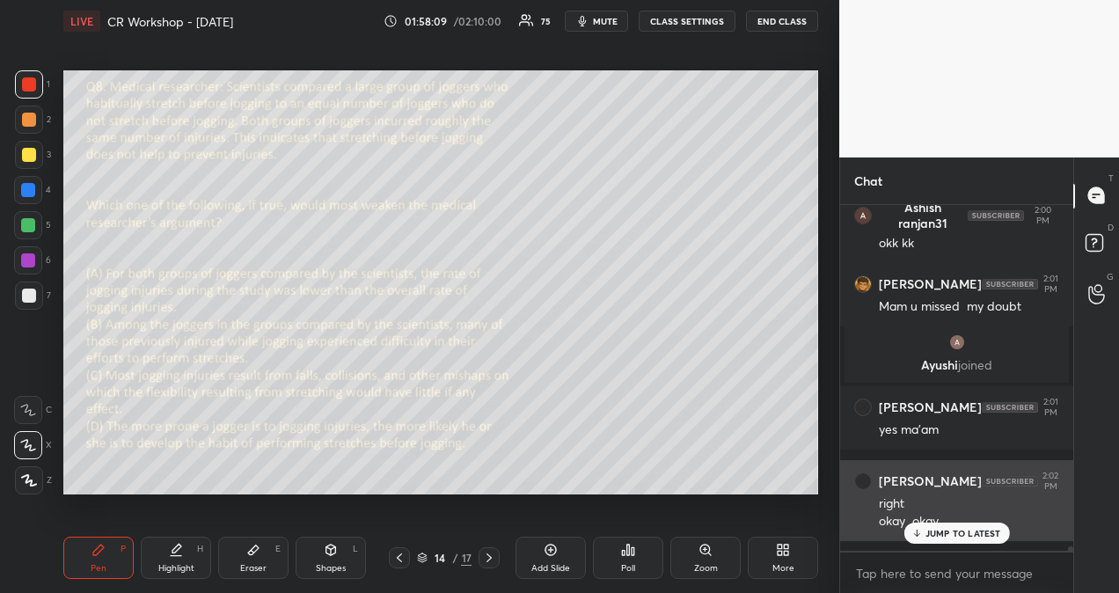
drag, startPoint x: 1072, startPoint y: 199, endPoint x: 996, endPoint y: 490, distance: 301.0
click at [996, 490] on div "Chat [PERSON_NAME] 1:57 PM Mam, most of the time, i can find the conclusion/axs…" at bounding box center [979, 374] width 280 height 435
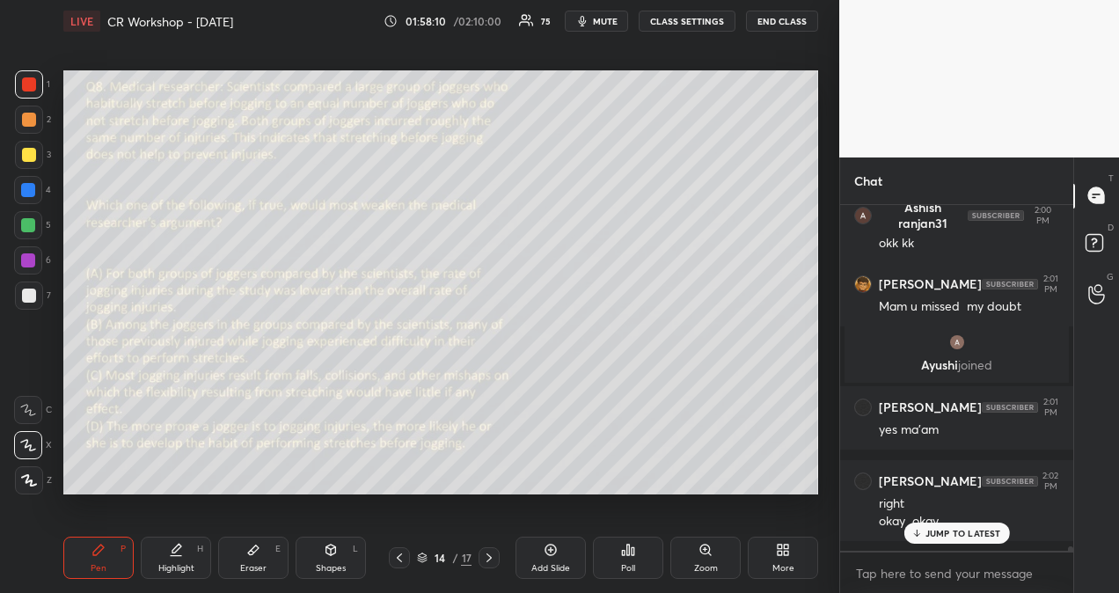
click at [989, 533] on p "JUMP TO LATEST" at bounding box center [963, 533] width 76 height 11
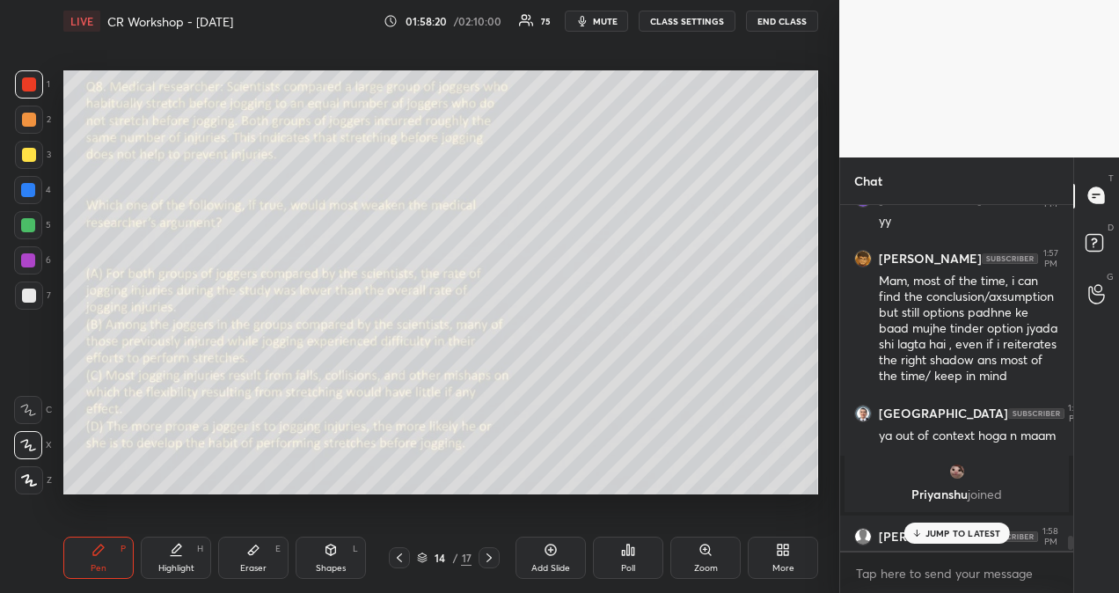
scroll to position [27838, 0]
click at [979, 533] on p "1 NEW MESSAGE" at bounding box center [962, 533] width 75 height 11
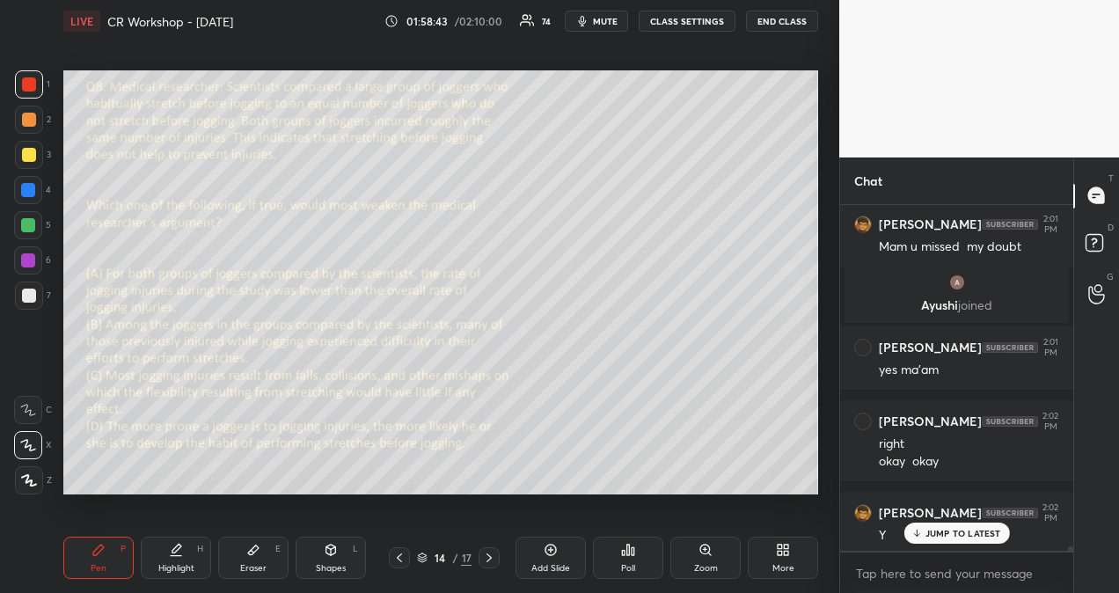
click at [937, 535] on p "JUMP TO LATEST" at bounding box center [963, 533] width 76 height 11
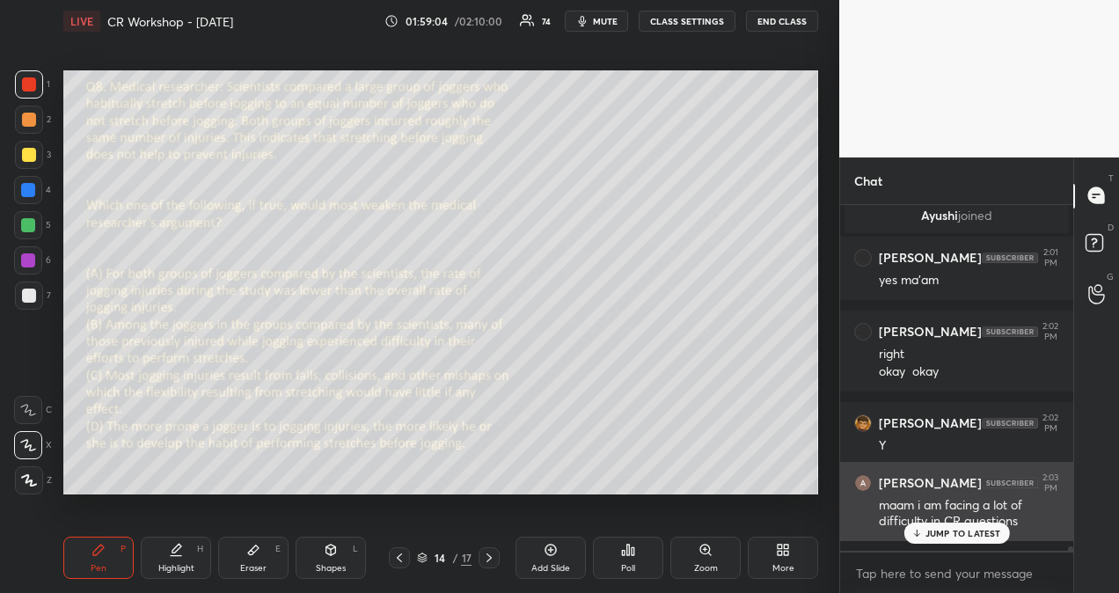
click at [930, 532] on p "JUMP TO LATEST" at bounding box center [963, 533] width 76 height 11
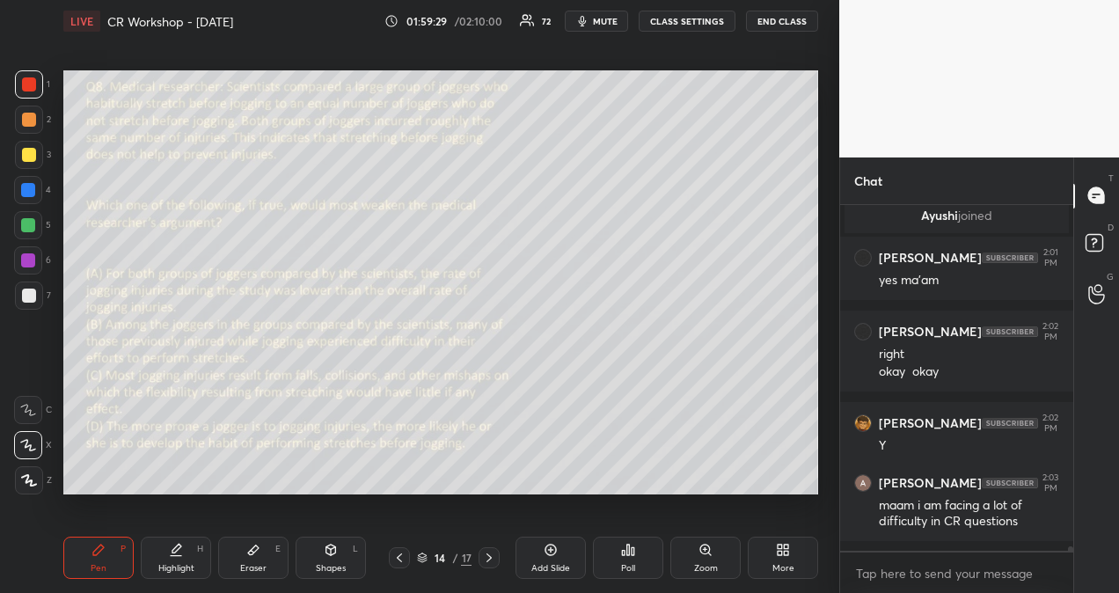
scroll to position [28967, 0]
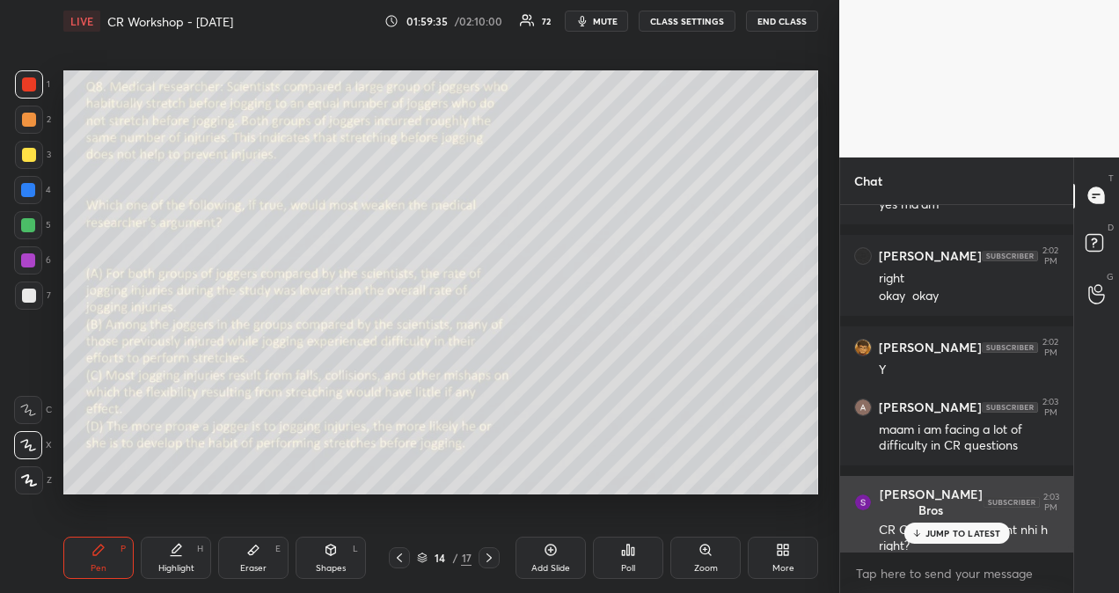
click at [941, 533] on p "JUMP TO LATEST" at bounding box center [963, 533] width 76 height 11
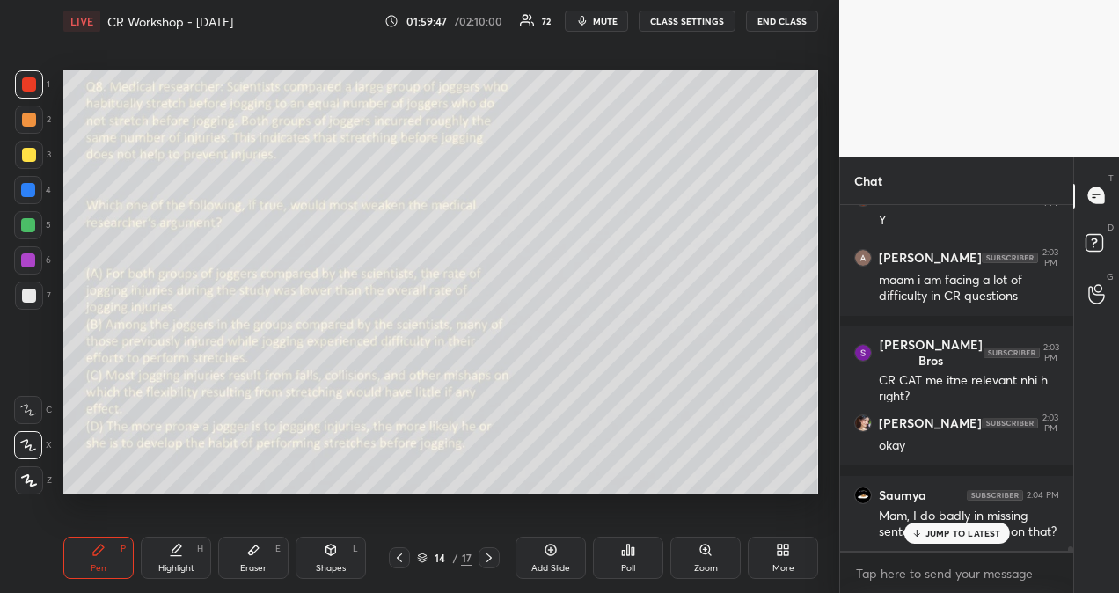
scroll to position [29193, 0]
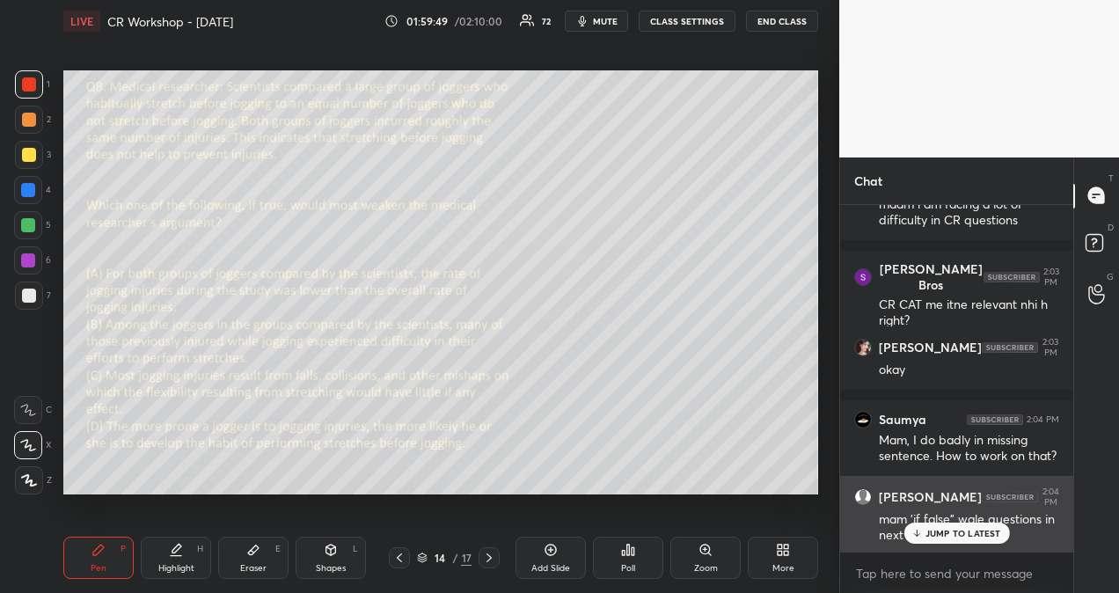
click at [945, 526] on div "JUMP TO LATEST" at bounding box center [956, 532] width 106 height 21
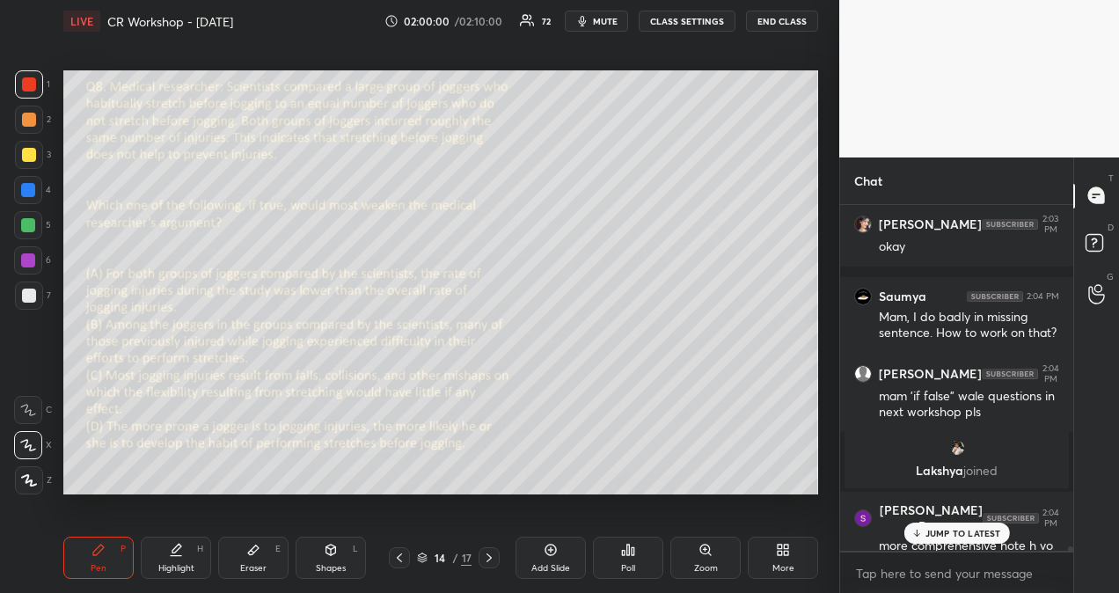
scroll to position [28876, 0]
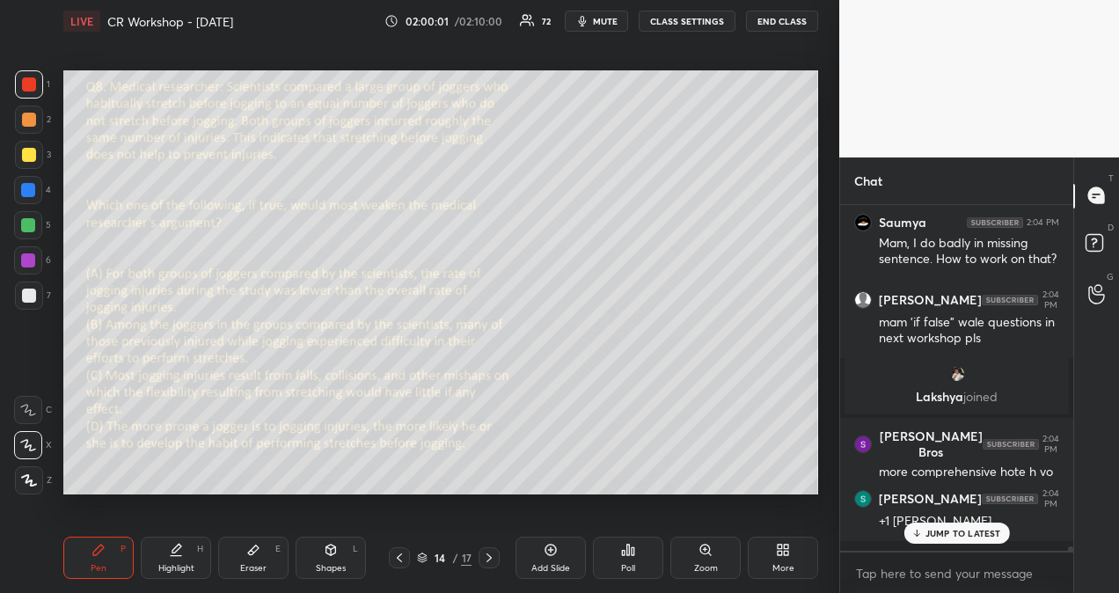
click at [989, 535] on p "JUMP TO LATEST" at bounding box center [963, 533] width 76 height 11
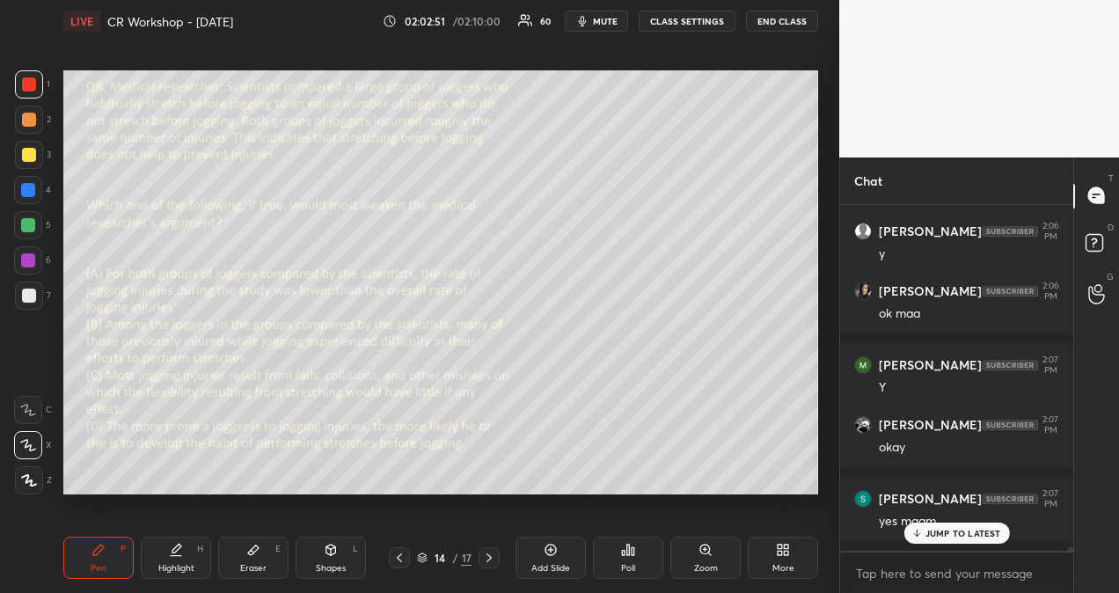
scroll to position [31333, 0]
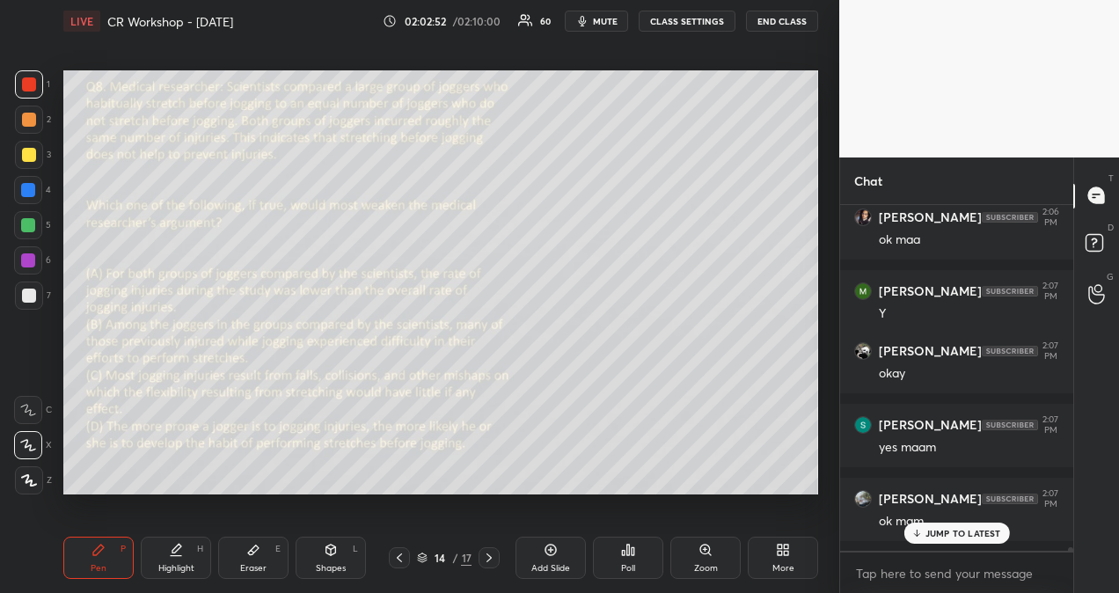
click at [967, 540] on div "JUMP TO LATEST" at bounding box center [956, 532] width 106 height 21
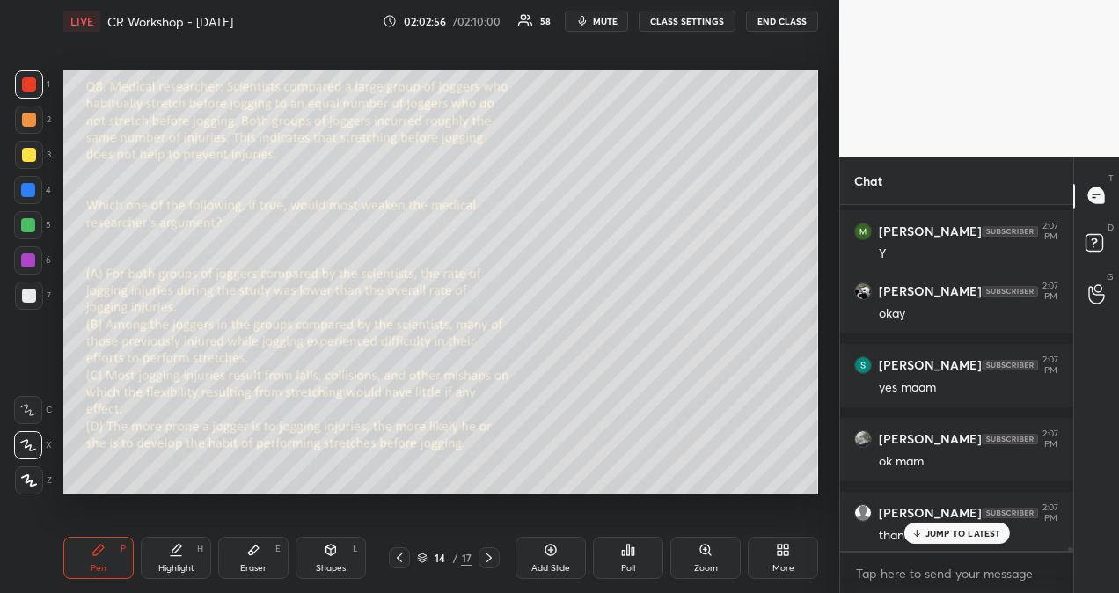
scroll to position [31453, 0]
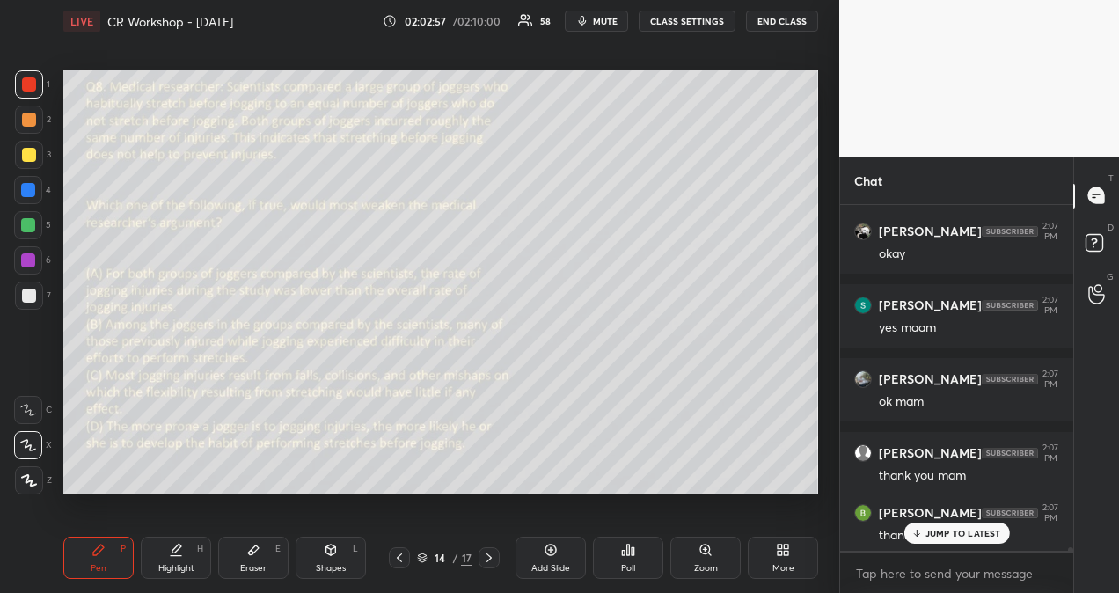
click at [937, 533] on p "JUMP TO LATEST" at bounding box center [963, 533] width 76 height 11
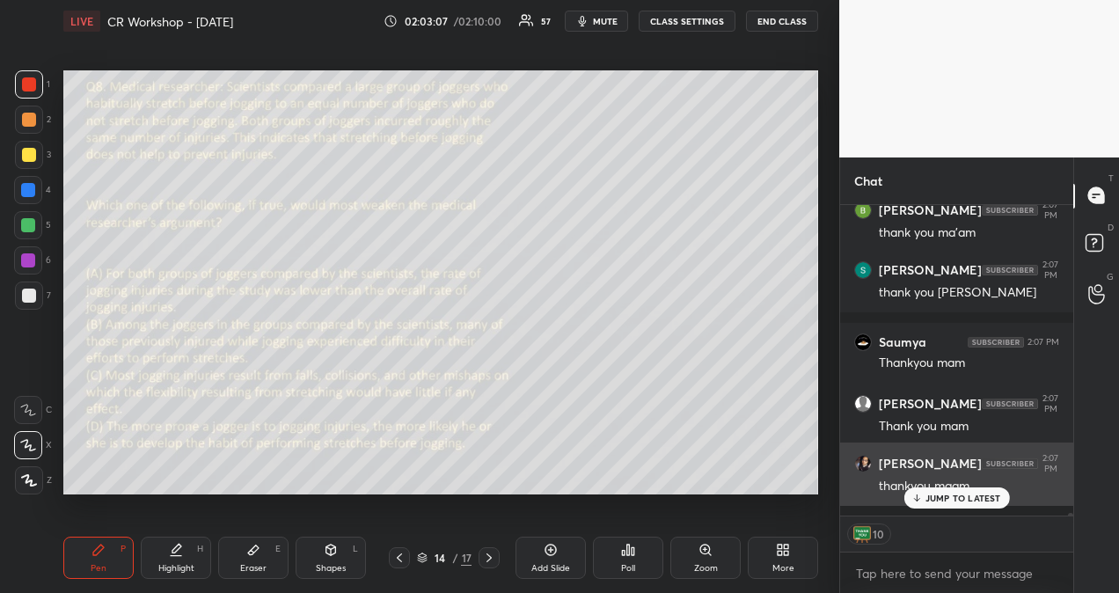
scroll to position [31829, 0]
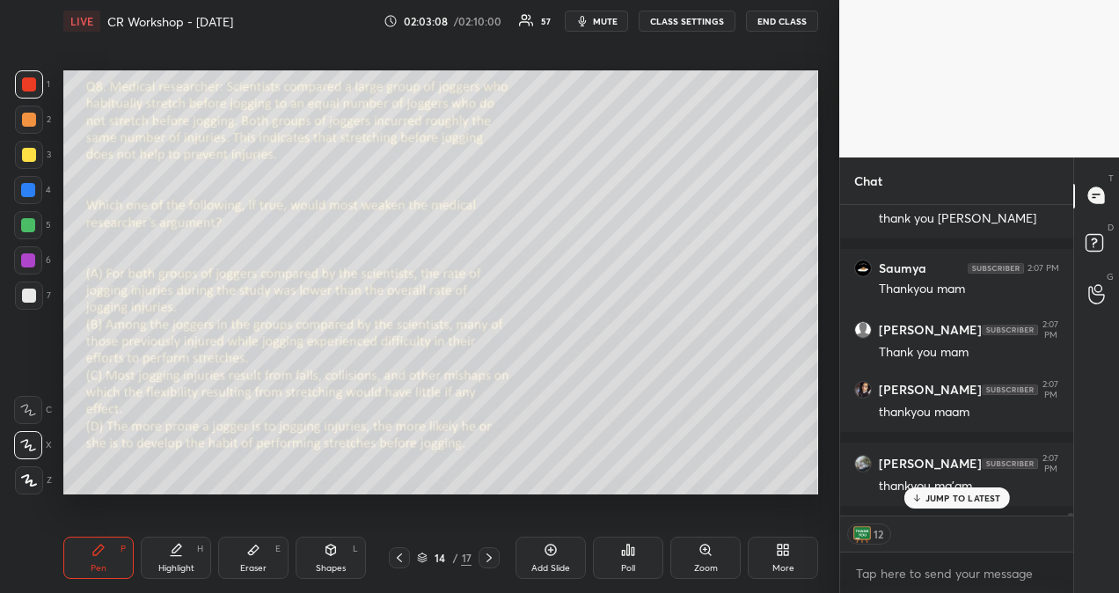
click at [978, 498] on p "JUMP TO LATEST" at bounding box center [963, 497] width 76 height 11
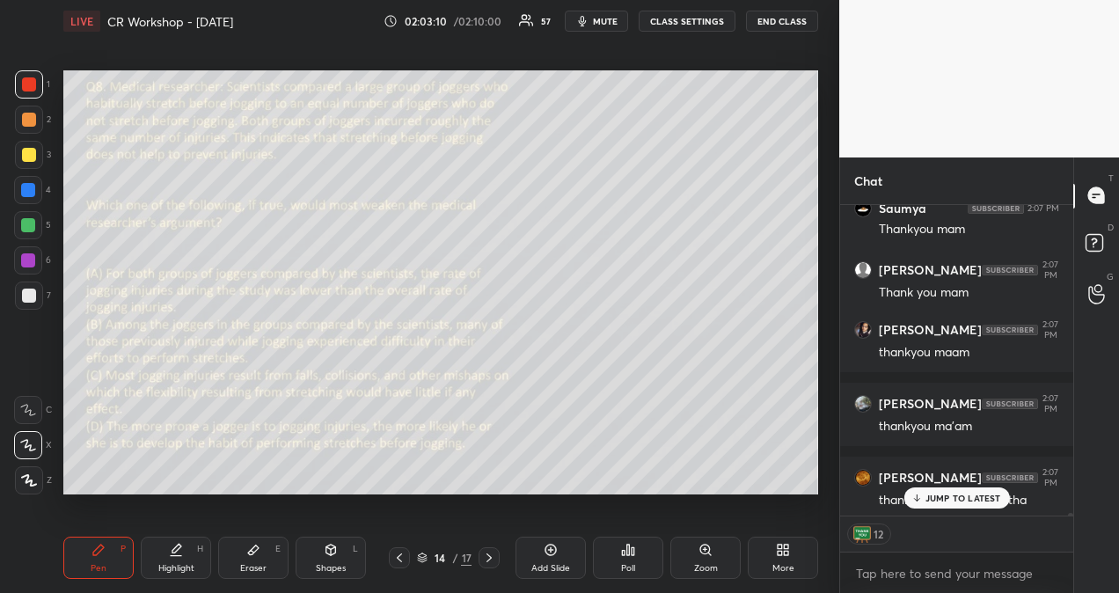
scroll to position [31949, 0]
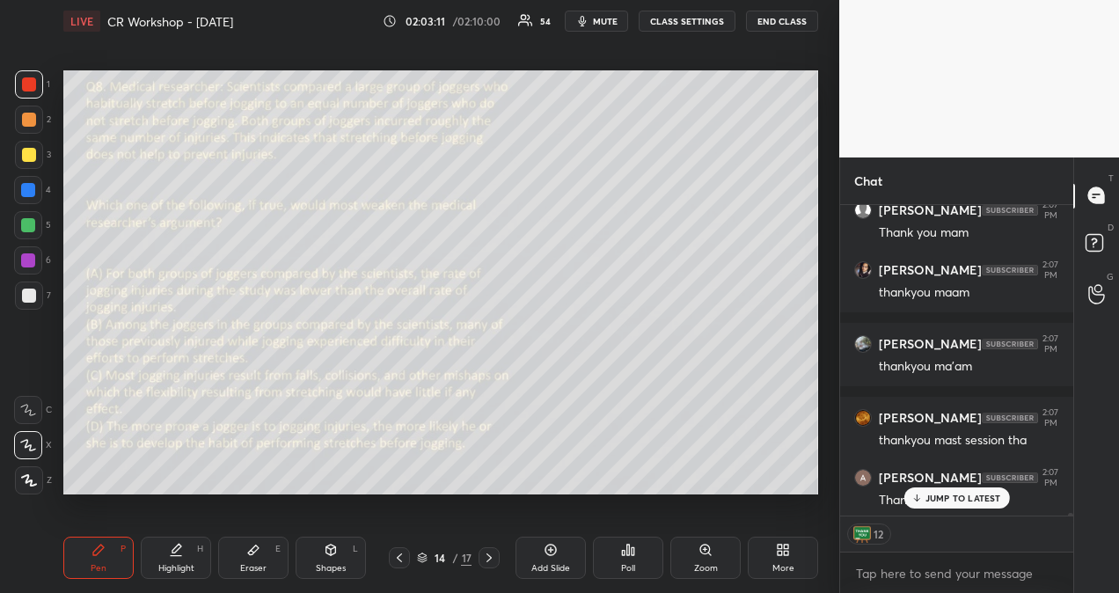
click at [784, 18] on button "END CLASS" at bounding box center [782, 21] width 72 height 21
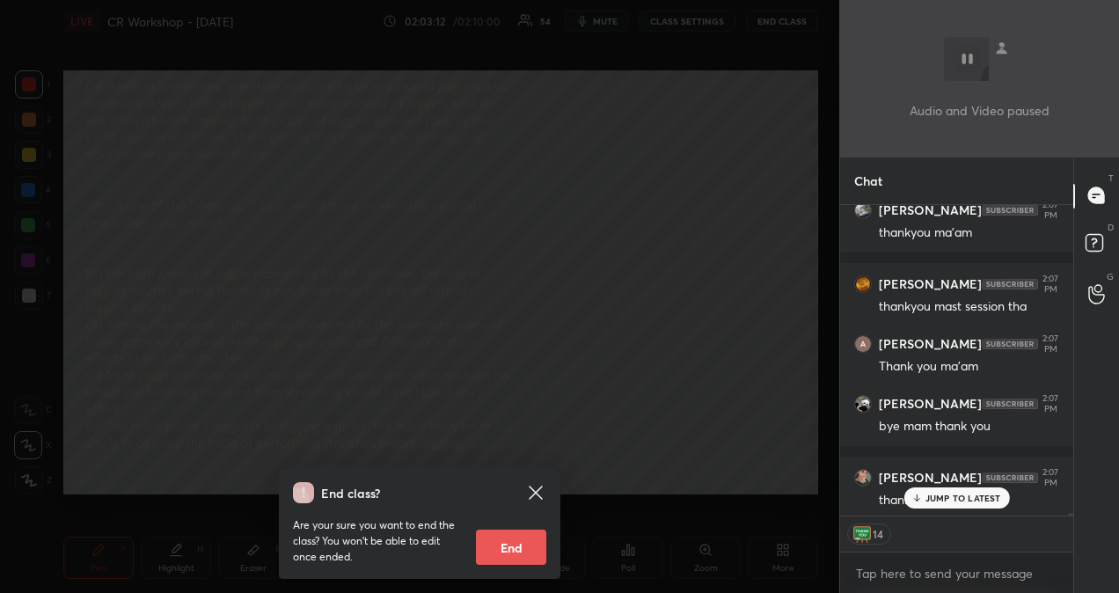
scroll to position [32142, 0]
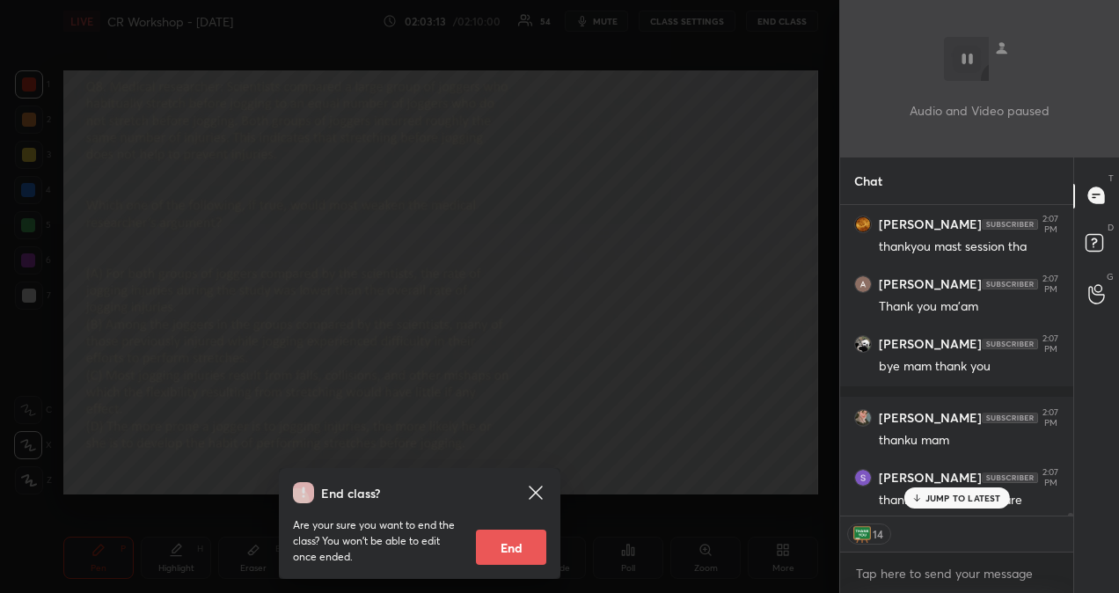
click at [524, 560] on button "End" at bounding box center [511, 546] width 70 height 35
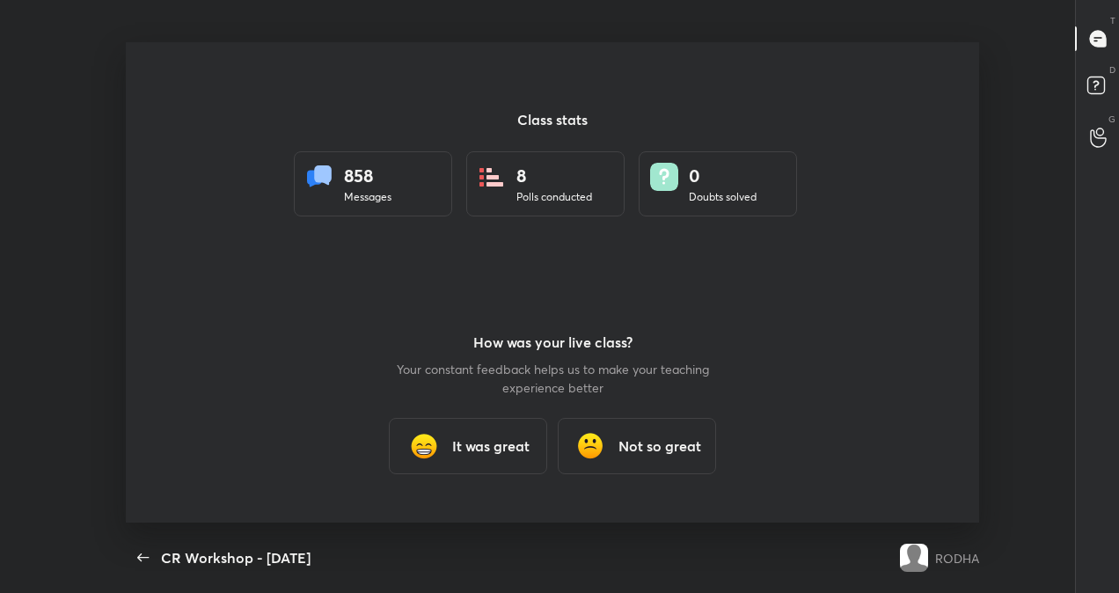
scroll to position [480, 1105]
type textarea "x"
